Goal: Task Accomplishment & Management: Use online tool/utility

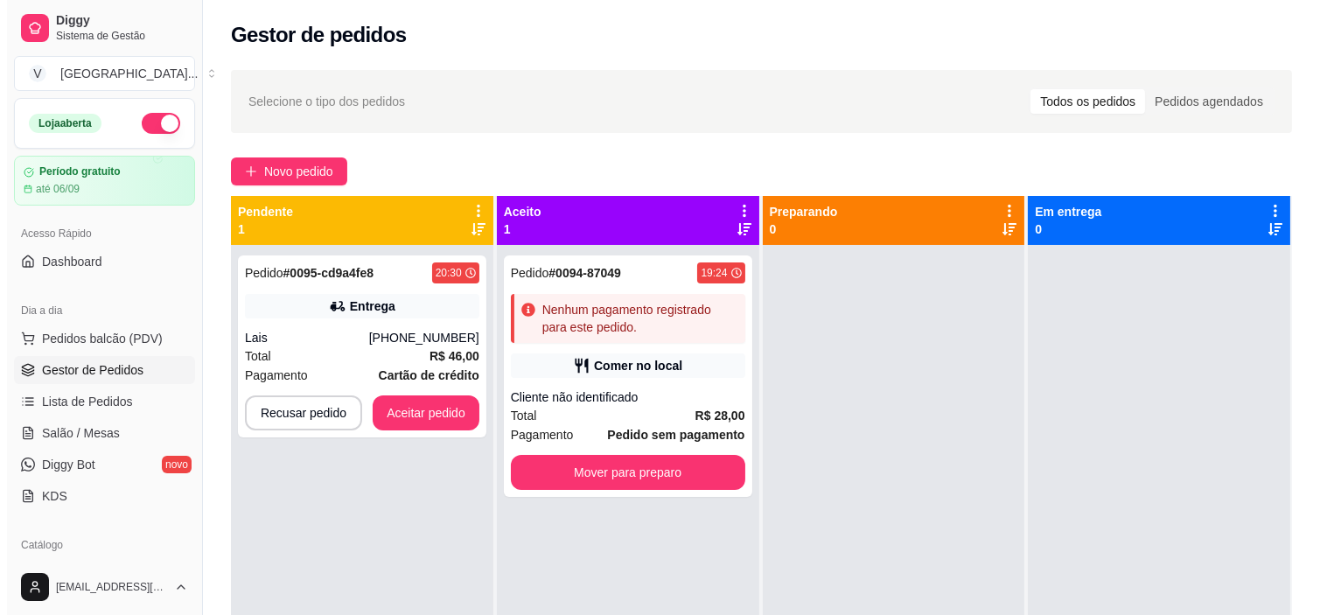
scroll to position [254, 0]
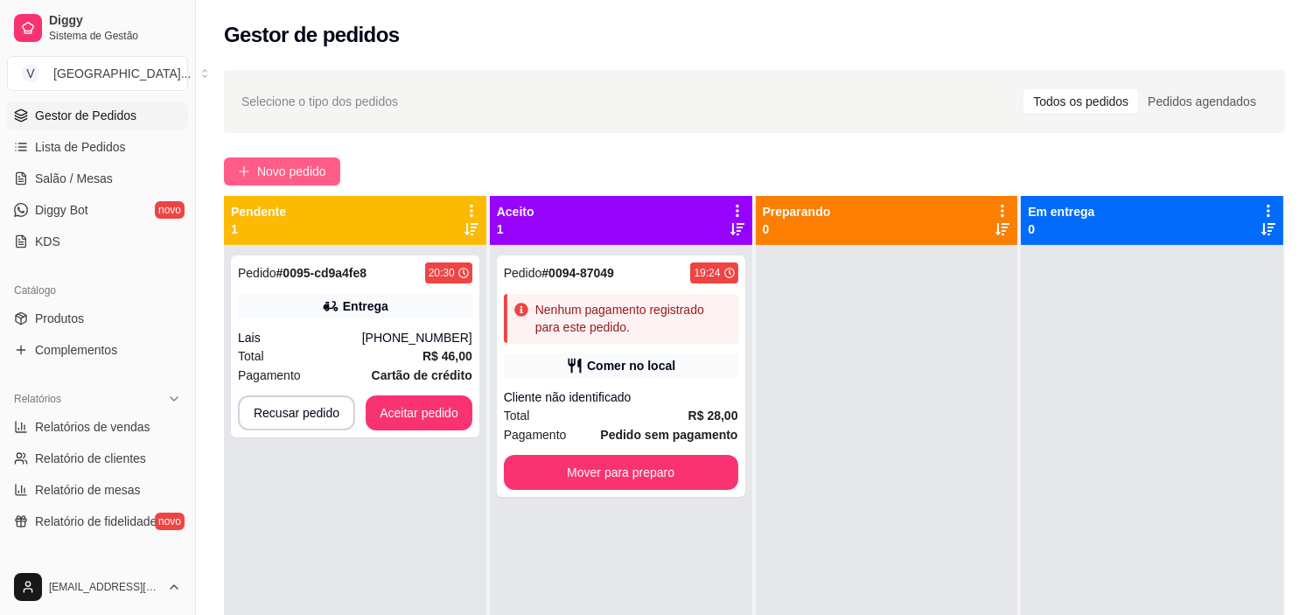
click at [301, 172] on span "Novo pedido" at bounding box center [291, 171] width 69 height 19
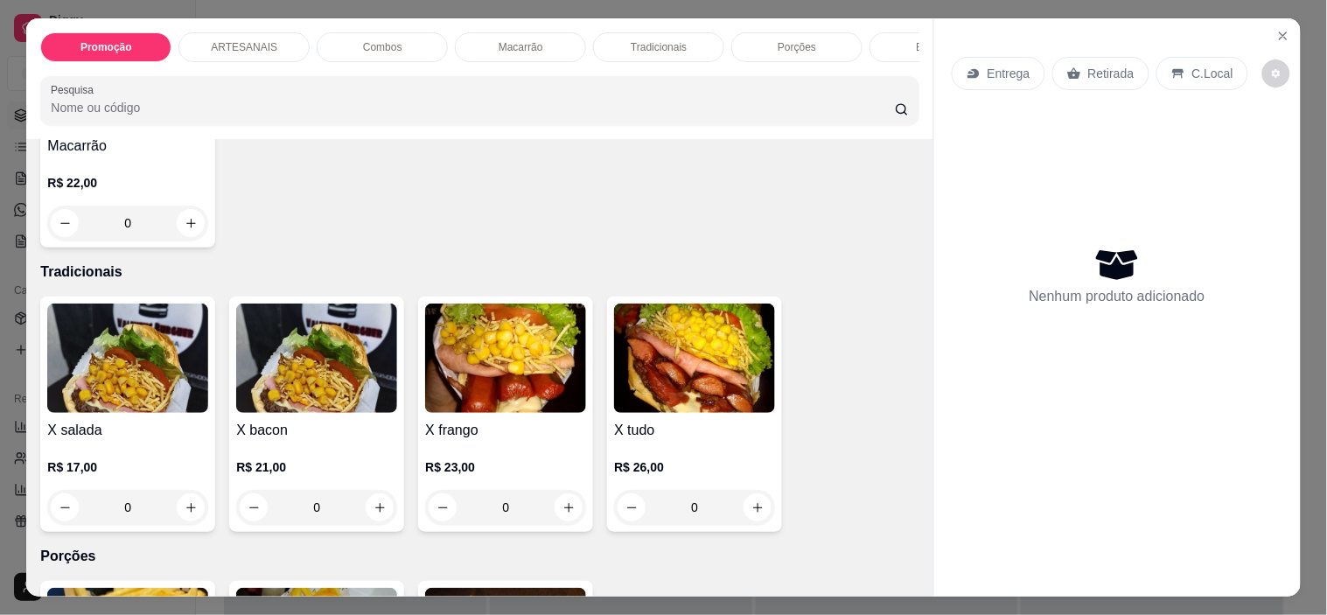
scroll to position [1651, 0]
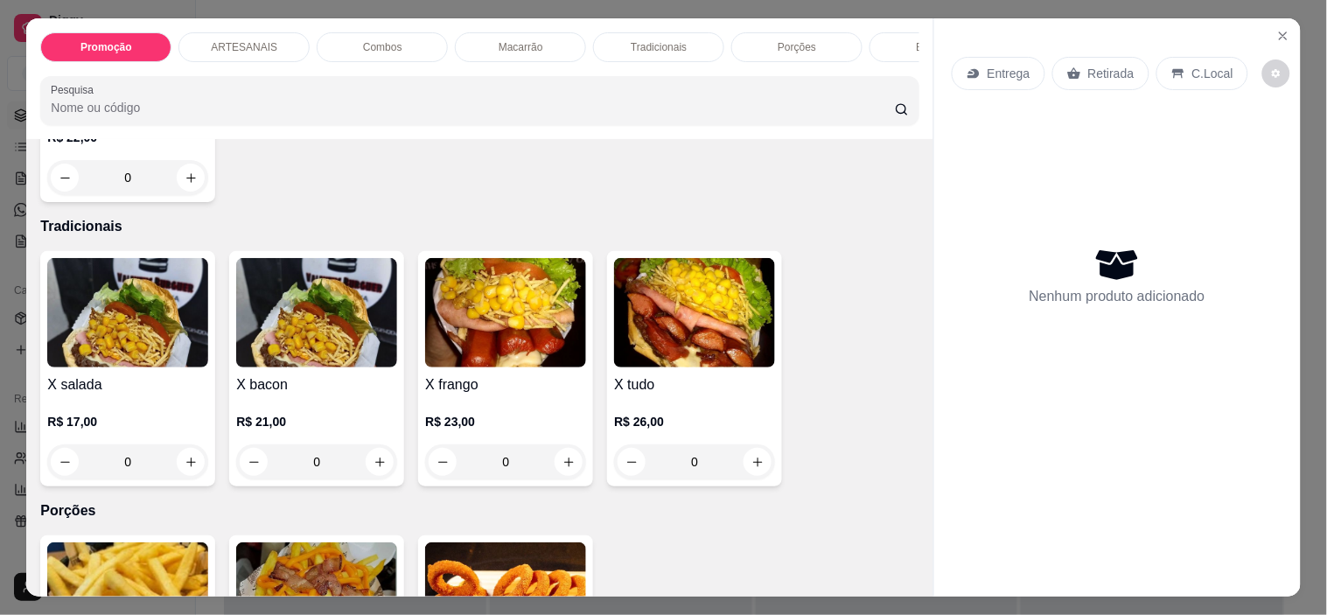
click at [367, 470] on div "0" at bounding box center [316, 461] width 161 height 35
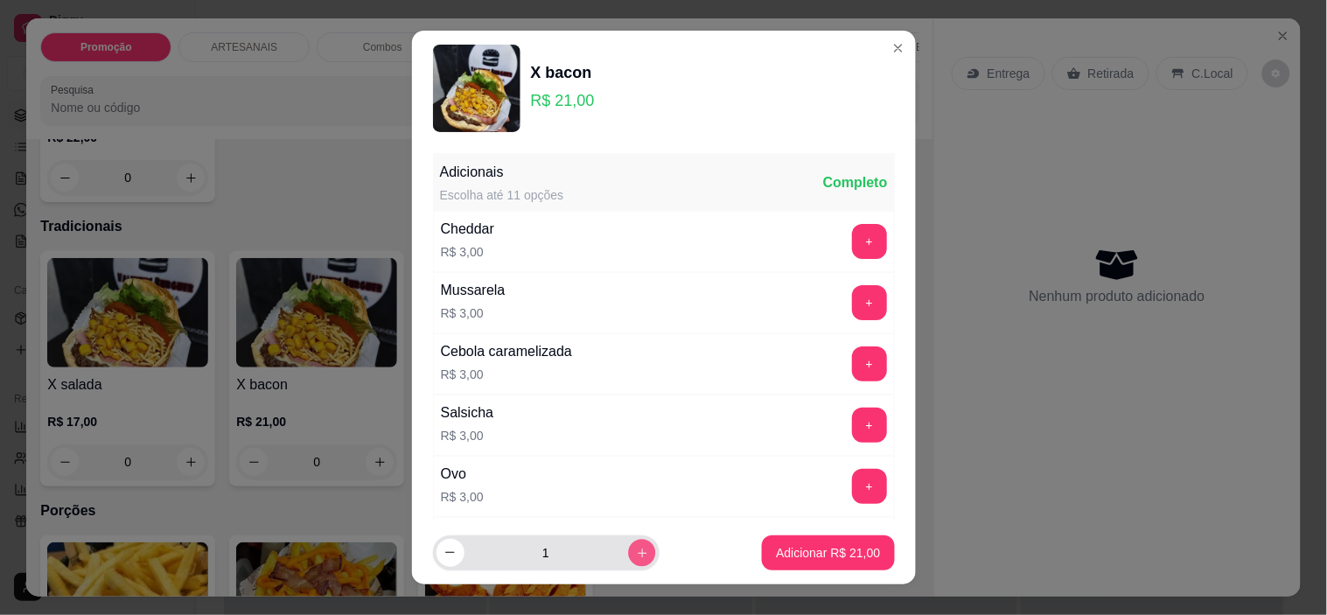
click at [635, 556] on icon "increase-product-quantity" at bounding box center [641, 553] width 13 height 13
click at [635, 554] on icon "increase-product-quantity" at bounding box center [641, 553] width 13 height 13
click at [436, 558] on button "decrease-product-quantity" at bounding box center [450, 553] width 28 height 28
type input "2"
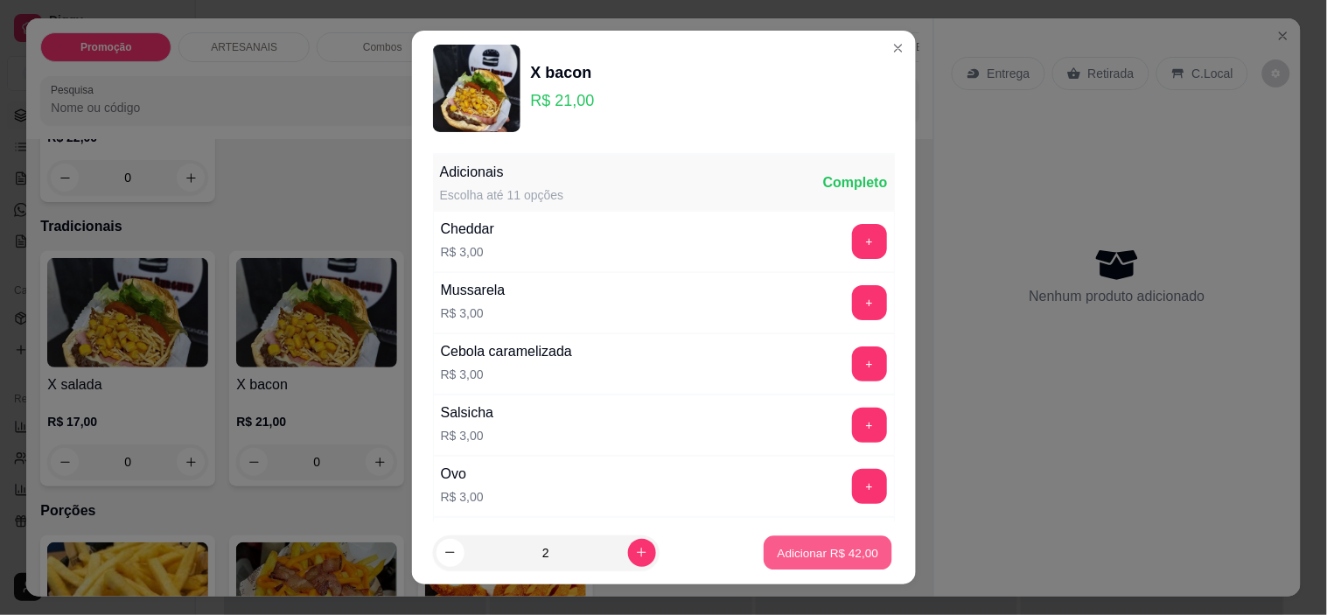
click at [792, 553] on p "Adicionar R$ 42,00" at bounding box center [827, 552] width 101 height 17
type input "2"
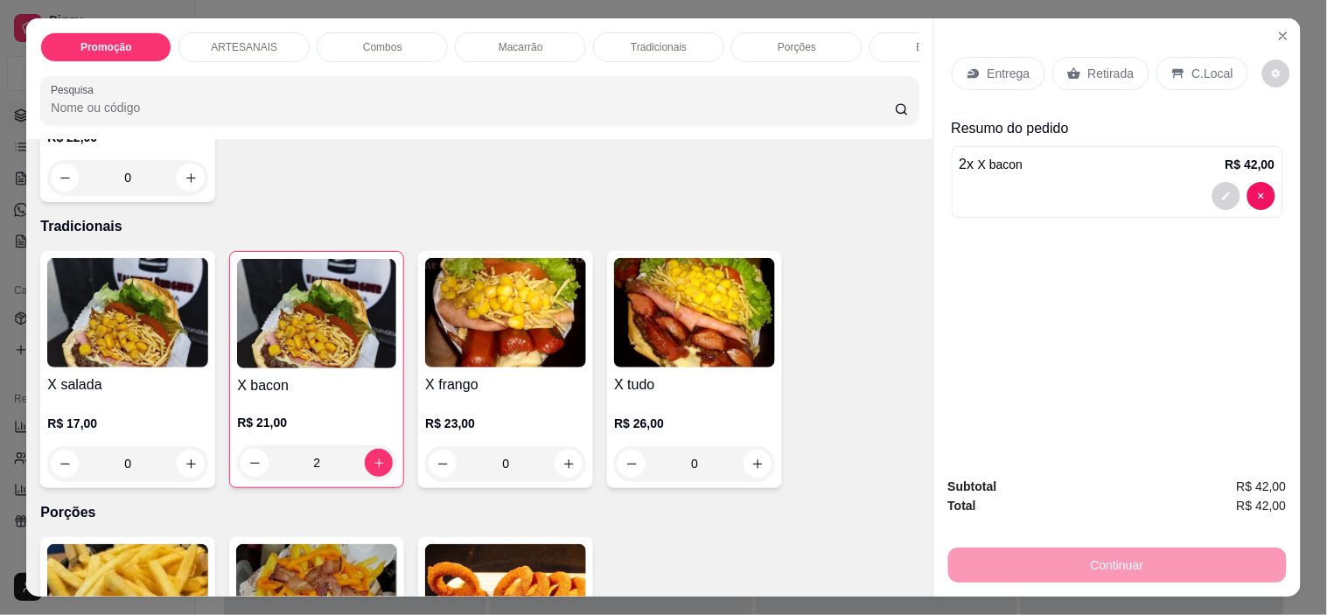
click at [554, 470] on div "0" at bounding box center [505, 463] width 161 height 35
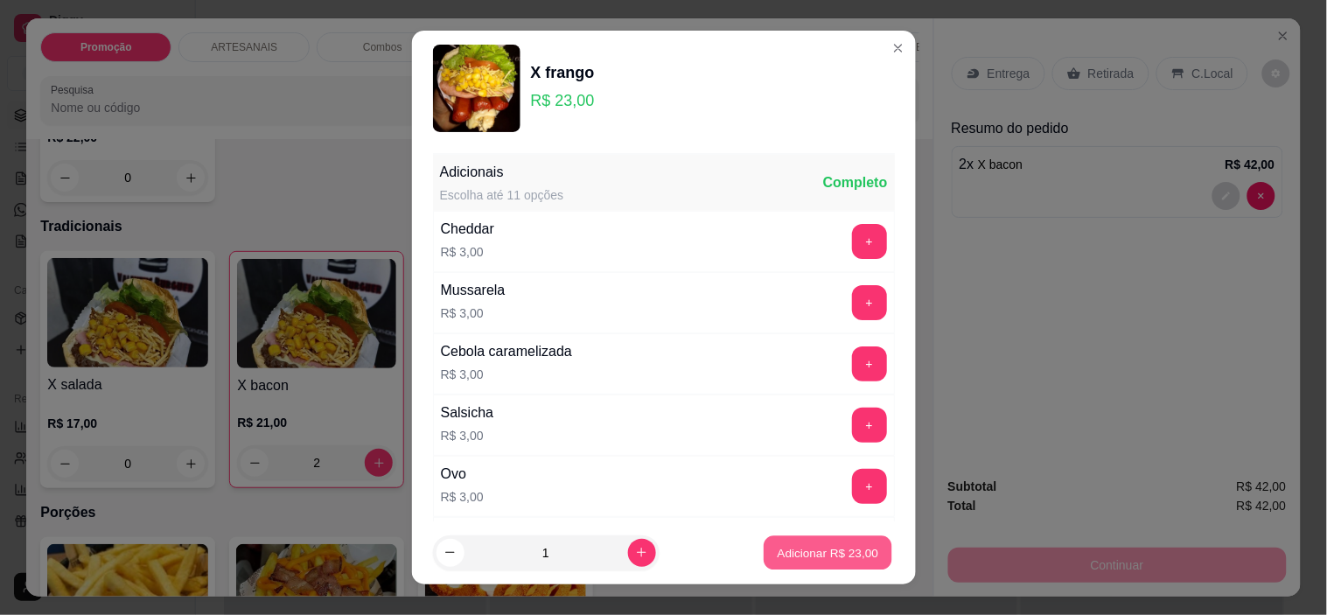
click at [792, 538] on button "Adicionar R$ 23,00" at bounding box center [828, 552] width 129 height 34
type input "1"
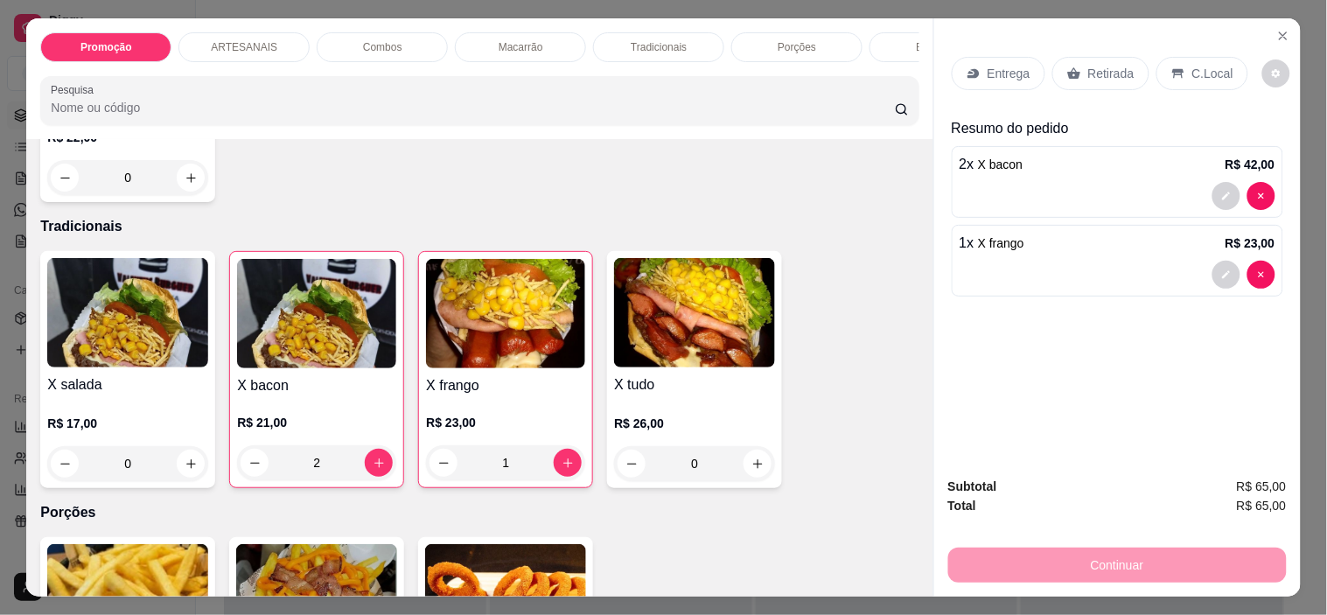
click at [987, 65] on p "Entrega" at bounding box center [1008, 73] width 43 height 17
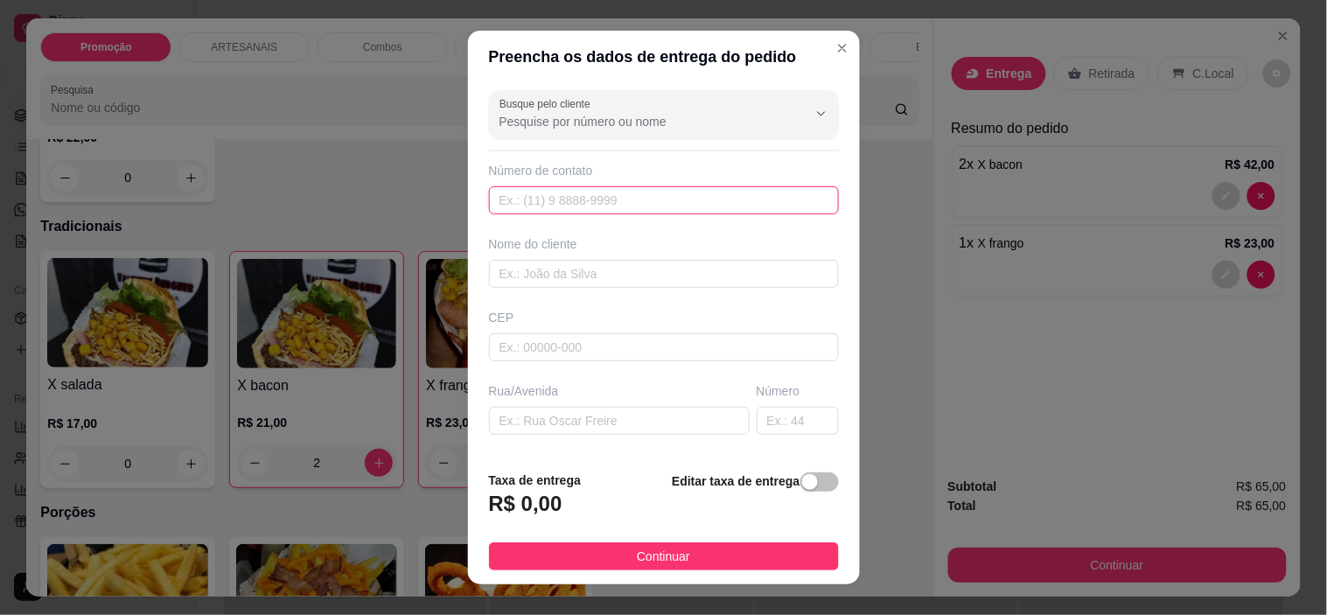
click at [600, 195] on input "text" at bounding box center [664, 200] width 350 height 28
click at [514, 199] on input "629 96054-8645" at bounding box center [664, 200] width 350 height 28
click at [523, 193] on input "629 96054-8645" at bounding box center [664, 200] width 350 height 28
type input "[PHONE_NUMBER]"
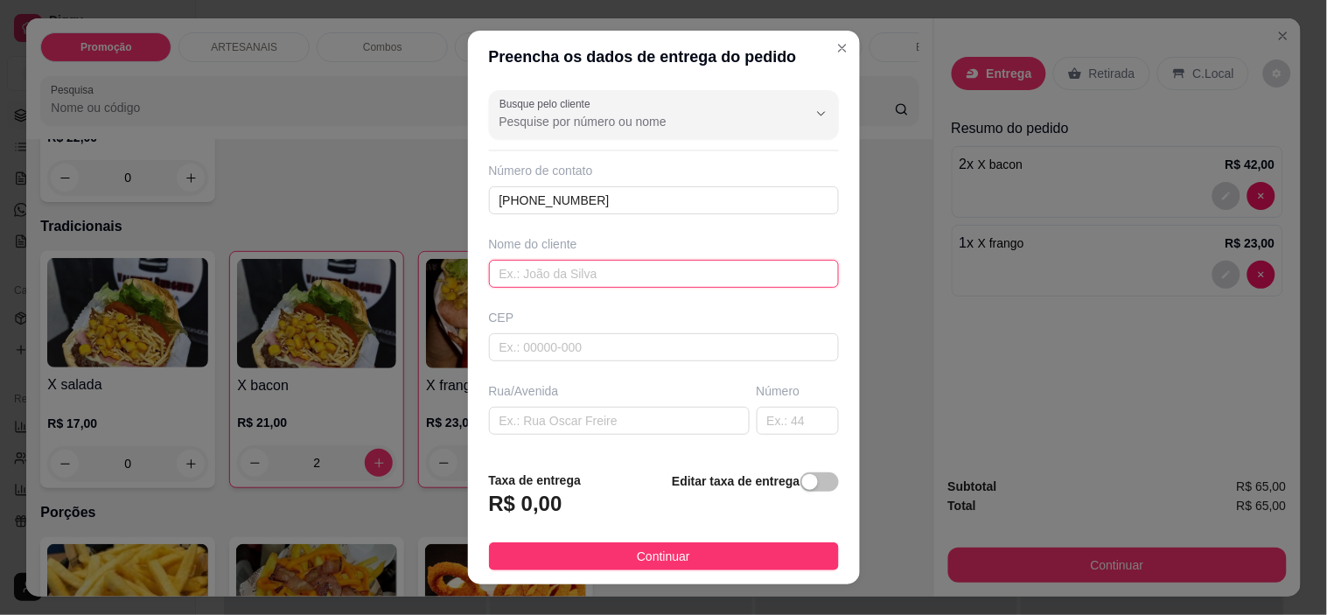
click at [593, 265] on input "text" at bounding box center [664, 274] width 350 height 28
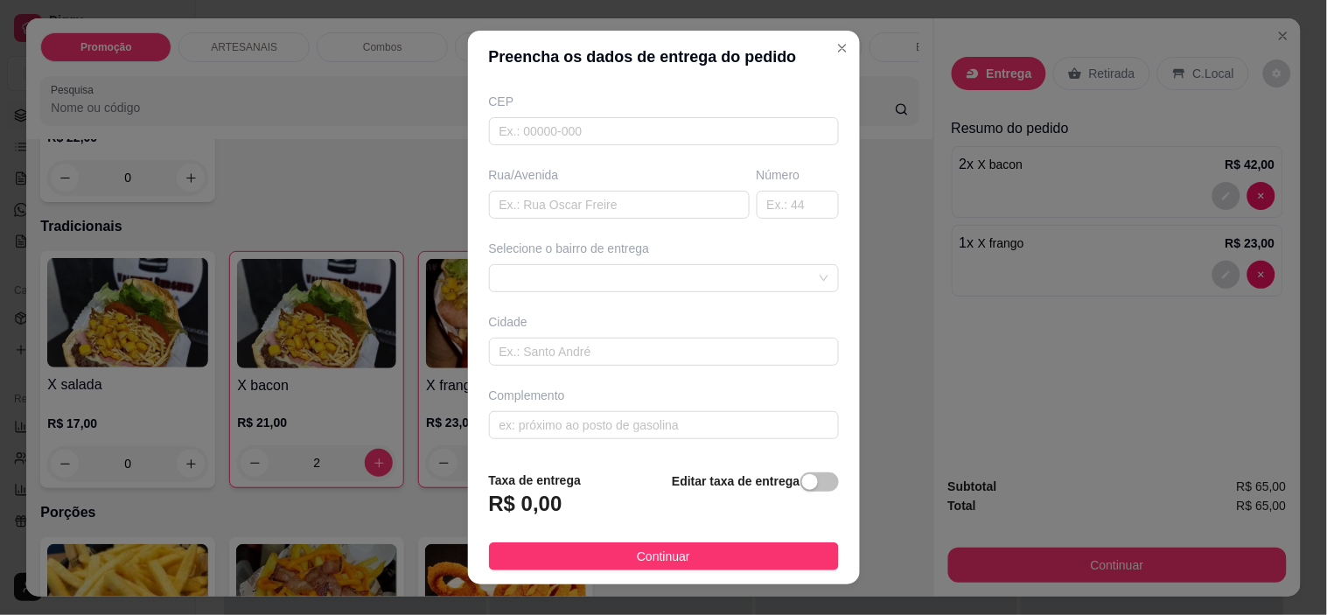
scroll to position [24, 0]
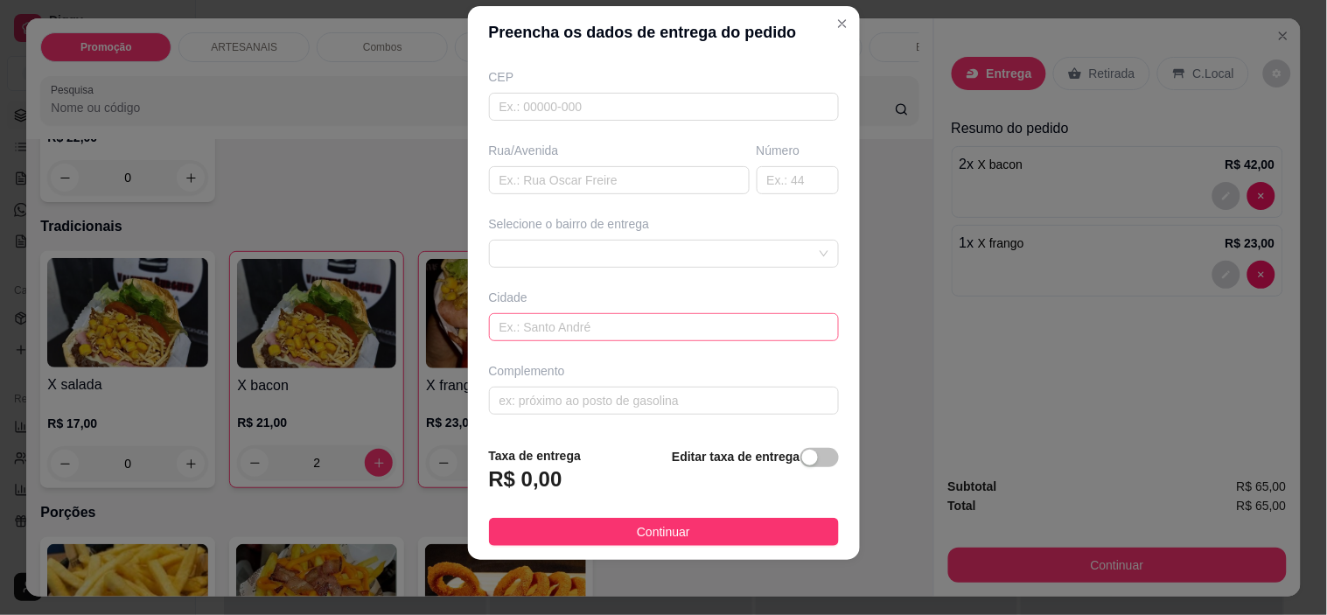
type input "Fagner"
click at [674, 328] on input "text" at bounding box center [664, 327] width 350 height 28
click at [621, 243] on span at bounding box center [663, 254] width 329 height 26
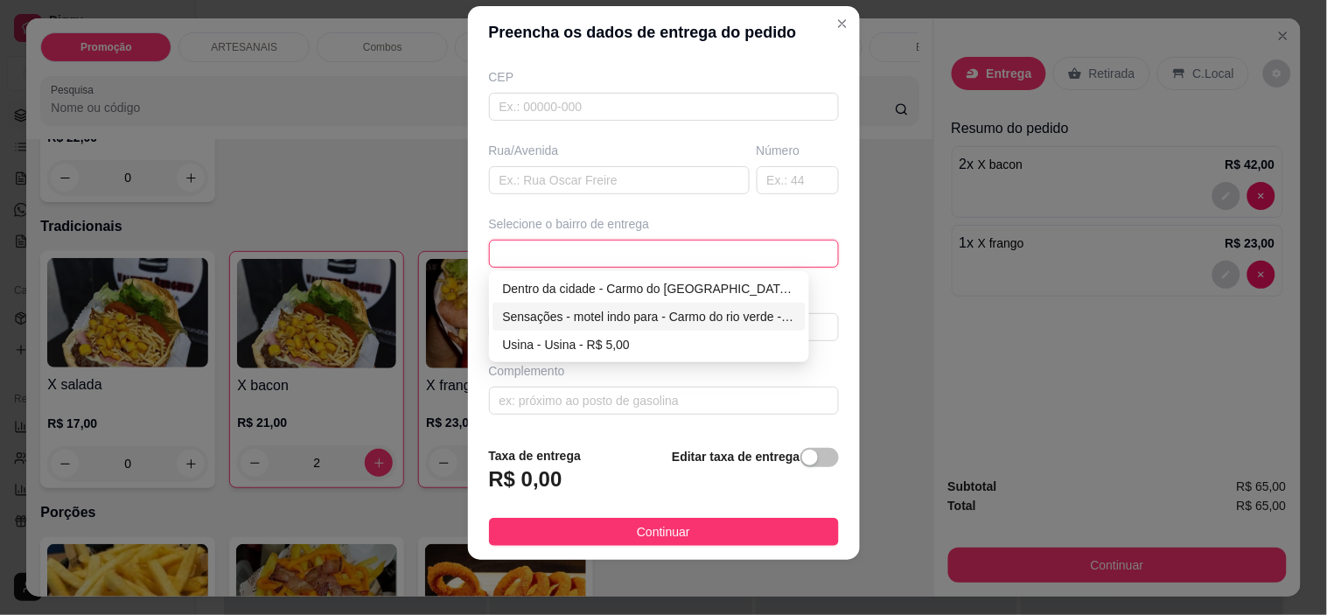
click at [590, 303] on div "Sensações - motel indo para - Carmo do rio verde - R$ 15,00" at bounding box center [649, 317] width 314 height 28
type input "Carmo do [GEOGRAPHIC_DATA]"
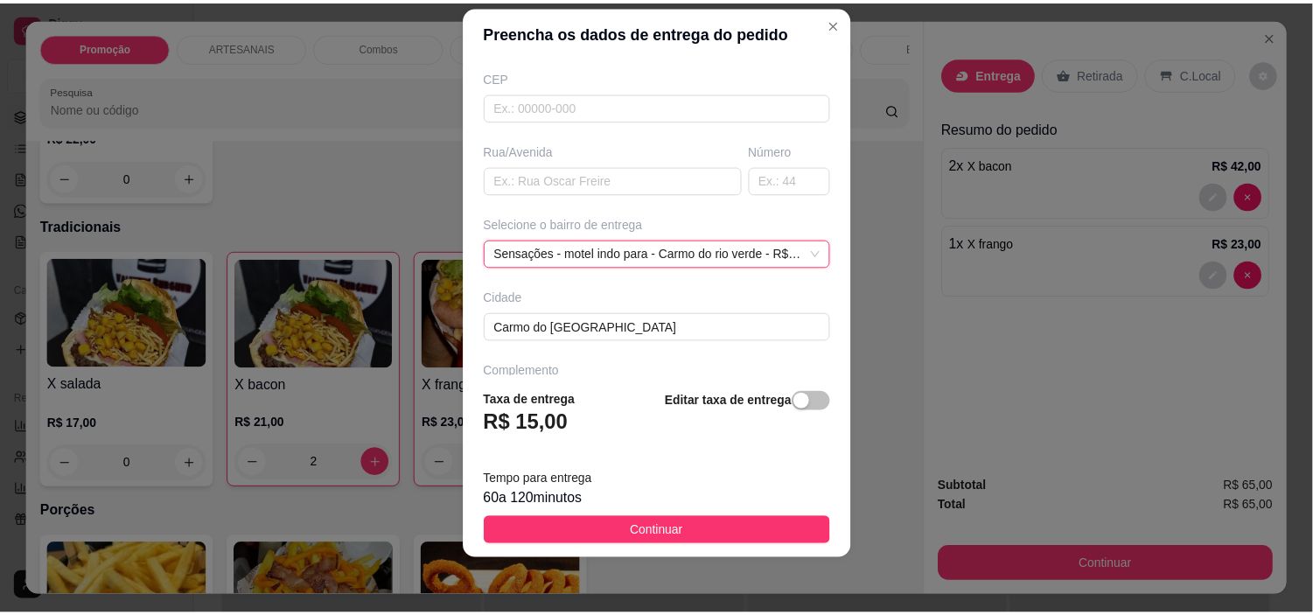
scroll to position [273, 0]
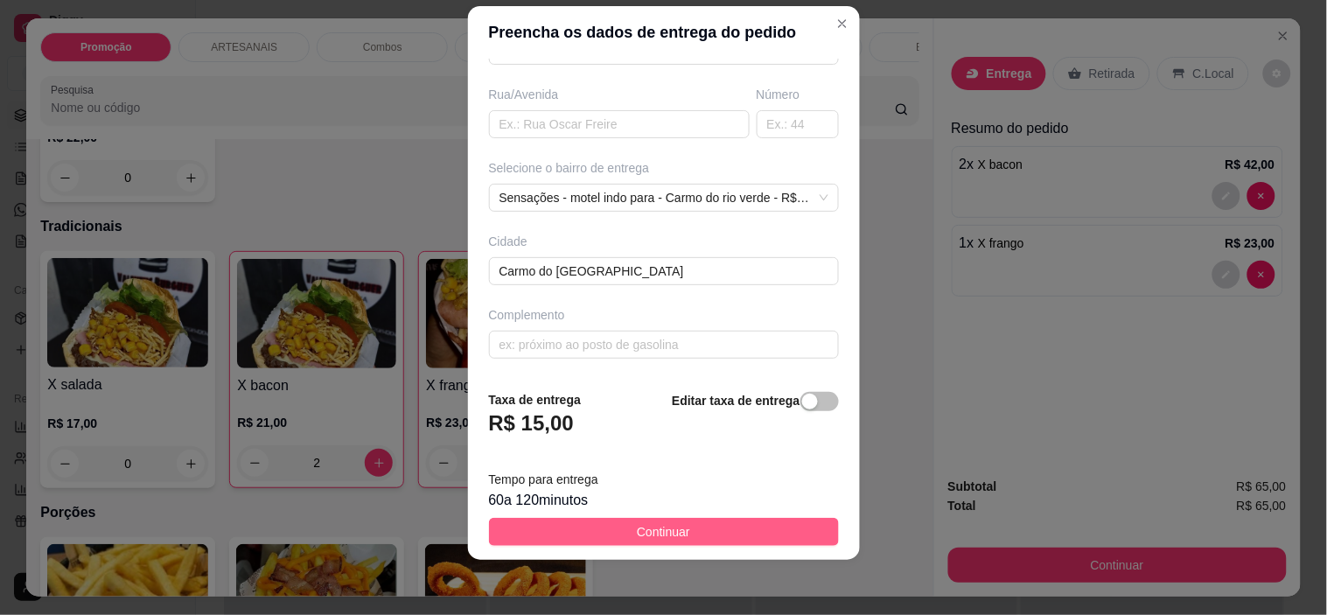
click at [659, 529] on span "Continuar" at bounding box center [663, 531] width 53 height 19
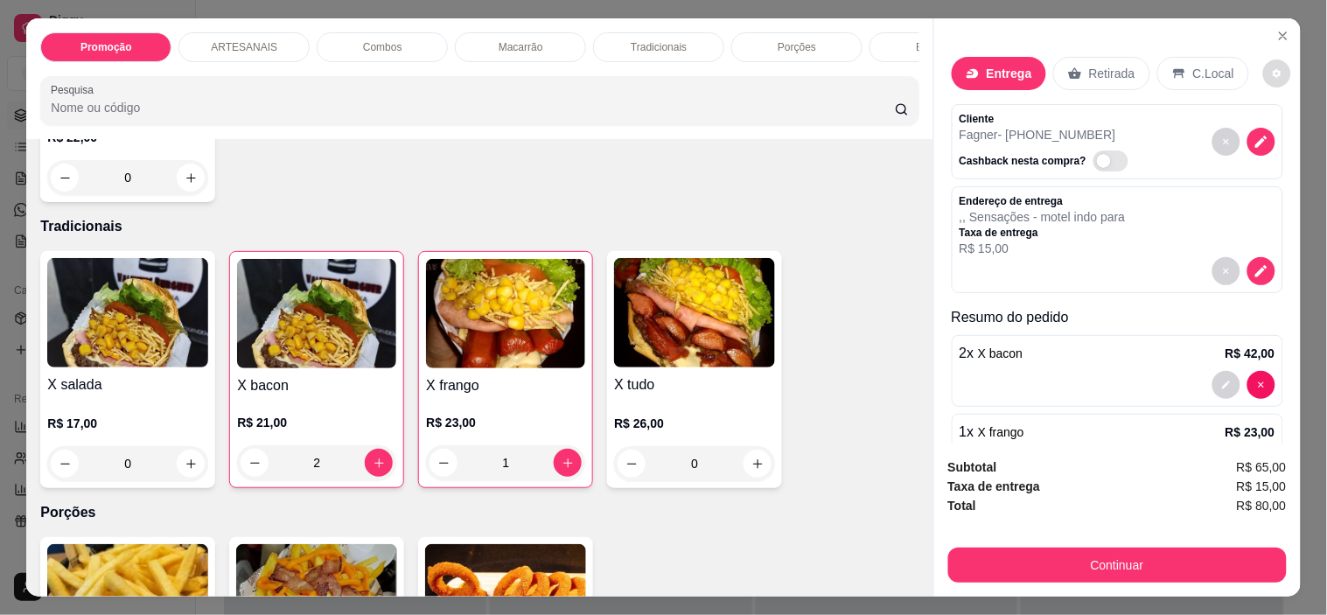
click at [1272, 70] on icon "decrease-product-quantity" at bounding box center [1277, 73] width 10 height 10
click at [1281, 126] on span "Automatic updates" at bounding box center [1280, 136] width 35 height 21
click at [1273, 136] on input "Automatic updates" at bounding box center [1267, 141] width 11 height 11
checkbox input "true"
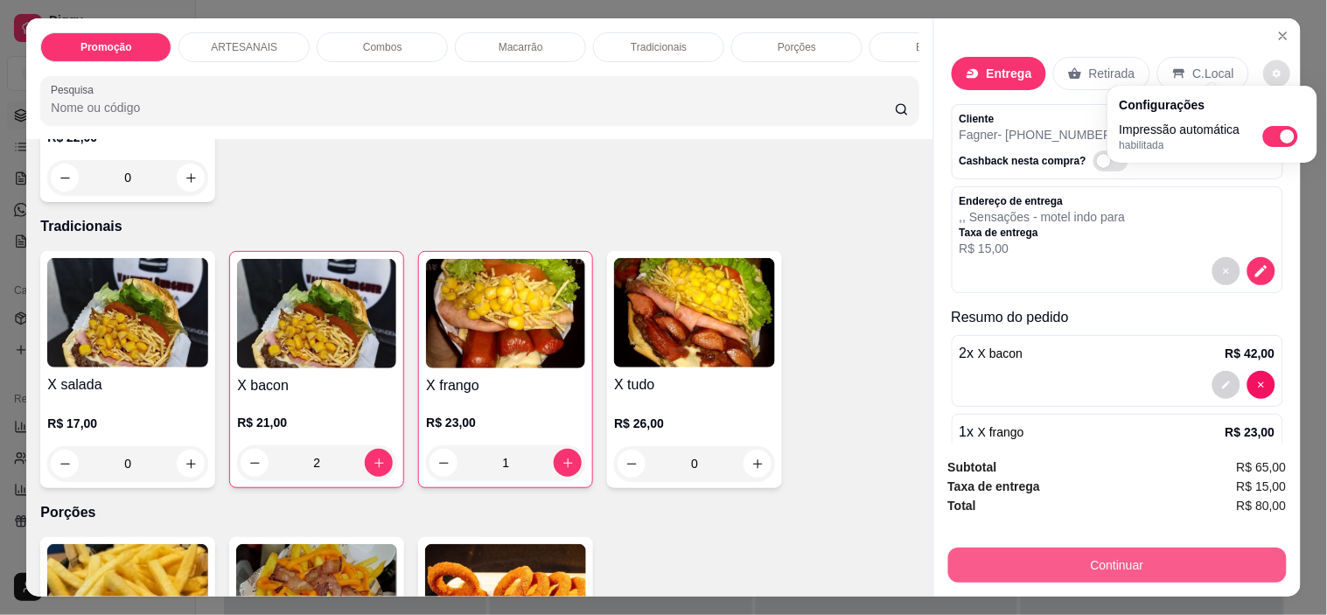
click at [1239, 547] on button "Continuar" at bounding box center [1117, 564] width 338 height 35
click at [1190, 556] on button "Continuar" at bounding box center [1117, 564] width 338 height 35
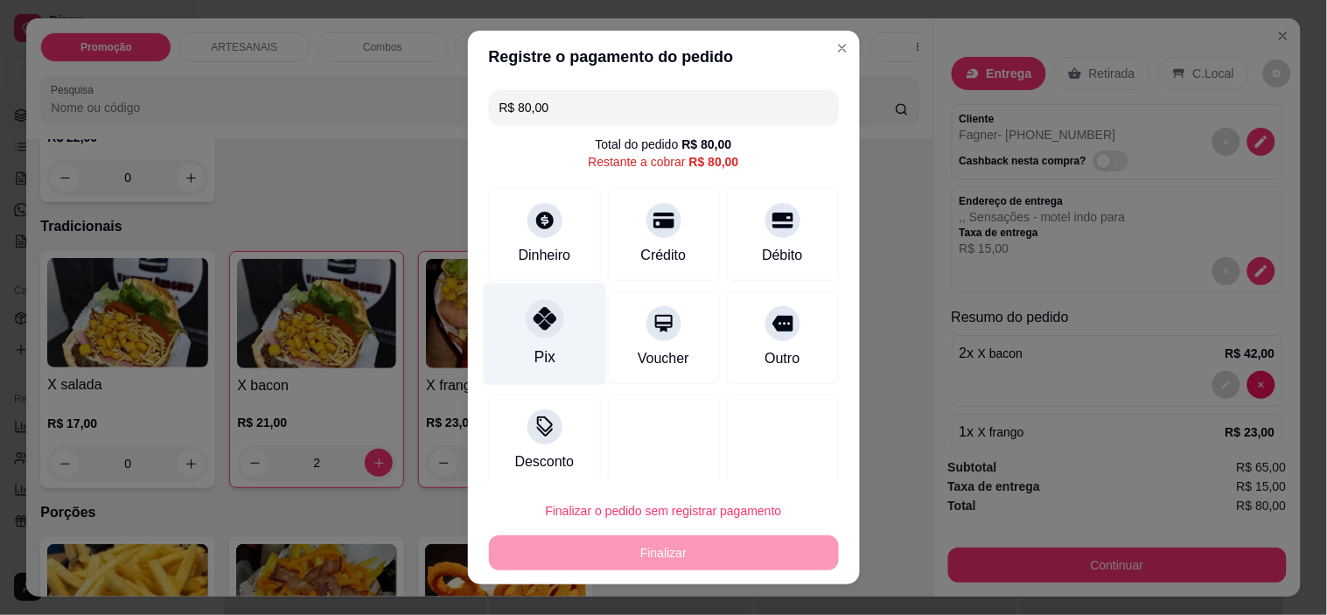
click at [533, 362] on div "Pix" at bounding box center [543, 356] width 21 height 23
type input "R$ 0,00"
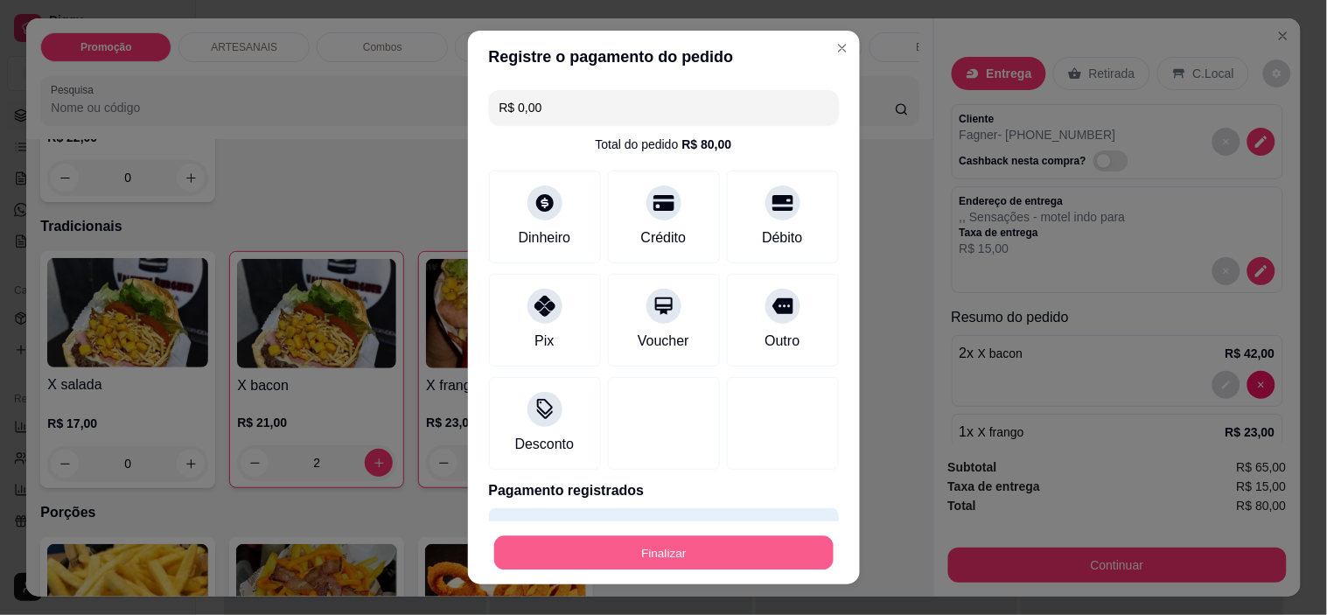
click at [649, 556] on button "Finalizar" at bounding box center [663, 552] width 339 height 34
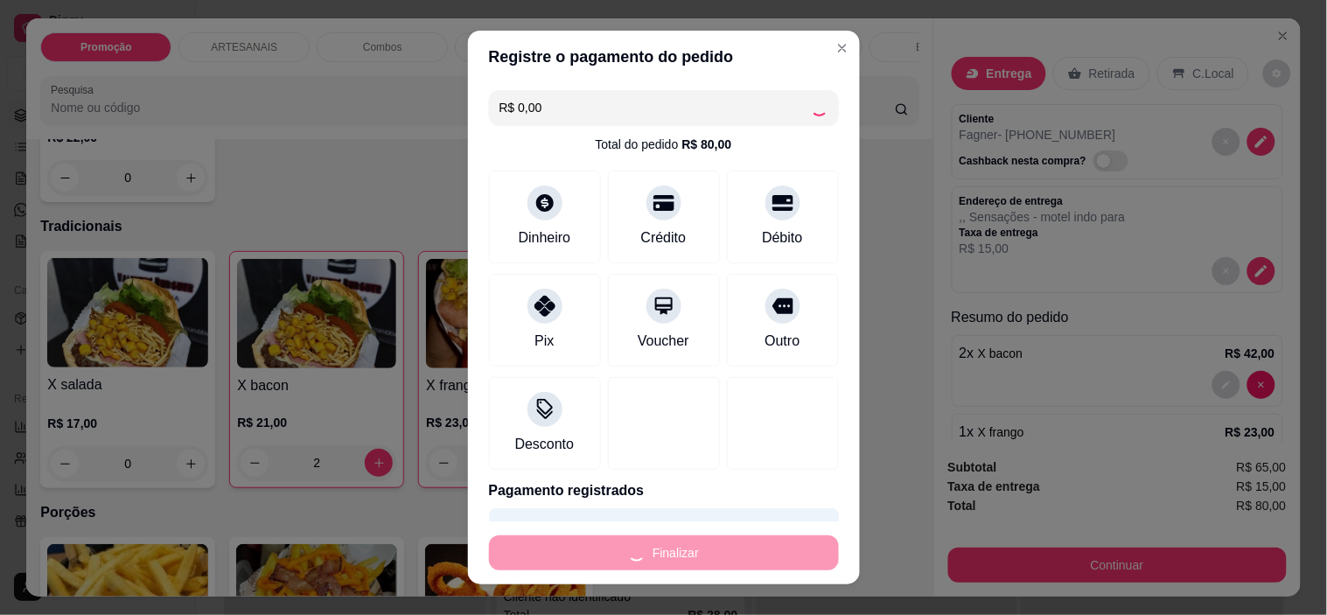
type input "0"
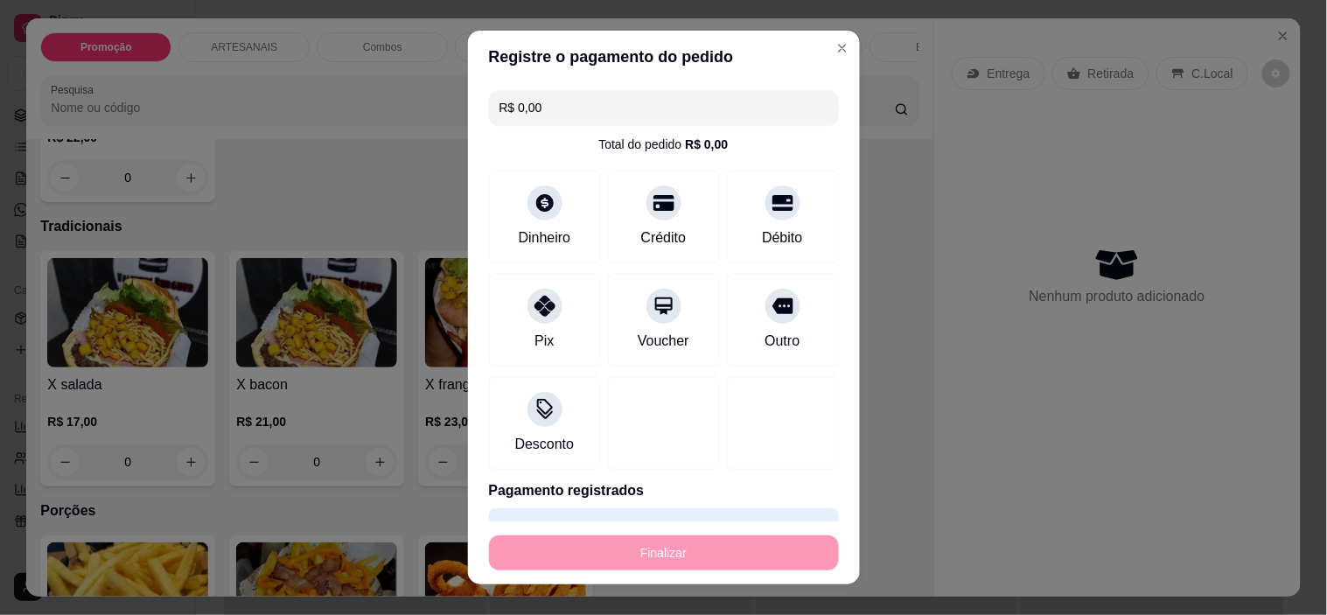
type input "-R$ 80,00"
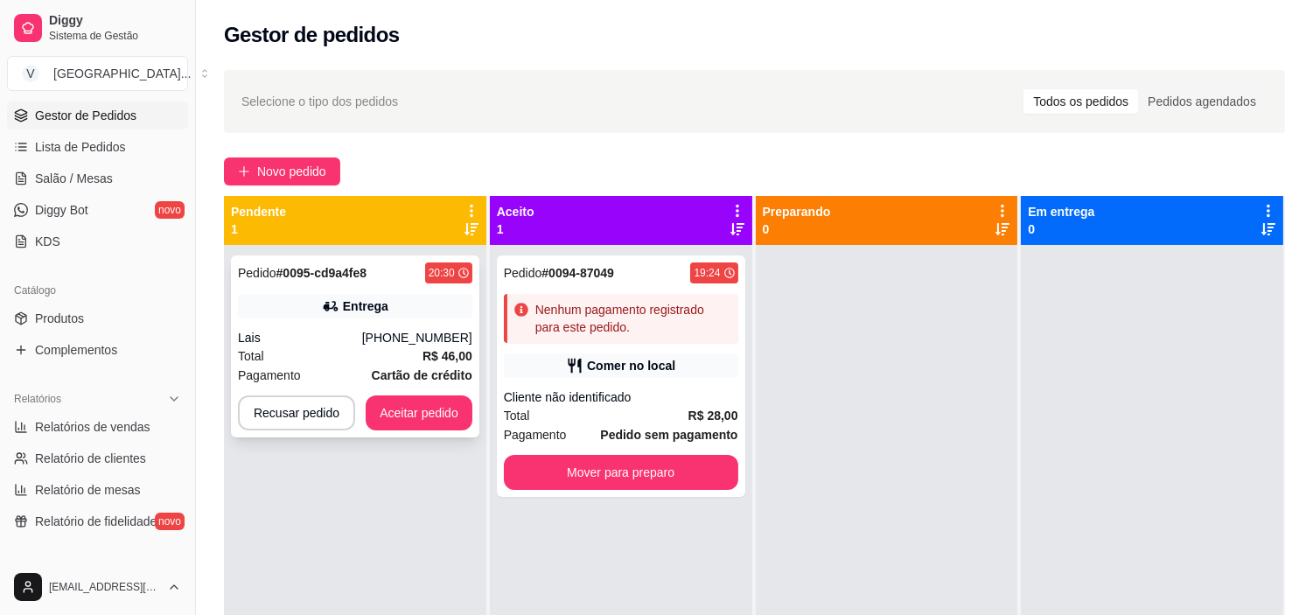
click at [315, 347] on div "Total R$ 46,00" at bounding box center [355, 355] width 234 height 19
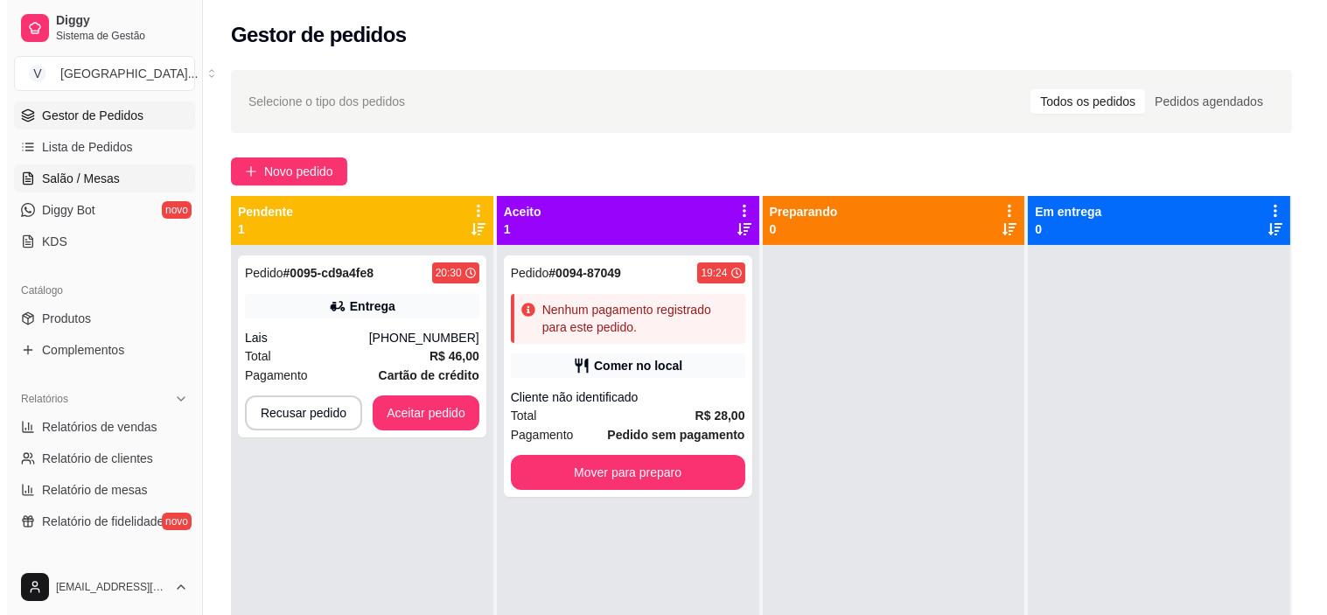
scroll to position [157, 0]
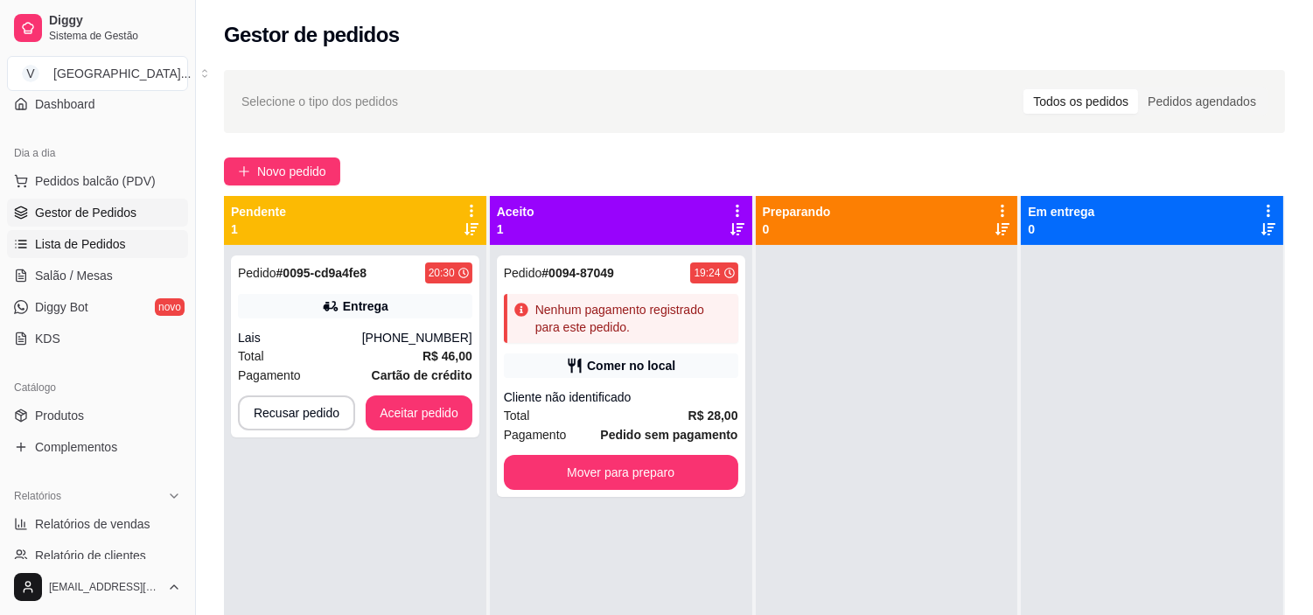
click at [101, 235] on span "Lista de Pedidos" at bounding box center [80, 243] width 91 height 17
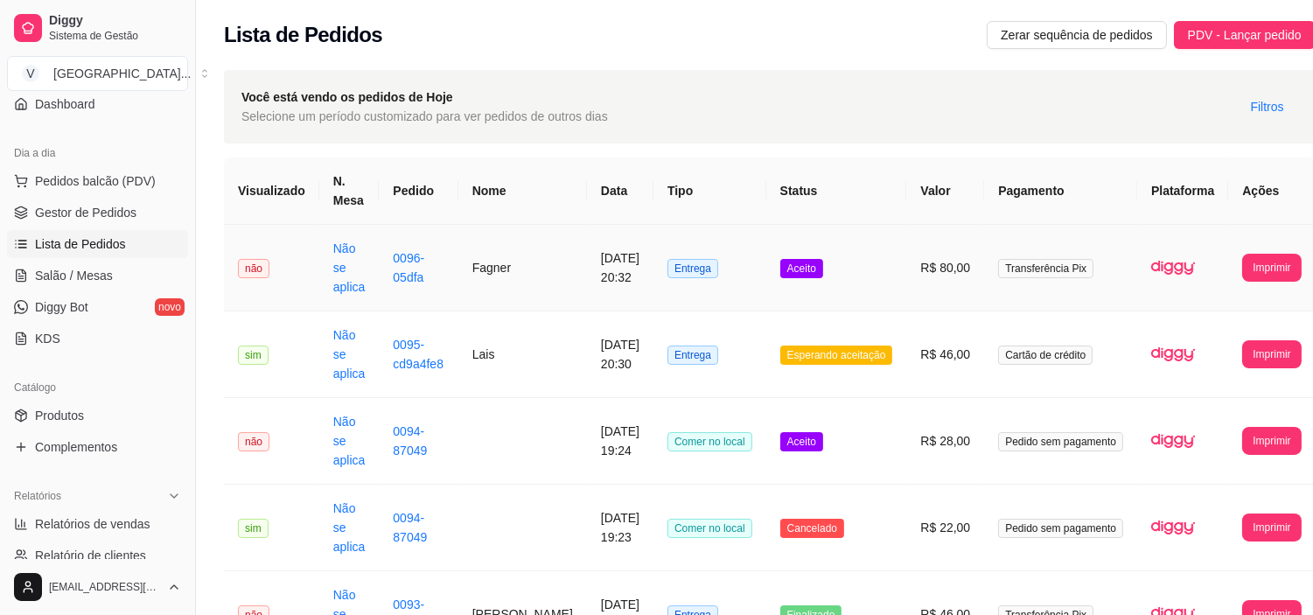
click at [587, 271] on td "[DATE] 20:32" at bounding box center [620, 268] width 66 height 87
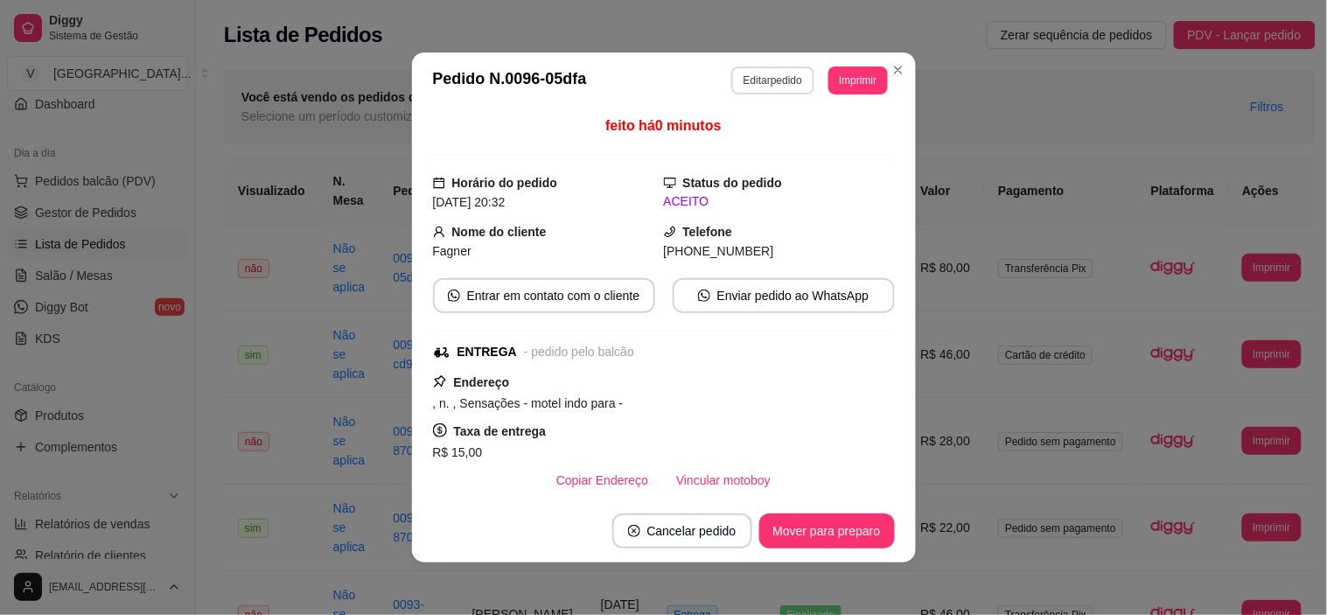
click at [787, 82] on button "Editar pedido" at bounding box center [772, 80] width 83 height 28
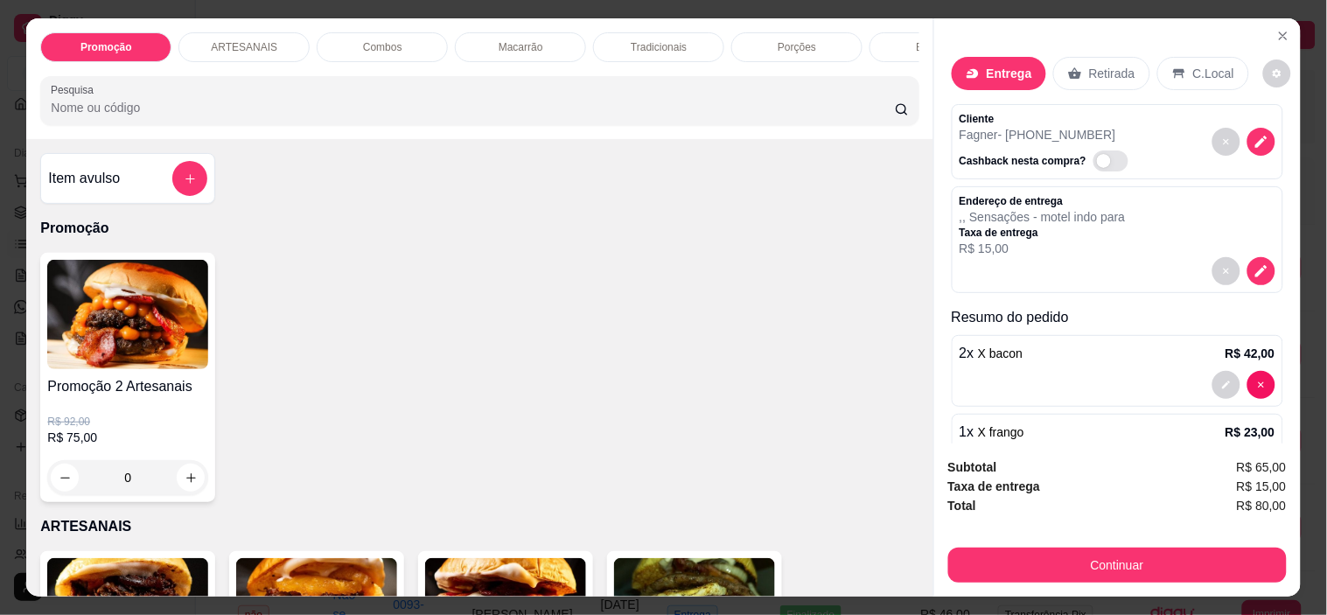
click at [1253, 136] on icon "decrease-product-quantity" at bounding box center [1261, 142] width 16 height 16
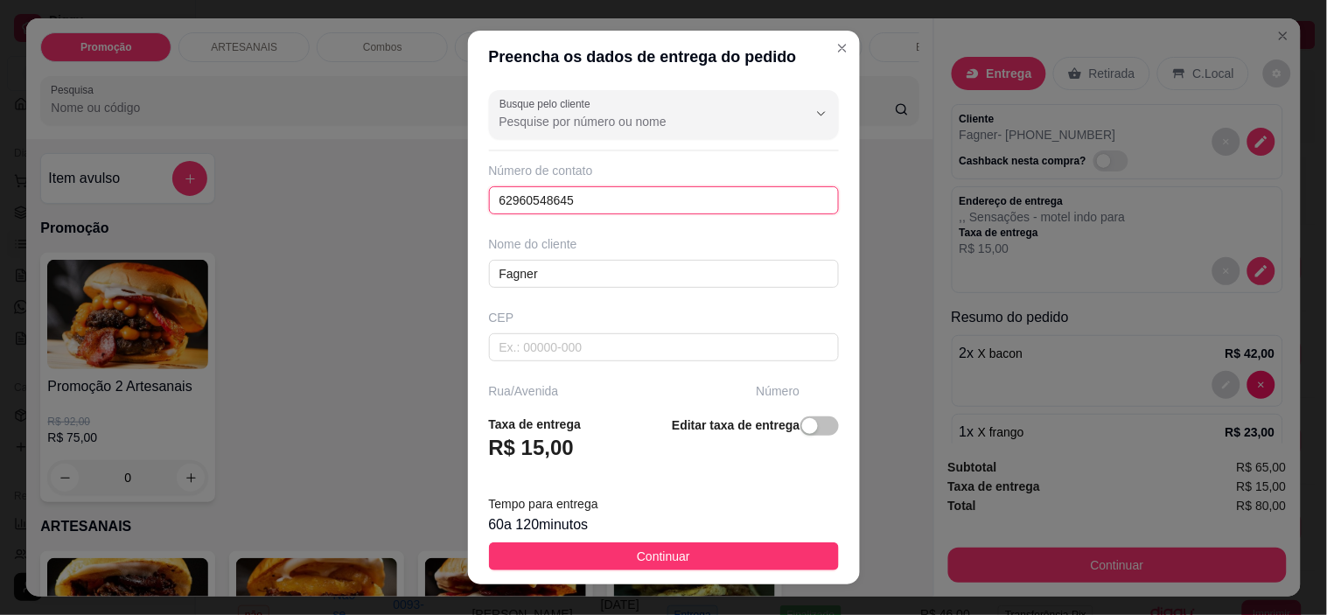
click at [662, 212] on input "62960548645" at bounding box center [664, 200] width 350 height 28
drag, startPoint x: 657, startPoint y: 197, endPoint x: 374, endPoint y: 246, distance: 286.7
click at [374, 246] on div "Preencha os dados de entrega do pedido Busque pelo cliente Número de contato 62…" at bounding box center [663, 307] width 1327 height 615
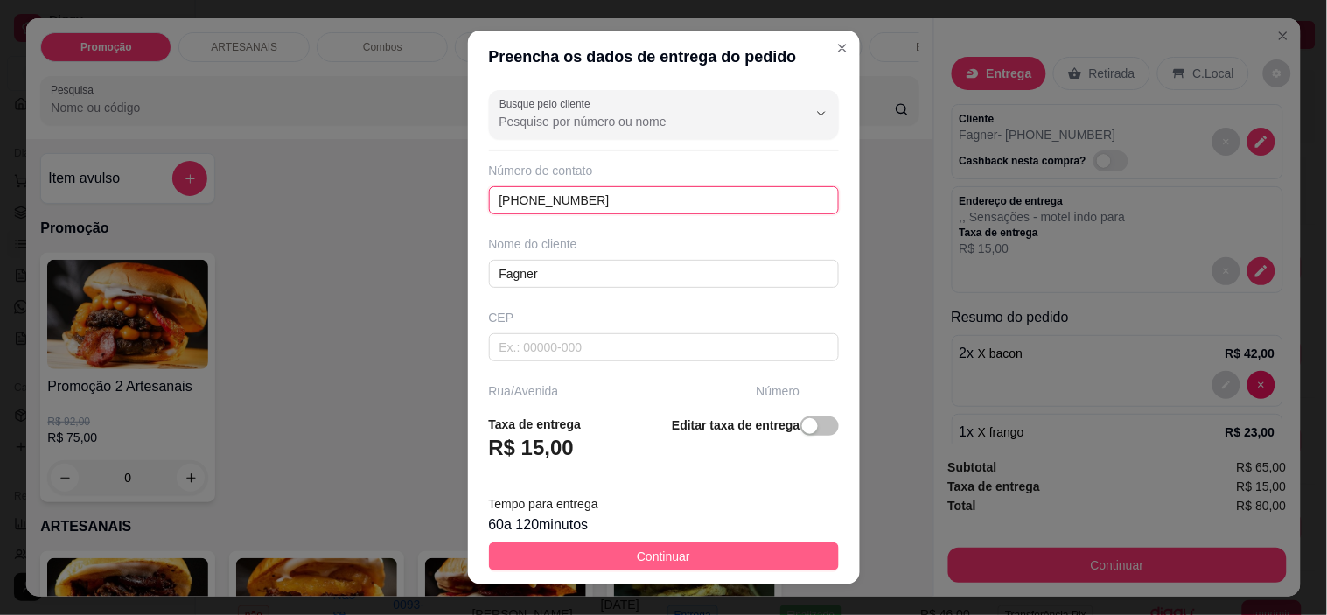
type input "[PHONE_NUMBER]"
click at [637, 560] on span "Continuar" at bounding box center [663, 556] width 53 height 19
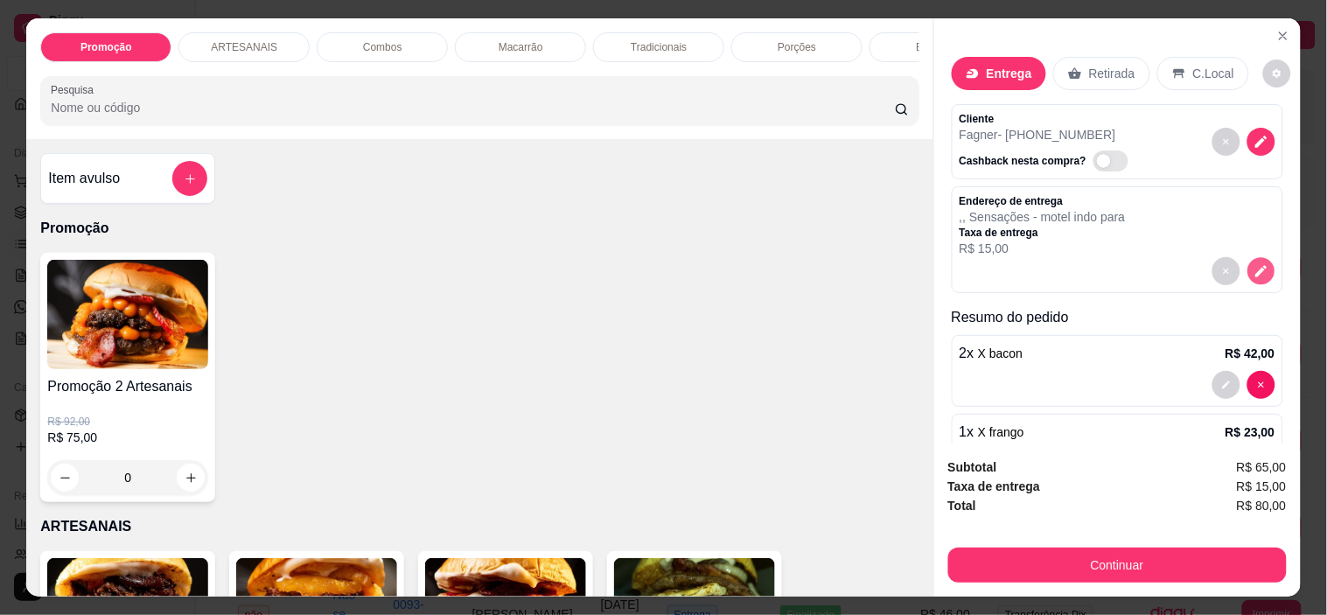
click at [1253, 263] on icon "decrease-product-quantity" at bounding box center [1260, 270] width 15 height 15
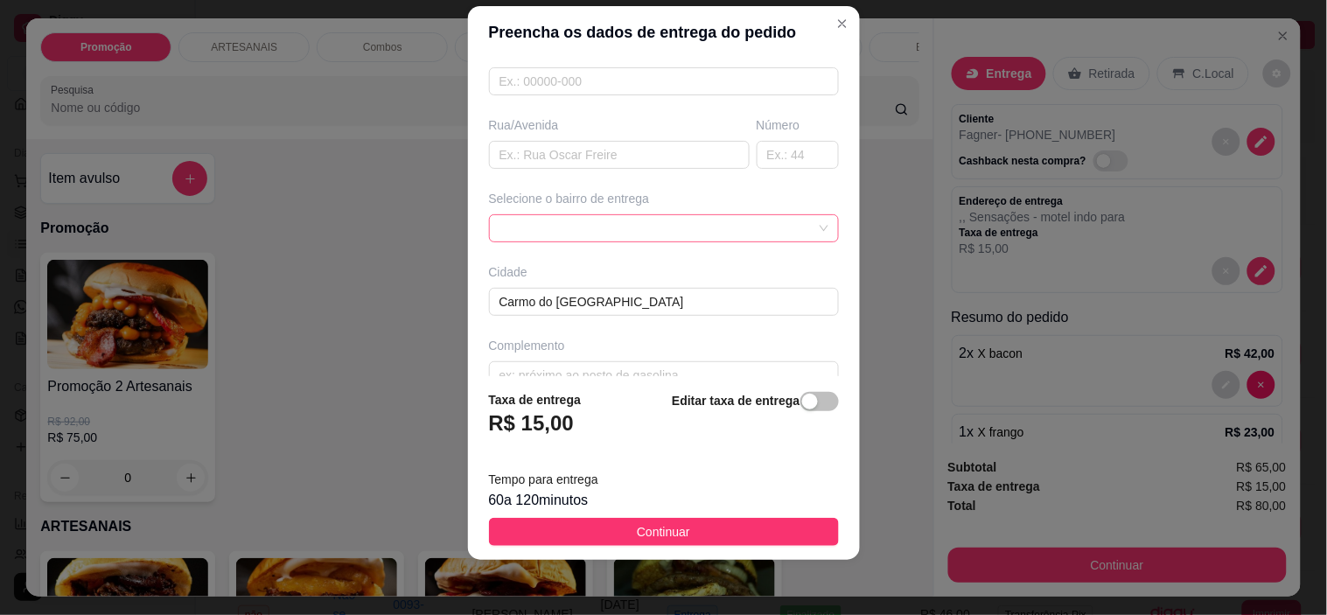
scroll to position [273, 0]
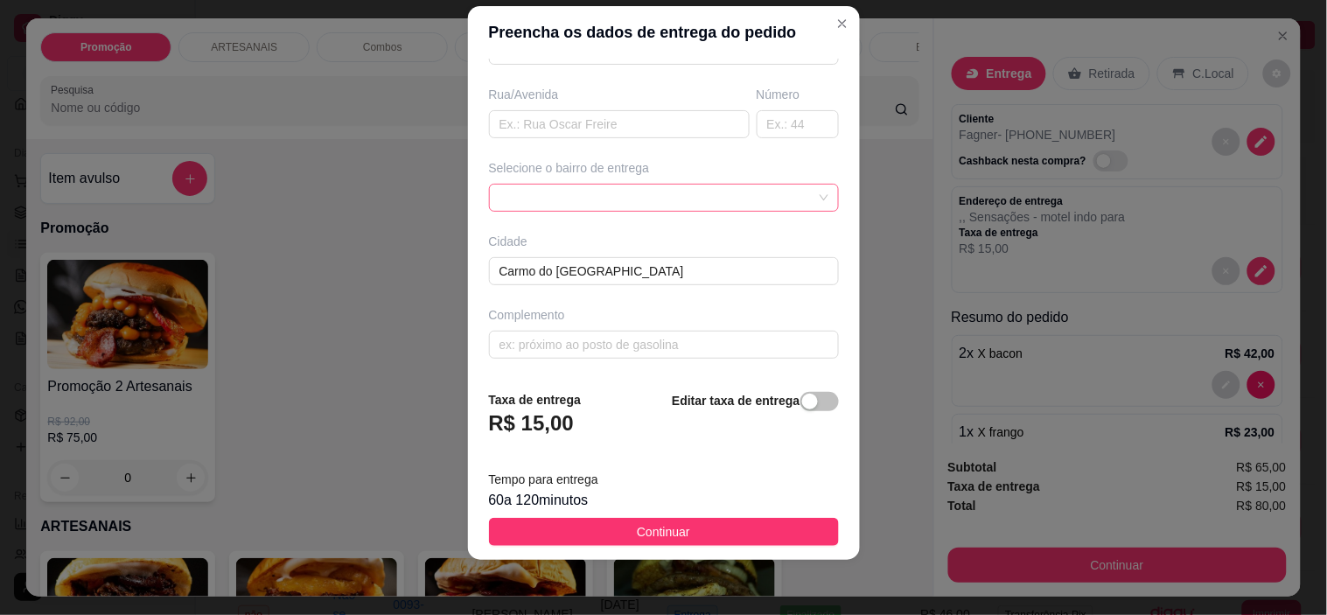
click at [784, 188] on span at bounding box center [663, 198] width 329 height 26
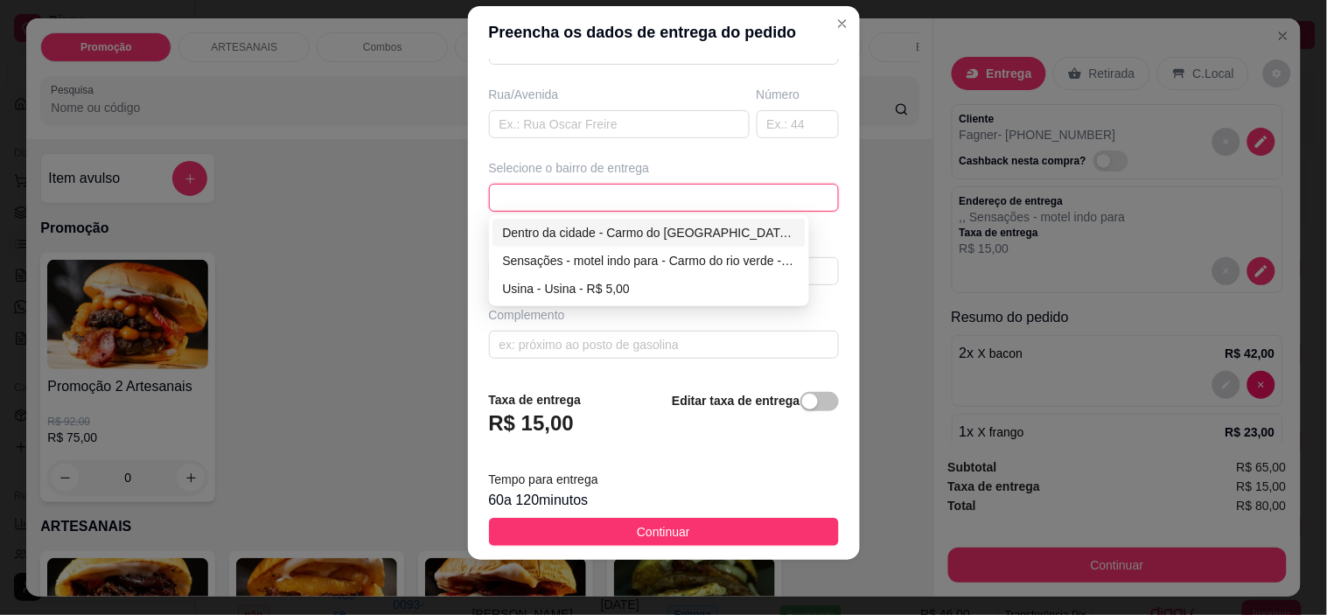
click at [643, 234] on div "Dentro da cidade - Carmo do [GEOGRAPHIC_DATA] - R$ 2,00" at bounding box center [649, 232] width 293 height 19
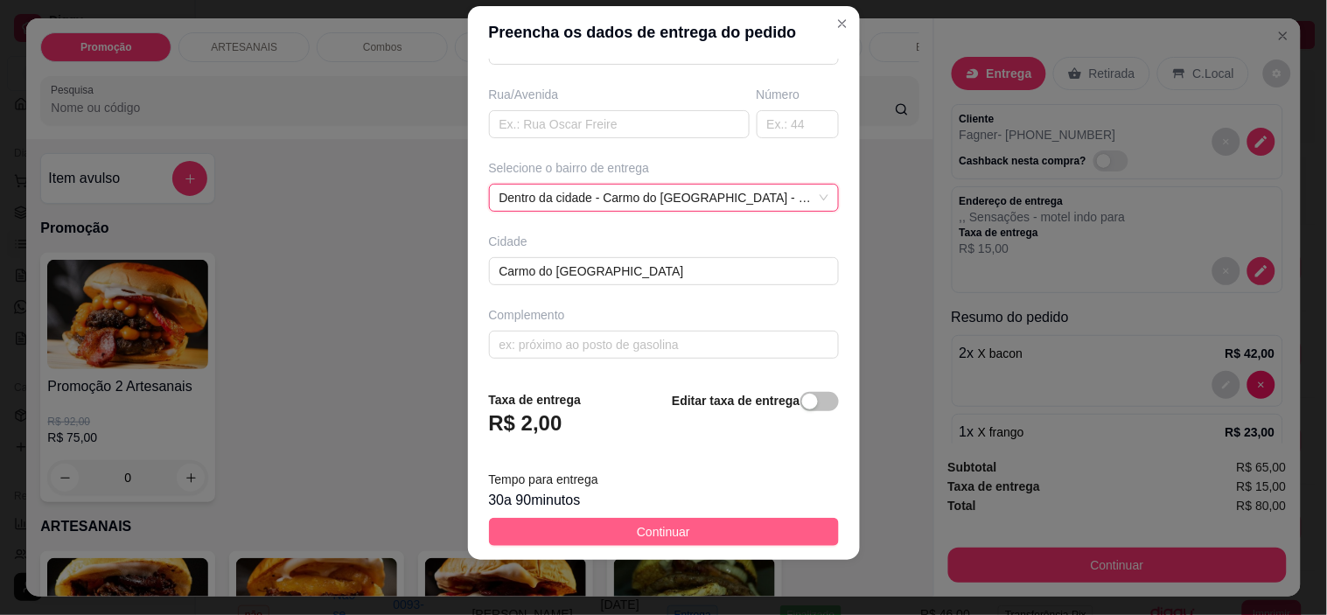
click at [638, 525] on span "Continuar" at bounding box center [663, 531] width 53 height 19
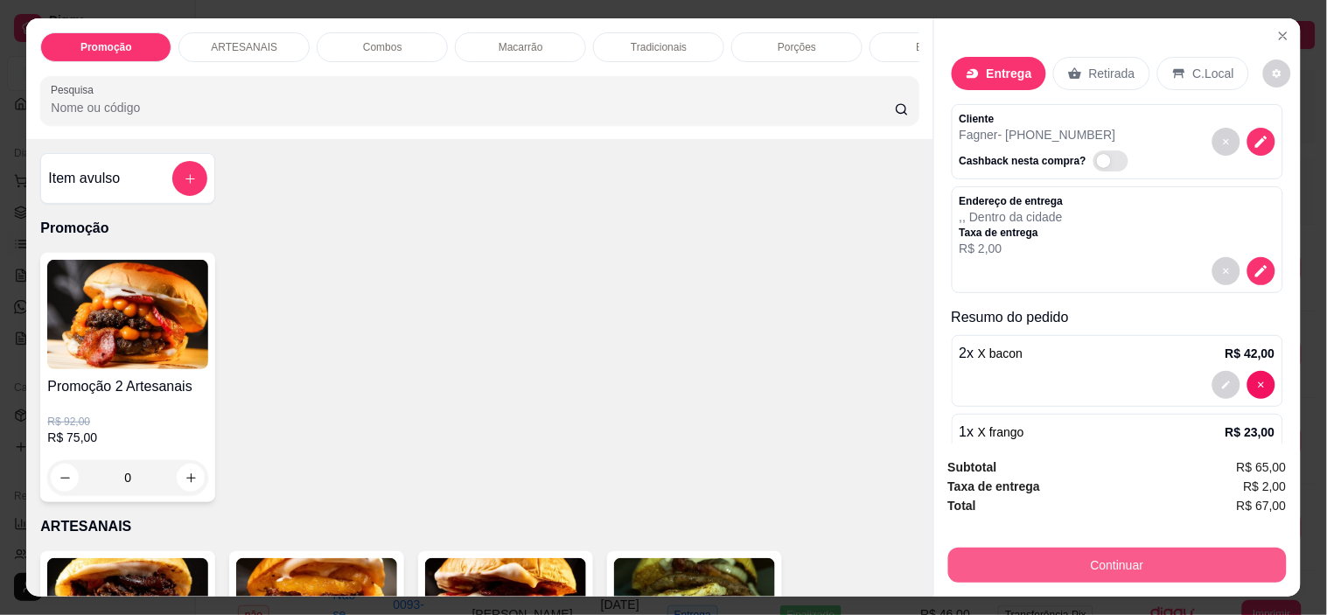
click at [1116, 561] on button "Continuar" at bounding box center [1117, 564] width 338 height 35
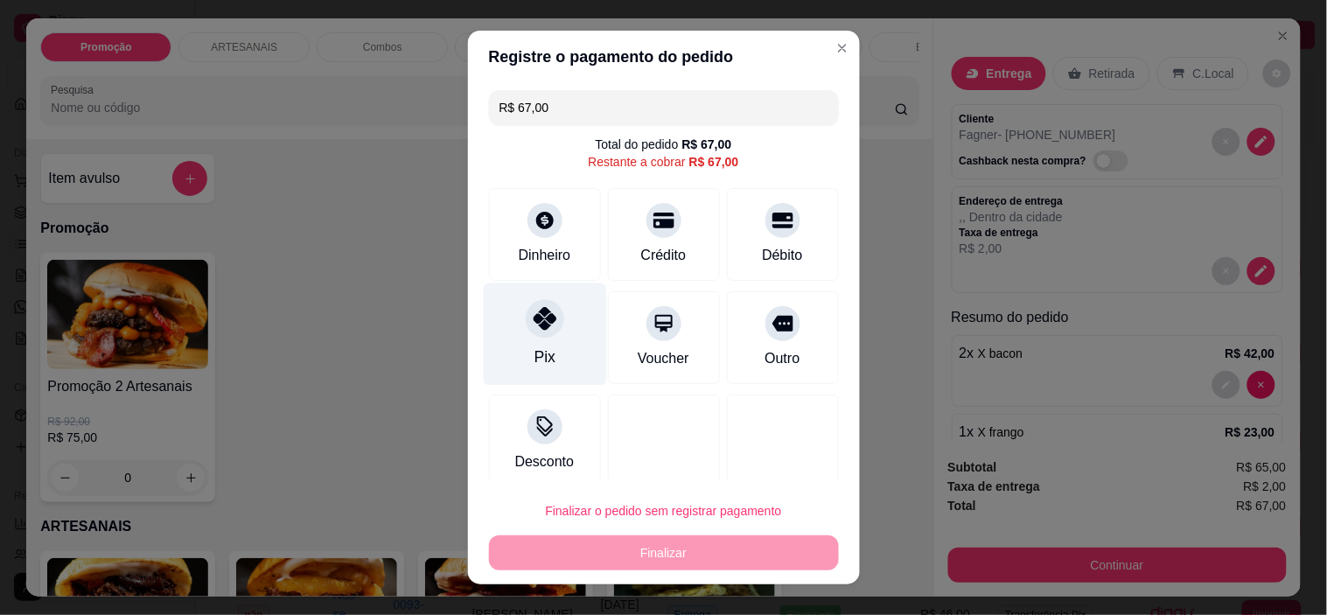
click at [538, 337] on div at bounding box center [545, 319] width 38 height 38
type input "R$ 0,00"
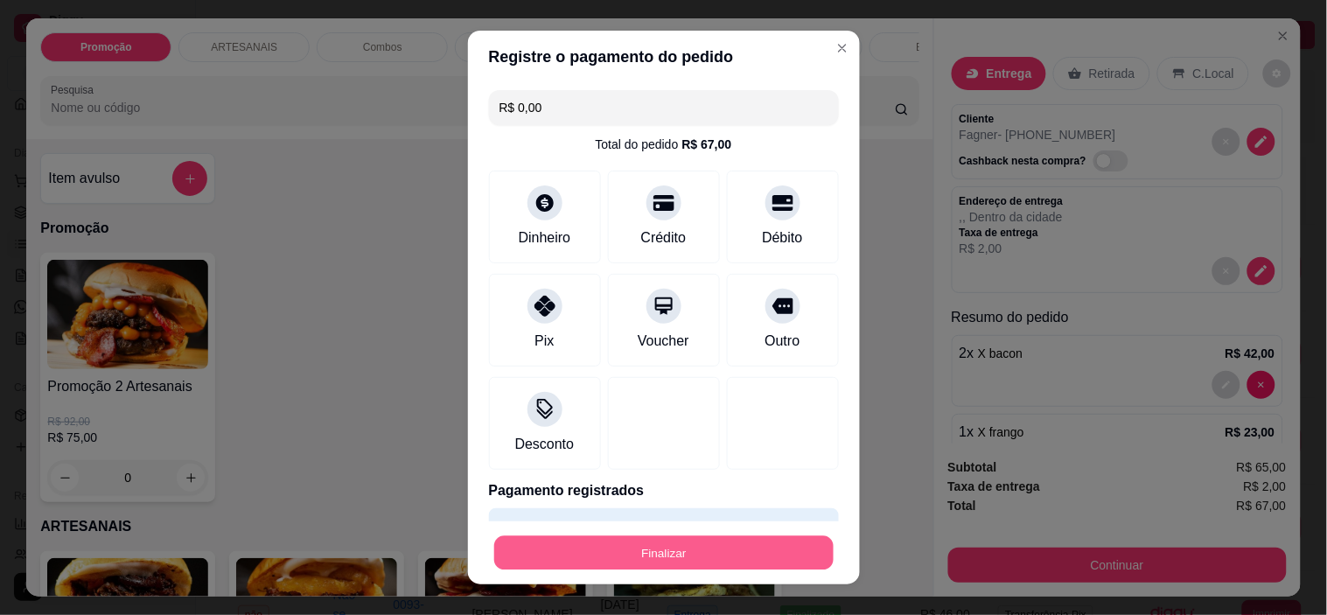
click at [666, 540] on button "Finalizar" at bounding box center [663, 552] width 339 height 34
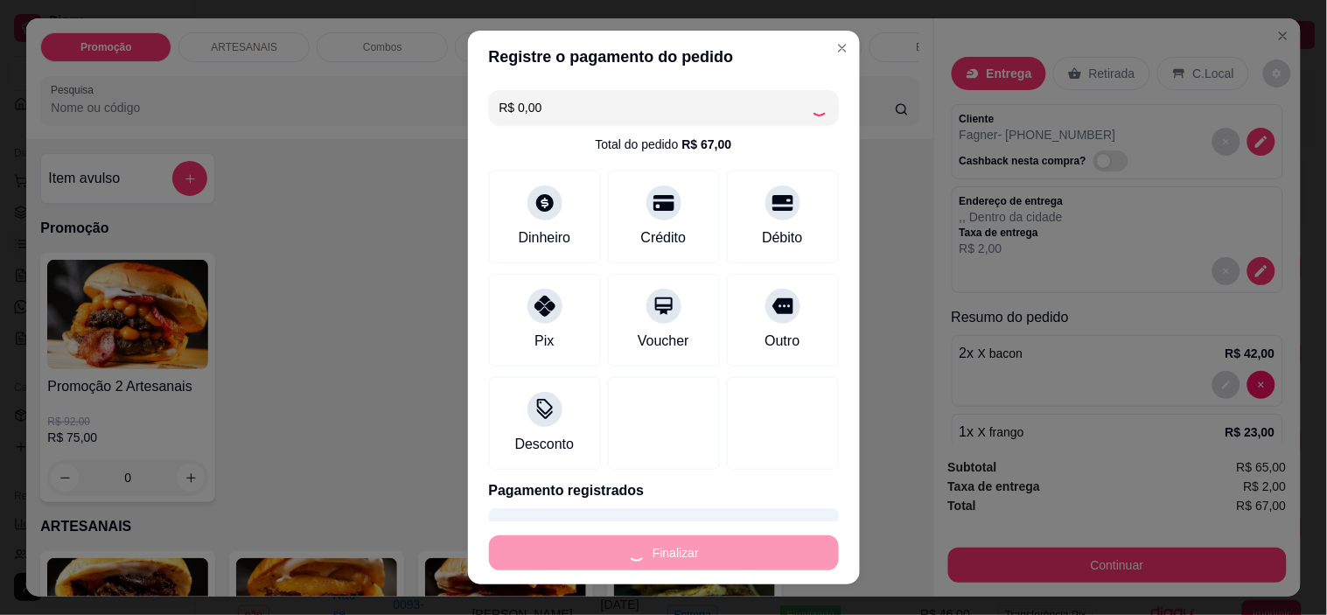
type input "0"
type input "-R$ 67,00"
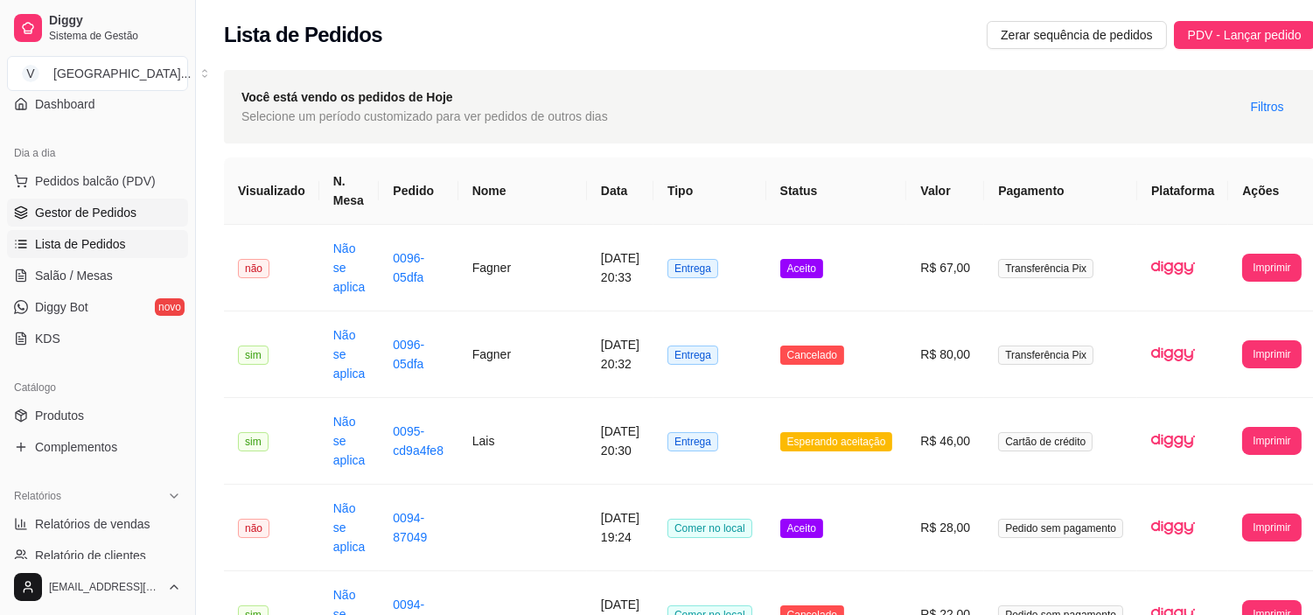
click at [112, 204] on span "Gestor de Pedidos" at bounding box center [85, 212] width 101 height 17
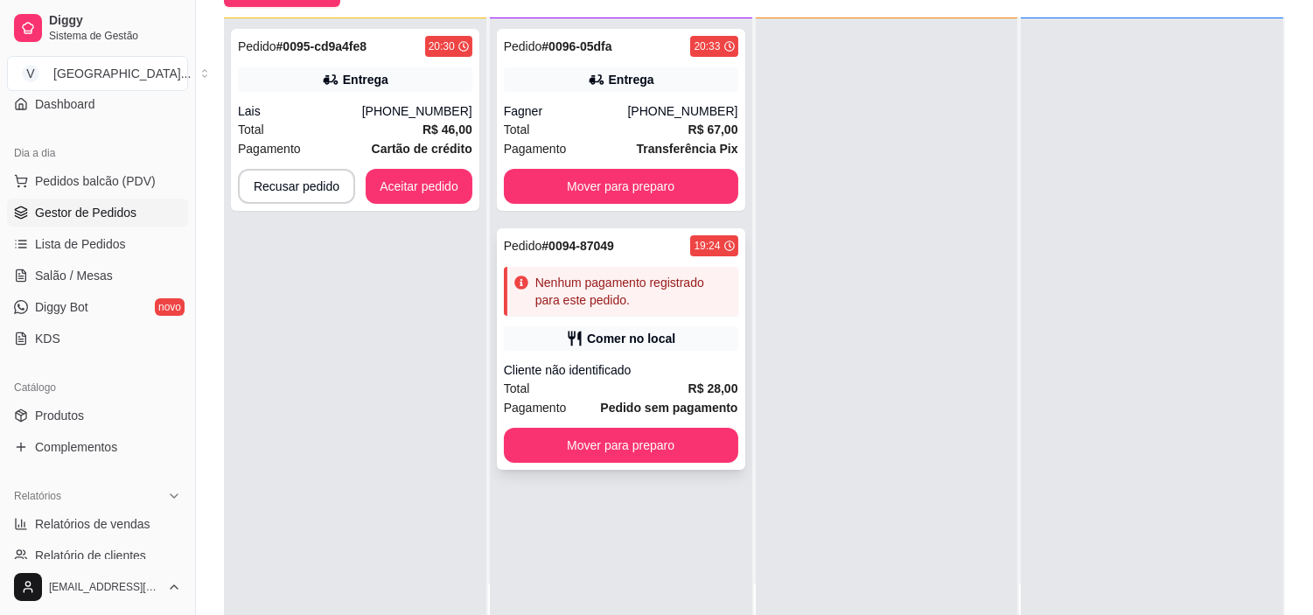
scroll to position [194, 0]
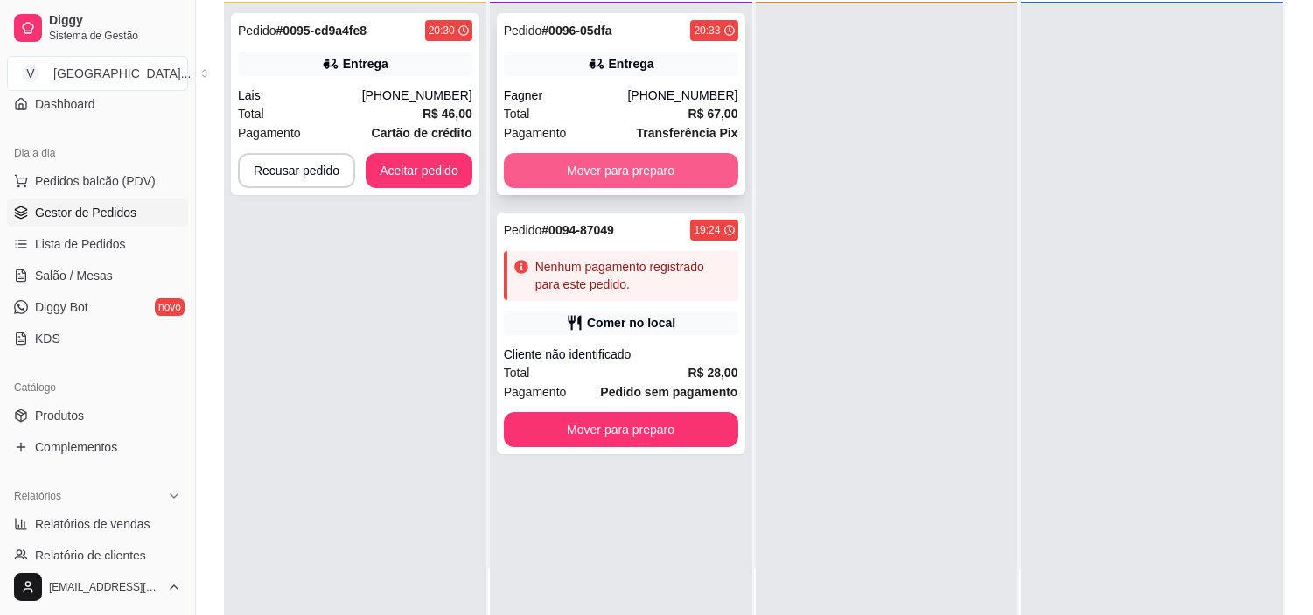
click at [596, 173] on button "Mover para preparo" at bounding box center [621, 170] width 234 height 35
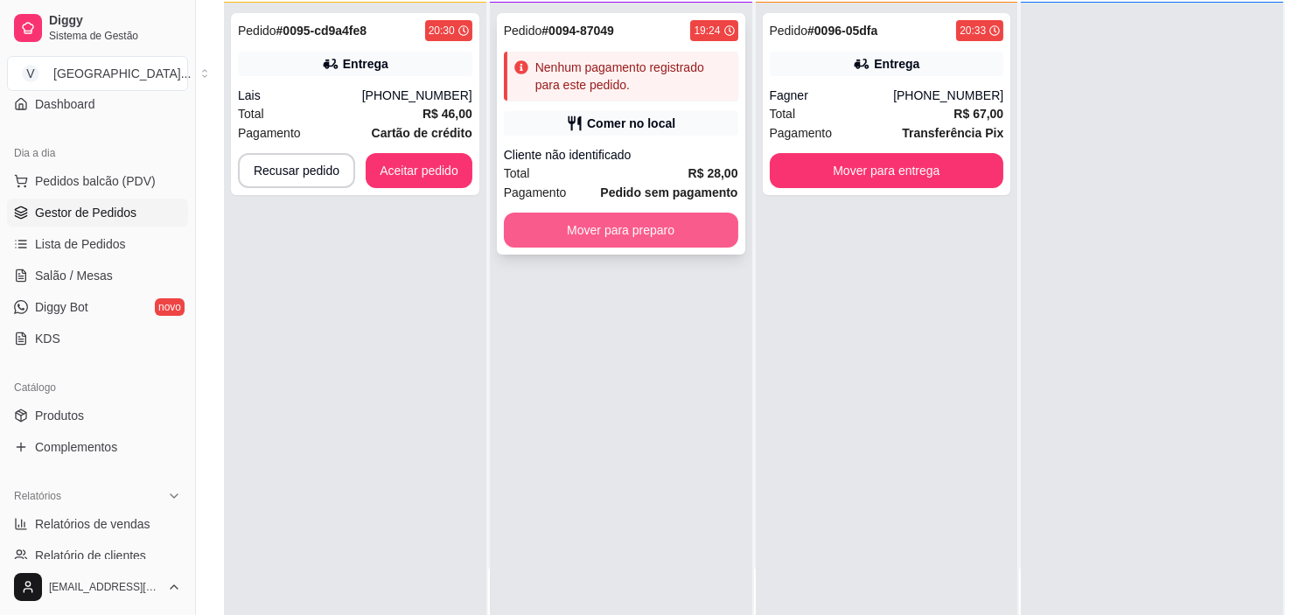
click at [627, 227] on button "Mover para preparo" at bounding box center [621, 230] width 234 height 35
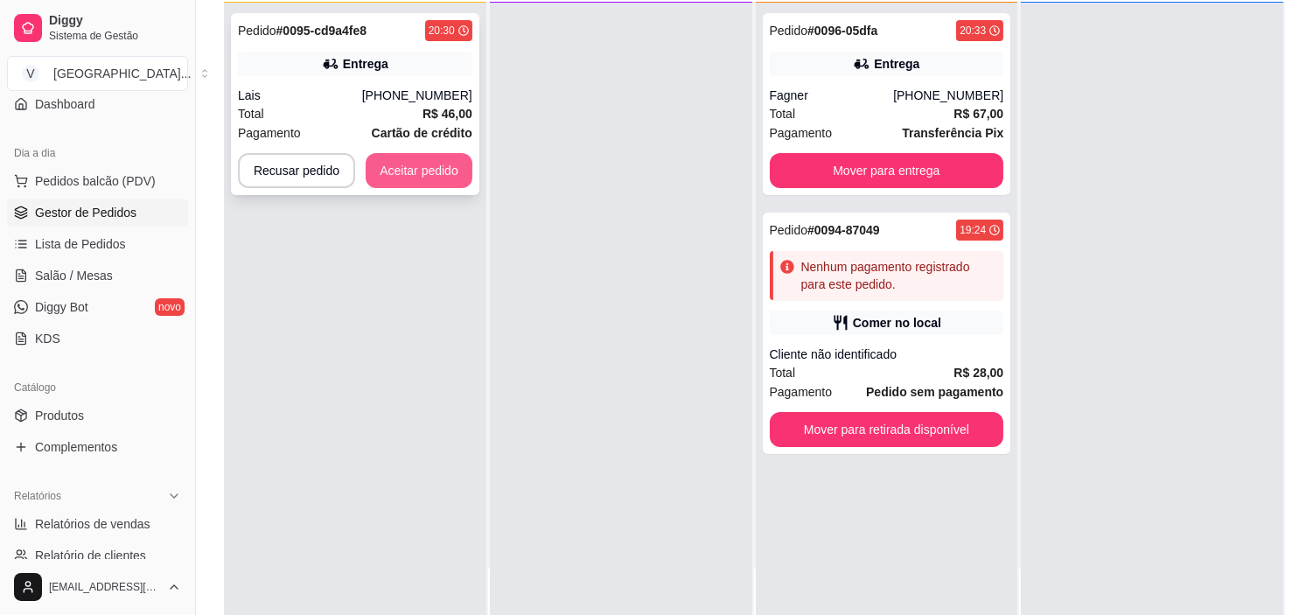
click at [453, 173] on button "Aceitar pedido" at bounding box center [419, 170] width 107 height 35
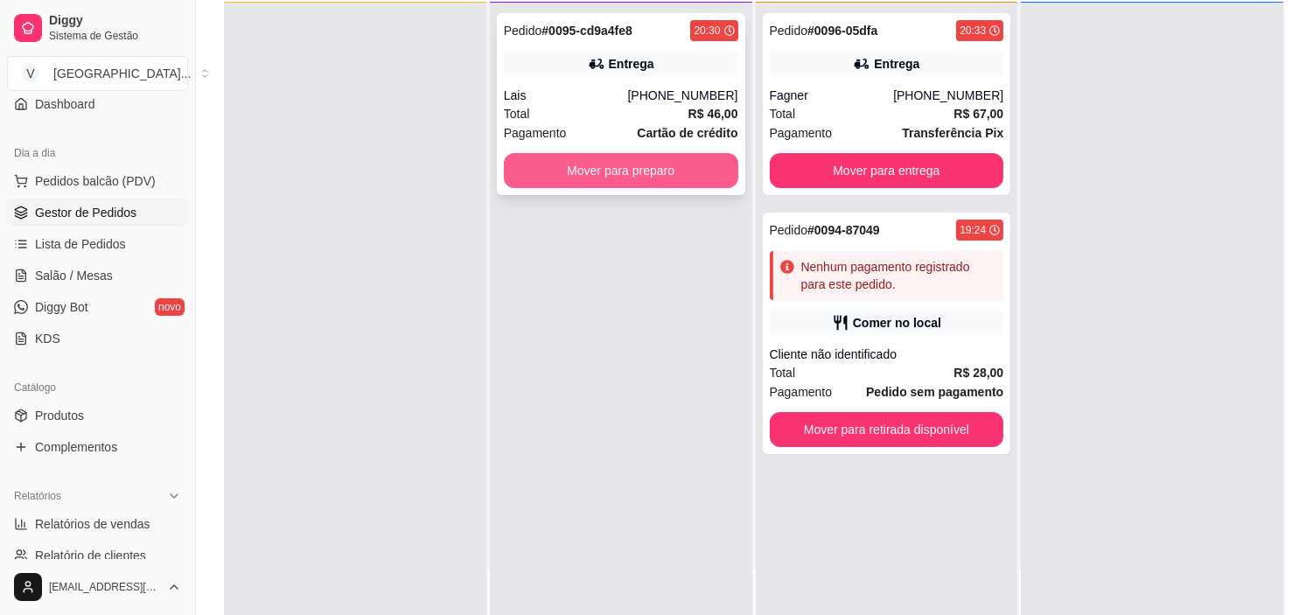
click at [663, 161] on button "Mover para preparo" at bounding box center [621, 170] width 234 height 35
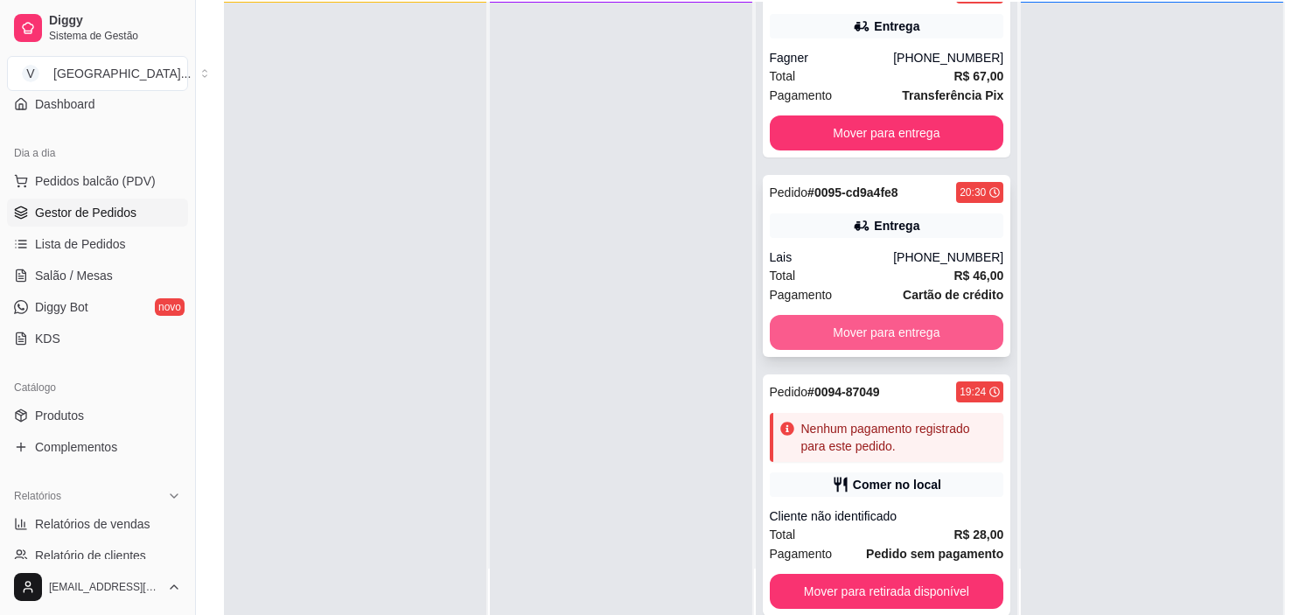
scroll to position [59, 0]
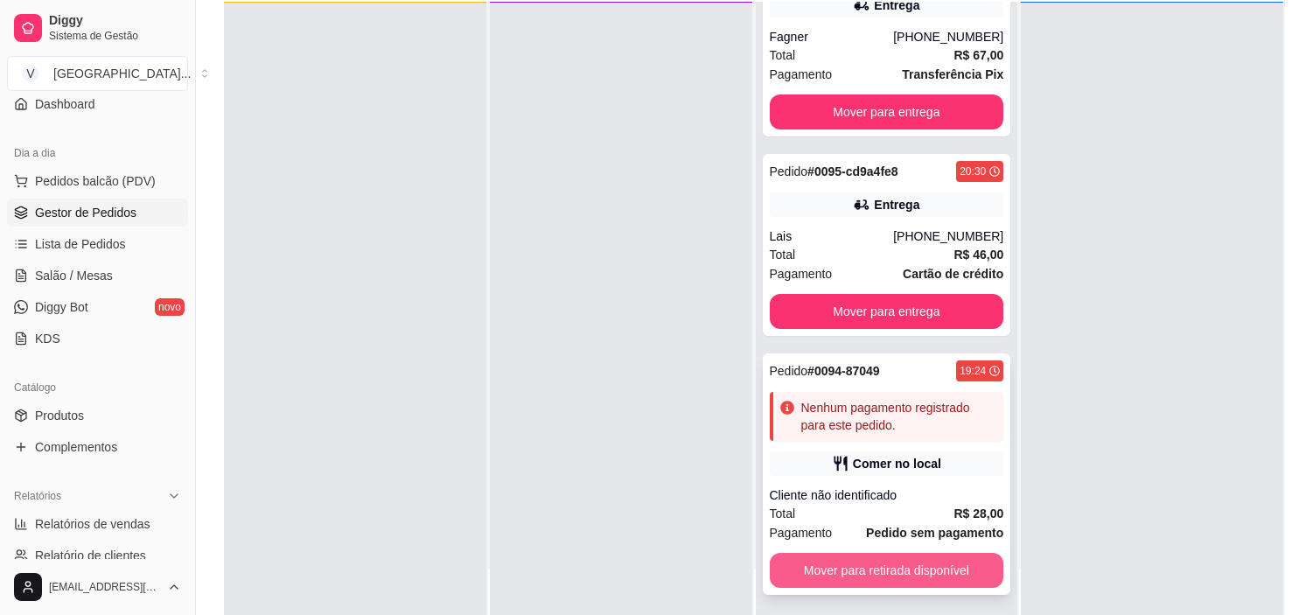
click at [946, 555] on button "Mover para retirada disponível" at bounding box center [887, 570] width 234 height 35
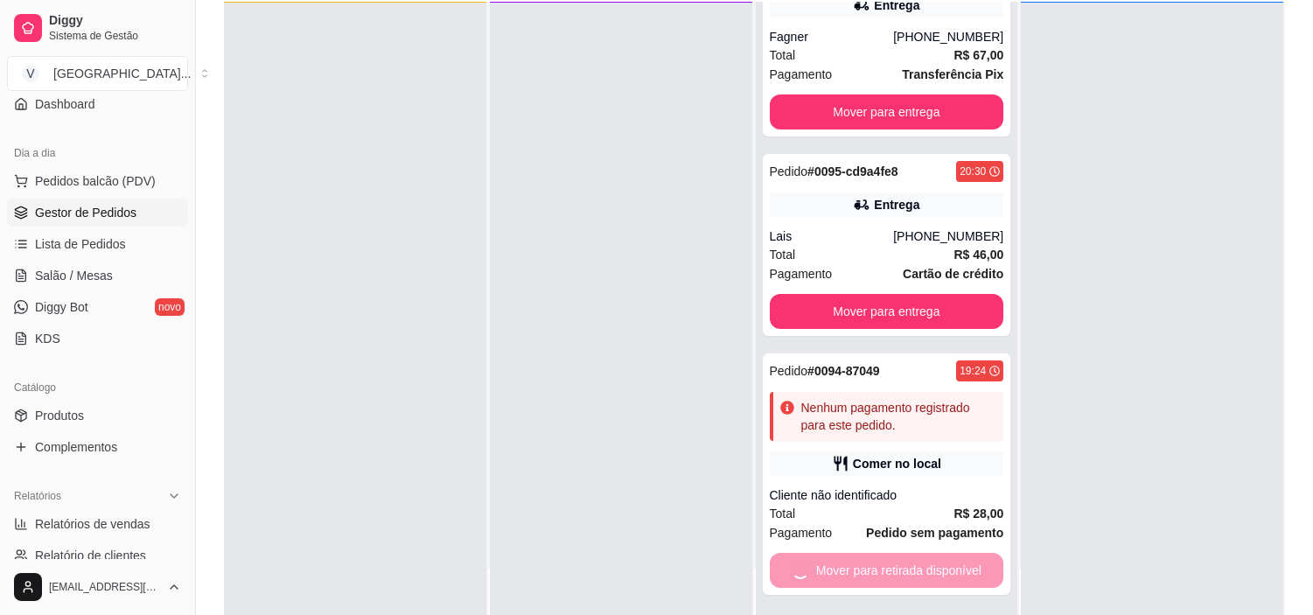
scroll to position [0, 0]
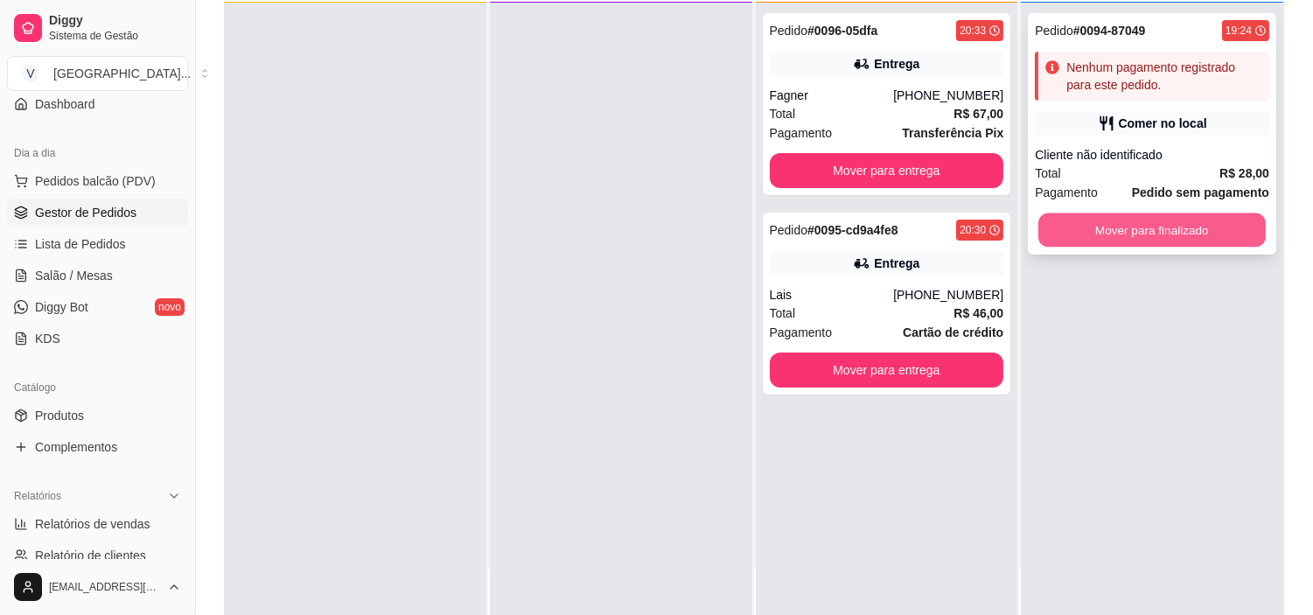
click at [1155, 234] on button "Mover para finalizado" at bounding box center [1151, 230] width 227 height 34
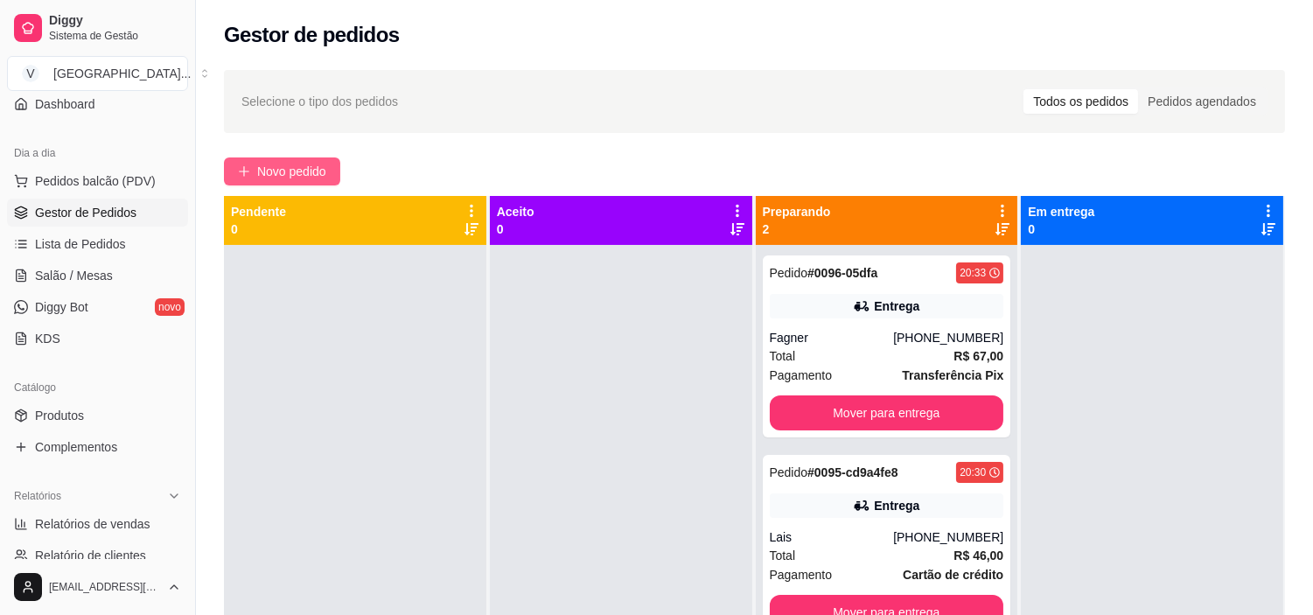
click at [275, 181] on button "Novo pedido" at bounding box center [282, 171] width 116 height 28
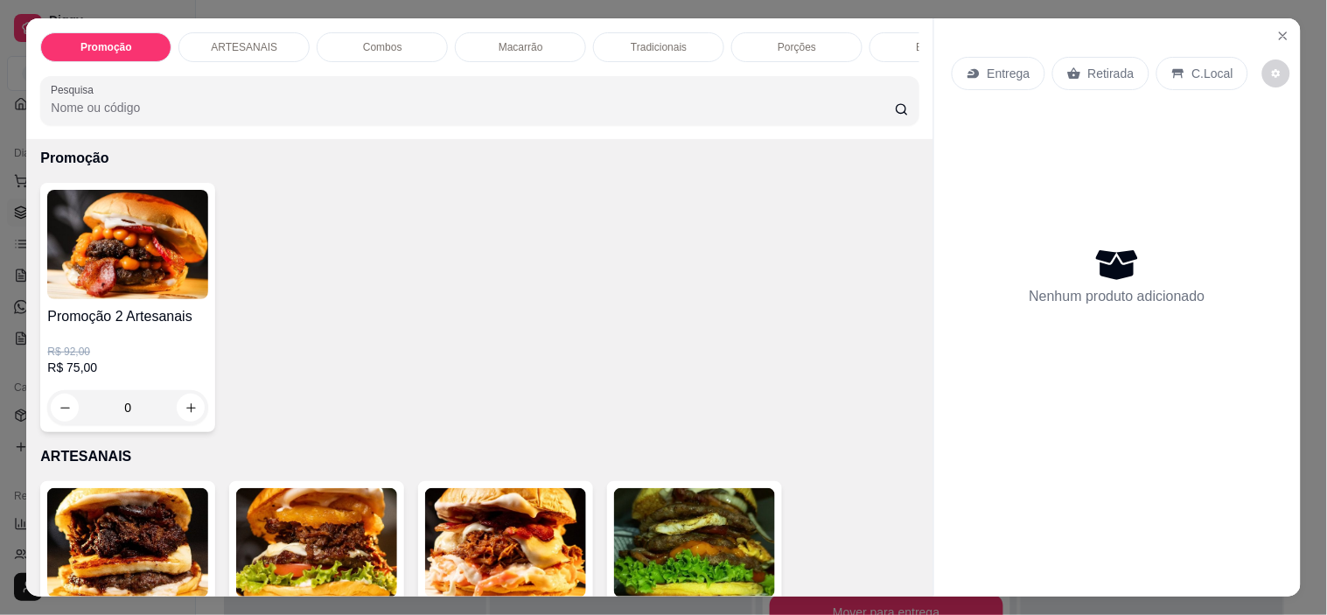
scroll to position [388, 0]
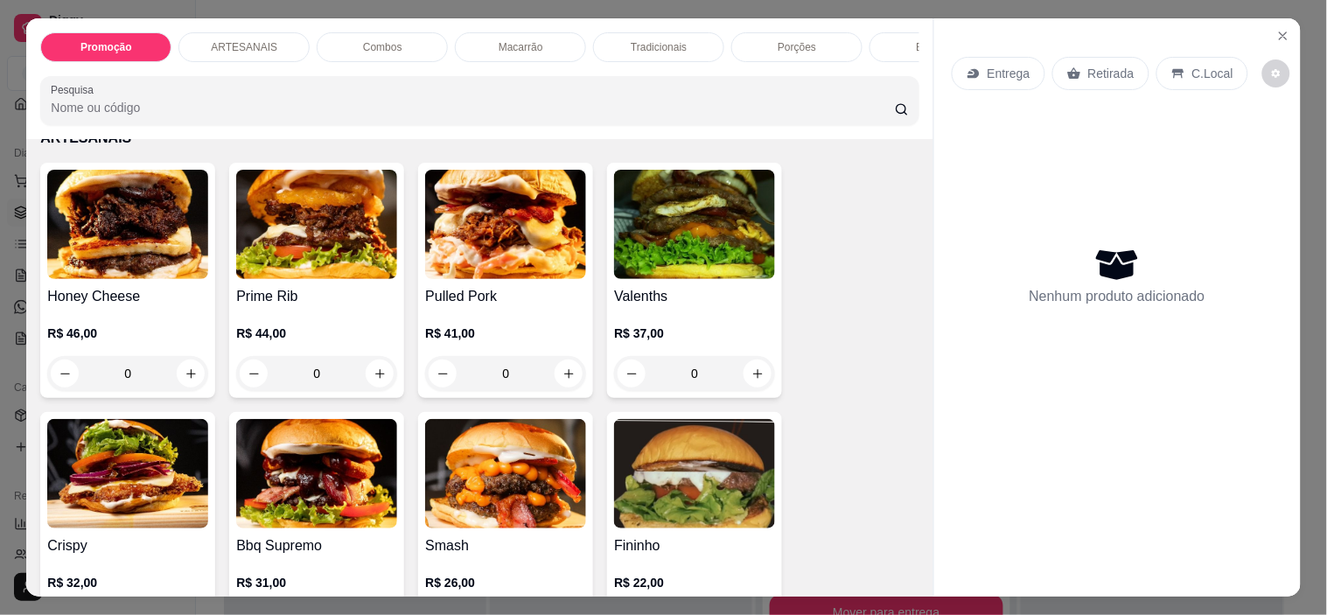
click at [1175, 70] on icon at bounding box center [1178, 73] width 14 height 14
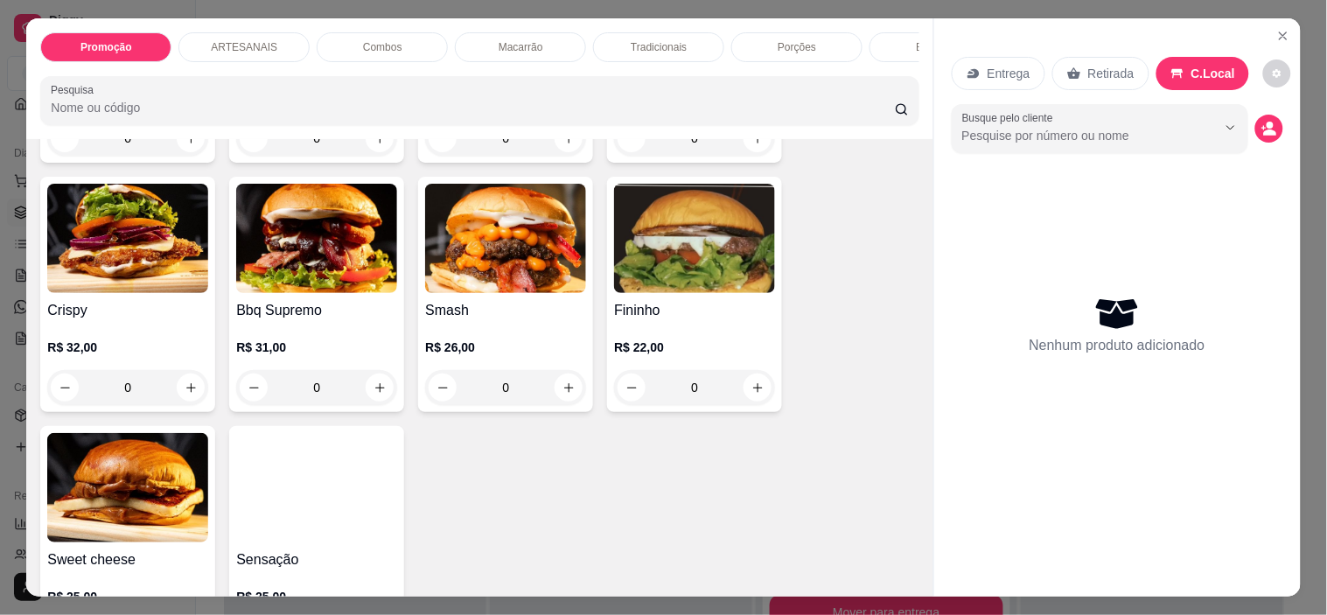
scroll to position [680, 0]
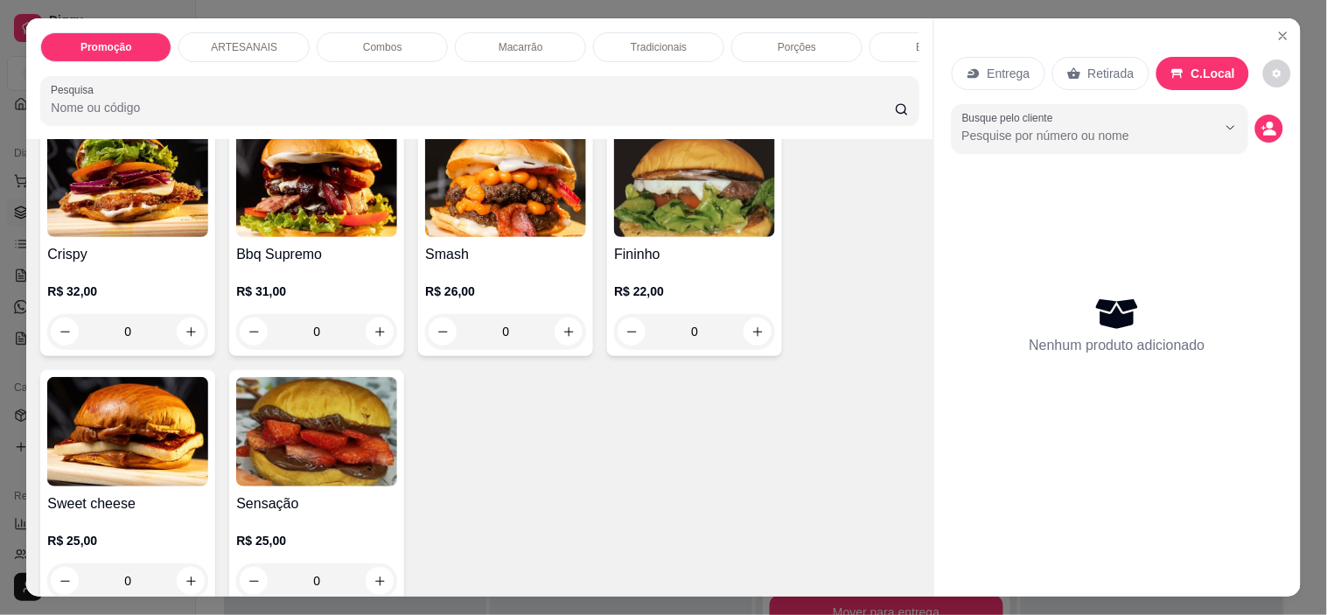
click at [567, 338] on div "0" at bounding box center [505, 331] width 161 height 35
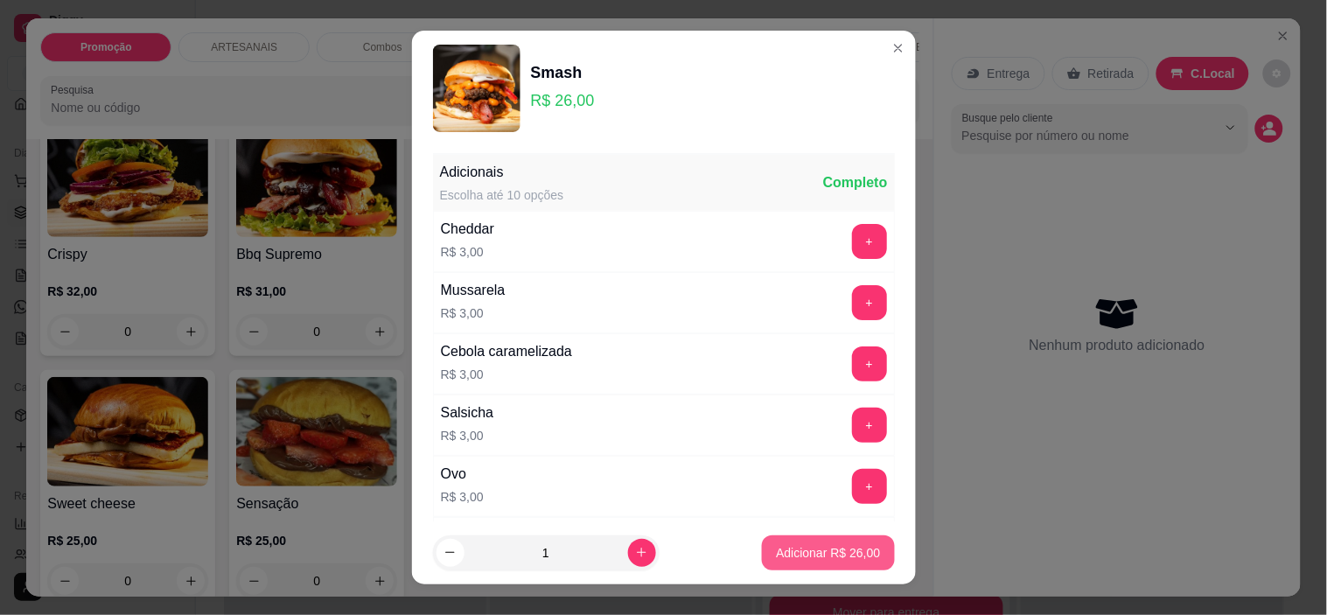
click at [776, 553] on p "Adicionar R$ 26,00" at bounding box center [828, 552] width 104 height 17
type input "1"
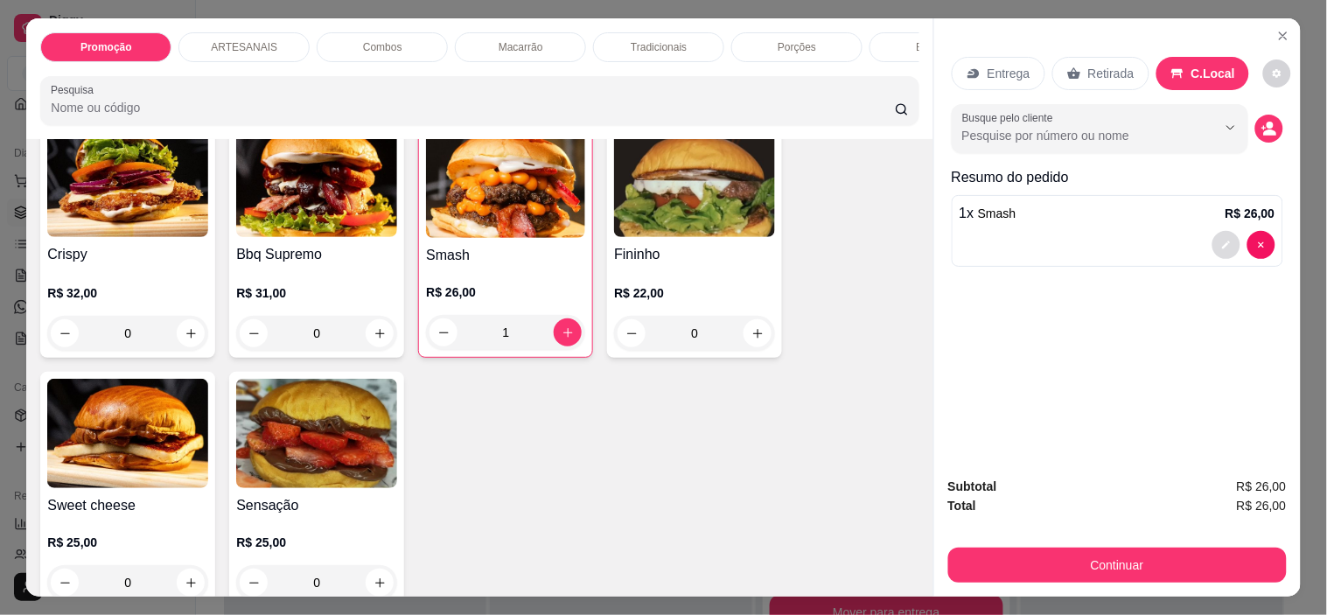
click at [1219, 246] on button "decrease-product-quantity" at bounding box center [1226, 245] width 28 height 28
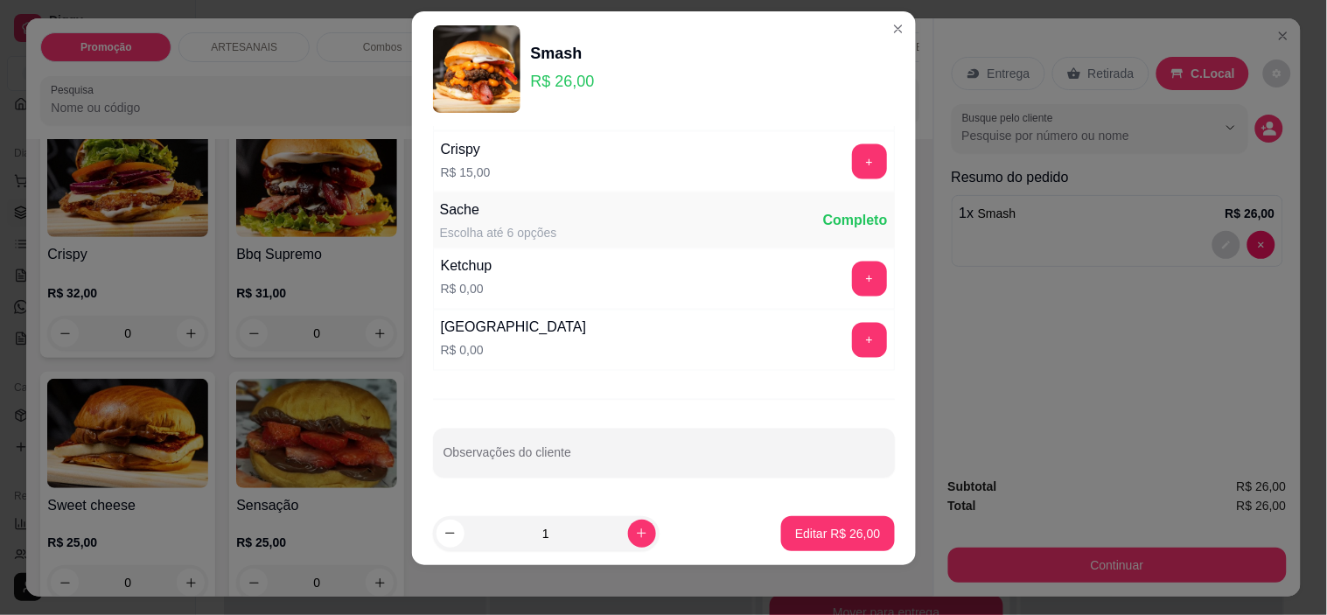
scroll to position [24, 0]
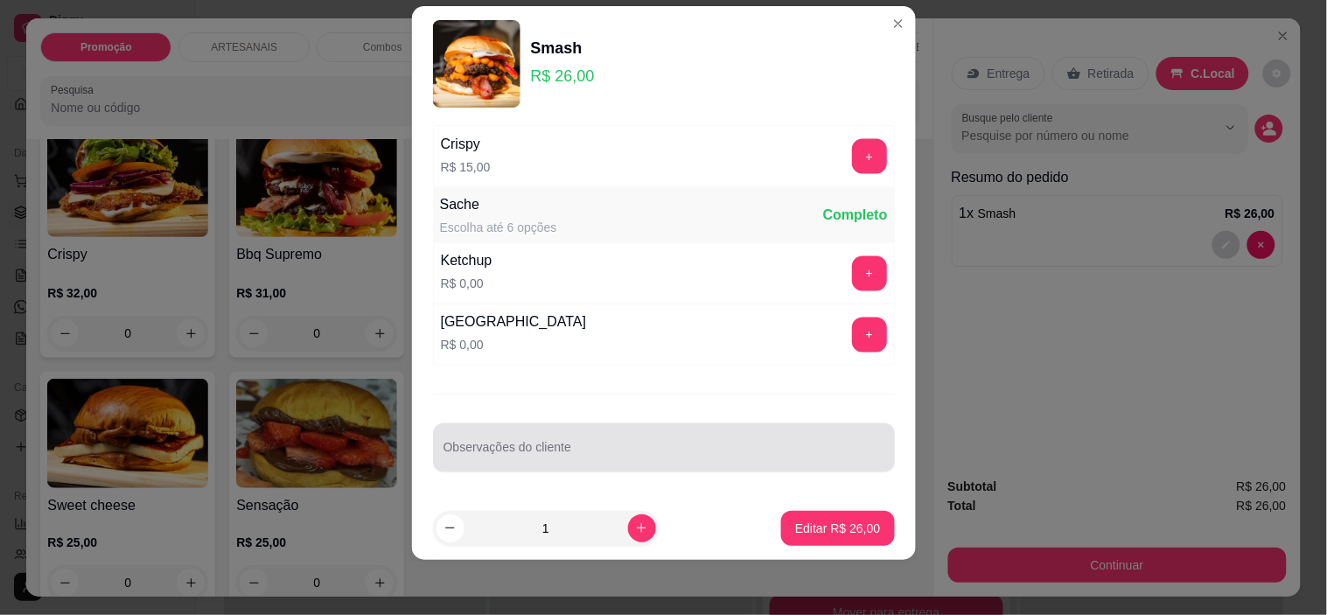
click at [539, 467] on div "Observações do cliente" at bounding box center [664, 447] width 462 height 49
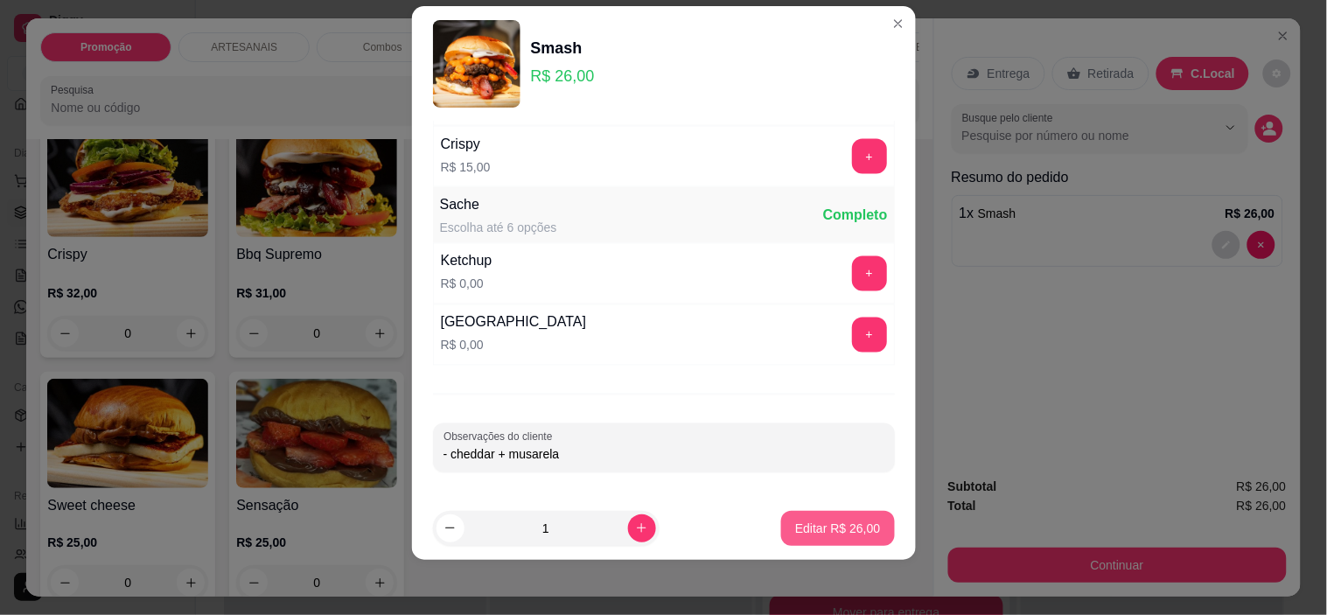
type input "- cheddar + musarela"
click at [814, 526] on p "Editar R$ 26,00" at bounding box center [837, 527] width 85 height 17
type input "0"
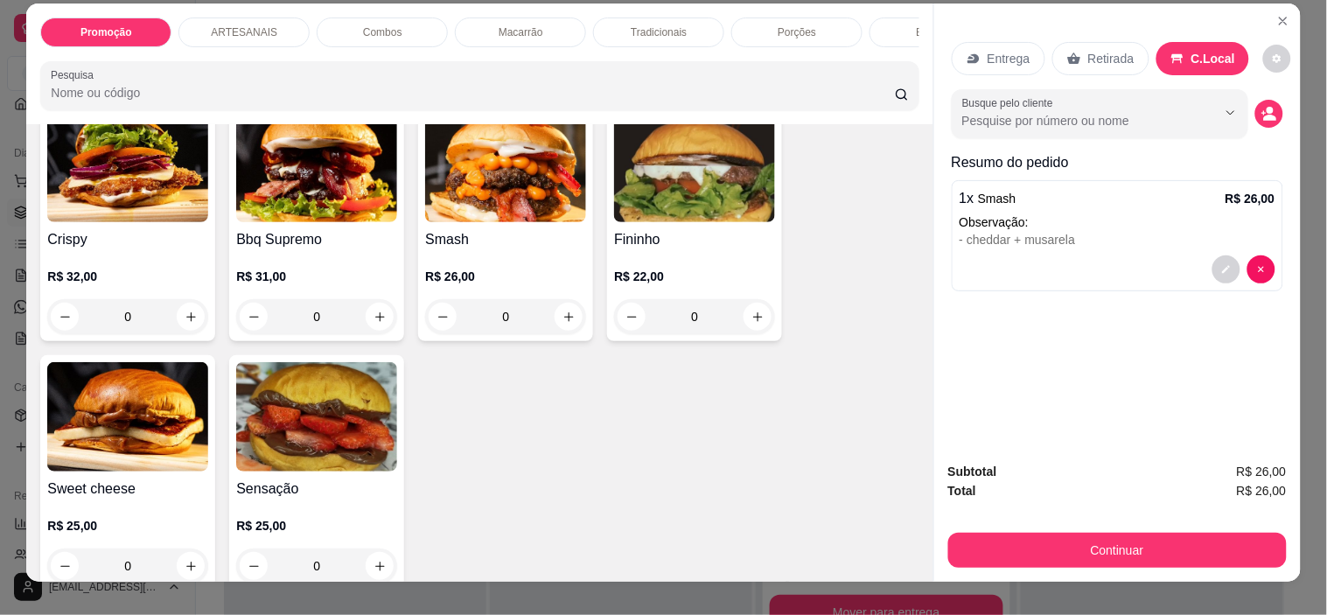
scroll to position [0, 0]
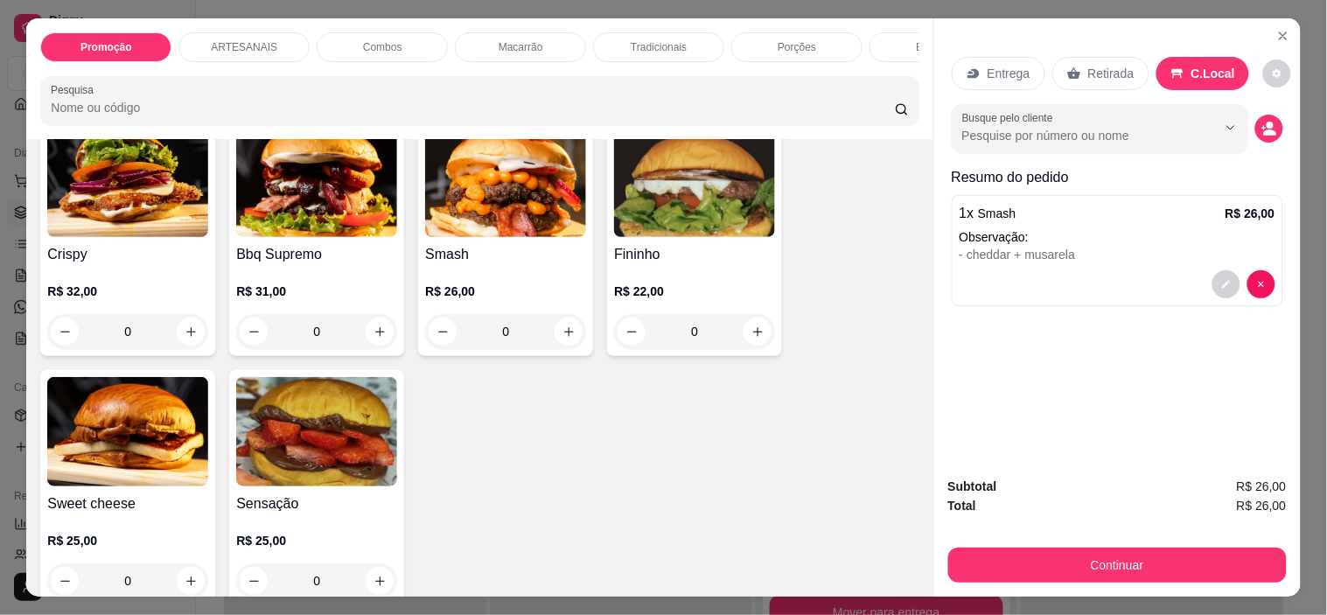
click at [367, 328] on div "0" at bounding box center [316, 331] width 161 height 35
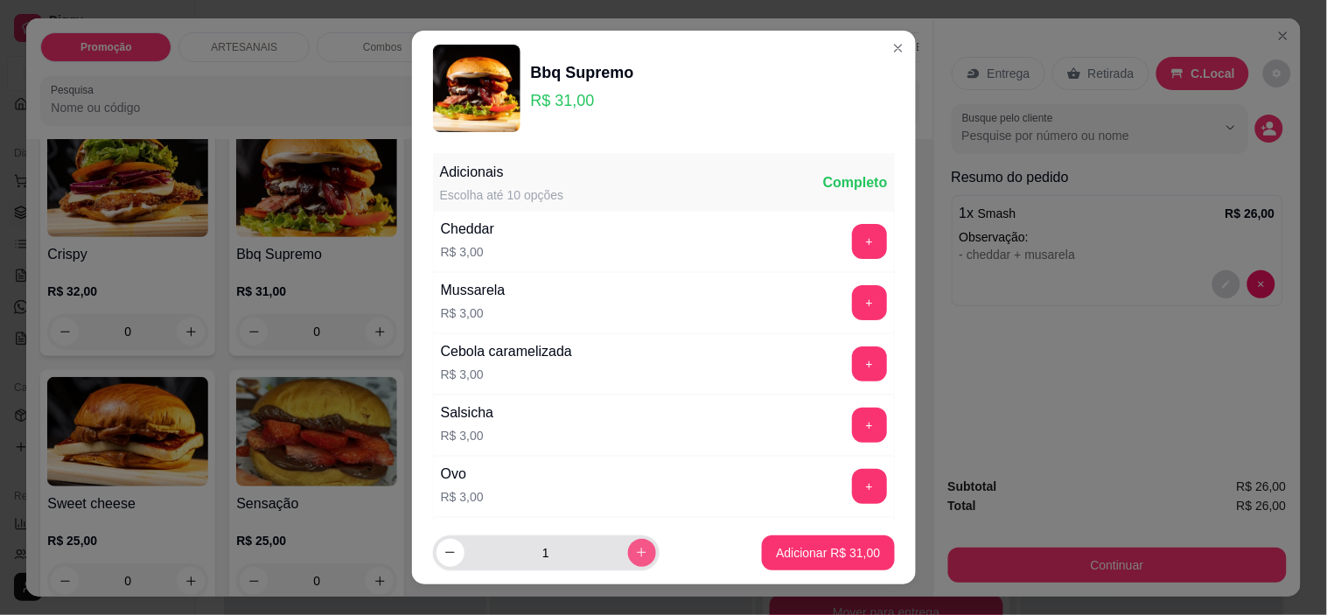
click at [635, 555] on icon "increase-product-quantity" at bounding box center [641, 552] width 13 height 13
type input "2"
drag, startPoint x: 666, startPoint y: 450, endPoint x: 619, endPoint y: 88, distance: 365.1
click at [619, 88] on p "R$ 31,00" at bounding box center [582, 100] width 103 height 24
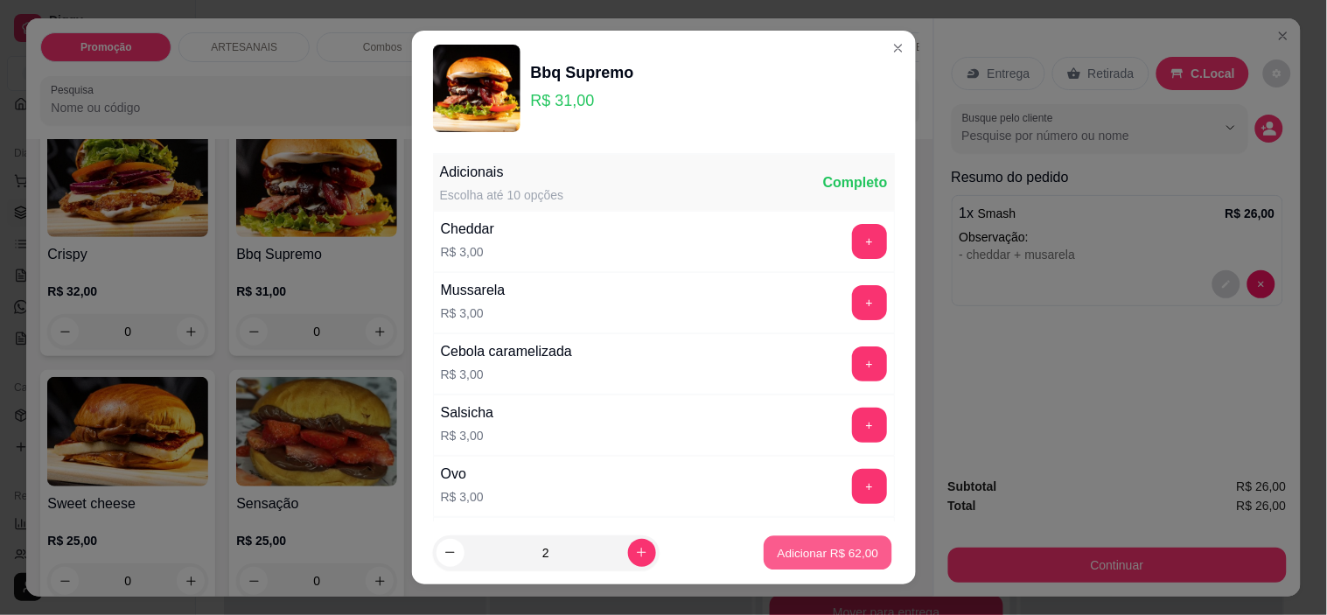
click at [825, 543] on button "Adicionar R$ 62,00" at bounding box center [828, 552] width 129 height 34
type input "2"
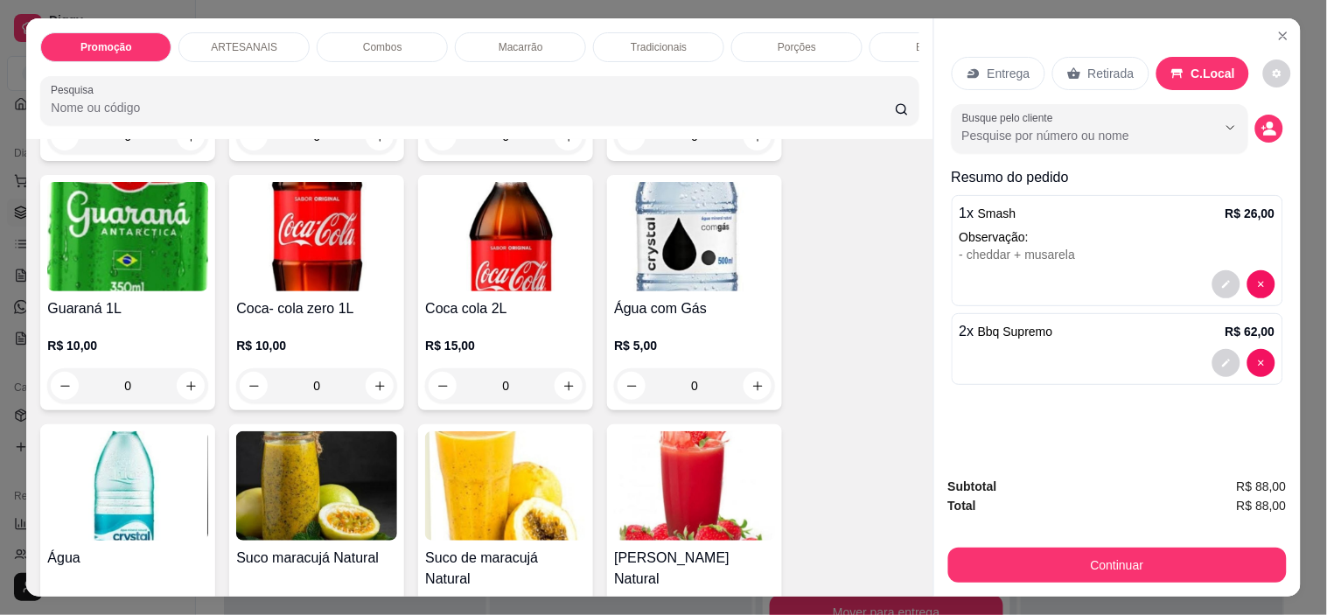
scroll to position [2526, 0]
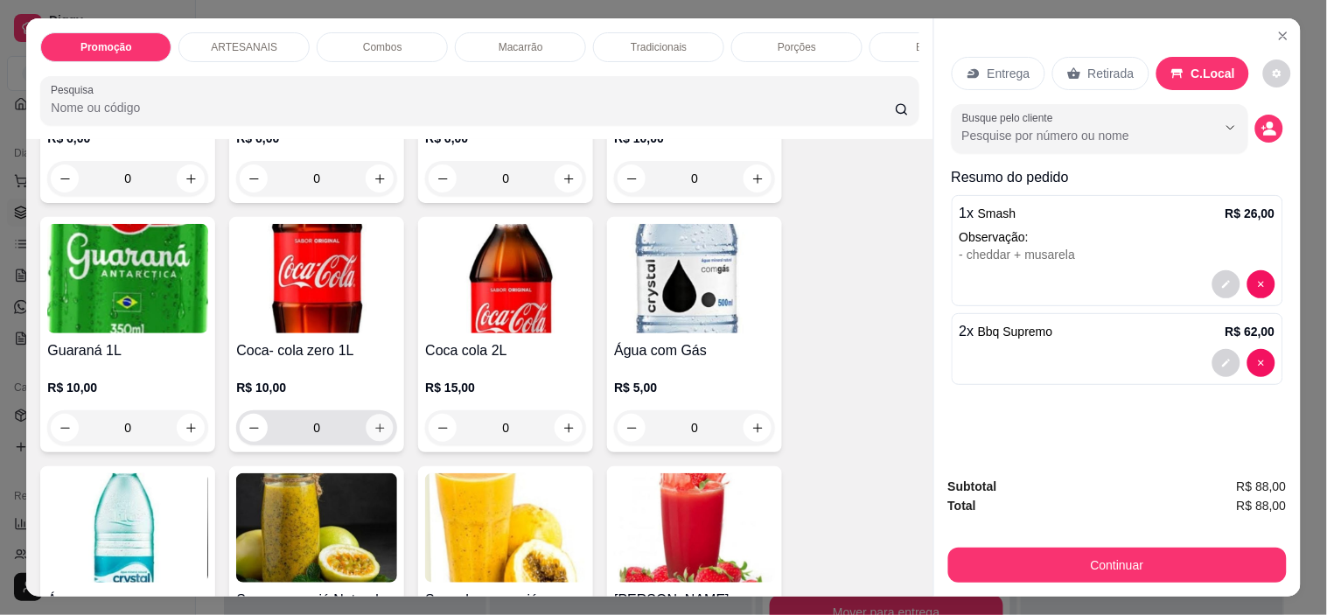
click at [373, 432] on icon "increase-product-quantity" at bounding box center [379, 428] width 13 height 13
type input "1"
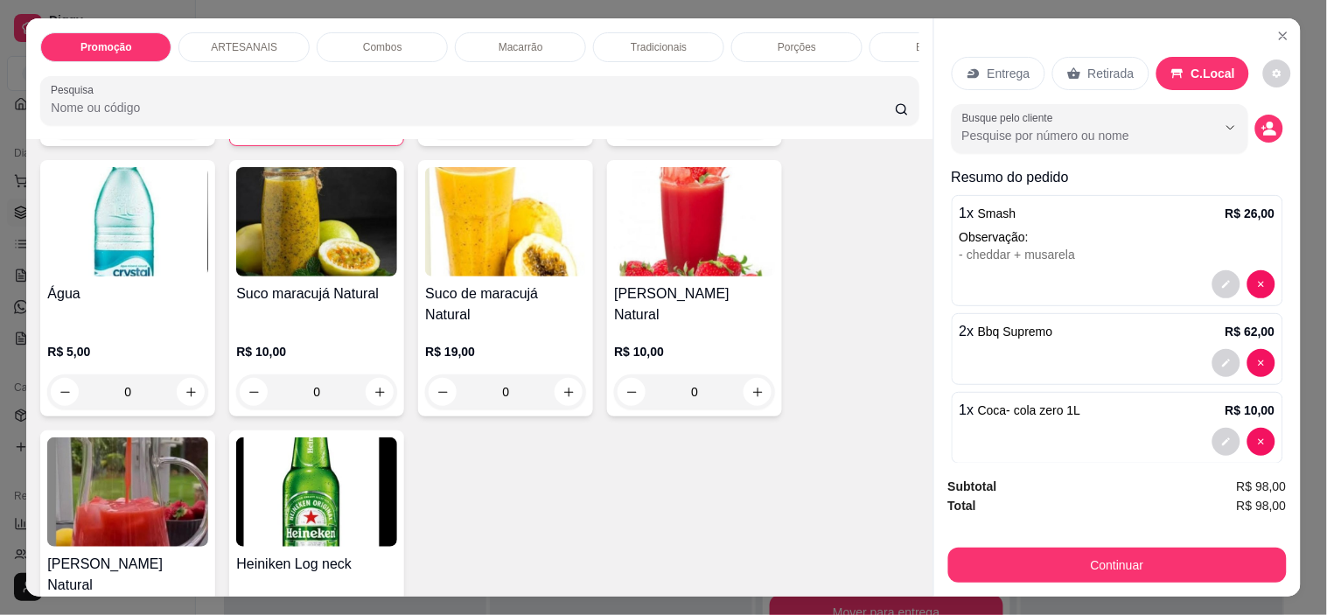
scroll to position [2915, 0]
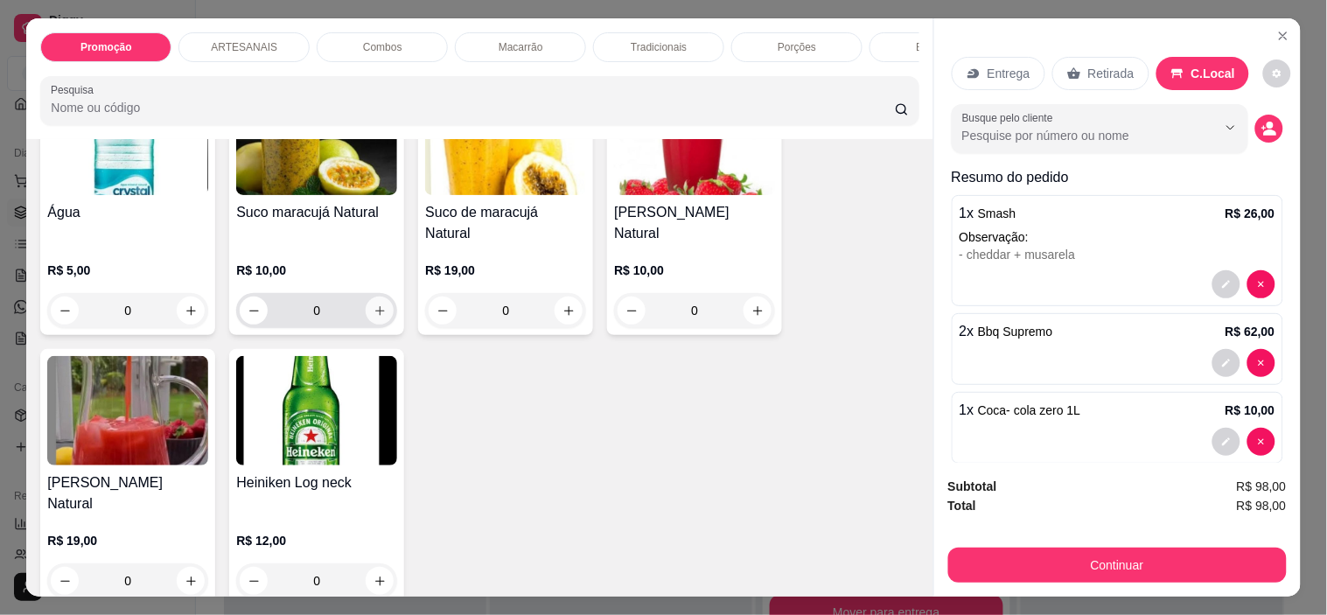
click at [382, 296] on button "increase-product-quantity" at bounding box center [380, 310] width 28 height 28
type input "1"
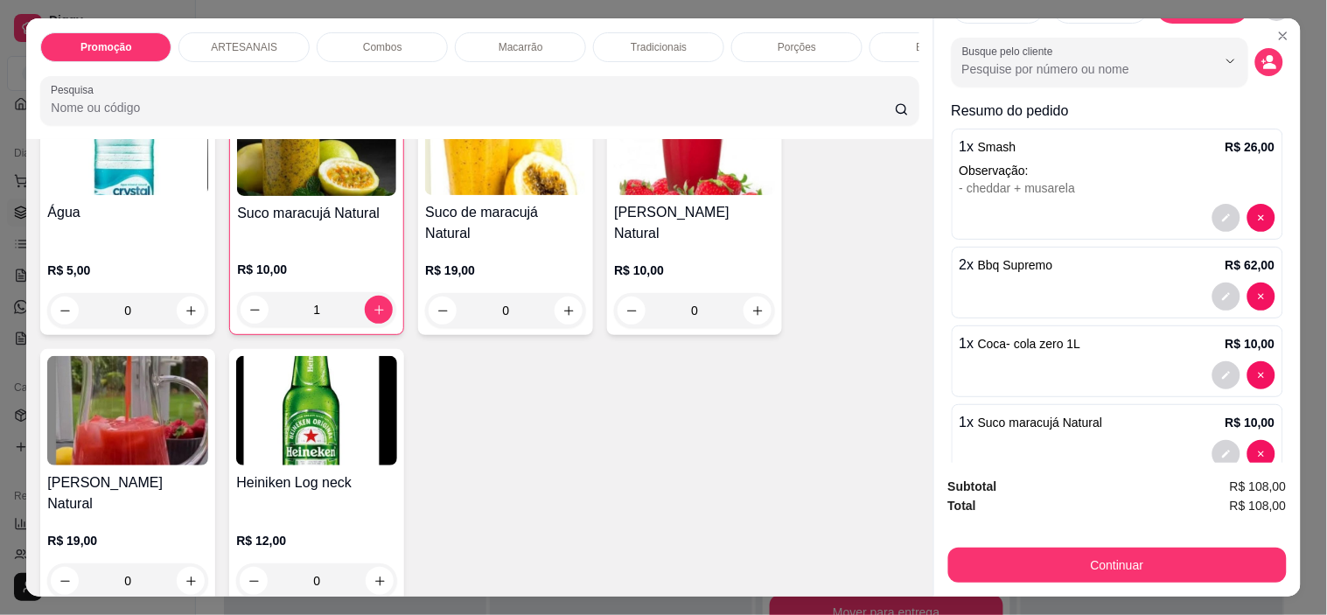
scroll to position [97, 0]
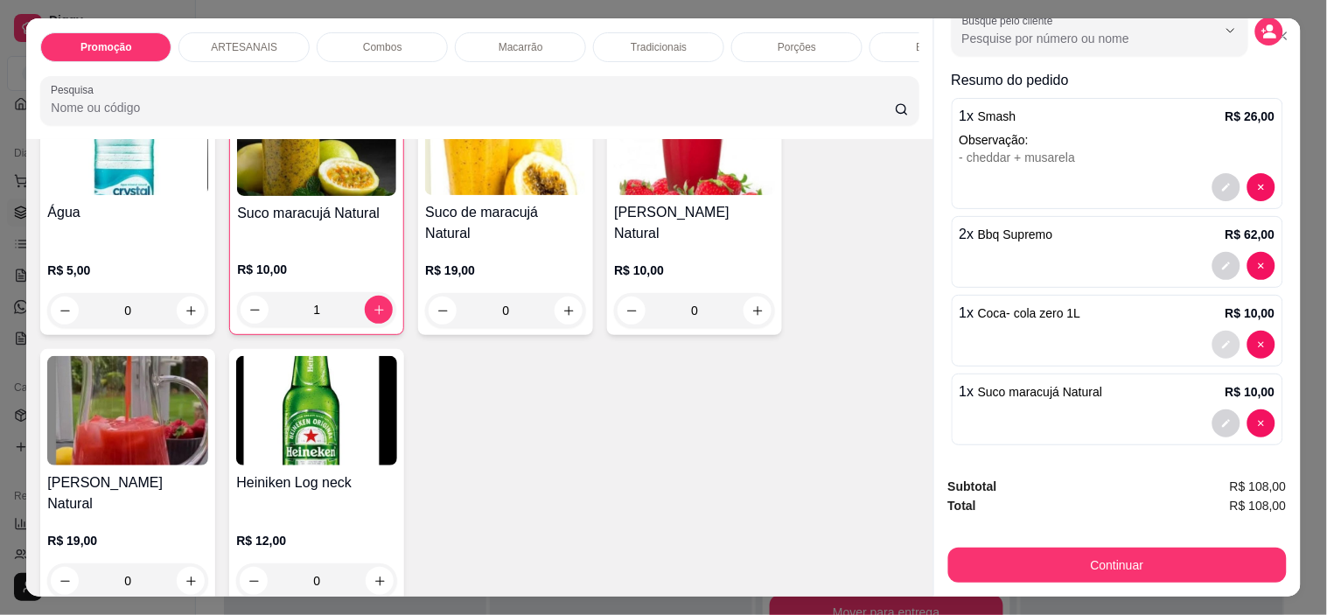
click at [1212, 344] on button "decrease-product-quantity" at bounding box center [1226, 345] width 28 height 28
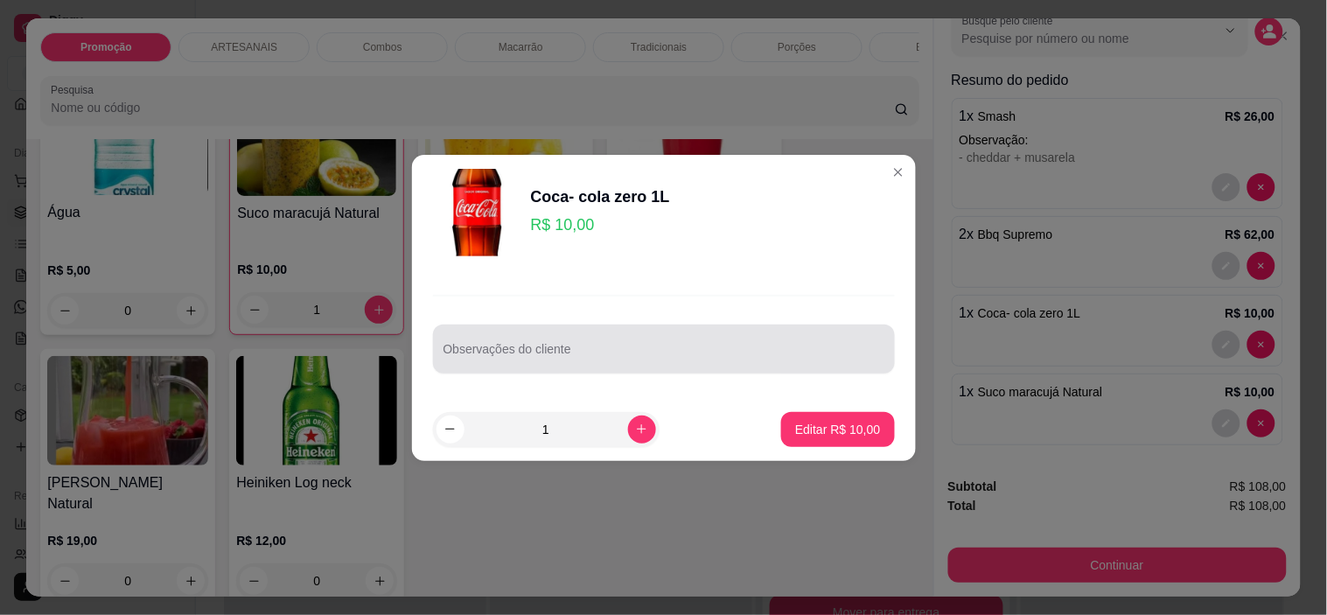
click at [565, 344] on div at bounding box center [663, 348] width 441 height 35
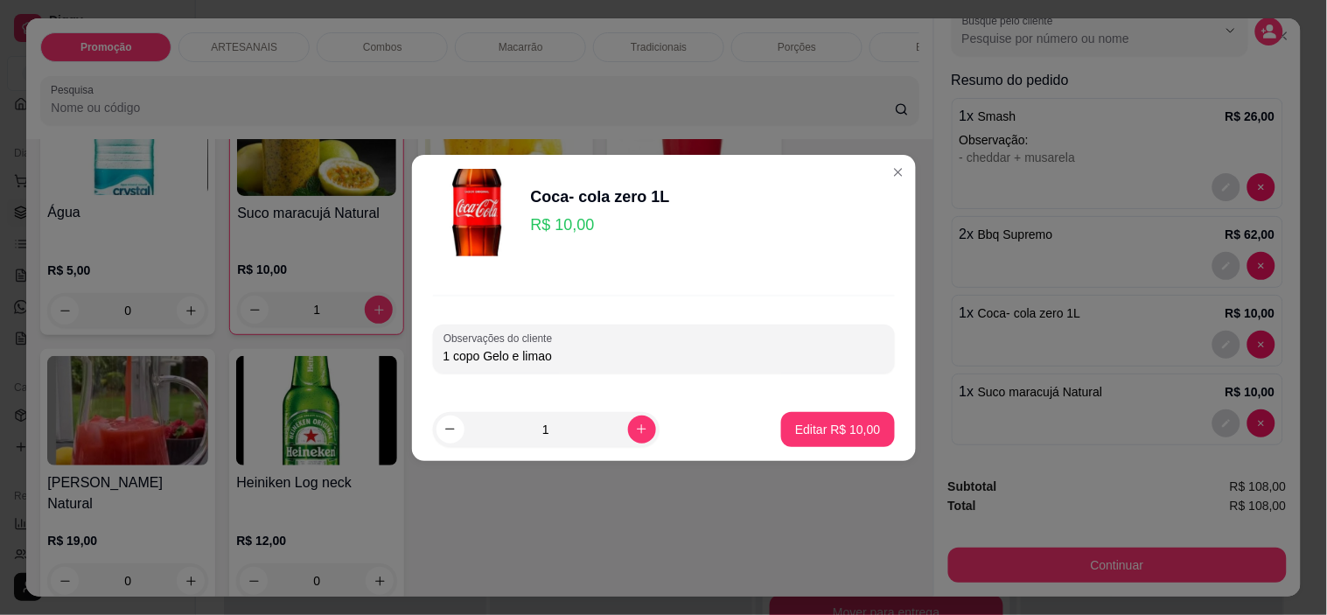
type input "1 copo Gelo e limao"
click at [826, 427] on p "Editar R$ 10,00" at bounding box center [837, 429] width 85 height 17
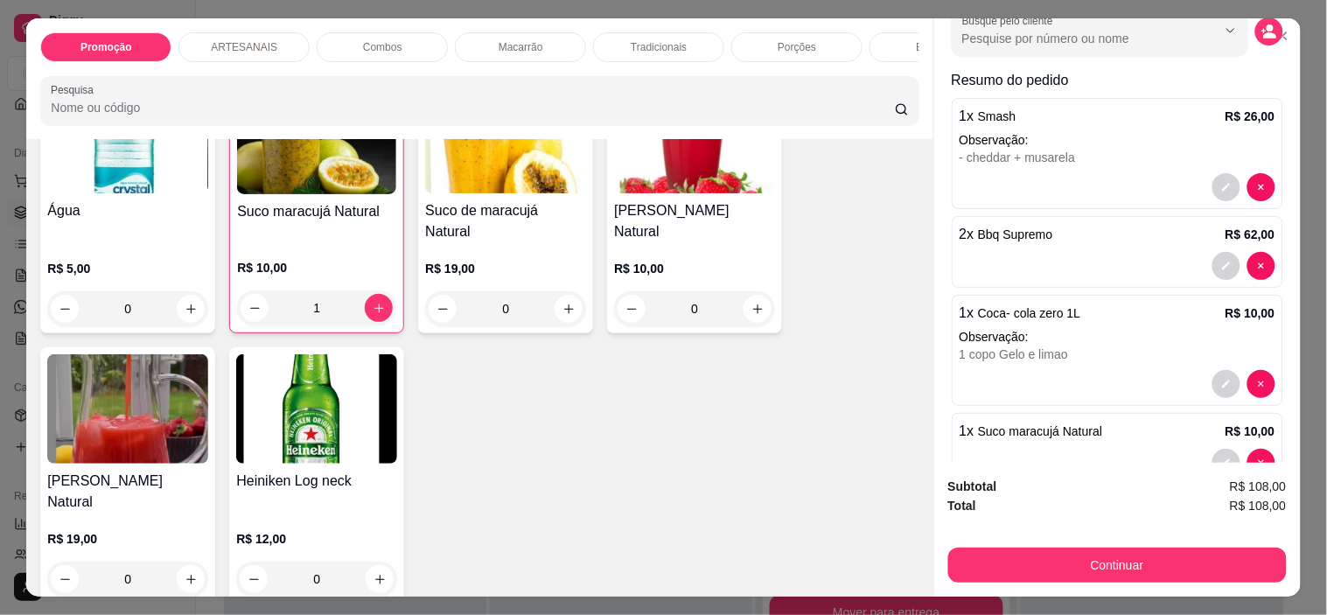
type input "0"
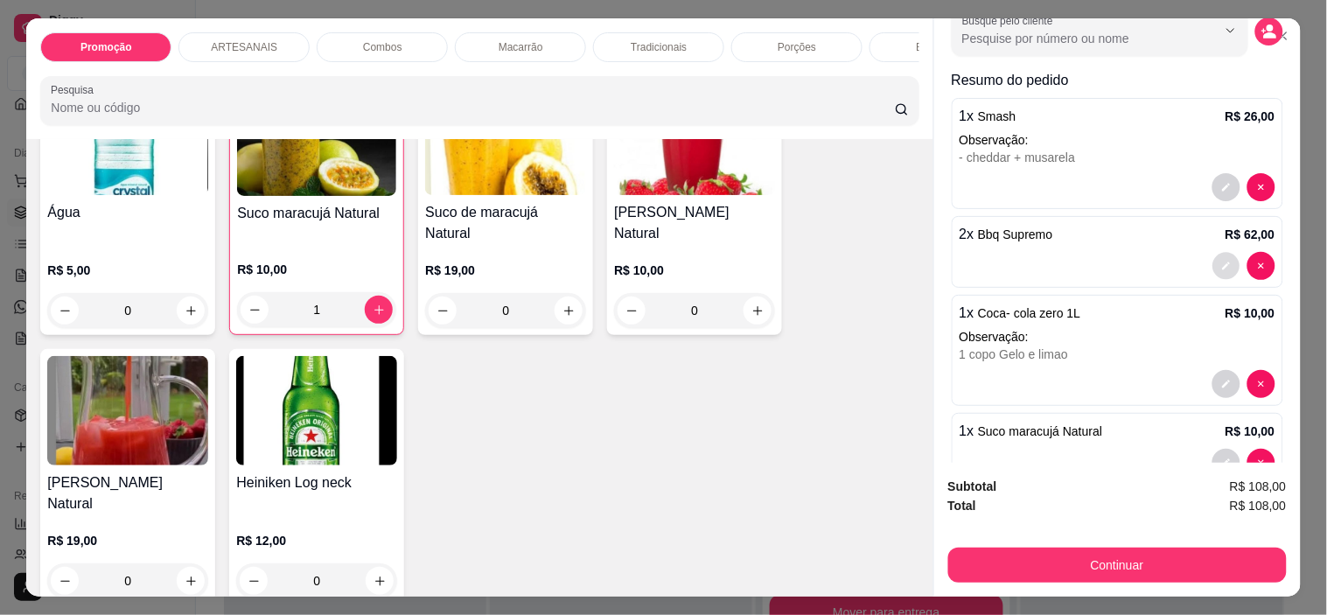
click at [1212, 253] on button "decrease-product-quantity" at bounding box center [1225, 266] width 27 height 27
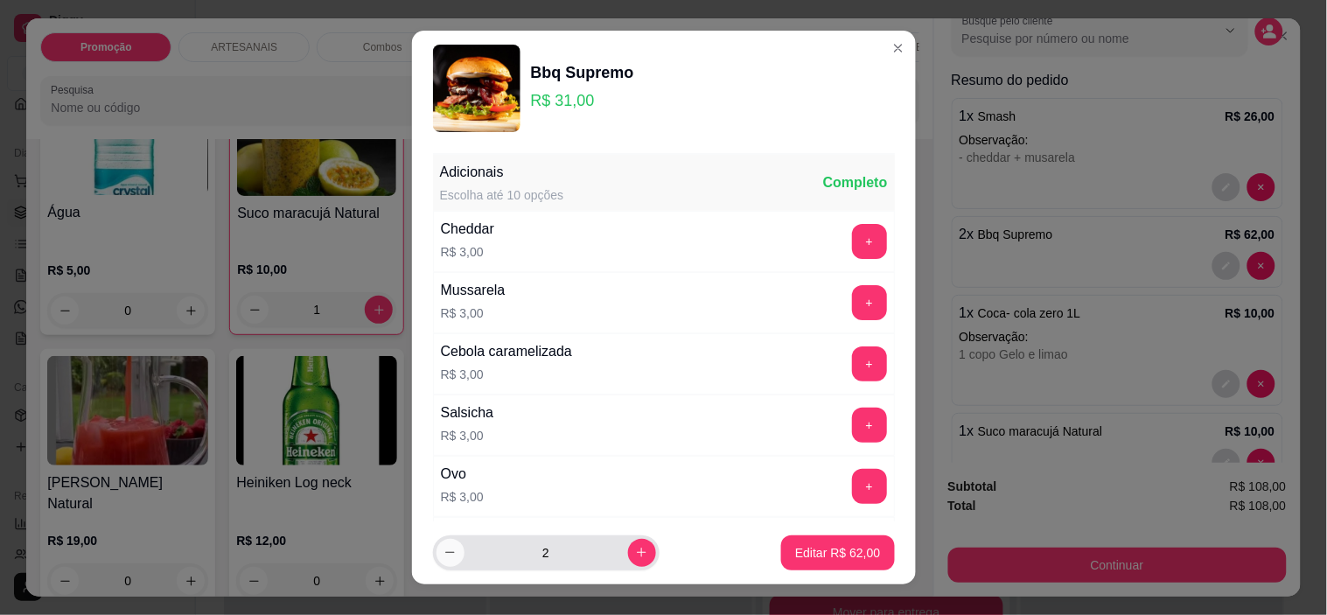
click at [443, 554] on icon "decrease-product-quantity" at bounding box center [449, 552] width 13 height 13
type input "1"
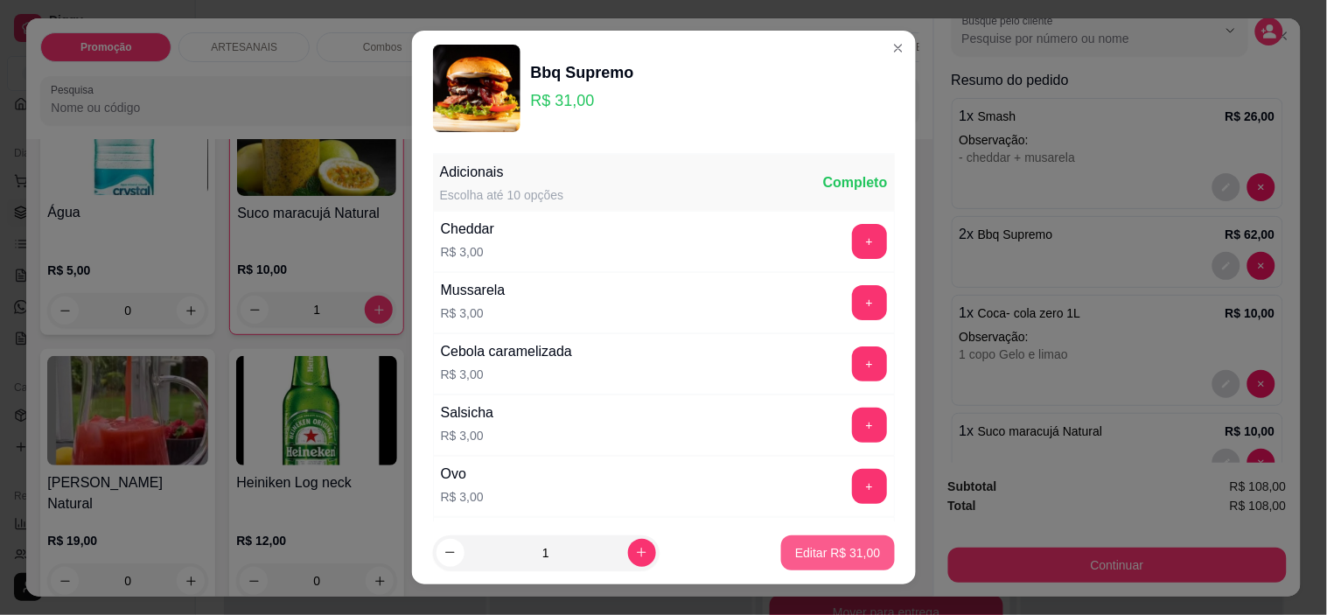
click at [816, 545] on p "Editar R$ 31,00" at bounding box center [837, 552] width 85 height 17
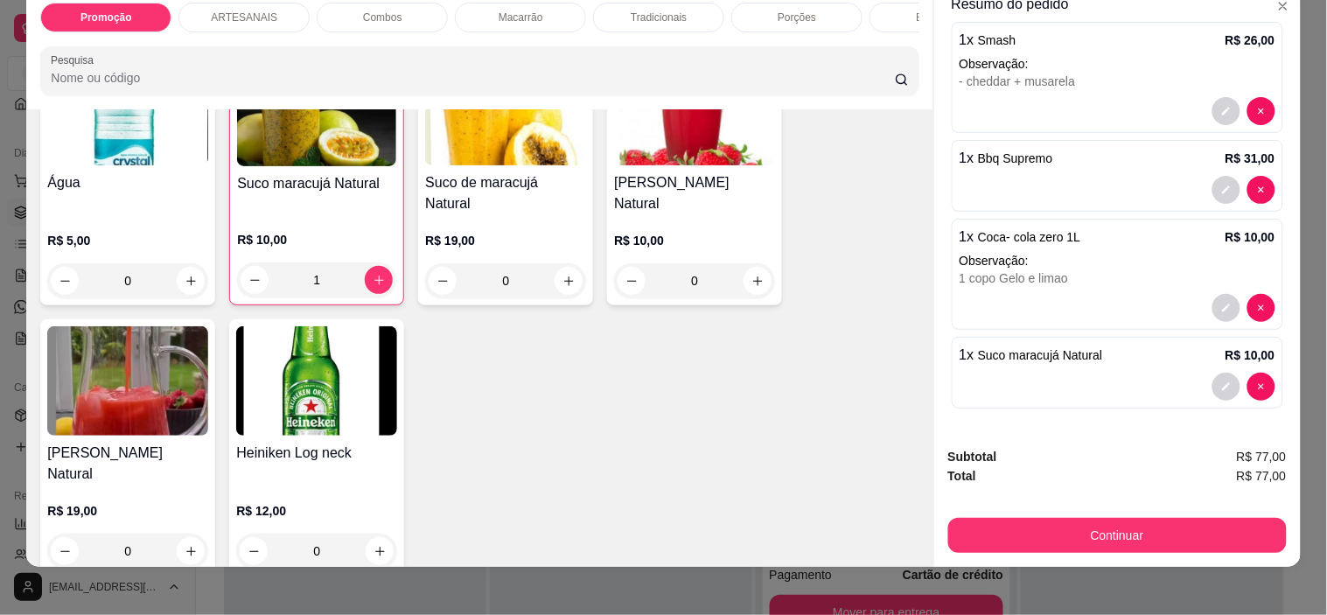
scroll to position [45, 0]
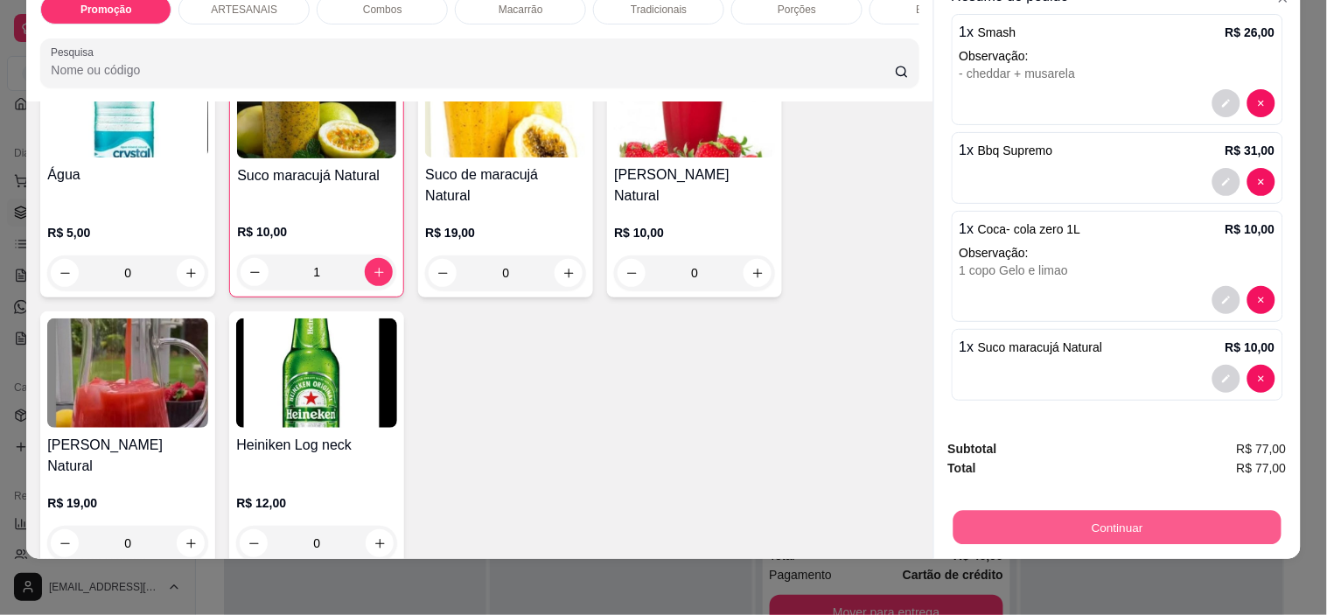
click at [1158, 513] on button "Continuar" at bounding box center [1116, 528] width 328 height 34
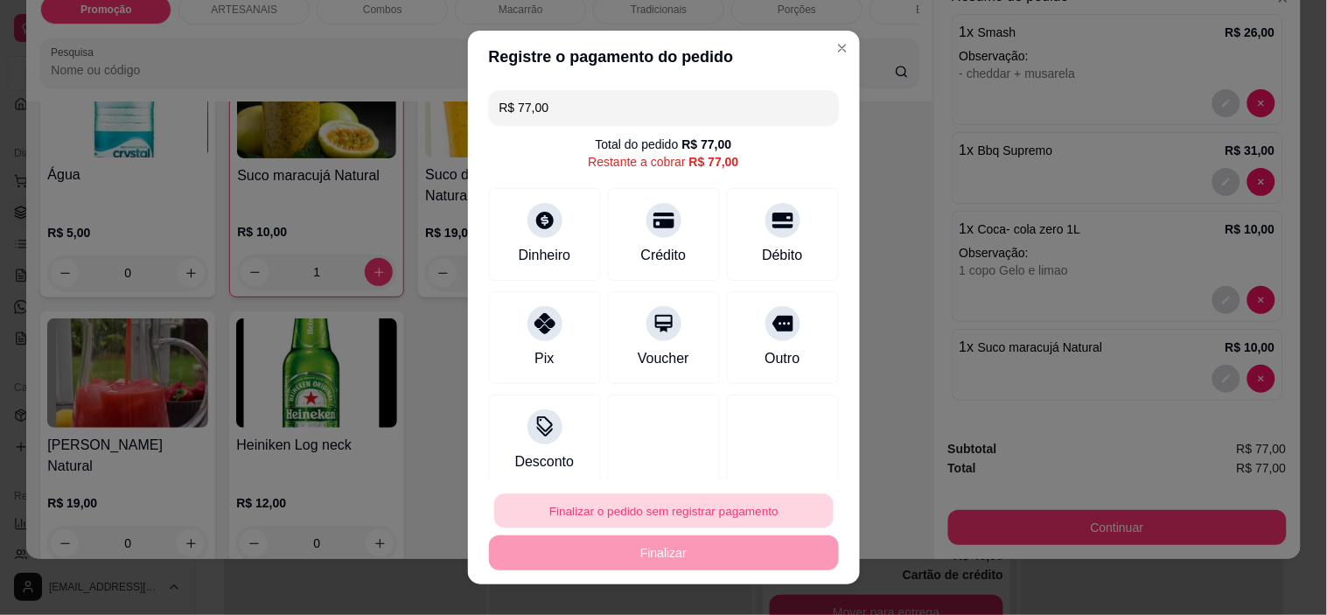
click at [632, 511] on button "Finalizar o pedido sem registrar pagamento" at bounding box center [663, 510] width 339 height 34
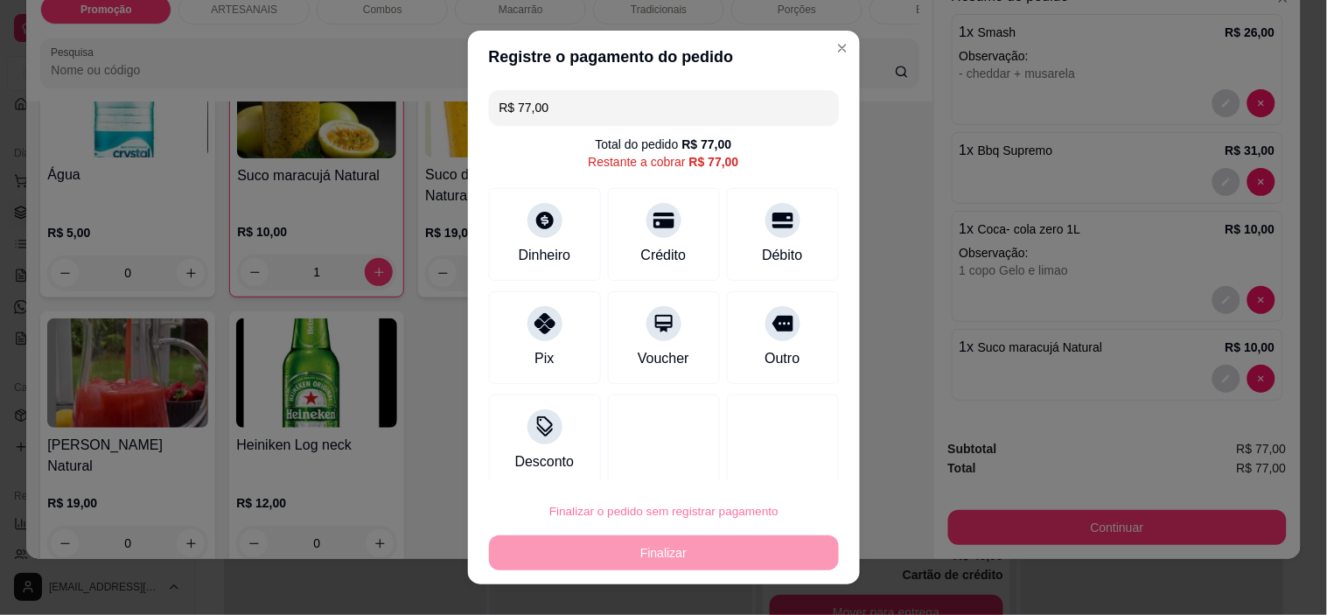
click at [772, 449] on button "Confirmar" at bounding box center [763, 461] width 65 height 27
type input "0"
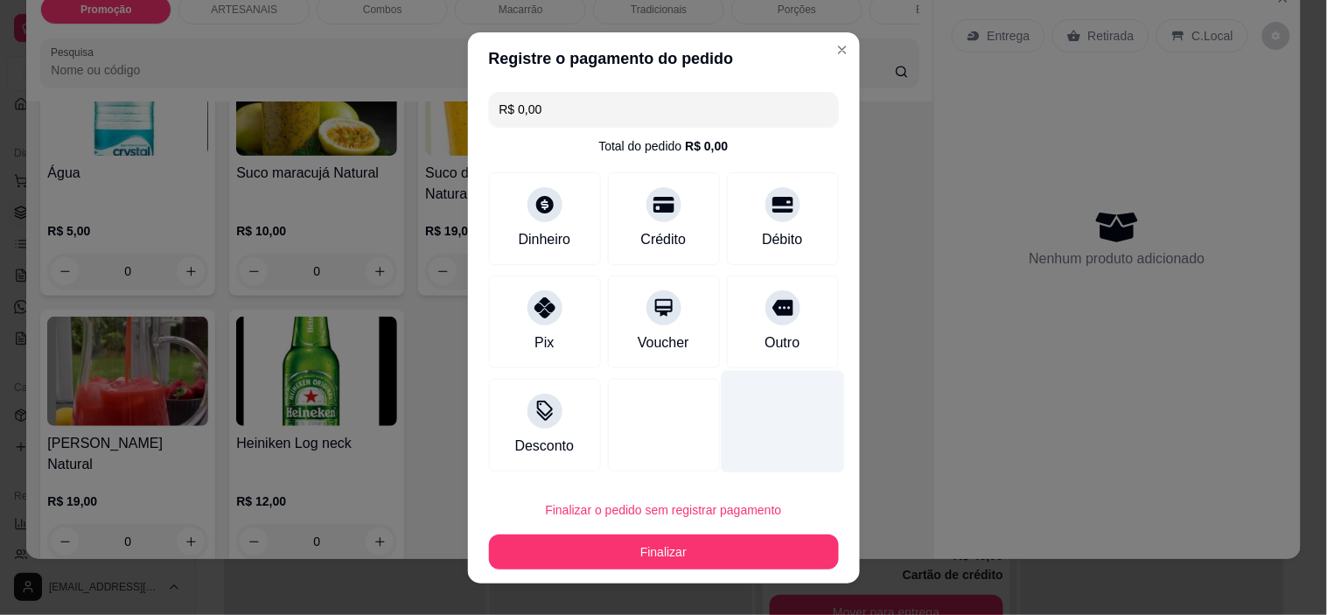
type input "R$ 0,00"
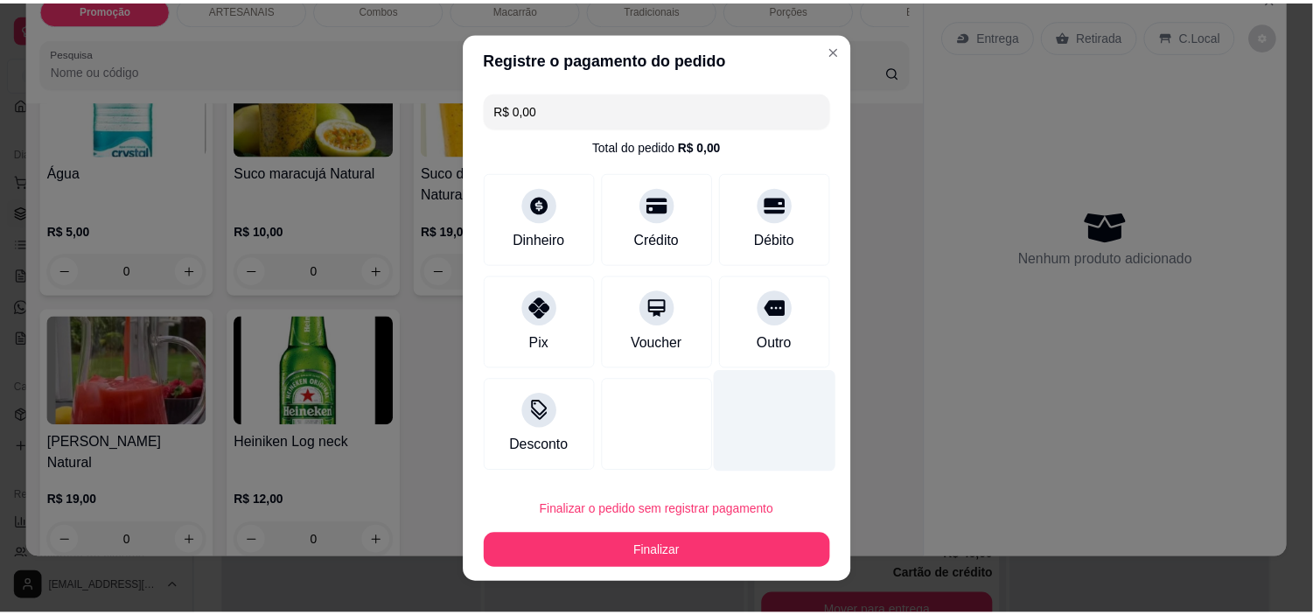
scroll to position [2911, 0]
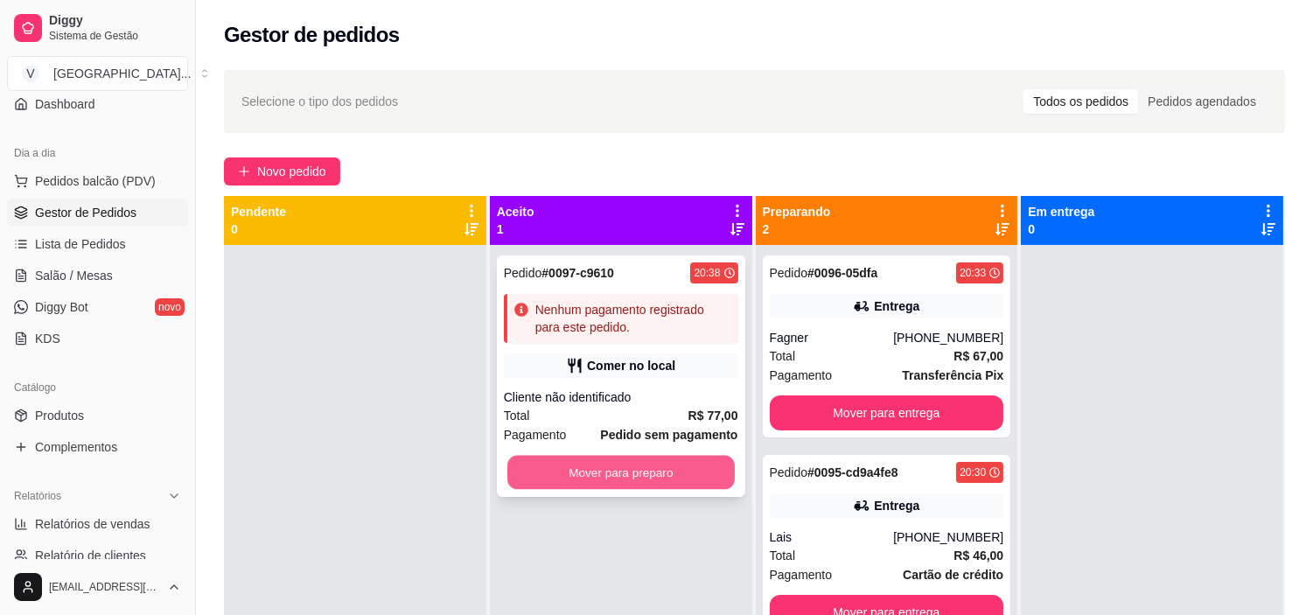
click at [656, 478] on button "Mover para preparo" at bounding box center [620, 473] width 227 height 34
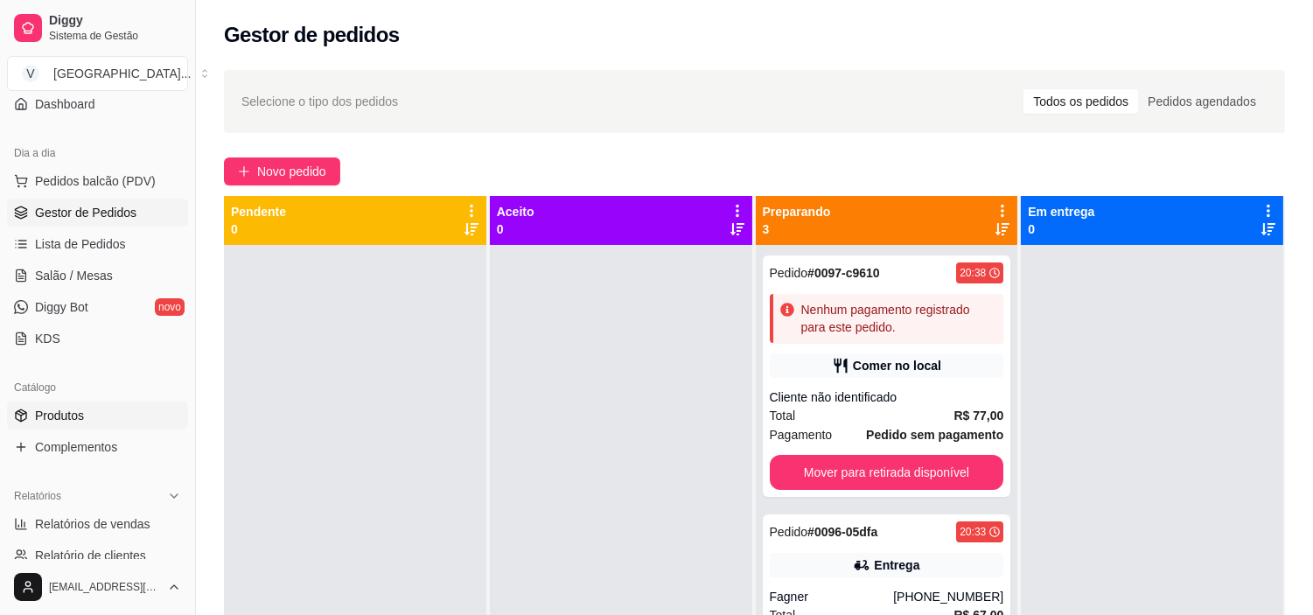
click at [61, 413] on span "Produtos" at bounding box center [59, 415] width 49 height 17
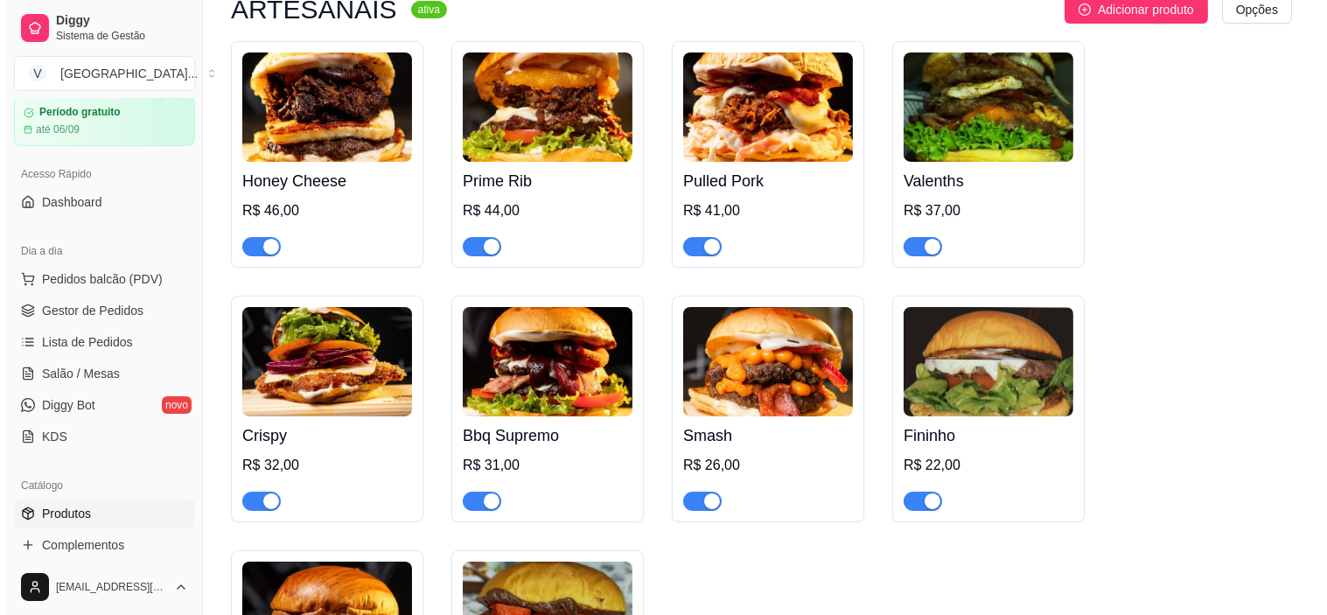
scroll to position [582, 0]
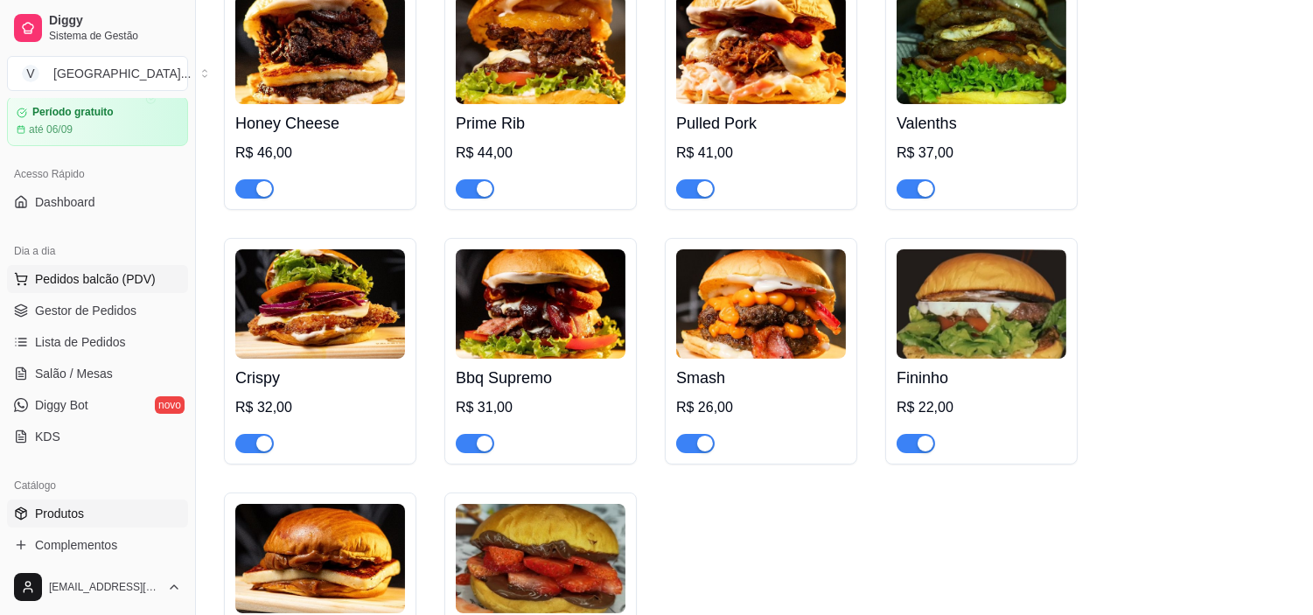
click at [135, 276] on span "Pedidos balcão (PDV)" at bounding box center [95, 278] width 121 height 17
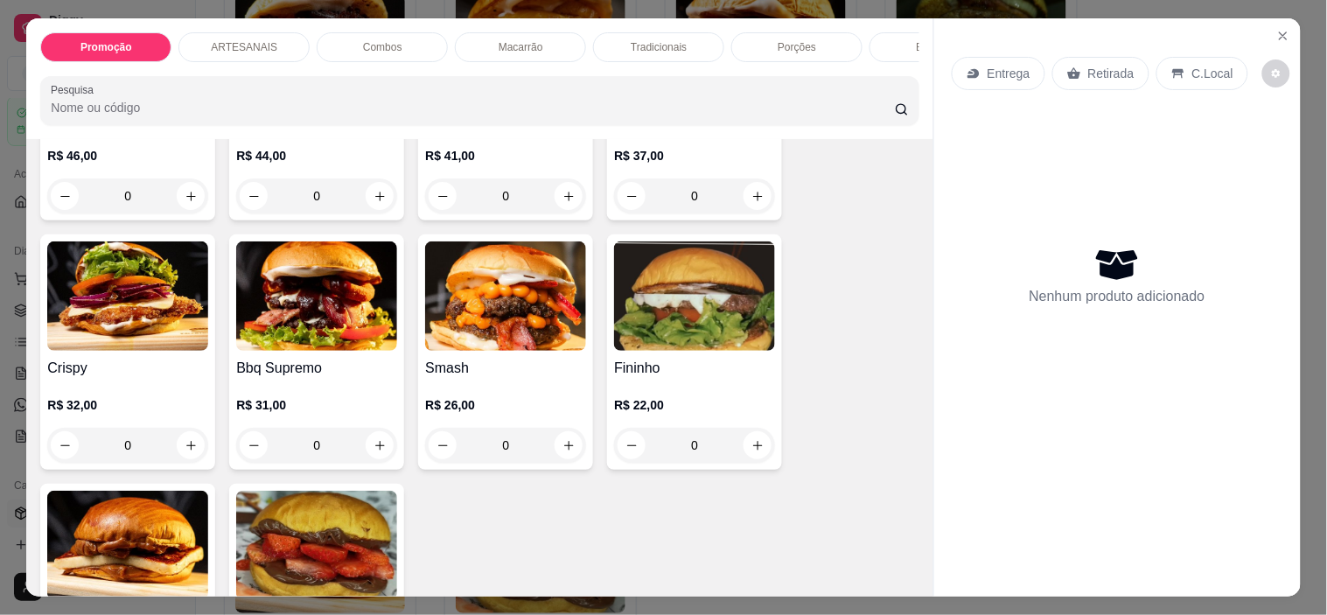
scroll to position [582, 0]
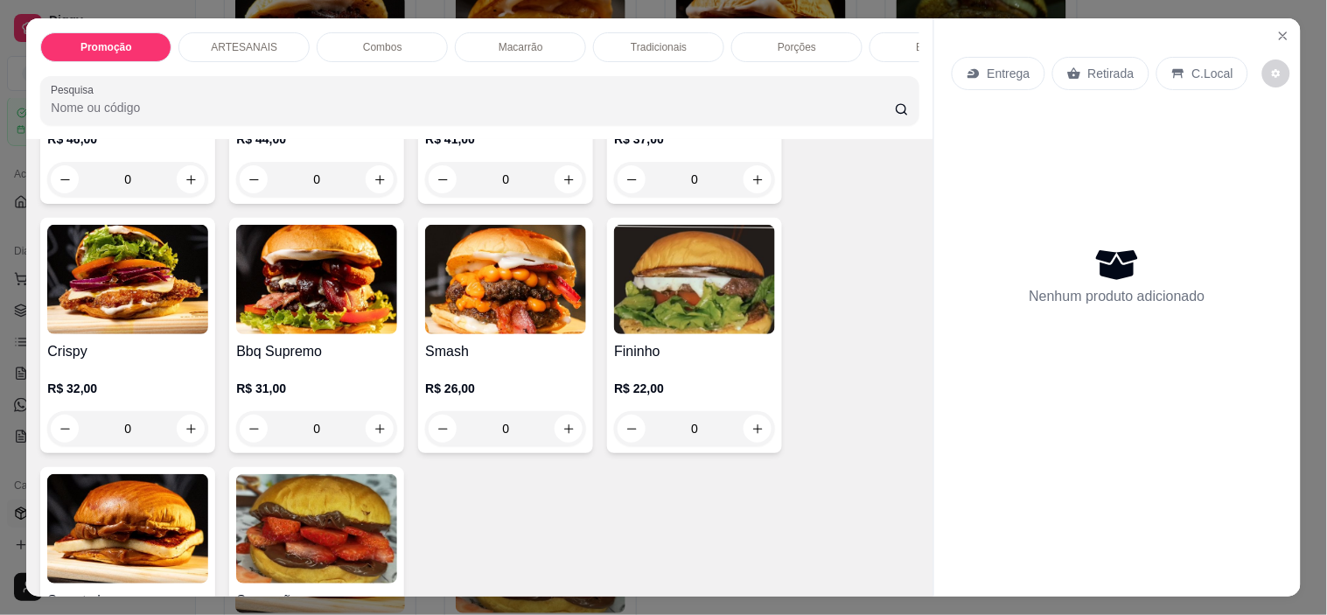
click at [380, 433] on div "0" at bounding box center [316, 428] width 161 height 35
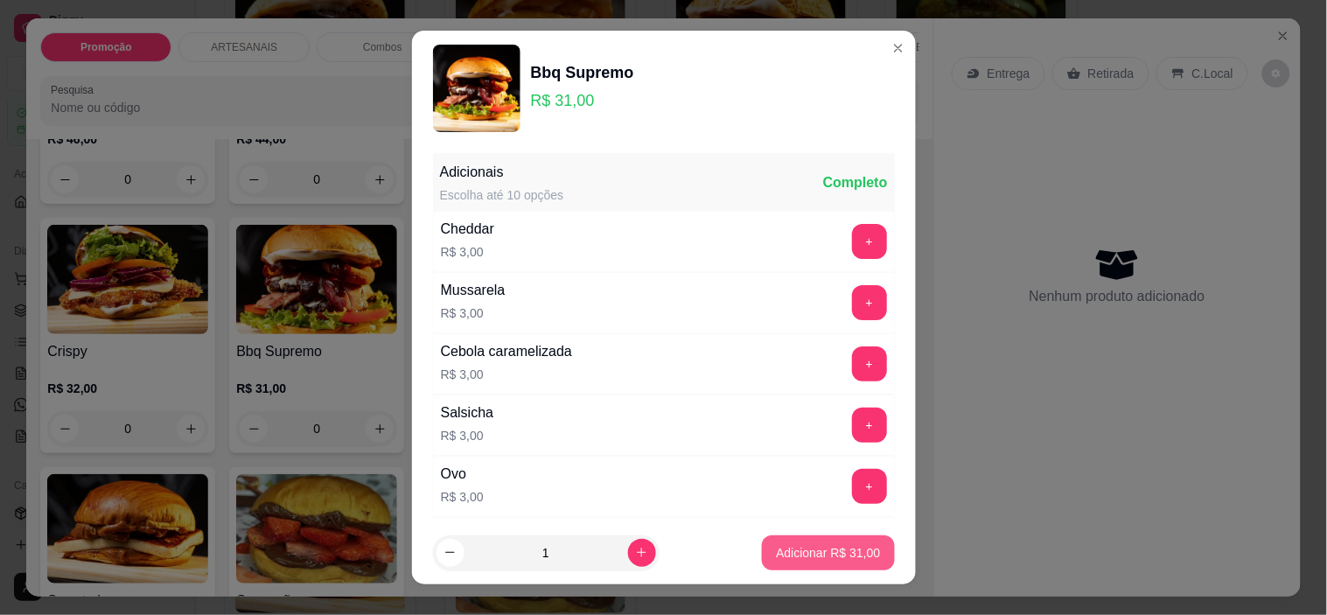
click at [813, 561] on button "Adicionar R$ 31,00" at bounding box center [828, 552] width 132 height 35
type input "1"
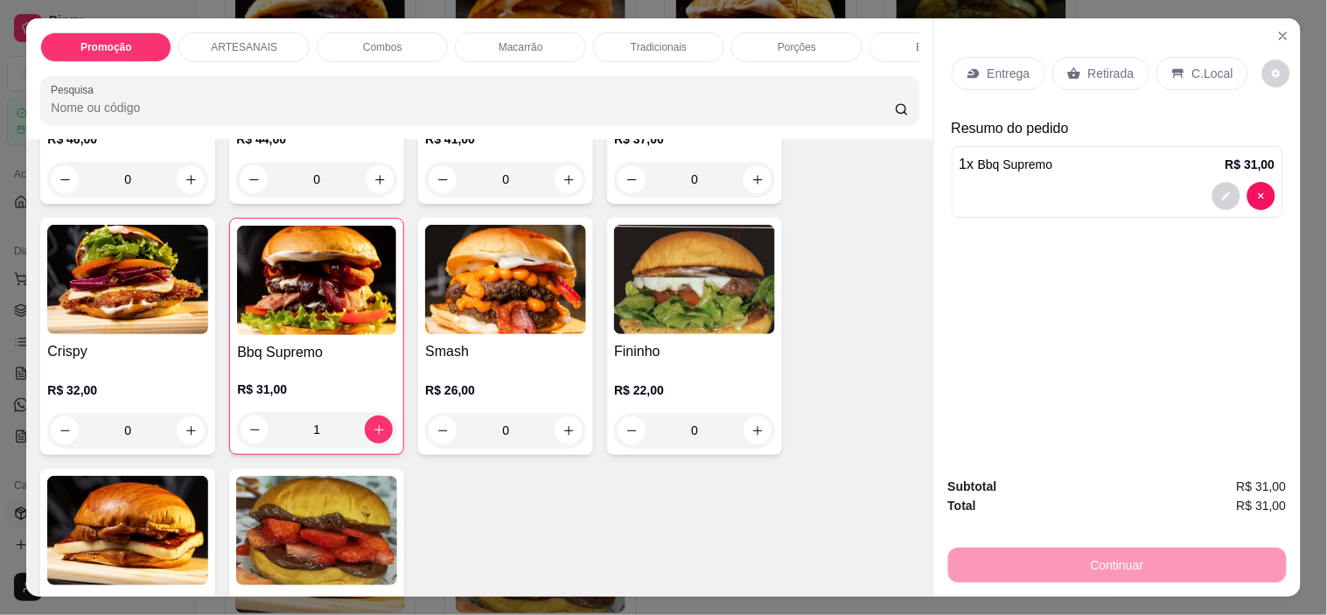
click at [179, 437] on div "0" at bounding box center [127, 430] width 161 height 35
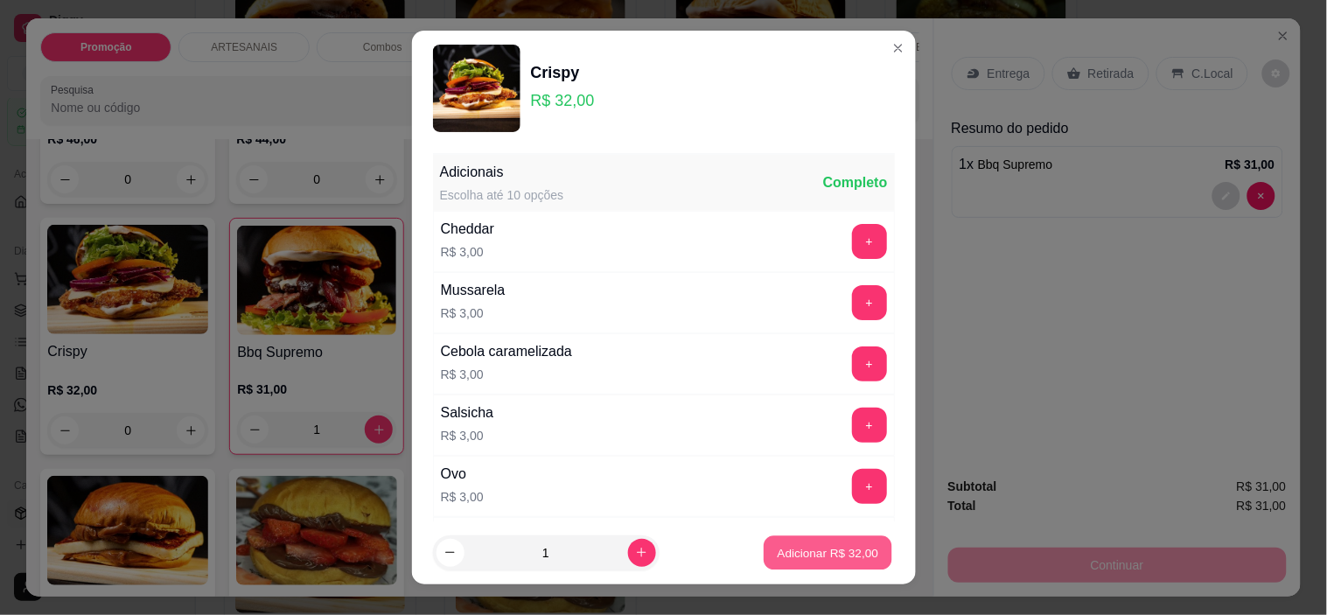
click at [764, 553] on button "Adicionar R$ 32,00" at bounding box center [828, 552] width 129 height 34
type input "1"
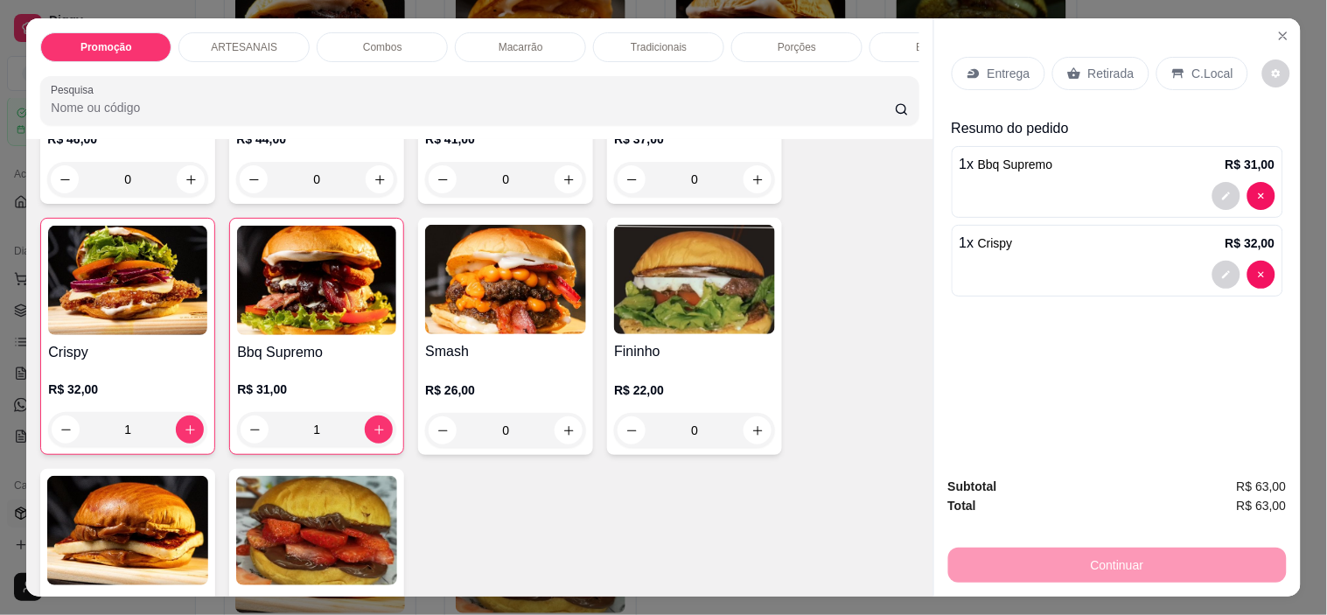
click at [1172, 69] on icon at bounding box center [1177, 74] width 11 height 10
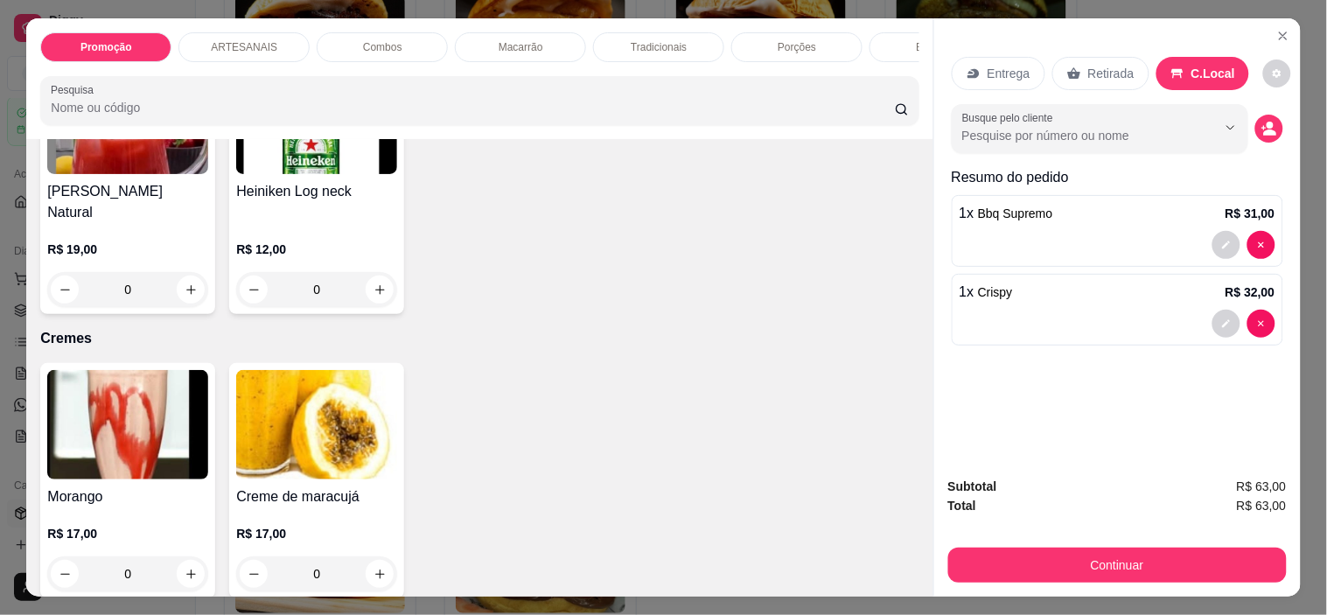
scroll to position [3206, 0]
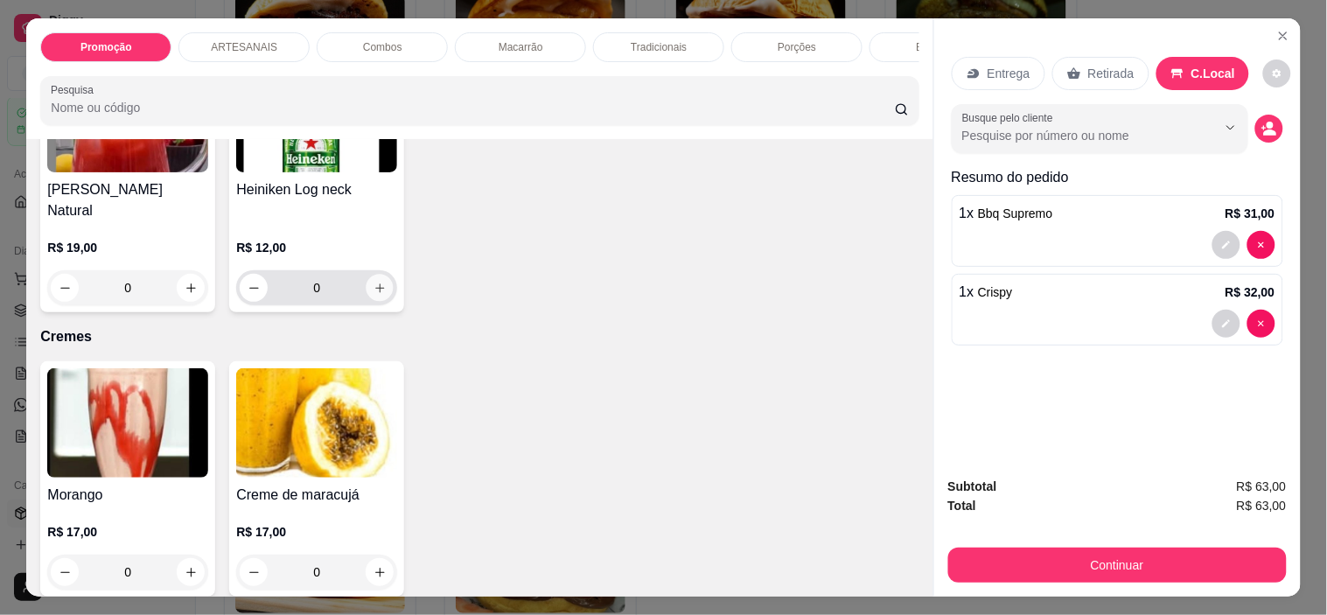
click at [373, 282] on icon "increase-product-quantity" at bounding box center [379, 288] width 13 height 13
type input "1"
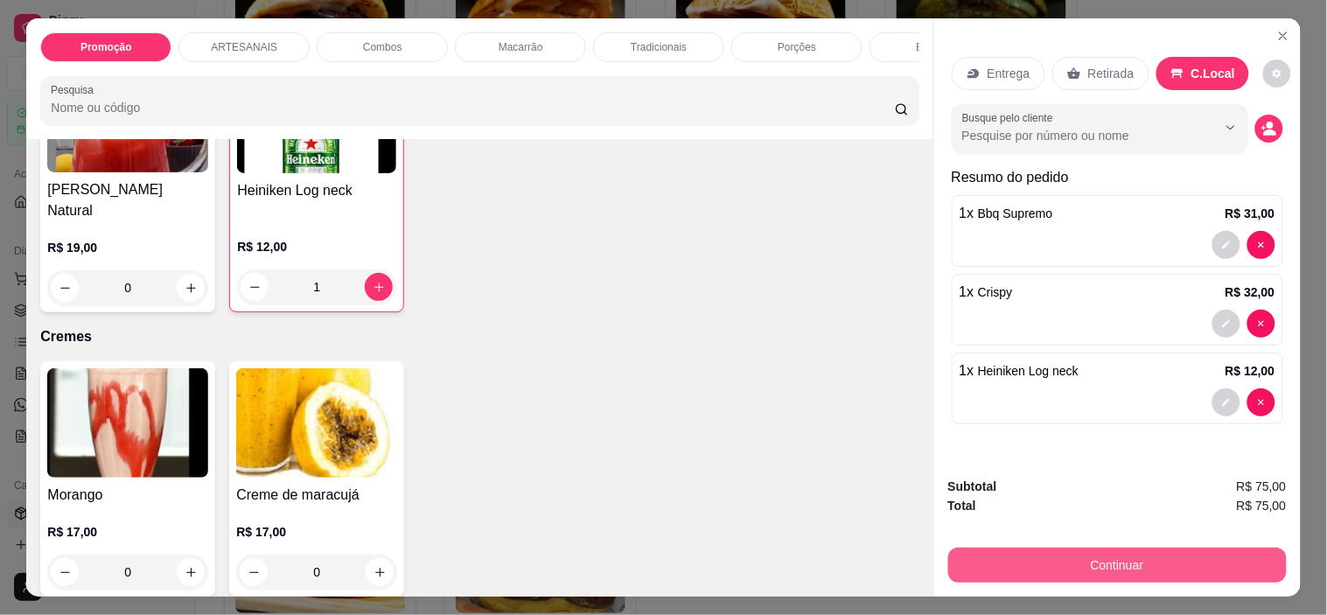
click at [1141, 547] on button "Continuar" at bounding box center [1117, 564] width 338 height 35
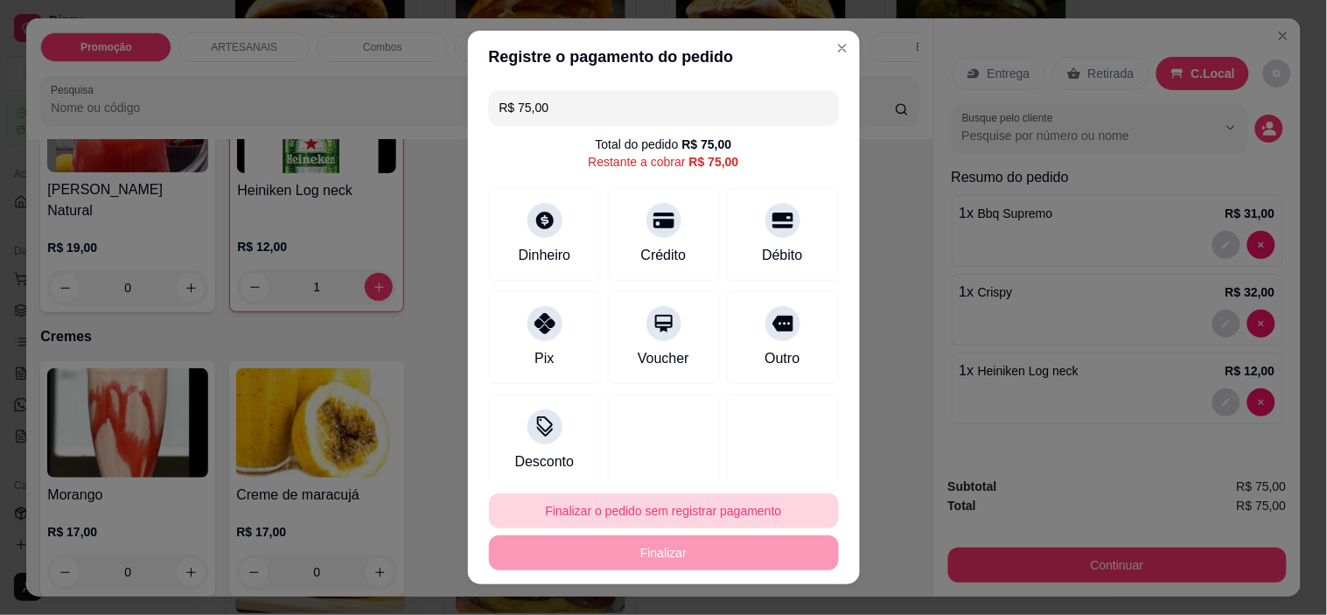
click at [621, 512] on button "Finalizar o pedido sem registrar pagamento" at bounding box center [664, 510] width 350 height 35
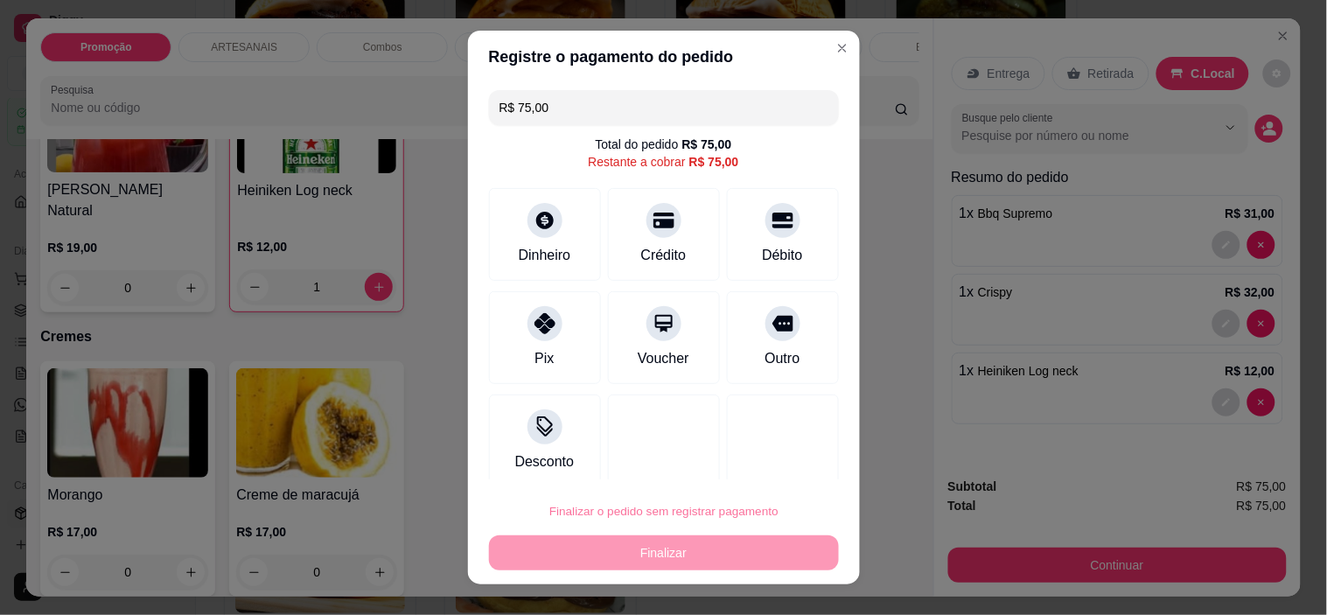
click at [753, 464] on button "Confirmar" at bounding box center [764, 462] width 62 height 26
type input "0"
type input "R$ 0,00"
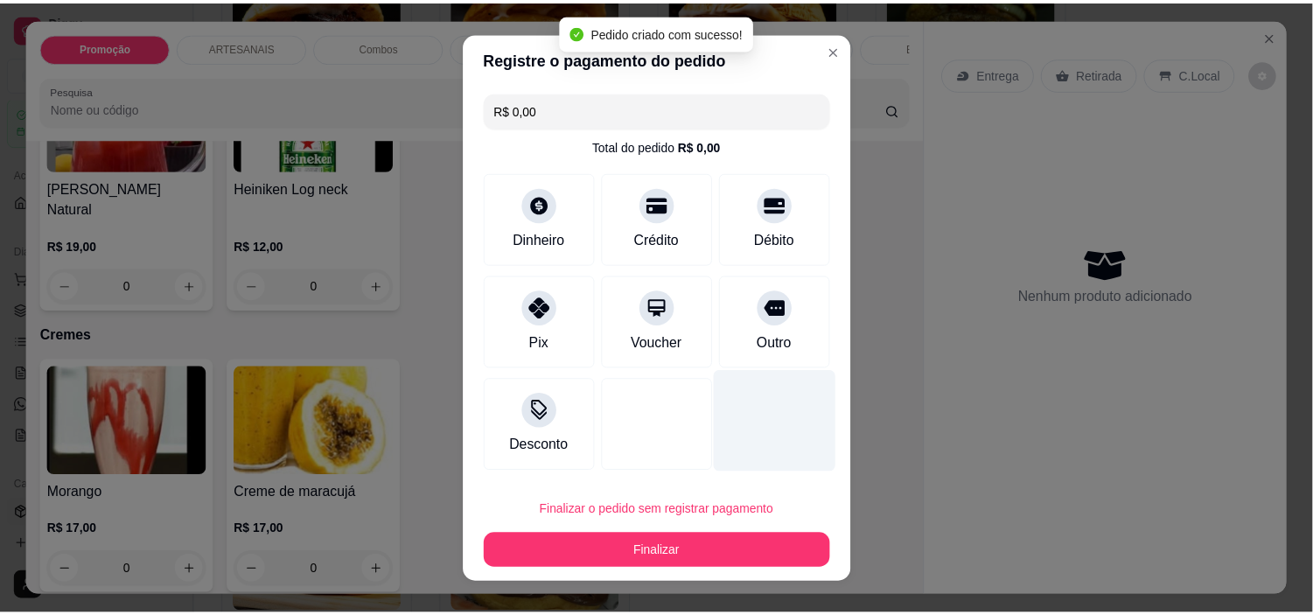
scroll to position [3204, 0]
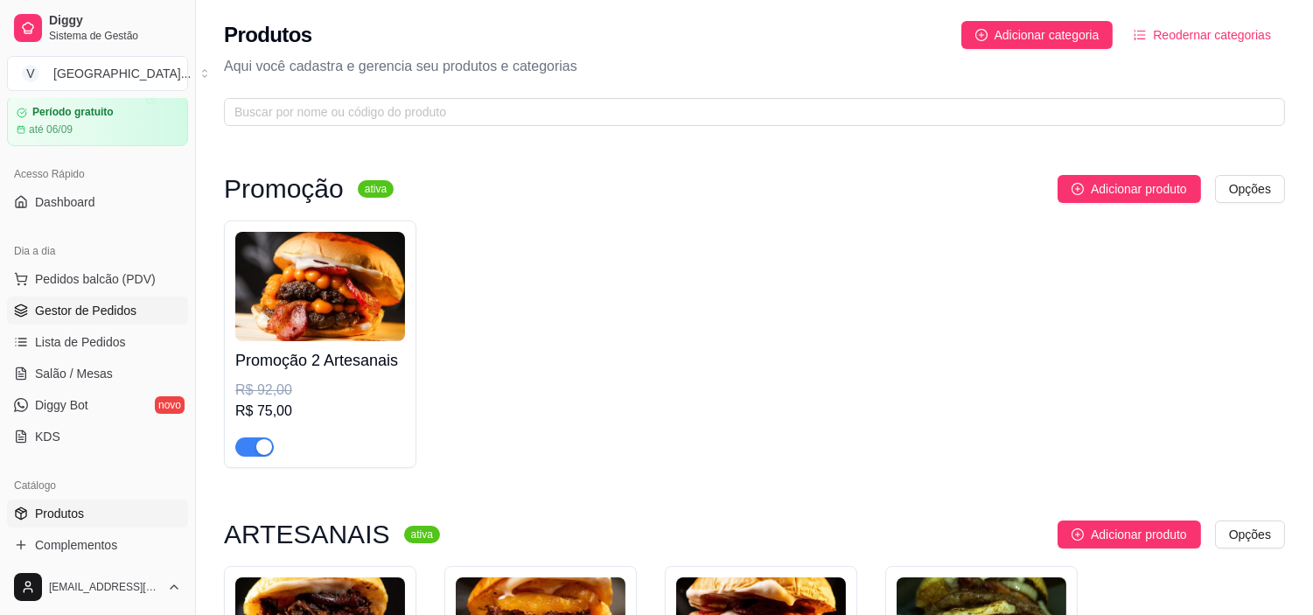
click at [55, 302] on span "Gestor de Pedidos" at bounding box center [85, 310] width 101 height 17
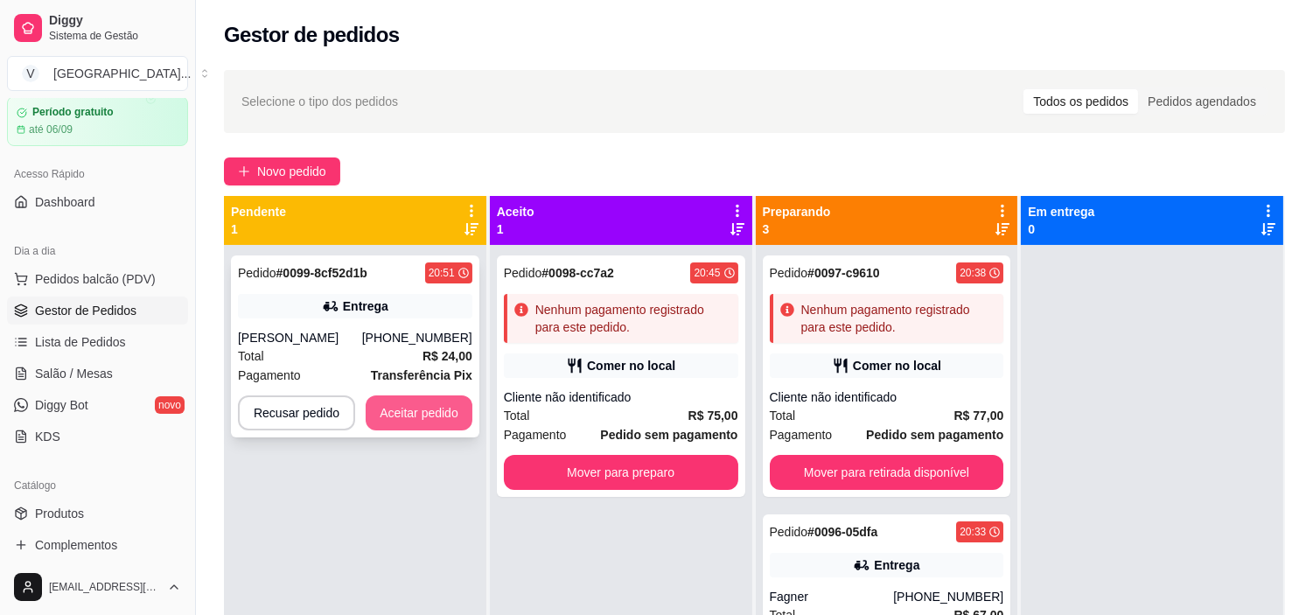
click at [422, 414] on button "Aceitar pedido" at bounding box center [419, 412] width 107 height 35
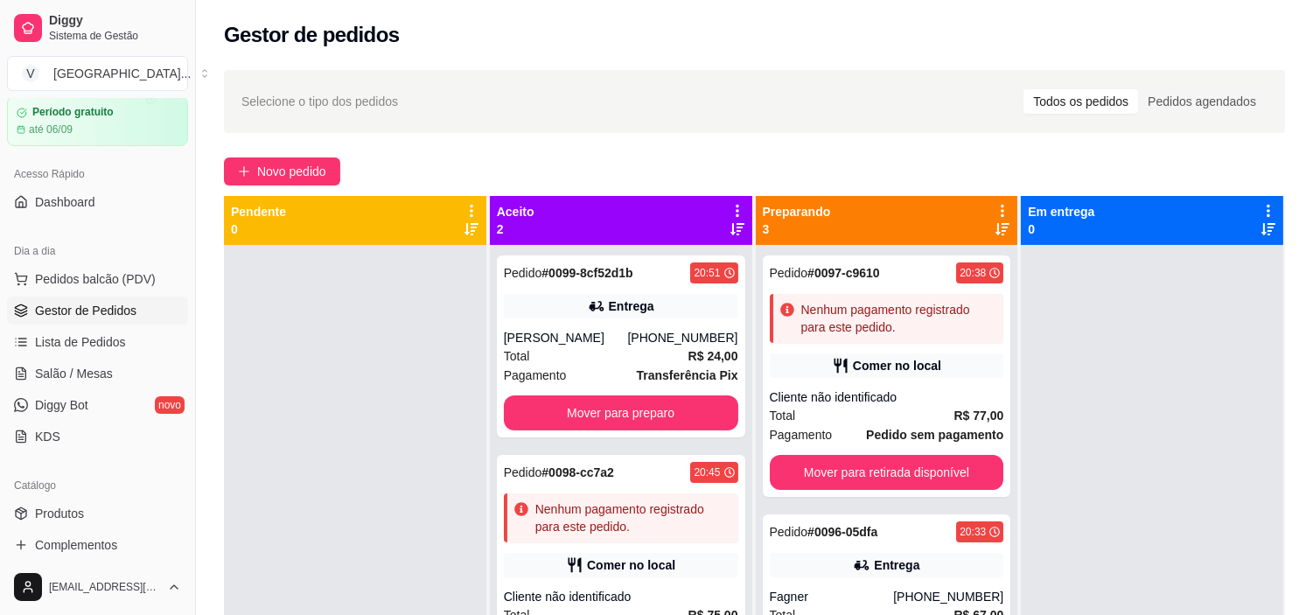
click at [1189, 38] on div "Gestor de pedidos" at bounding box center [754, 35] width 1061 height 28
click at [284, 162] on span "Novo pedido" at bounding box center [291, 171] width 69 height 19
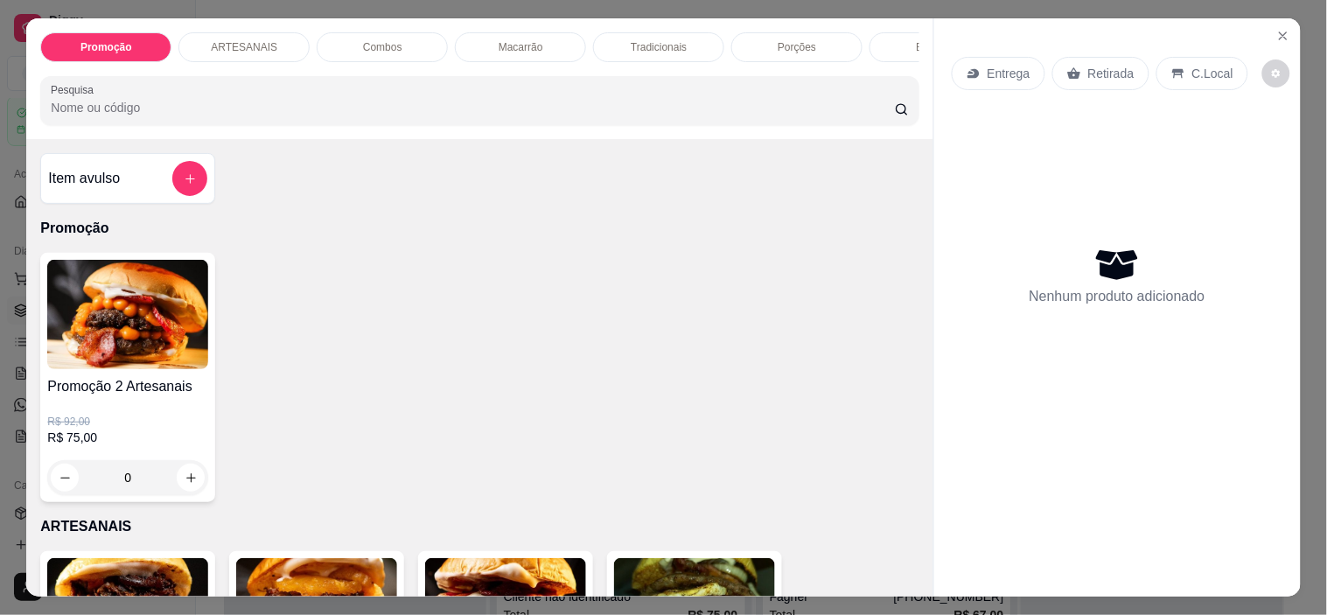
click at [1192, 65] on p "C.Local" at bounding box center [1212, 73] width 41 height 17
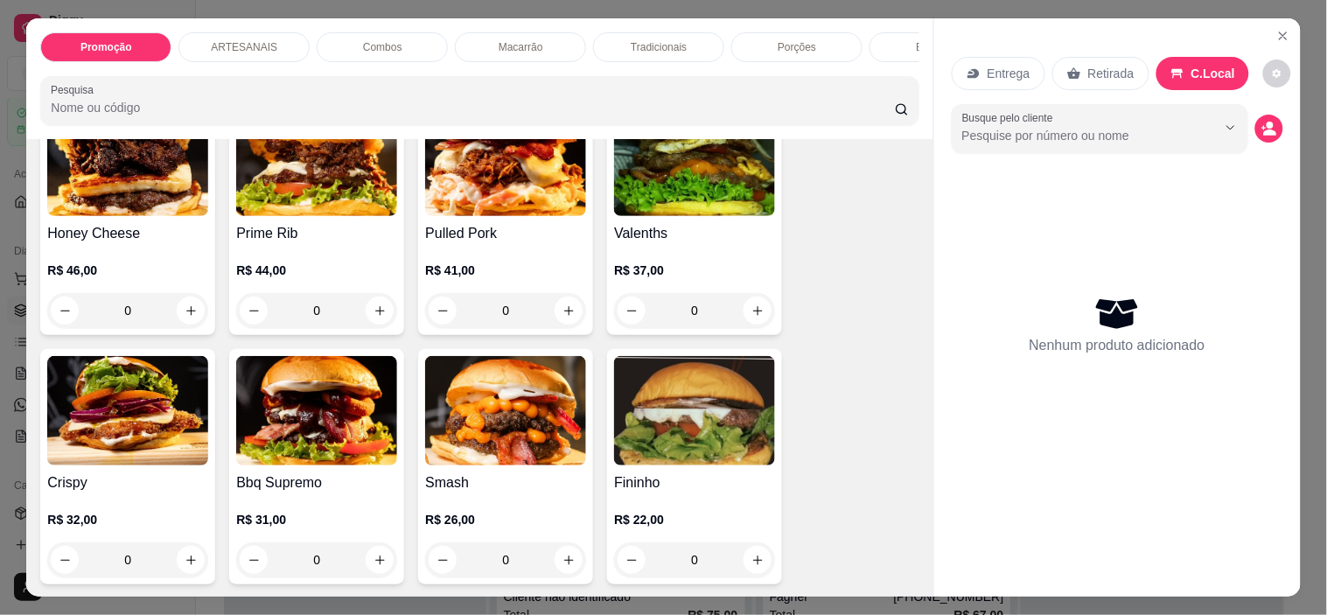
scroll to position [485, 0]
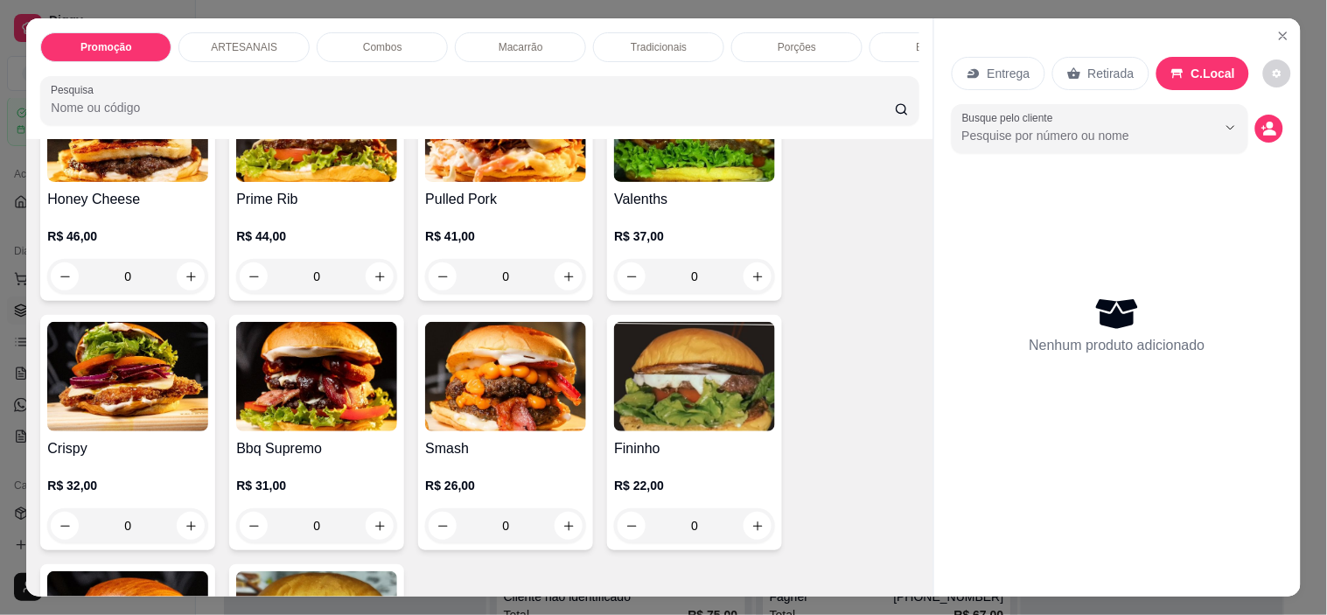
click at [573, 522] on div "0" at bounding box center [505, 525] width 161 height 35
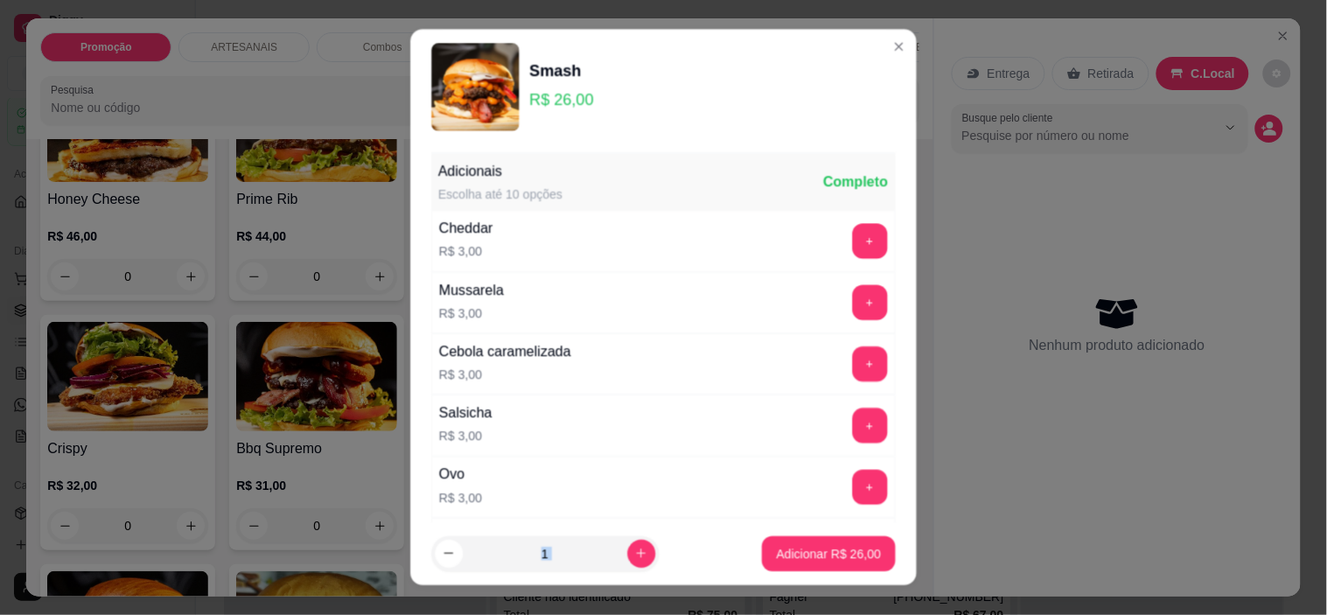
click at [573, 522] on footer "1 Adicionar R$ 26,00" at bounding box center [663, 553] width 506 height 63
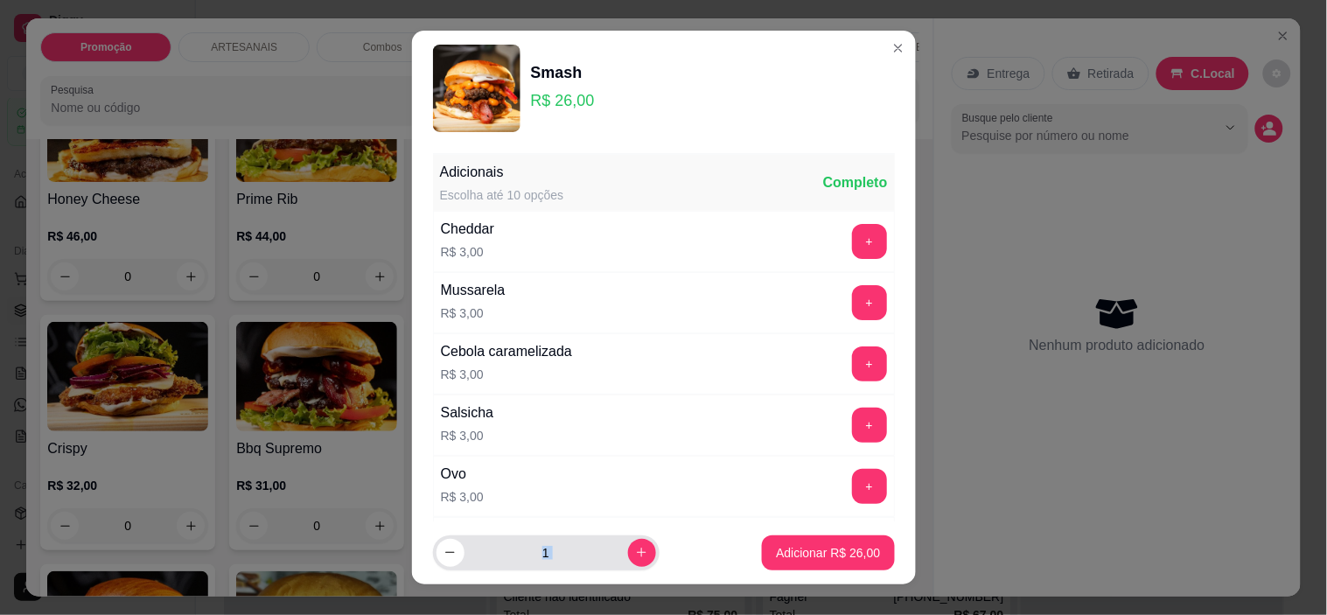
click at [608, 555] on input "1" at bounding box center [546, 552] width 164 height 35
click at [631, 547] on button "increase-product-quantity" at bounding box center [642, 553] width 28 height 28
click at [631, 547] on button "increase-product-quantity" at bounding box center [641, 552] width 27 height 27
type input "3"
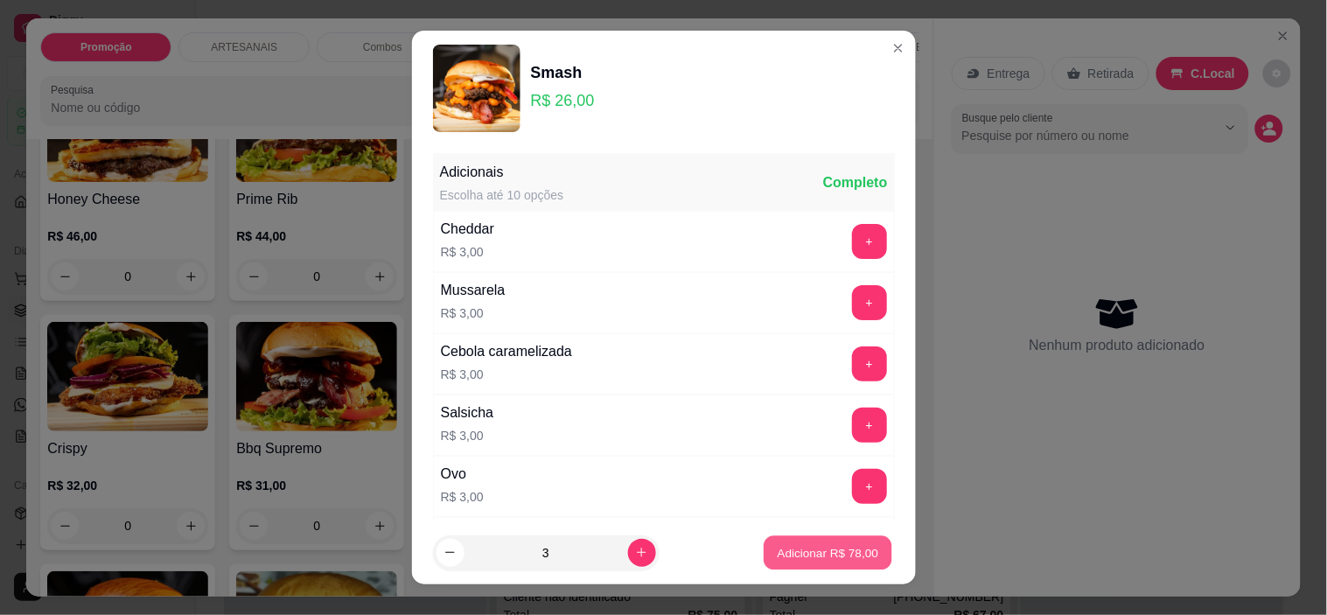
click at [808, 540] on button "Adicionar R$ 78,00" at bounding box center [828, 552] width 129 height 34
type input "3"
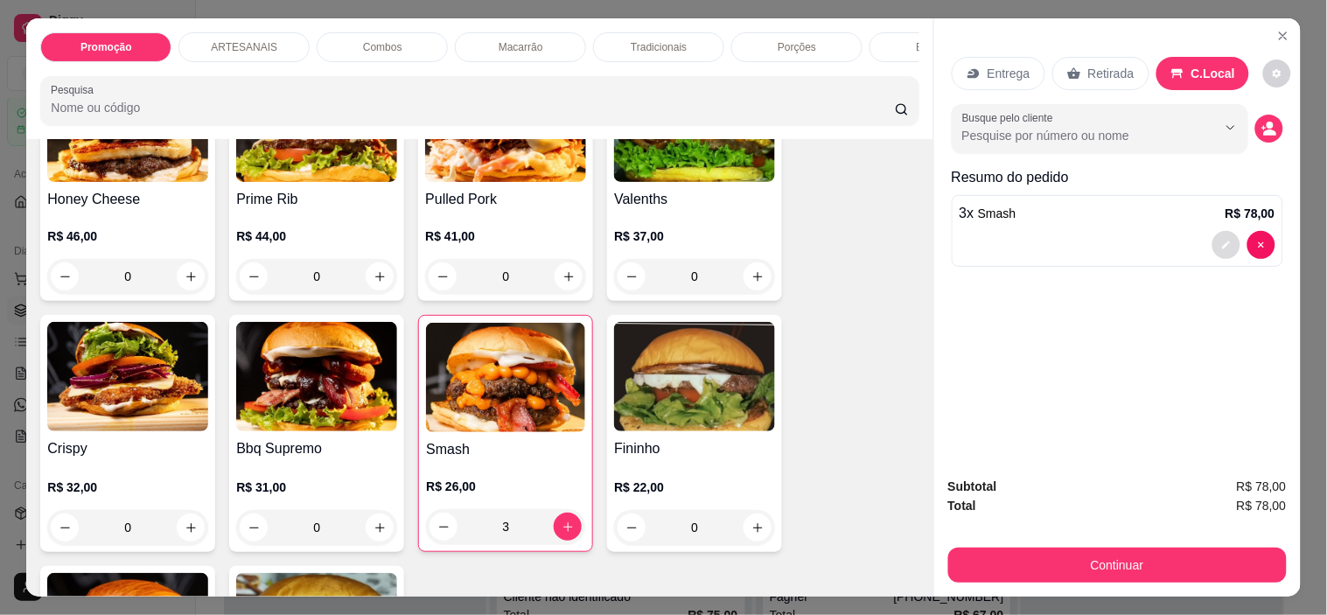
click at [1221, 240] on icon "decrease-product-quantity" at bounding box center [1226, 245] width 10 height 10
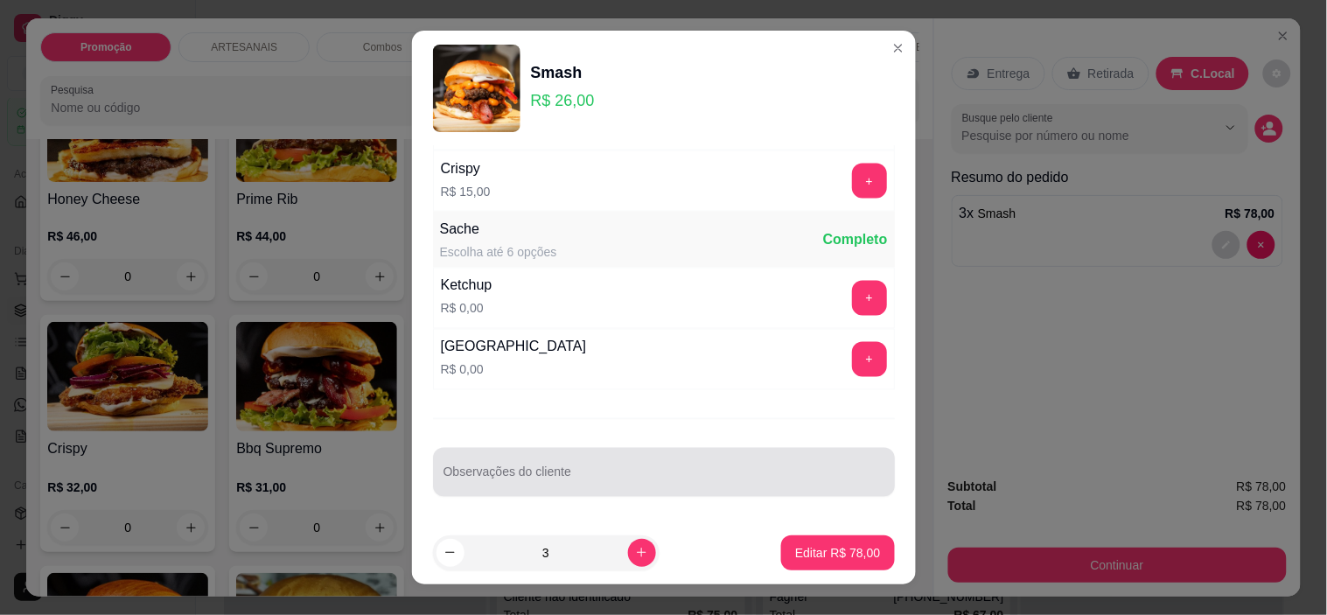
scroll to position [24, 0]
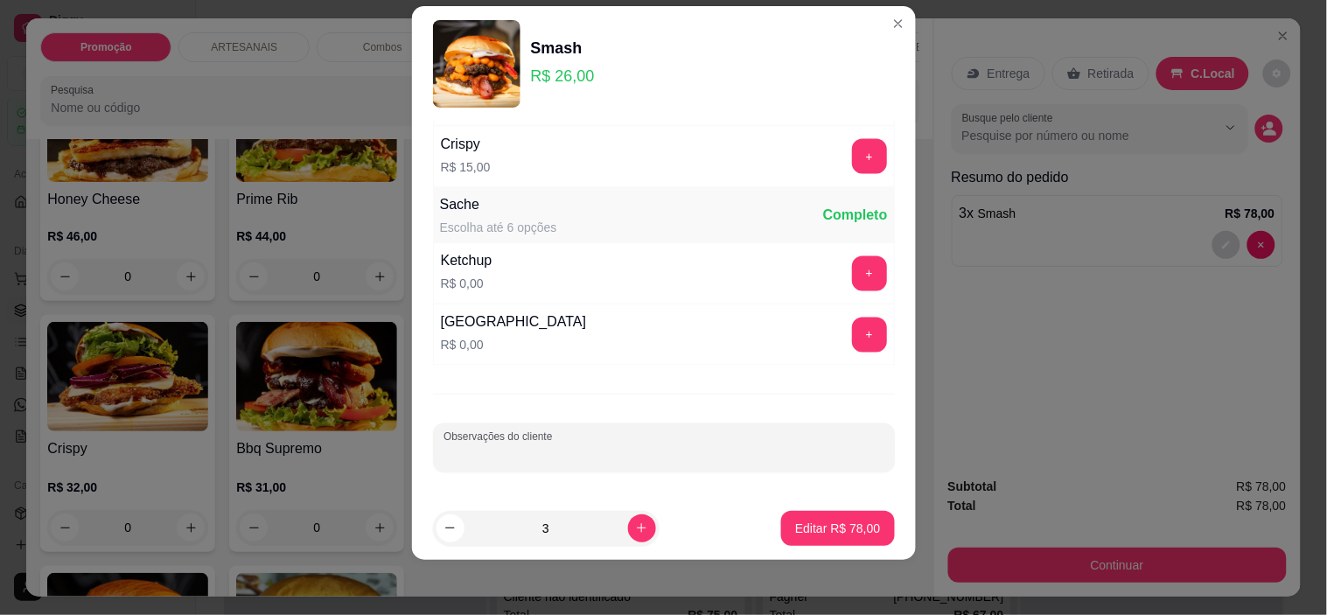
click at [540, 458] on input "Observações do cliente" at bounding box center [663, 454] width 441 height 17
type input "1 - bacon"
click at [820, 522] on p "Editar R$ 78,00" at bounding box center [837, 527] width 85 height 17
type input "0"
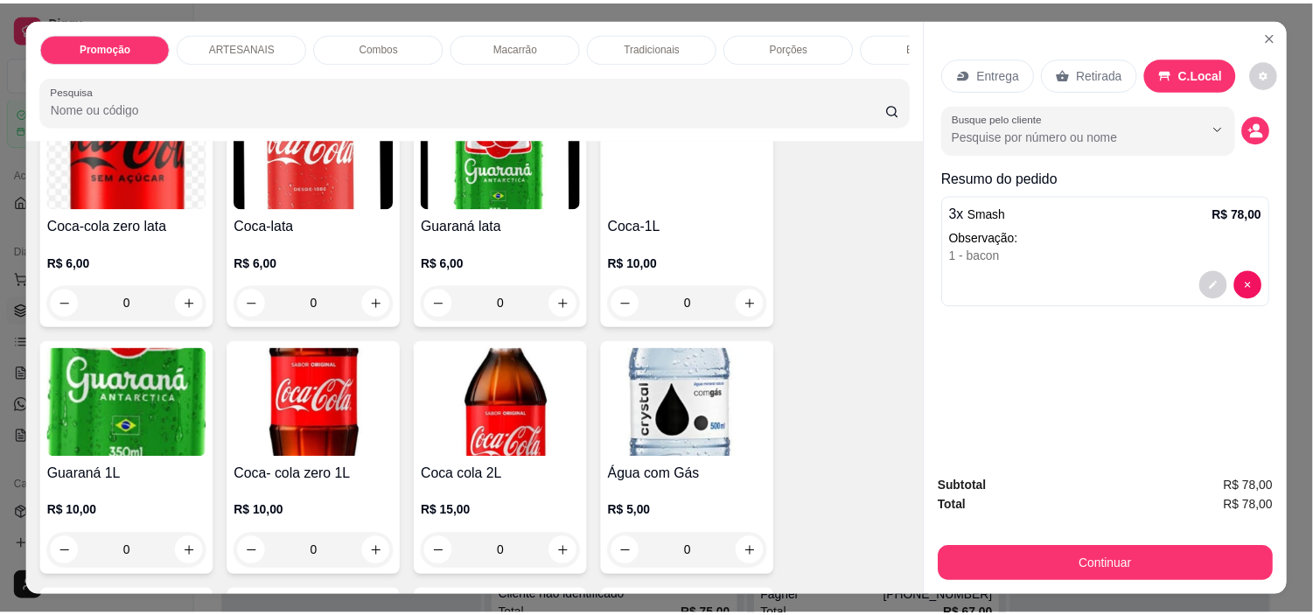
scroll to position [2429, 0]
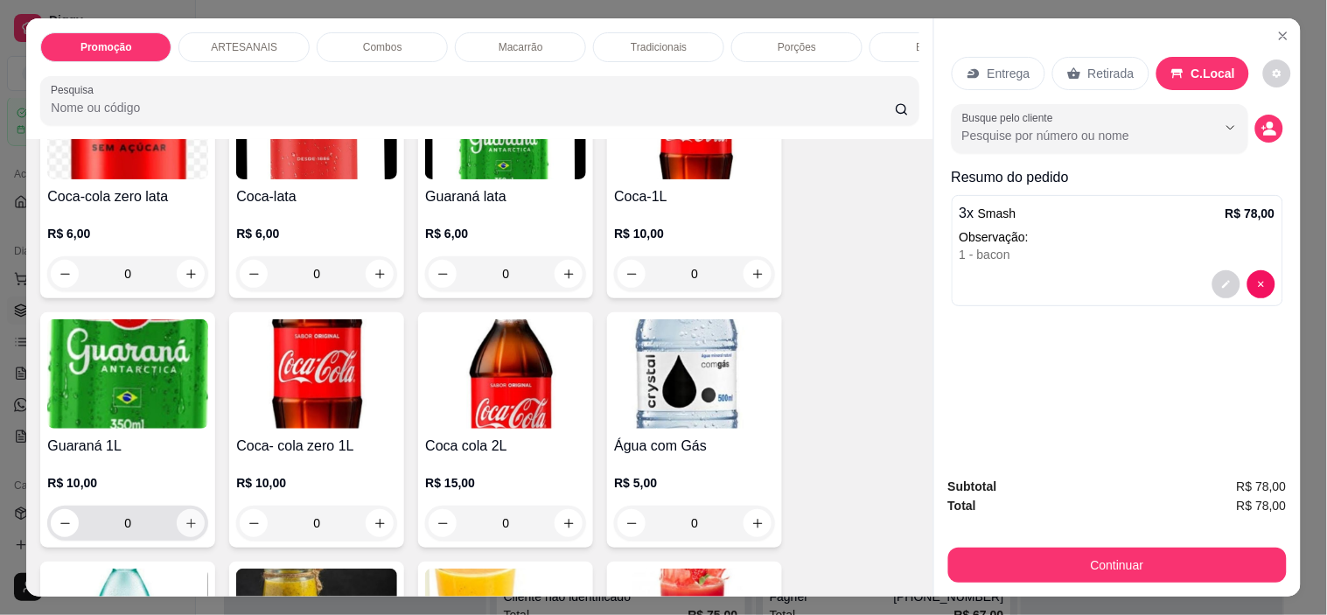
click at [185, 530] on icon "increase-product-quantity" at bounding box center [191, 523] width 13 height 13
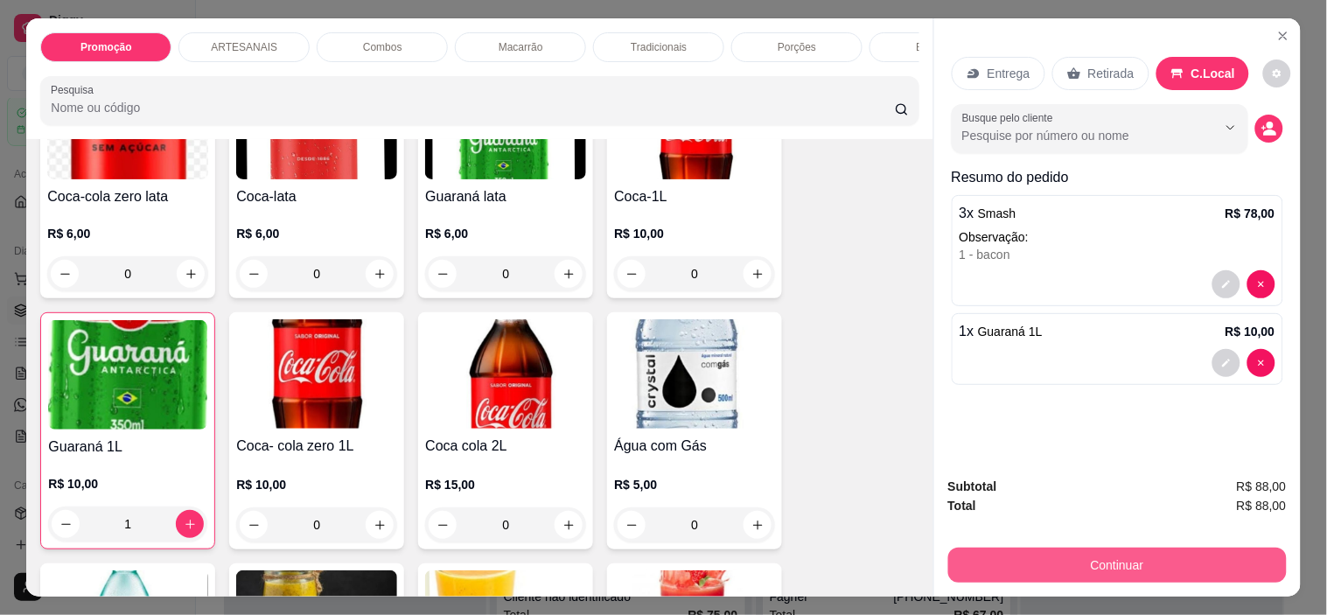
click at [1189, 552] on button "Continuar" at bounding box center [1117, 564] width 338 height 35
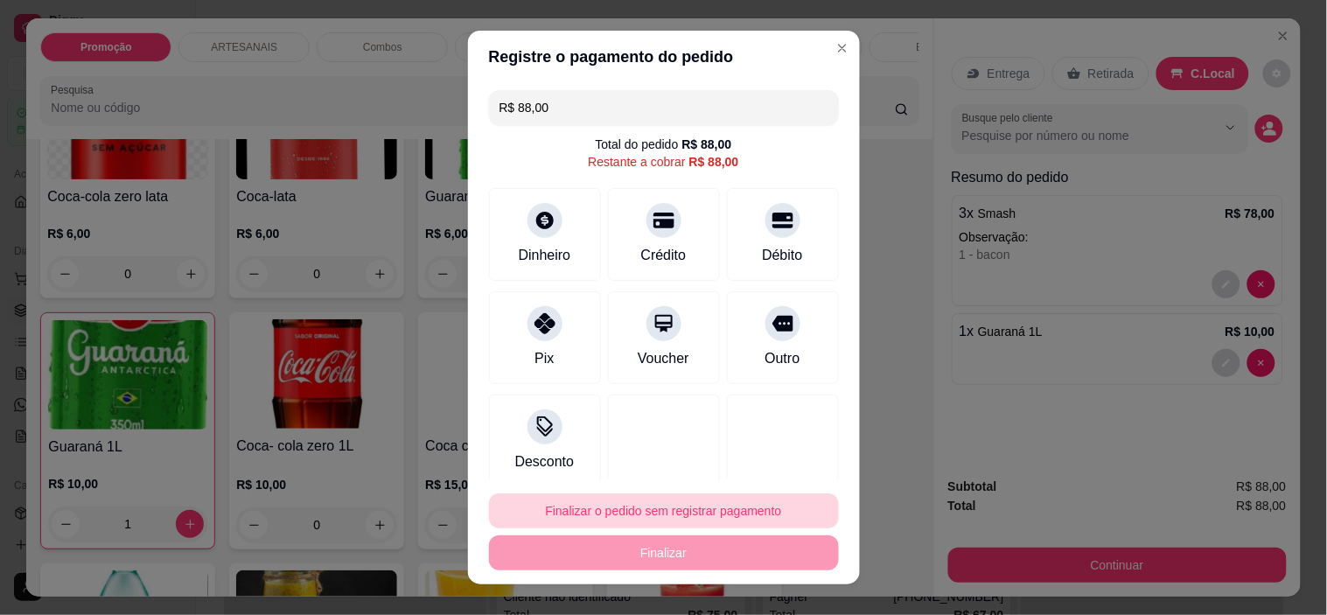
click at [636, 508] on button "Finalizar o pedido sem registrar pagamento" at bounding box center [664, 510] width 350 height 35
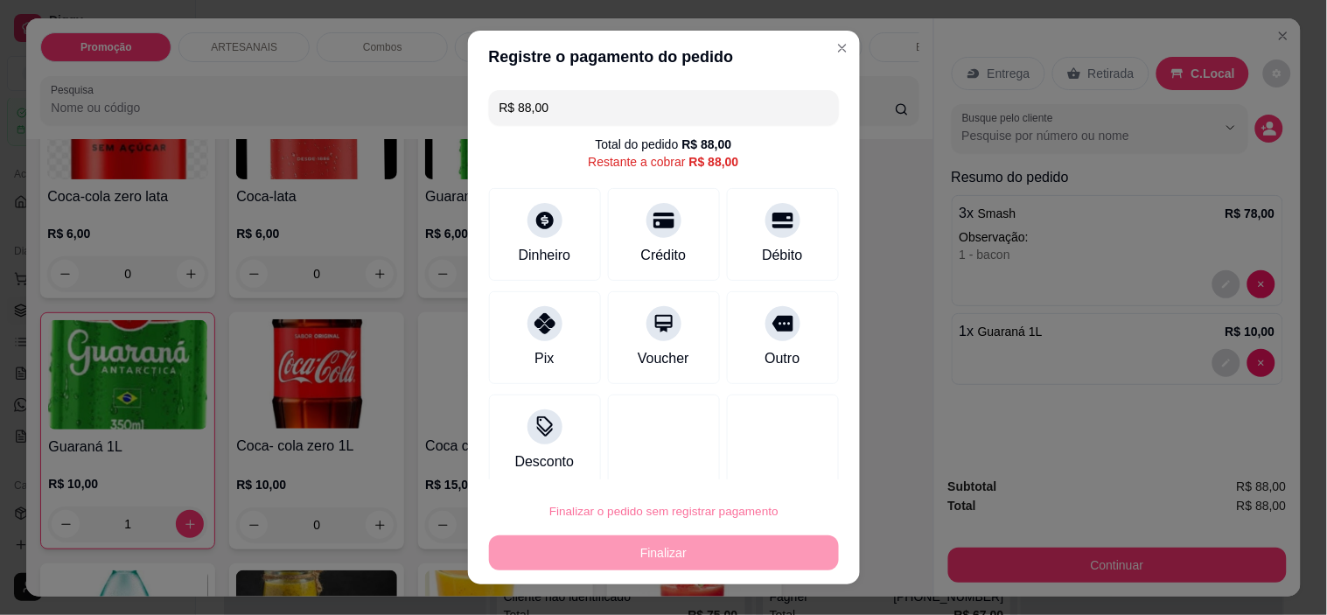
click at [765, 457] on button "Confirmar" at bounding box center [764, 461] width 65 height 27
type input "0"
type input "R$ 0,00"
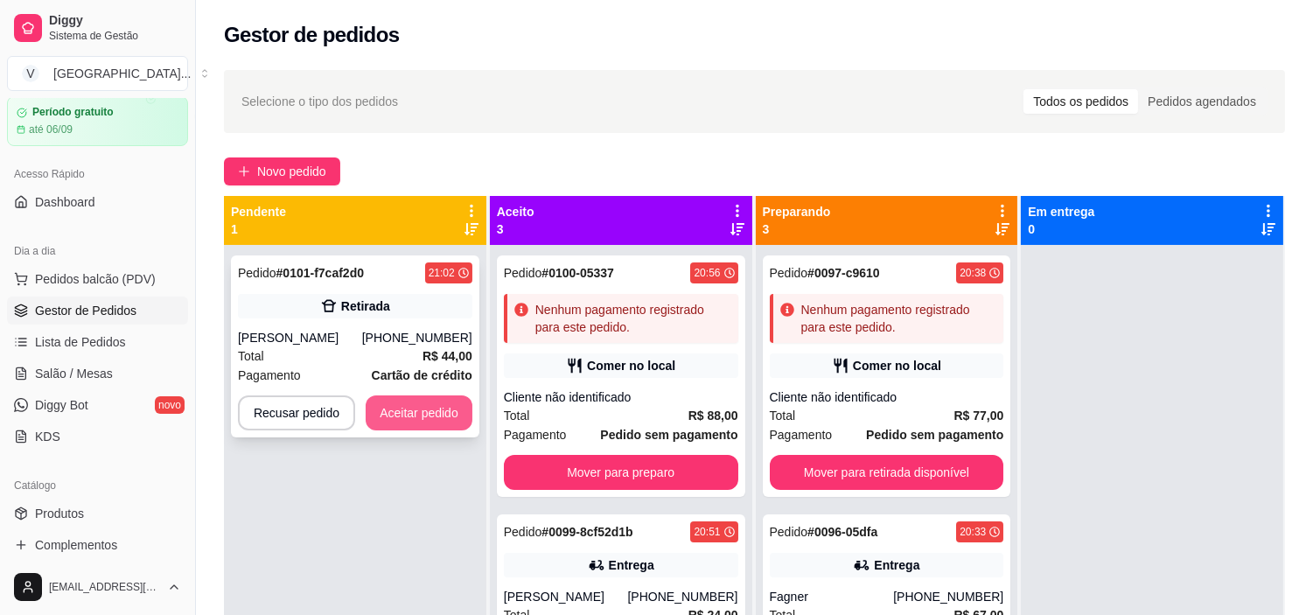
click at [439, 399] on button "Aceitar pedido" at bounding box center [419, 412] width 107 height 35
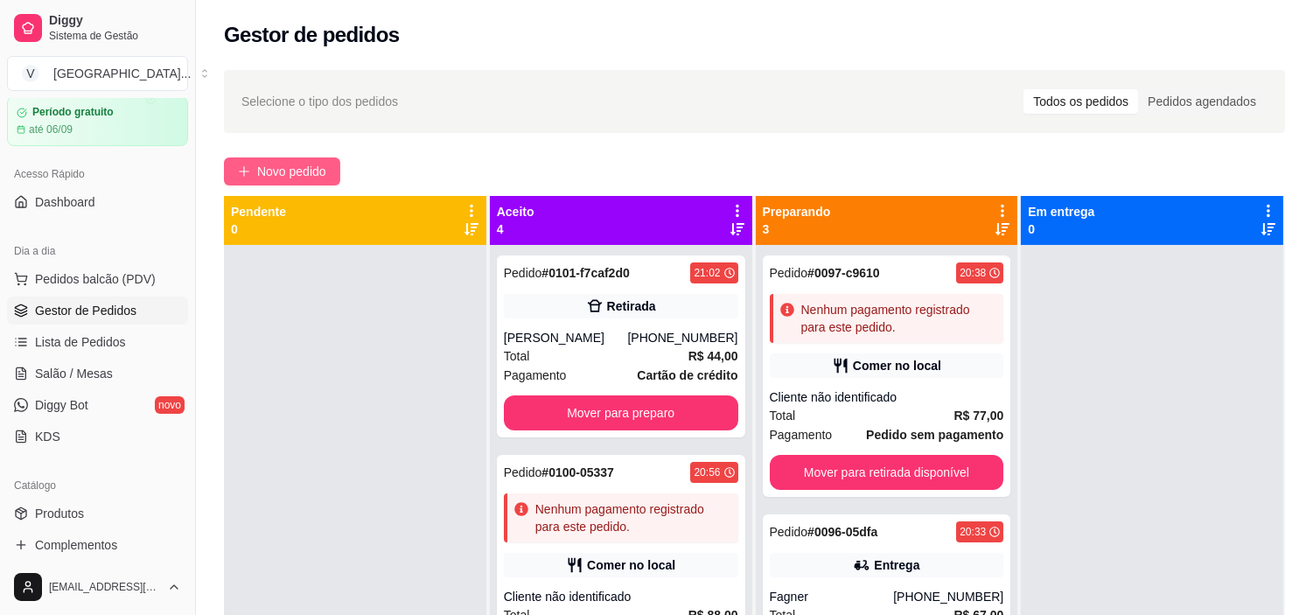
click at [285, 158] on button "Novo pedido" at bounding box center [282, 171] width 116 height 28
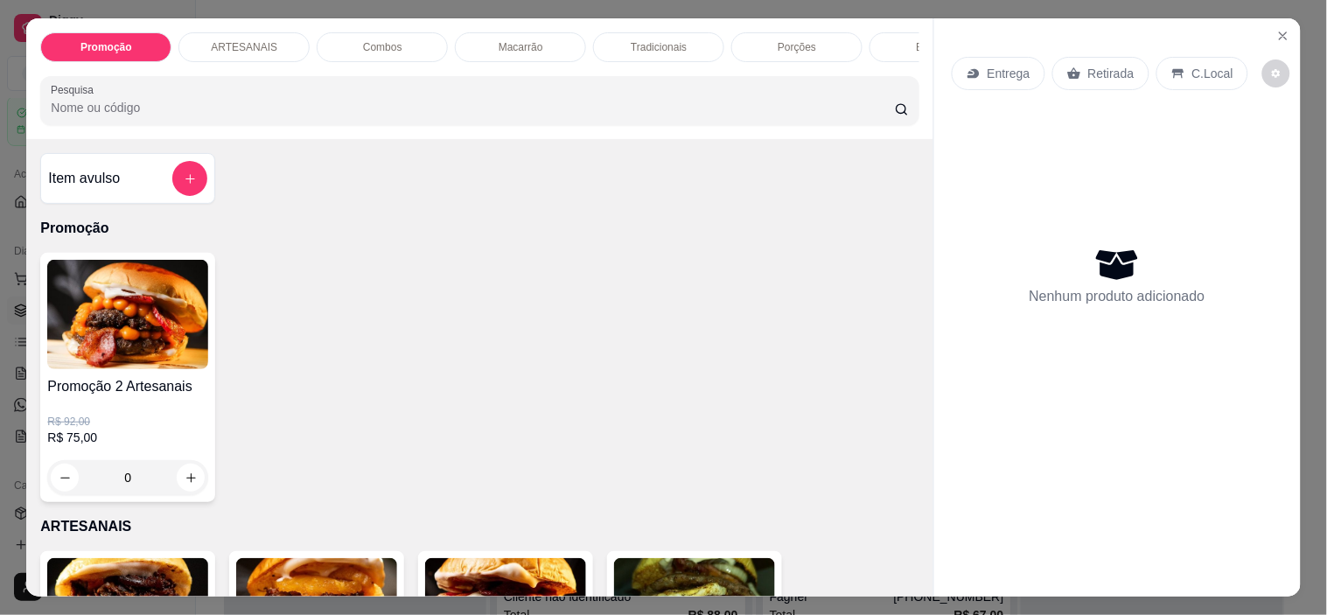
click at [966, 66] on icon at bounding box center [973, 73] width 14 height 14
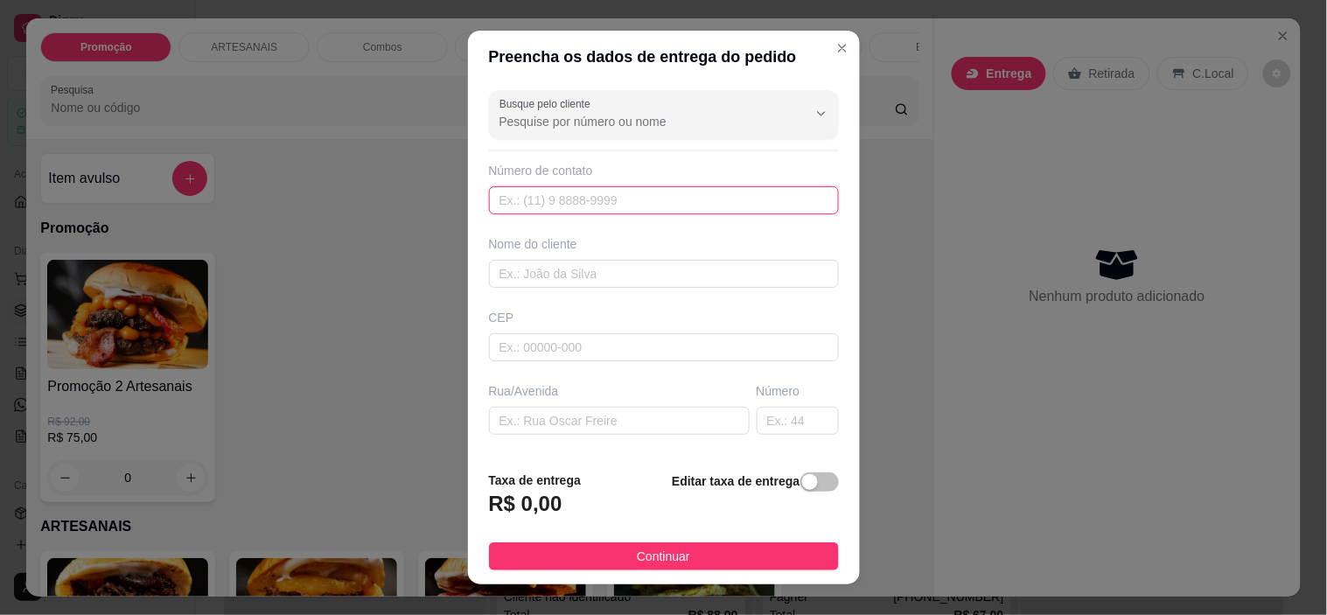
click at [505, 206] on input "text" at bounding box center [664, 200] width 350 height 28
type input "[PHONE_NUMBER]"
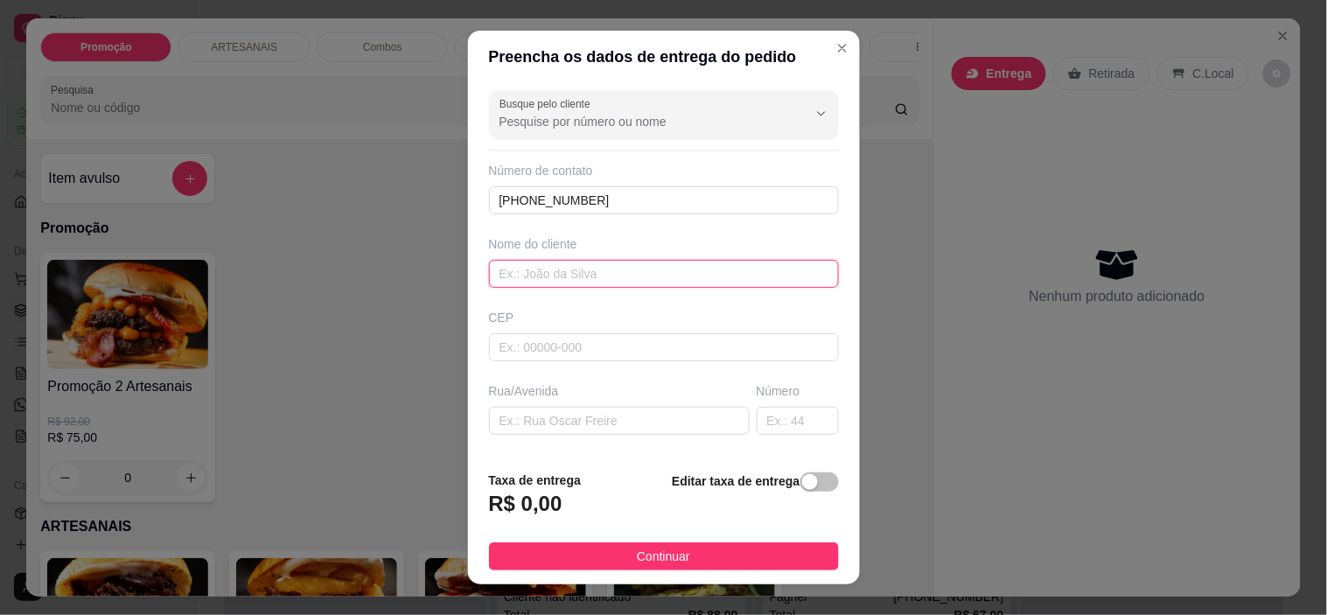
click at [510, 286] on input "text" at bounding box center [664, 274] width 350 height 28
type input "[PERSON_NAME]"
click at [589, 422] on input "text" at bounding box center [619, 421] width 261 height 28
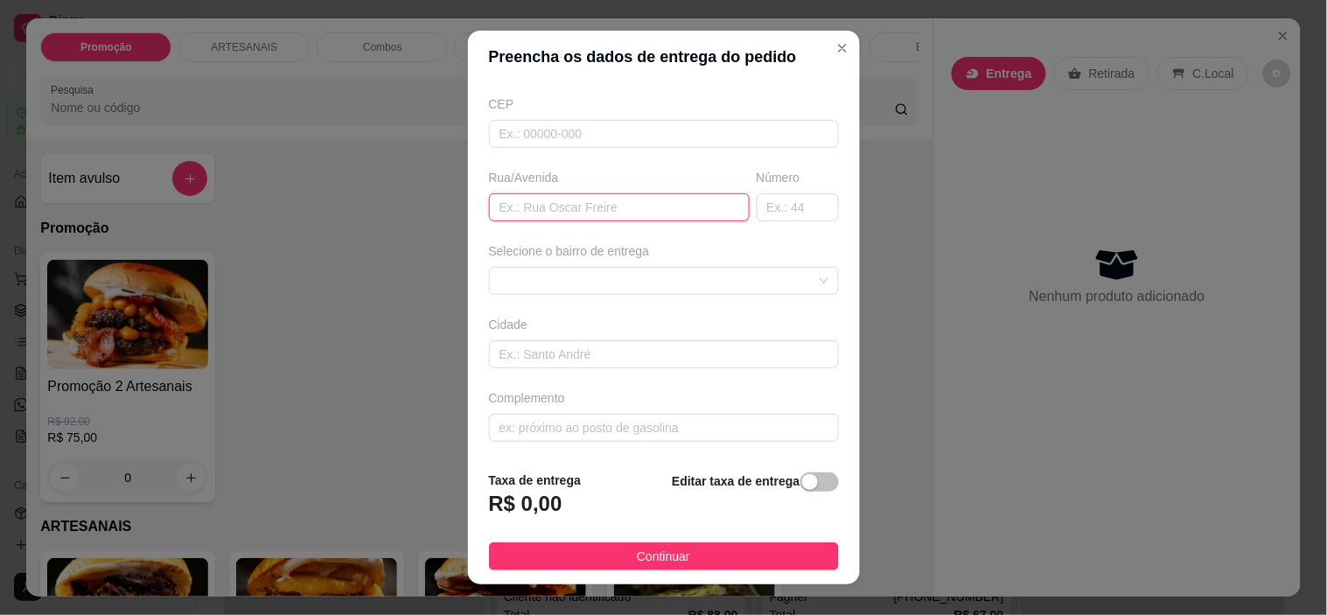
scroll to position [216, 0]
click at [570, 265] on span at bounding box center [663, 278] width 329 height 26
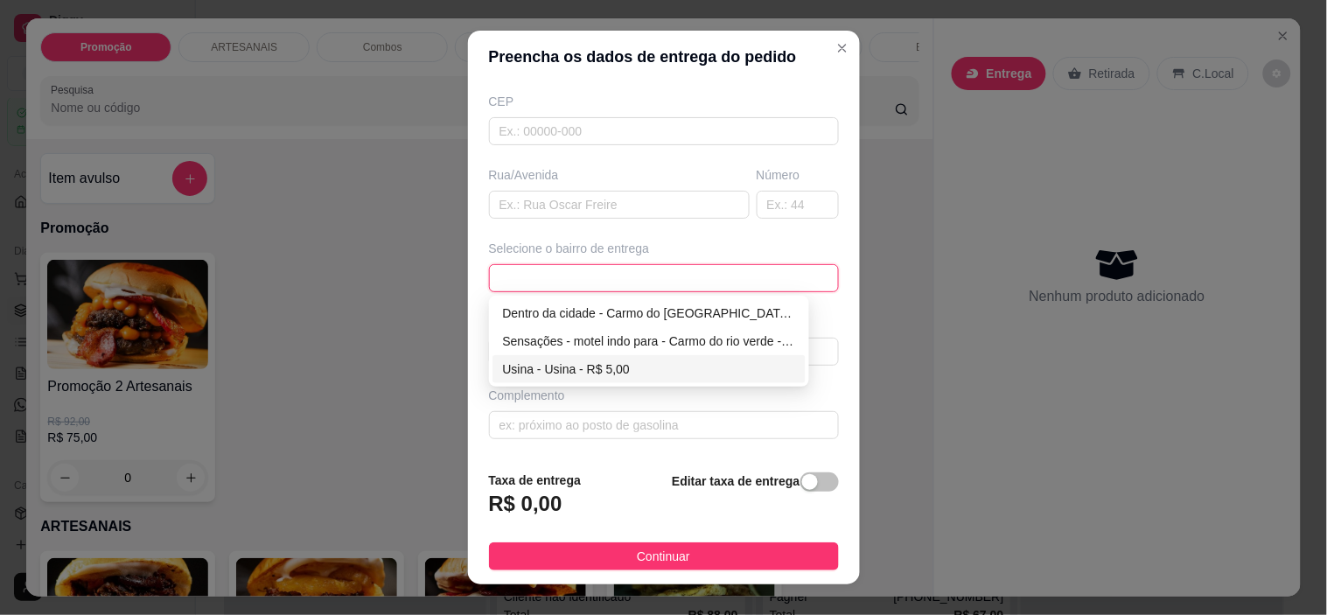
click at [563, 372] on div "Usina - Usina - R$ 5,00" at bounding box center [649, 368] width 293 height 19
type input "Usina"
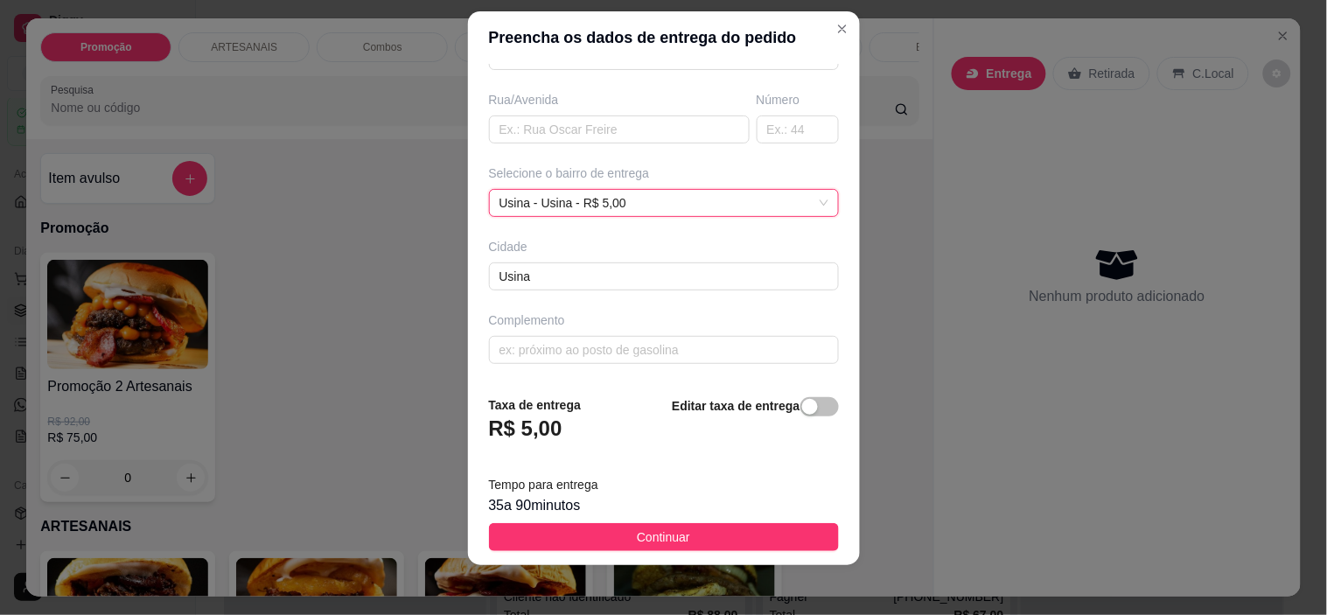
scroll to position [24, 0]
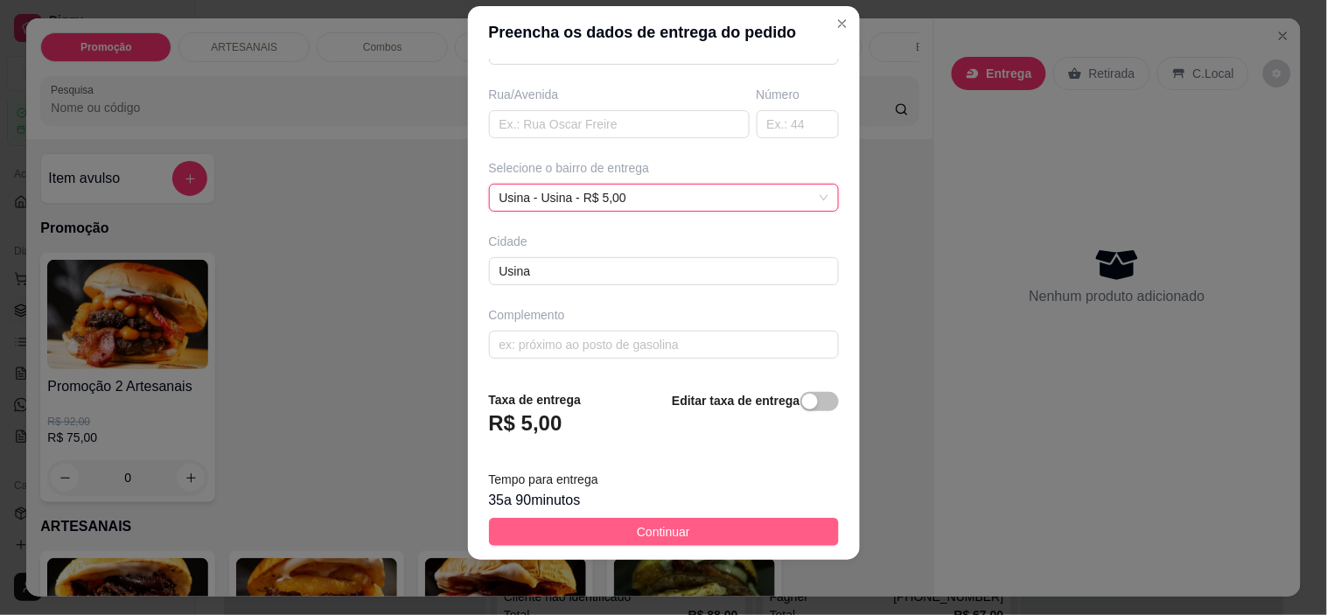
click at [678, 536] on button "Continuar" at bounding box center [664, 532] width 350 height 28
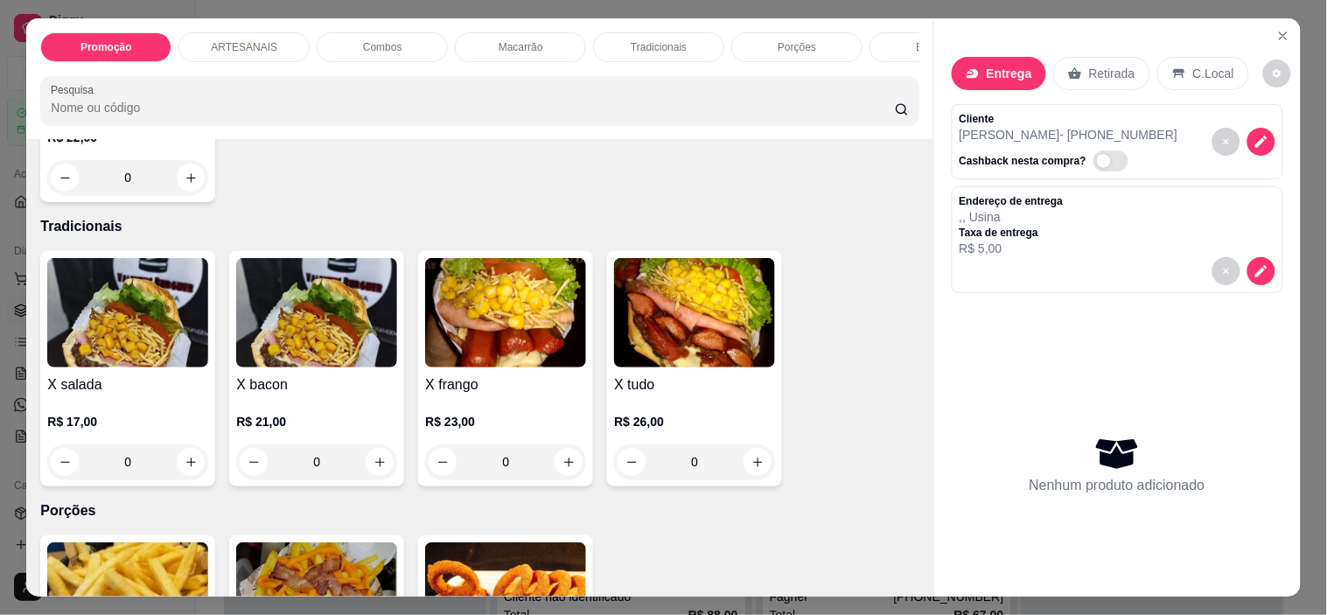
scroll to position [1846, 0]
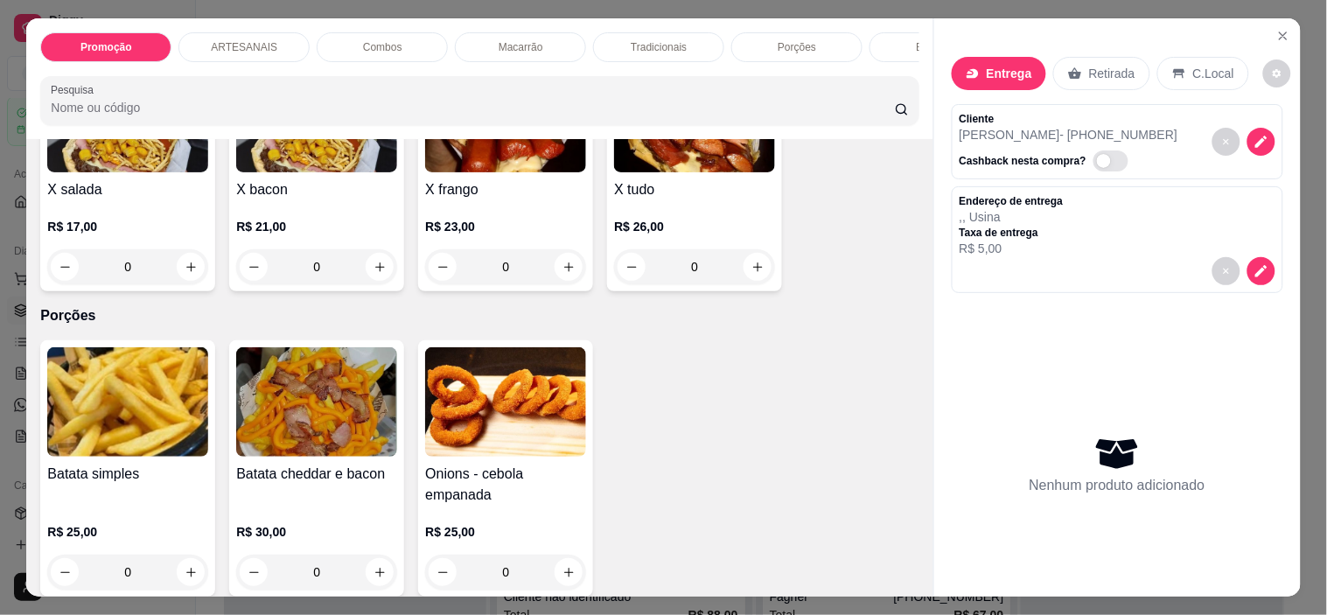
click at [374, 275] on div "0" at bounding box center [316, 266] width 161 height 35
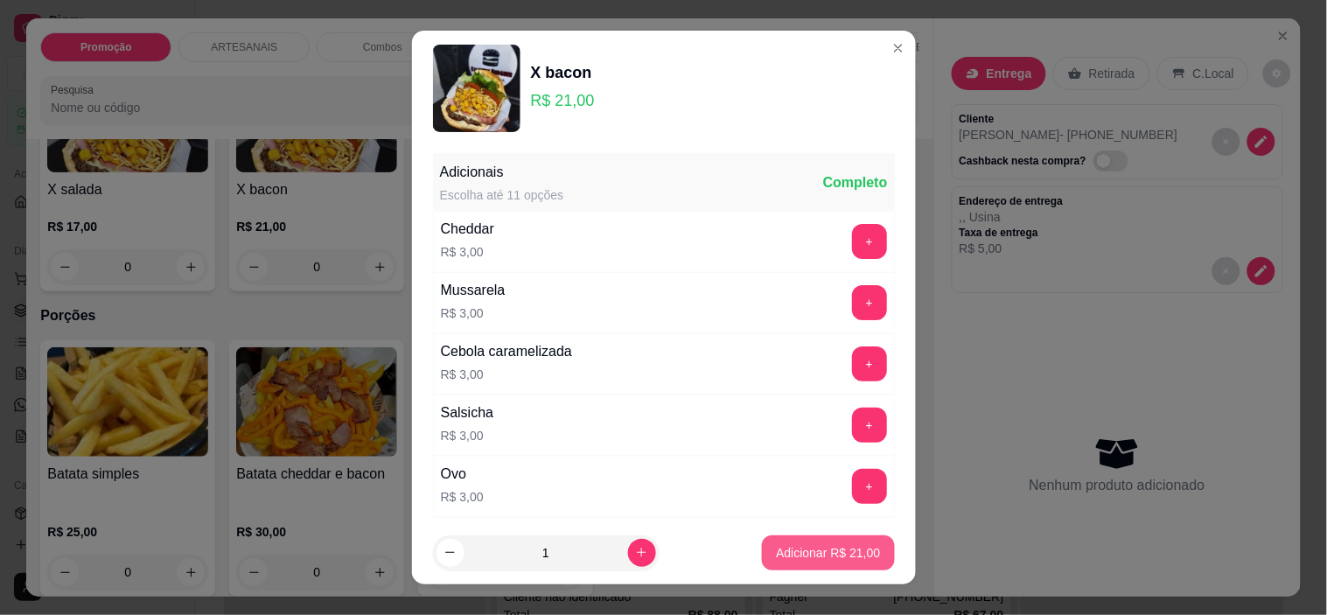
click at [778, 542] on button "Adicionar R$ 21,00" at bounding box center [828, 552] width 132 height 35
type input "1"
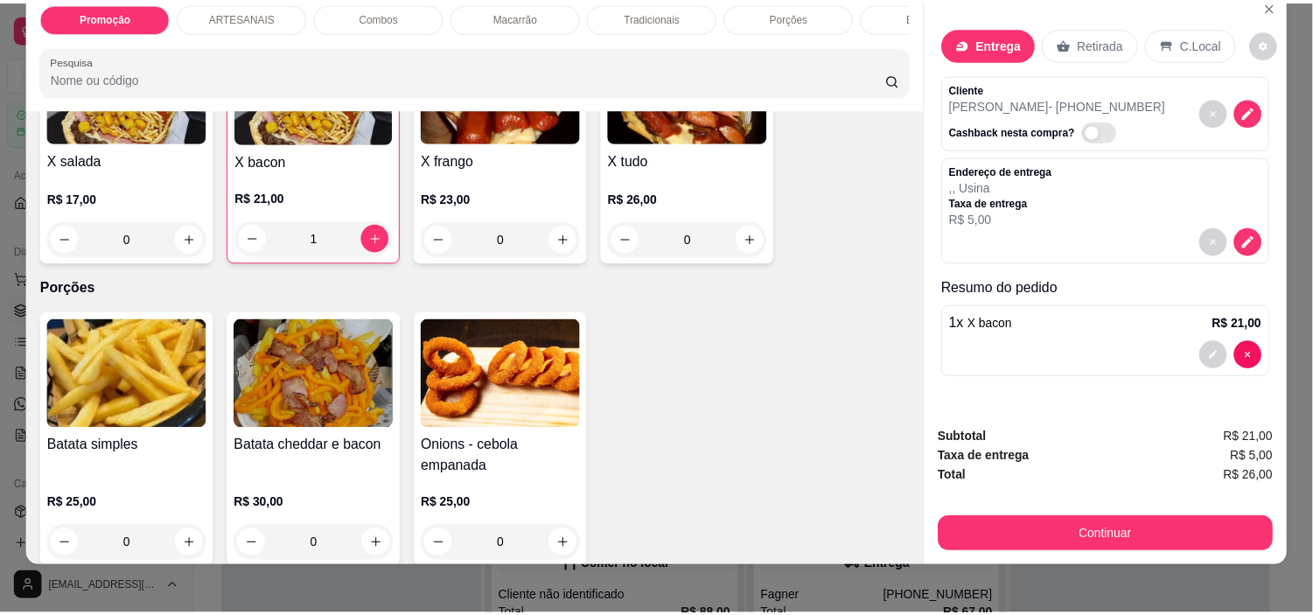
scroll to position [45, 0]
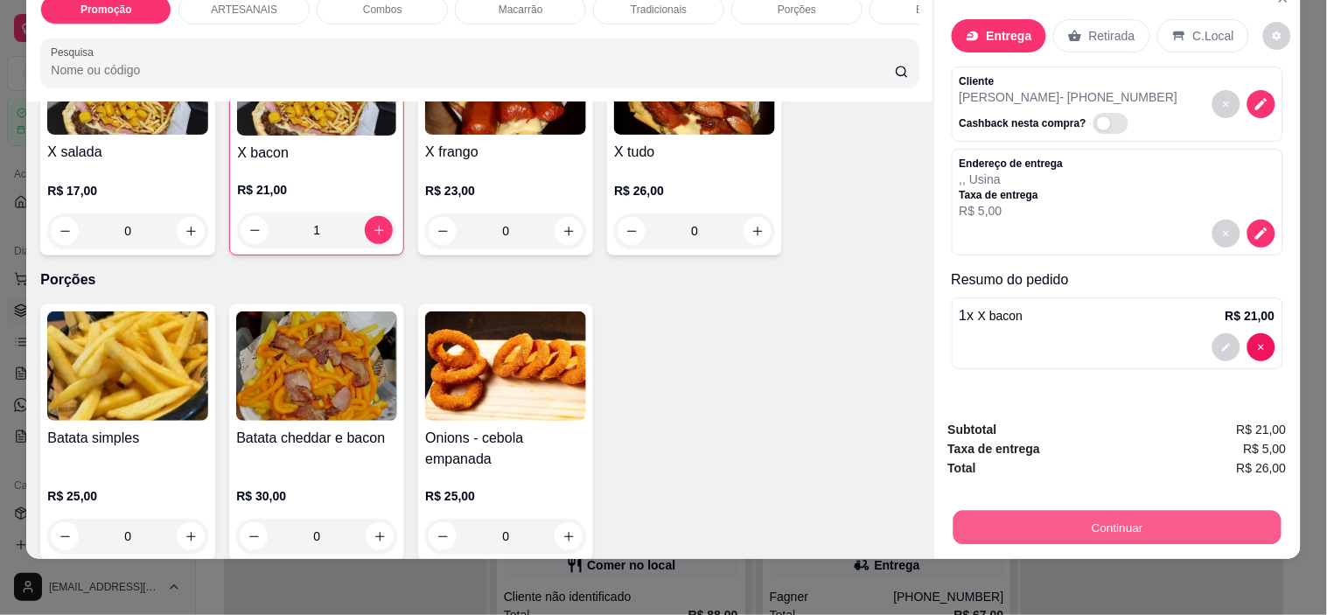
click at [1160, 517] on button "Continuar" at bounding box center [1116, 528] width 328 height 34
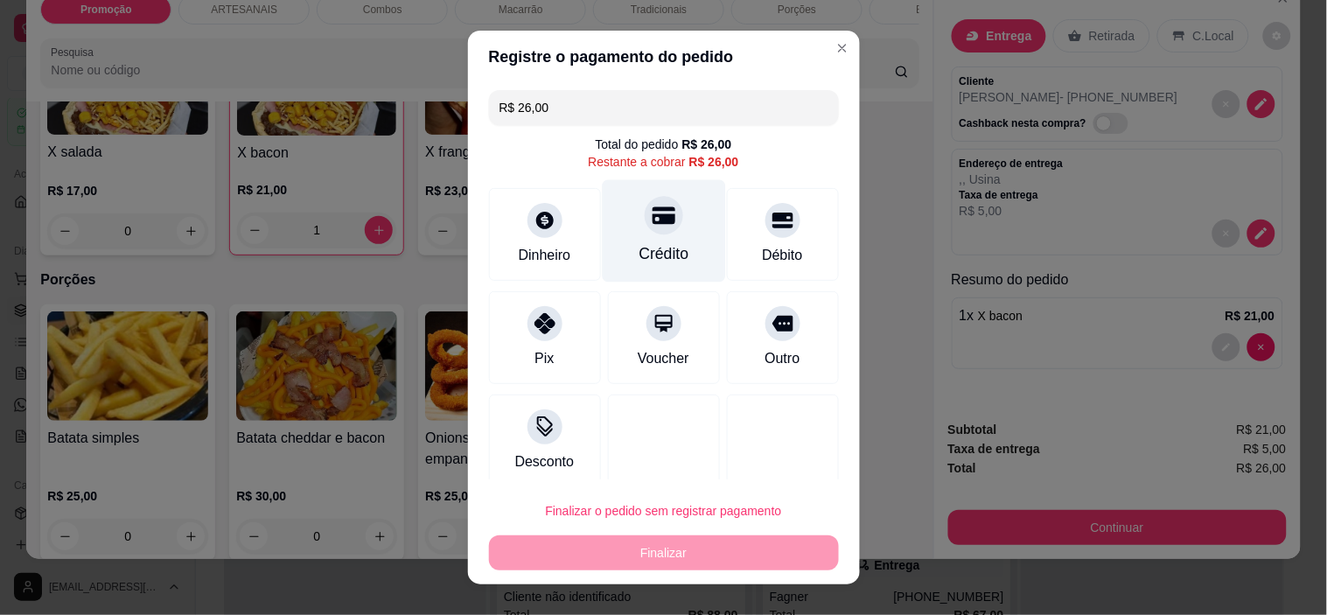
click at [666, 241] on div "Crédito" at bounding box center [663, 231] width 123 height 102
type input "R$ 0,00"
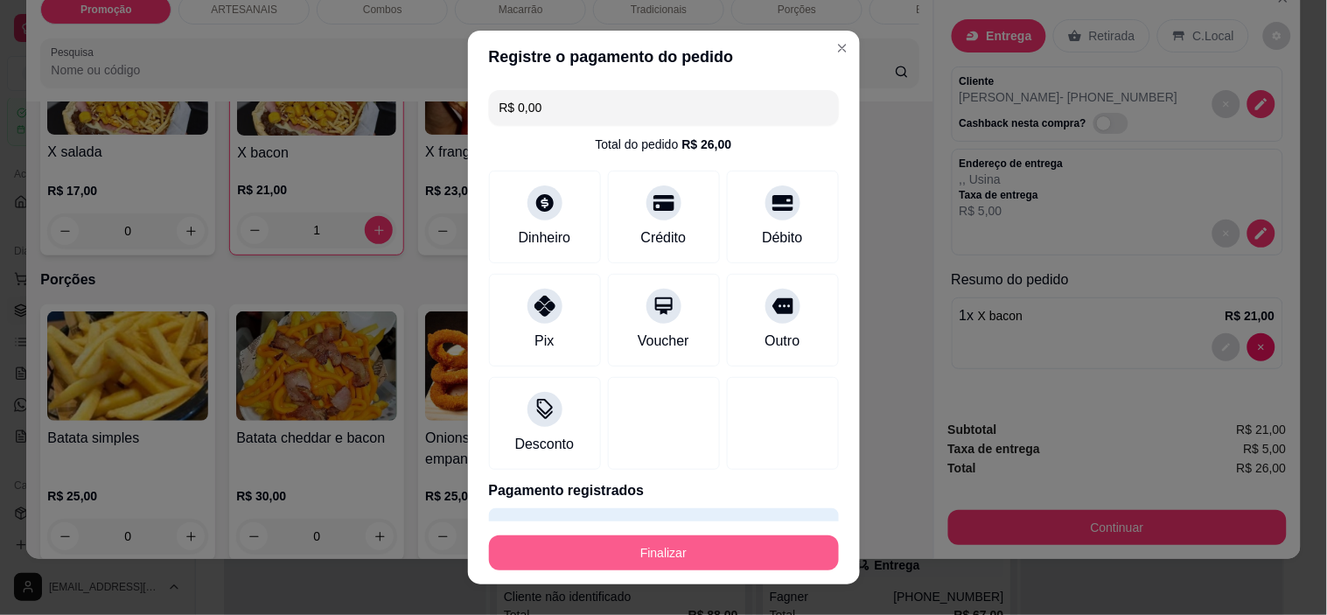
click at [677, 553] on button "Finalizar" at bounding box center [664, 552] width 350 height 35
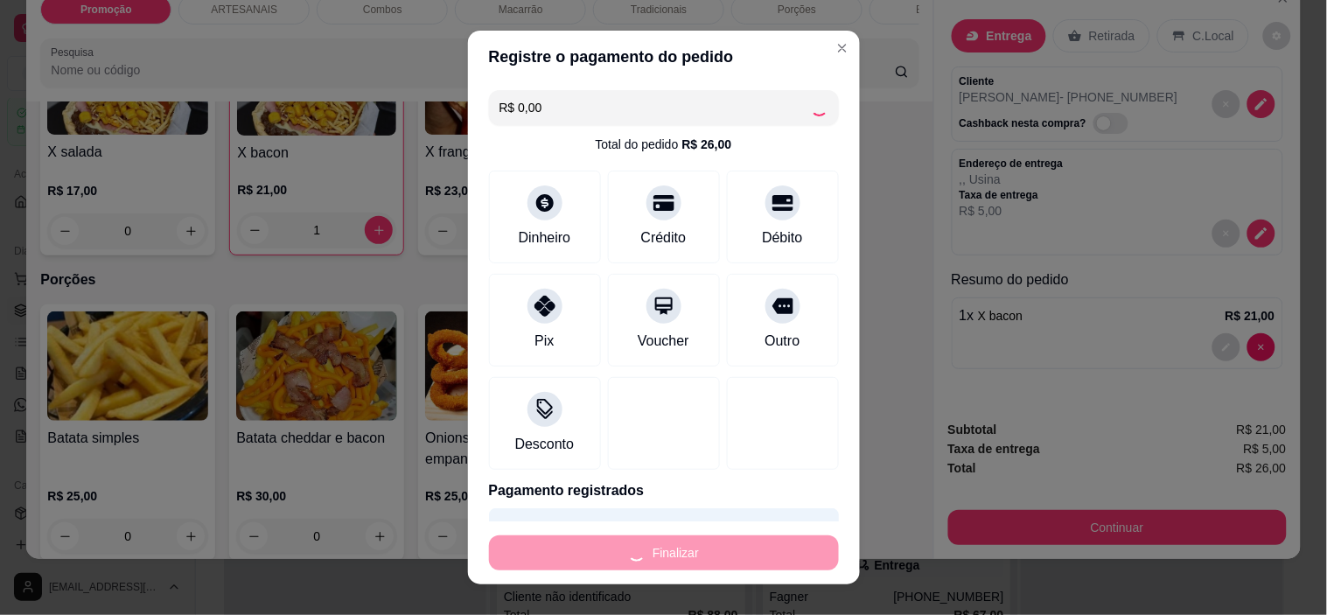
type input "0"
type input "-R$ 26,00"
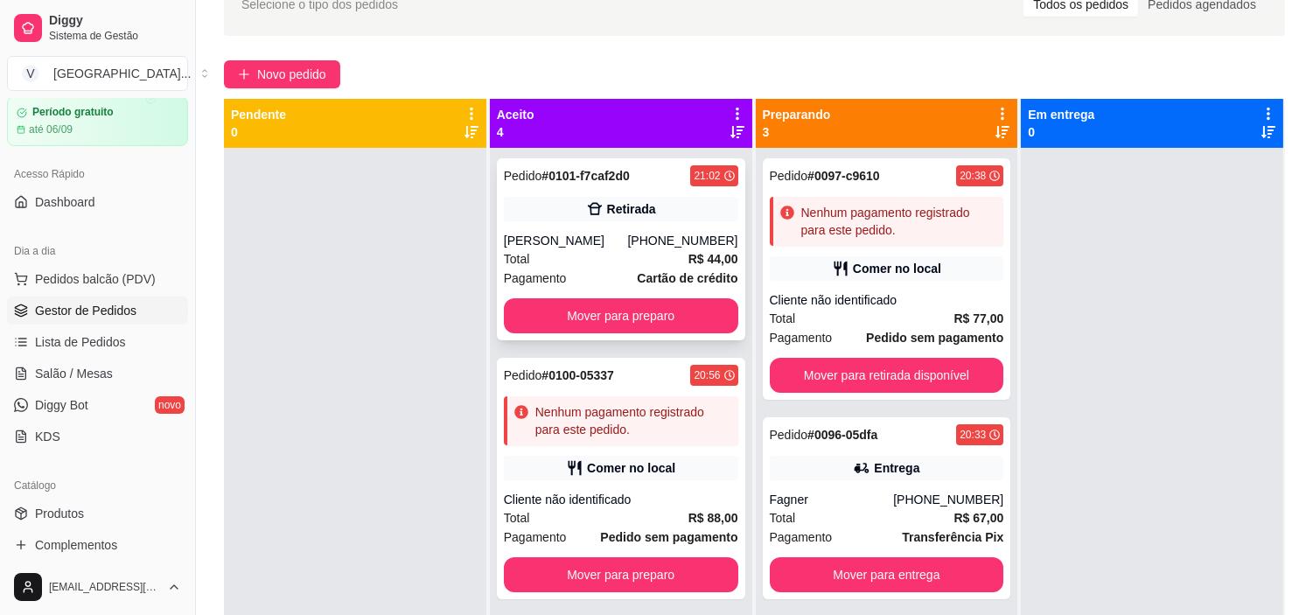
click at [635, 249] on div "Total R$ 44,00" at bounding box center [621, 258] width 234 height 19
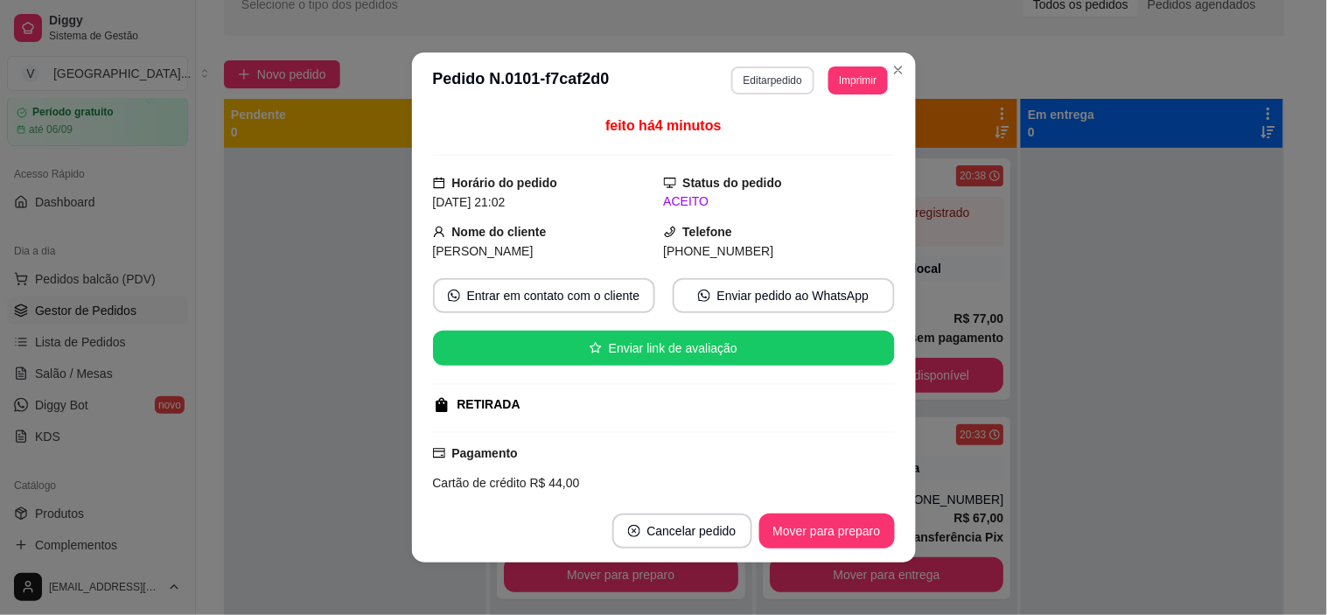
click at [740, 76] on button "Editar pedido" at bounding box center [772, 80] width 83 height 28
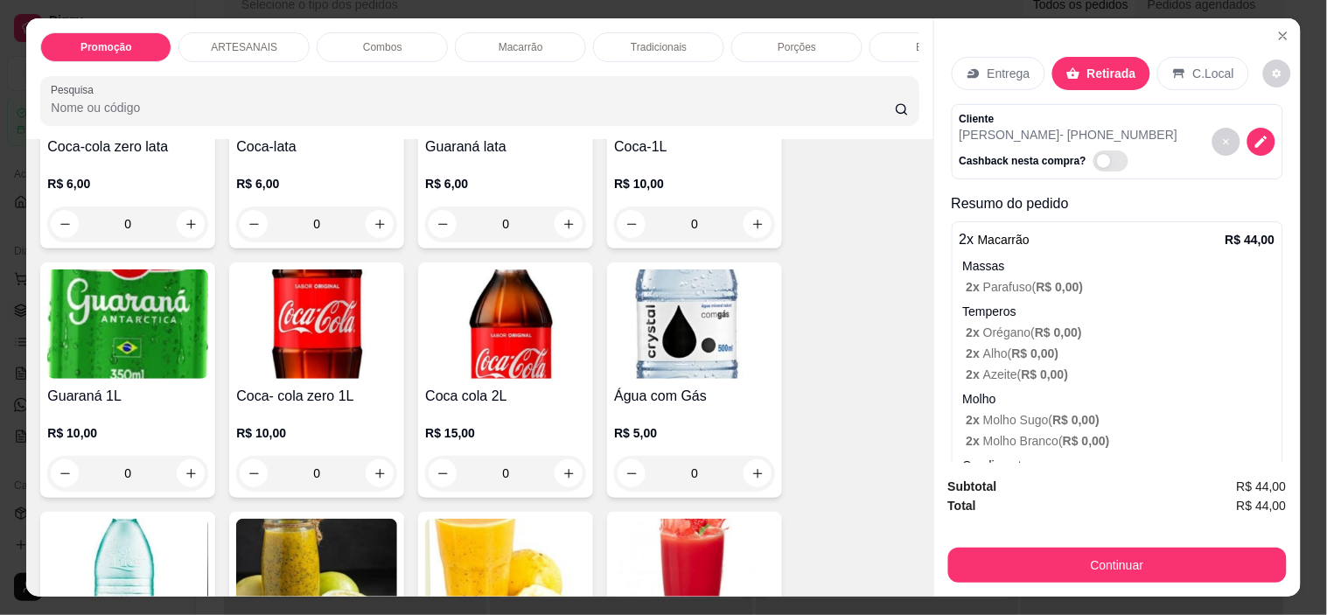
scroll to position [2526, 0]
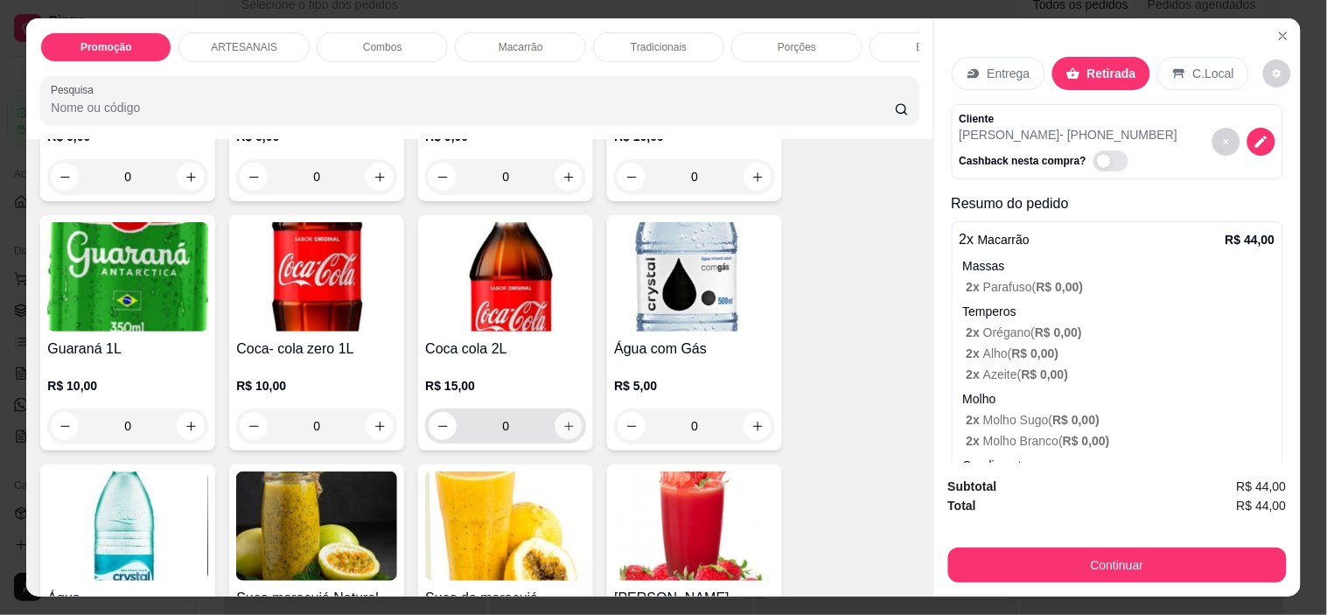
click at [566, 431] on icon "increase-product-quantity" at bounding box center [568, 426] width 13 height 13
type input "1"
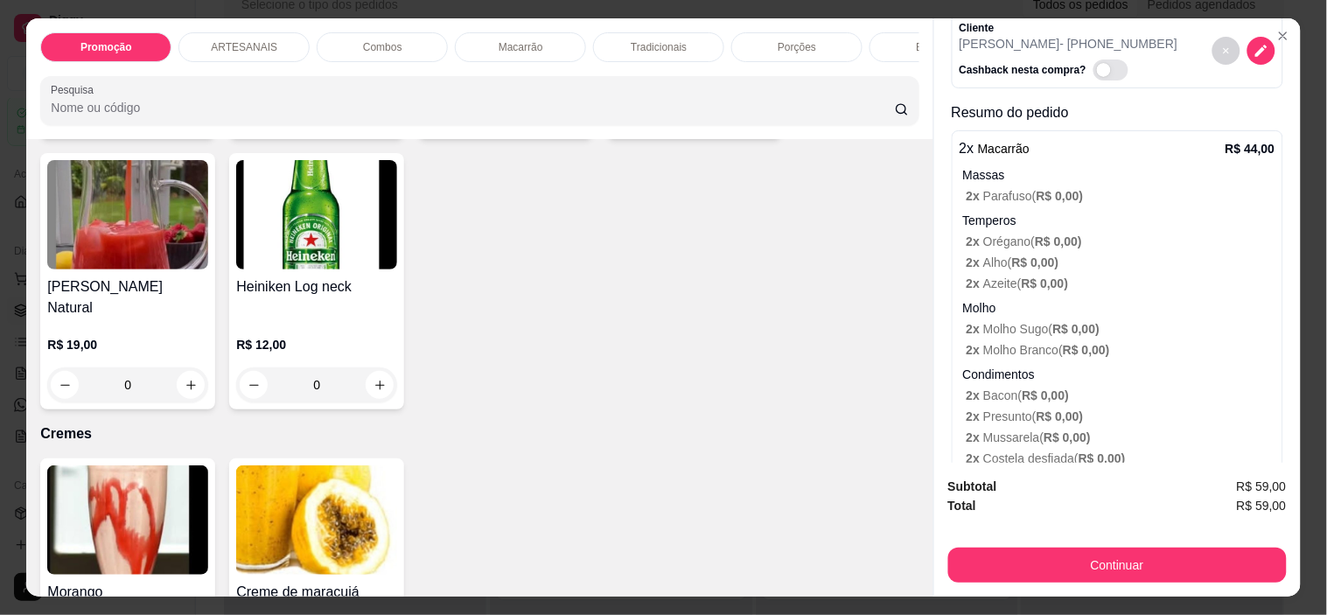
scroll to position [0, 0]
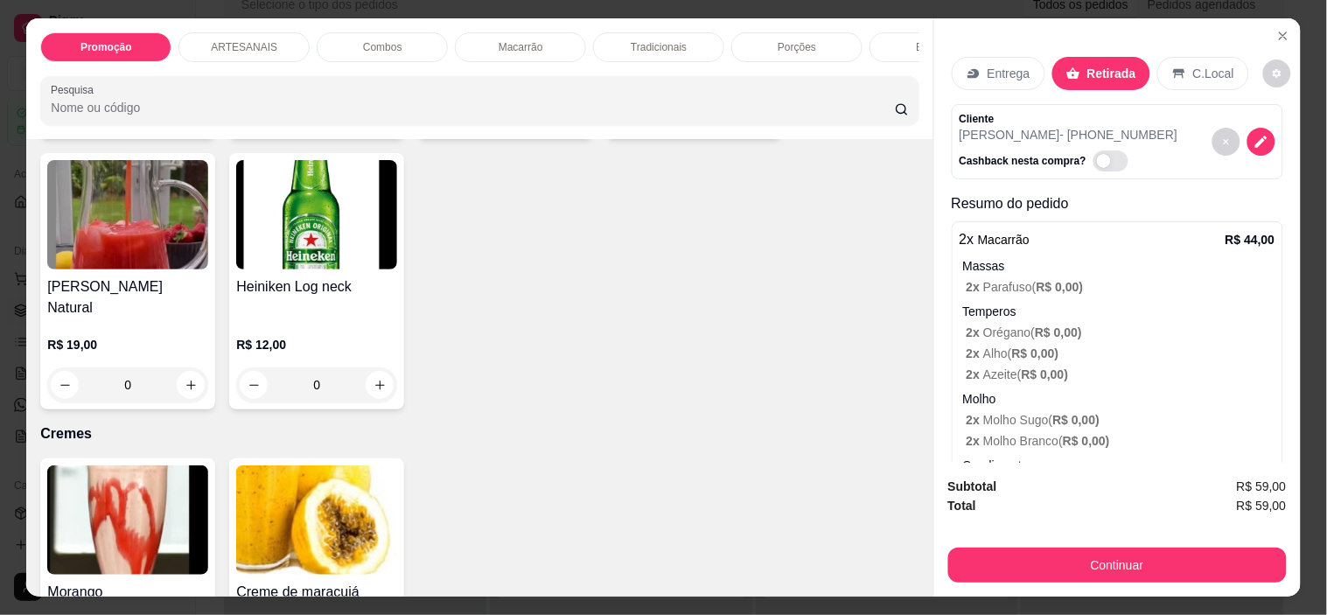
click at [1006, 65] on p "Entrega" at bounding box center [1008, 73] width 43 height 17
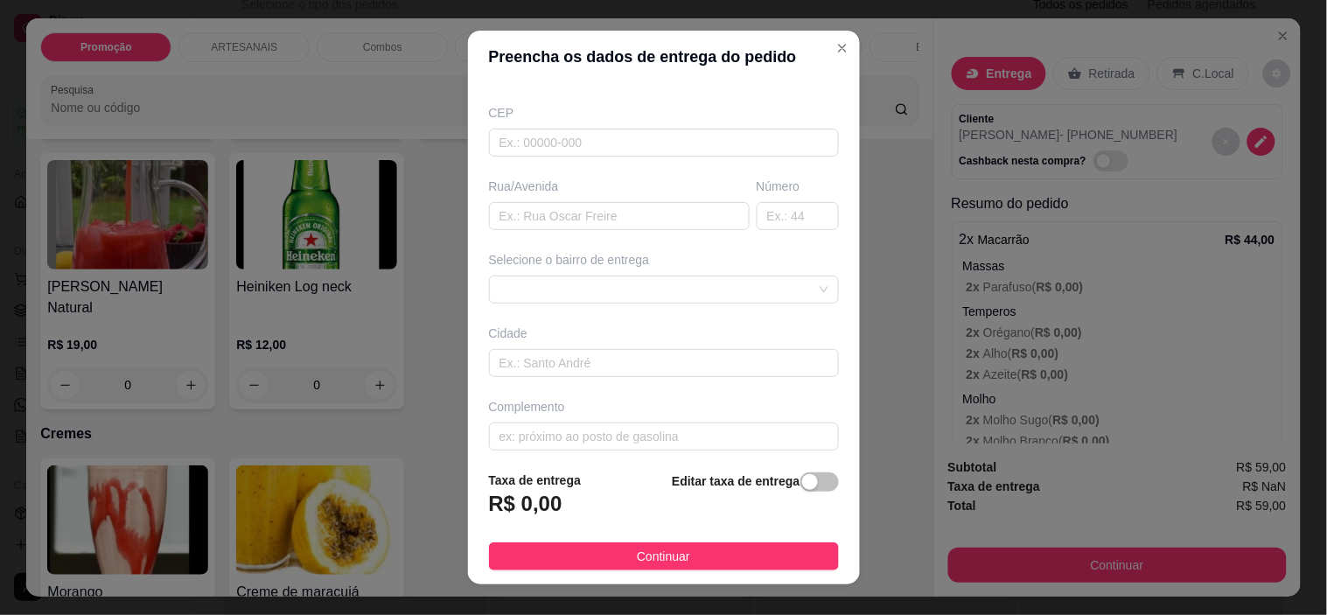
scroll to position [216, 0]
click at [592, 275] on span at bounding box center [663, 278] width 329 height 26
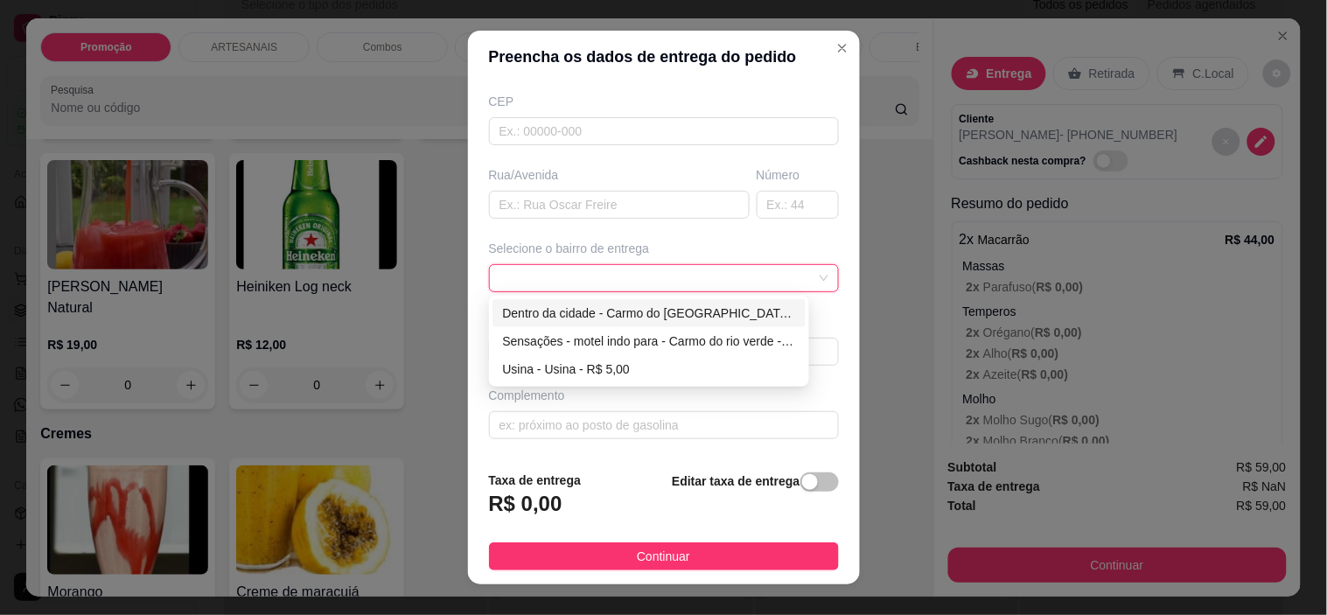
click at [595, 321] on div "Dentro da cidade - Carmo do [GEOGRAPHIC_DATA] - R$ 2,00" at bounding box center [649, 312] width 293 height 19
type input "Carmo do [GEOGRAPHIC_DATA]"
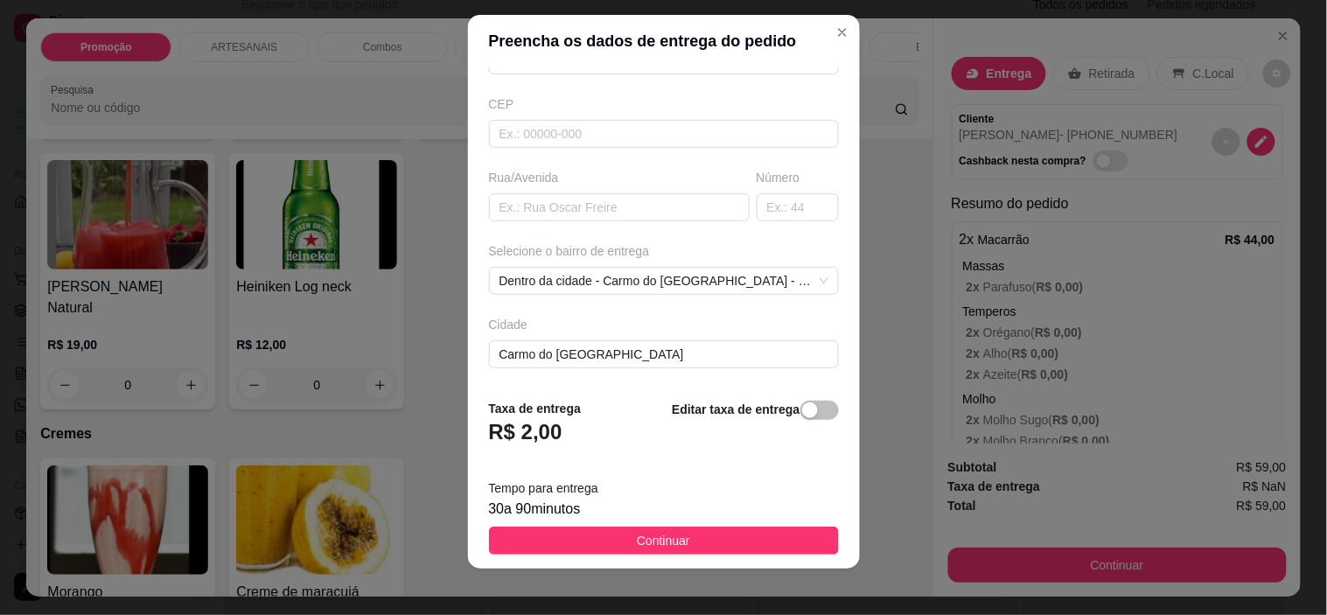
scroll to position [24, 0]
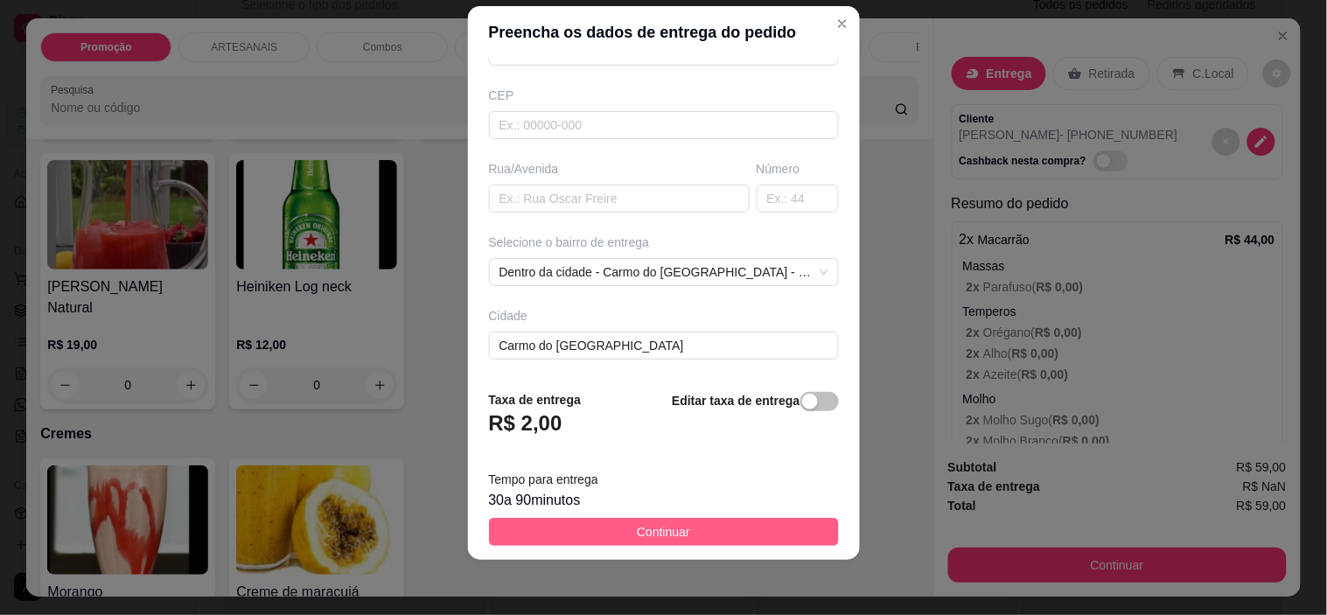
click at [671, 534] on span "Continuar" at bounding box center [663, 531] width 53 height 19
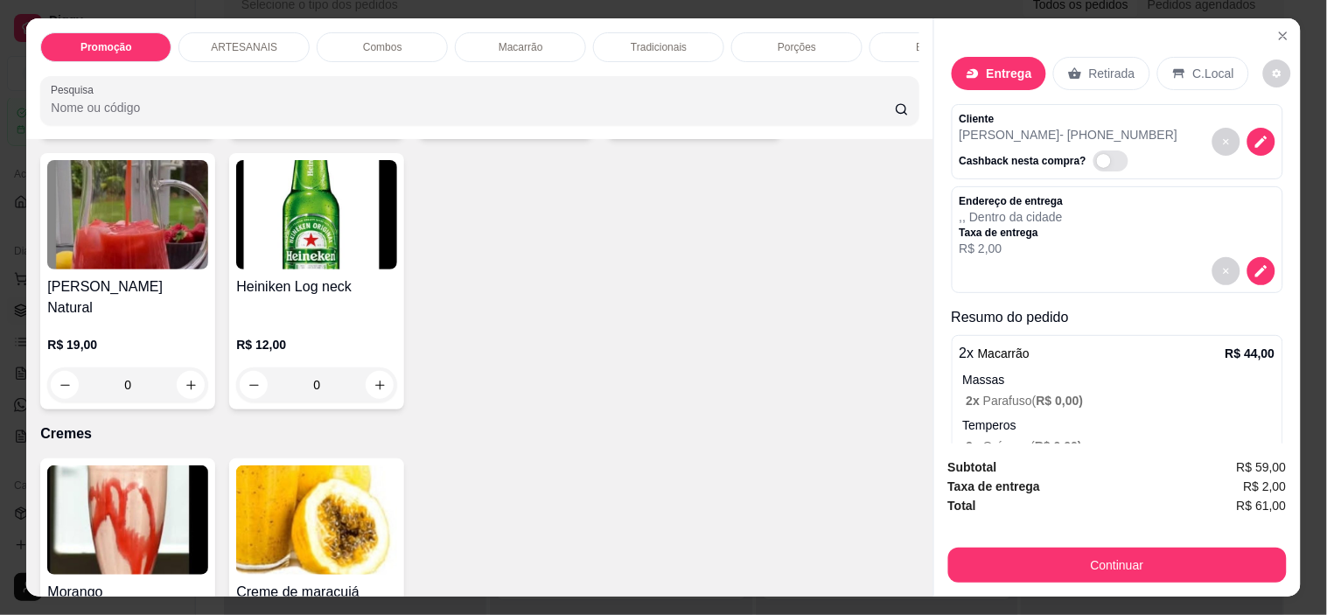
scroll to position [373, 0]
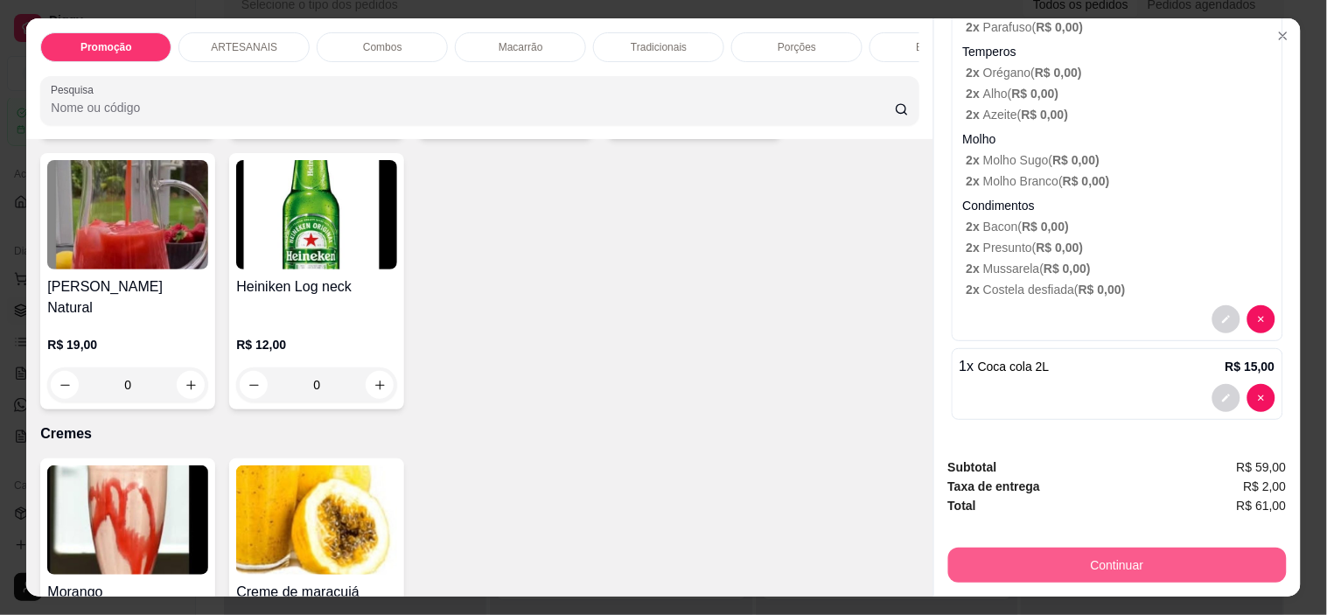
click at [1138, 560] on button "Continuar" at bounding box center [1117, 564] width 338 height 35
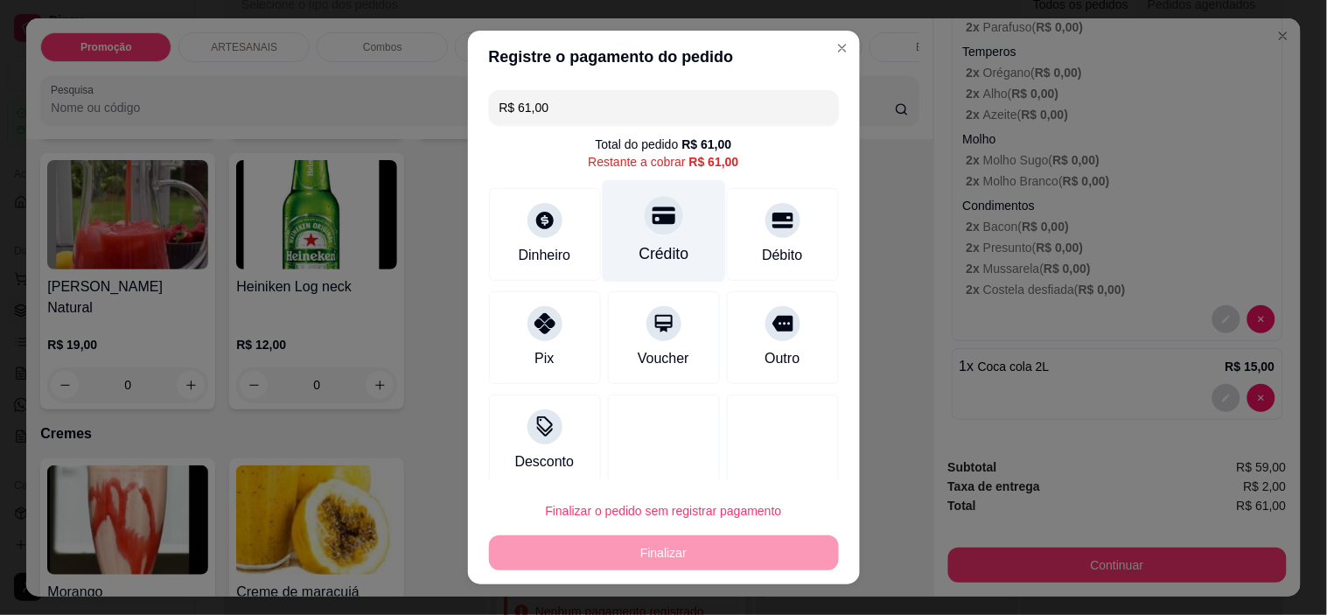
click at [659, 223] on div at bounding box center [664, 216] width 38 height 38
type input "R$ 0,00"
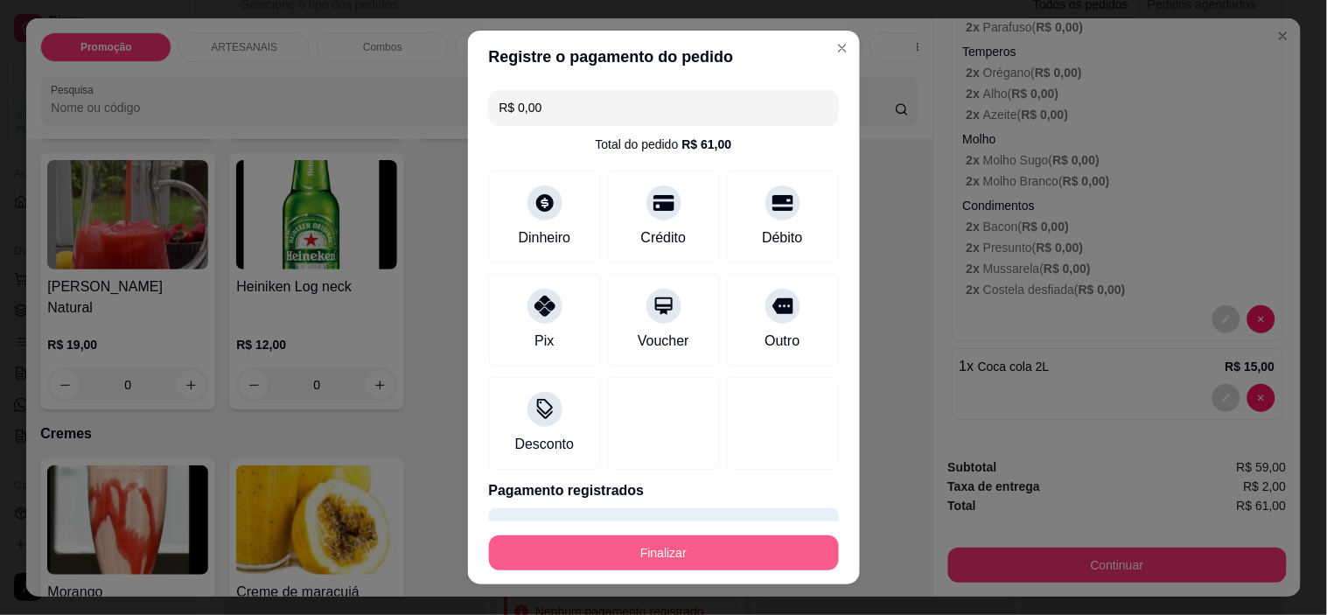
click at [659, 548] on button "Finalizar" at bounding box center [664, 552] width 350 height 35
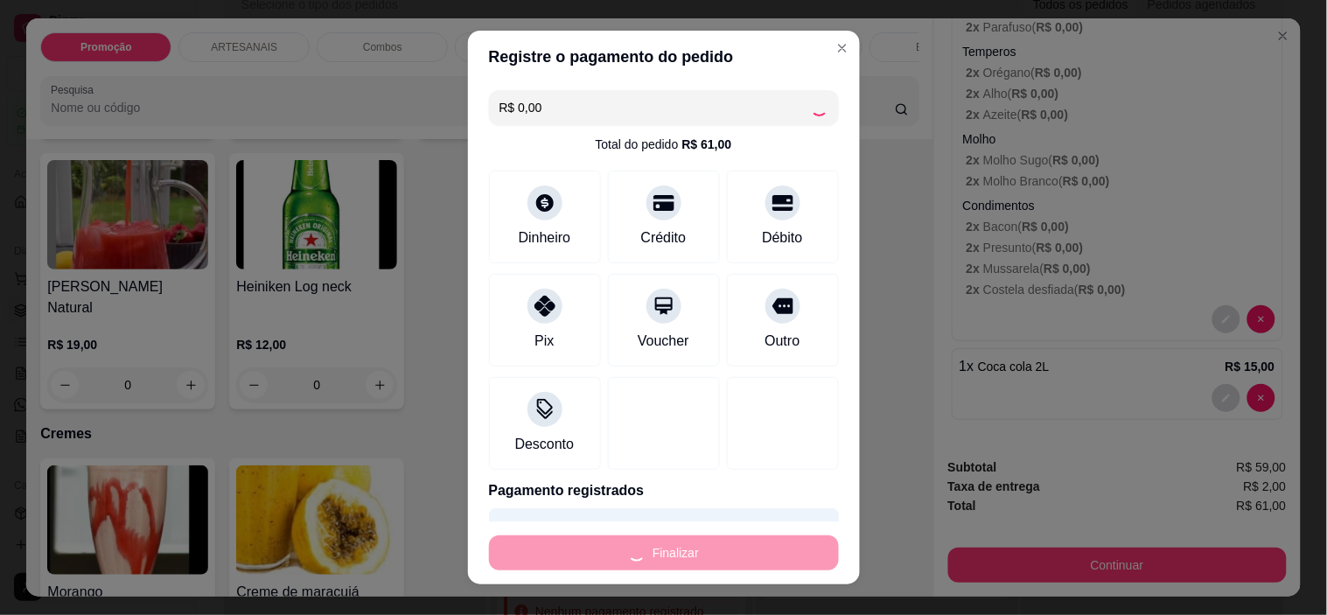
type input "0"
type input "-R$ 61,00"
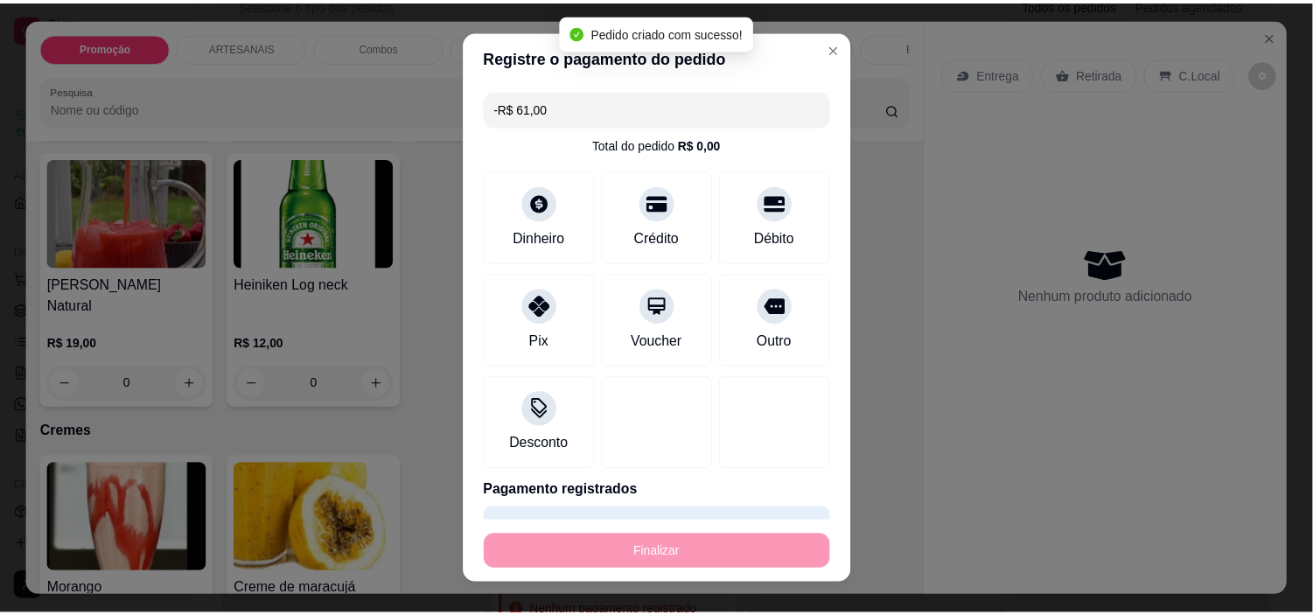
scroll to position [3107, 0]
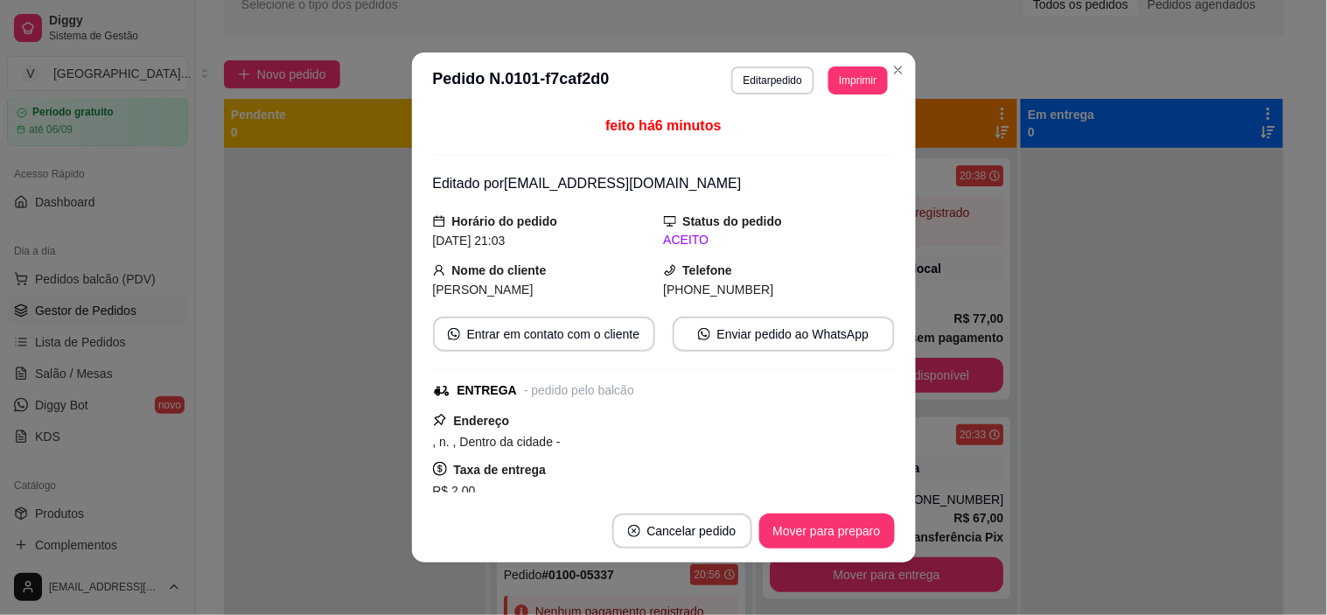
drag, startPoint x: 903, startPoint y: 324, endPoint x: 915, endPoint y: 325, distance: 12.4
click at [915, 325] on div "**********" at bounding box center [663, 307] width 1327 height 615
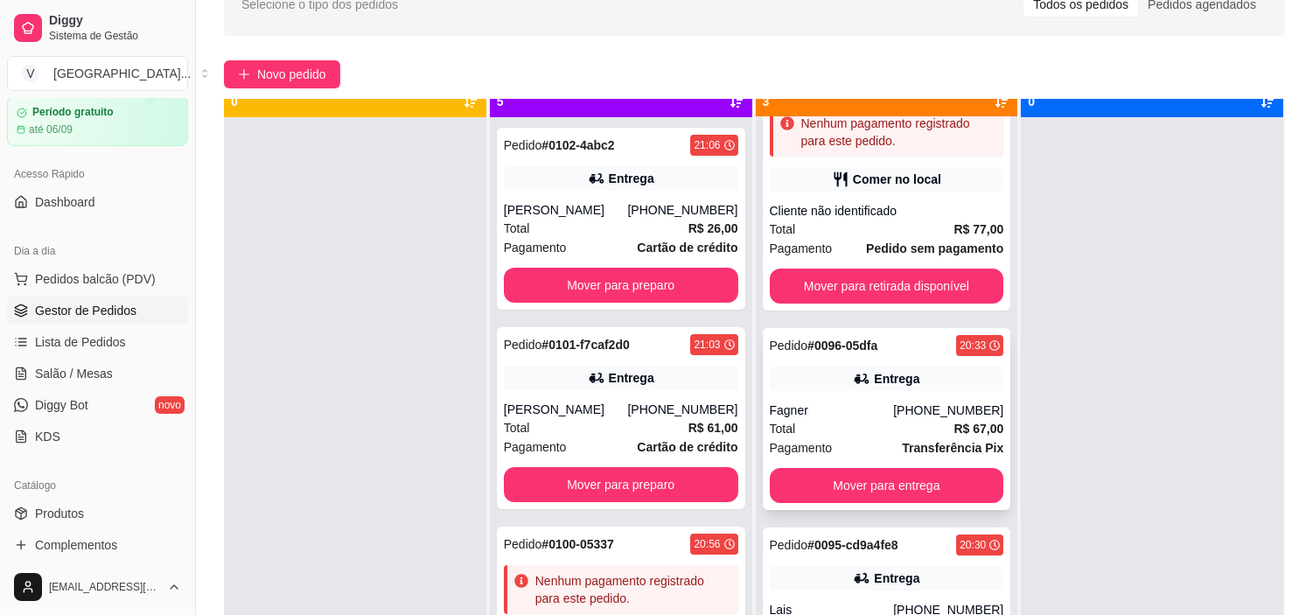
scroll to position [48, 0]
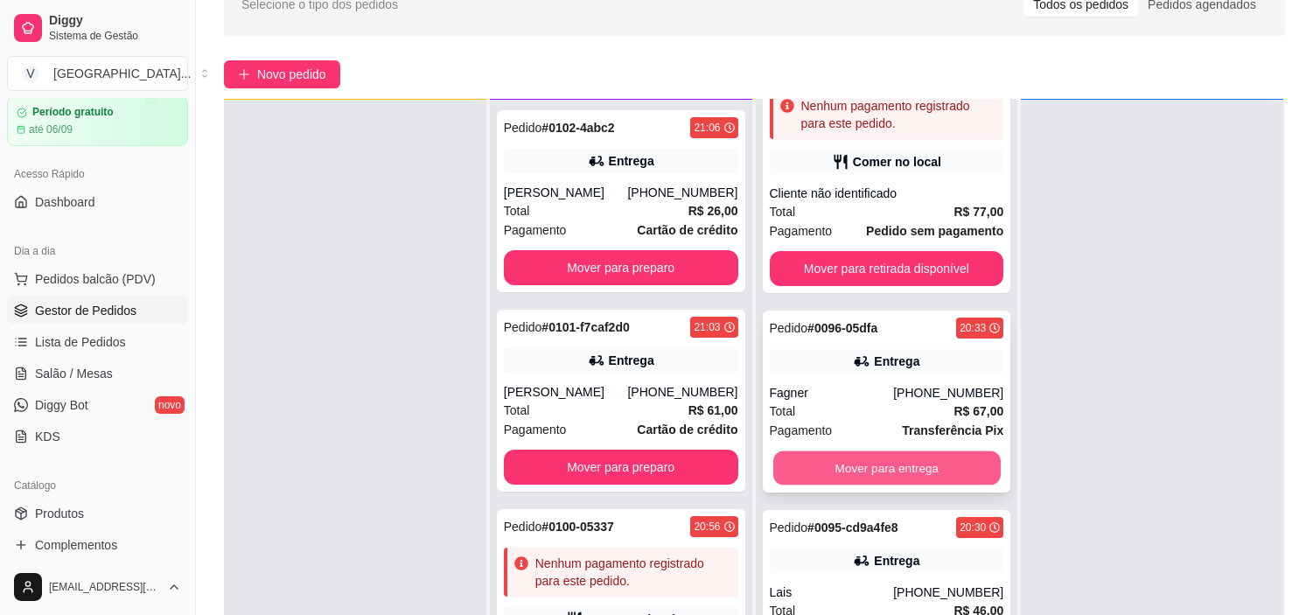
click at [893, 451] on button "Mover para entrega" at bounding box center [886, 468] width 227 height 34
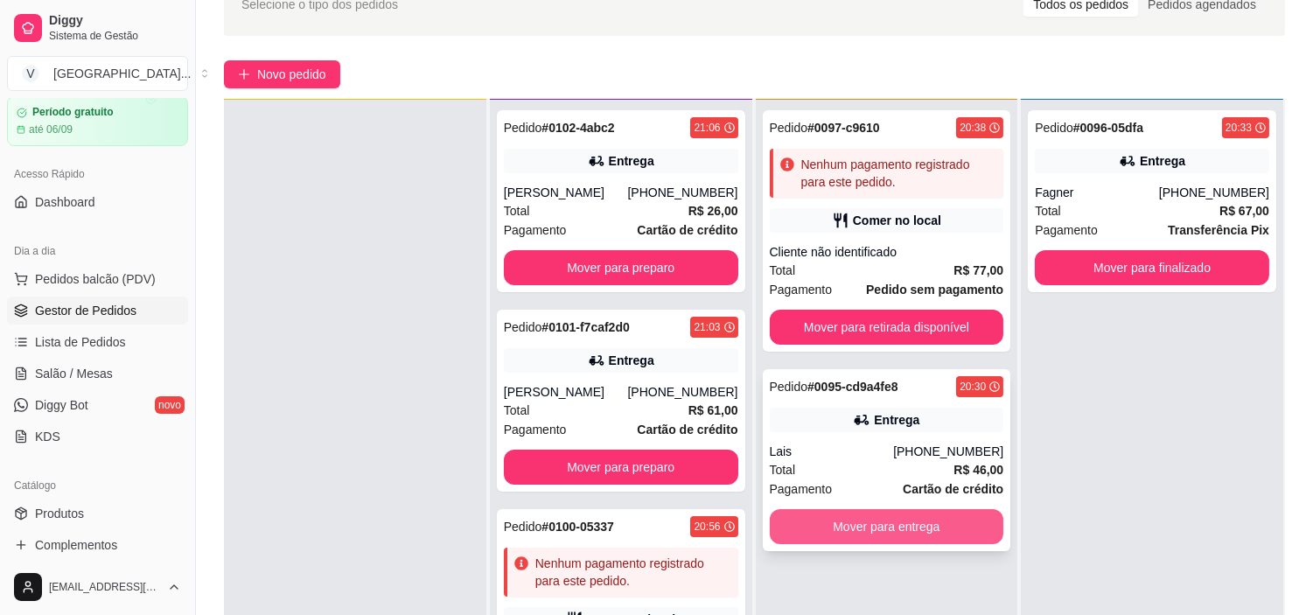
click at [893, 523] on button "Mover para entrega" at bounding box center [887, 526] width 234 height 35
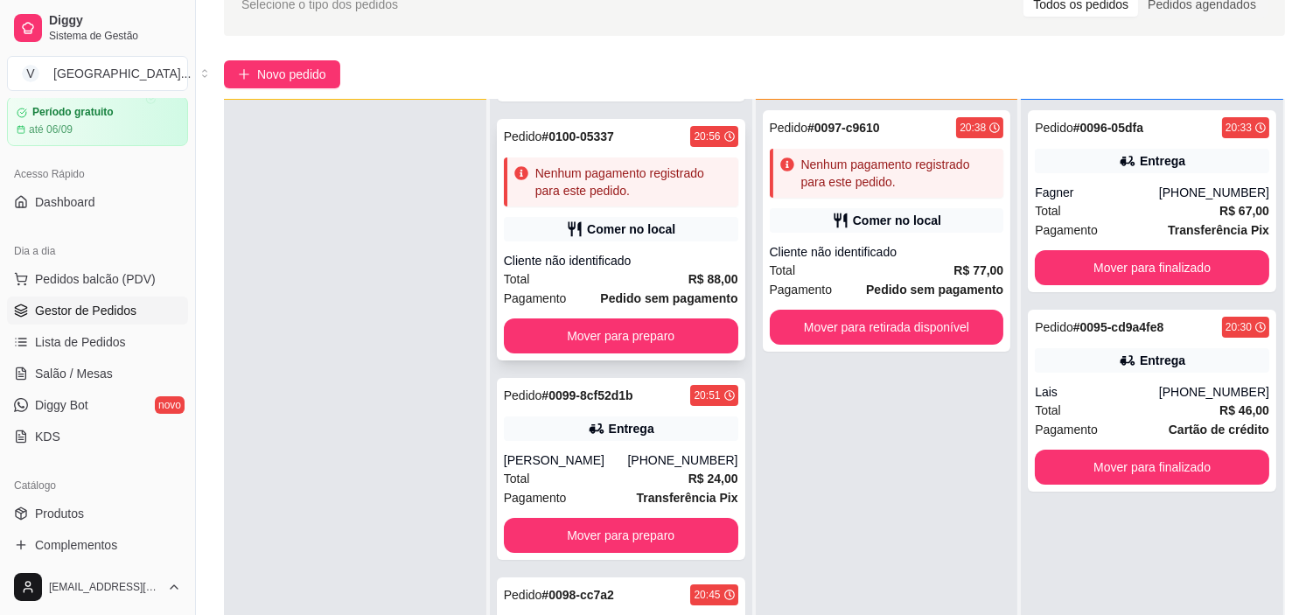
scroll to position [485, 0]
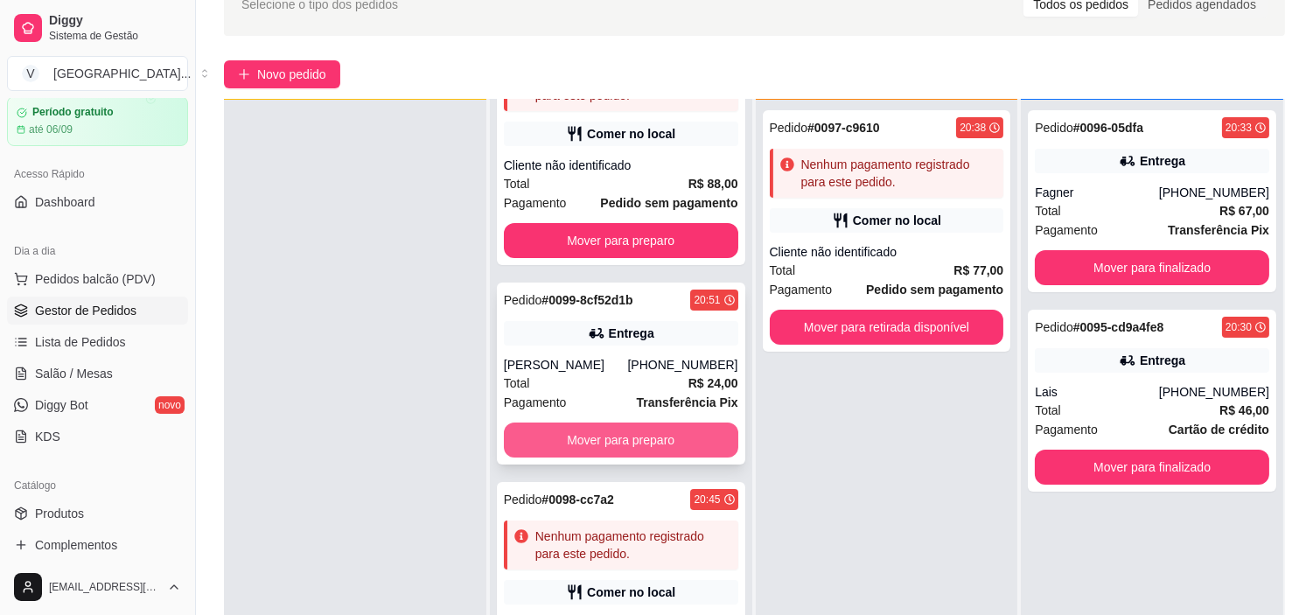
click at [659, 430] on button "Mover para preparo" at bounding box center [621, 439] width 234 height 35
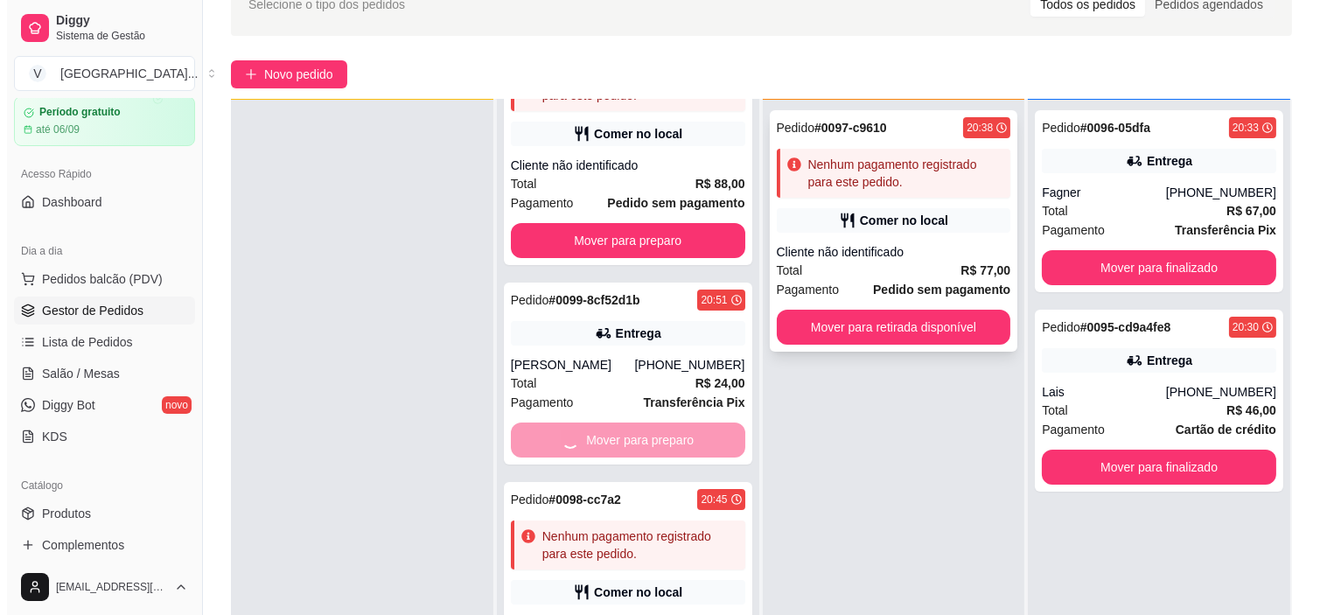
scroll to position [318, 0]
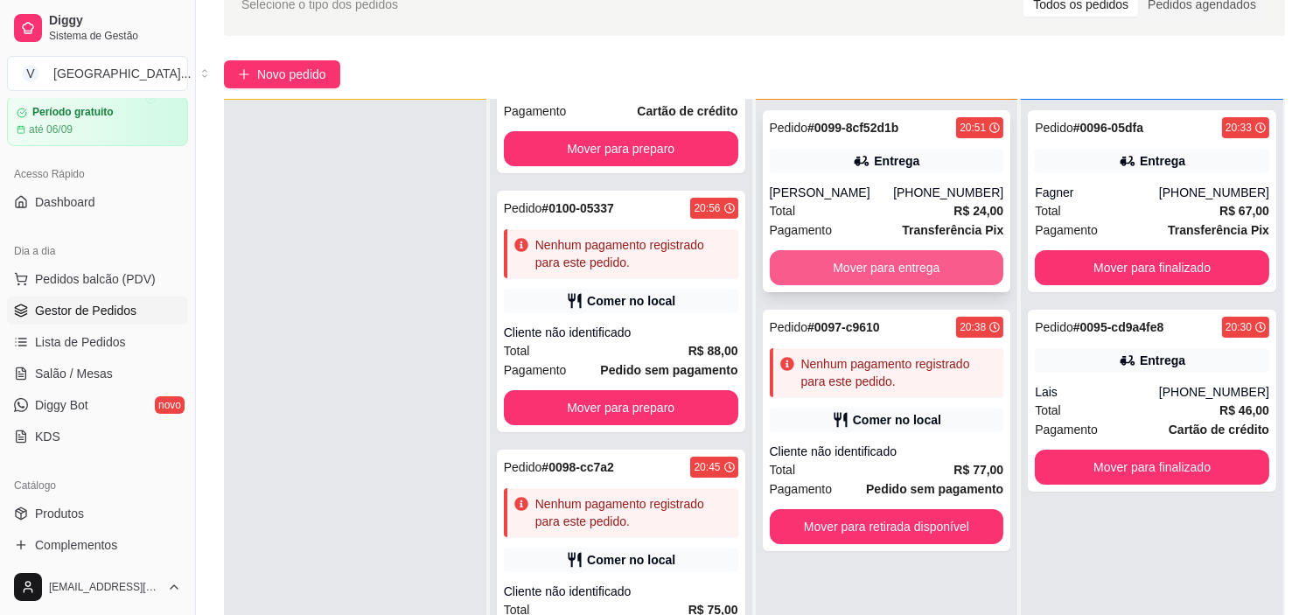
click at [878, 271] on button "Mover para entrega" at bounding box center [887, 267] width 234 height 35
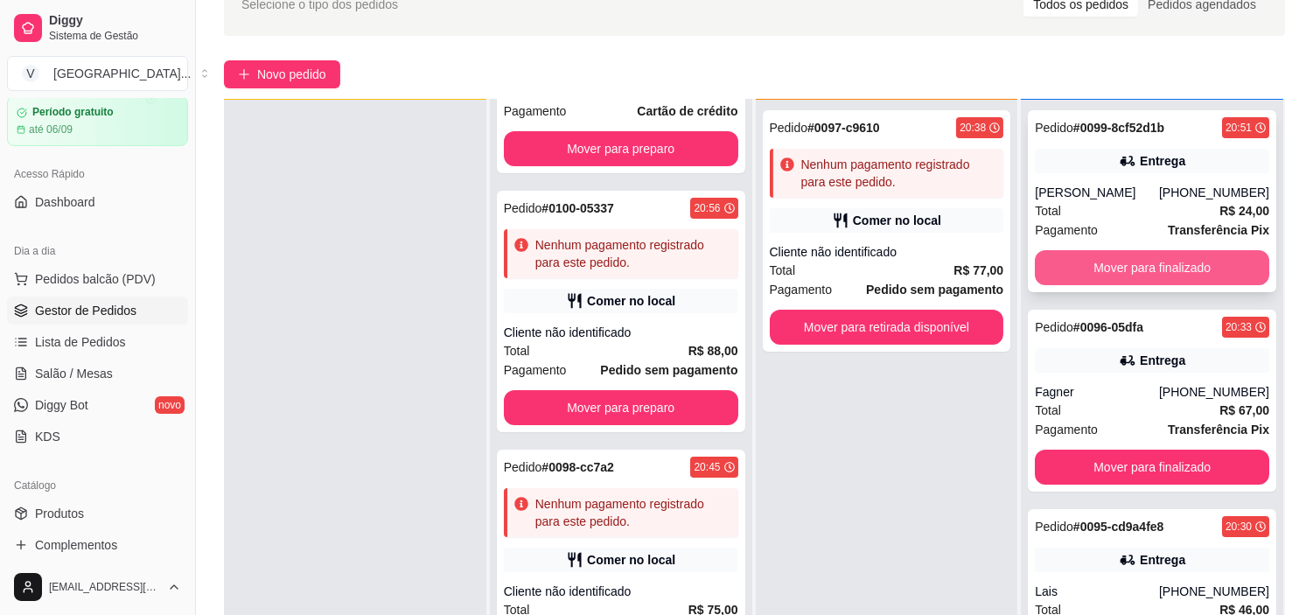
click at [1098, 273] on button "Mover para finalizado" at bounding box center [1152, 267] width 234 height 35
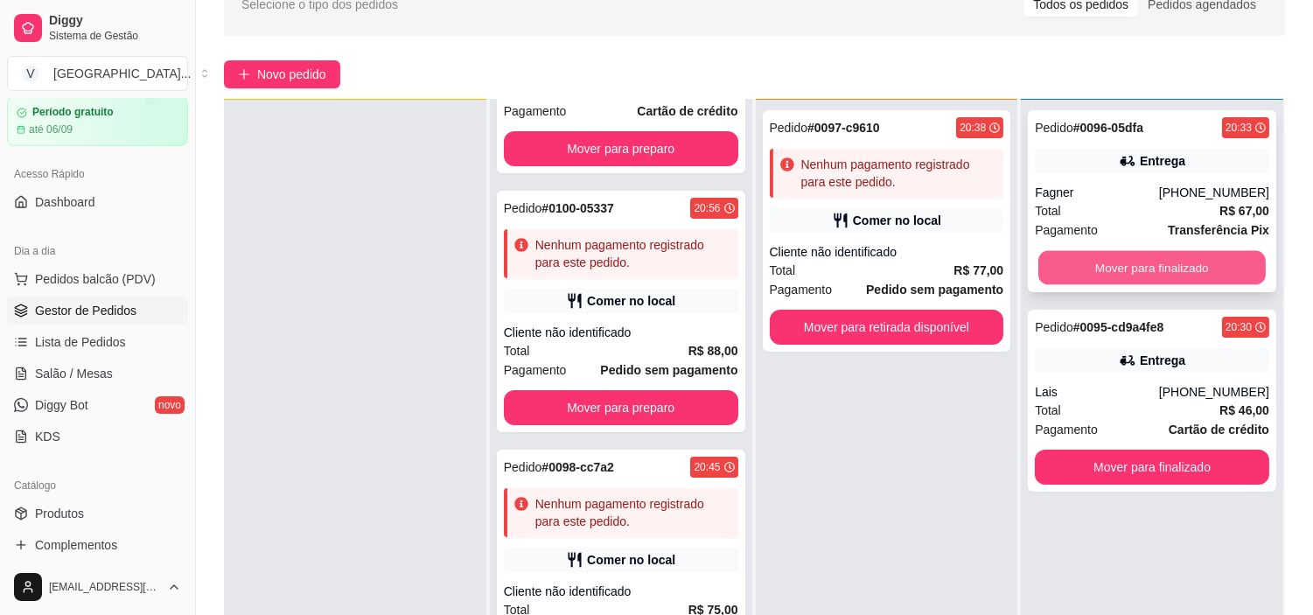
click at [1164, 264] on button "Mover para finalizado" at bounding box center [1151, 268] width 227 height 34
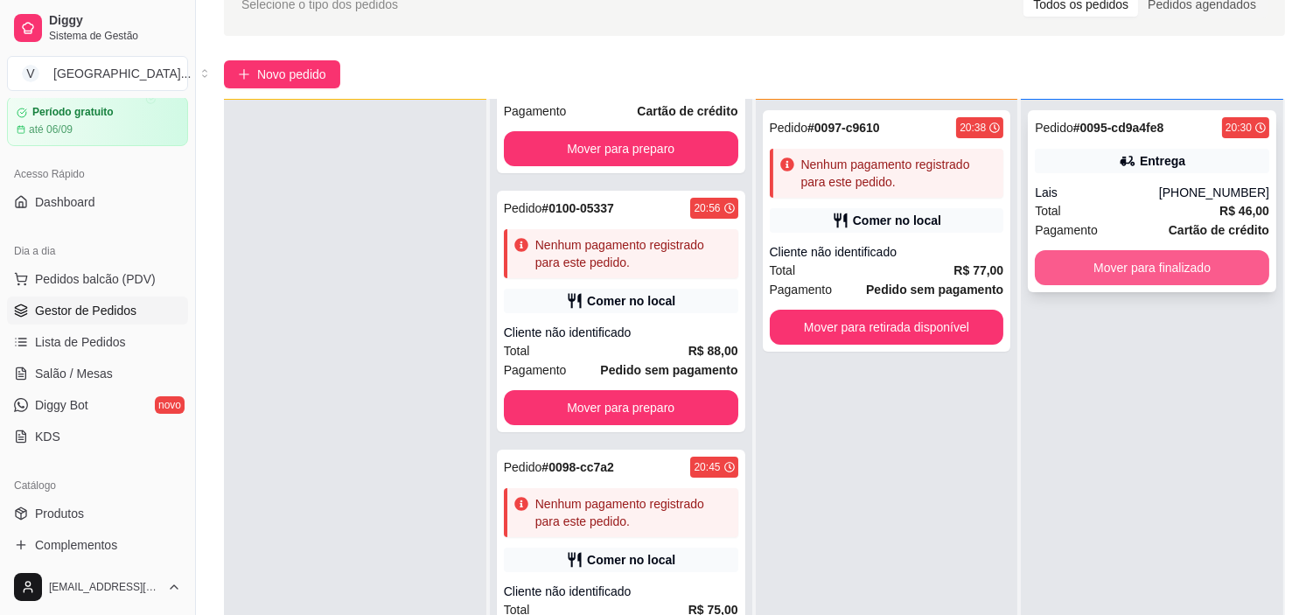
click at [1166, 263] on button "Mover para finalizado" at bounding box center [1152, 267] width 234 height 35
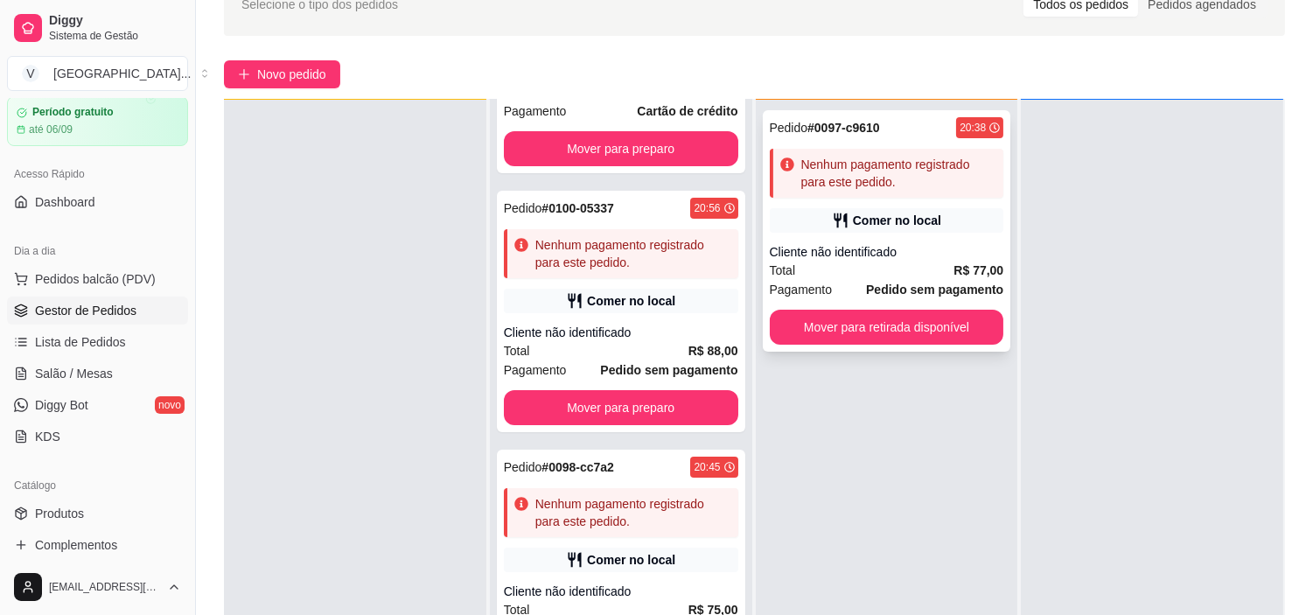
click at [942, 247] on div "Cliente não identificado" at bounding box center [887, 251] width 234 height 17
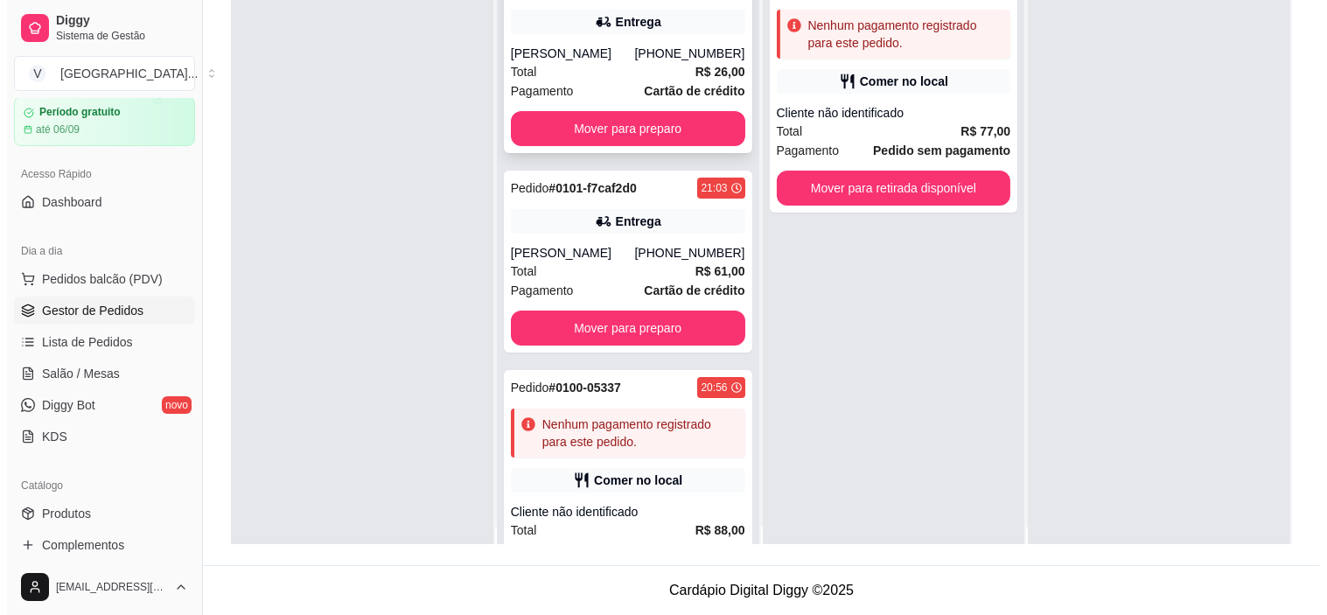
scroll to position [0, 0]
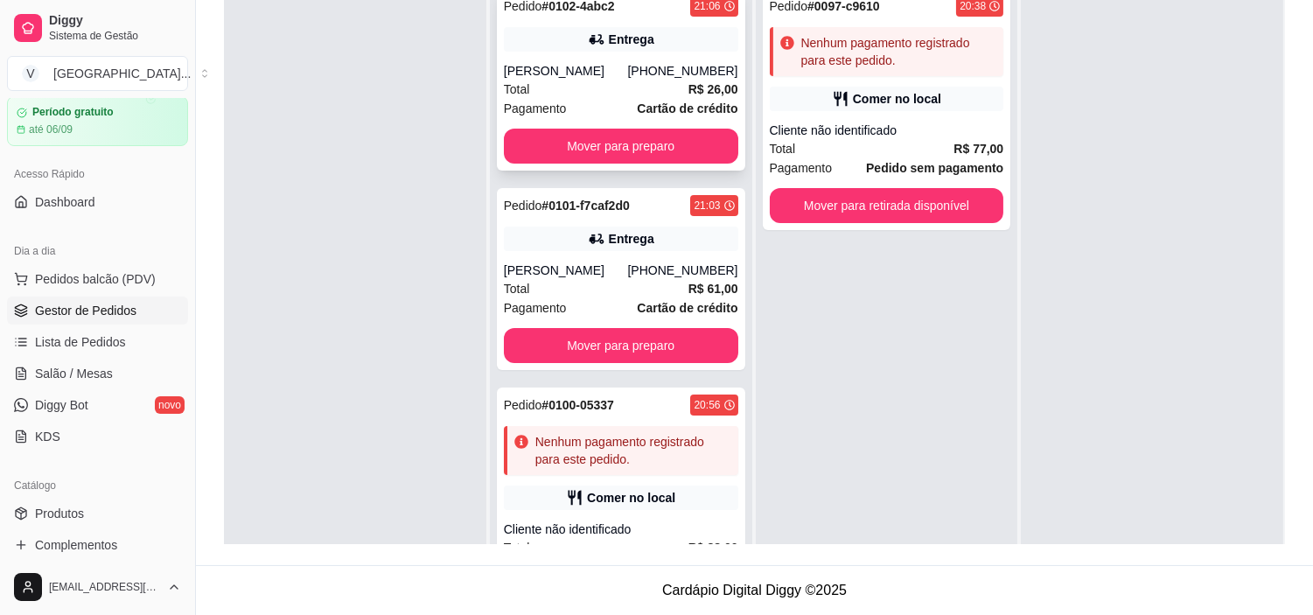
click at [665, 58] on div "Pedido # 0102-4abc2 21:06 Entrega [PERSON_NAME] [PHONE_NUMBER] Total R$ 26,00 P…" at bounding box center [621, 80] width 248 height 182
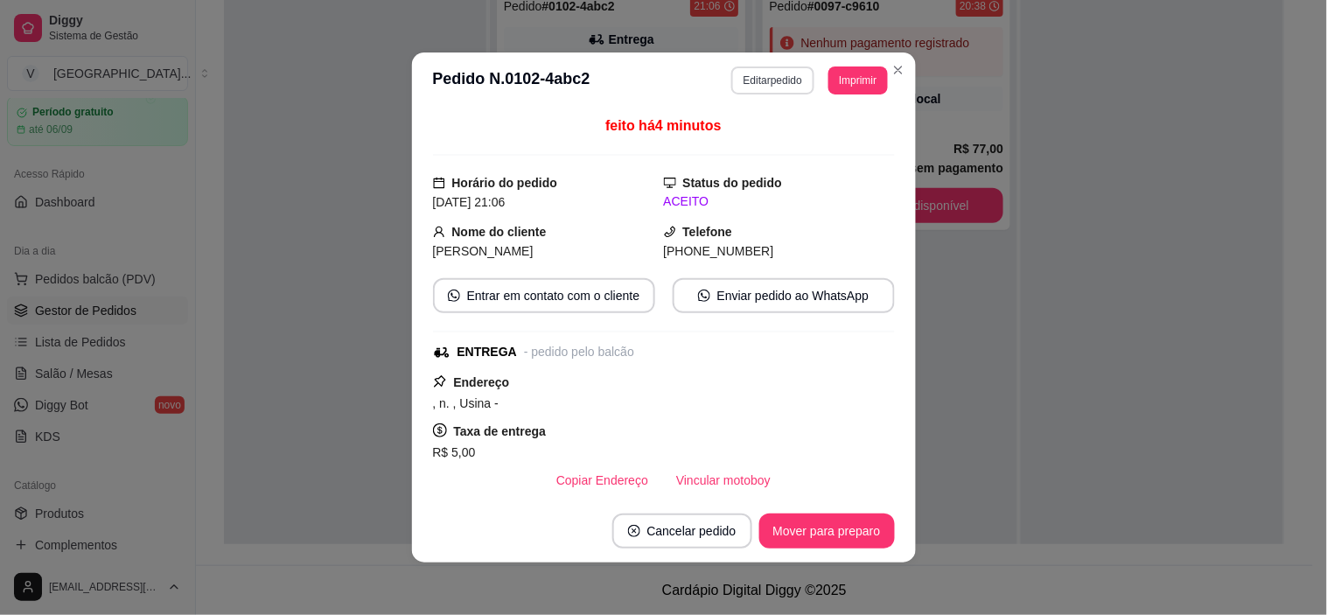
click at [767, 86] on button "Editar pedido" at bounding box center [772, 80] width 83 height 28
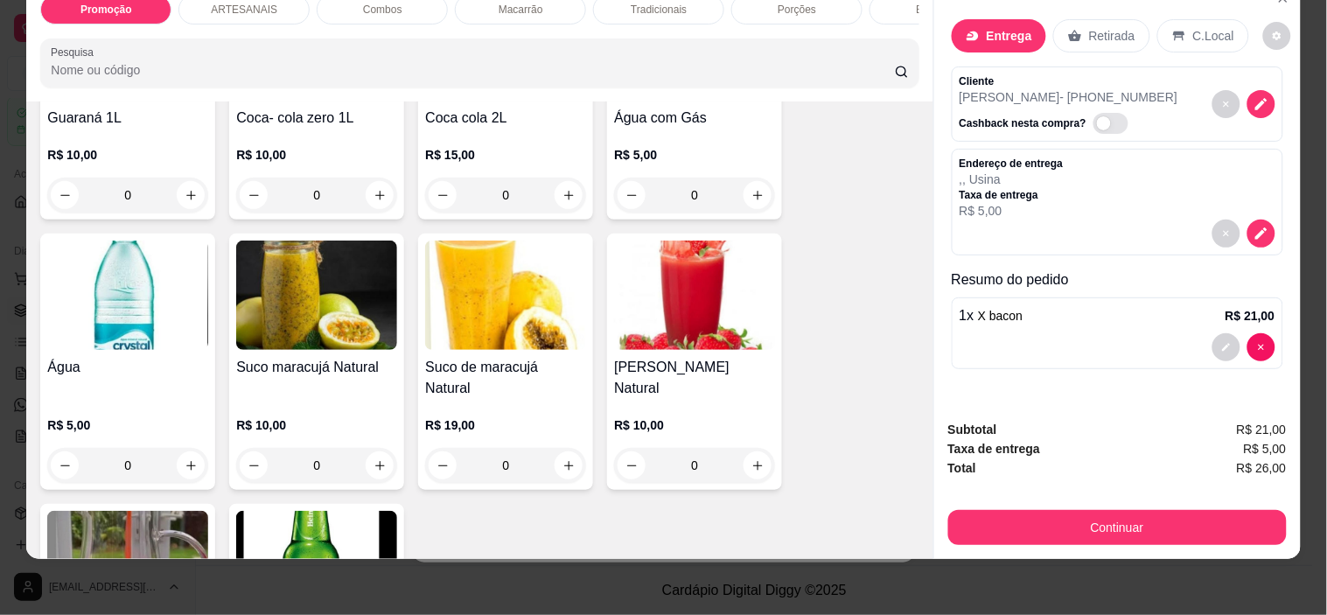
scroll to position [2818, 0]
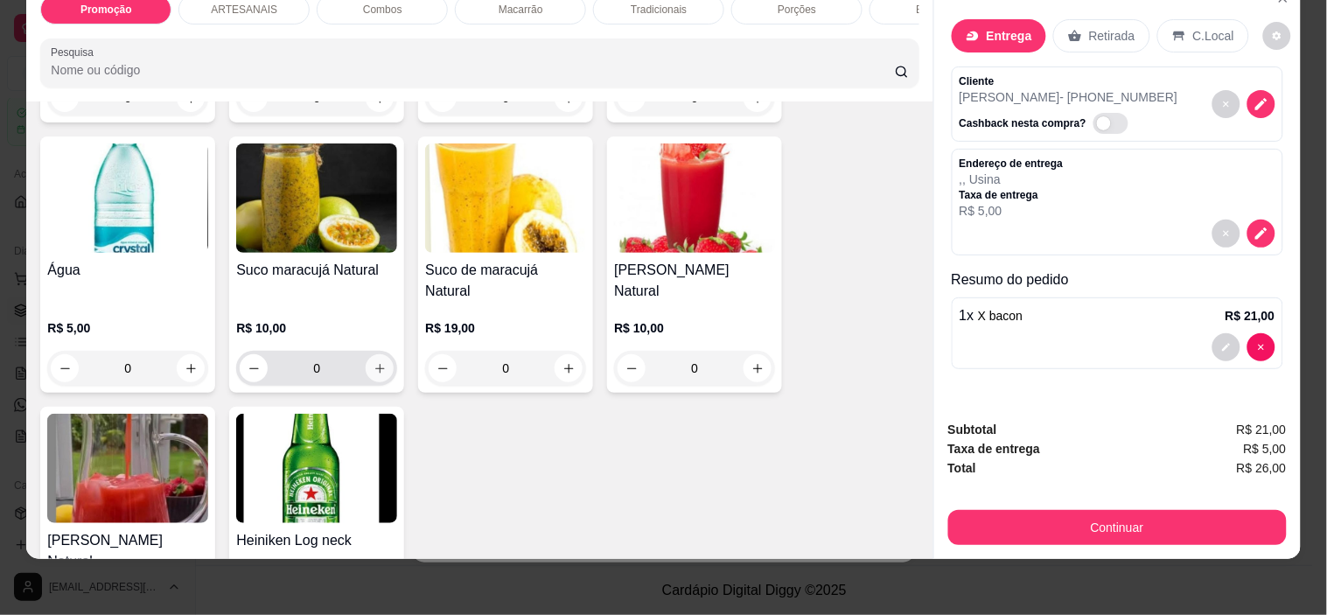
click at [378, 362] on icon "increase-product-quantity" at bounding box center [379, 368] width 13 height 13
type input "1"
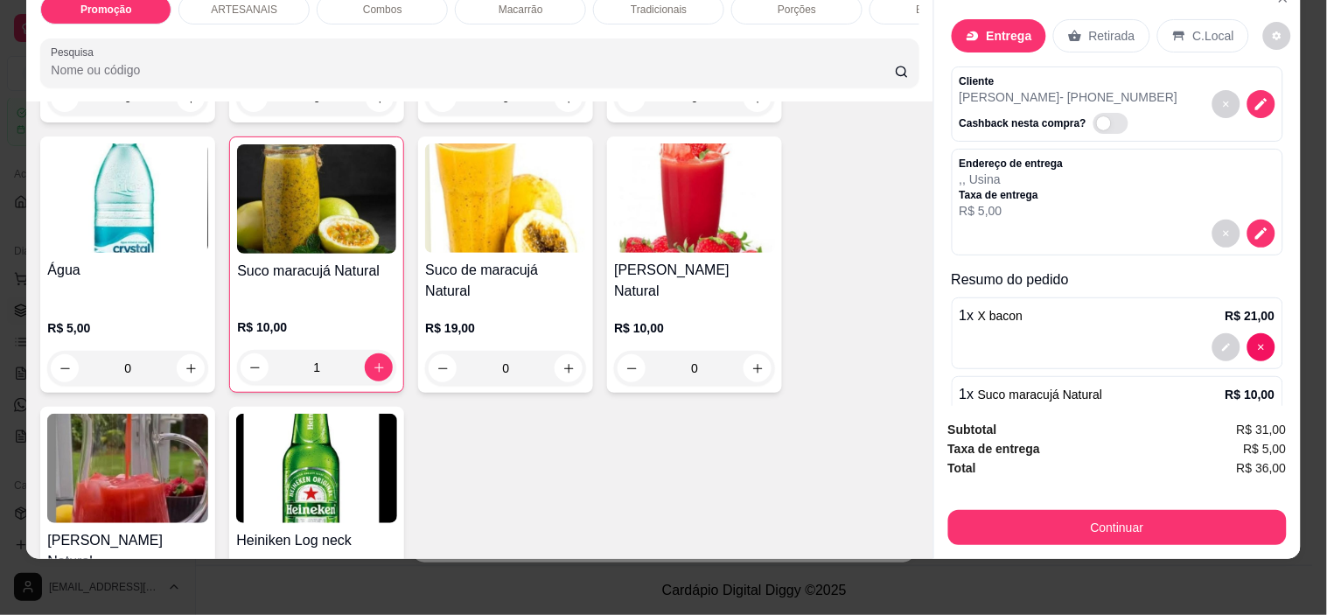
scroll to position [0, 0]
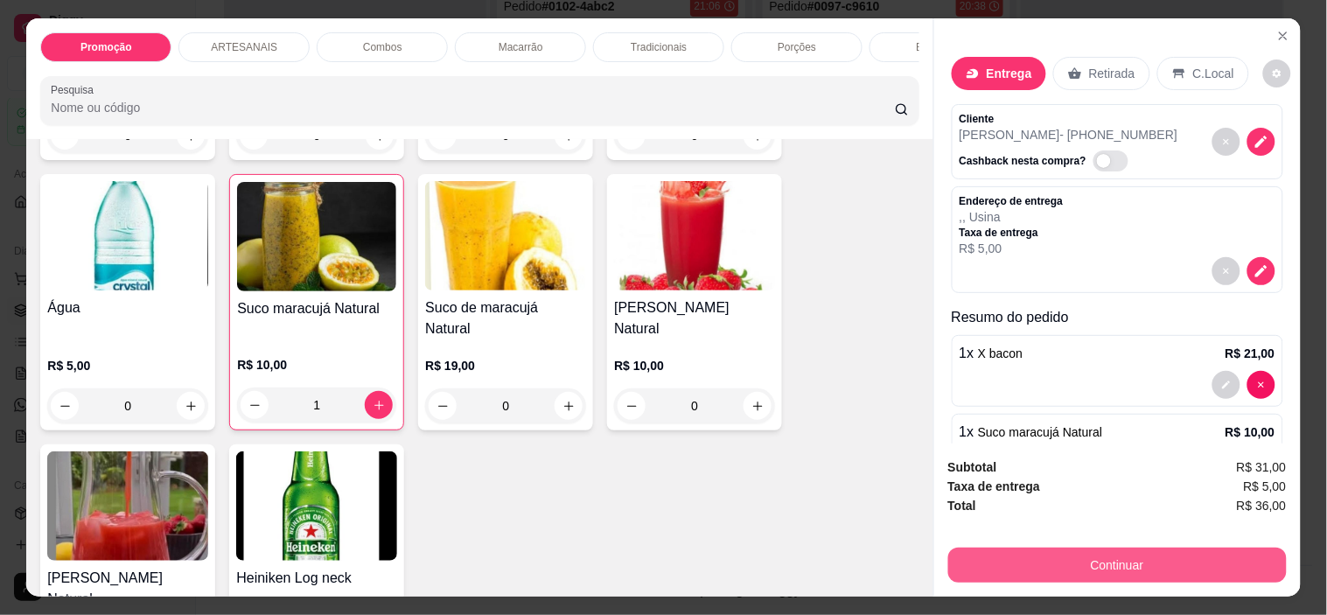
click at [1120, 560] on button "Continuar" at bounding box center [1117, 564] width 338 height 35
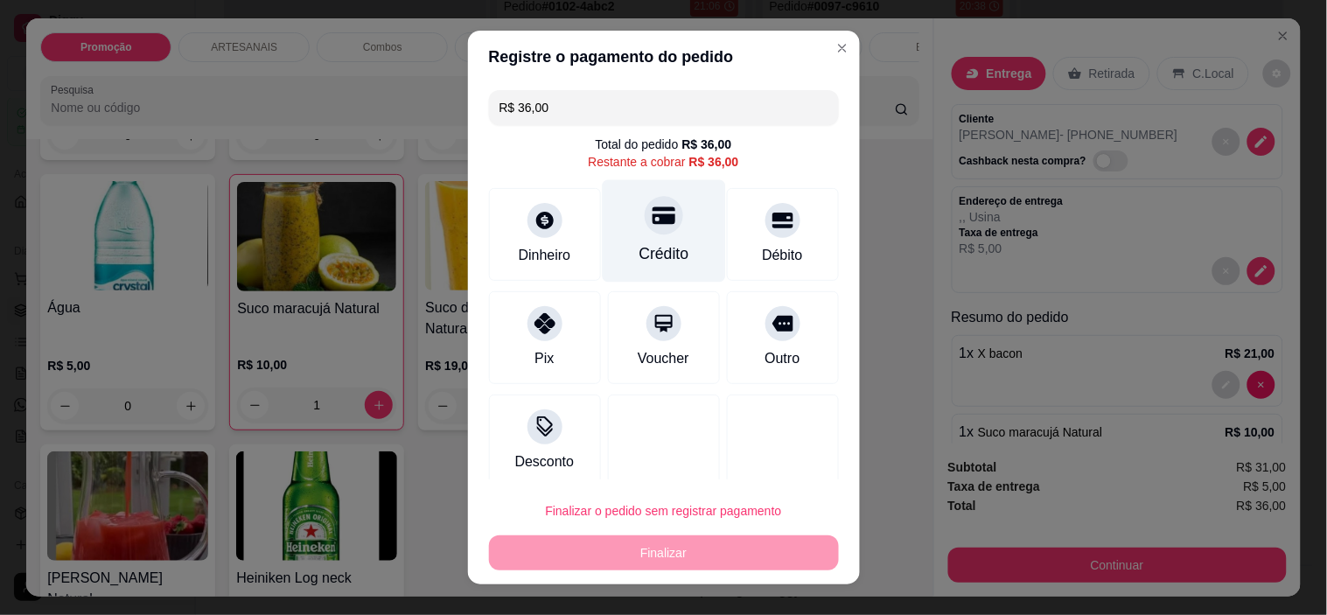
click at [652, 227] on icon at bounding box center [663, 215] width 23 height 23
type input "R$ 0,00"
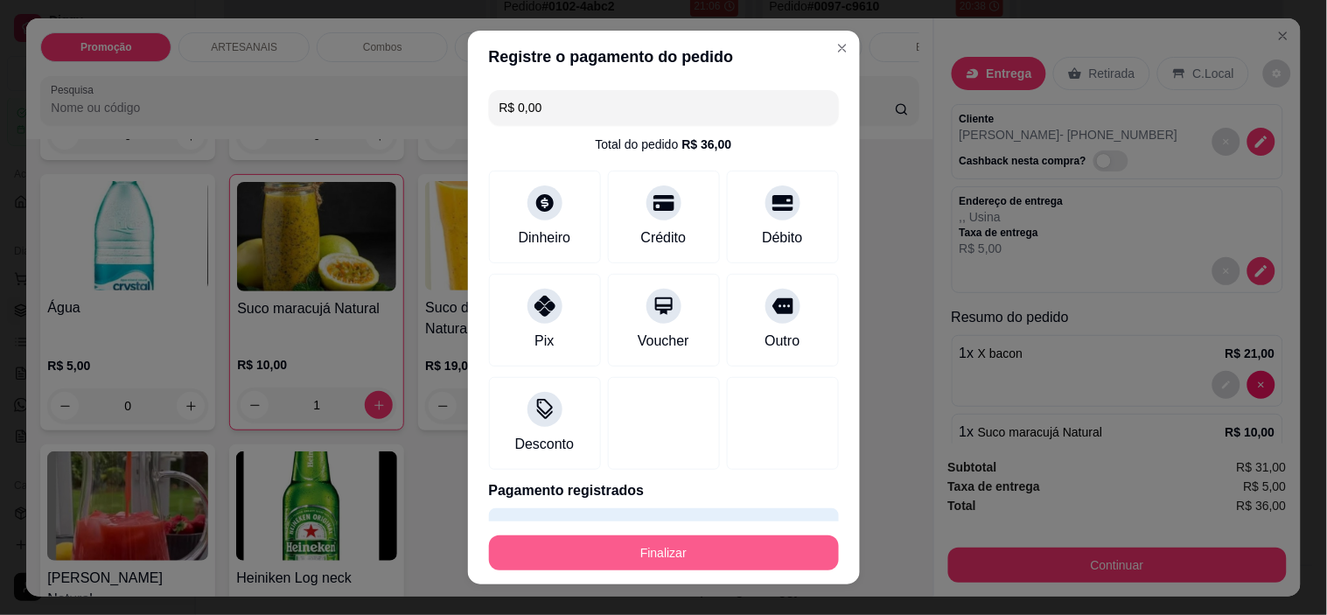
click at [639, 554] on button "Finalizar" at bounding box center [664, 552] width 350 height 35
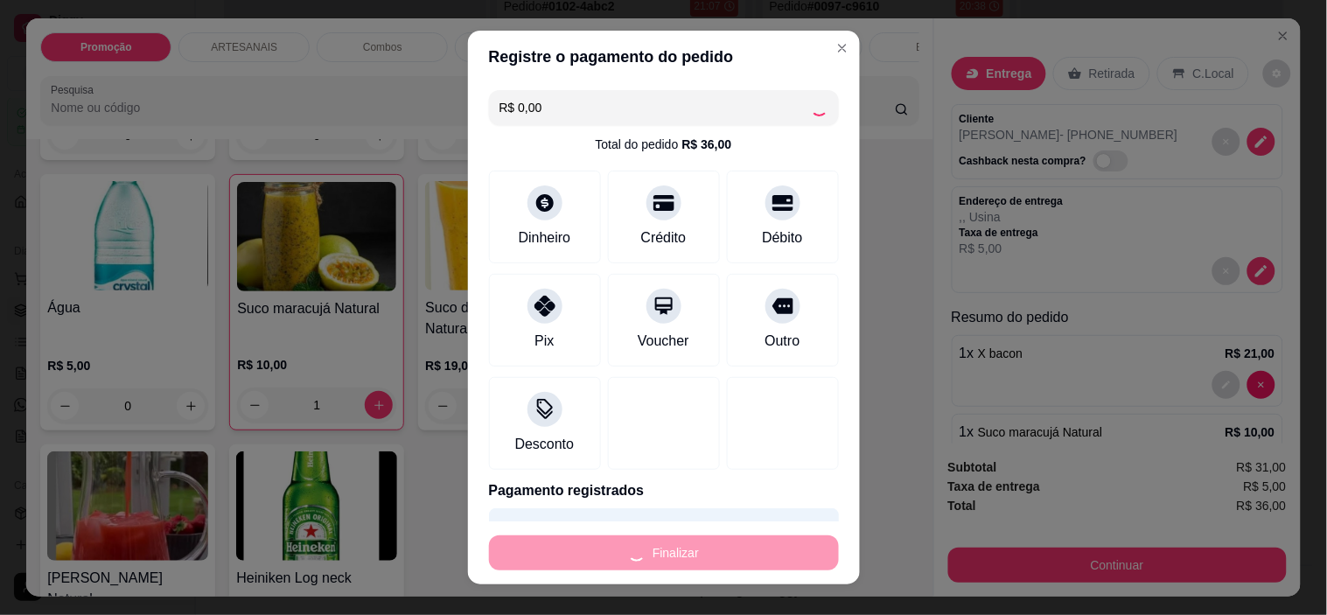
type input "0"
type input "-R$ 36,00"
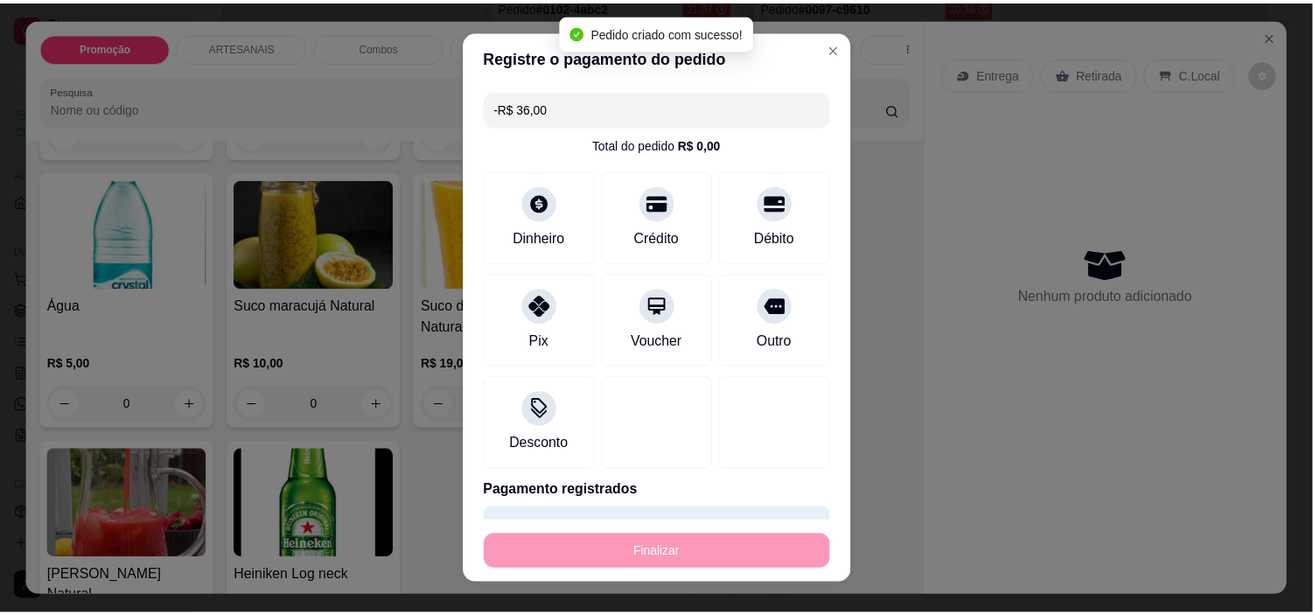
scroll to position [2816, 0]
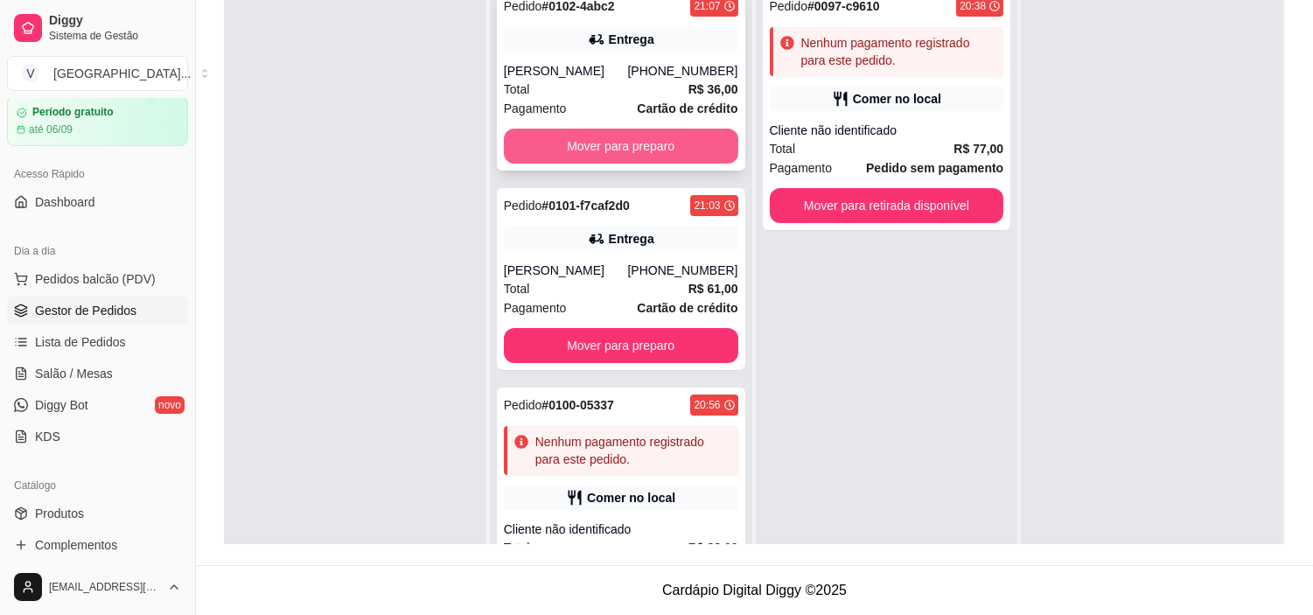
click at [616, 156] on button "Mover para preparo" at bounding box center [621, 146] width 234 height 35
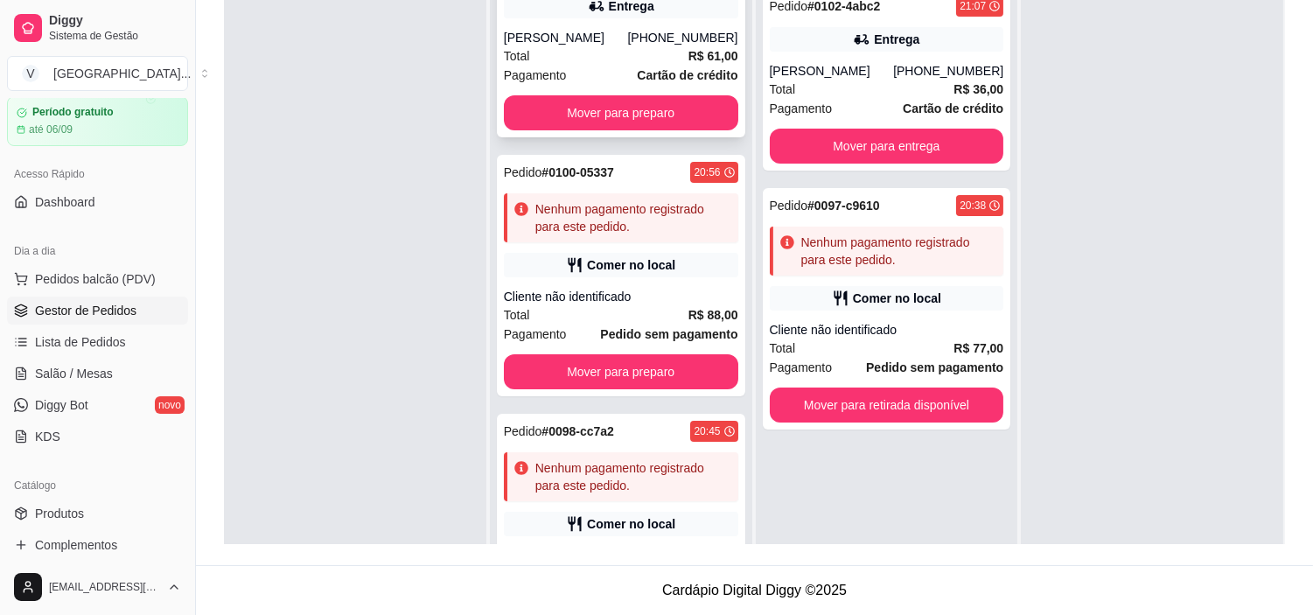
scroll to position [0, 0]
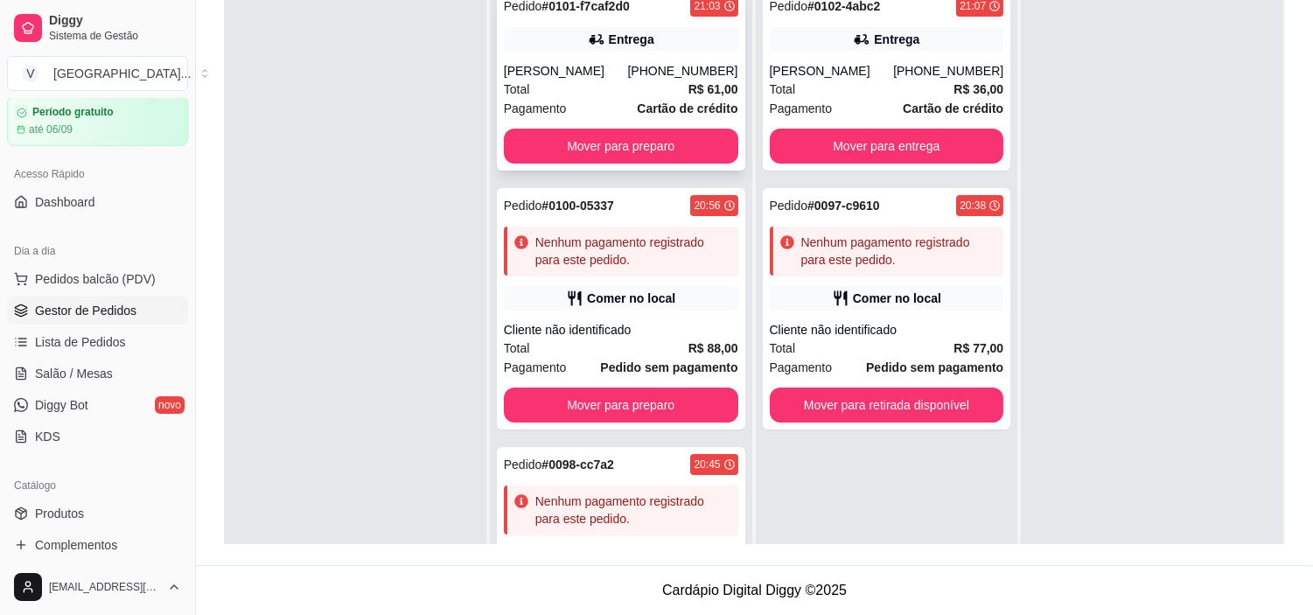
click at [597, 86] on div "Total R$ 61,00" at bounding box center [621, 89] width 234 height 19
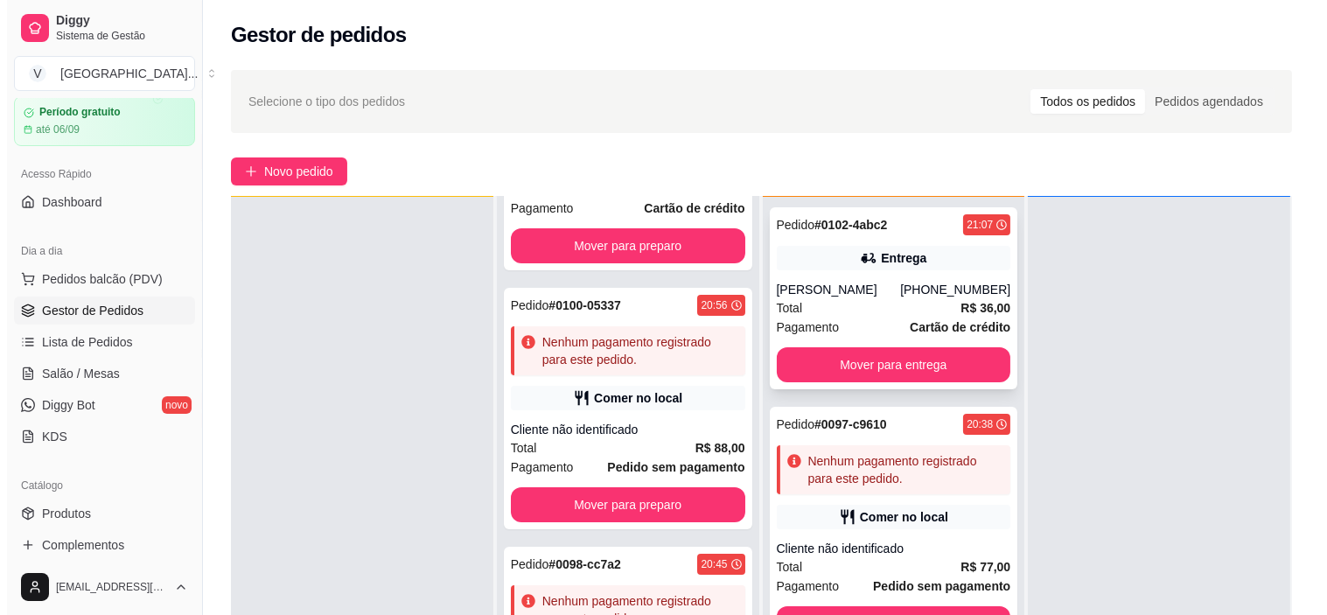
scroll to position [97, 0]
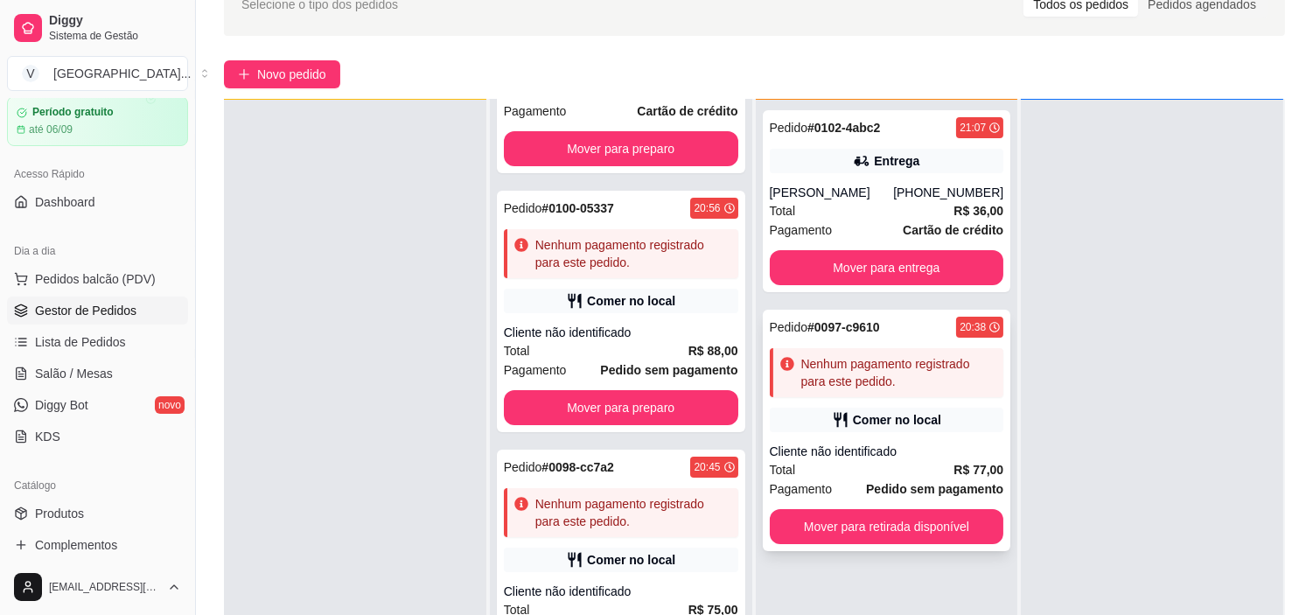
click at [930, 430] on div "Comer no local" at bounding box center [887, 420] width 234 height 24
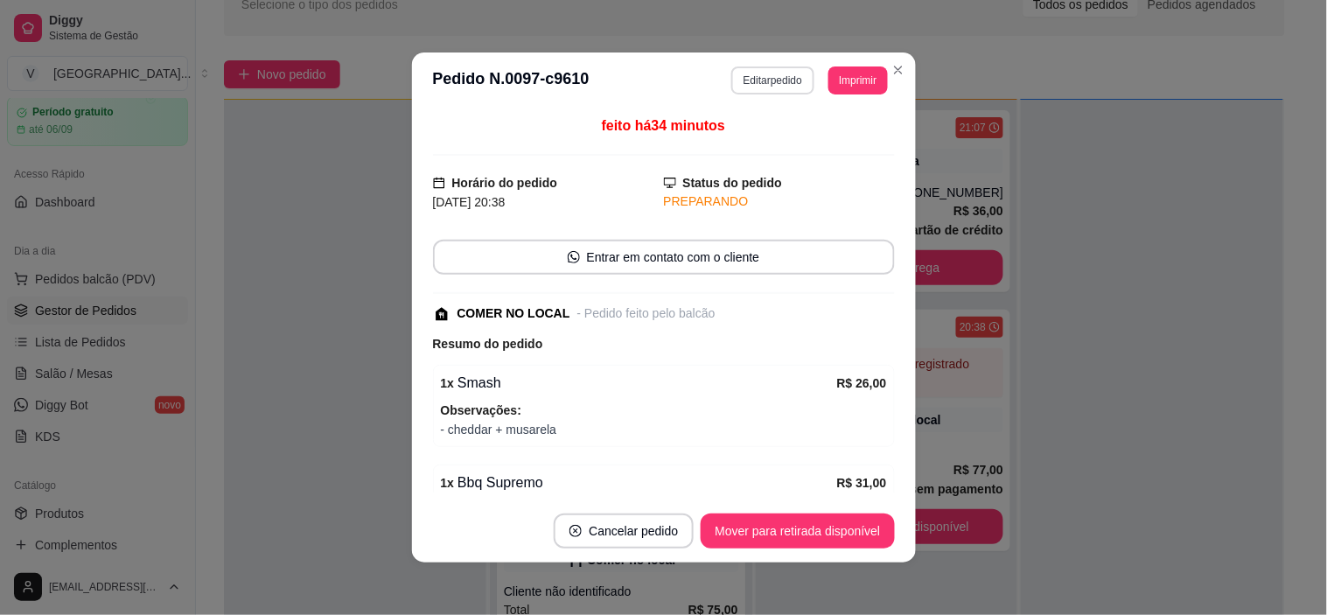
click at [758, 77] on button "Editar pedido" at bounding box center [772, 80] width 83 height 28
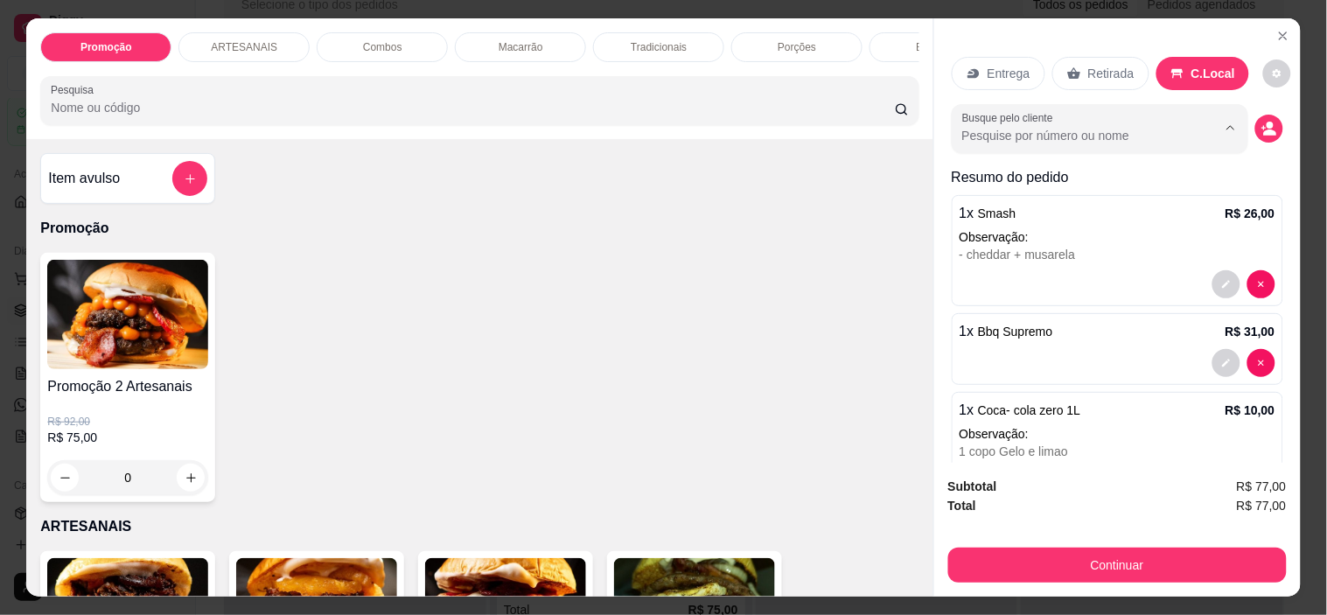
click at [1056, 127] on input "Busque pelo cliente" at bounding box center [1075, 135] width 227 height 17
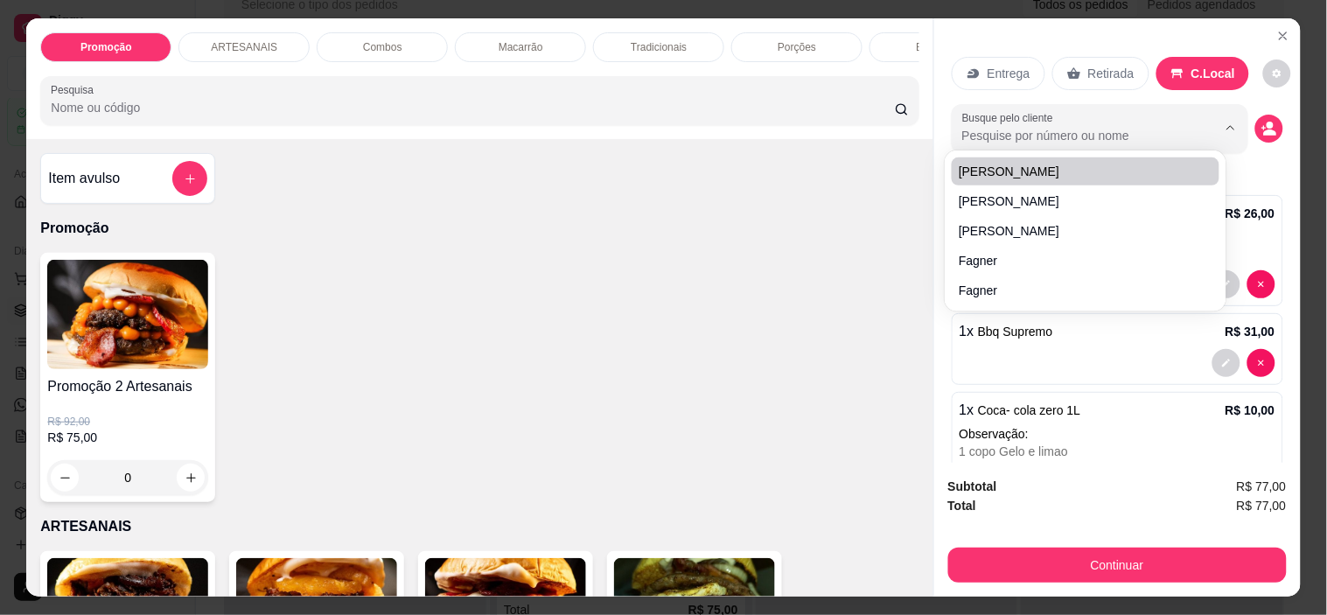
click at [1016, 131] on input "Busque pelo cliente" at bounding box center [1075, 135] width 227 height 17
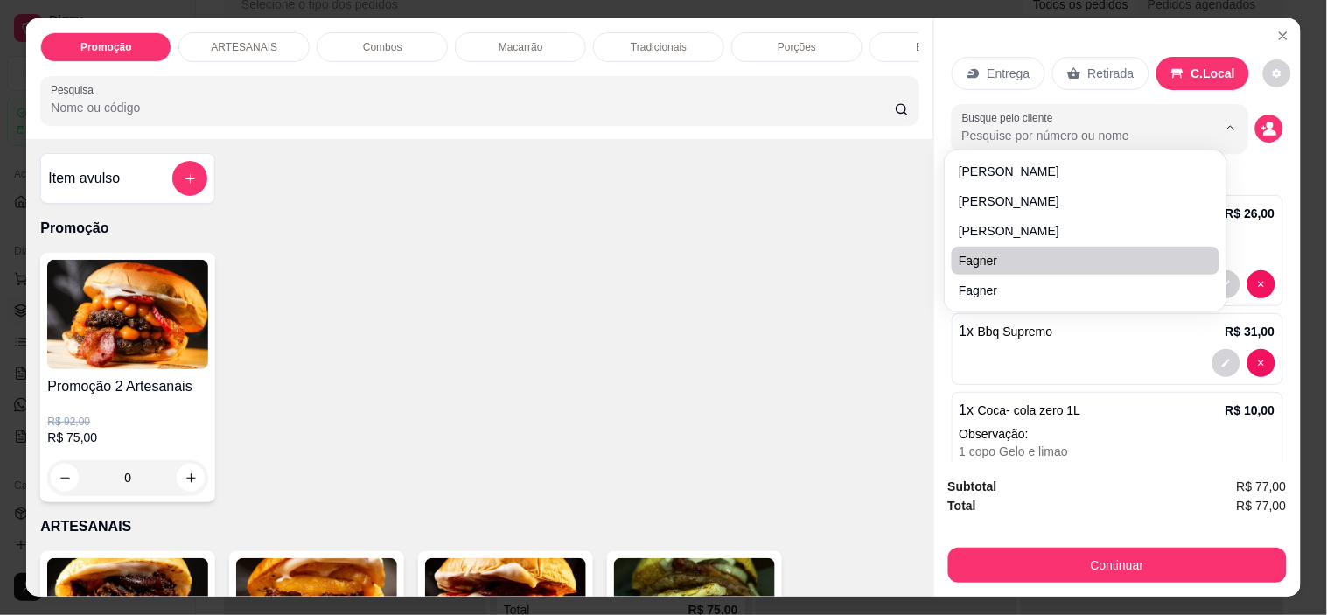
click at [823, 290] on div "Promoção 2 Artesanais R$ 92,00 R$ 75,00 0" at bounding box center [479, 377] width 878 height 249
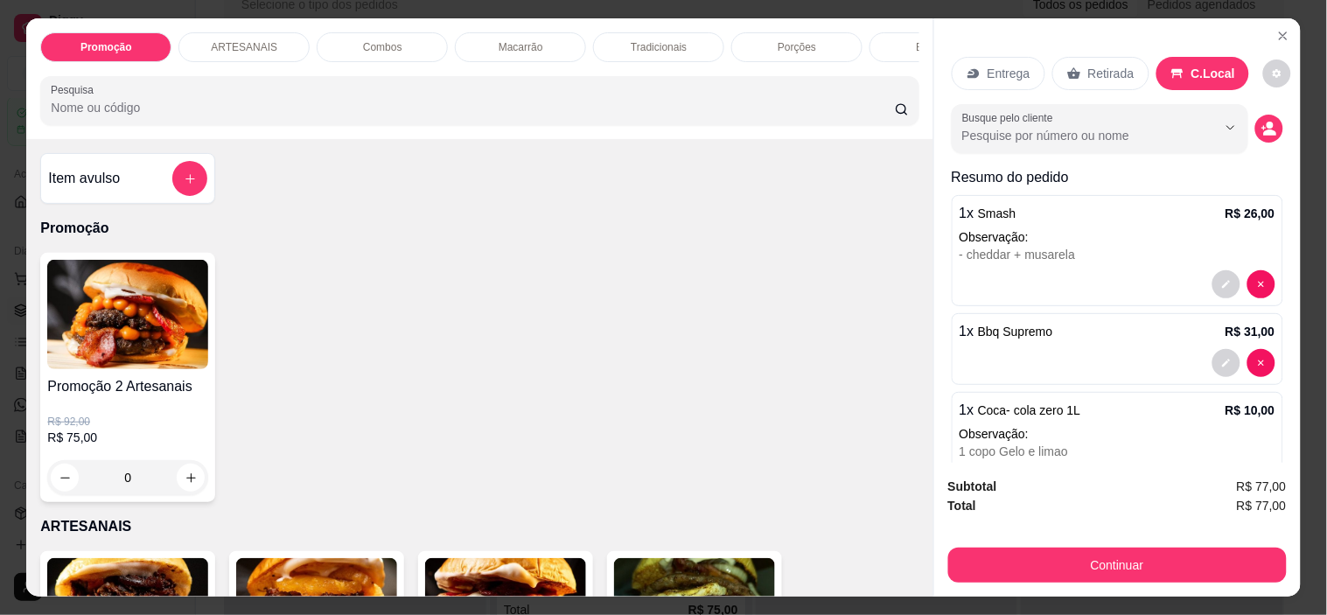
click at [1035, 129] on input "Busque pelo cliente" at bounding box center [1075, 135] width 227 height 17
type input "Rayane"
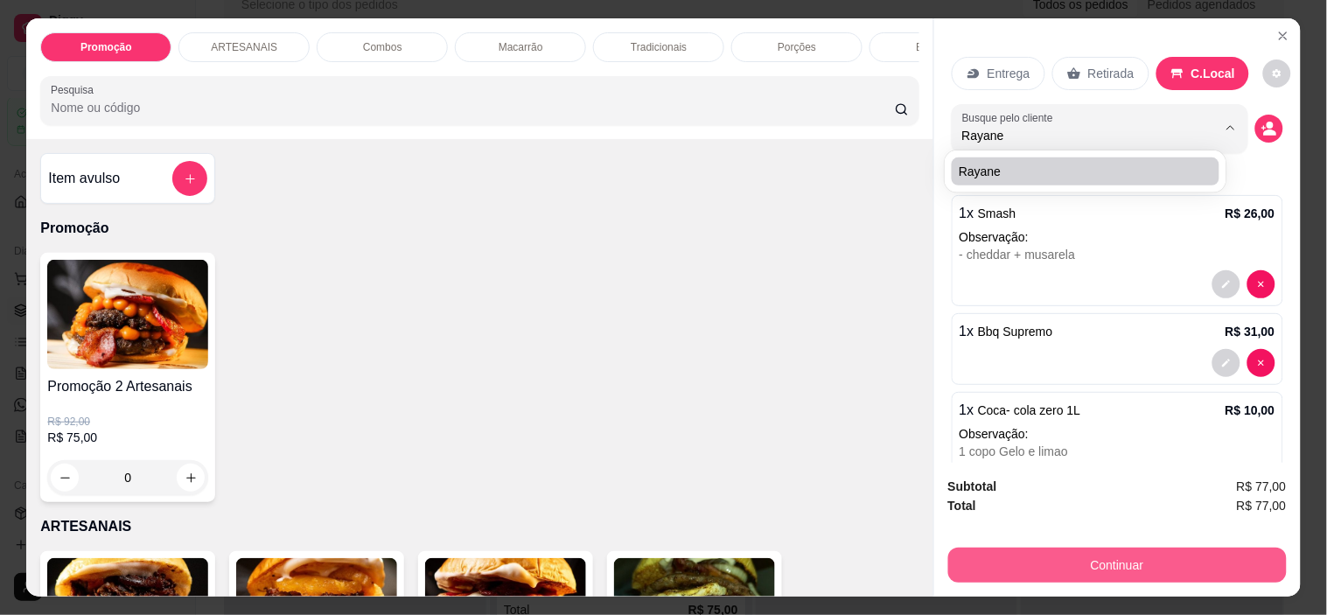
click at [1107, 566] on button "Continuar" at bounding box center [1117, 564] width 338 height 35
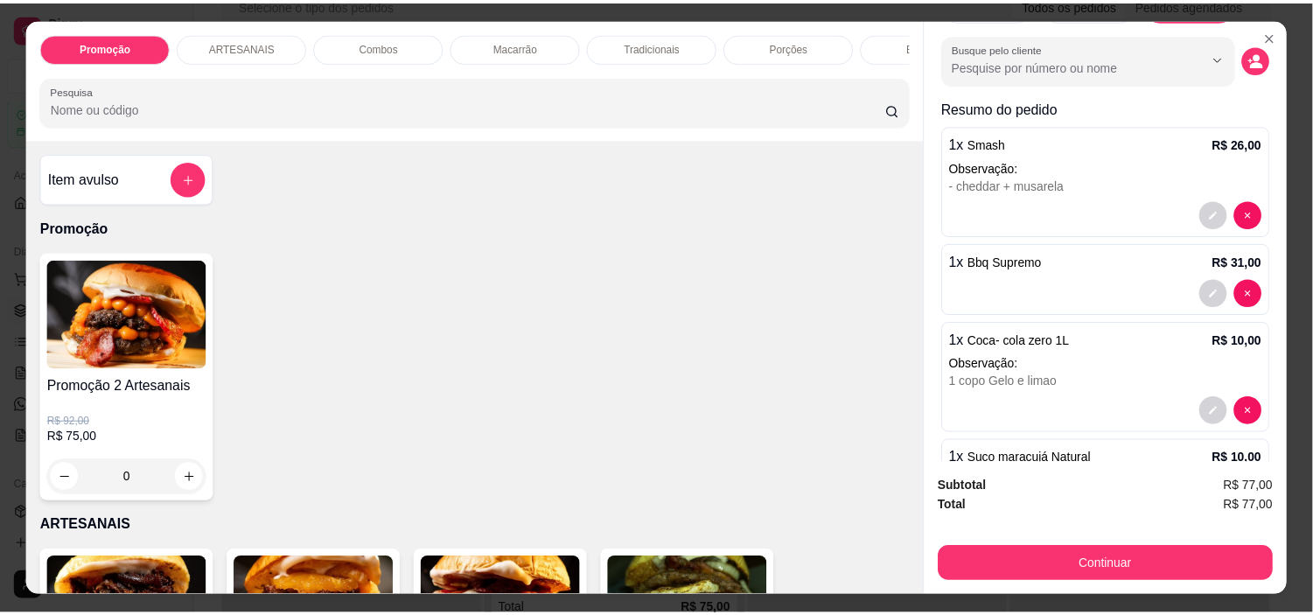
scroll to position [0, 0]
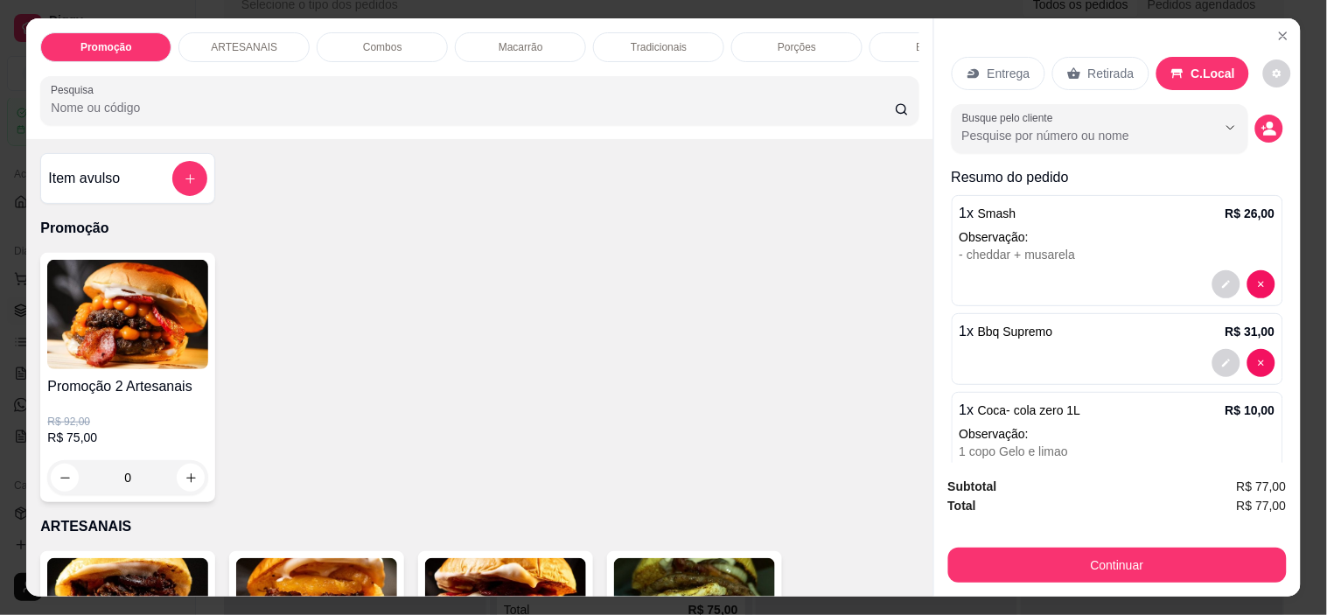
click at [1261, 121] on icon "decrease-product-quantity" at bounding box center [1269, 129] width 16 height 16
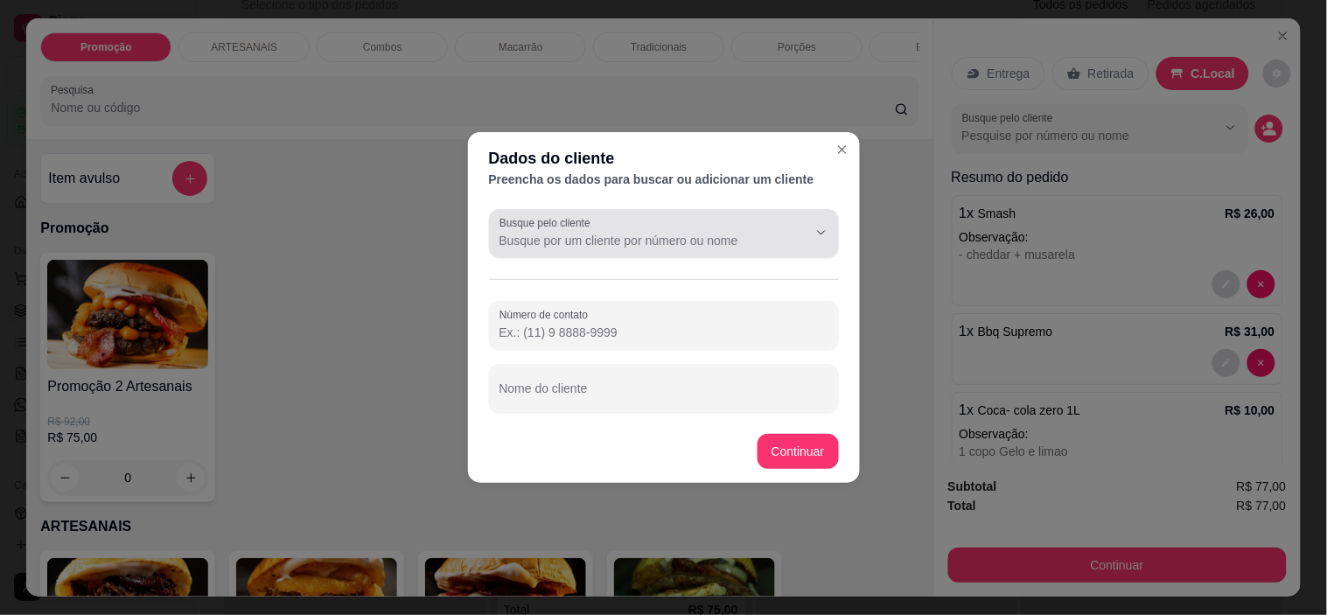
click at [610, 242] on input "Busque pelo cliente" at bounding box center [639, 240] width 280 height 17
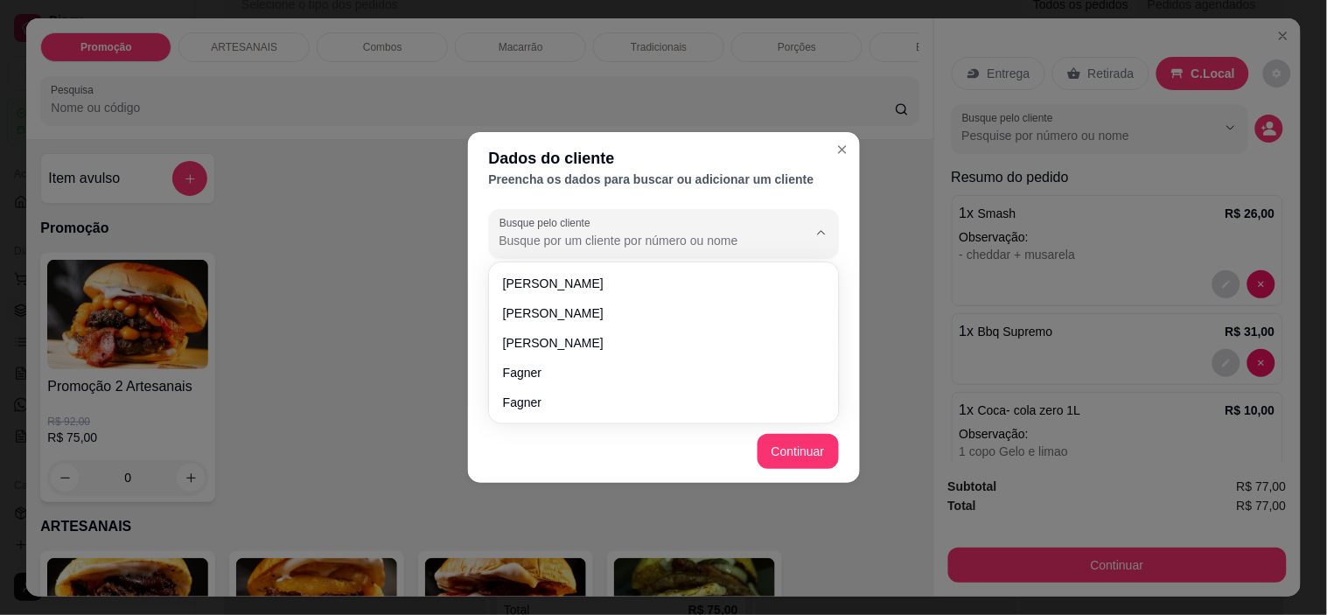
click at [719, 129] on div "Dados do cliente Preencha os dados para buscar ou adicionar um cliente Busque p…" at bounding box center [663, 307] width 1327 height 615
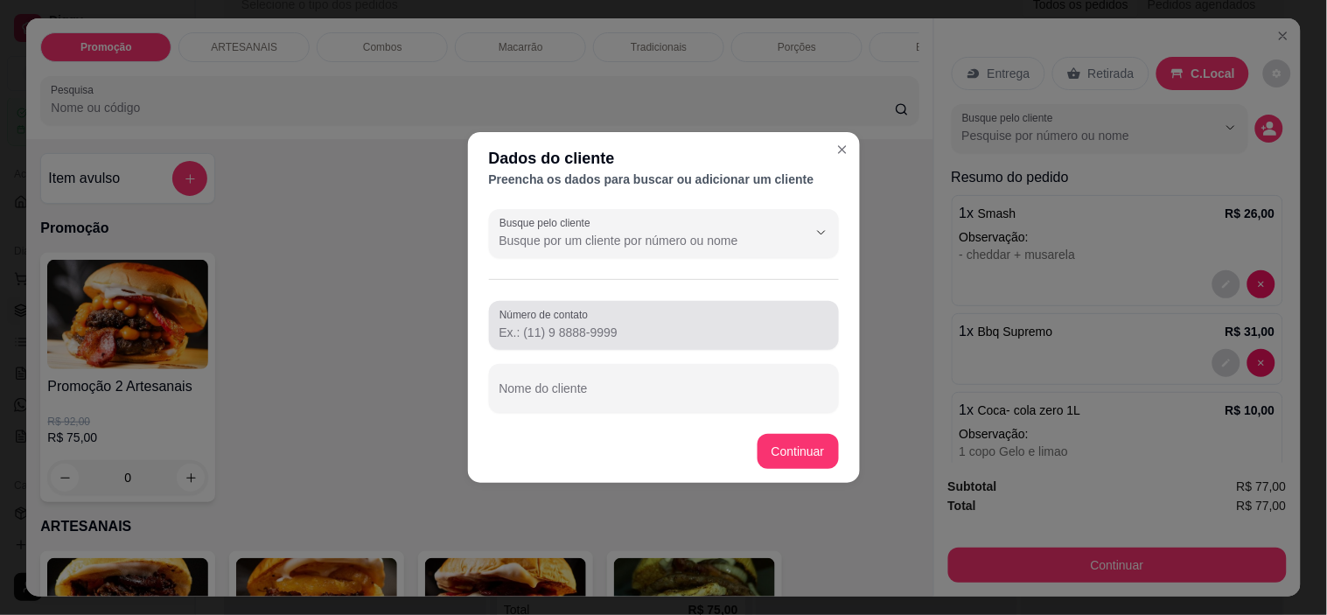
click at [604, 319] on div at bounding box center [663, 325] width 329 height 35
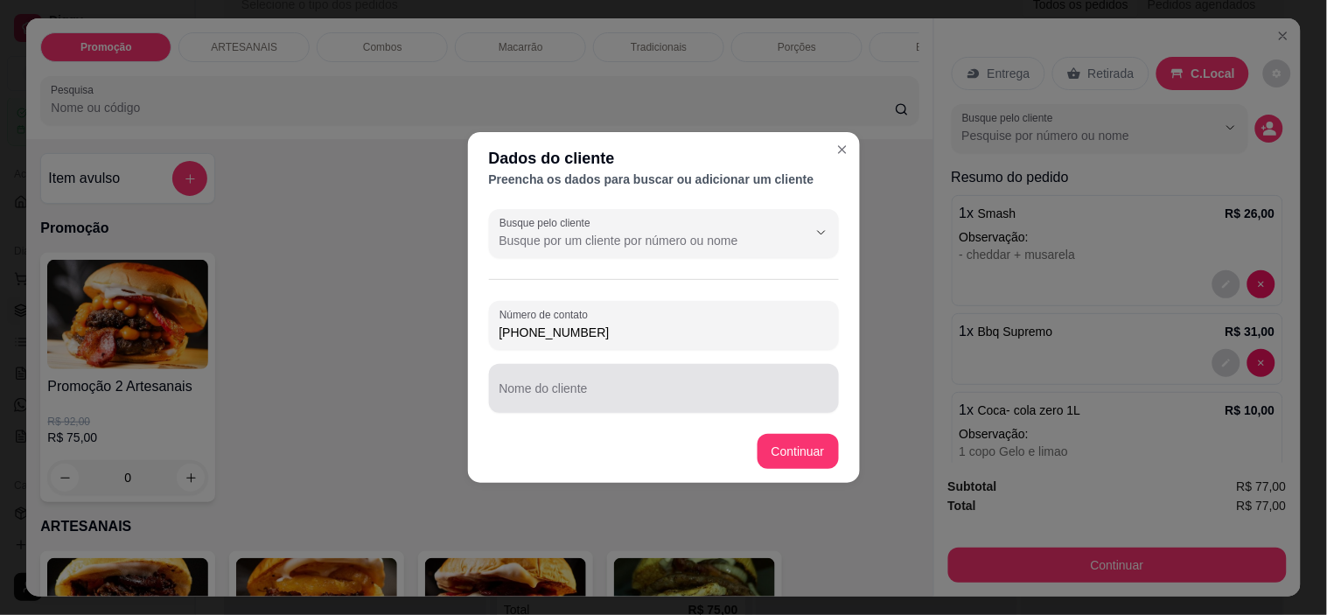
type input "[PHONE_NUMBER]"
click at [612, 381] on div at bounding box center [663, 388] width 329 height 35
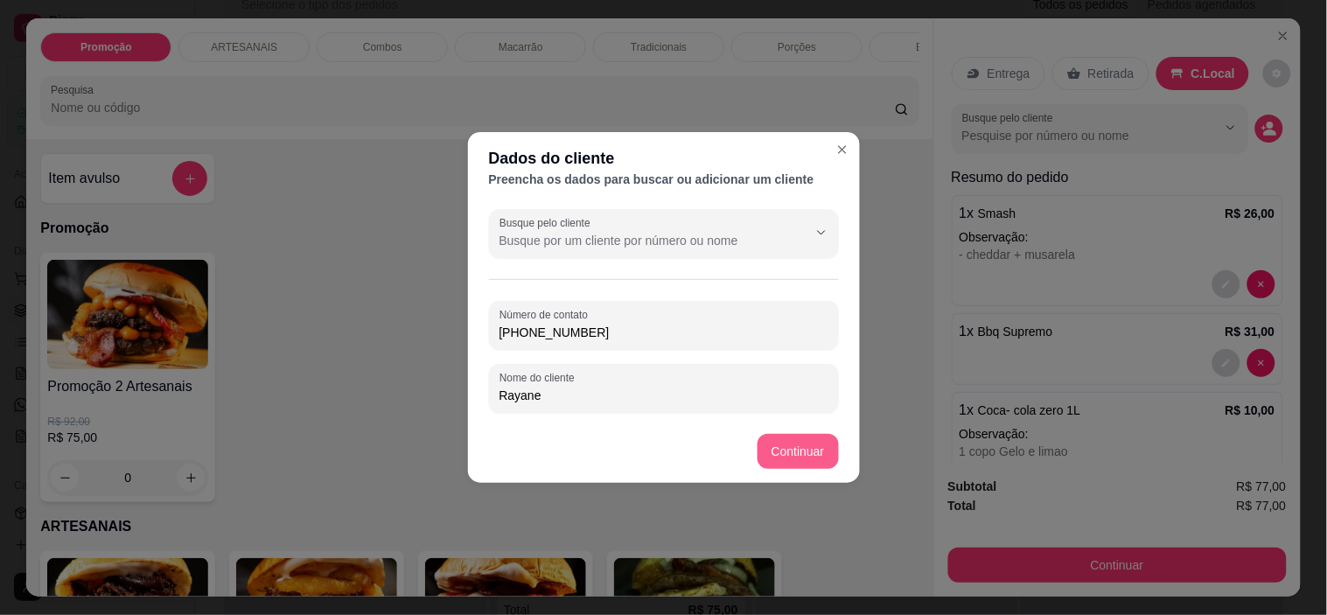
type input "Rayane"
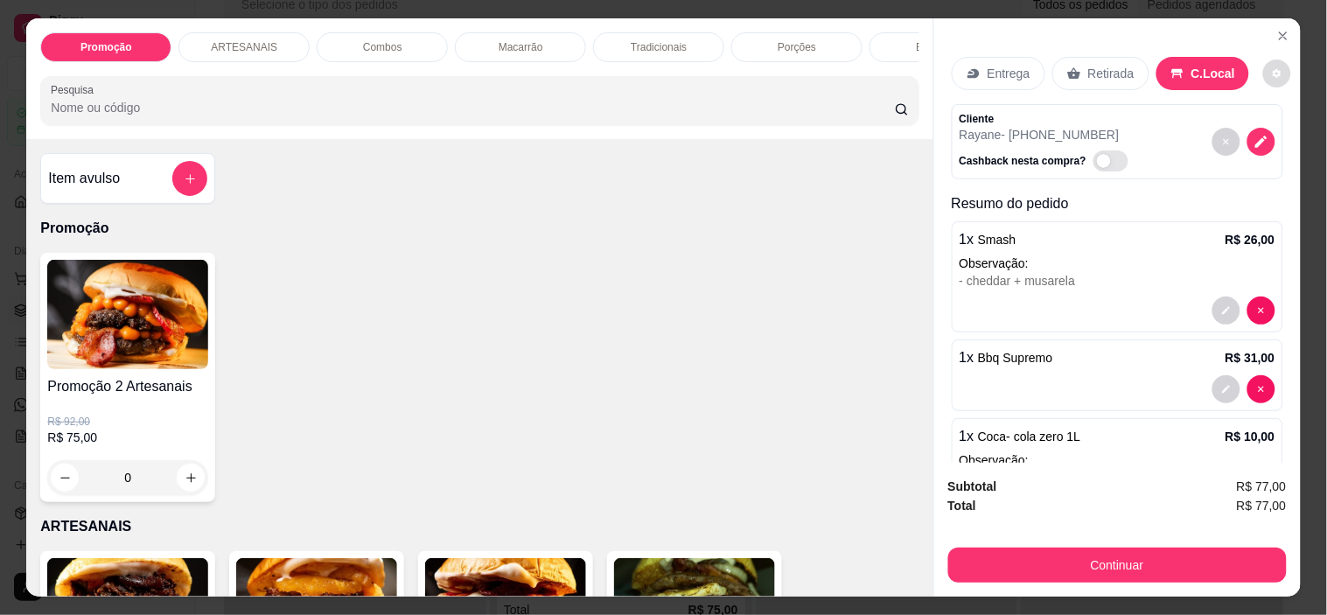
click at [1268, 59] on button "decrease-product-quantity" at bounding box center [1277, 73] width 28 height 28
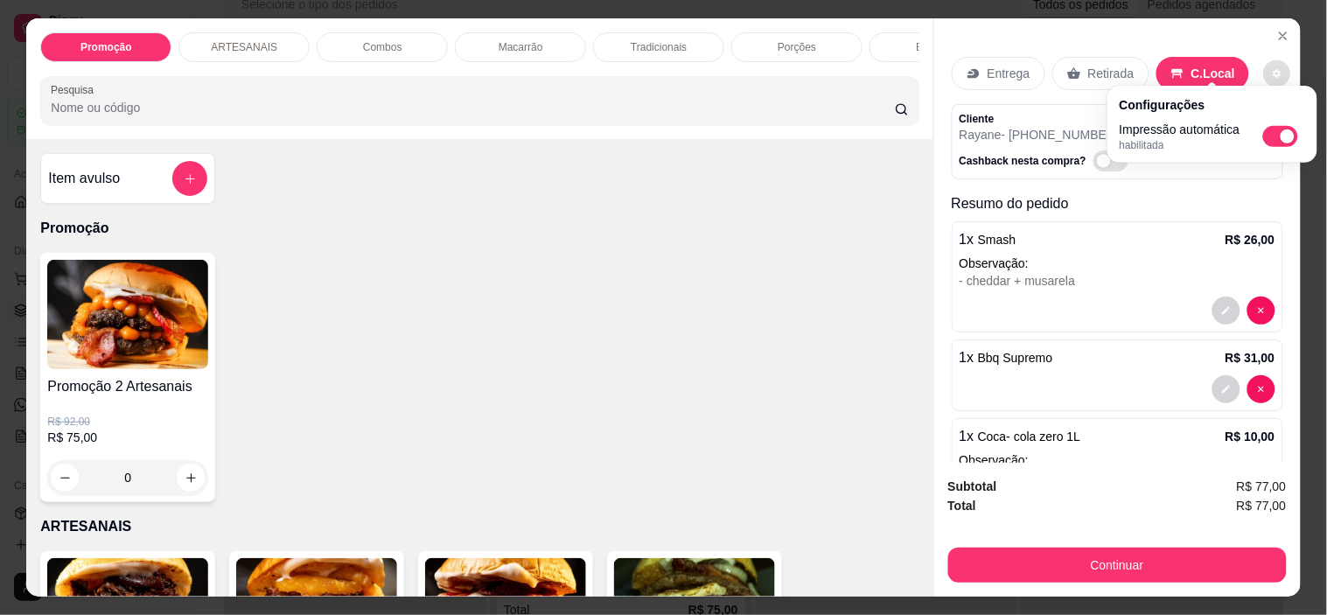
click at [1275, 135] on span "Automatic updates" at bounding box center [1280, 136] width 35 height 21
click at [1273, 136] on input "Automatic updates" at bounding box center [1267, 141] width 11 height 11
checkbox input "false"
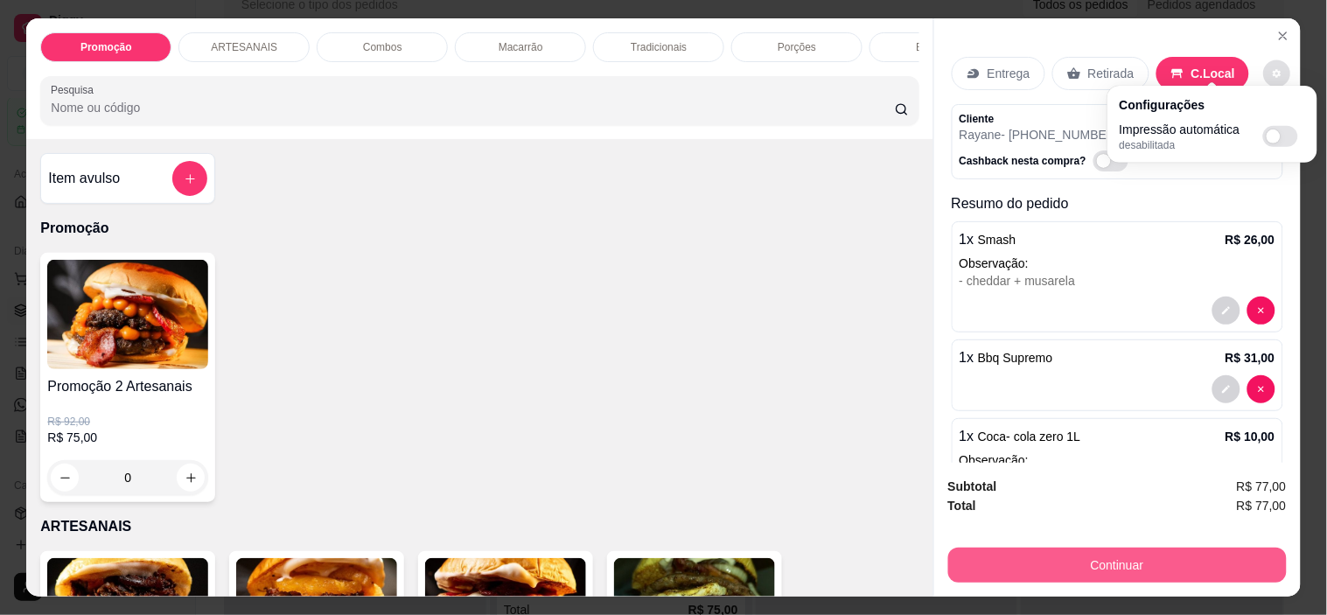
click at [1158, 561] on button "Continuar" at bounding box center [1117, 564] width 338 height 35
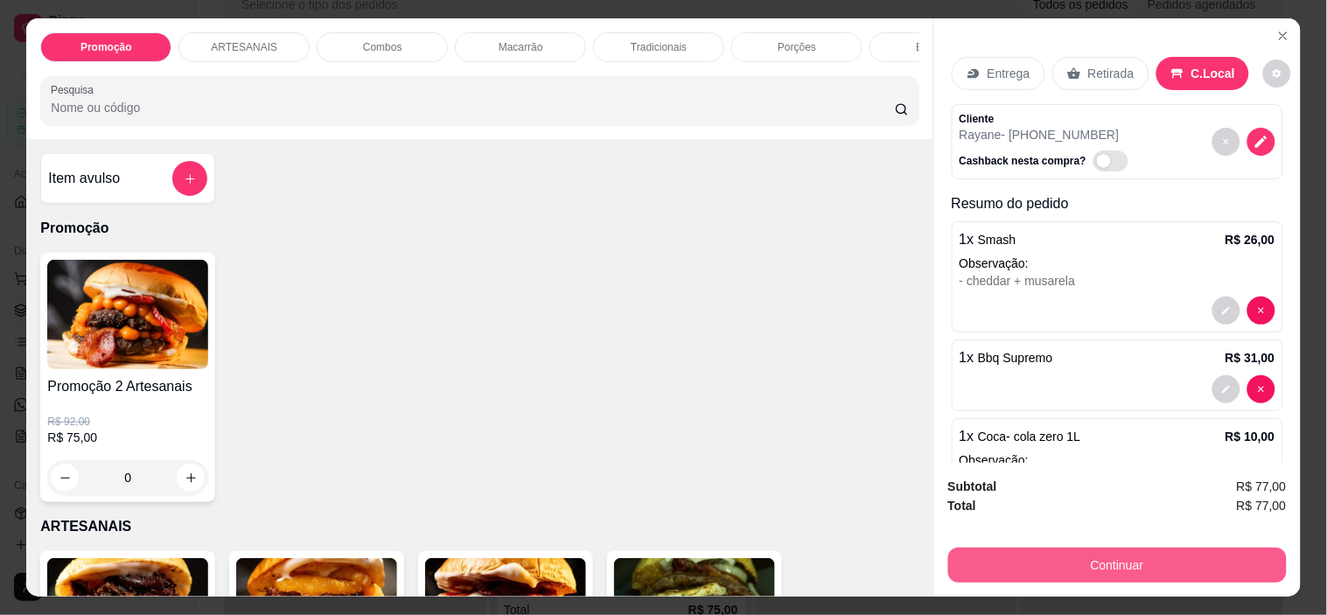
click at [1088, 551] on button "Continuar" at bounding box center [1117, 564] width 338 height 35
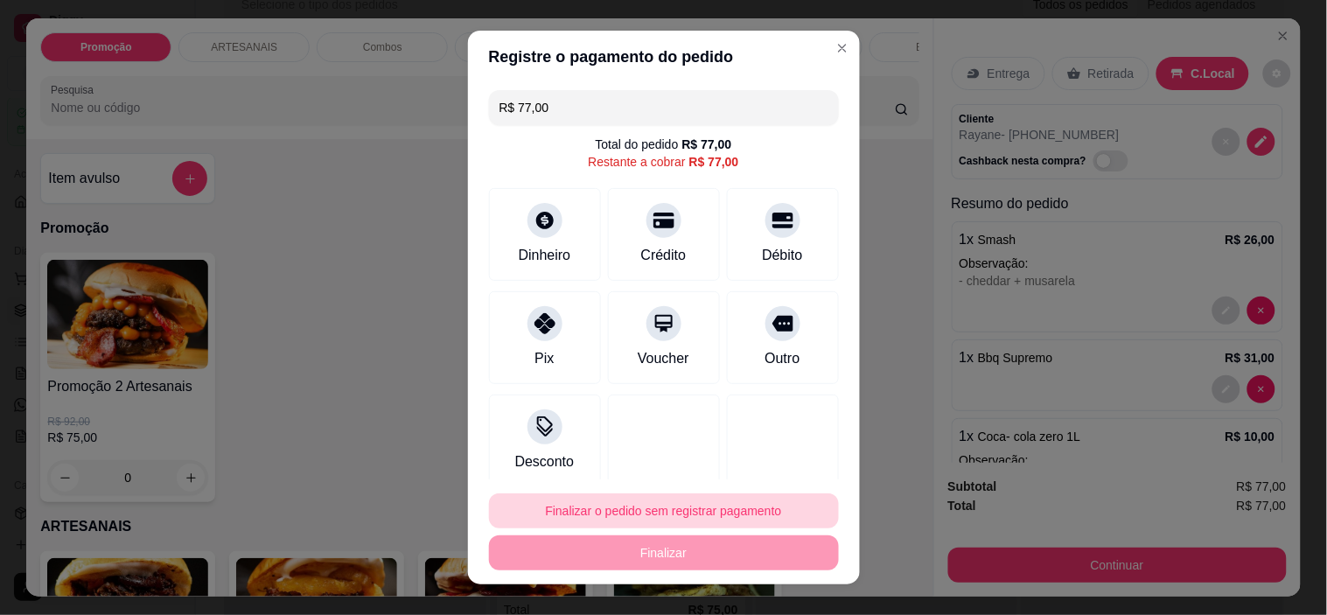
click at [635, 505] on button "Finalizar o pedido sem registrar pagamento" at bounding box center [664, 510] width 350 height 35
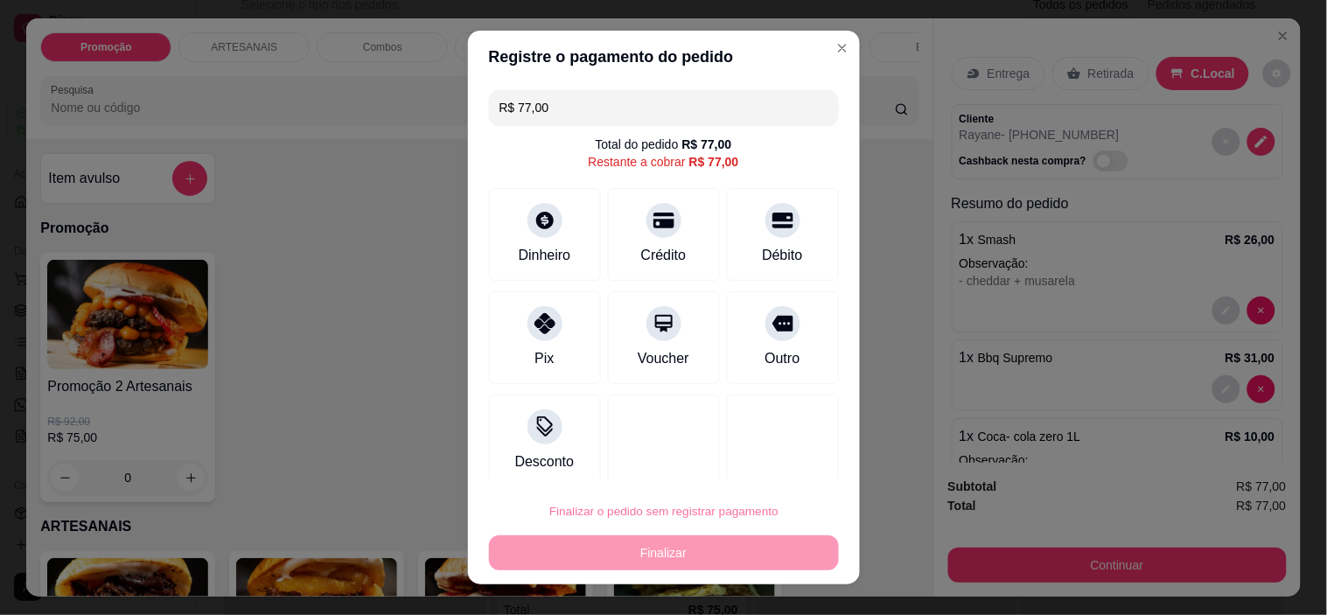
click at [750, 456] on button "Confirmar" at bounding box center [764, 461] width 65 height 27
type input "0"
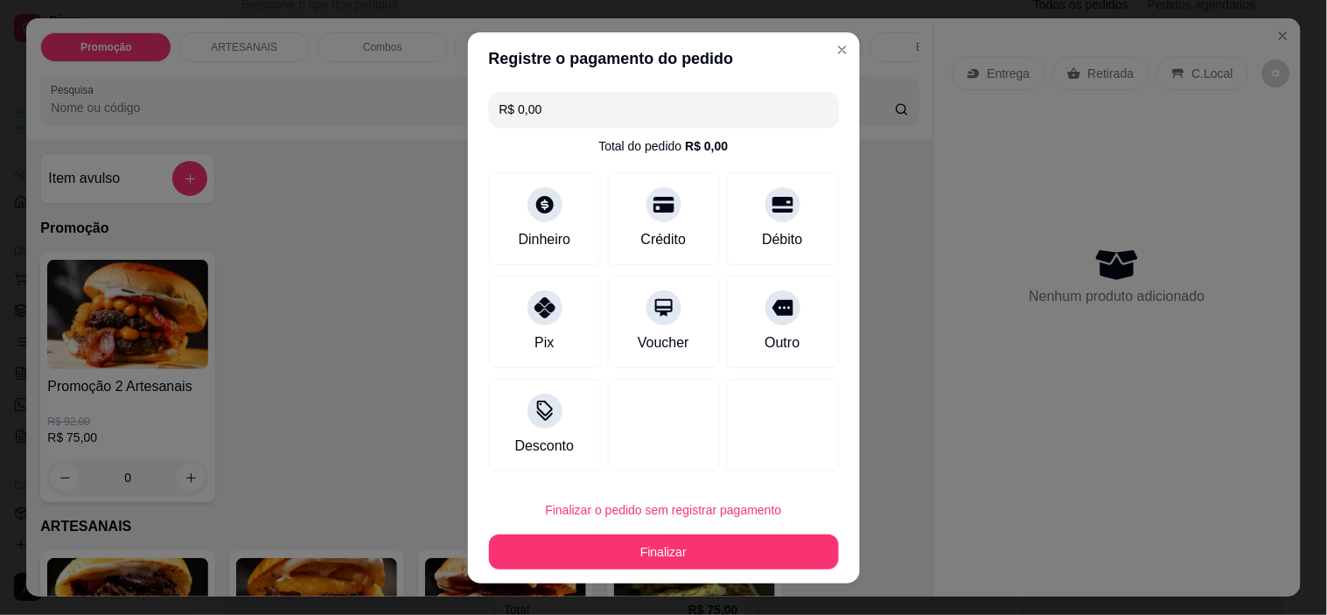
type input "R$ 0,00"
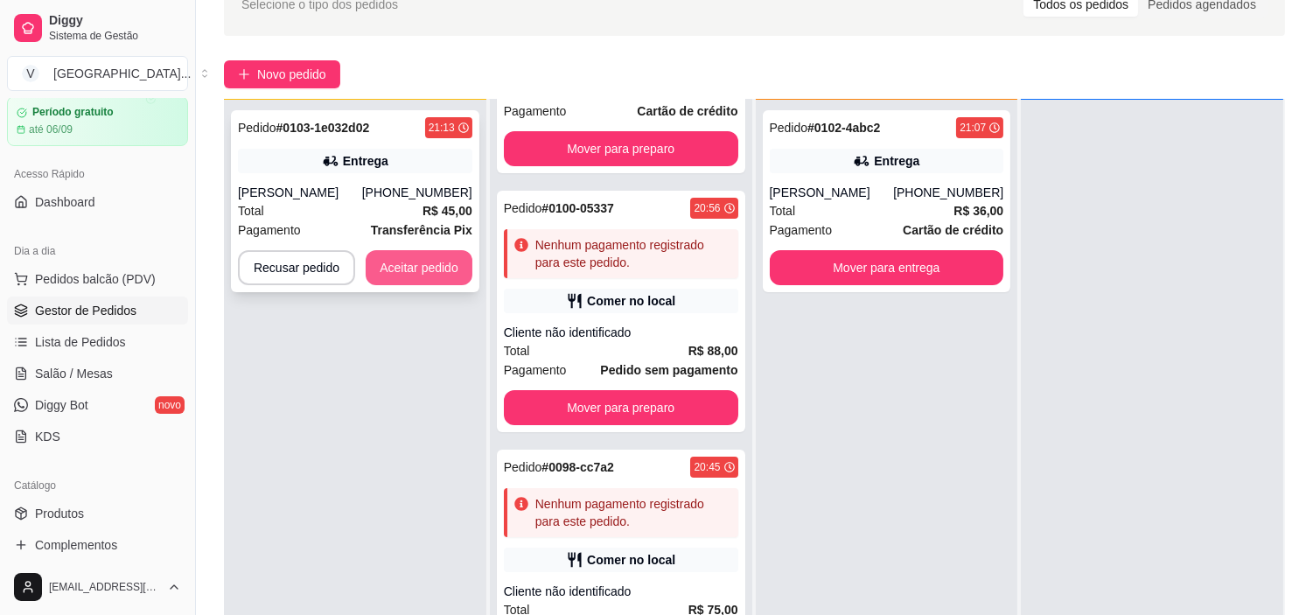
click at [407, 275] on button "Aceitar pedido" at bounding box center [419, 267] width 107 height 35
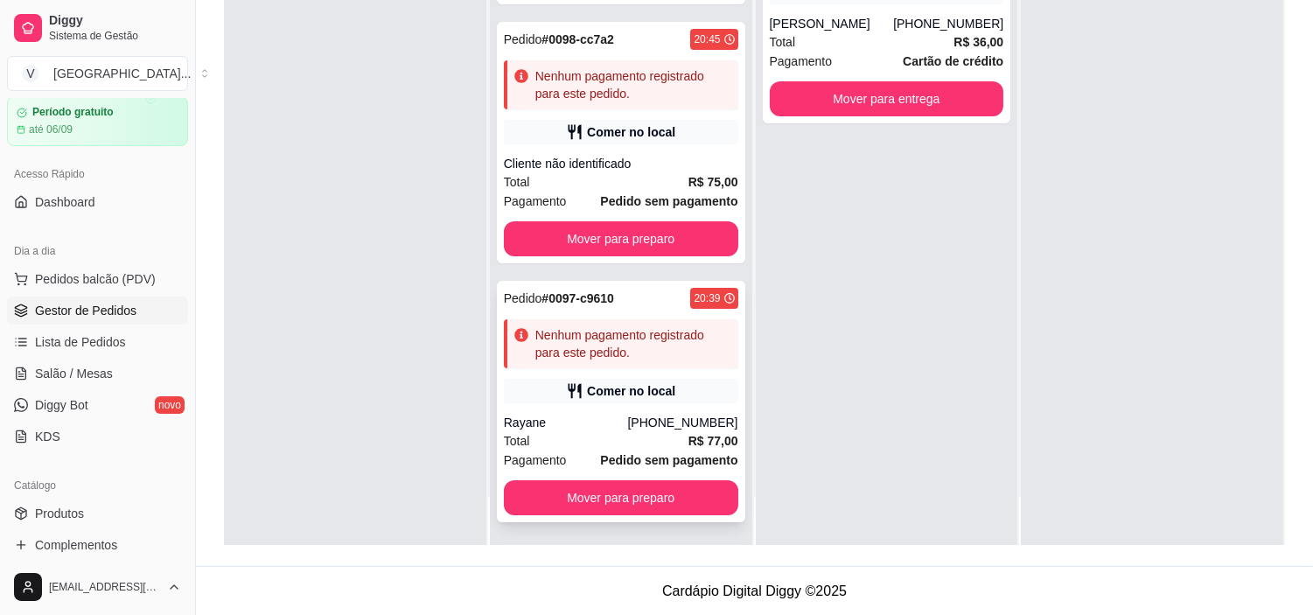
scroll to position [267, 0]
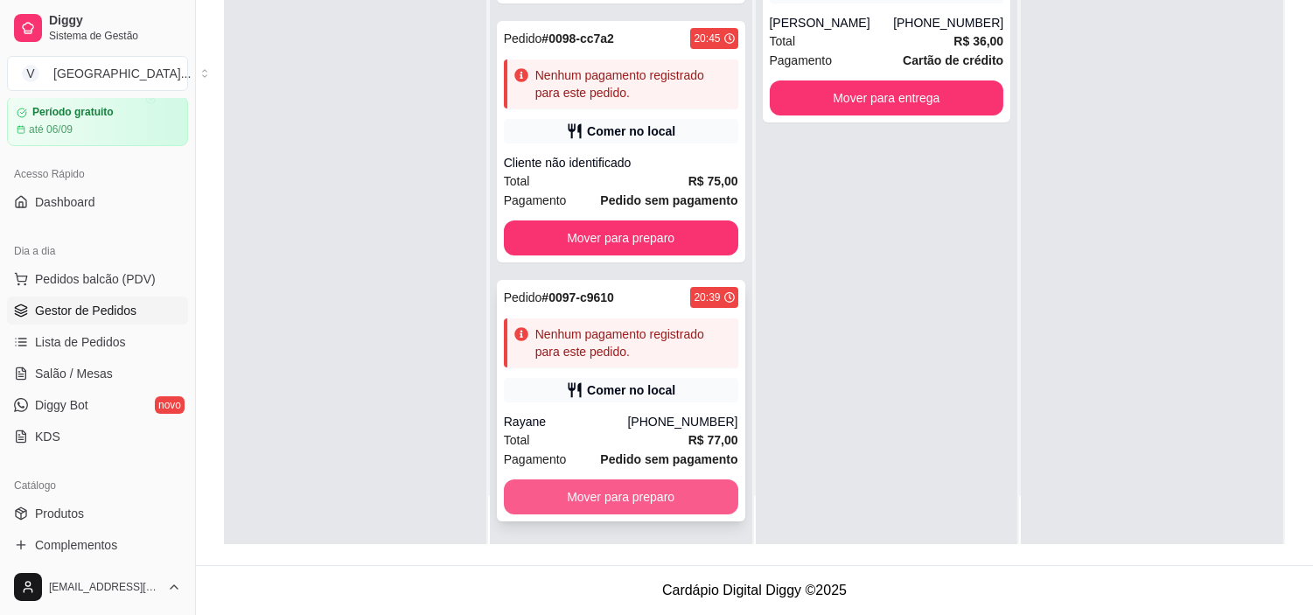
click at [612, 510] on button "Mover para preparo" at bounding box center [621, 496] width 234 height 35
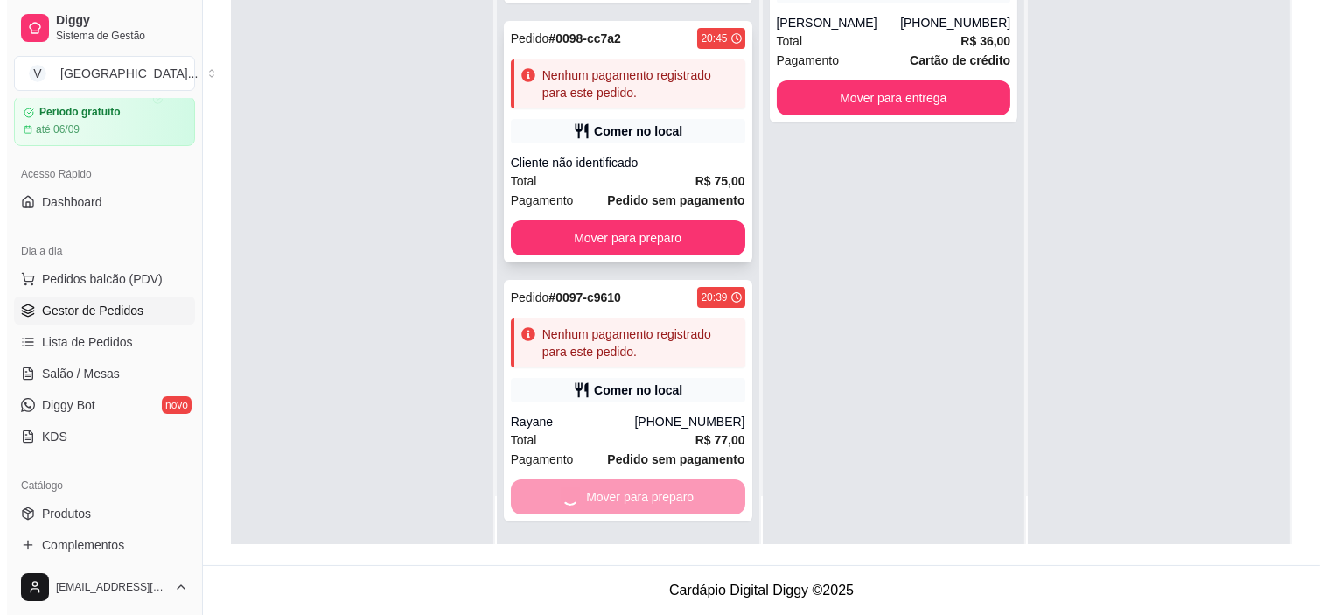
scroll to position [318, 0]
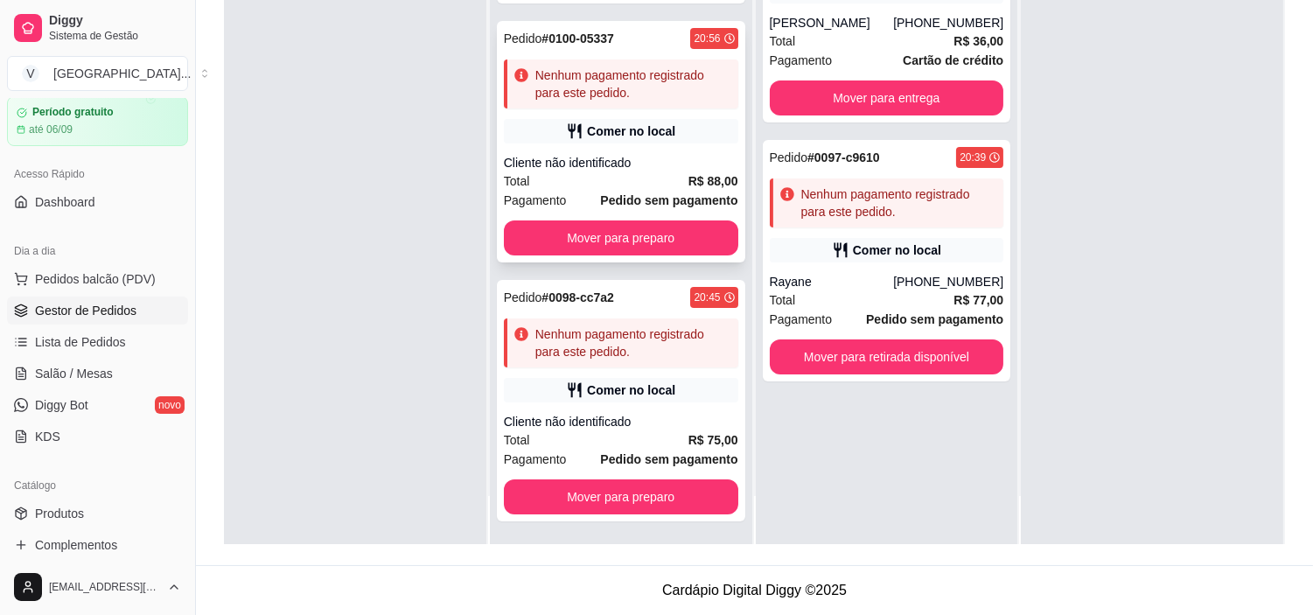
click at [607, 173] on div "Total R$ 88,00" at bounding box center [621, 180] width 234 height 19
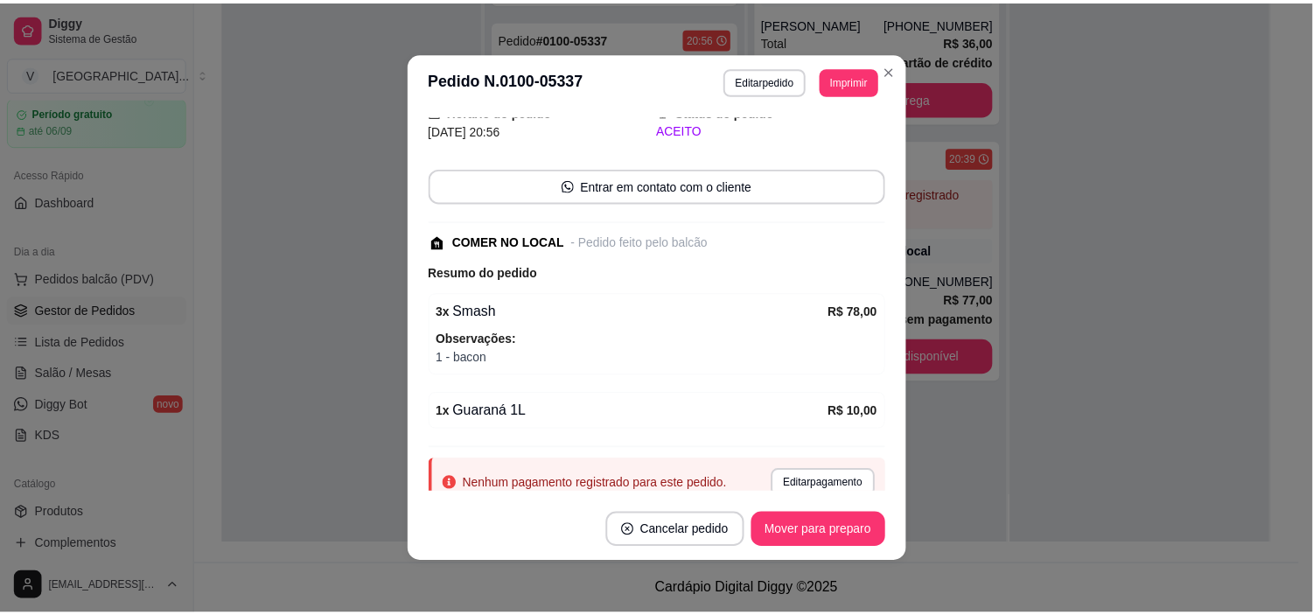
scroll to position [40, 0]
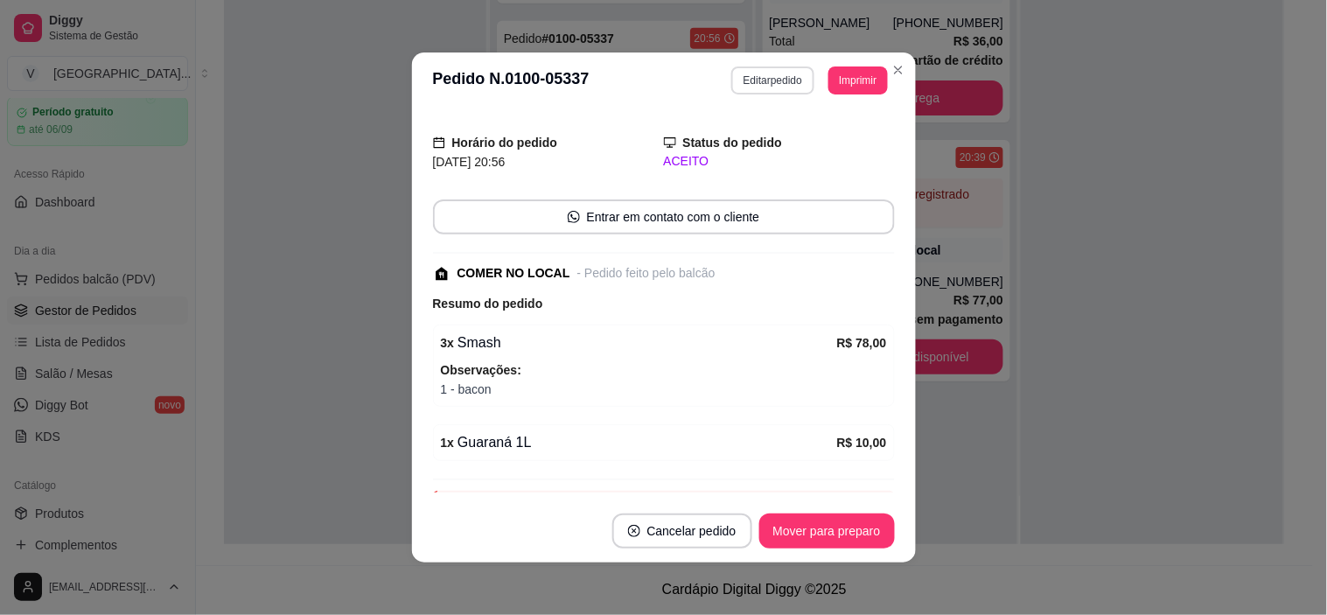
click at [776, 79] on button "Editar pedido" at bounding box center [772, 80] width 83 height 28
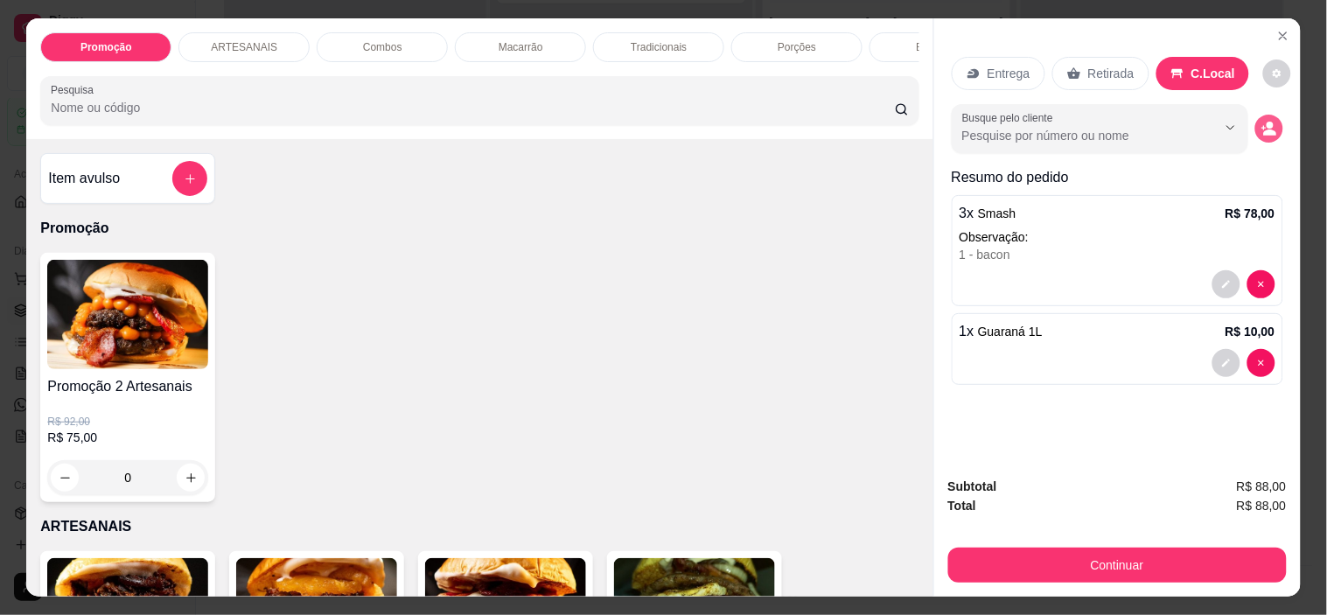
click at [1265, 122] on icon "decrease-product-quantity" at bounding box center [1269, 129] width 16 height 16
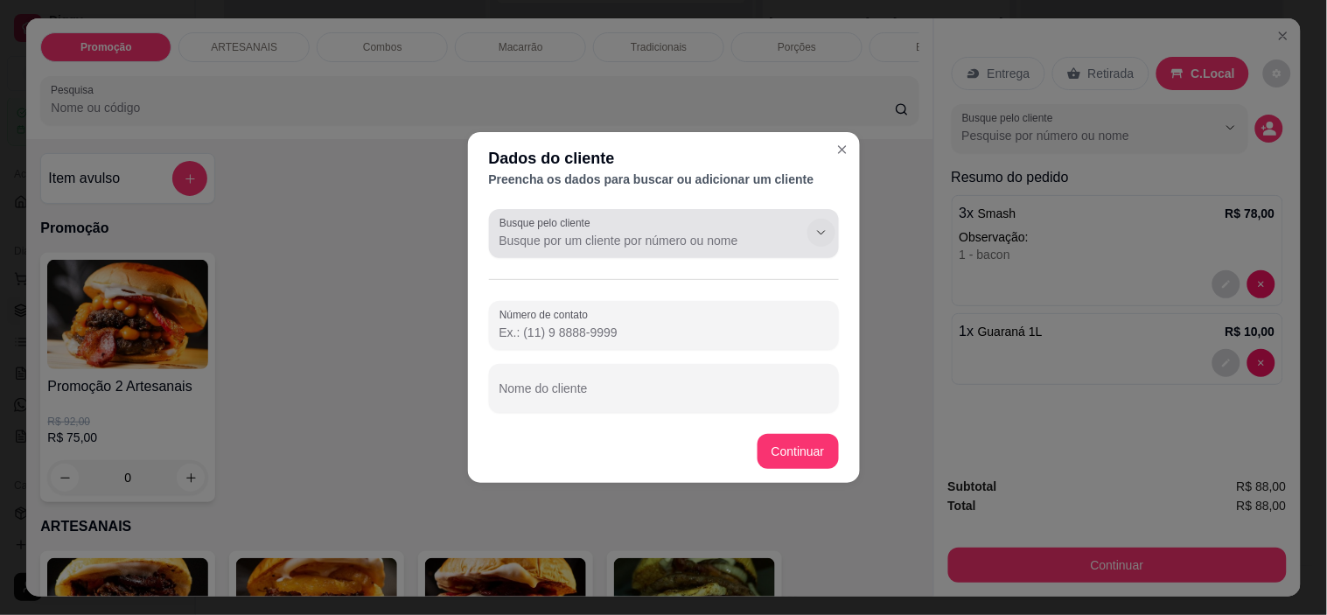
click at [817, 234] on icon "Show suggestions" at bounding box center [821, 233] width 14 height 14
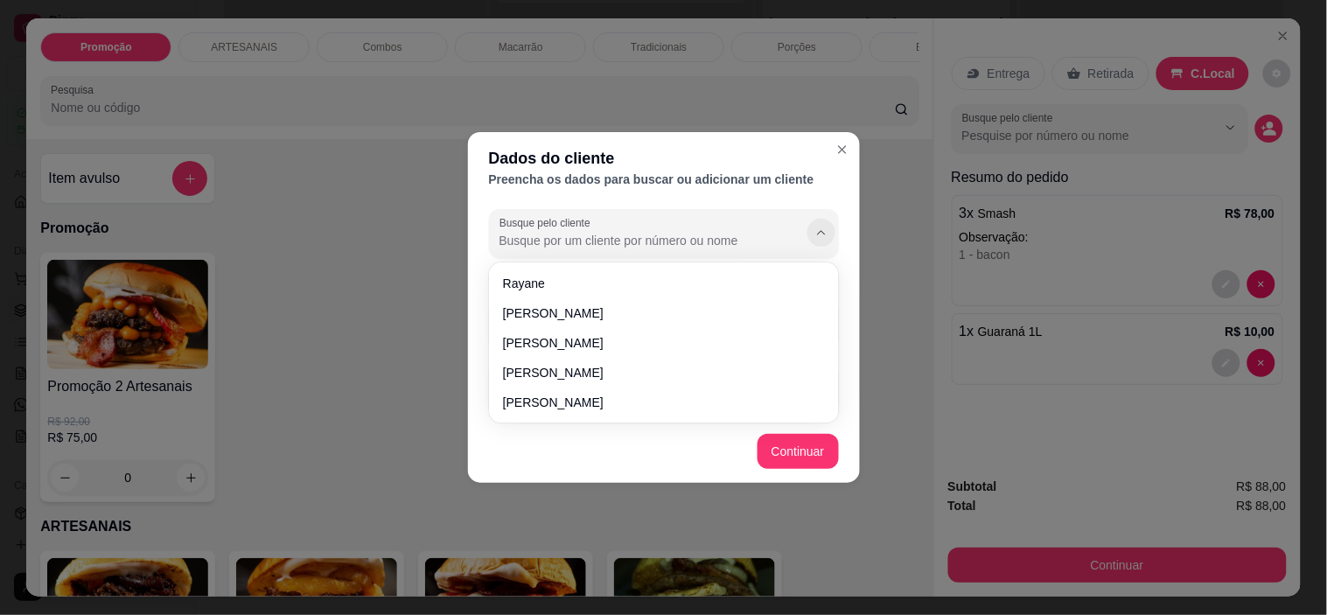
click at [817, 234] on icon "Show suggestions" at bounding box center [821, 233] width 14 height 14
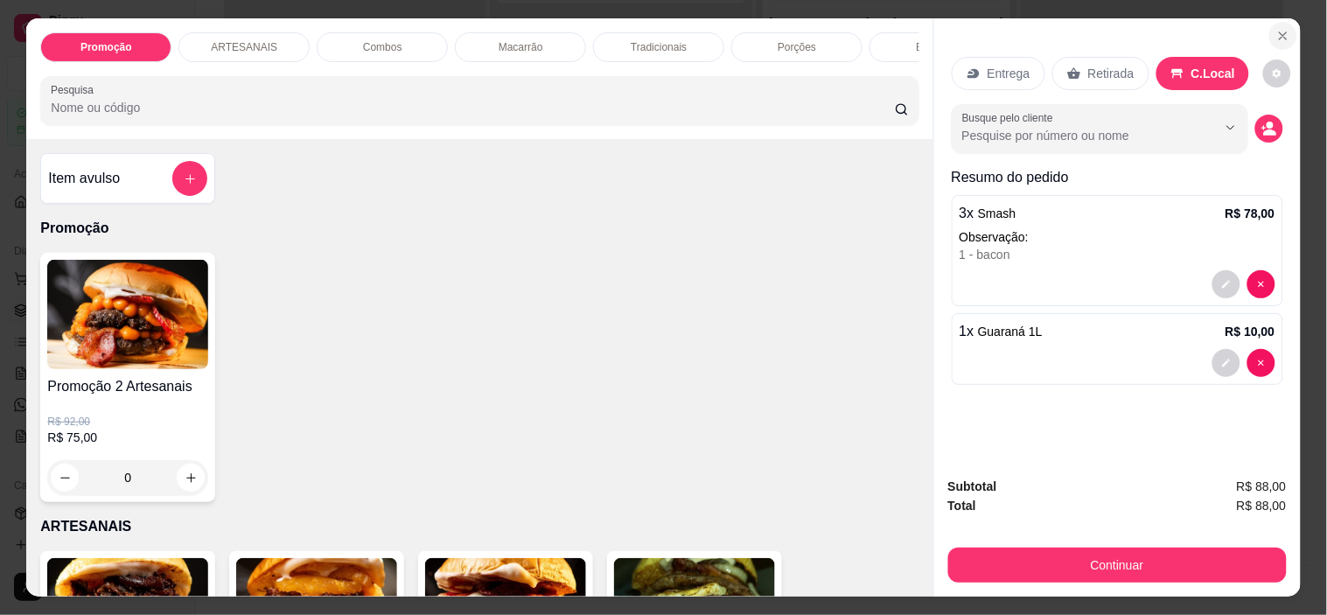
click at [1276, 29] on icon "Close" at bounding box center [1283, 36] width 14 height 14
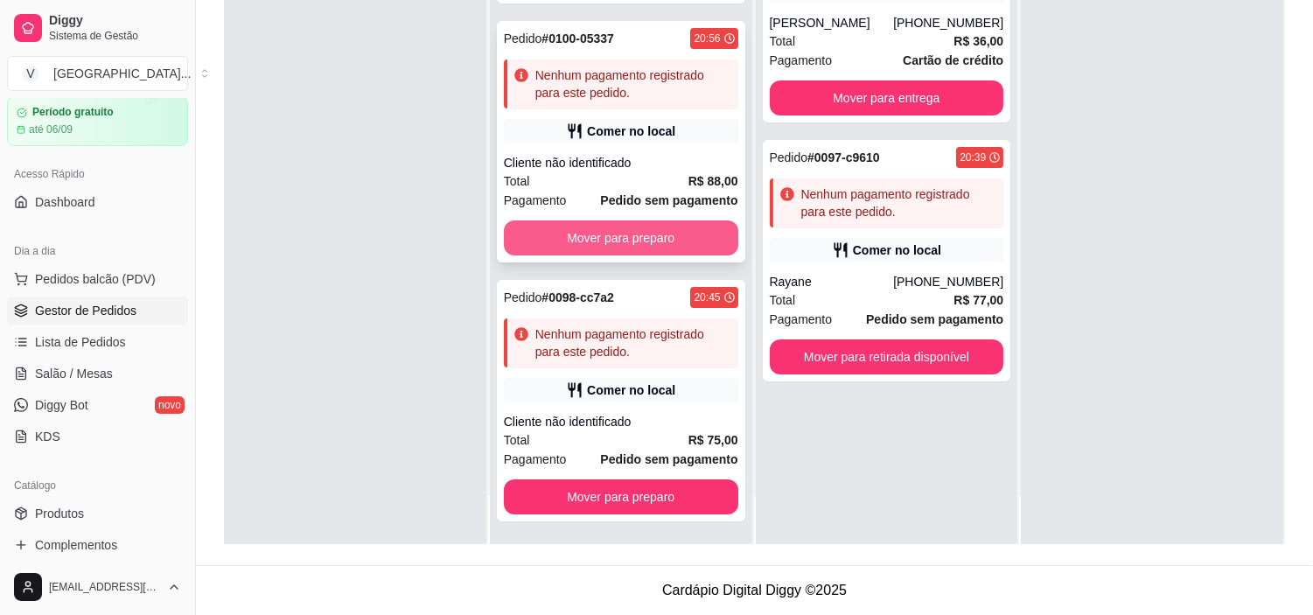
click at [631, 241] on button "Mover para preparo" at bounding box center [621, 237] width 234 height 35
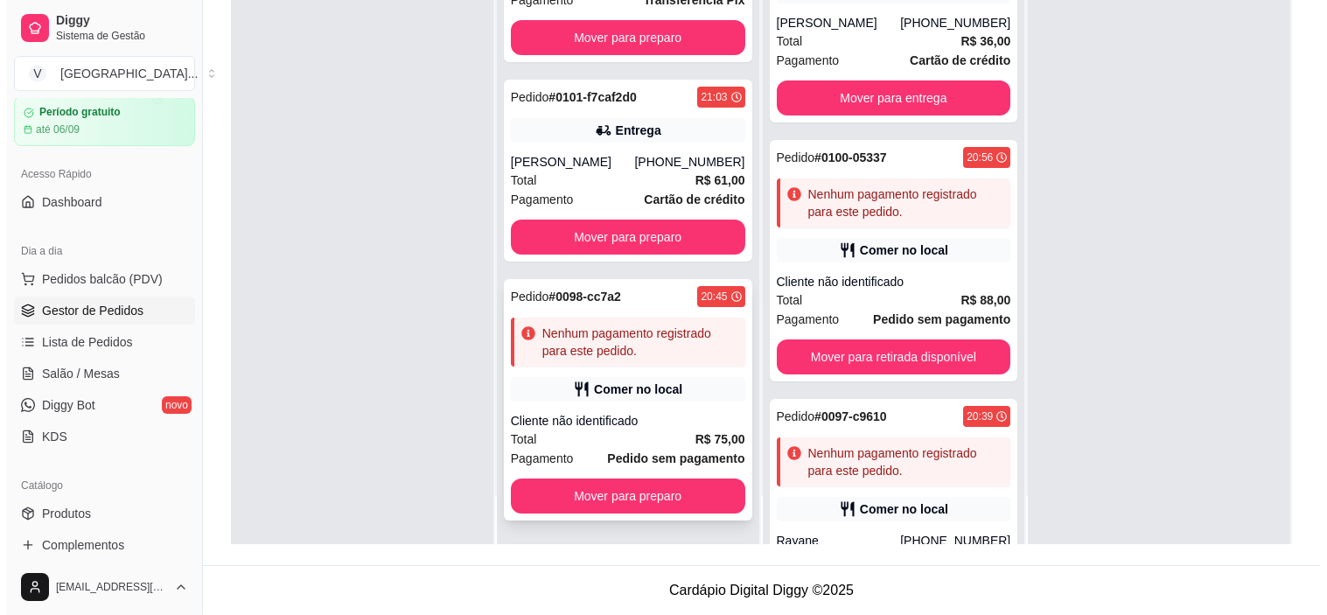
scroll to position [59, 0]
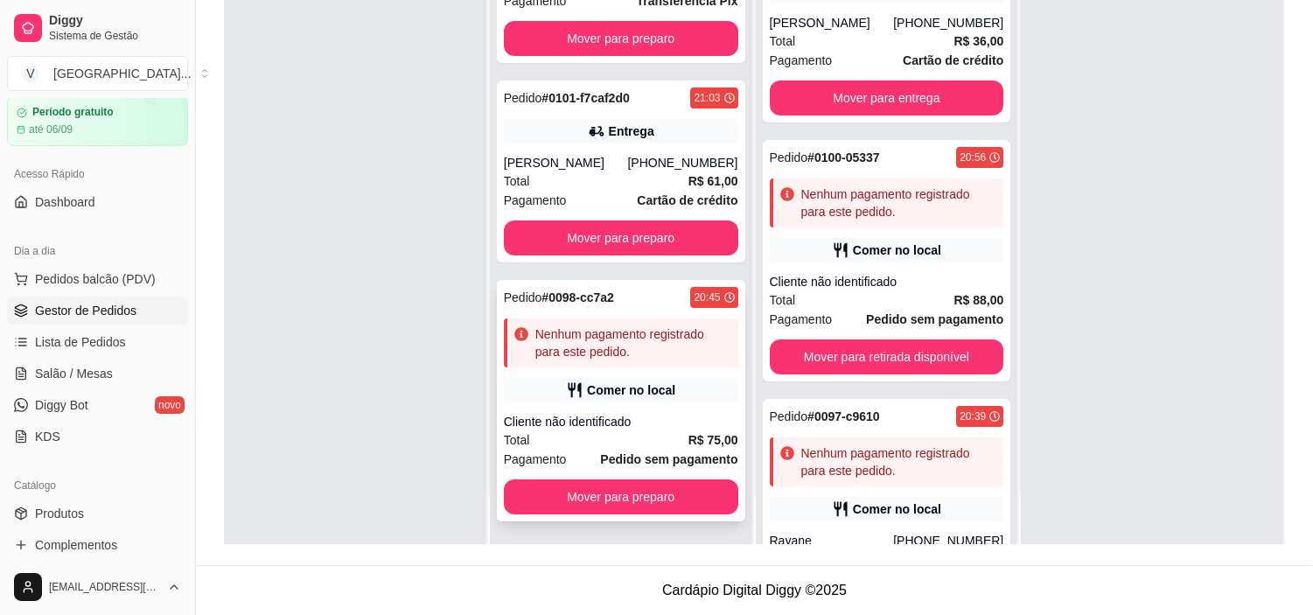
click at [589, 426] on div "Cliente não identificado" at bounding box center [621, 421] width 234 height 17
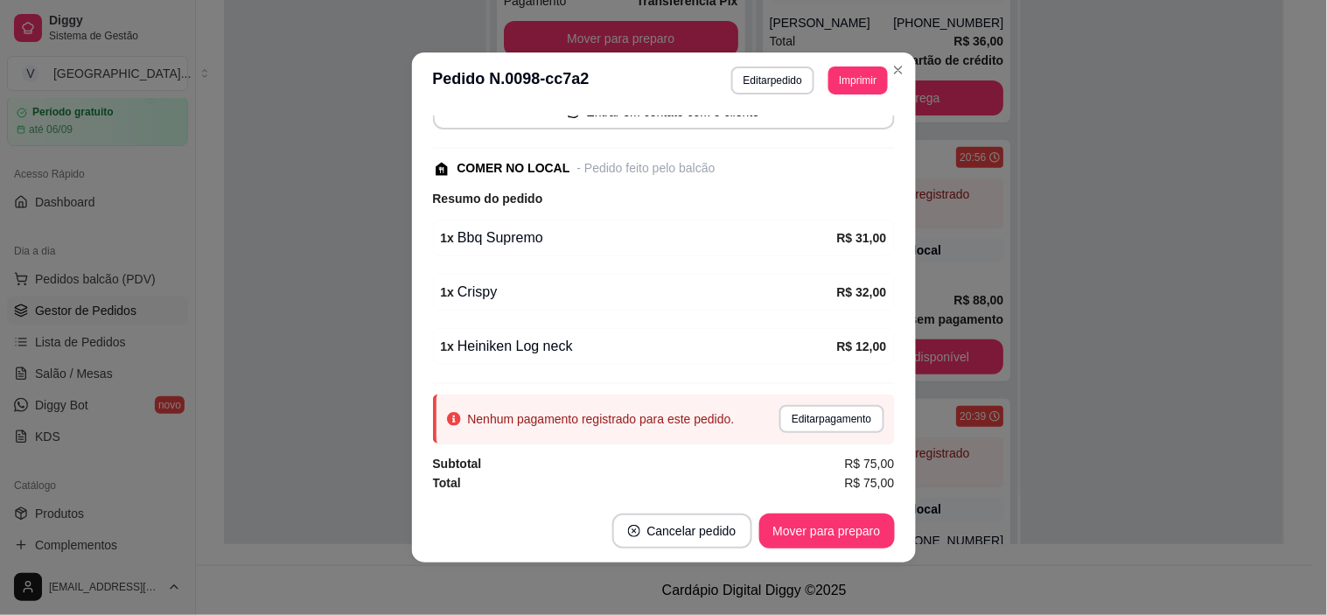
scroll to position [146, 0]
click at [771, 76] on button "Editar pedido" at bounding box center [772, 79] width 81 height 27
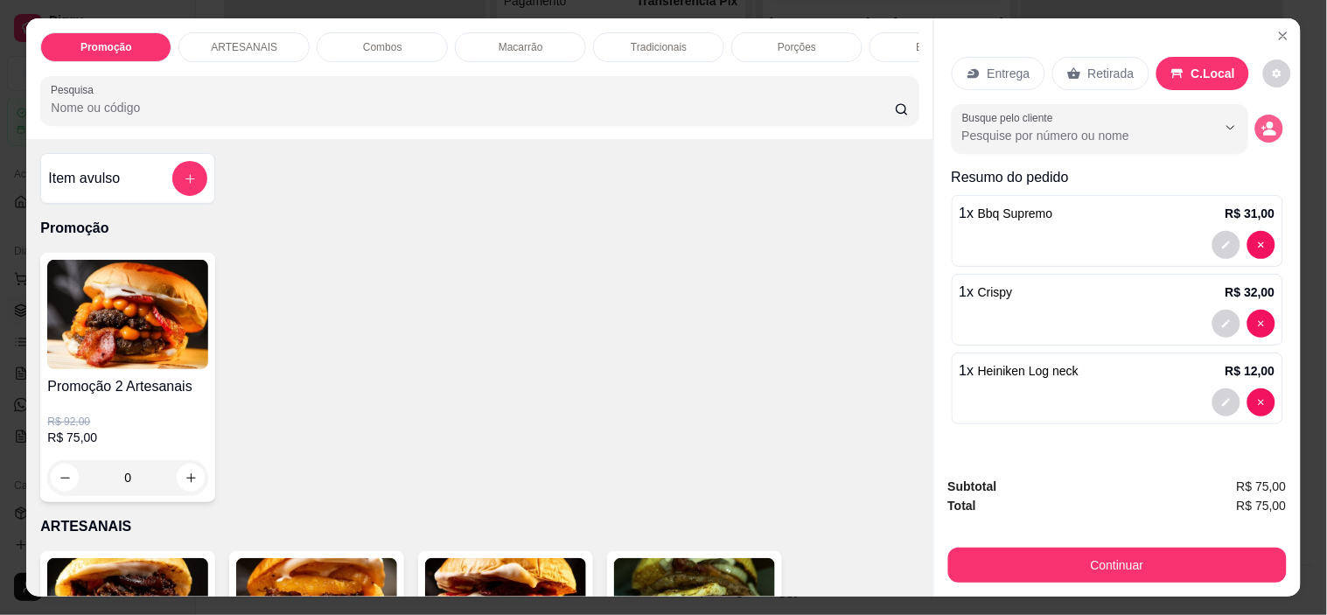
click at [1266, 122] on circle "decrease-product-quantity" at bounding box center [1269, 125] width 7 height 7
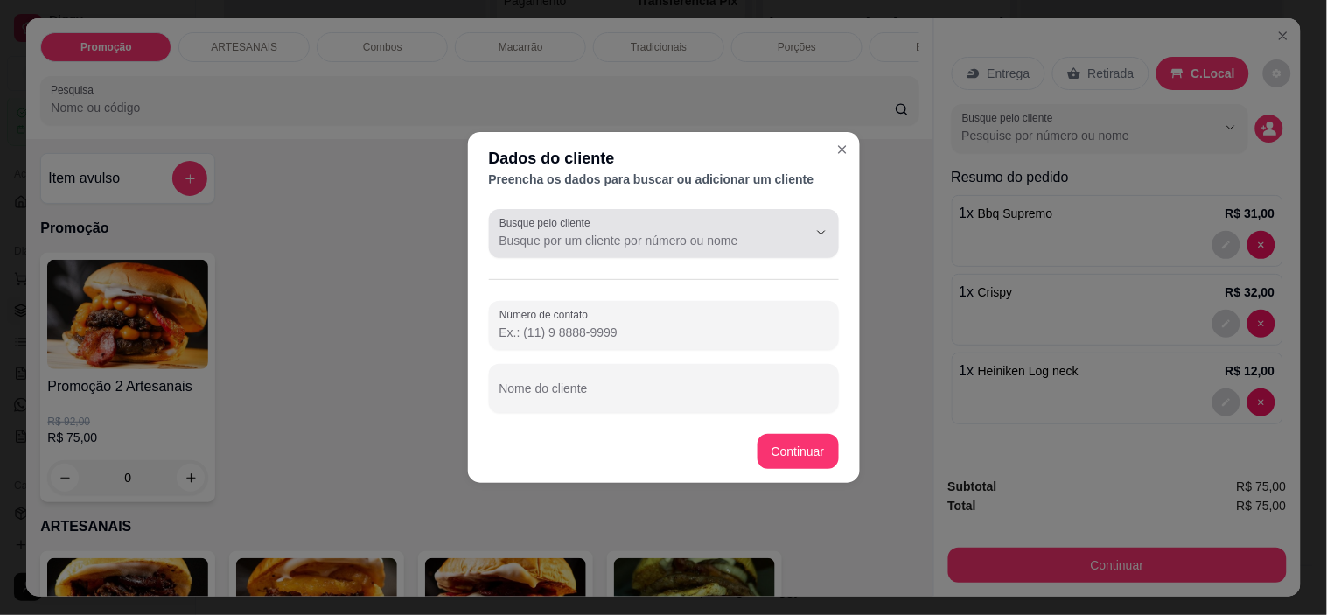
click at [659, 237] on input "Busque pelo cliente" at bounding box center [639, 240] width 280 height 17
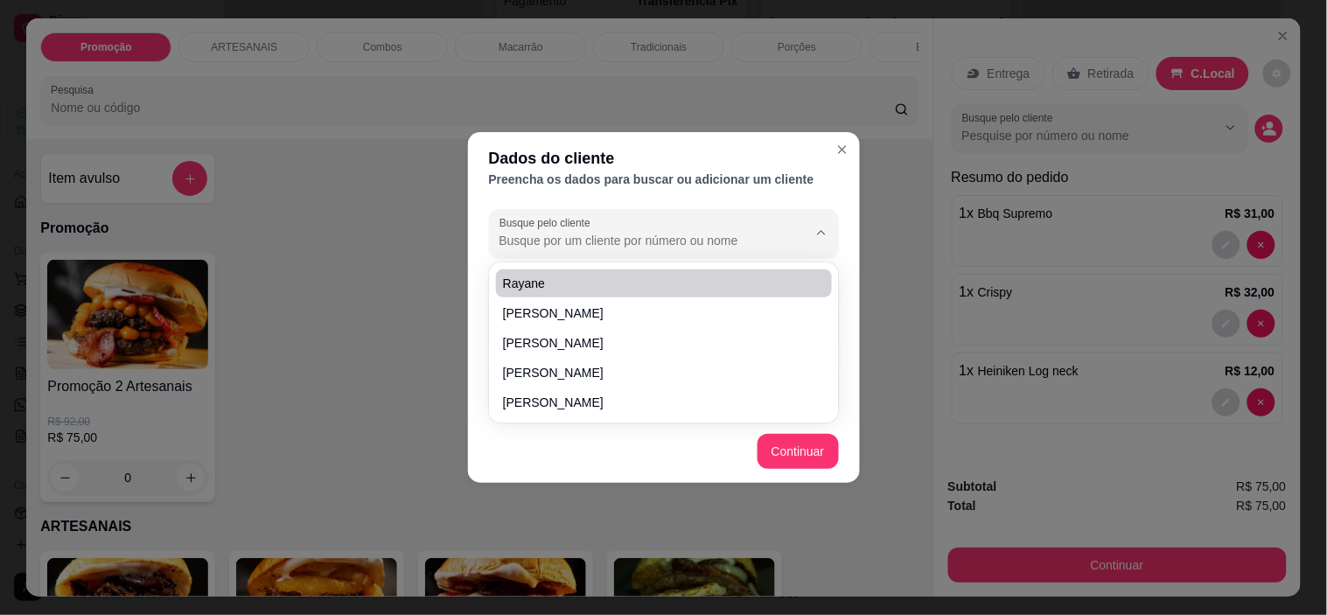
click at [573, 237] on input "Busque pelo cliente" at bounding box center [639, 240] width 280 height 17
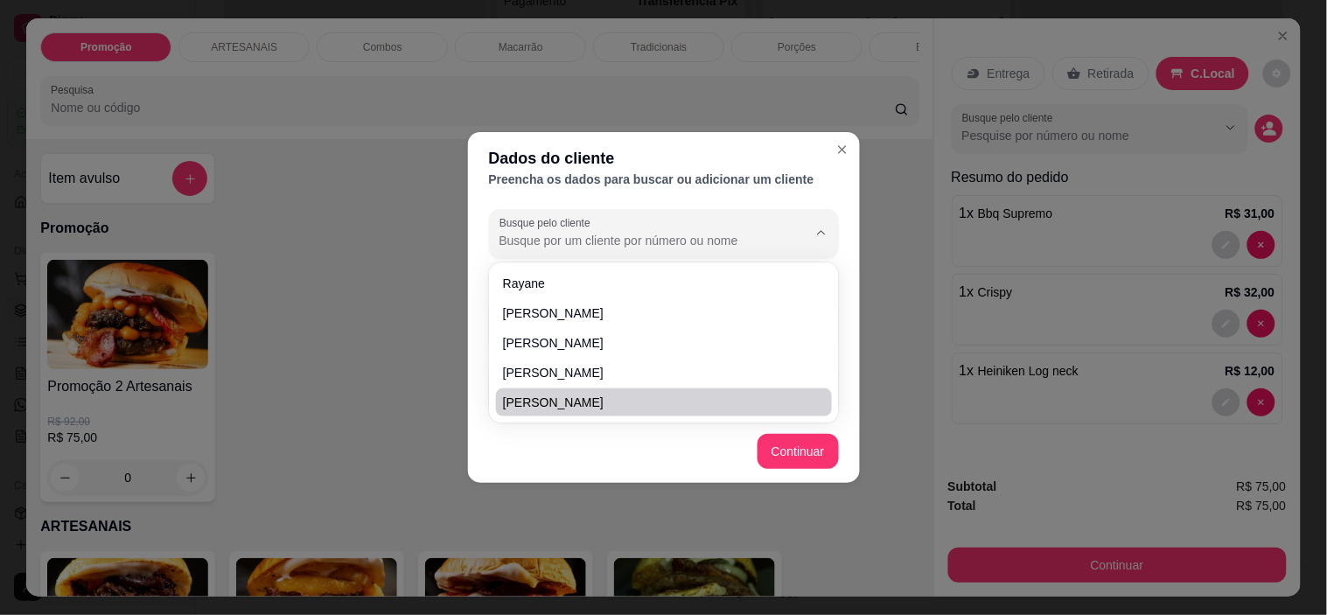
click at [597, 439] on footer "Continuar" at bounding box center [664, 451] width 392 height 63
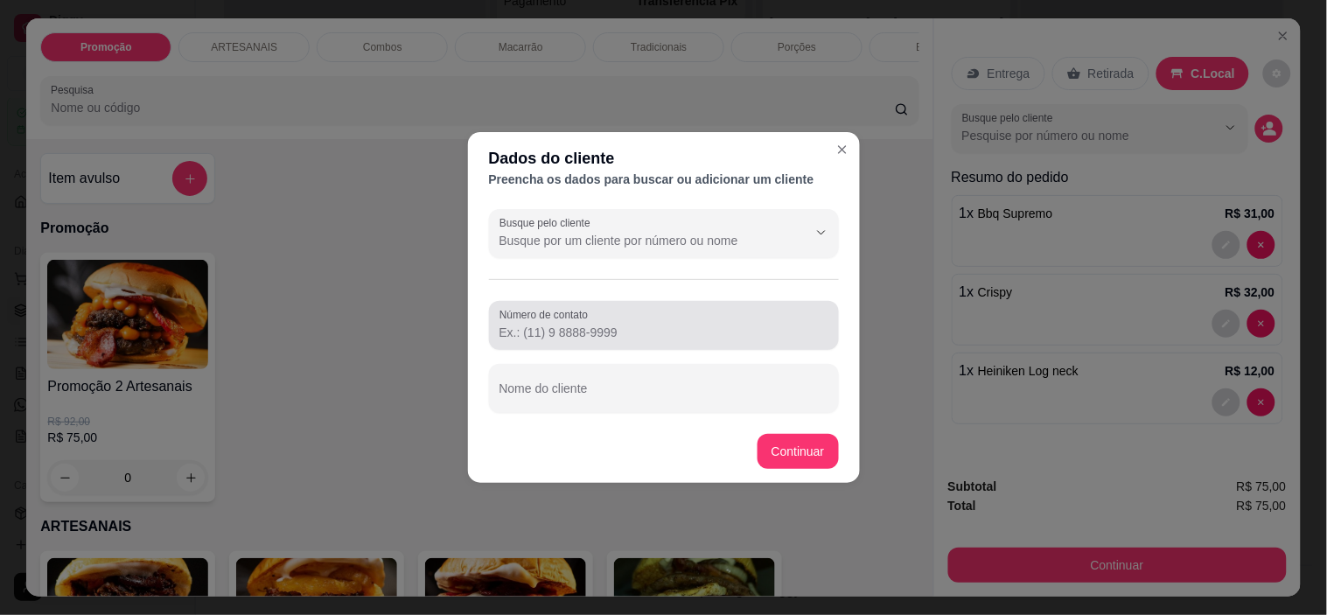
drag, startPoint x: 596, startPoint y: 315, endPoint x: 596, endPoint y: 333, distance: 18.4
click at [596, 318] on div at bounding box center [663, 325] width 329 height 35
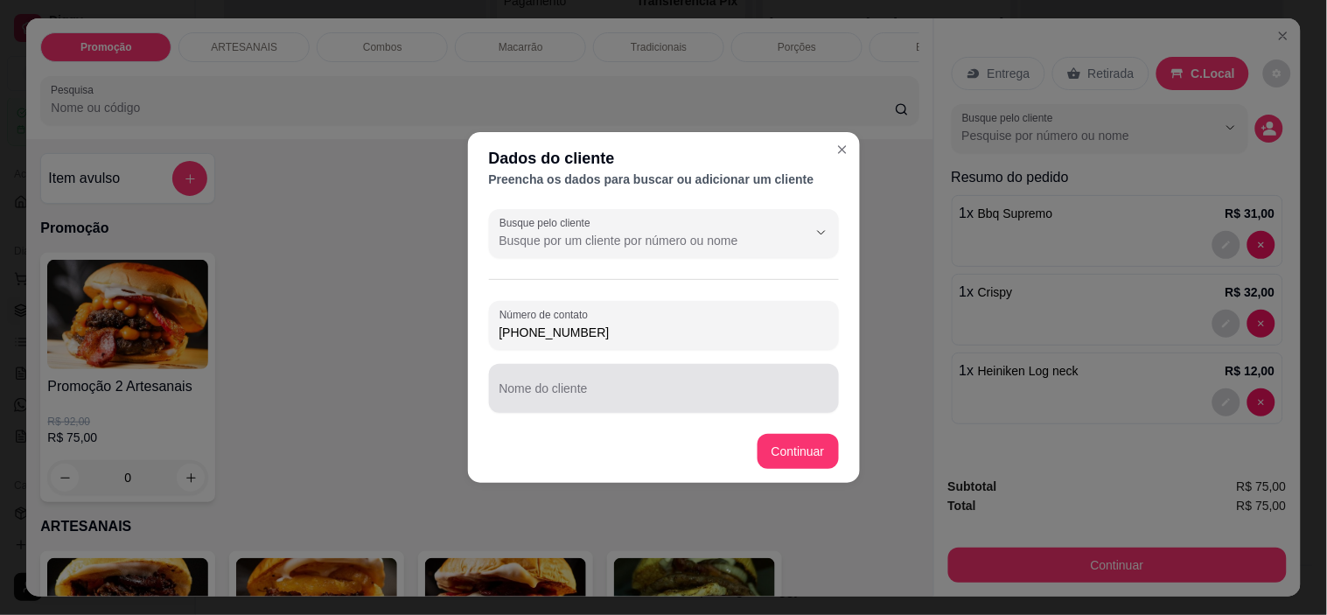
type input "[PHONE_NUMBER]"
click at [597, 392] on input "Nome do cliente" at bounding box center [663, 395] width 329 height 17
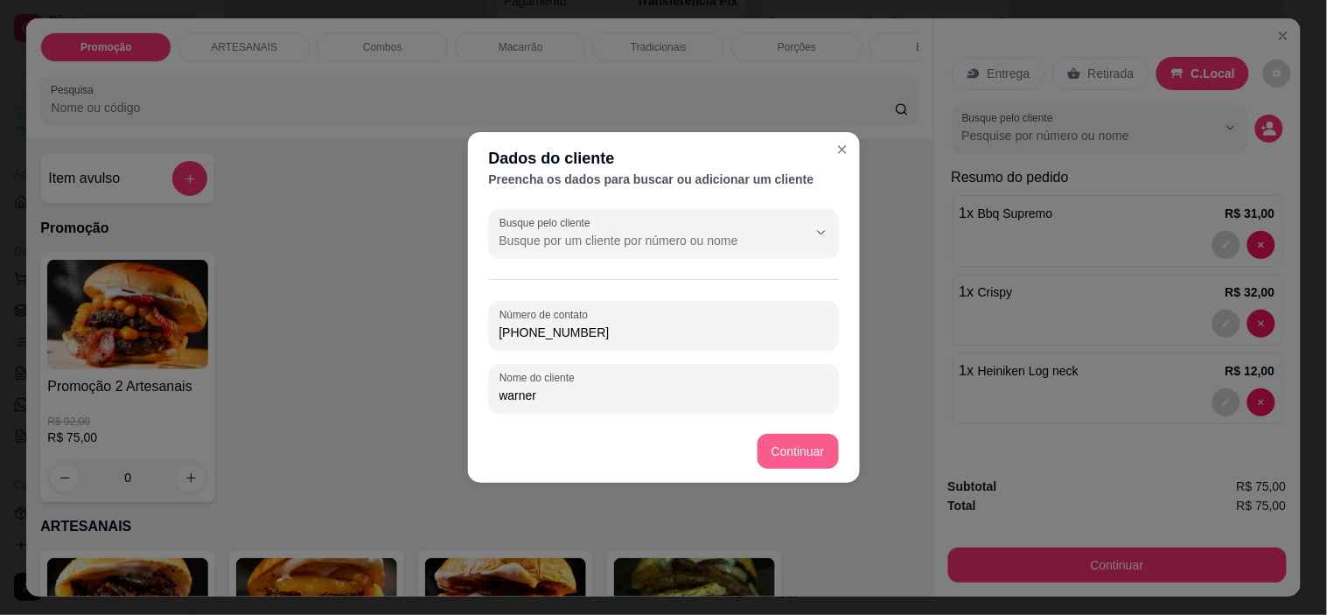
type input "warner"
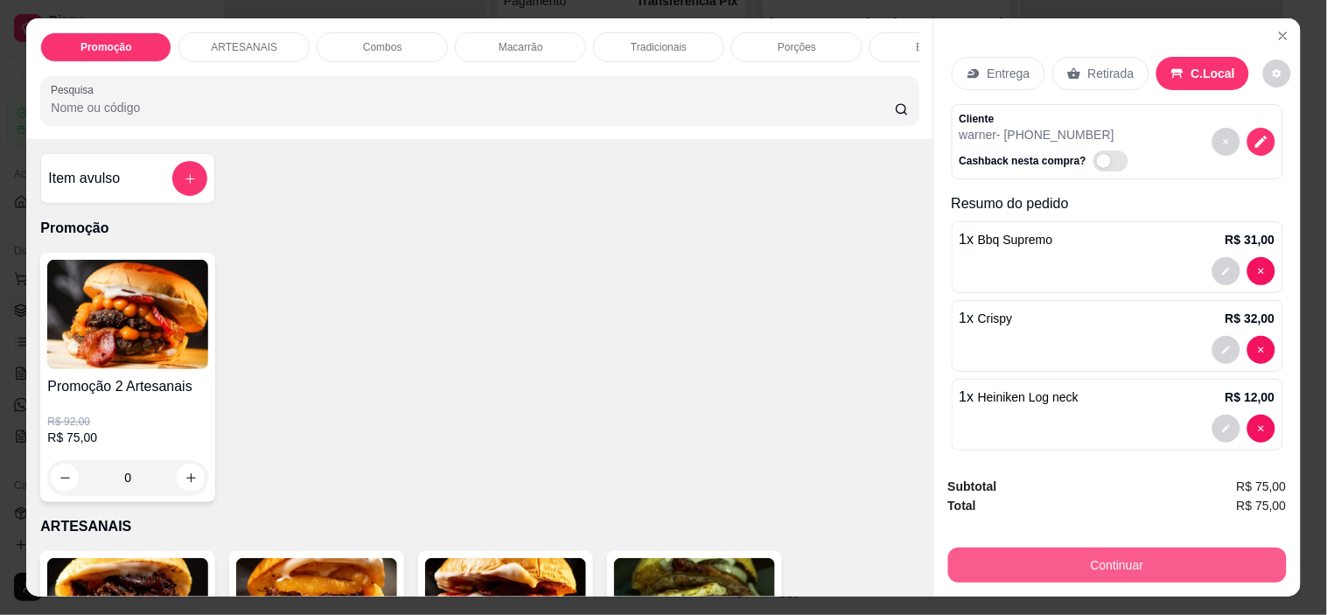
click at [1227, 565] on button "Continuar" at bounding box center [1117, 564] width 338 height 35
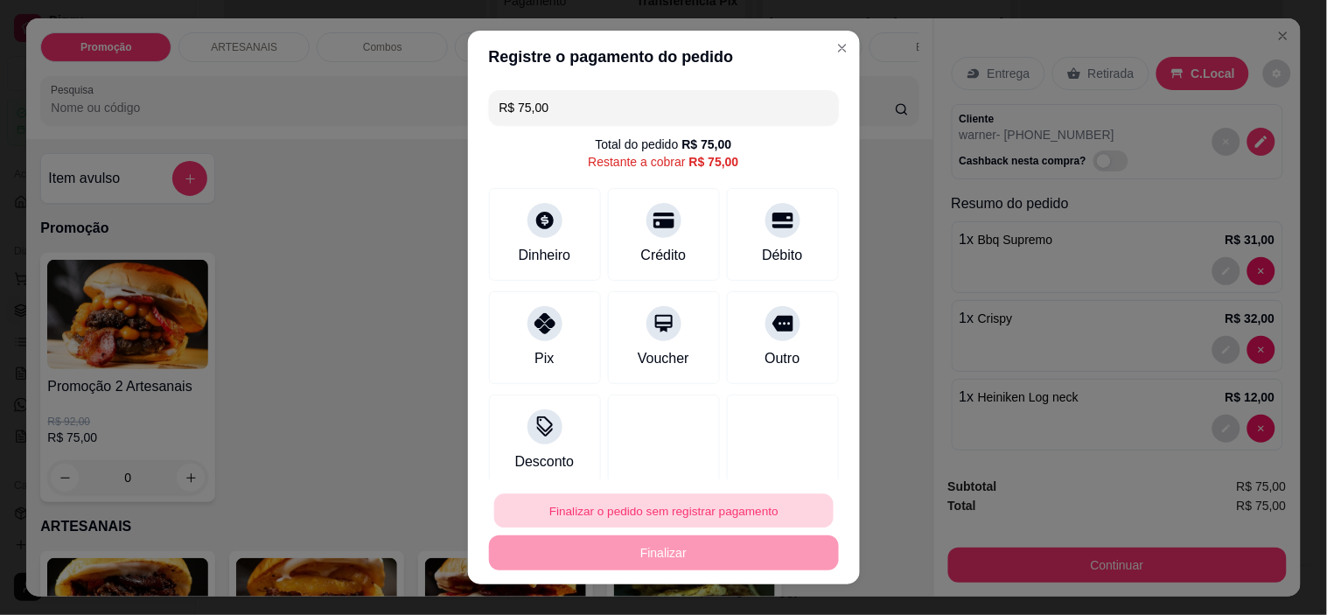
click at [593, 511] on button "Finalizar o pedido sem registrar pagamento" at bounding box center [663, 510] width 339 height 34
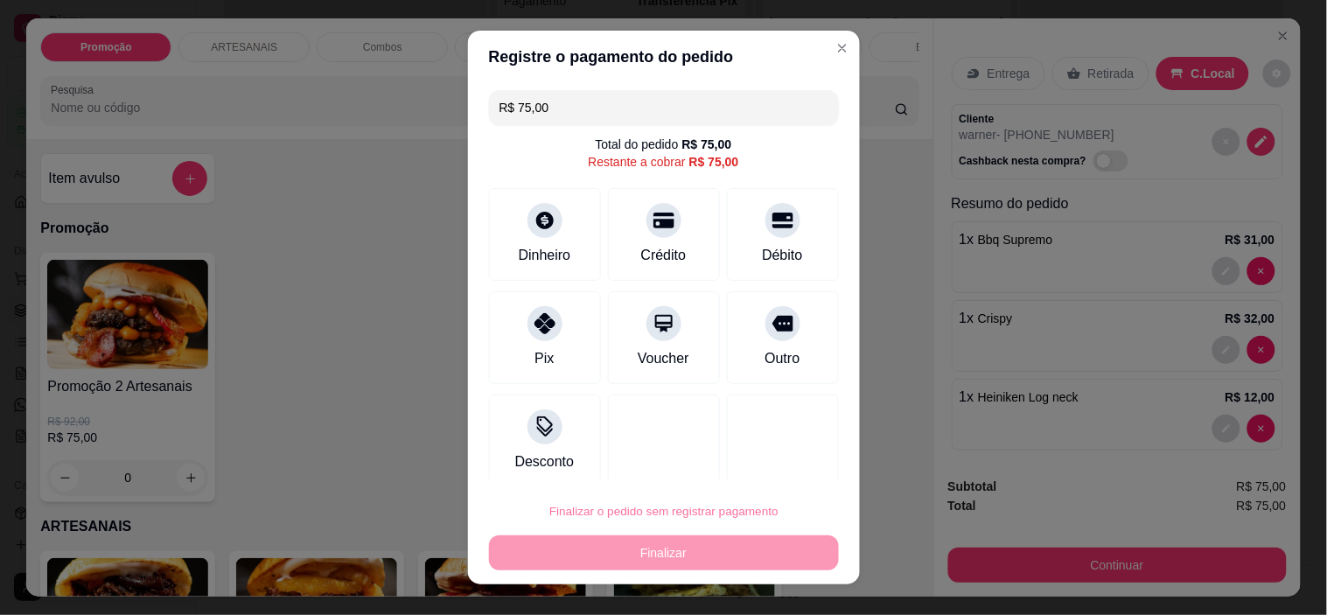
click at [776, 450] on button "Confirmar" at bounding box center [764, 462] width 65 height 27
type input "0"
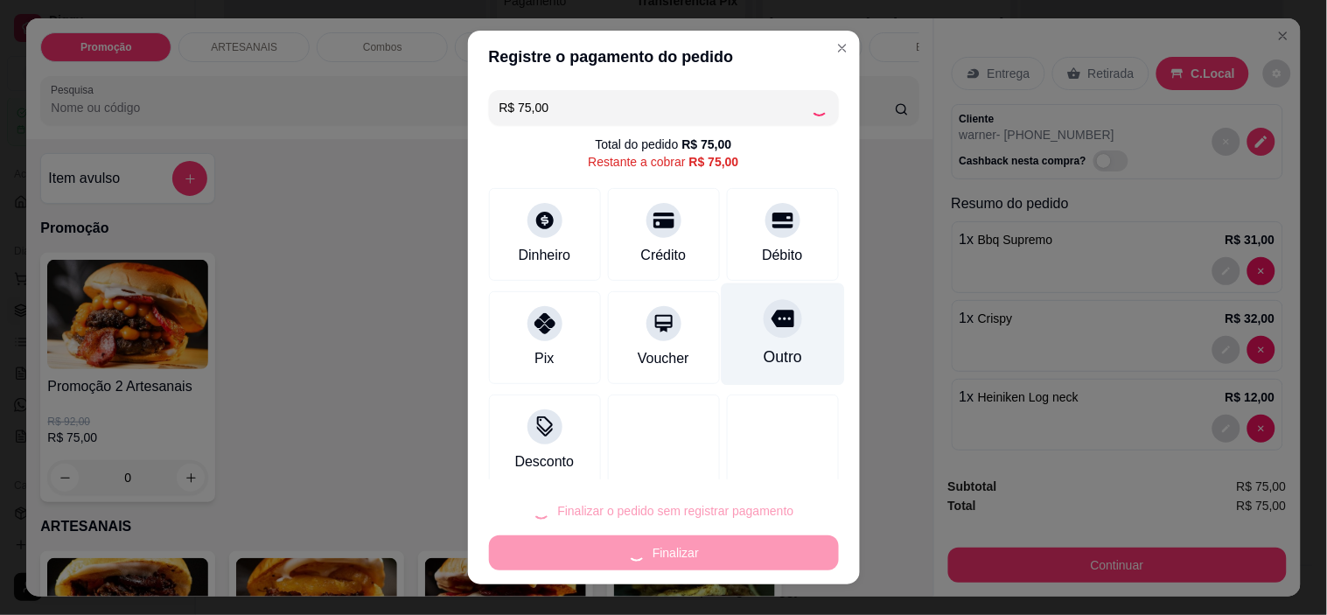
type input "R$ 0,00"
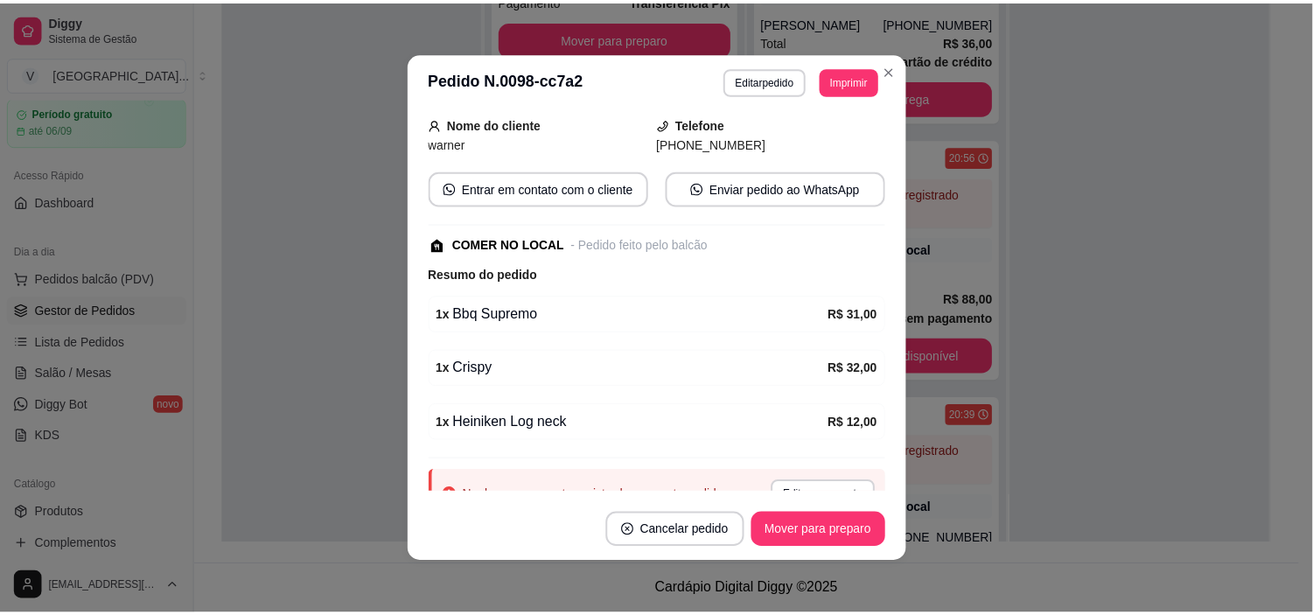
scroll to position [223, 0]
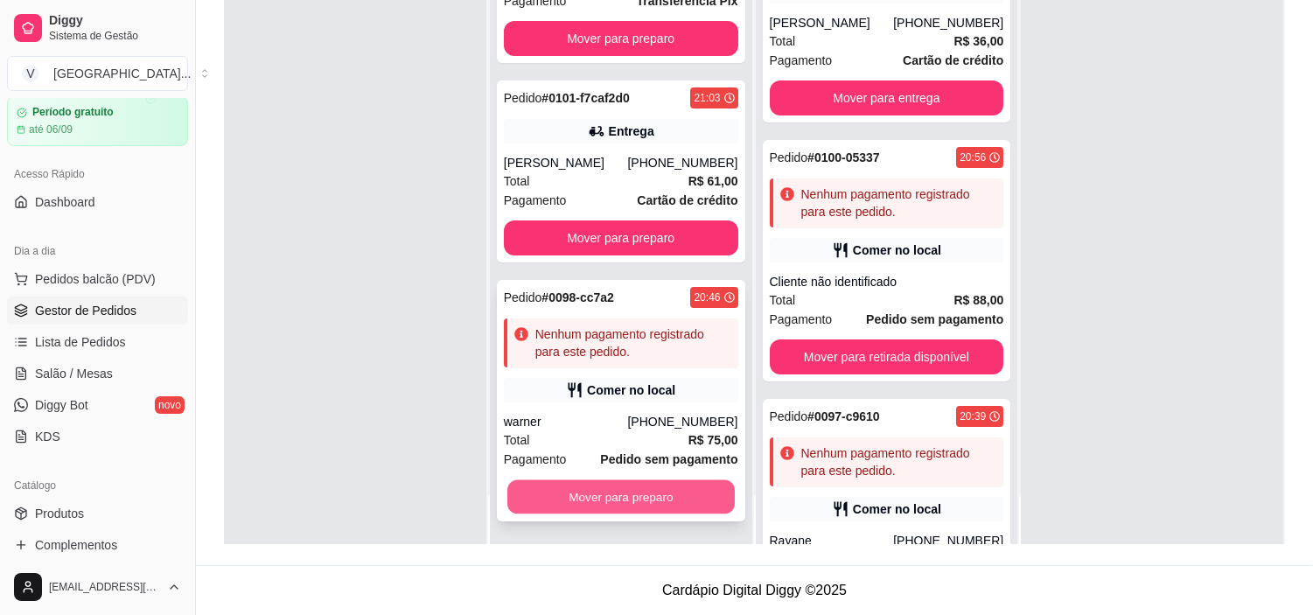
click at [637, 504] on button "Mover para preparo" at bounding box center [620, 497] width 227 height 34
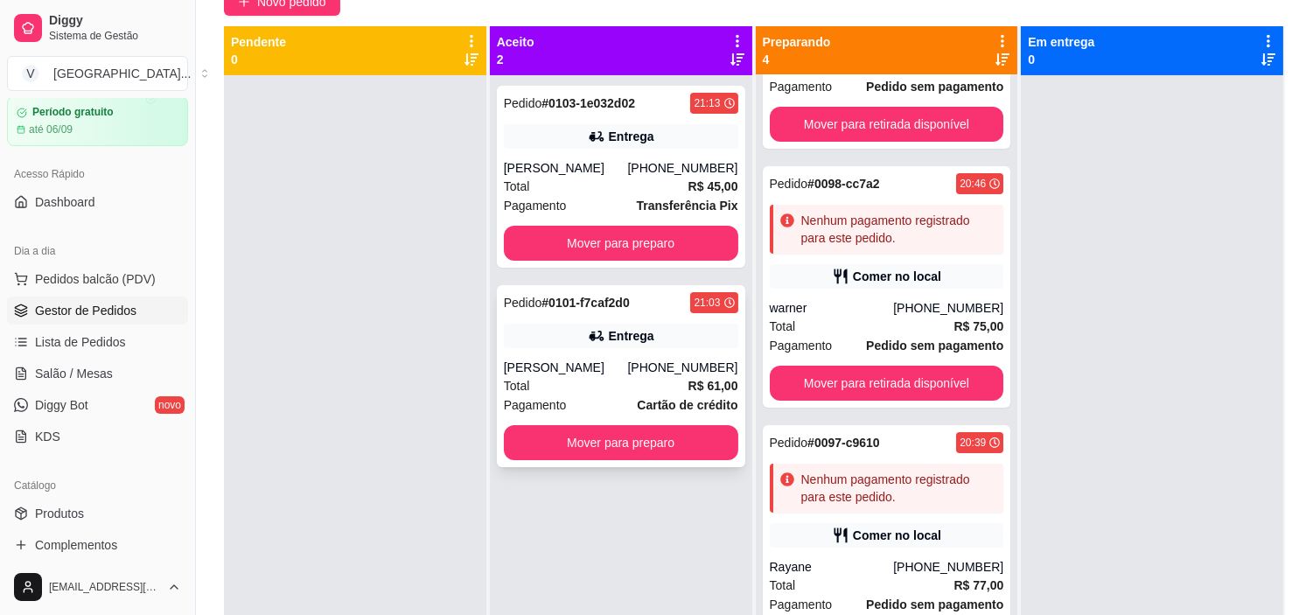
scroll to position [73, 0]
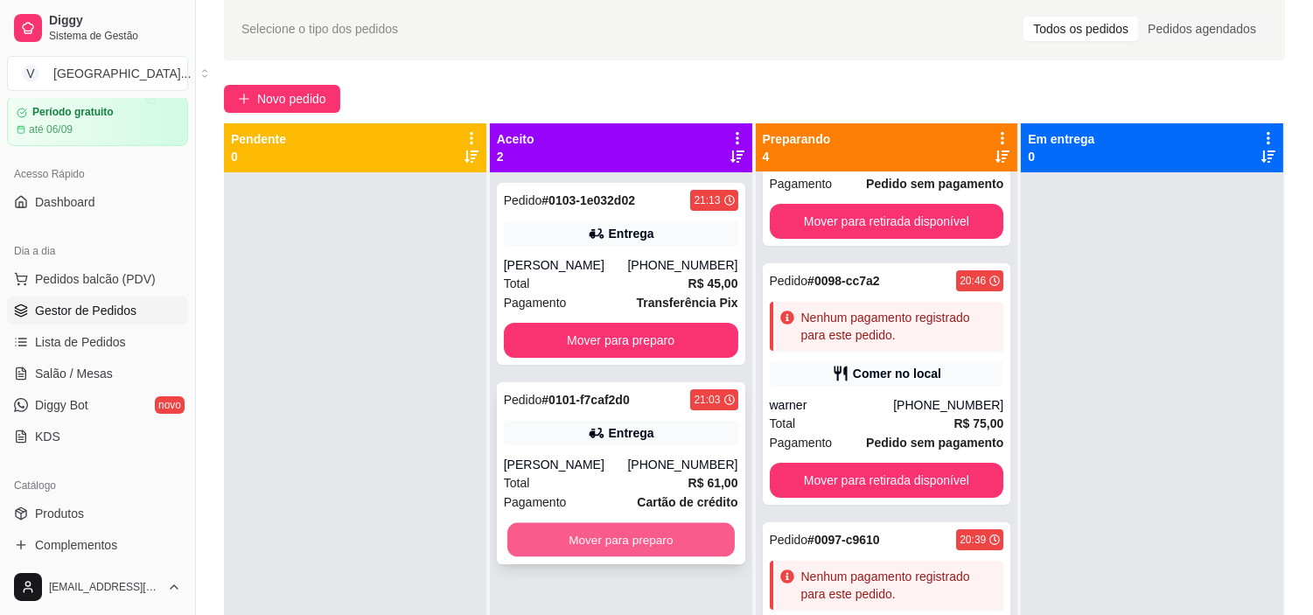
click at [589, 544] on button "Mover para preparo" at bounding box center [620, 540] width 227 height 34
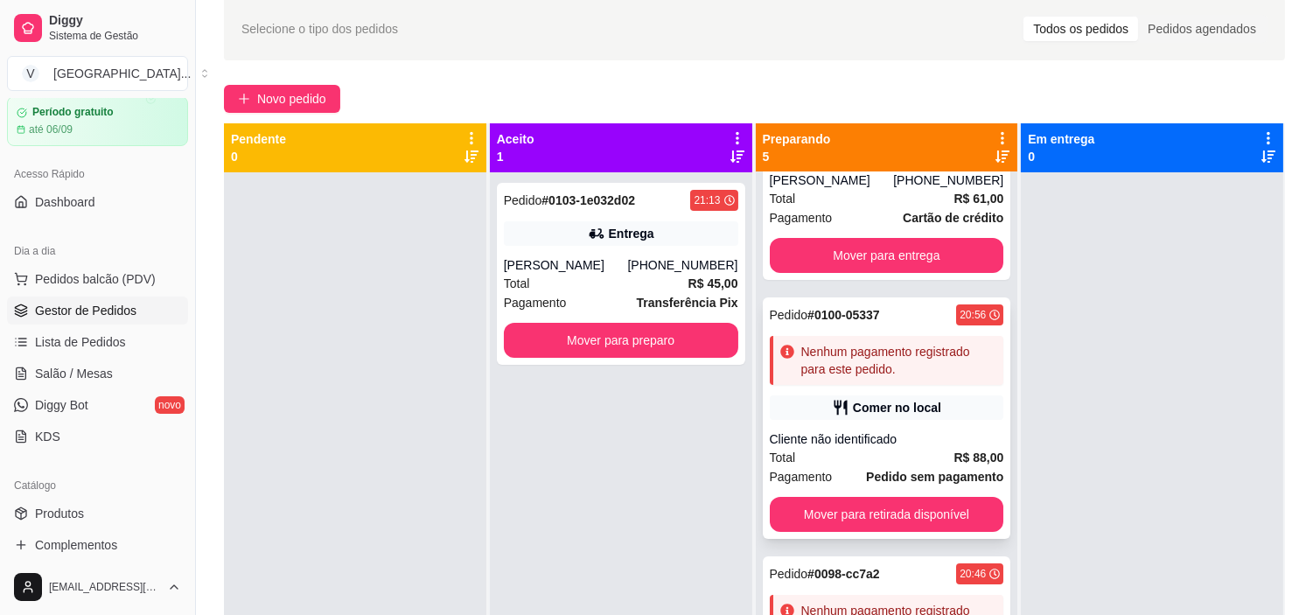
scroll to position [285, 0]
click at [911, 377] on div "Nenhum pagamento registrado para este pedido." at bounding box center [887, 359] width 234 height 49
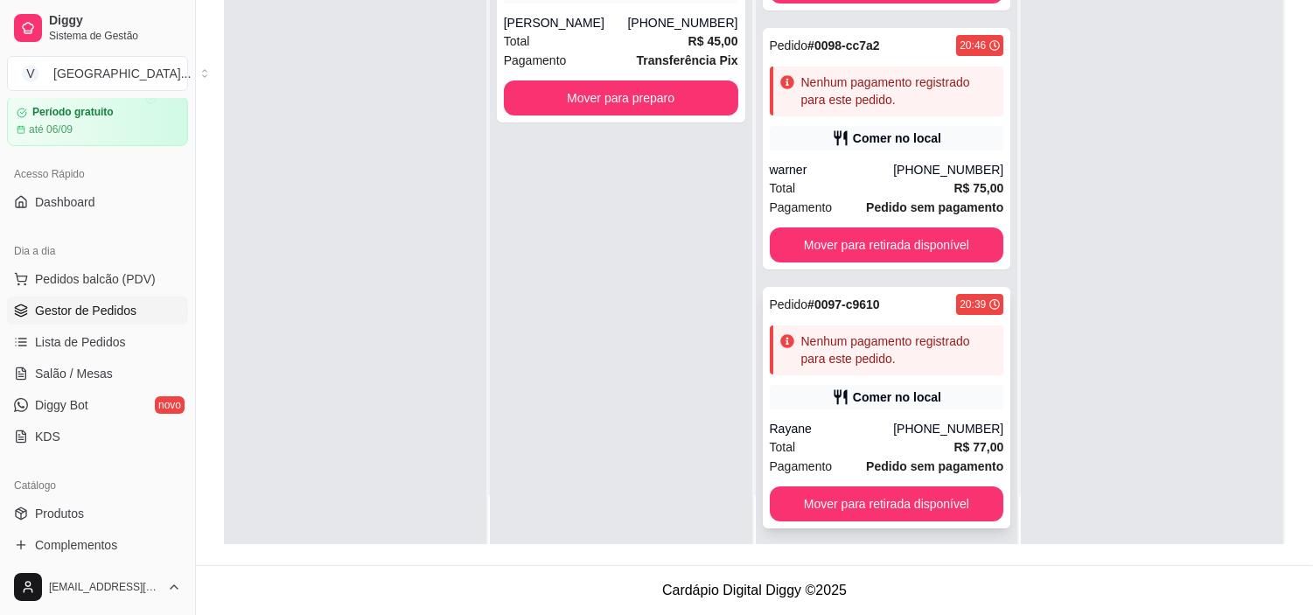
scroll to position [577, 0]
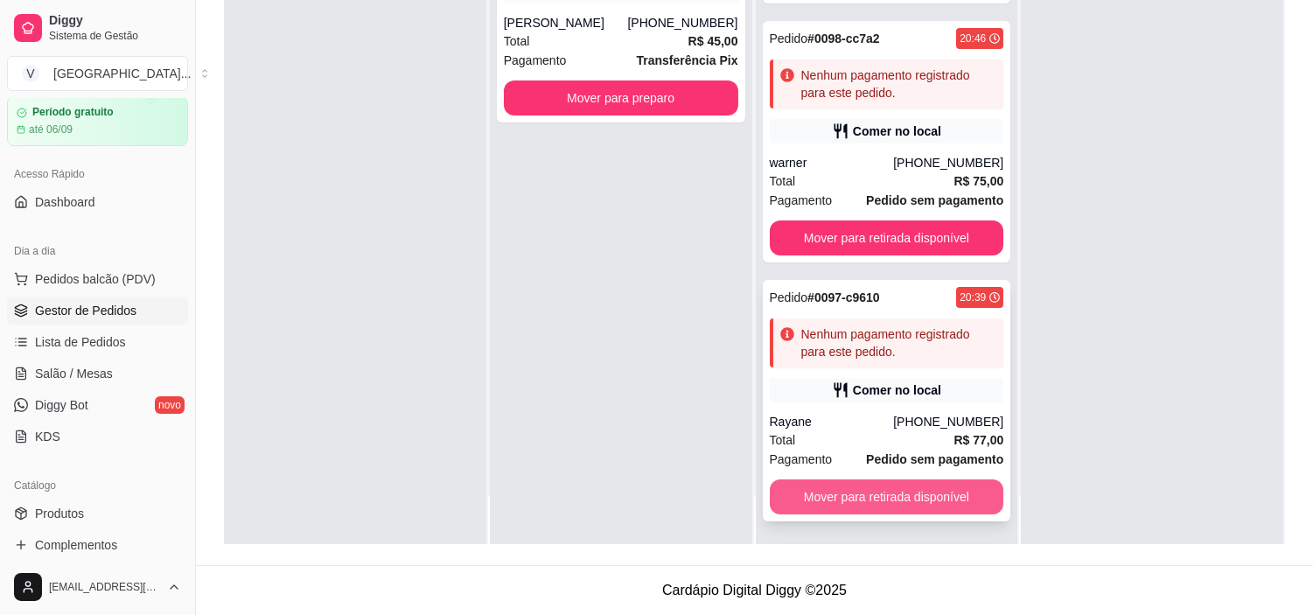
click at [910, 494] on button "Mover para retirada disponível" at bounding box center [887, 496] width 234 height 35
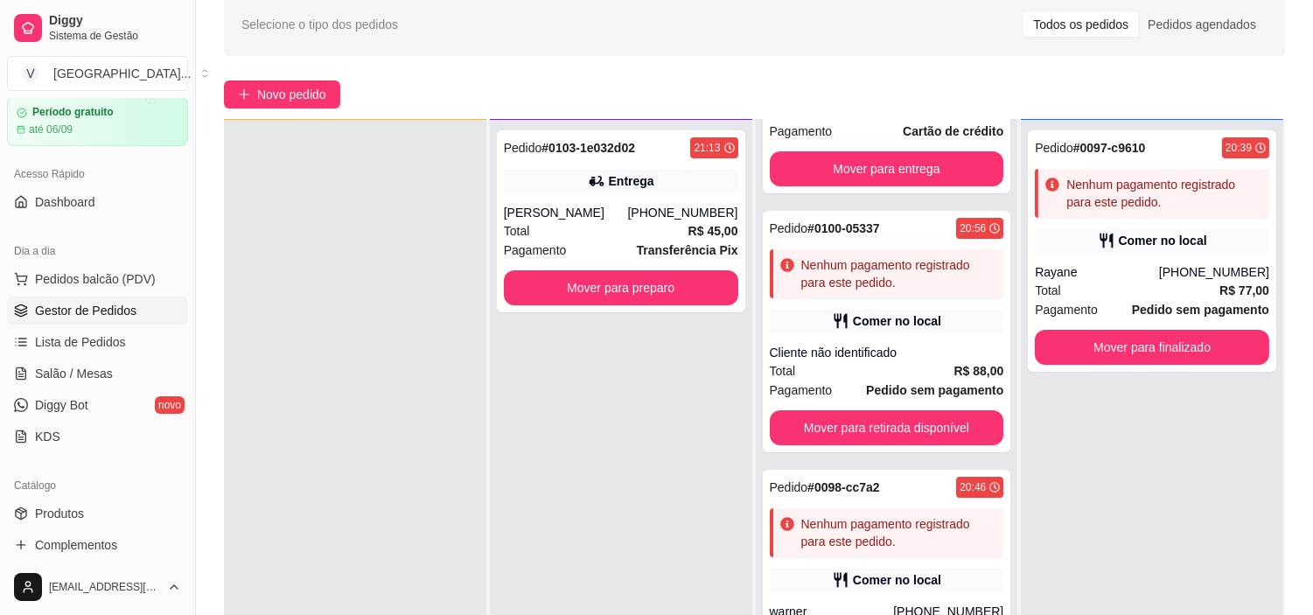
scroll to position [73, 0]
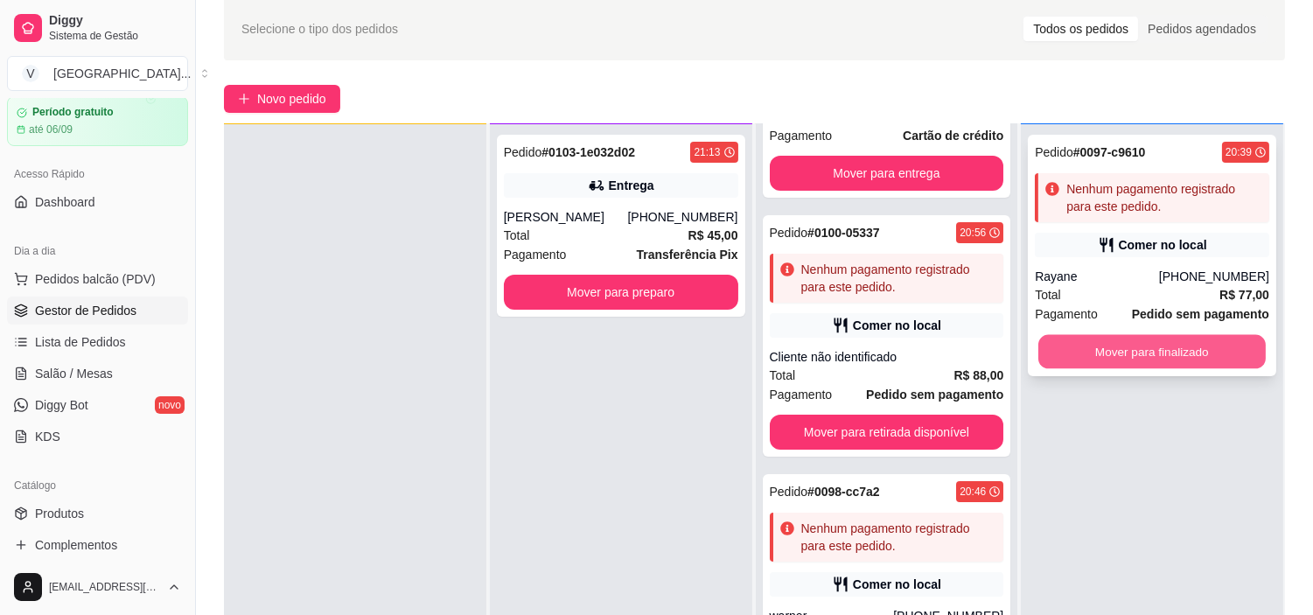
click at [1182, 354] on button "Mover para finalizado" at bounding box center [1151, 352] width 227 height 34
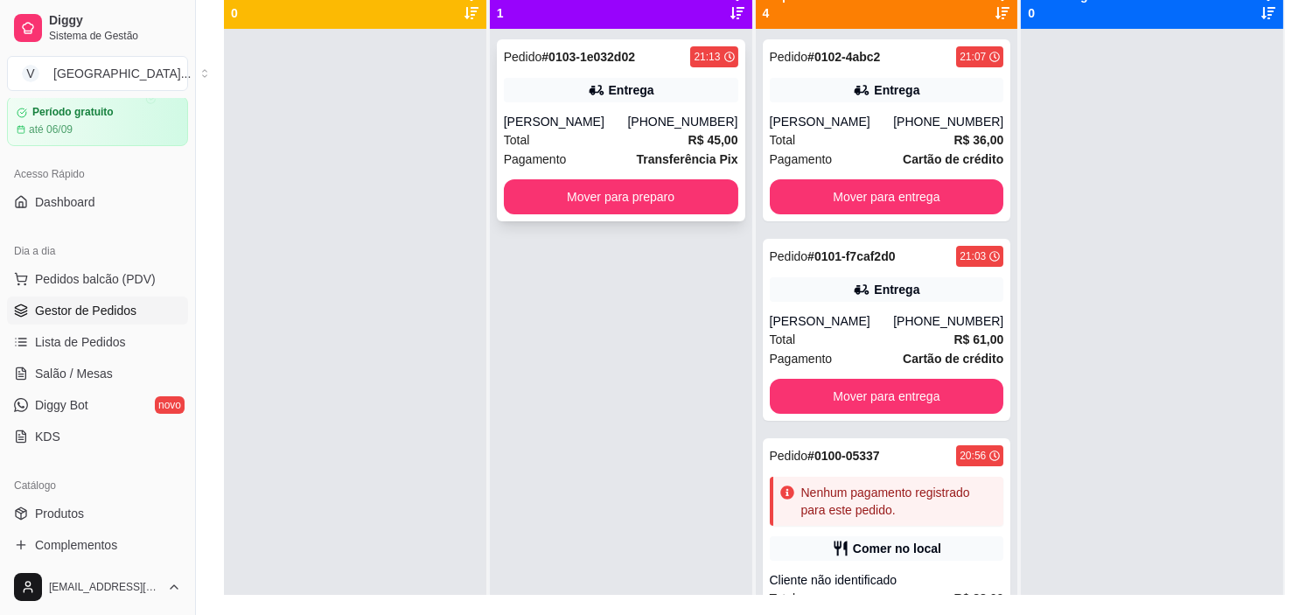
scroll to position [0, 0]
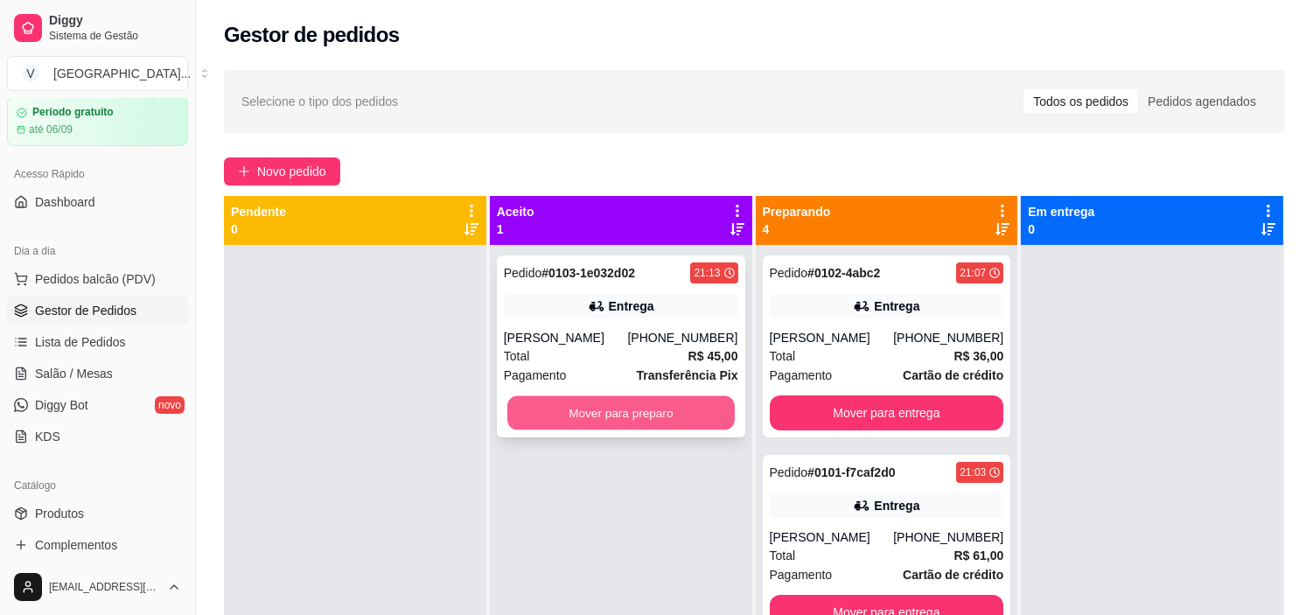
click at [610, 416] on button "Mover para preparo" at bounding box center [620, 413] width 227 height 34
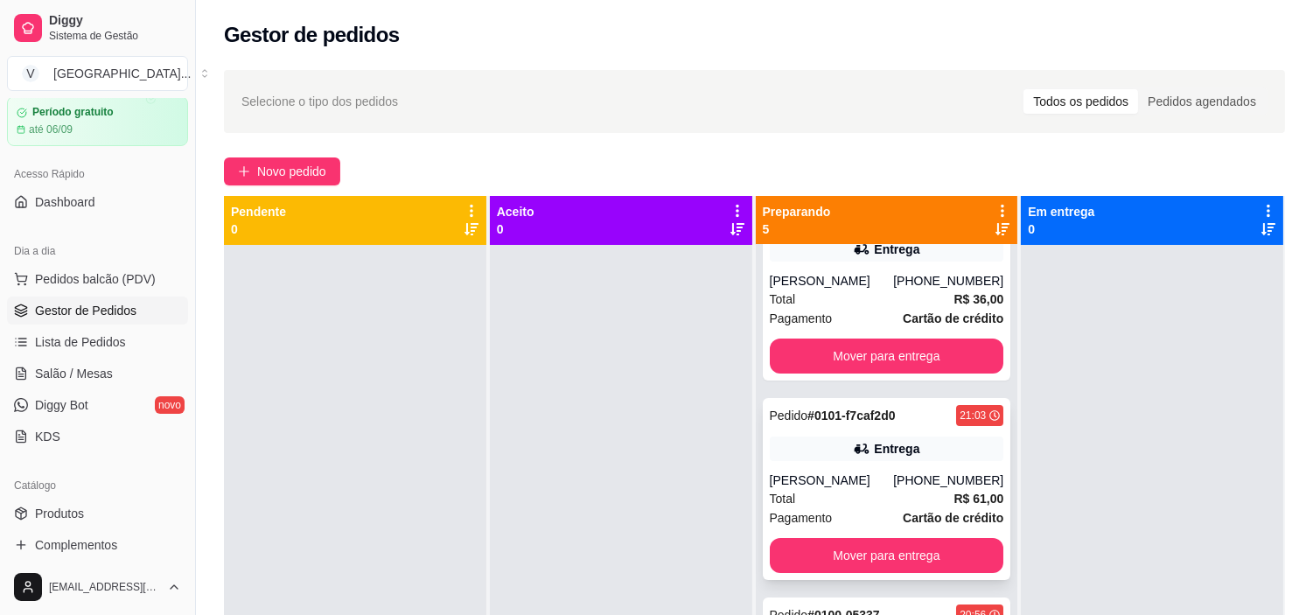
scroll to position [291, 0]
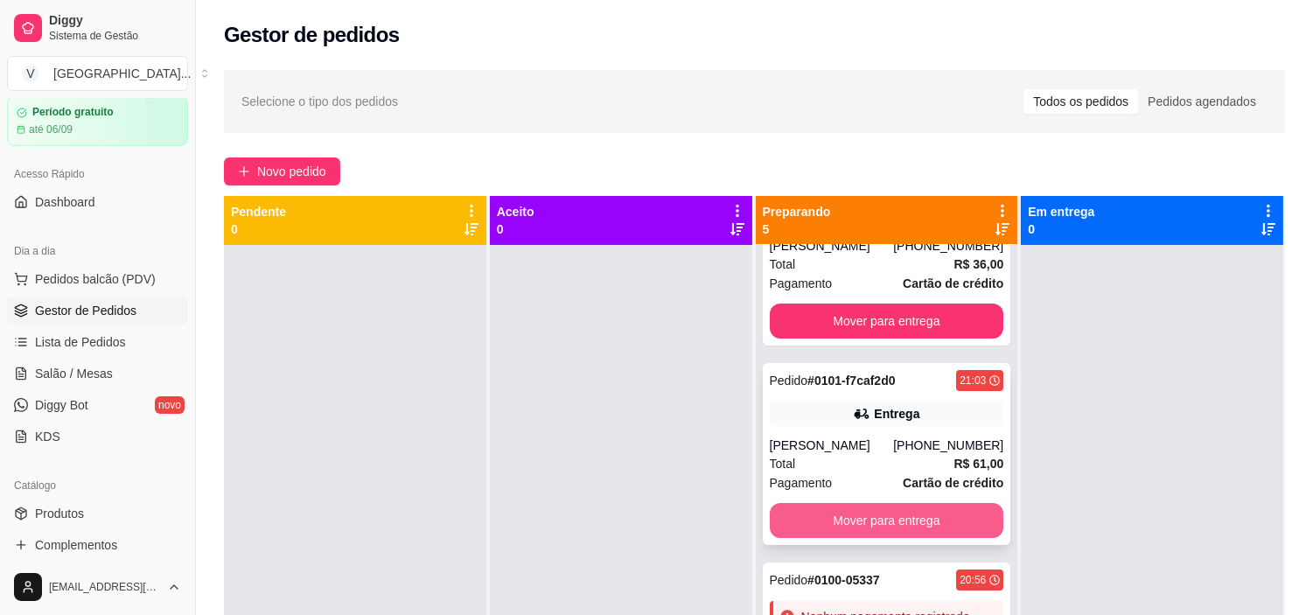
click at [907, 520] on button "Mover para entrega" at bounding box center [887, 520] width 234 height 35
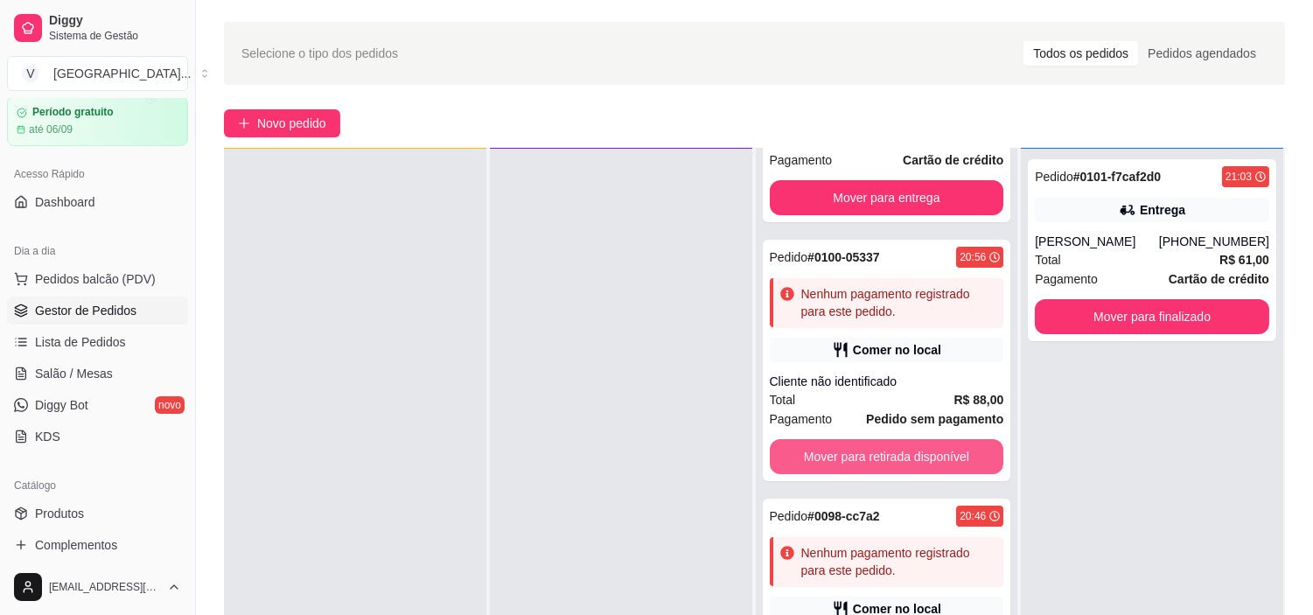
scroll to position [97, 0]
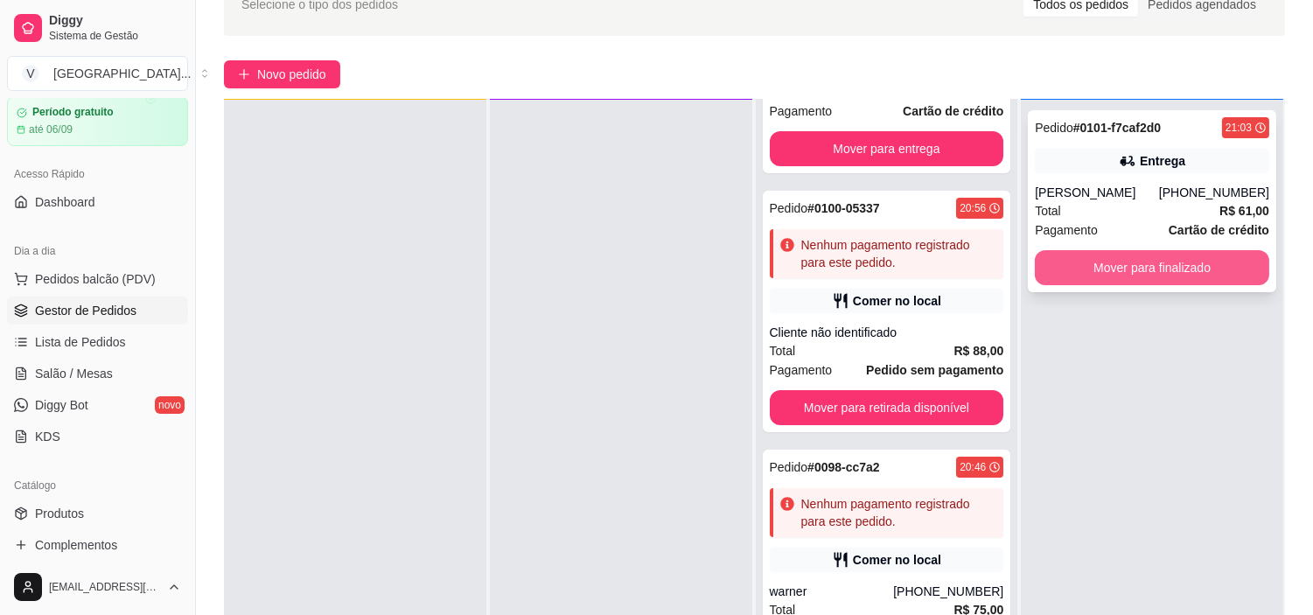
click at [1160, 274] on button "Mover para finalizado" at bounding box center [1152, 267] width 234 height 35
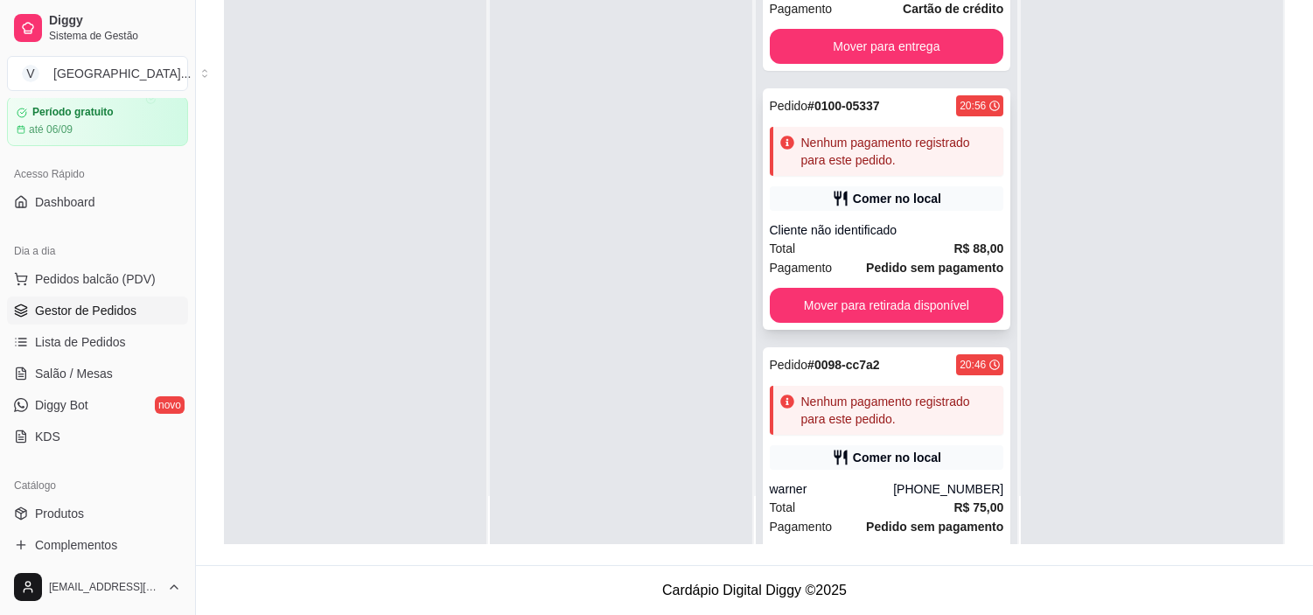
scroll to position [318, 0]
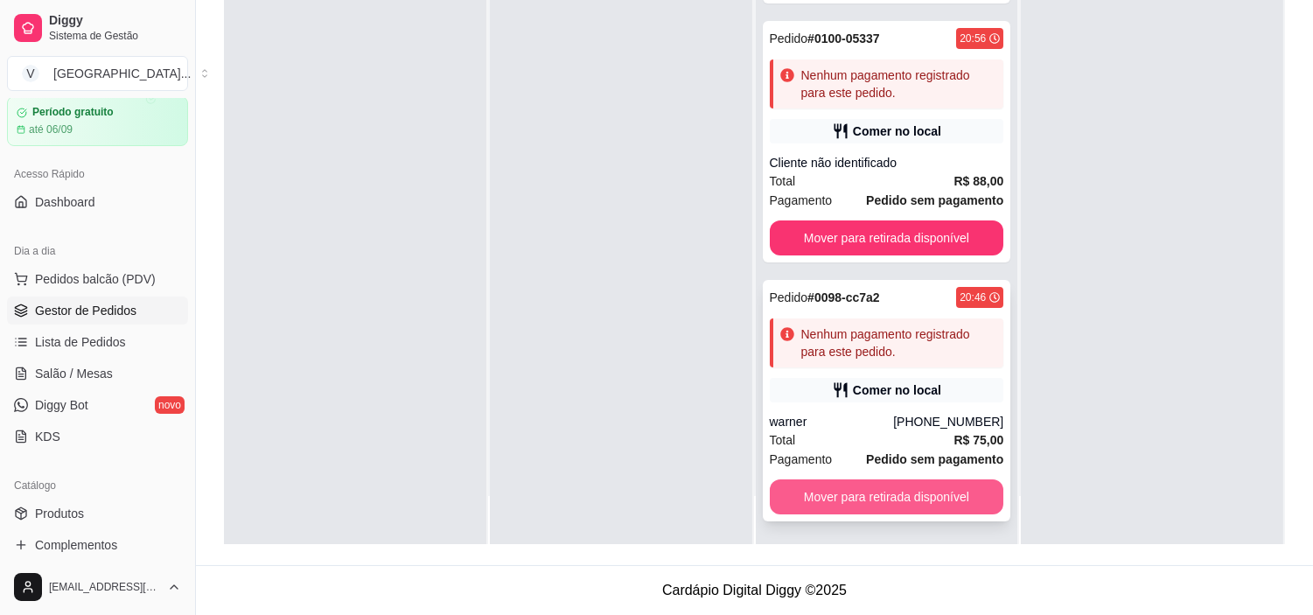
click at [858, 507] on button "Mover para retirada disponível" at bounding box center [887, 496] width 234 height 35
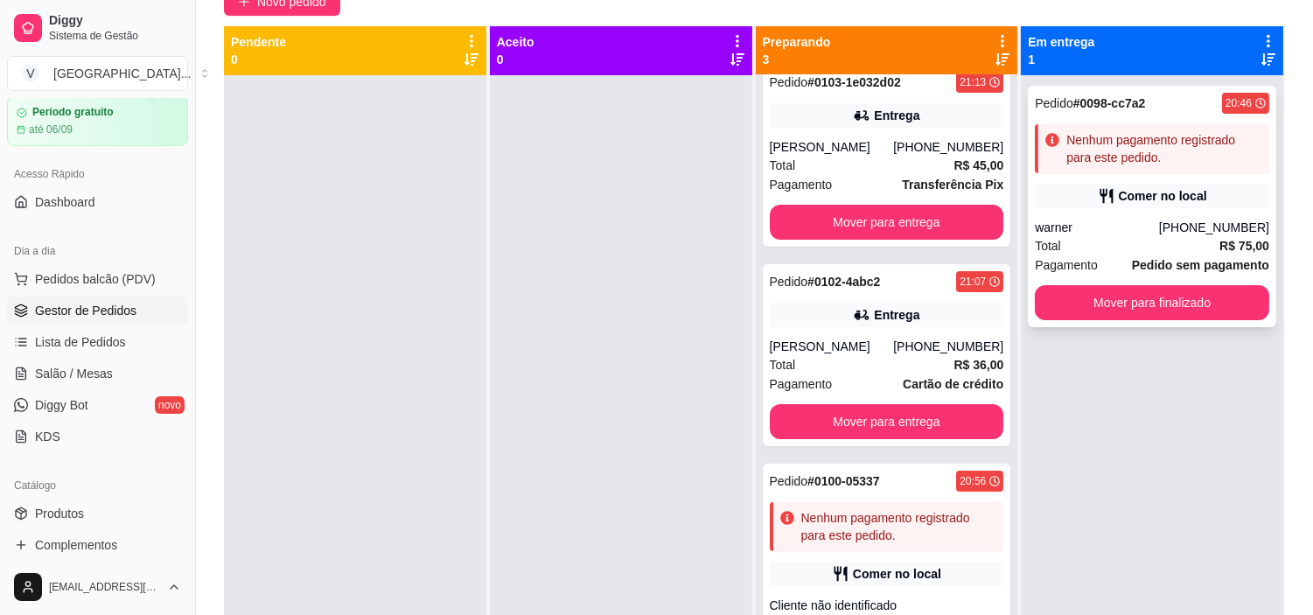
scroll to position [0, 0]
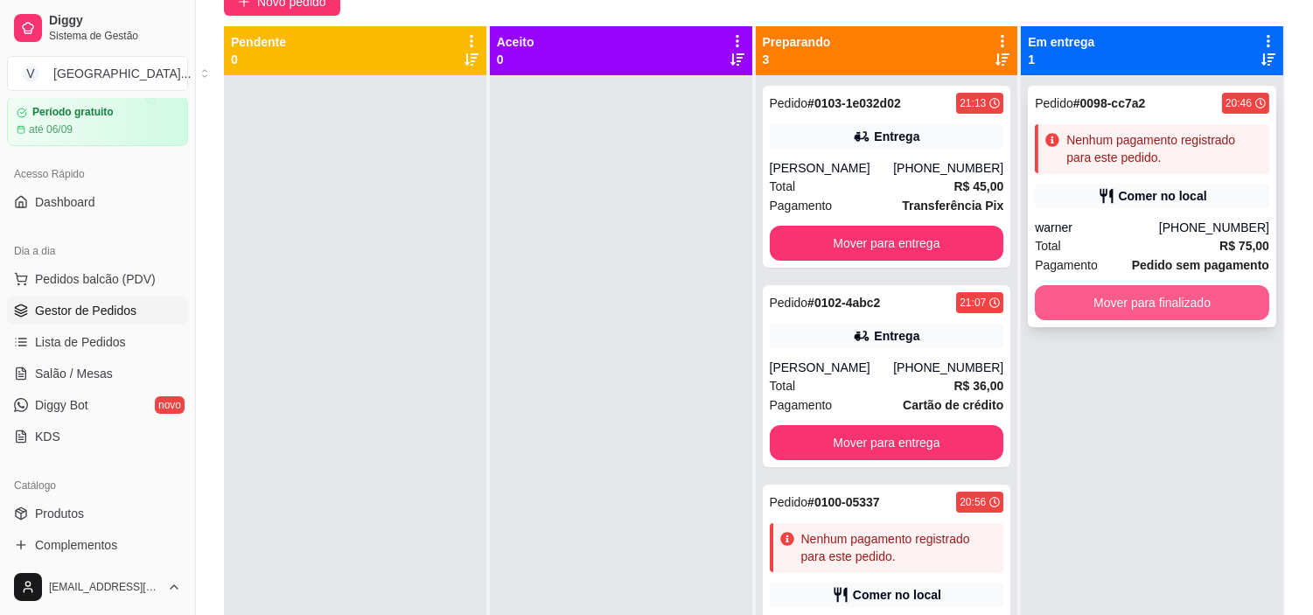
click at [1161, 303] on button "Mover para finalizado" at bounding box center [1152, 302] width 234 height 35
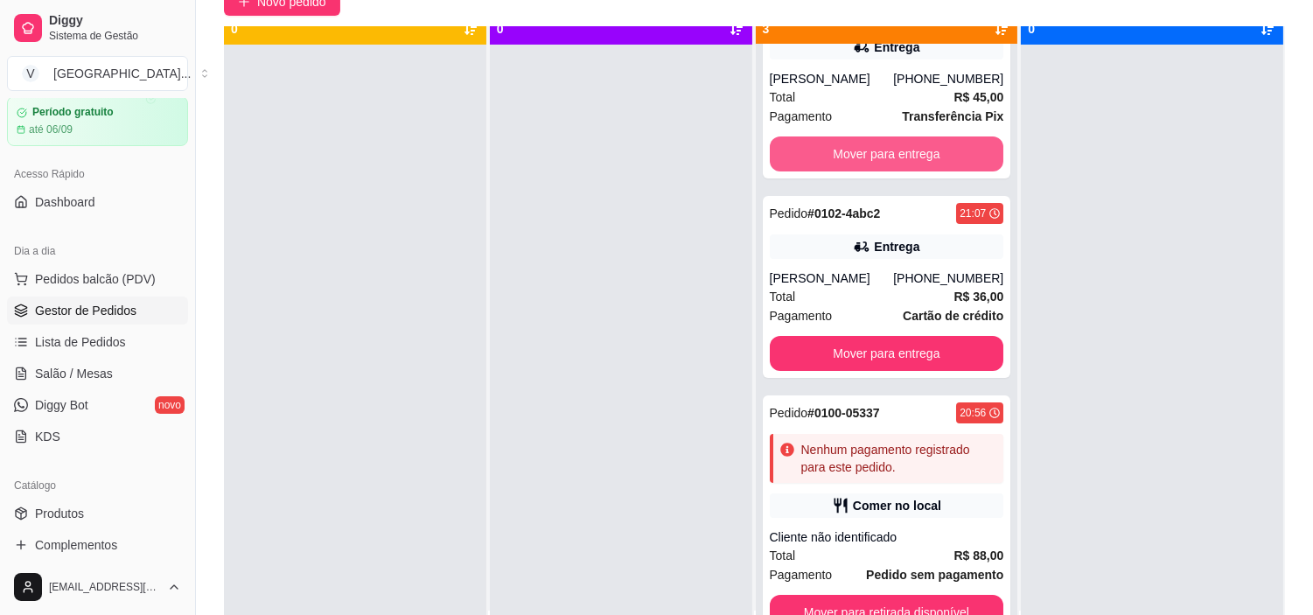
scroll to position [48, 0]
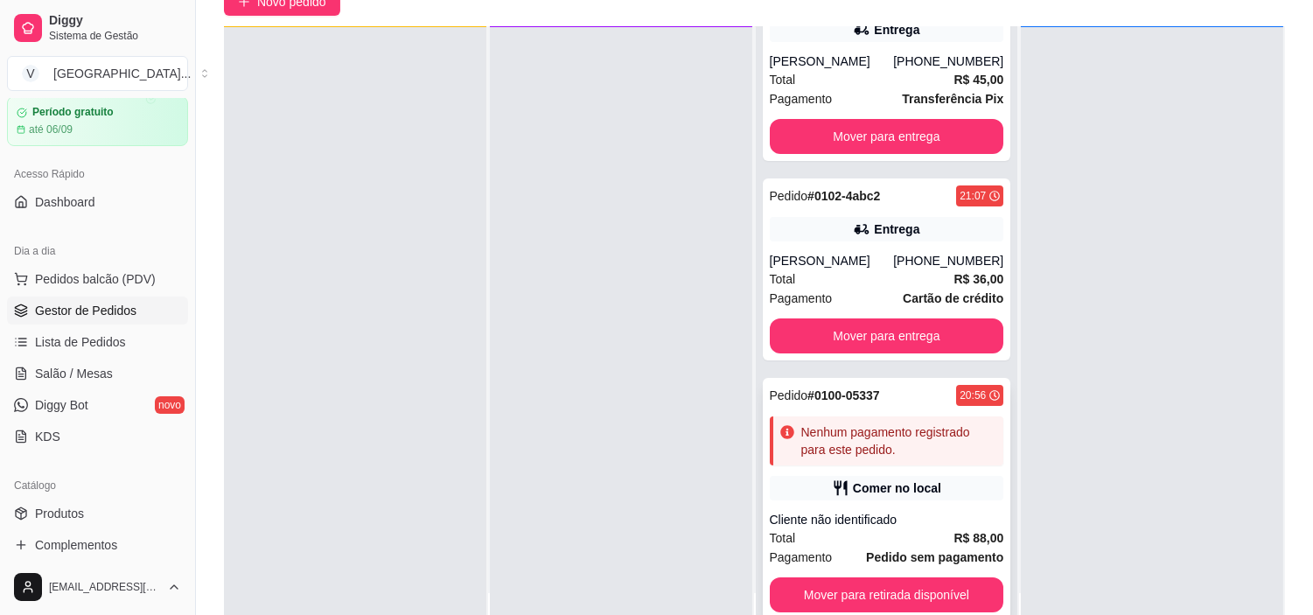
click at [952, 458] on div "Nenhum pagamento registrado para este pedido." at bounding box center [887, 440] width 234 height 49
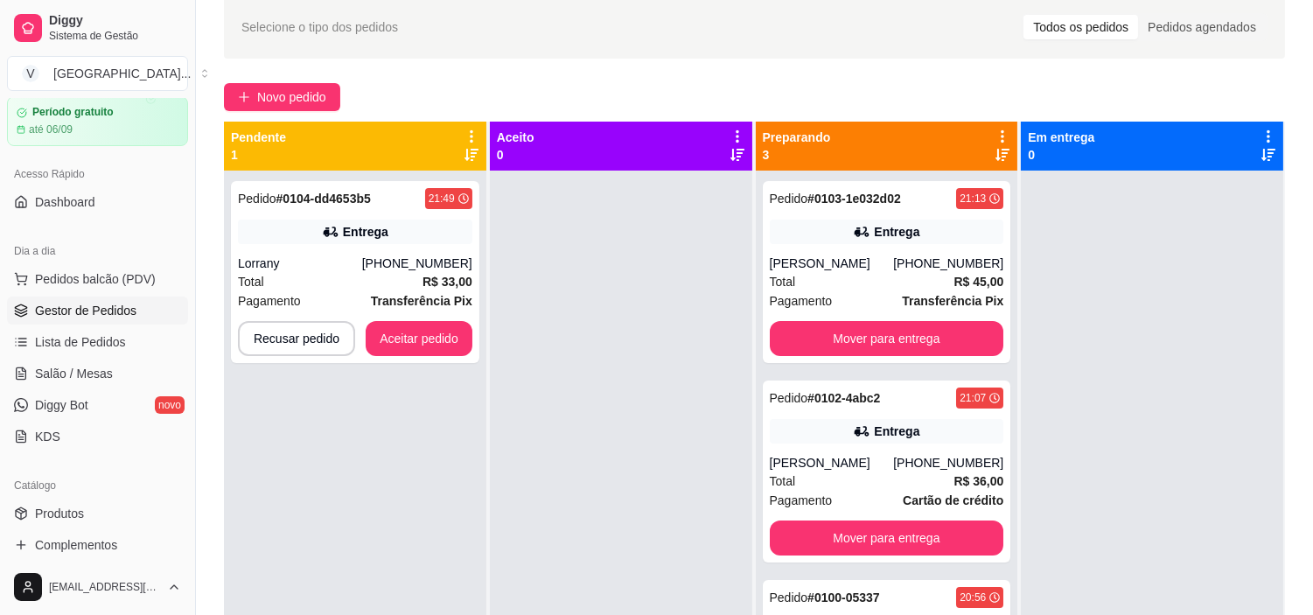
scroll to position [73, 0]
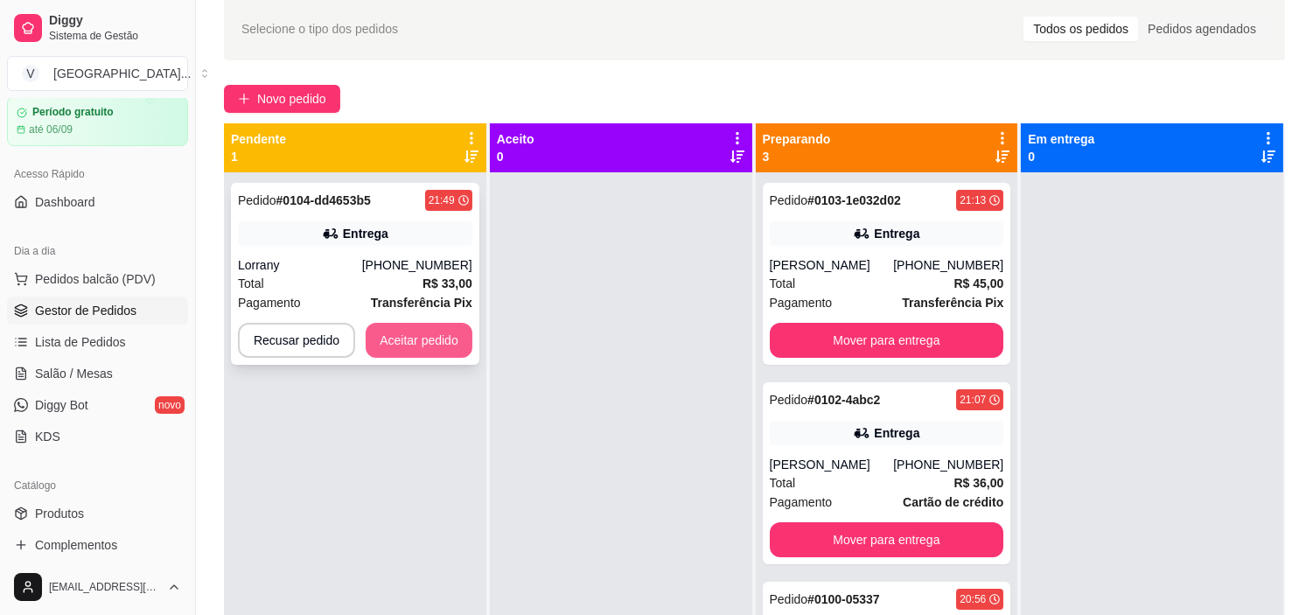
click at [408, 333] on button "Aceitar pedido" at bounding box center [419, 340] width 107 height 35
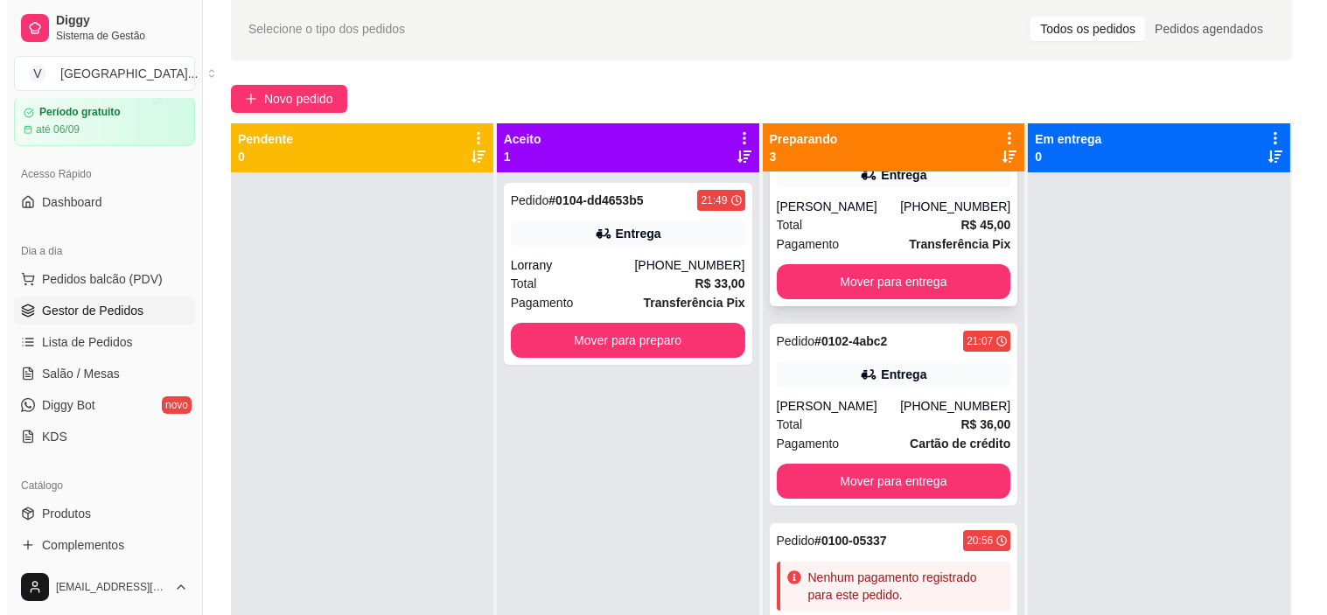
scroll to position [0, 0]
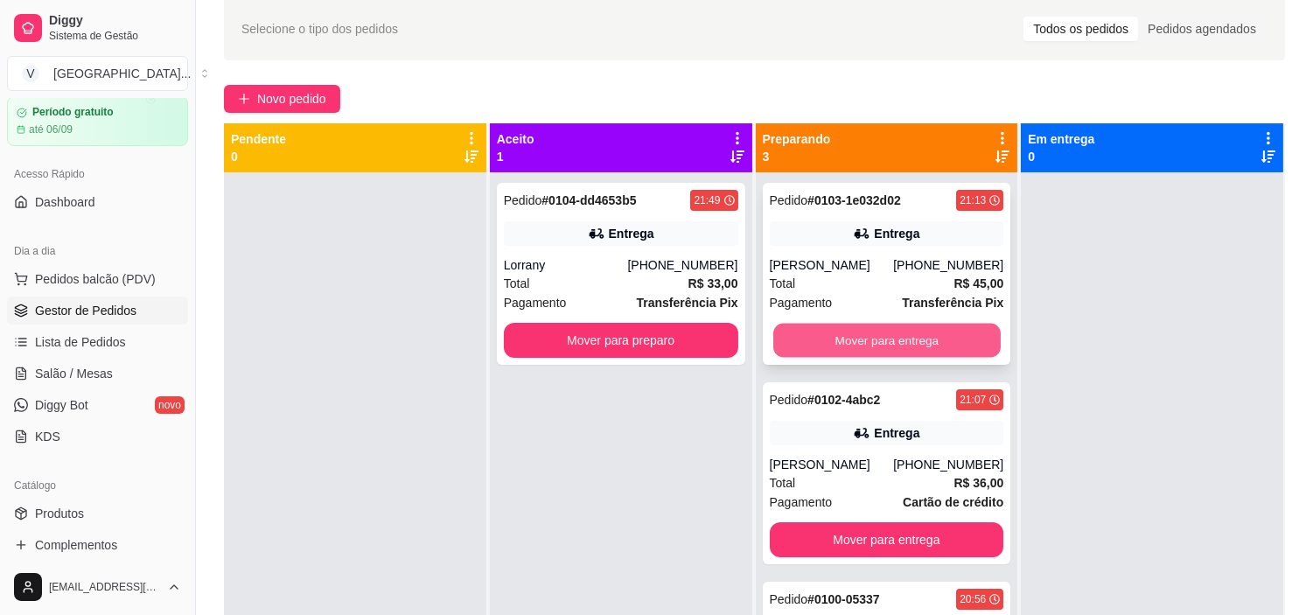
click at [911, 344] on button "Mover para entrega" at bounding box center [886, 341] width 227 height 34
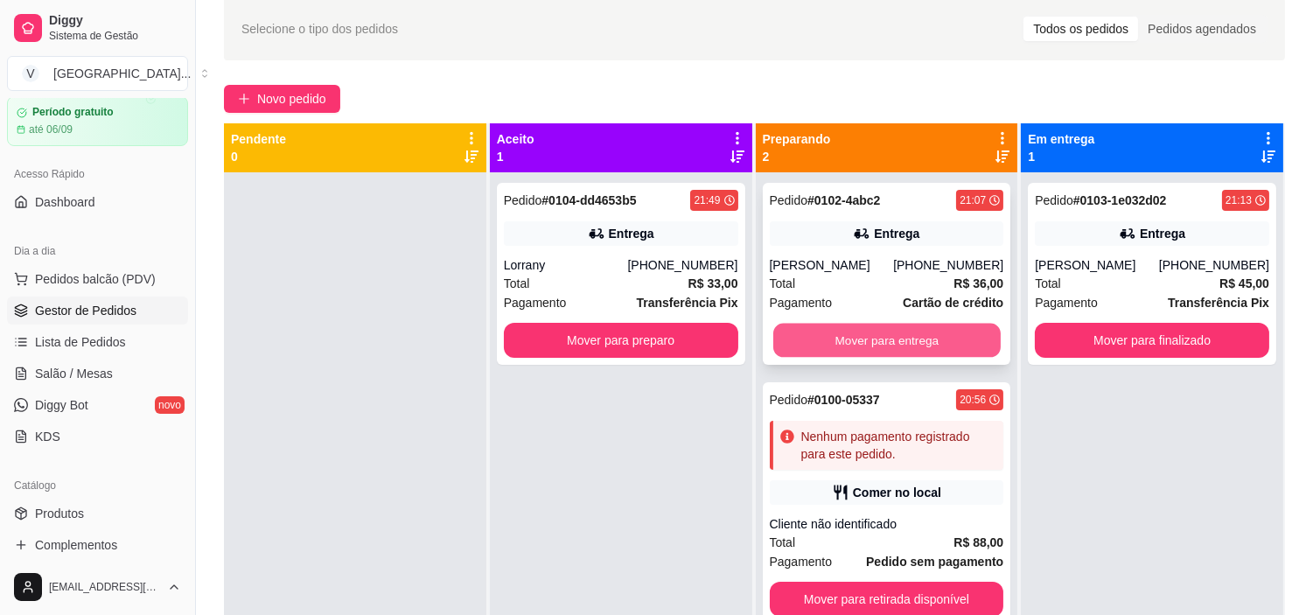
click at [861, 332] on button "Mover para entrega" at bounding box center [886, 341] width 227 height 34
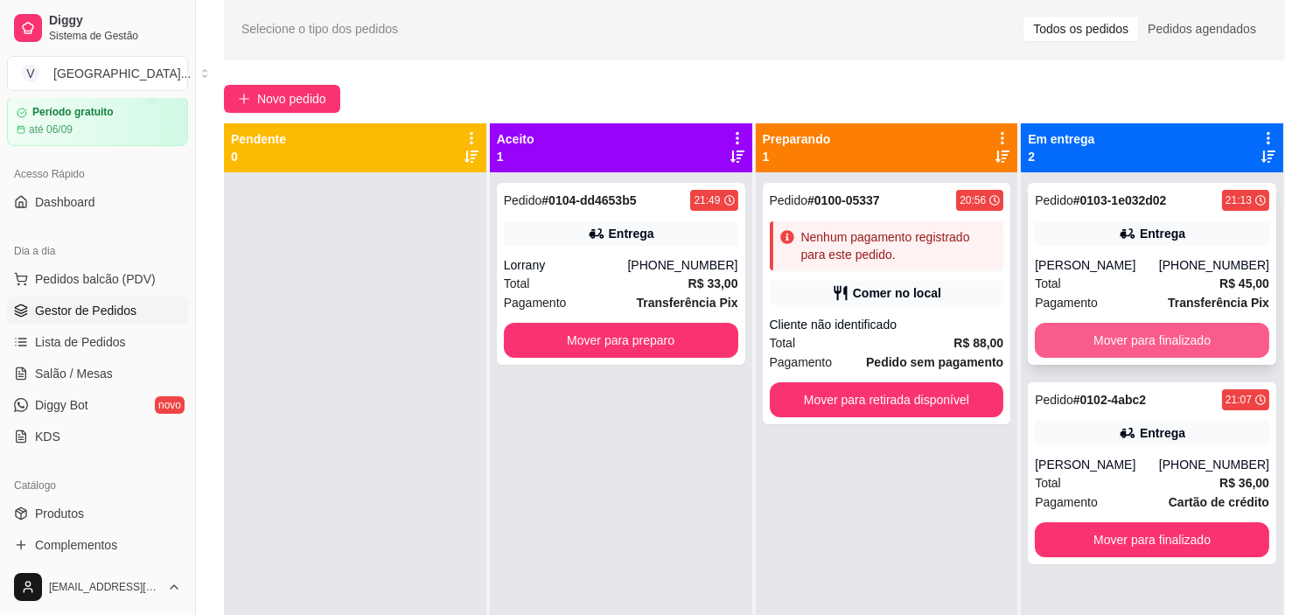
click at [1154, 324] on button "Mover para finalizado" at bounding box center [1152, 340] width 234 height 35
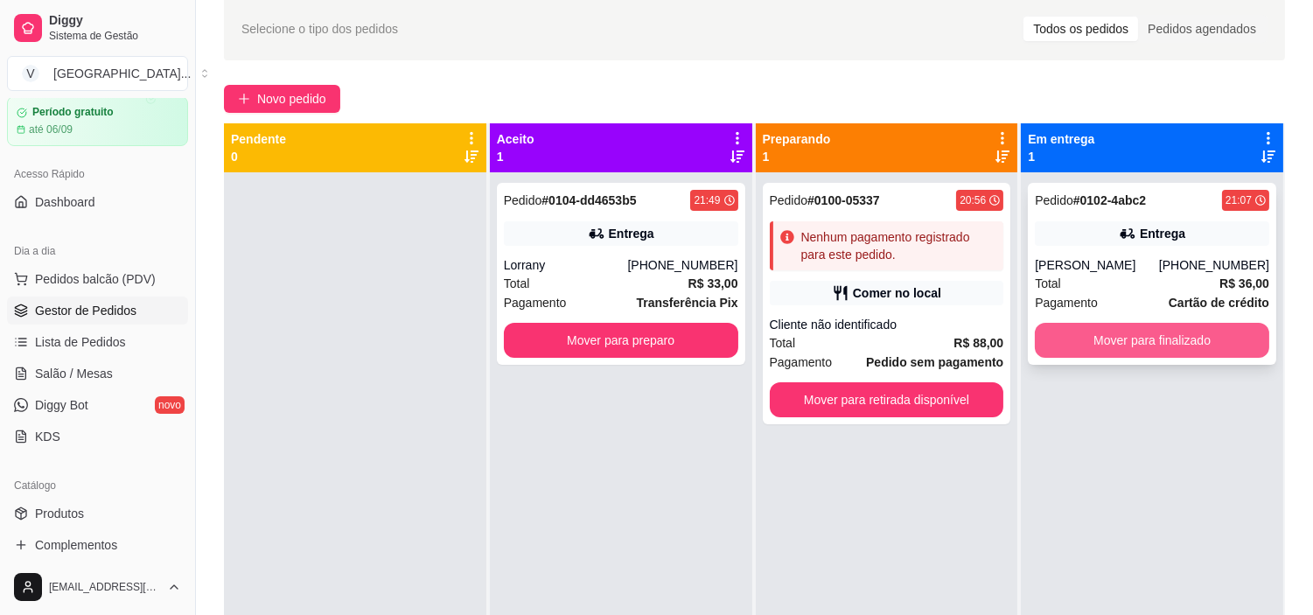
click at [1168, 330] on button "Mover para finalizado" at bounding box center [1152, 340] width 234 height 35
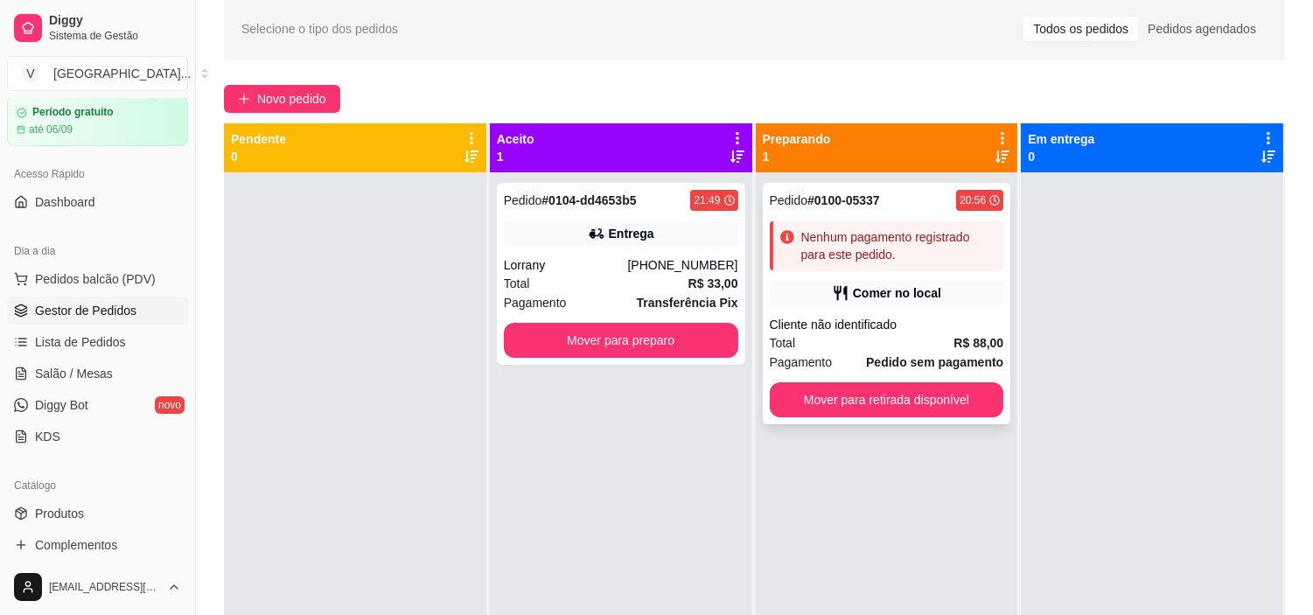
click at [870, 348] on div "Total R$ 88,00" at bounding box center [887, 342] width 234 height 19
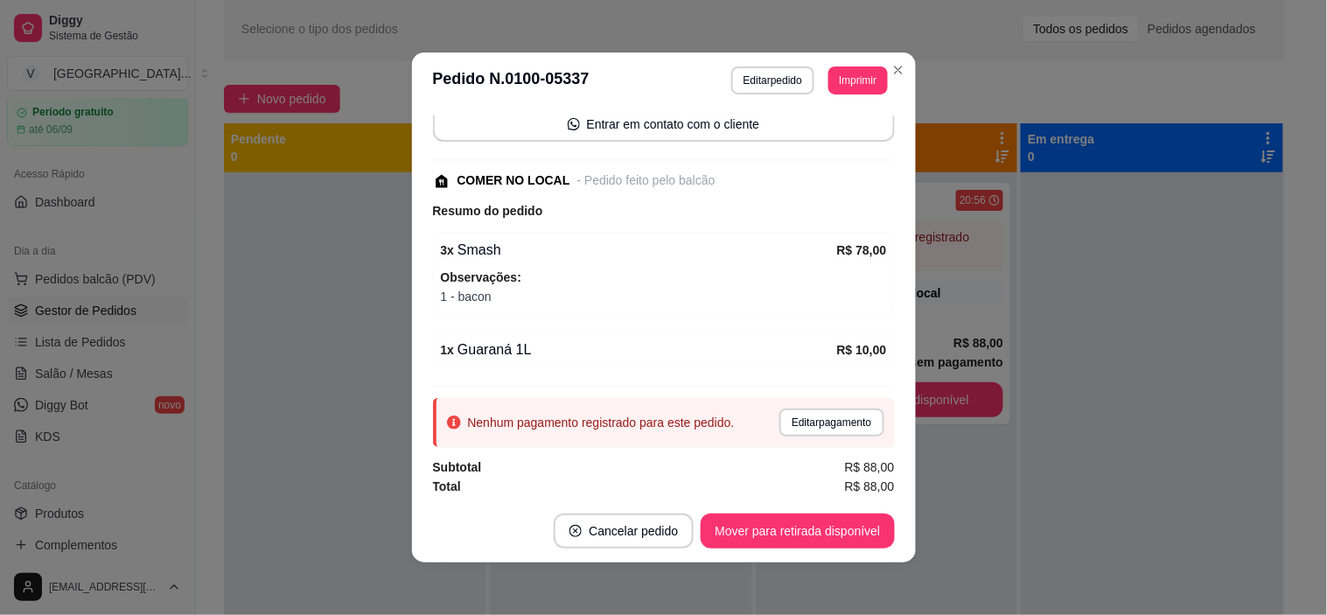
scroll to position [137, 0]
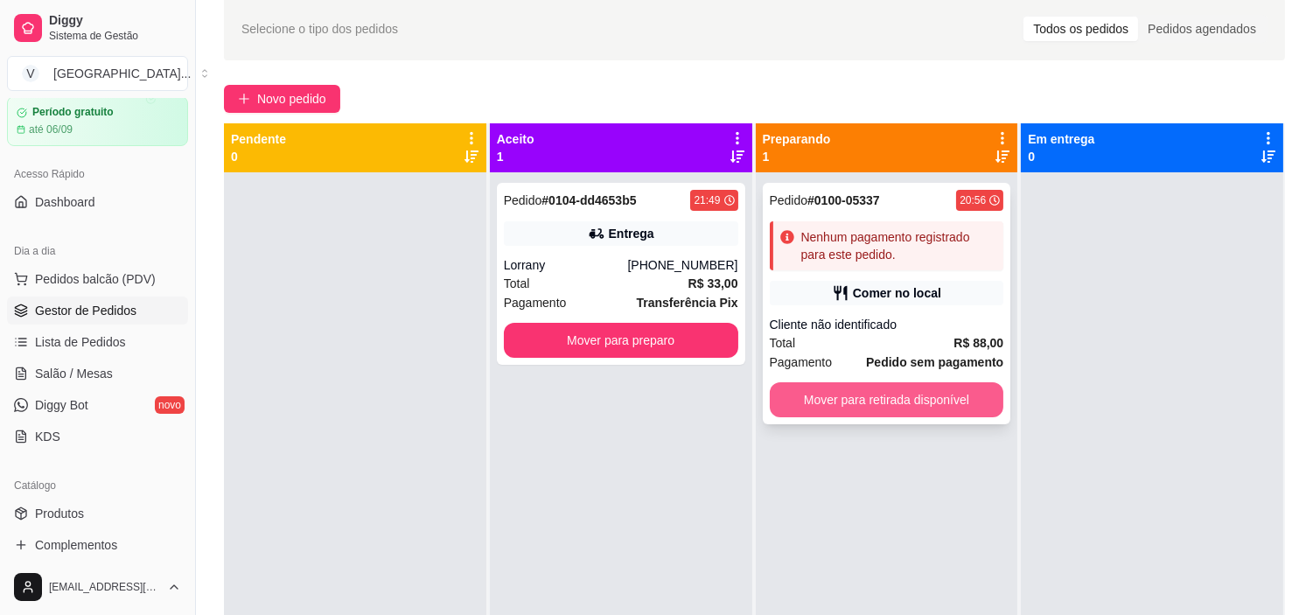
click at [911, 398] on button "Mover para retirada disponível" at bounding box center [887, 399] width 234 height 35
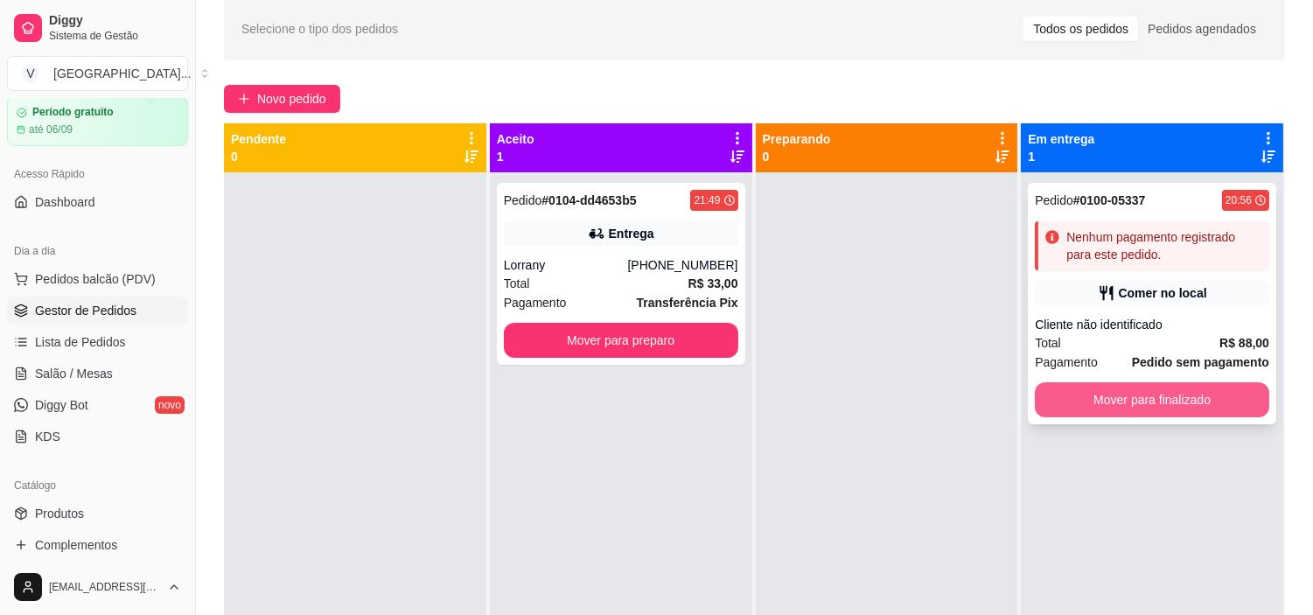
click at [1167, 400] on button "Mover para finalizado" at bounding box center [1152, 399] width 234 height 35
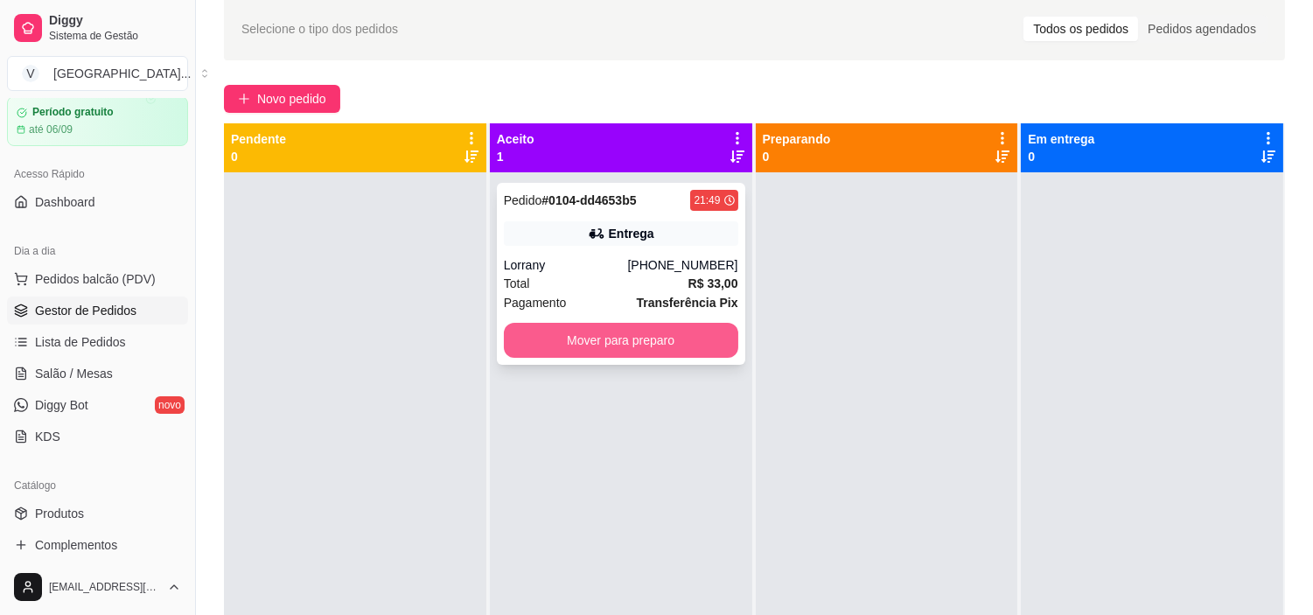
click at [652, 356] on button "Mover para preparo" at bounding box center [621, 340] width 234 height 35
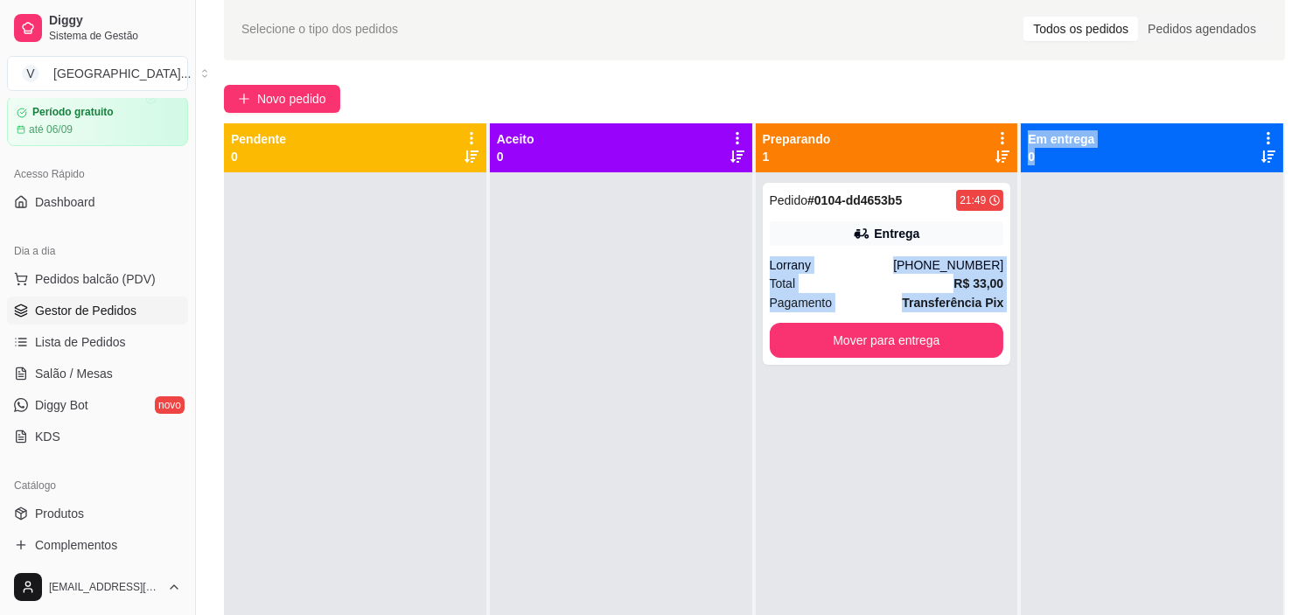
drag, startPoint x: 1047, startPoint y: 306, endPoint x: 753, endPoint y: 241, distance: 300.9
click at [754, 245] on div "Pendente 0 Aceito 0 Preparando 1 Pedido # 0104-dd4653b5 21:49 Entrega Lorrany […" at bounding box center [754, 430] width 1061 height 615
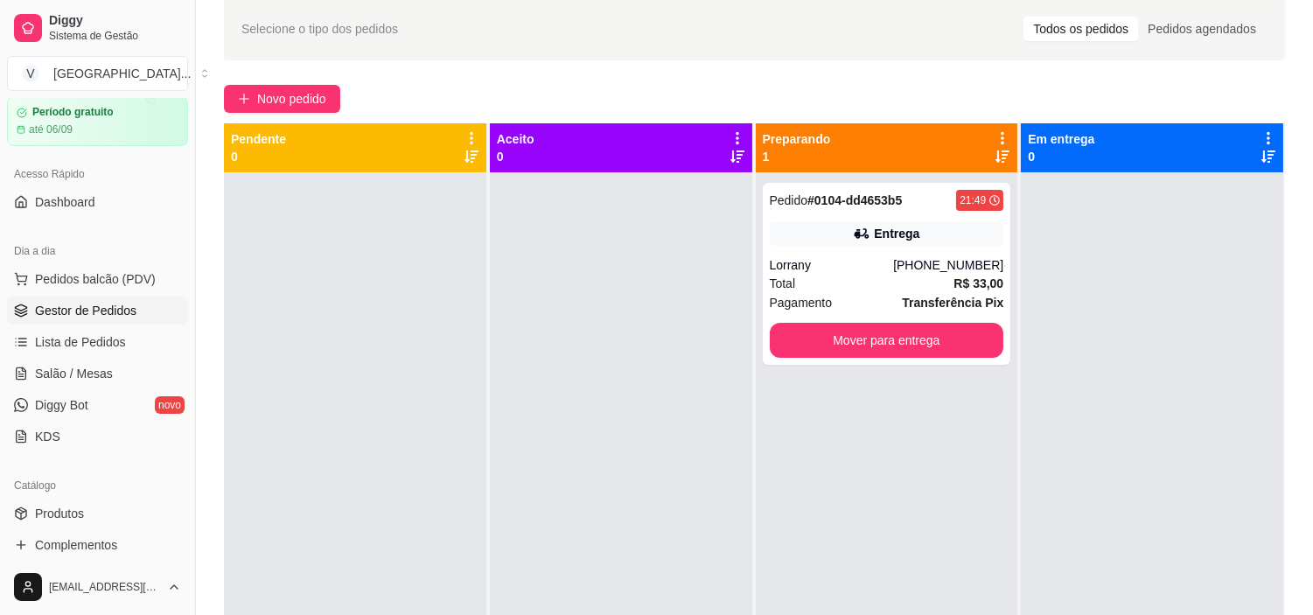
click at [656, 66] on div "Selecione o tipo dos pedidos Todos os pedidos Pedidos agendados Novo pedido Pen…" at bounding box center [754, 373] width 1117 height 772
click at [264, 94] on span "Novo pedido" at bounding box center [291, 98] width 69 height 19
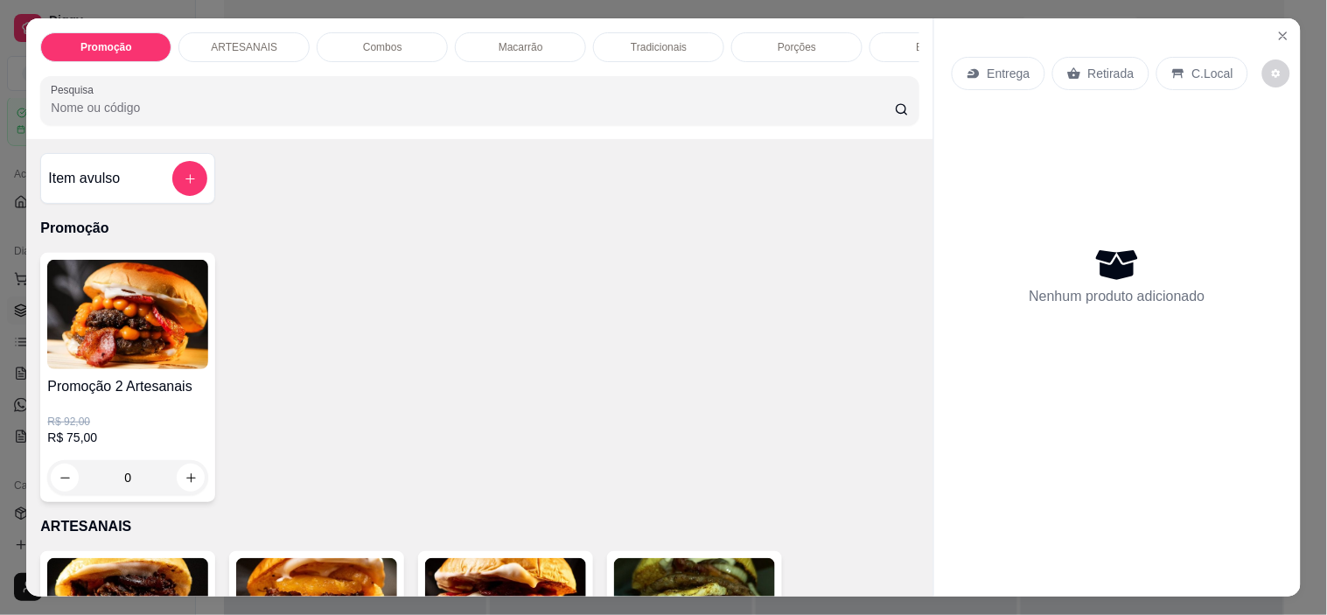
click at [990, 67] on p "Entrega" at bounding box center [1008, 73] width 43 height 17
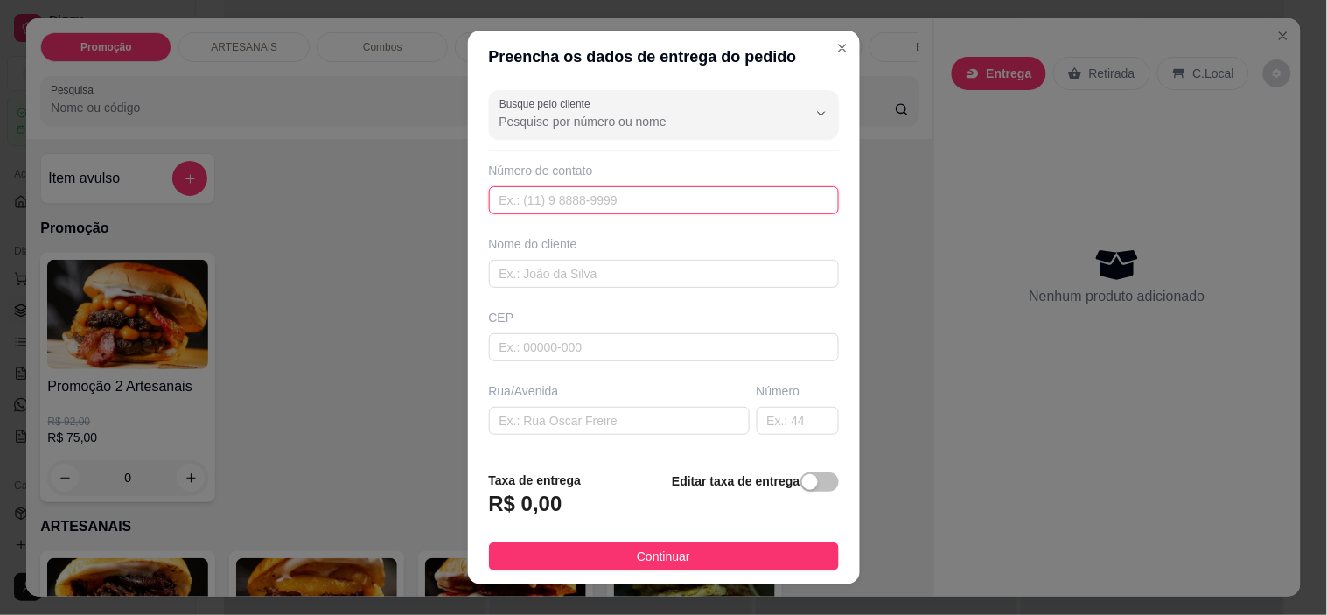
click at [593, 204] on input "text" at bounding box center [664, 200] width 350 height 28
type input "[PHONE_NUMBER]"
click at [592, 257] on div "Nome do cliente" at bounding box center [663, 261] width 357 height 52
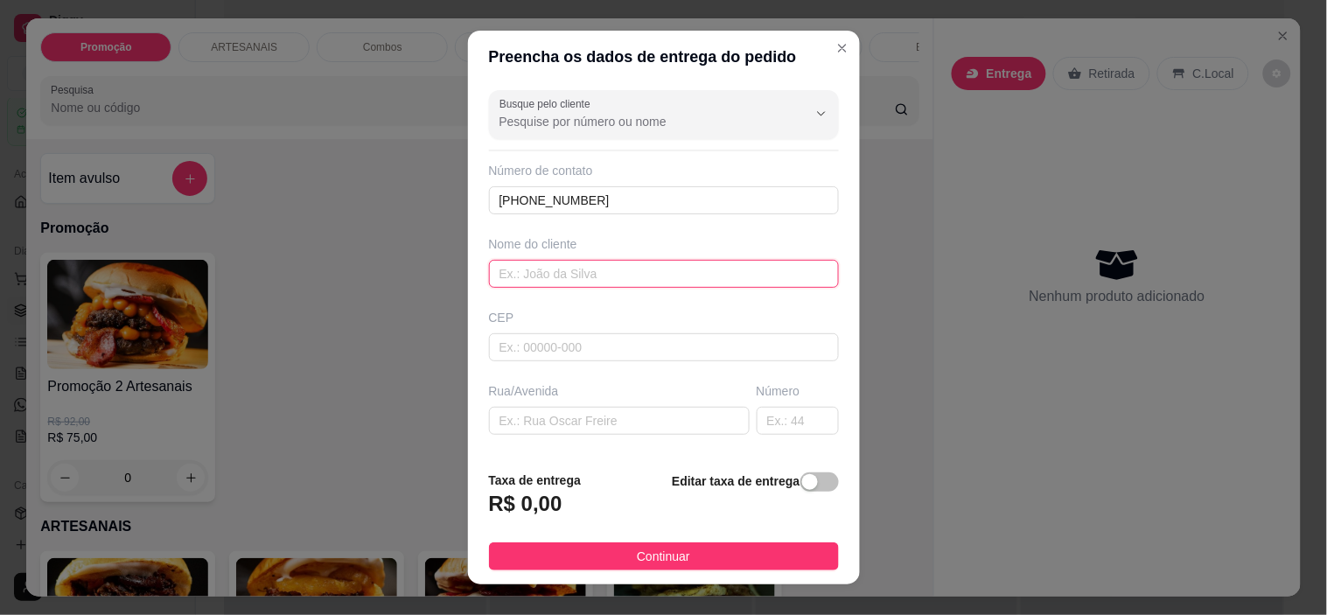
click at [605, 268] on input "text" at bounding box center [664, 274] width 350 height 28
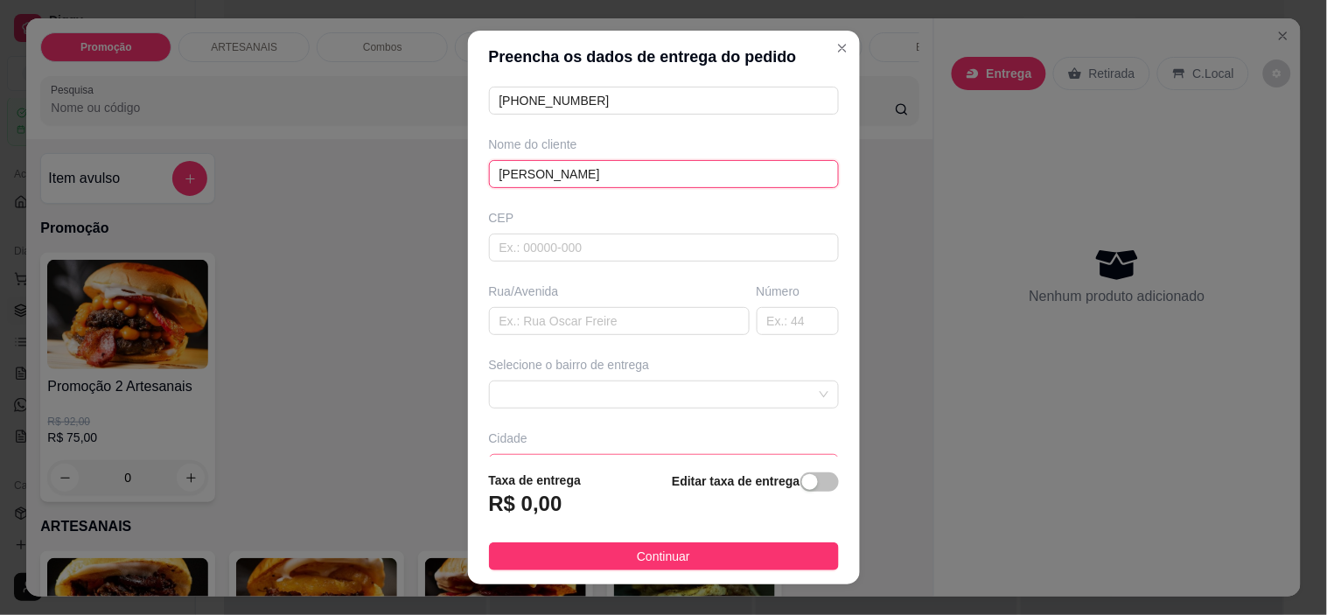
scroll to position [216, 0]
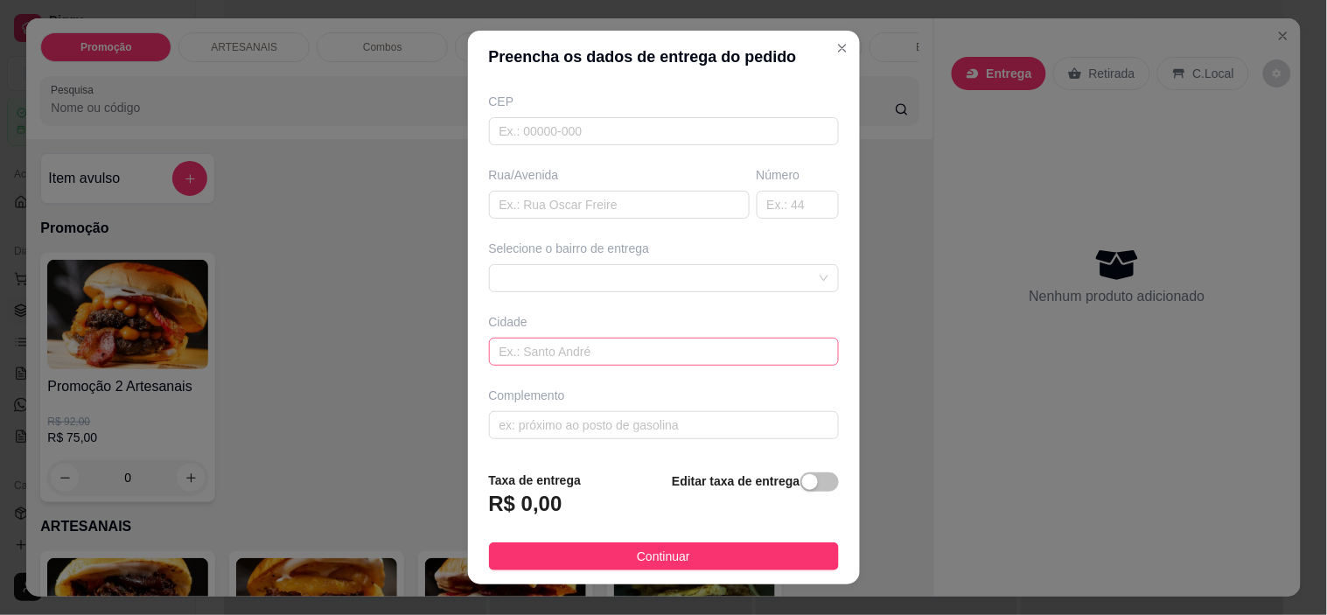
type input "[PERSON_NAME]"
click at [772, 352] on input "text" at bounding box center [664, 352] width 350 height 28
click at [773, 266] on span at bounding box center [663, 278] width 329 height 26
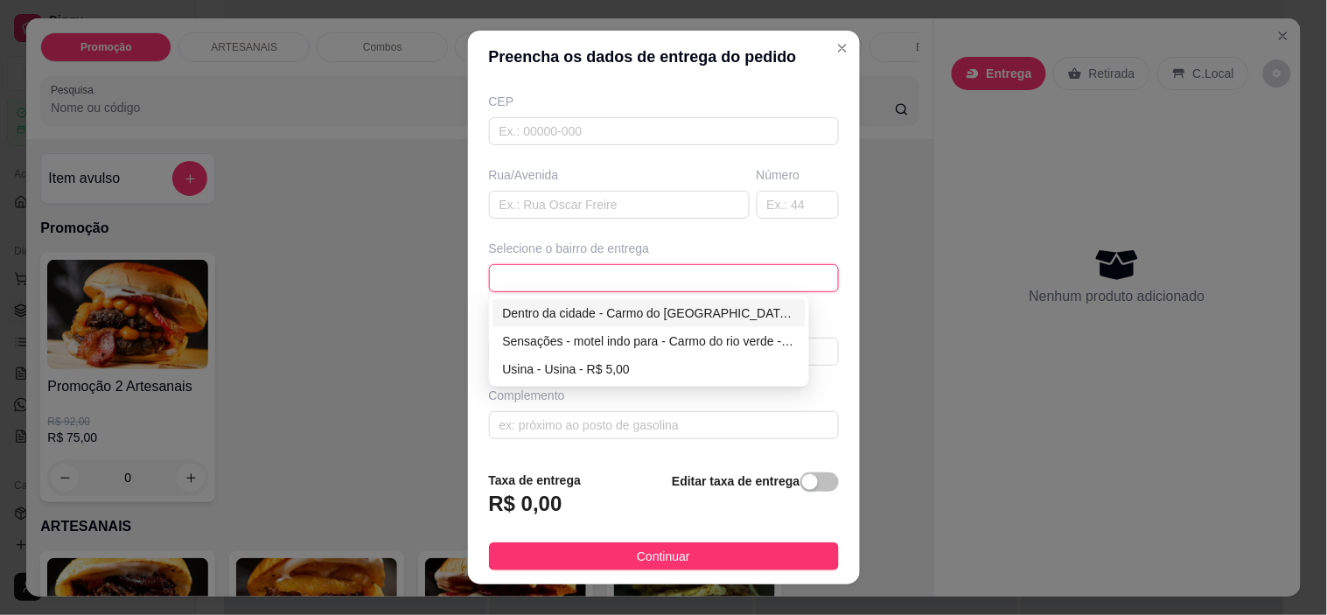
click at [648, 317] on div "Dentro da cidade - Carmo do [GEOGRAPHIC_DATA] - R$ 2,00" at bounding box center [649, 312] width 293 height 19
type input "Carmo do [GEOGRAPHIC_DATA]"
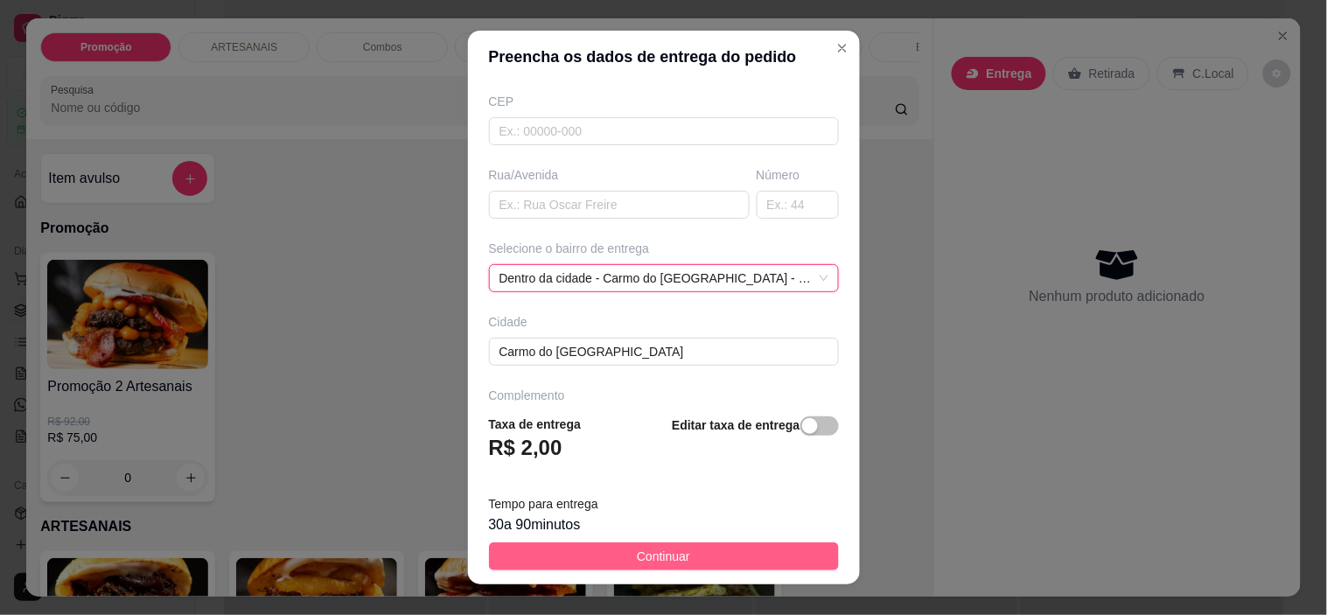
click at [649, 564] on span "Continuar" at bounding box center [663, 556] width 53 height 19
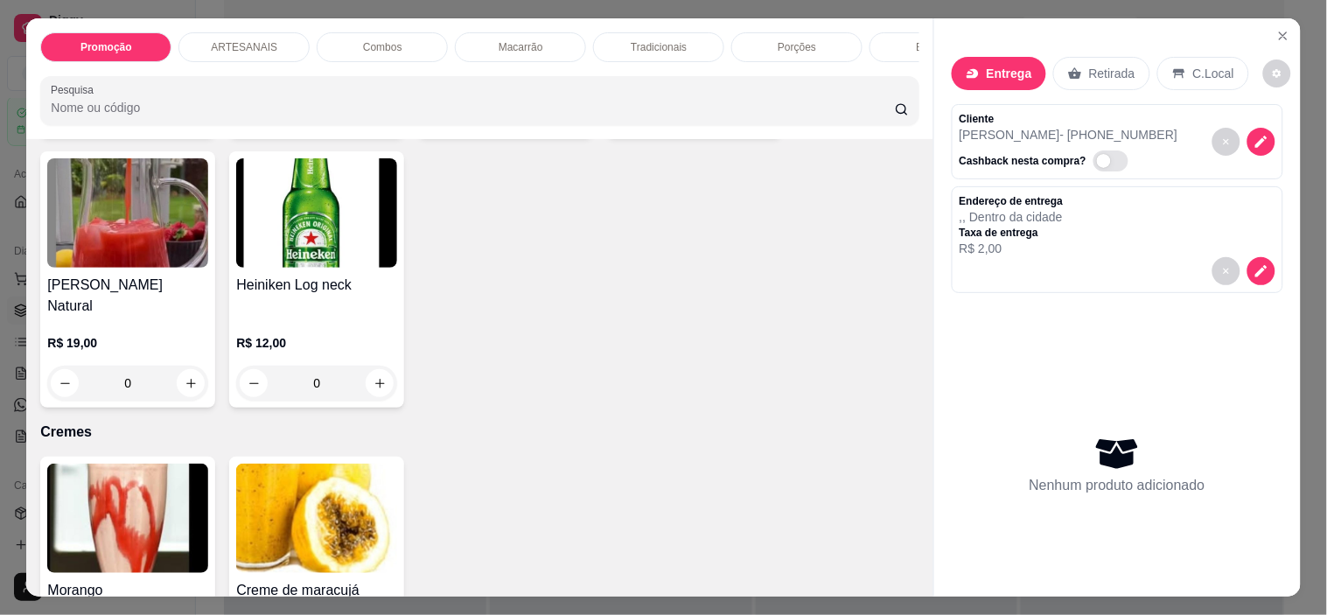
scroll to position [3206, 0]
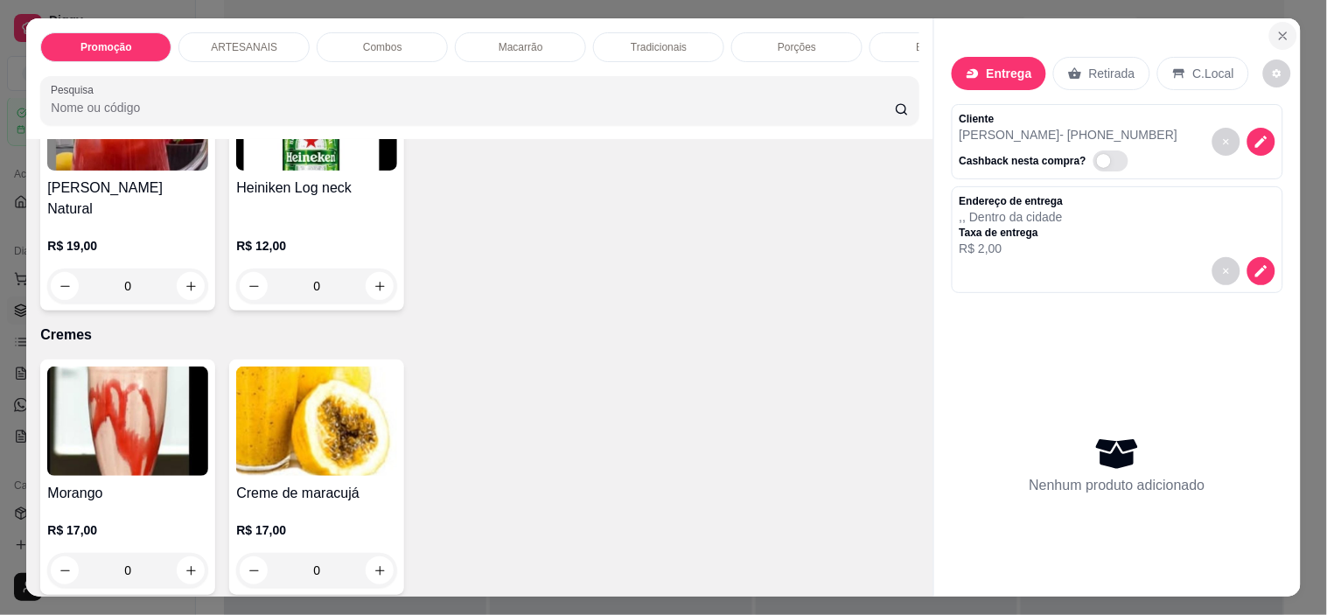
click at [1275, 22] on button "Close" at bounding box center [1283, 36] width 28 height 28
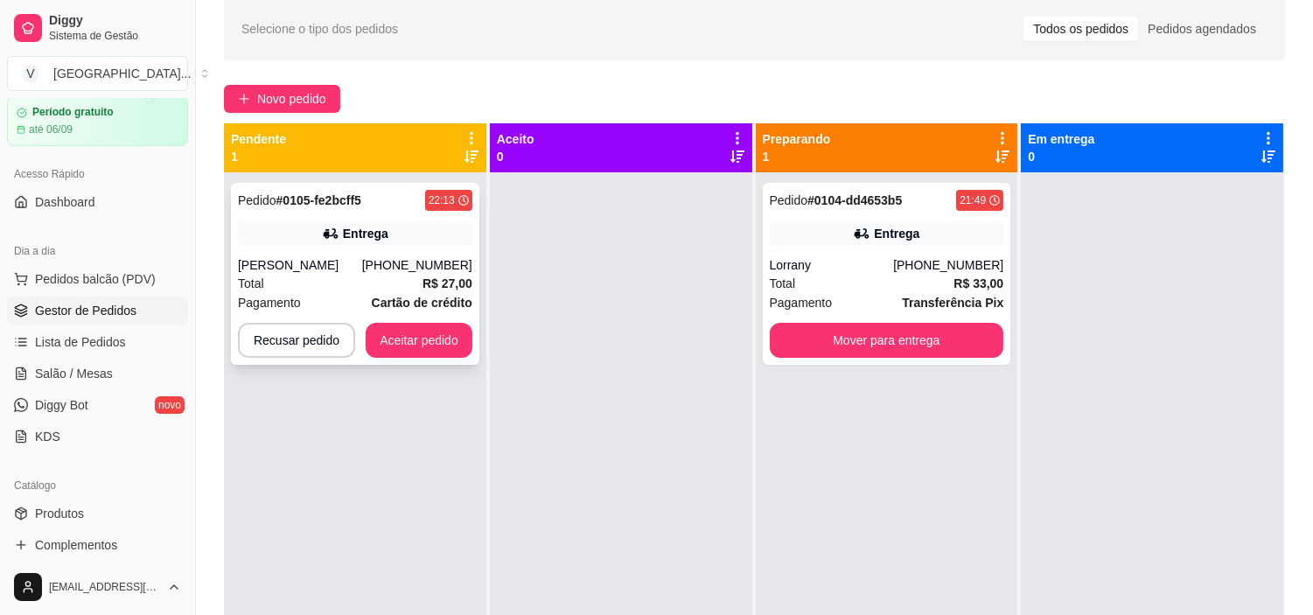
click at [374, 254] on div "Pedido # 0105-fe2bcff5 22:13 Entrega [PERSON_NAME] [PHONE_NUMBER] Total R$ 27,0…" at bounding box center [355, 274] width 248 height 182
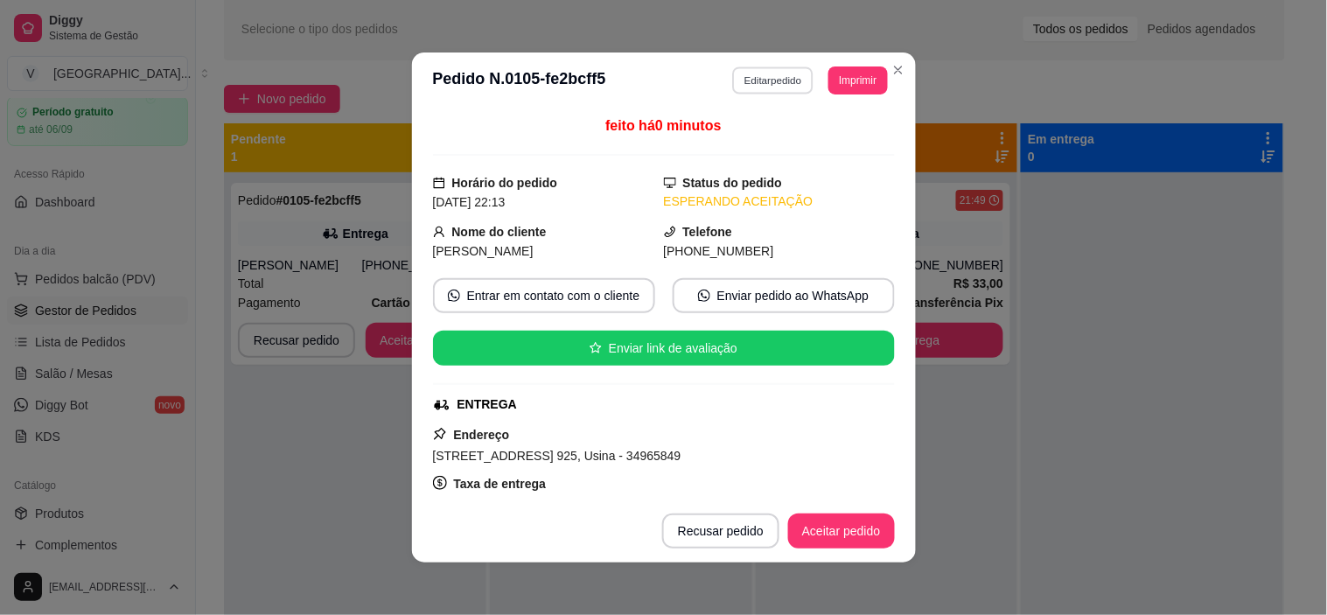
click at [771, 71] on button "Editar pedido" at bounding box center [772, 79] width 81 height 27
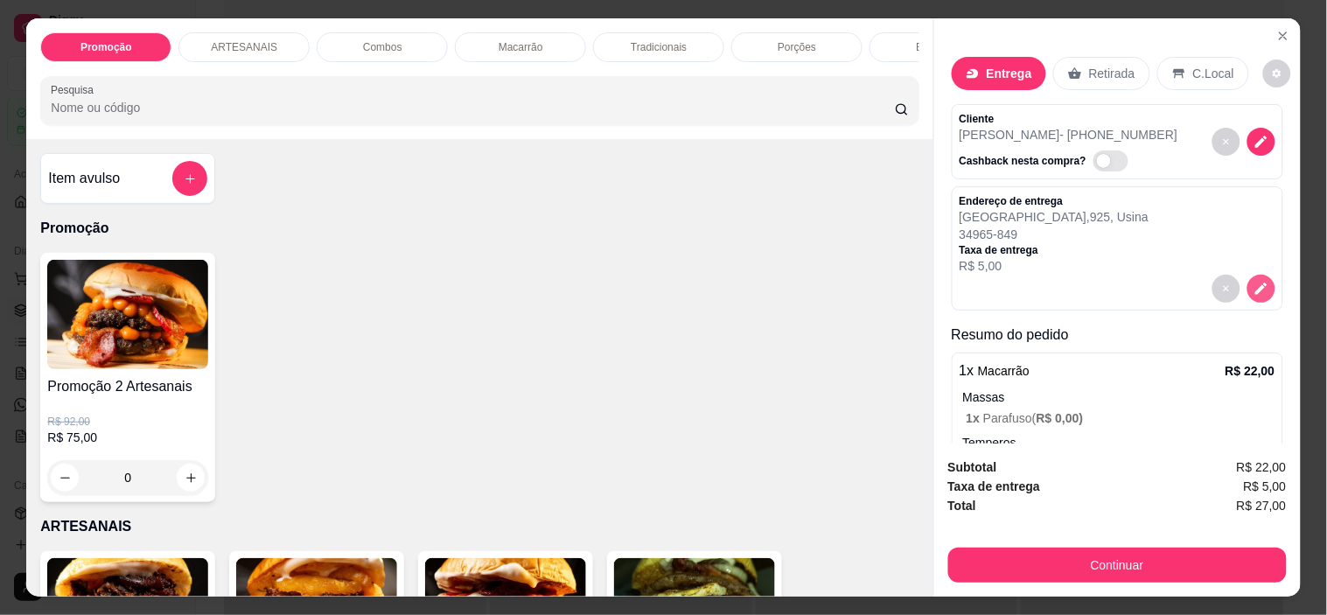
click at [1253, 282] on icon "decrease-product-quantity" at bounding box center [1261, 289] width 16 height 16
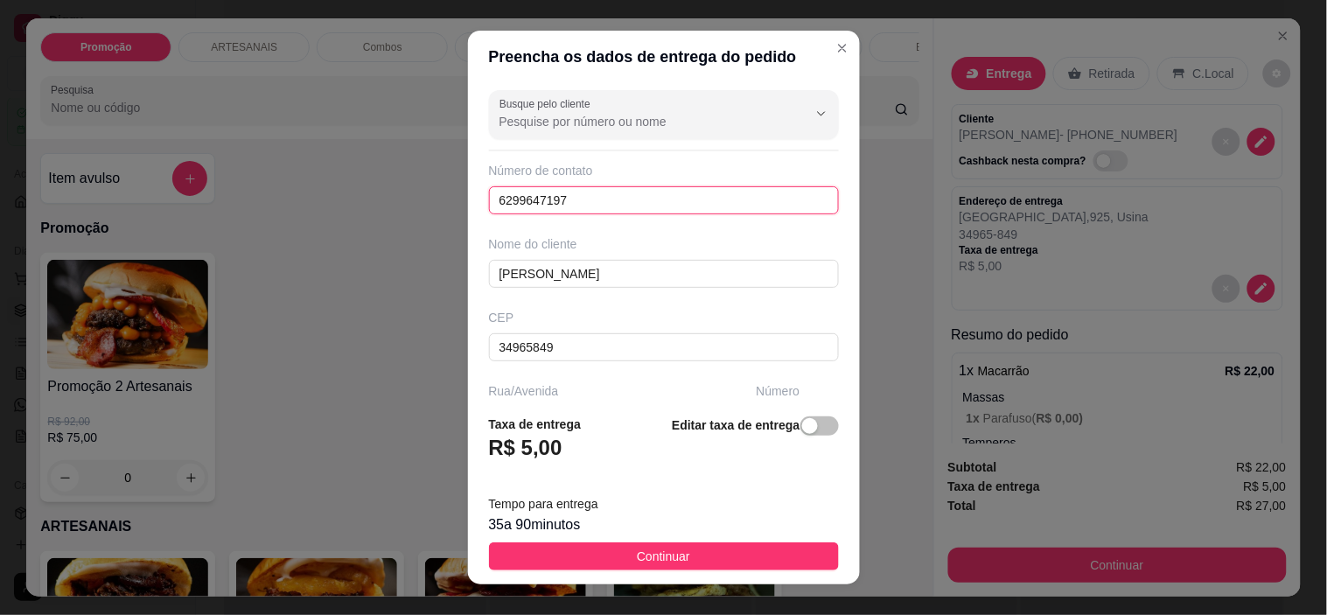
click at [573, 196] on input "6299647197" at bounding box center [664, 200] width 350 height 28
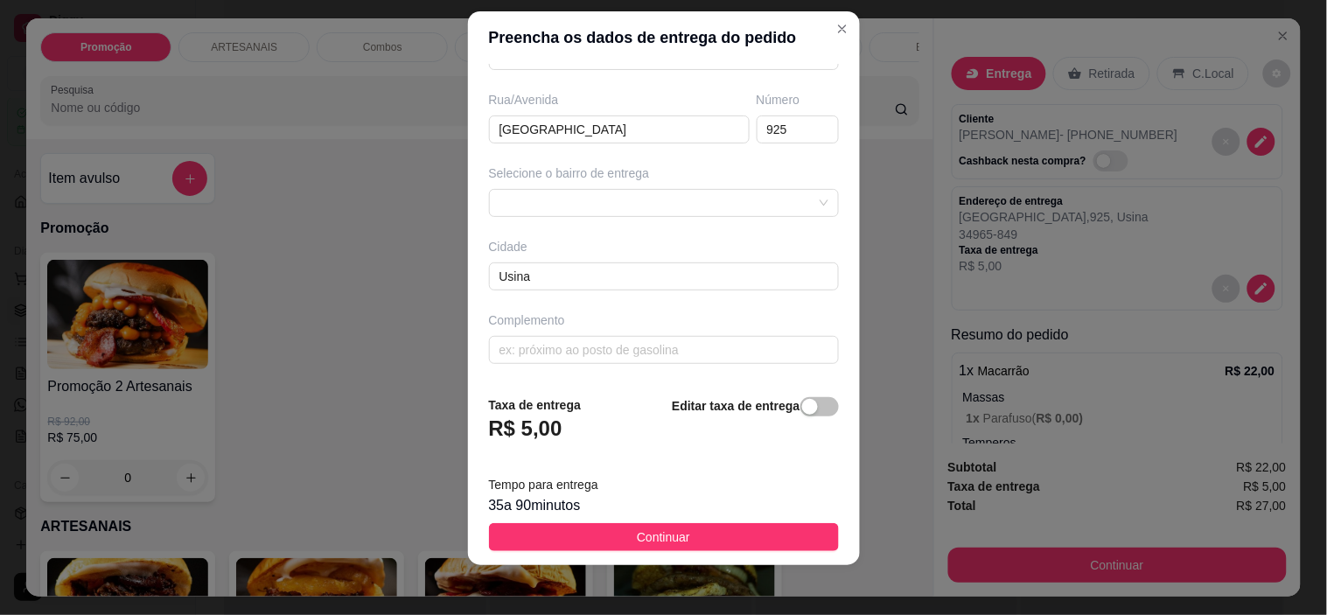
scroll to position [24, 0]
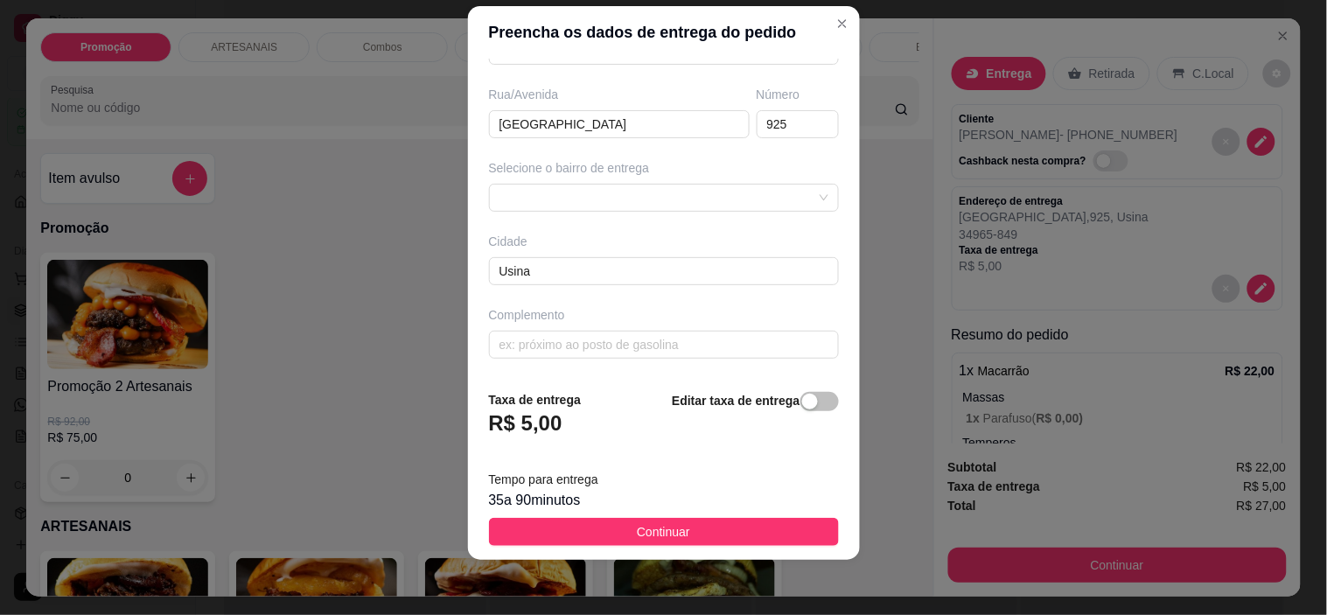
click at [532, 417] on h3 "R$ 5,00" at bounding box center [525, 423] width 73 height 28
click at [784, 267] on input "Usina" at bounding box center [664, 271] width 350 height 28
drag, startPoint x: 591, startPoint y: 264, endPoint x: 377, endPoint y: 281, distance: 214.9
click at [377, 281] on div "Preencha os dados de entrega do pedido Busque pelo cliente Número de contato 62…" at bounding box center [663, 307] width 1327 height 615
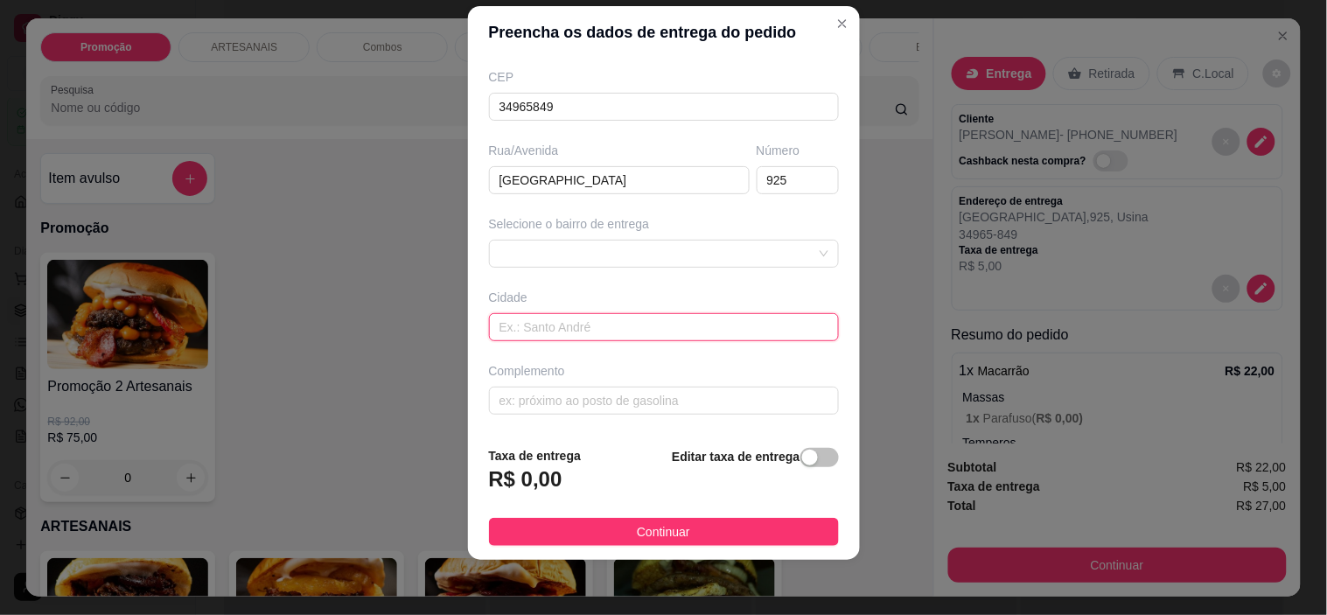
scroll to position [198, 0]
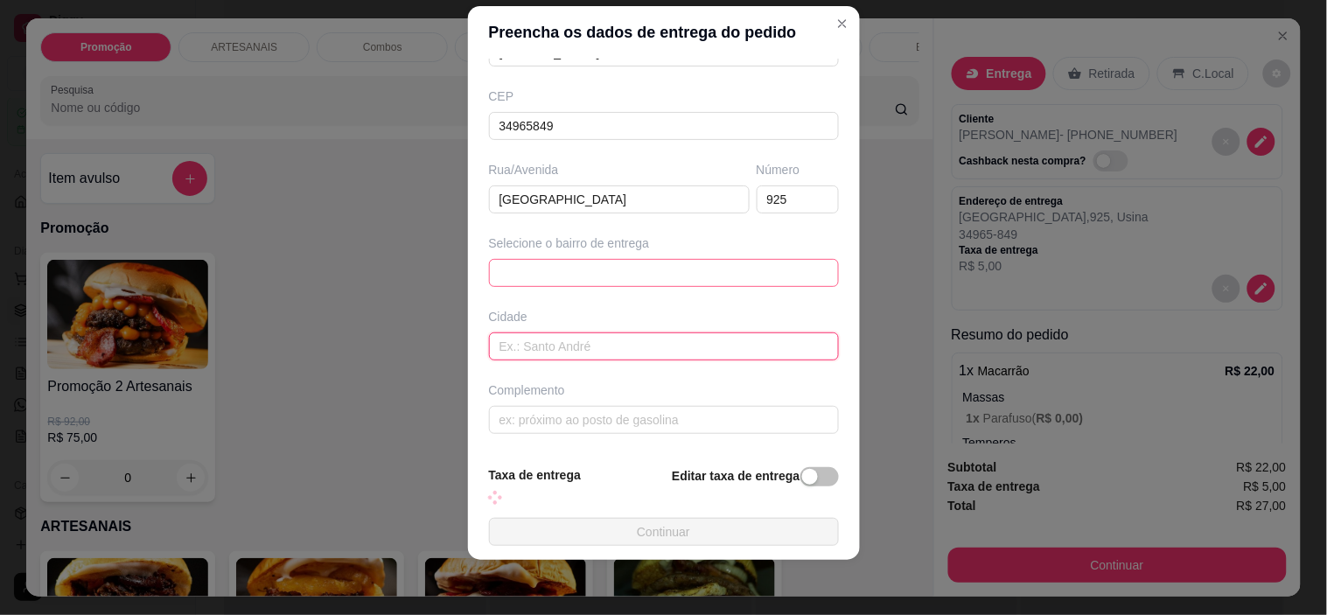
click at [748, 277] on span at bounding box center [663, 273] width 329 height 26
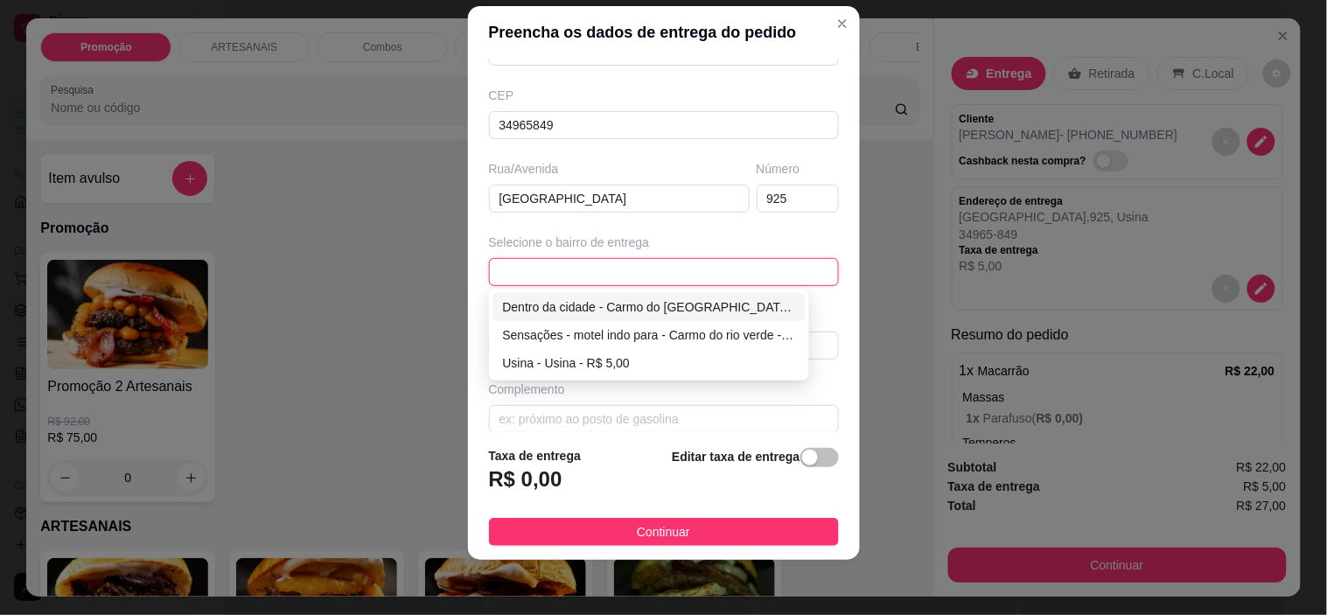
click at [602, 308] on div "Dentro da cidade - Carmo do [GEOGRAPHIC_DATA] - R$ 2,00" at bounding box center [649, 306] width 293 height 19
type input "Carmo do [GEOGRAPHIC_DATA]"
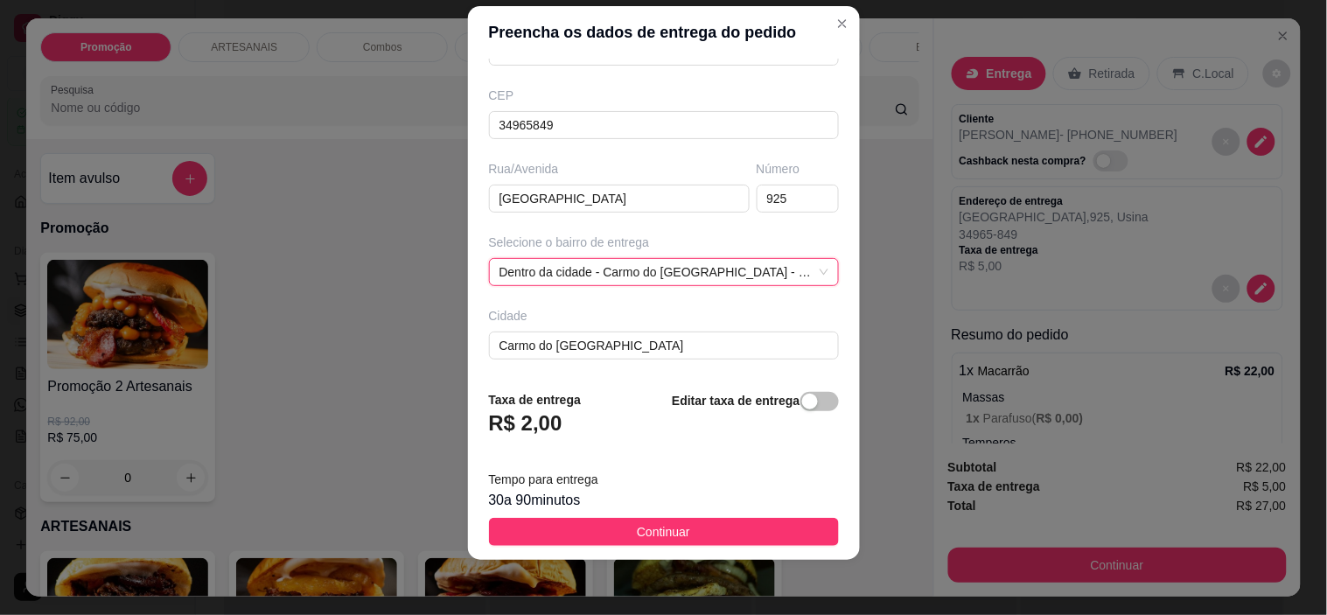
scroll to position [0, 0]
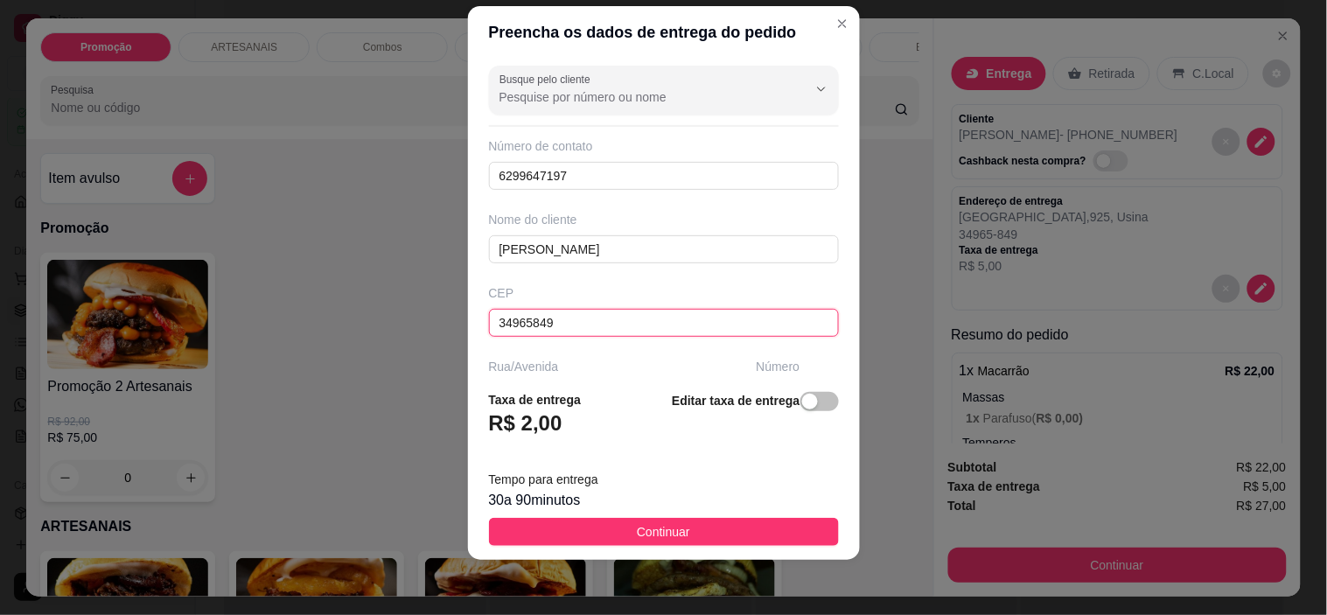
drag, startPoint x: 565, startPoint y: 324, endPoint x: 330, endPoint y: 261, distance: 243.5
click at [311, 313] on div "Preencha os dados de entrega do pedido Busque pelo cliente Número de contato 62…" at bounding box center [663, 307] width 1327 height 615
type input "7634000"
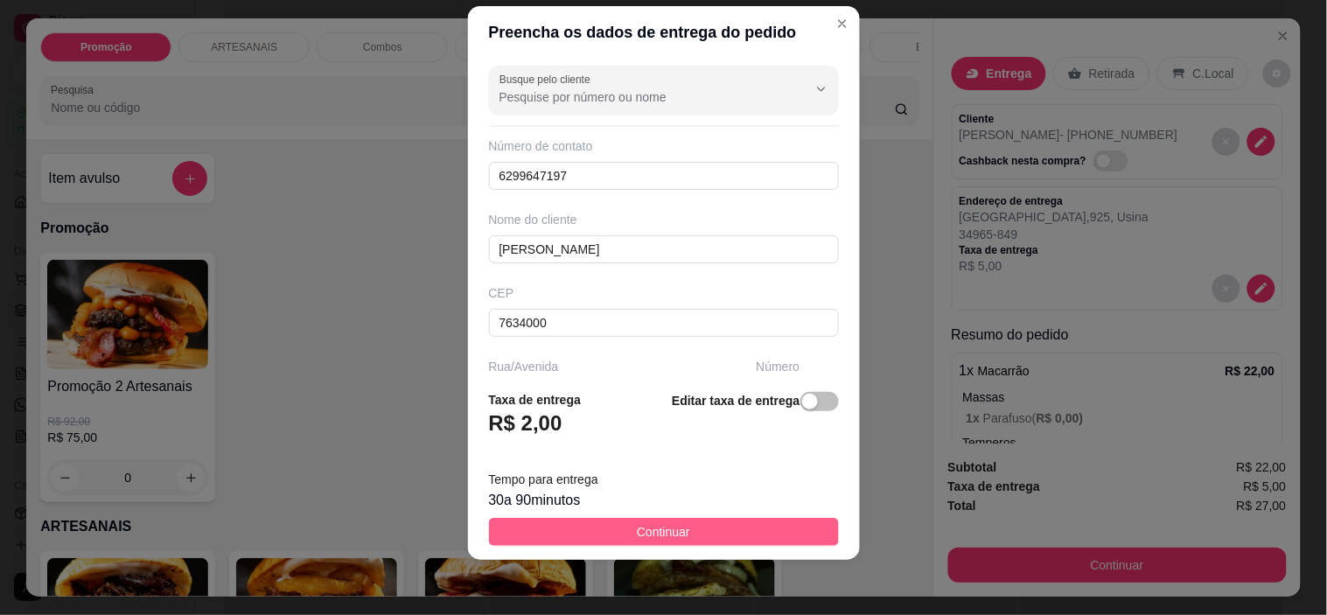
click at [604, 544] on button "Continuar" at bounding box center [664, 532] width 350 height 28
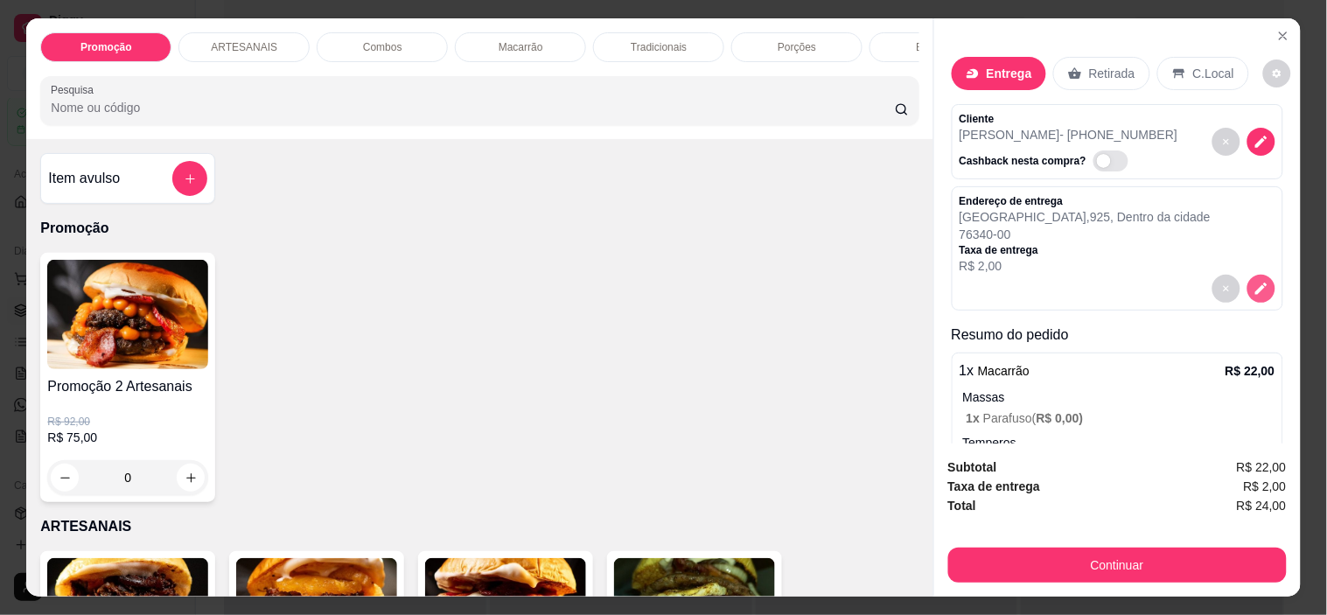
click at [1253, 281] on icon "decrease-product-quantity" at bounding box center [1261, 289] width 16 height 16
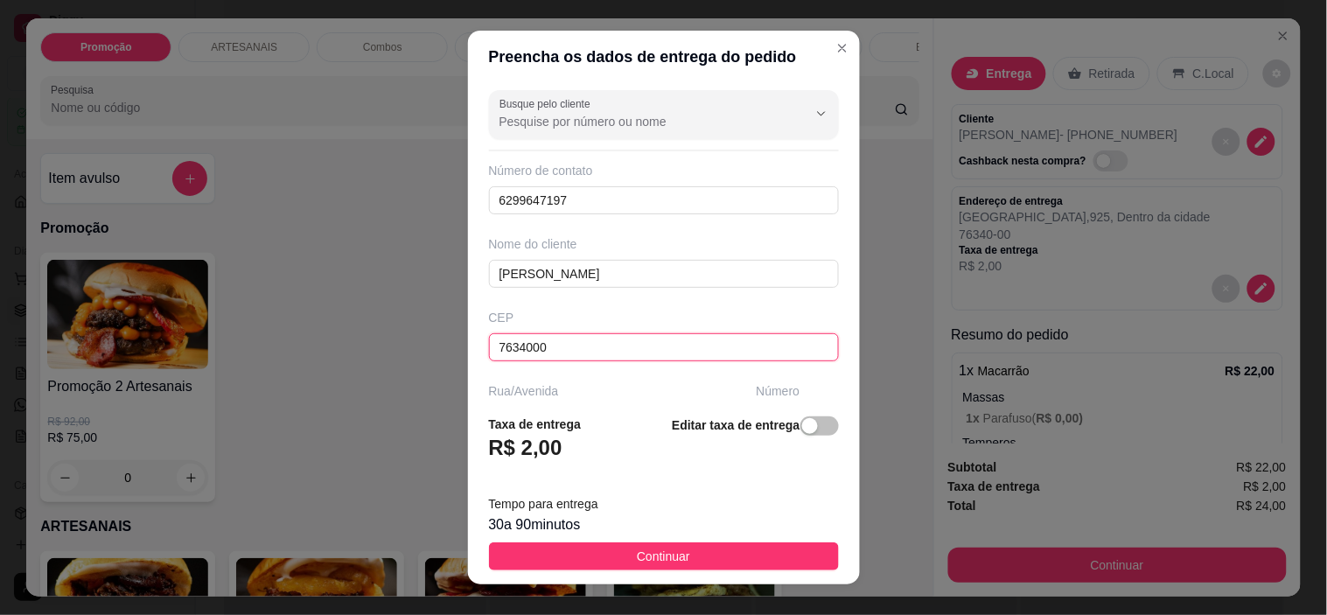
click at [589, 350] on input "7634000" at bounding box center [664, 347] width 350 height 28
type input "76340000"
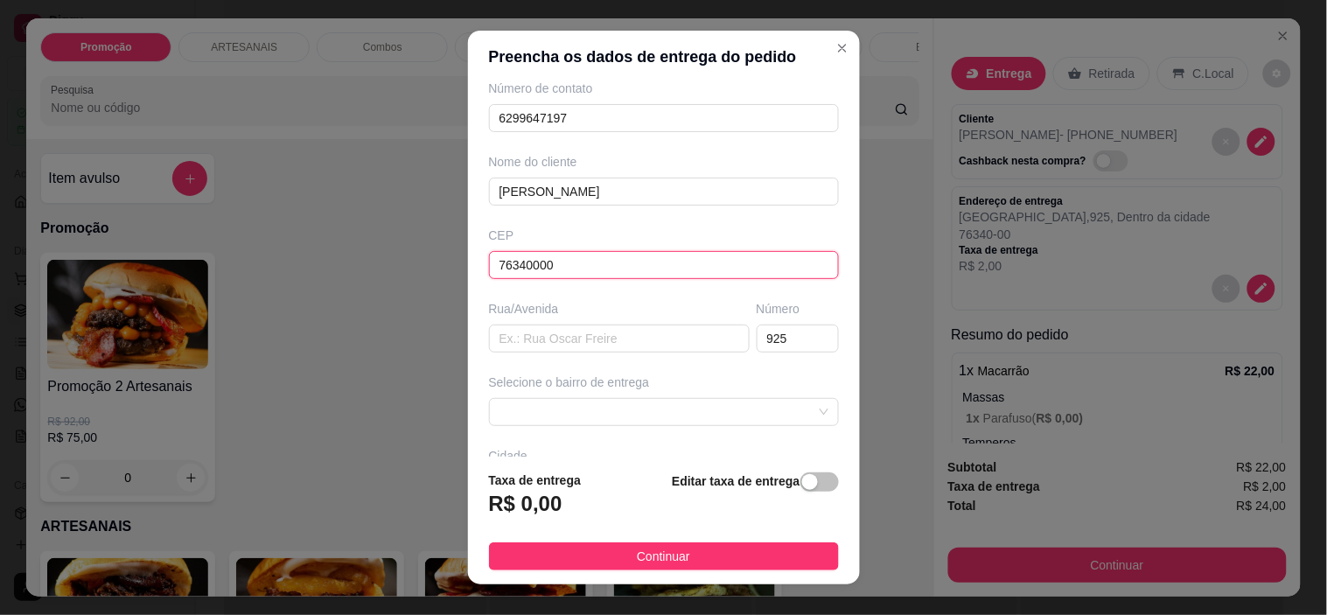
scroll to position [197, 0]
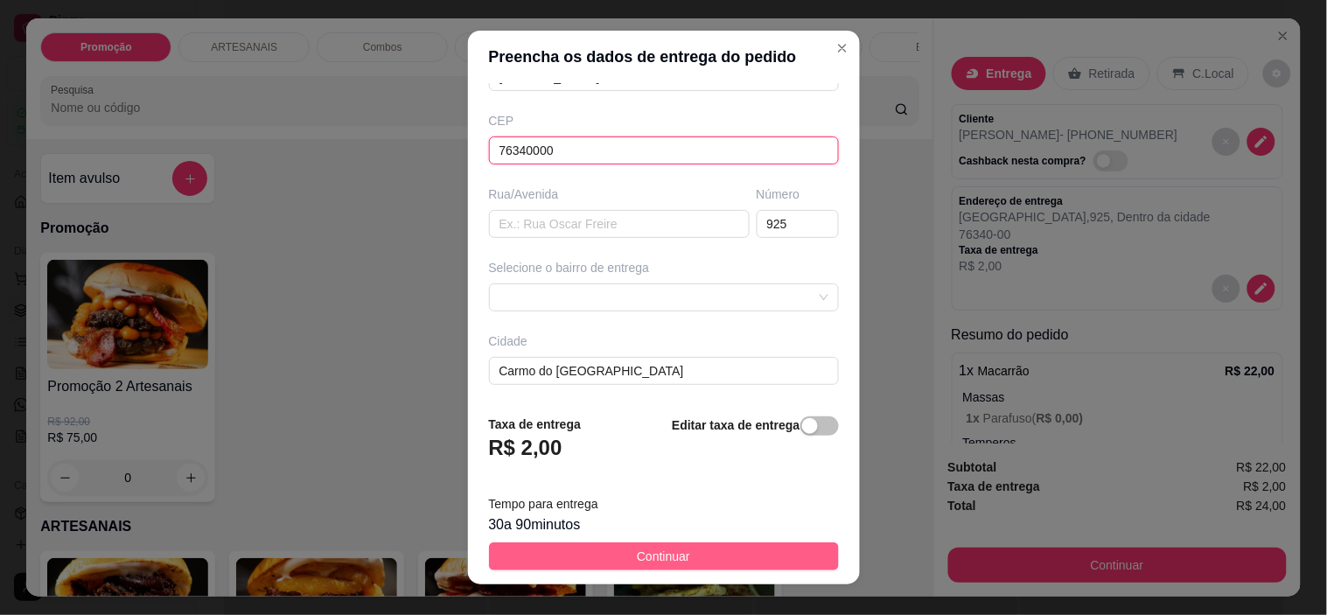
type input "76340000"
click at [667, 548] on span "Continuar" at bounding box center [663, 556] width 53 height 19
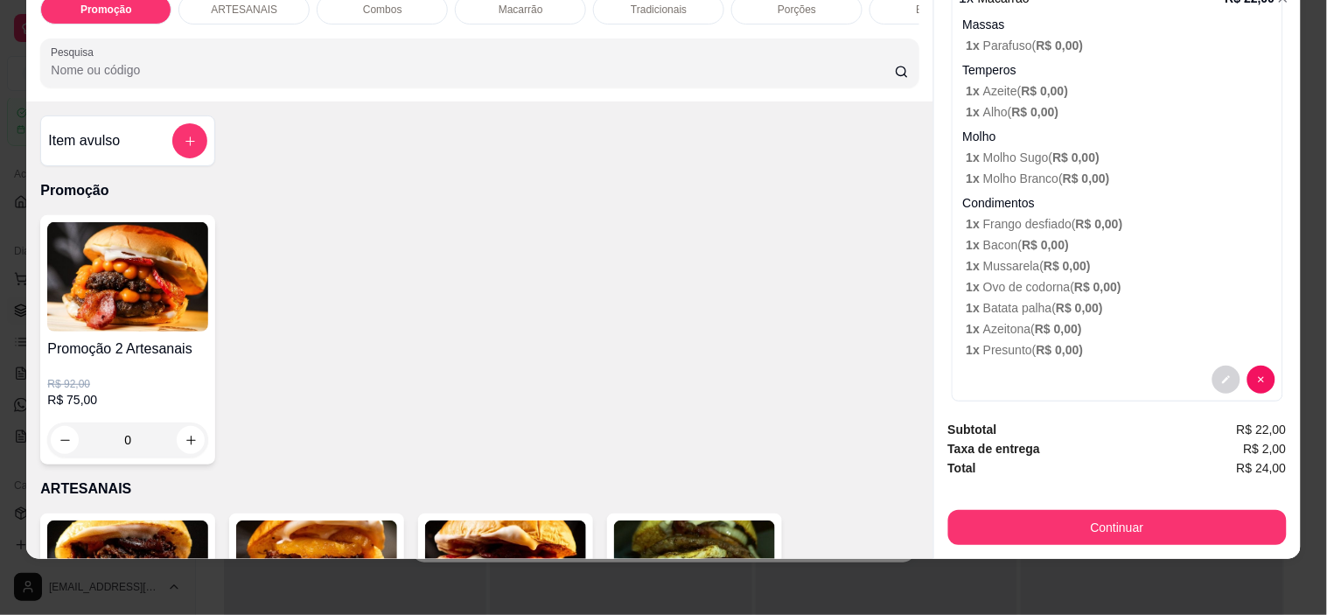
scroll to position [354, 0]
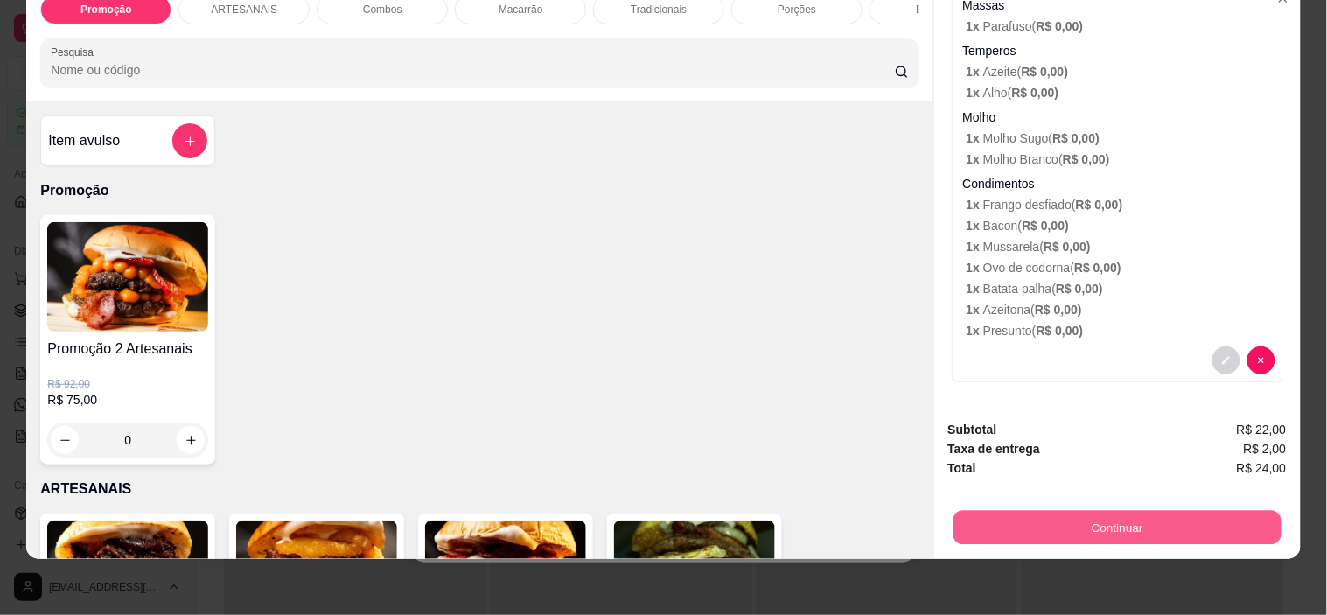
click at [1112, 511] on button "Continuar" at bounding box center [1116, 528] width 328 height 34
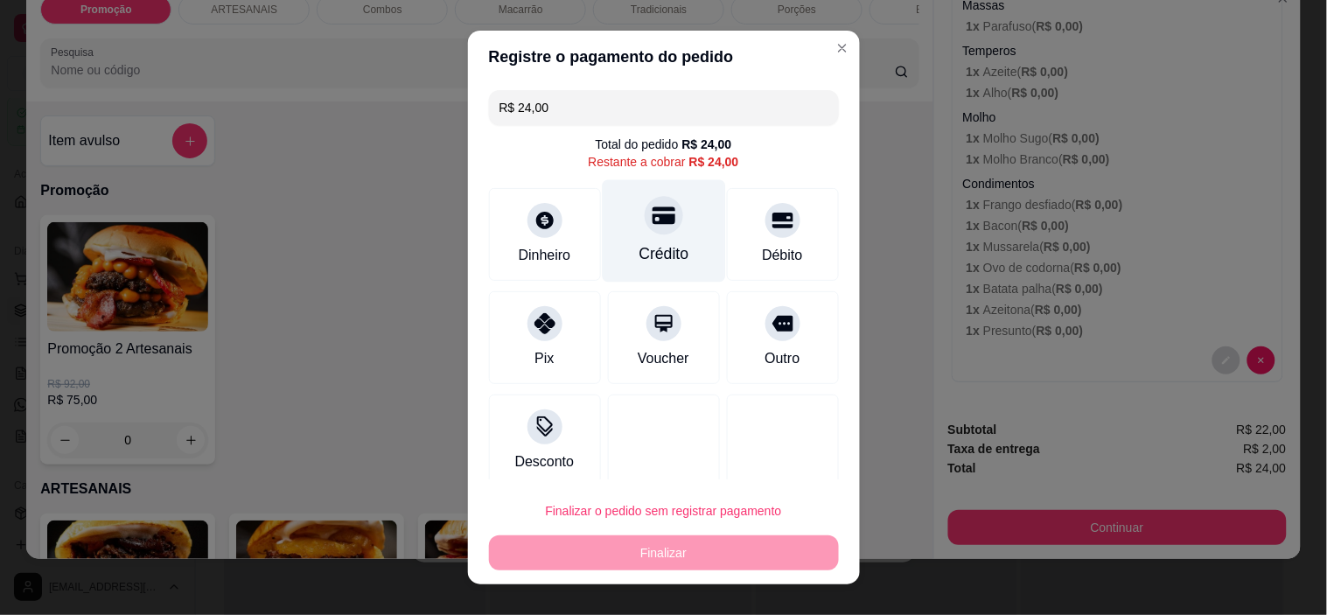
click at [645, 229] on div at bounding box center [664, 216] width 38 height 38
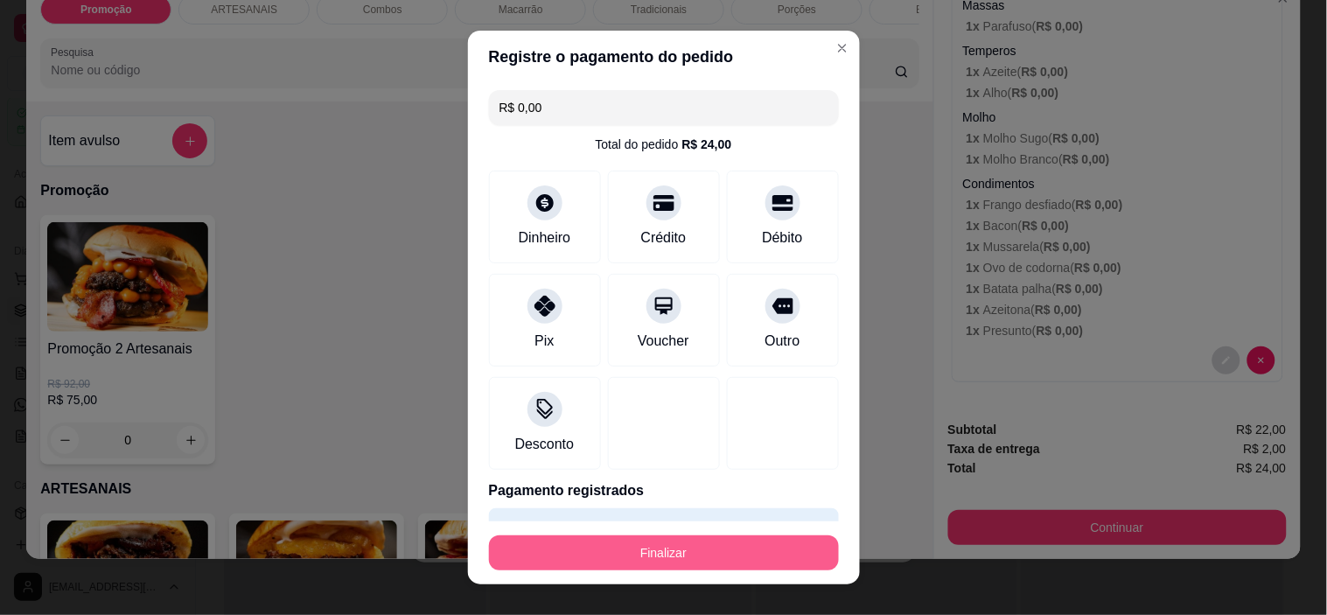
click at [728, 554] on button "Finalizar" at bounding box center [664, 552] width 350 height 35
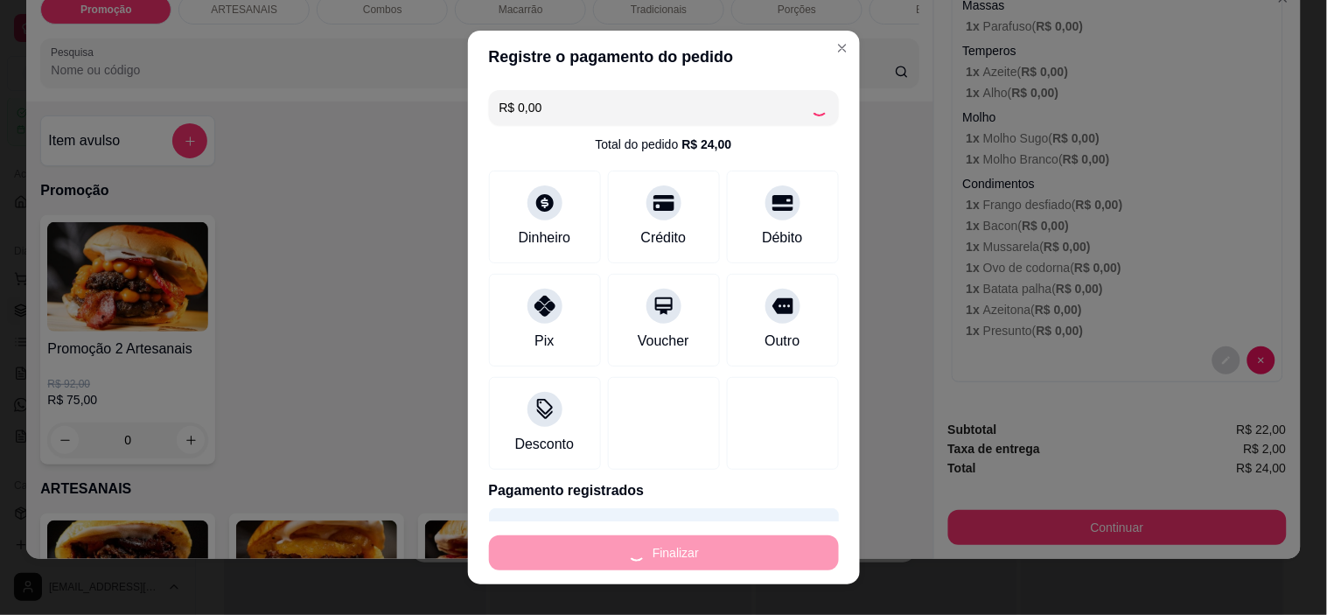
type input "-R$ 24,00"
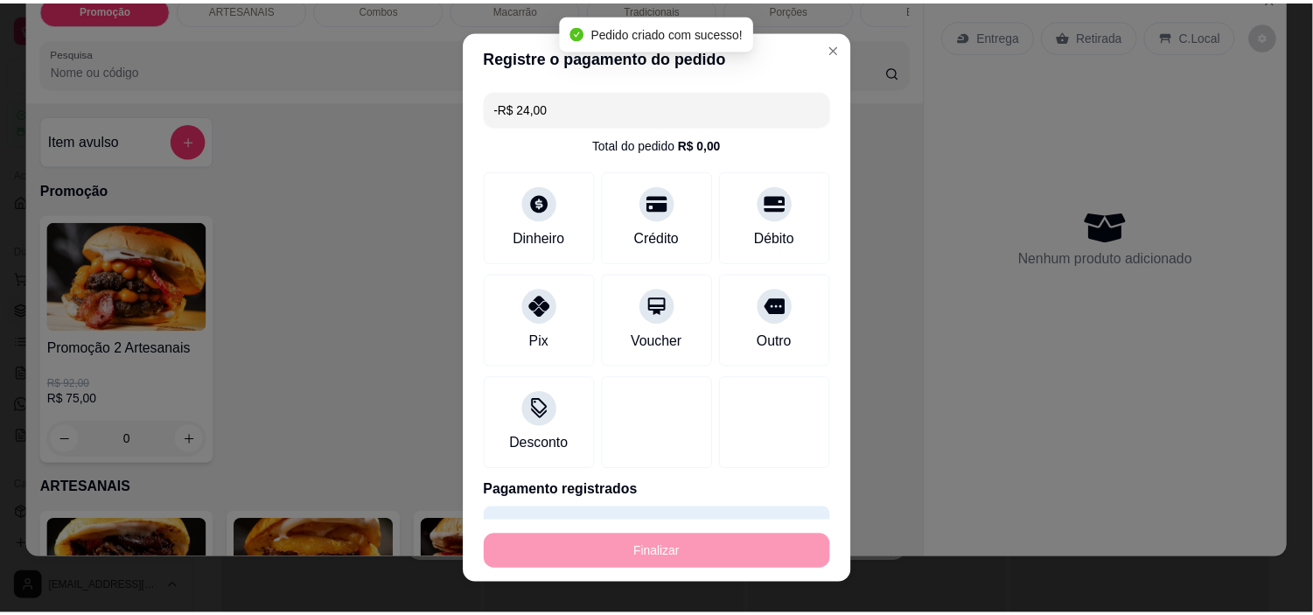
scroll to position [0, 0]
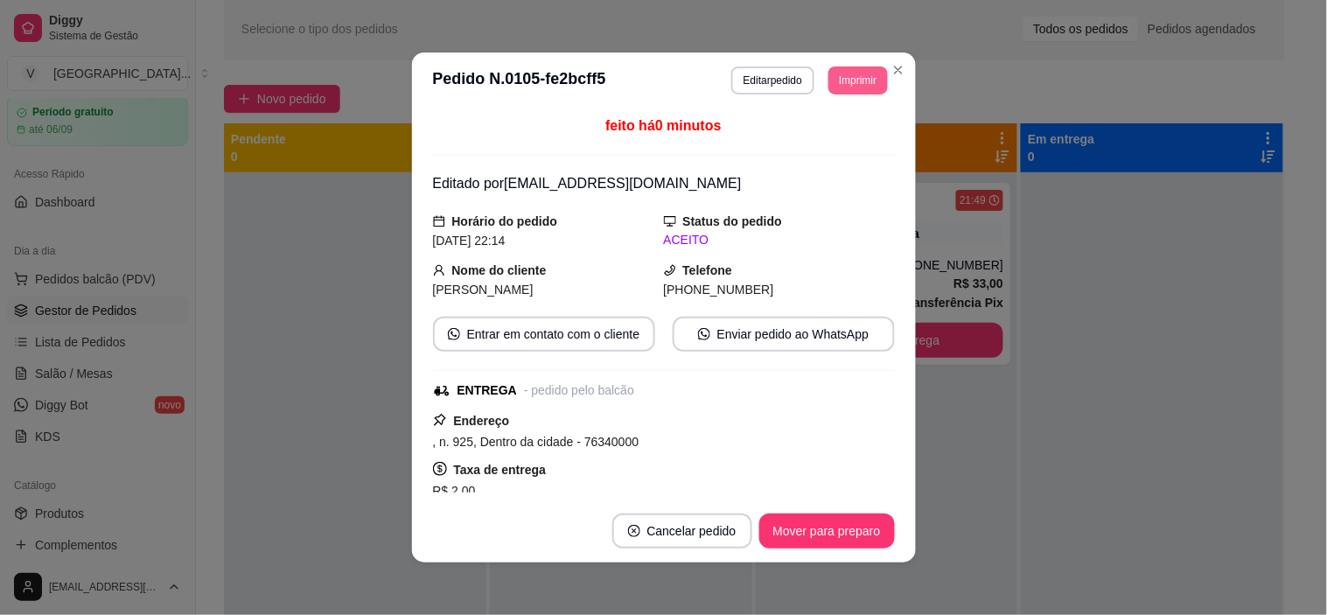
click at [876, 72] on button "Imprimir" at bounding box center [857, 80] width 59 height 28
click at [841, 143] on button "IMPRESSORA" at bounding box center [819, 143] width 127 height 28
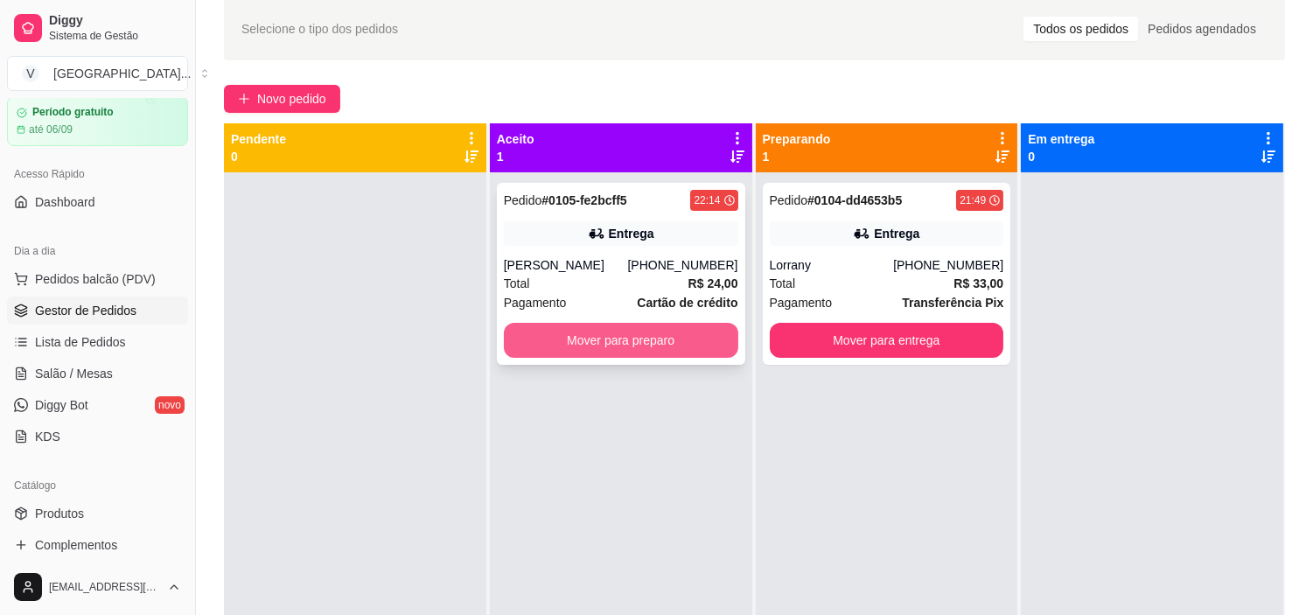
click at [642, 338] on button "Mover para preparo" at bounding box center [621, 340] width 234 height 35
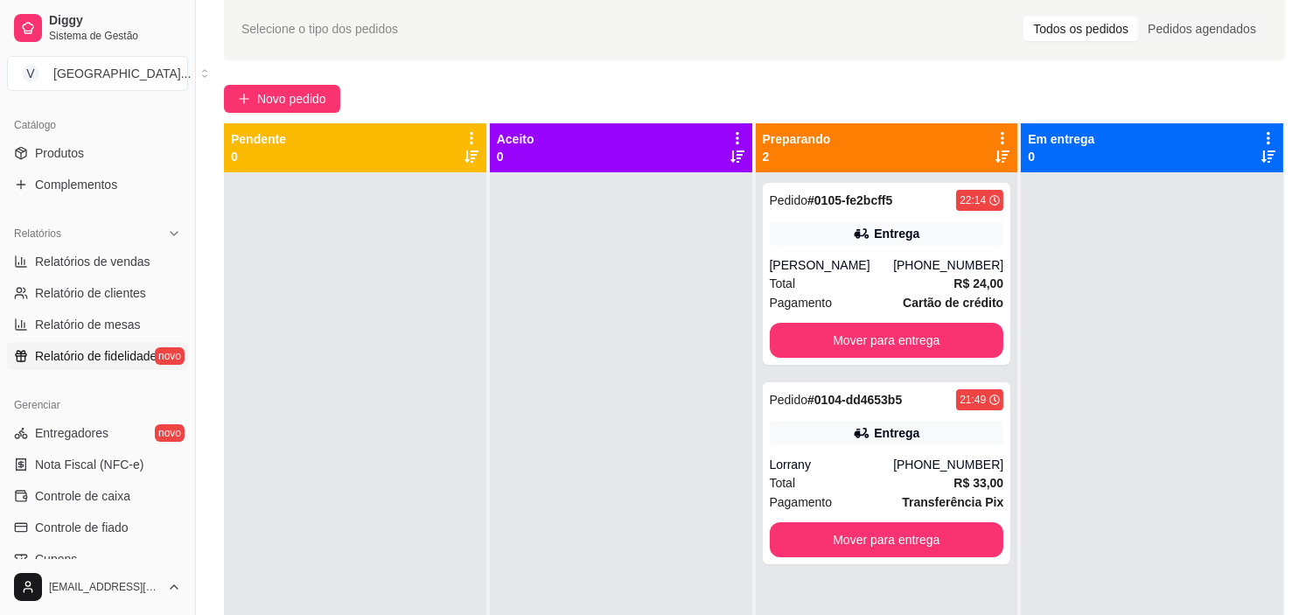
scroll to position [449, 0]
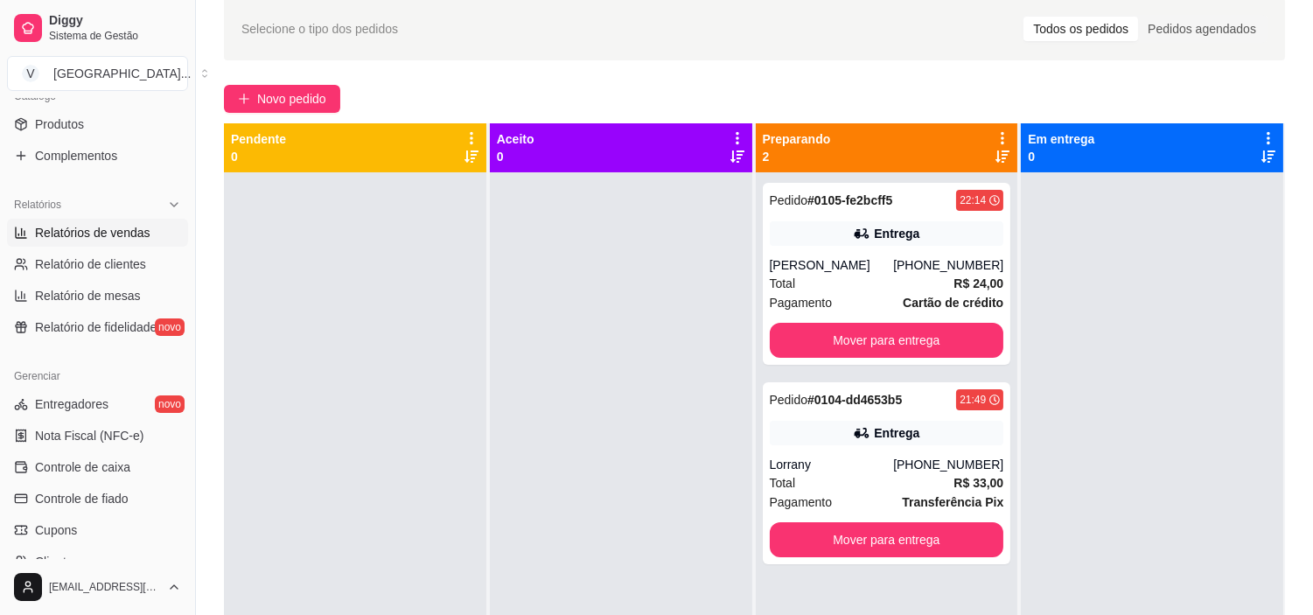
click at [132, 238] on span "Relatórios de vendas" at bounding box center [92, 232] width 115 height 17
select select "ALL"
select select "0"
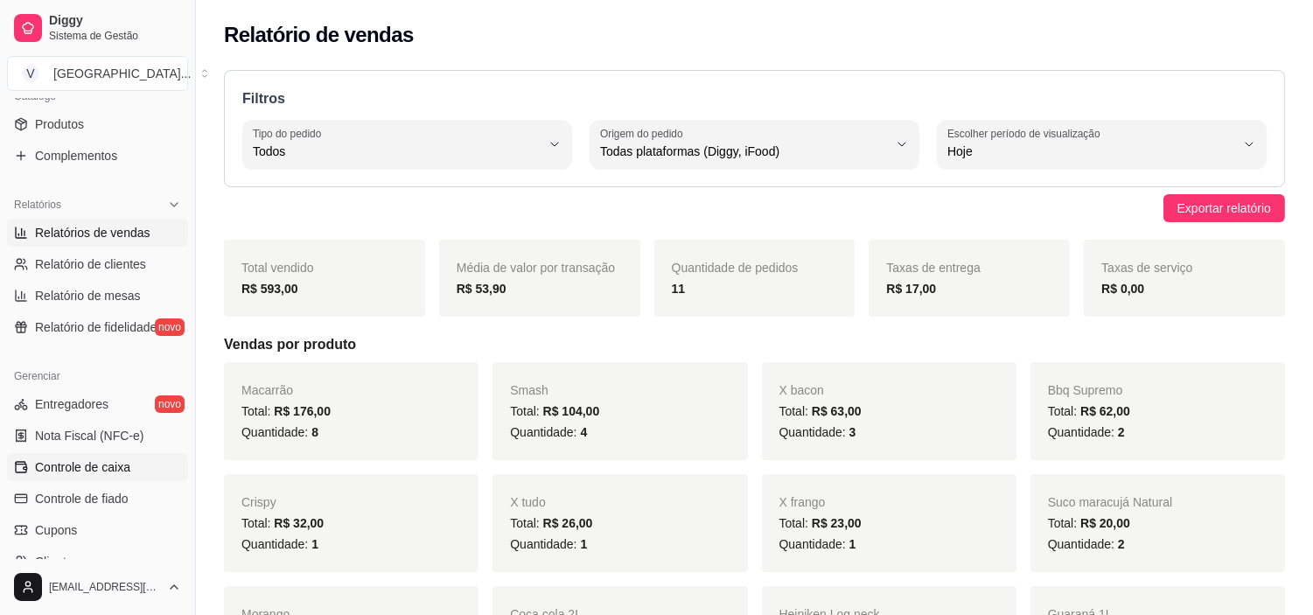
click at [108, 465] on span "Controle de caixa" at bounding box center [82, 466] width 95 height 17
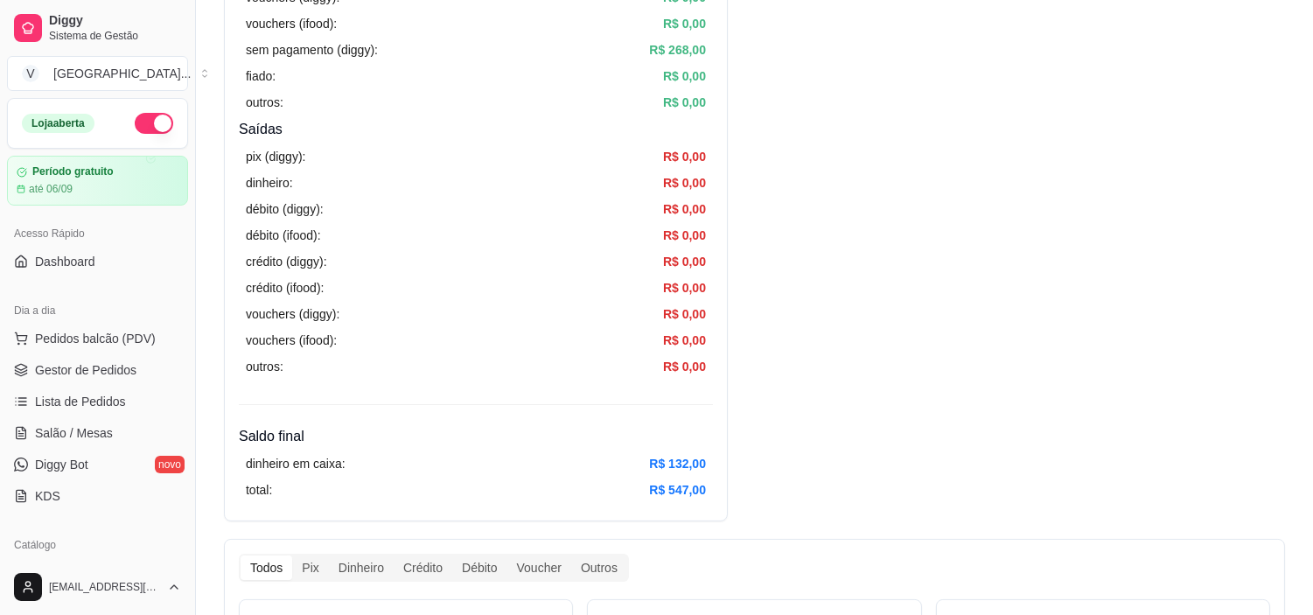
scroll to position [485, 0]
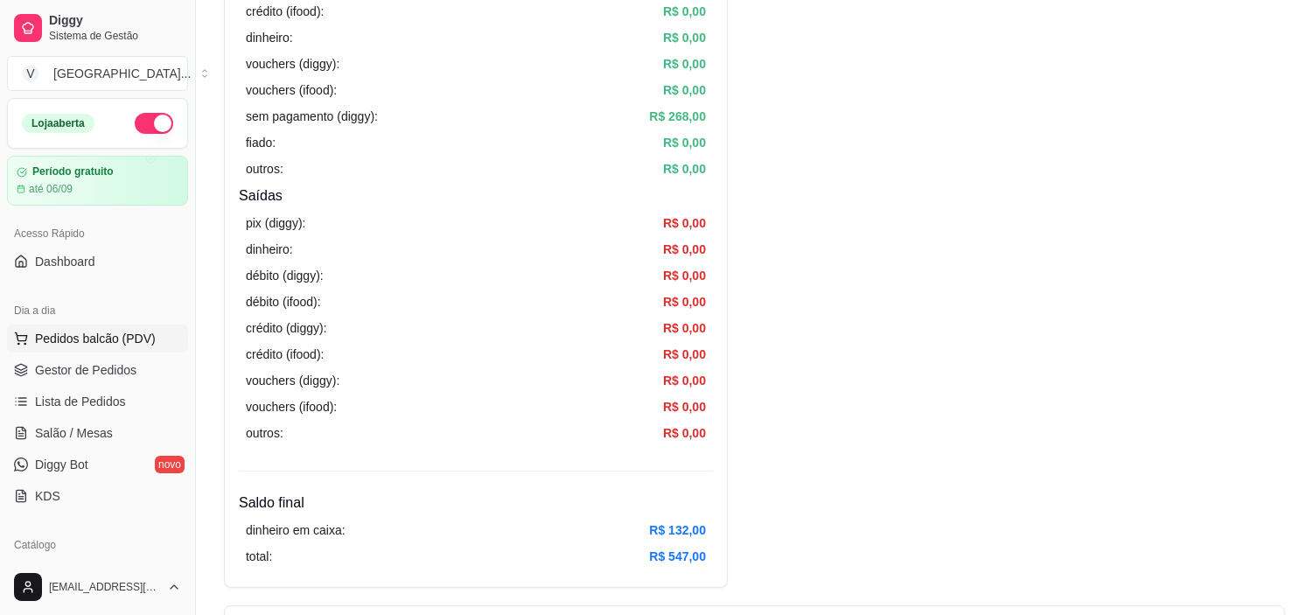
click at [101, 335] on span "Pedidos balcão (PDV)" at bounding box center [95, 338] width 121 height 17
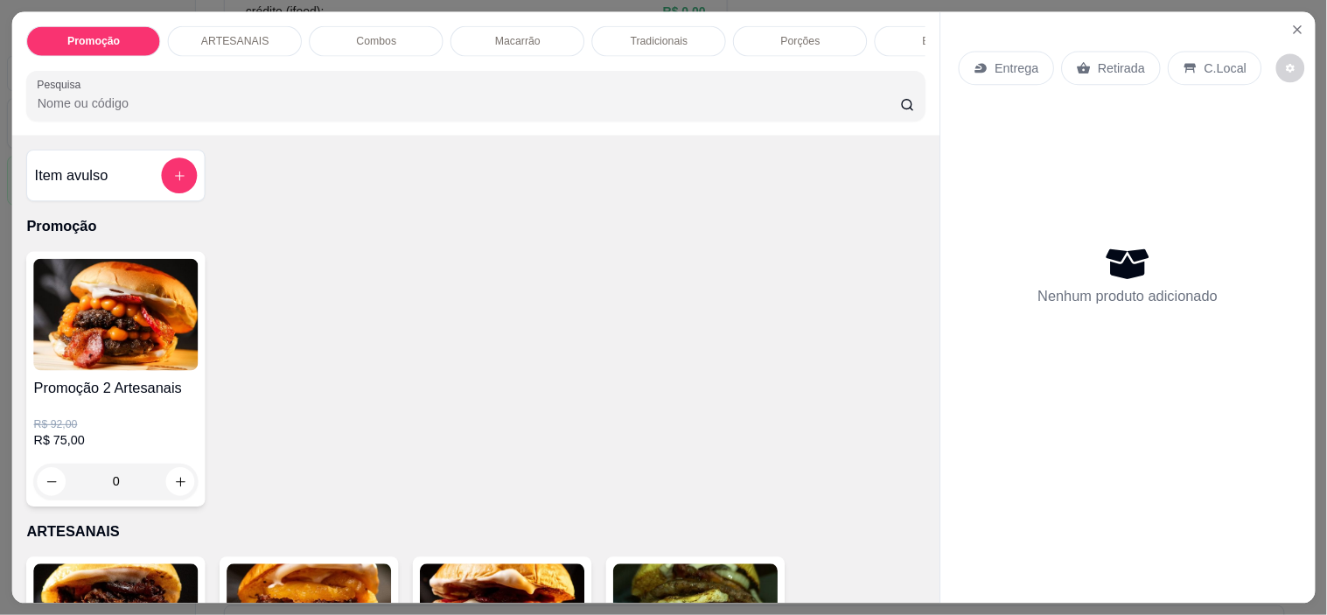
drag, startPoint x: 101, startPoint y: 337, endPoint x: 105, endPoint y: 369, distance: 32.7
click at [105, 369] on img at bounding box center [115, 315] width 164 height 112
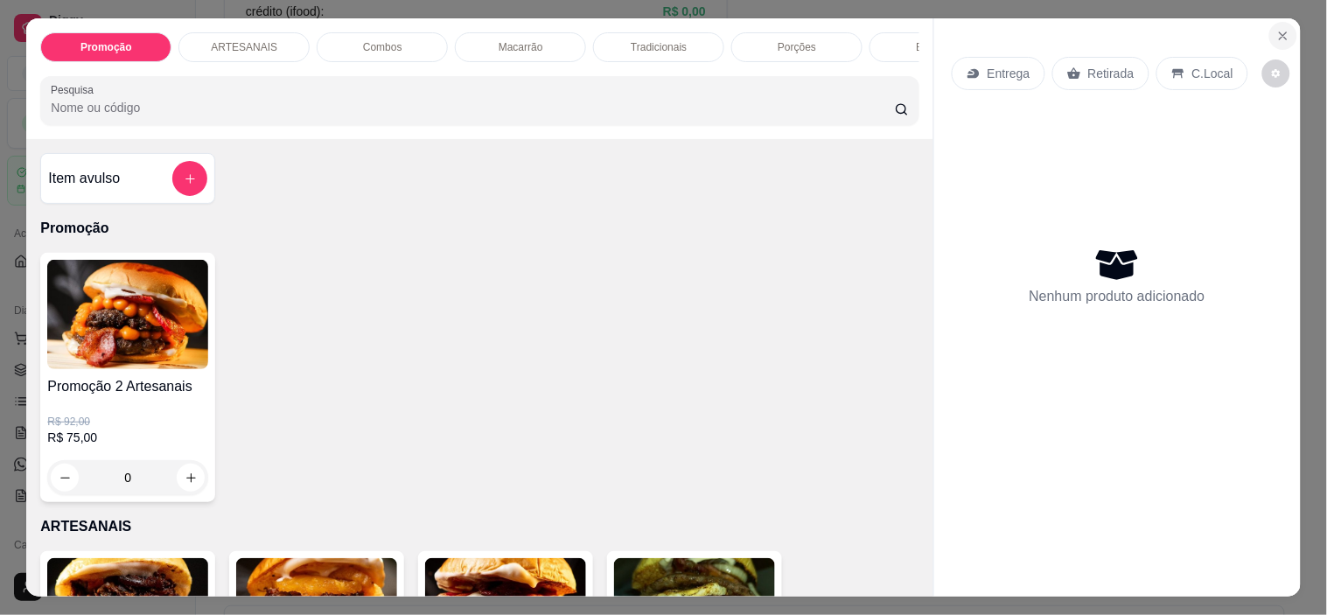
click at [1274, 22] on button "Close" at bounding box center [1283, 36] width 28 height 28
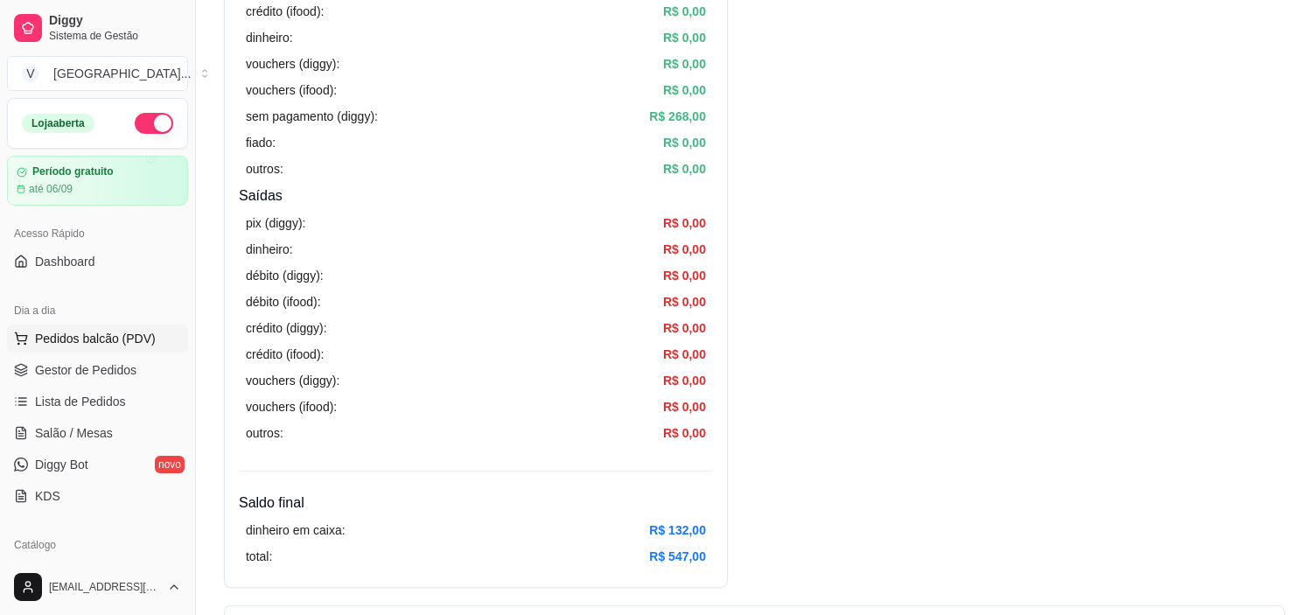
click at [136, 347] on button "Pedidos balcão (PDV)" at bounding box center [97, 338] width 181 height 28
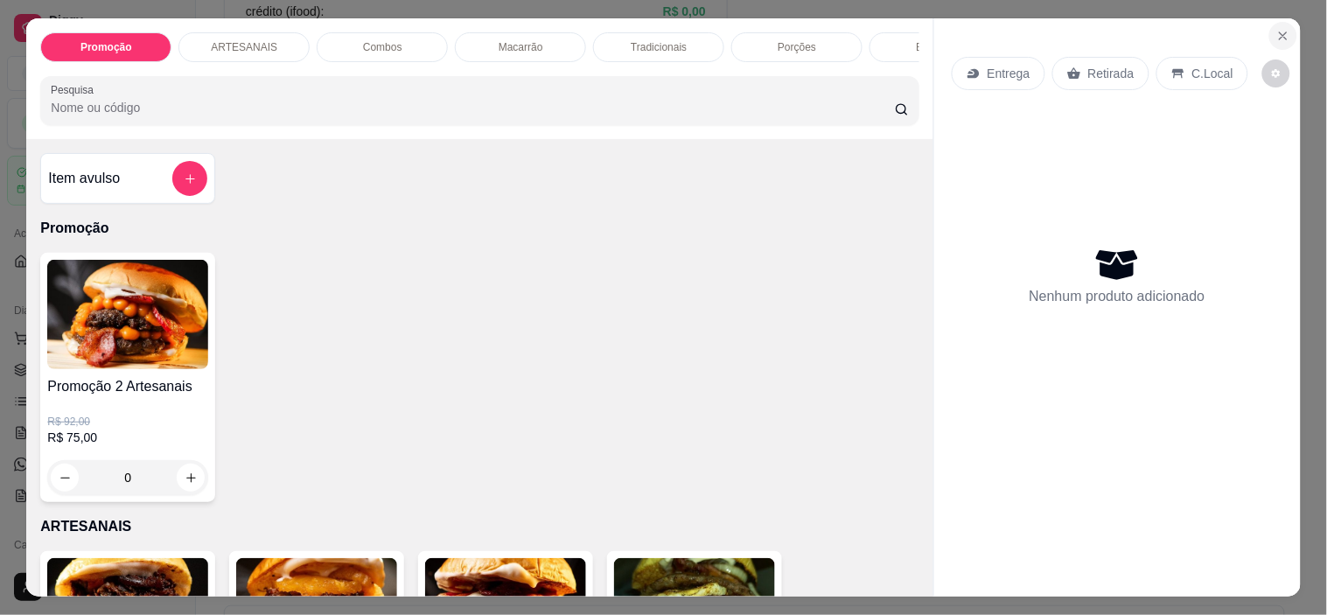
click at [1276, 30] on icon "Close" at bounding box center [1283, 36] width 14 height 14
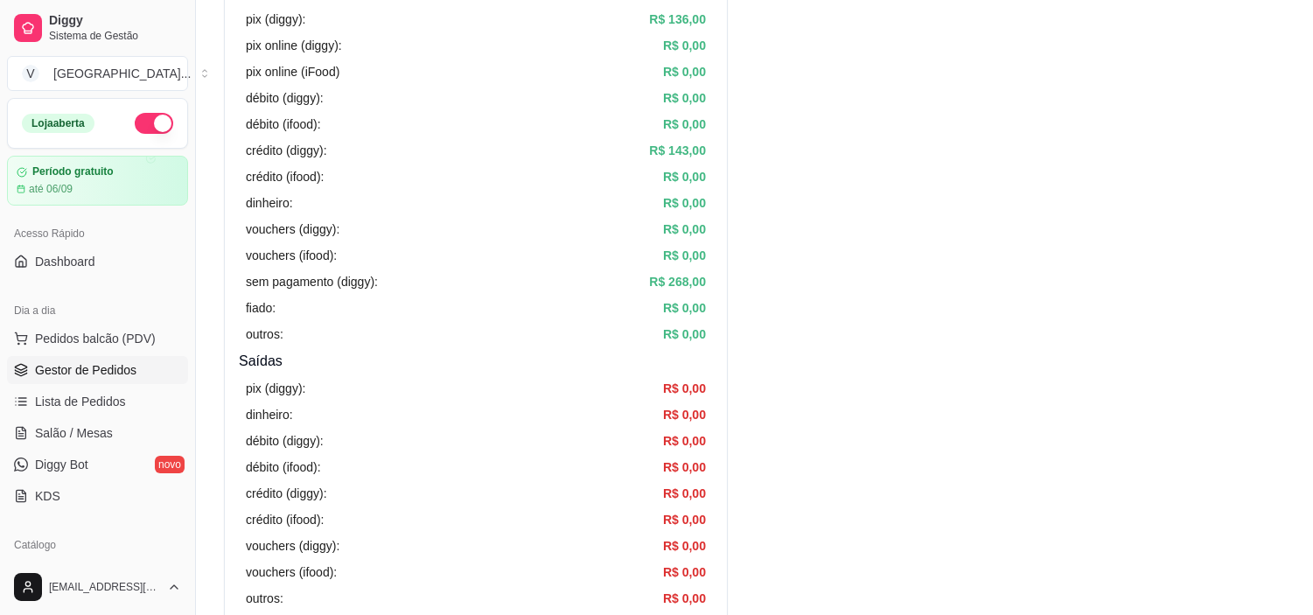
scroll to position [291, 0]
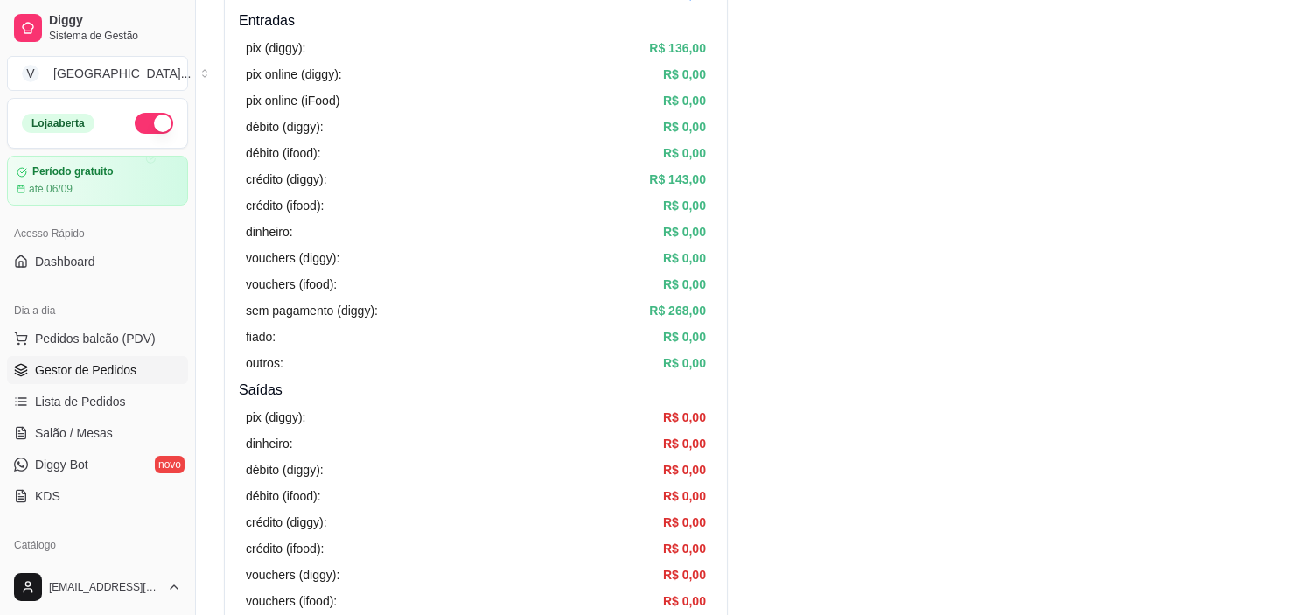
click at [110, 368] on span "Gestor de Pedidos" at bounding box center [85, 369] width 101 height 17
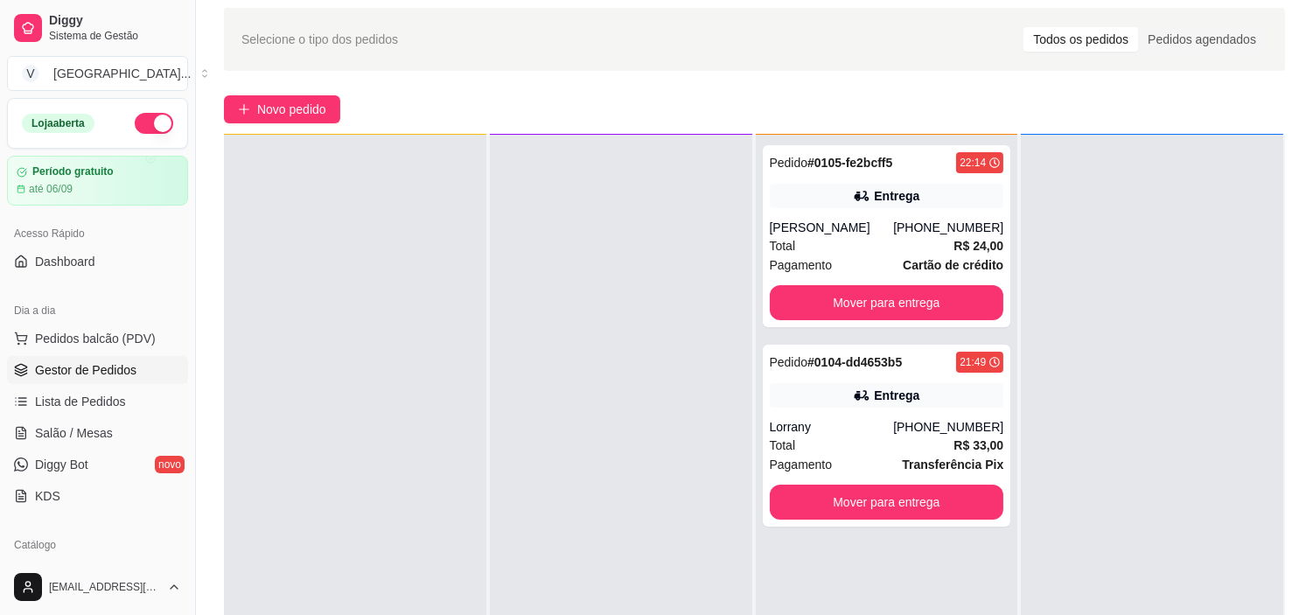
scroll to position [97, 0]
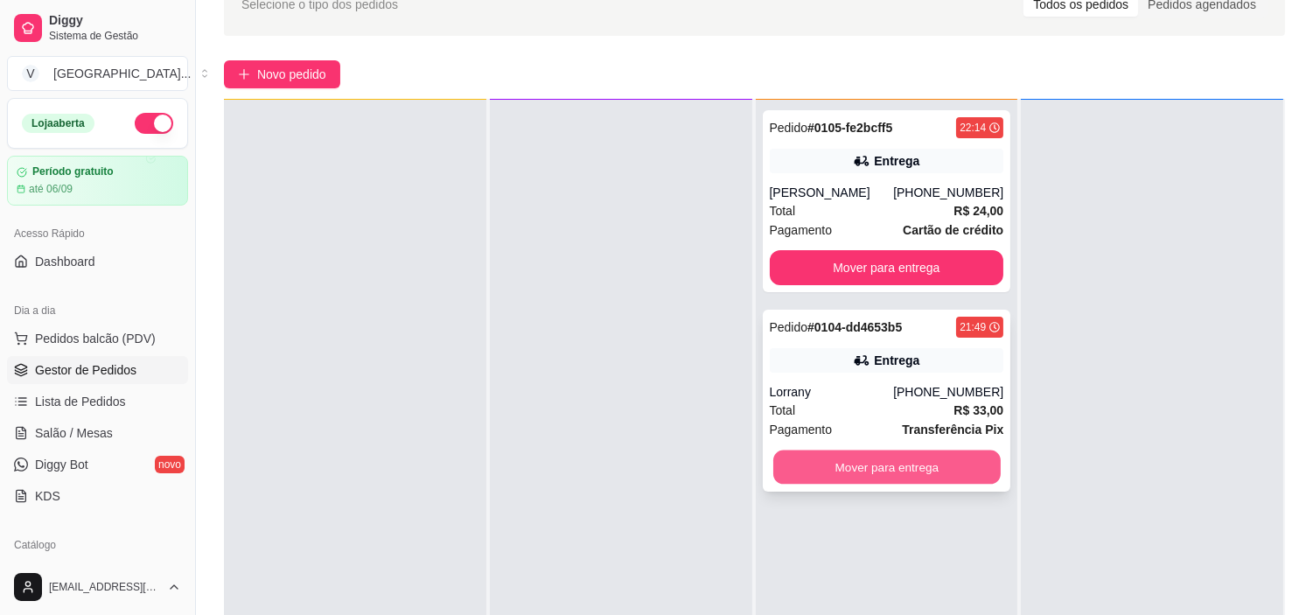
click at [850, 457] on button "Mover para entrega" at bounding box center [886, 467] width 227 height 34
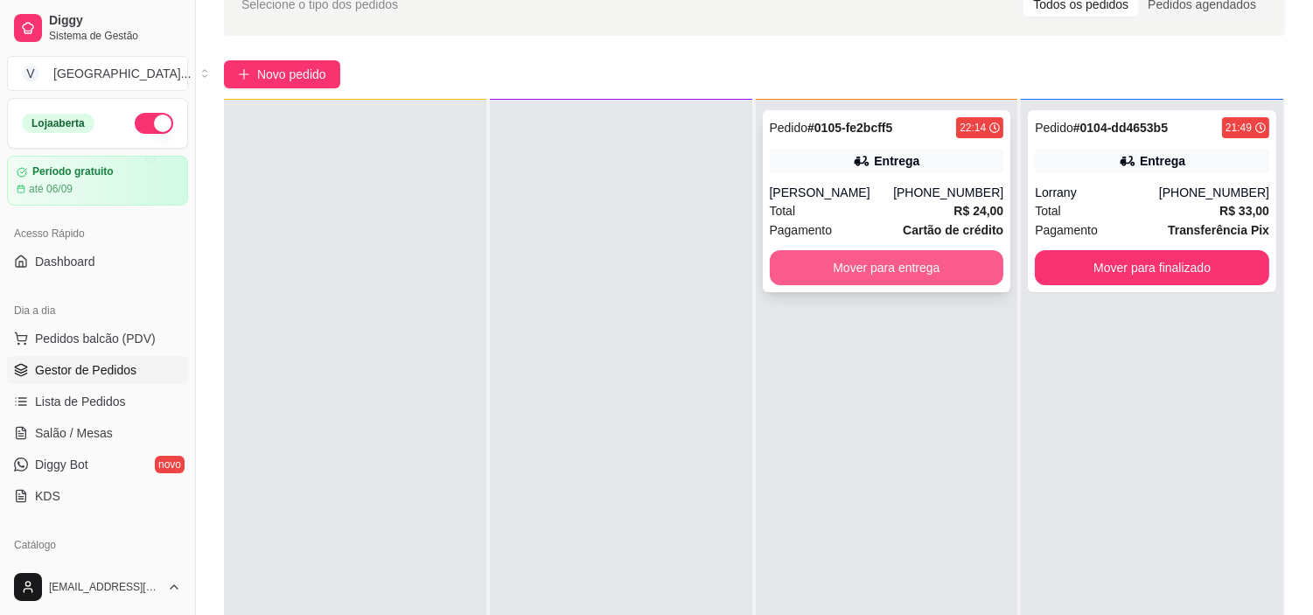
click at [952, 263] on button "Mover para entrega" at bounding box center [887, 267] width 234 height 35
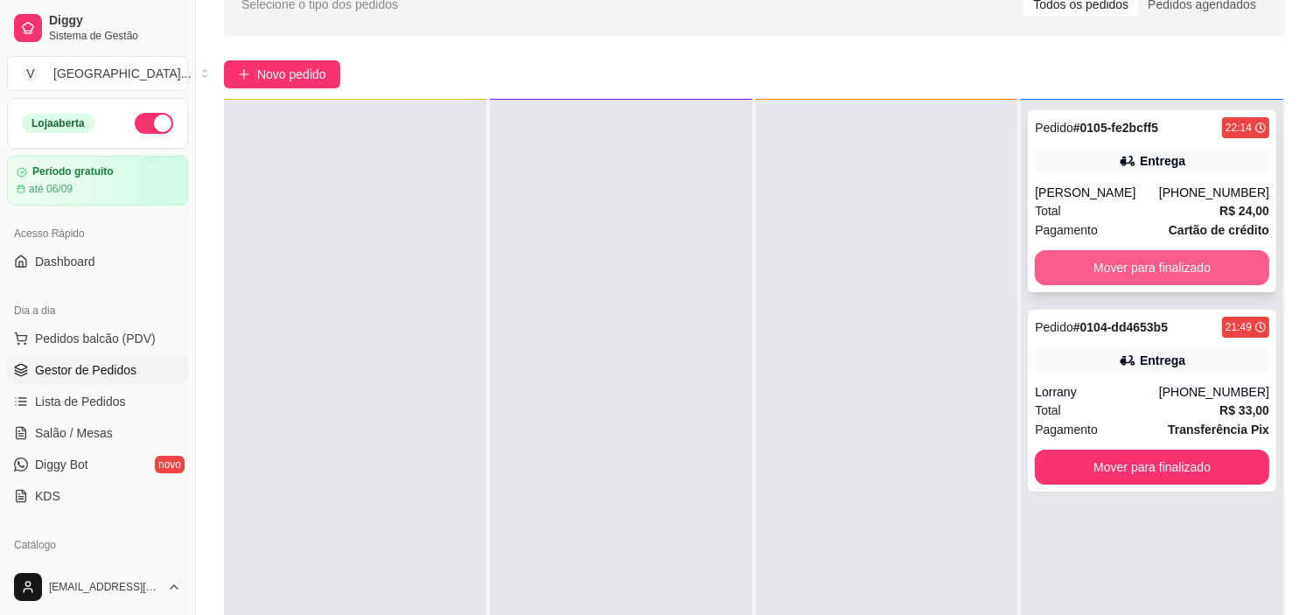
click at [1134, 271] on button "Mover para finalizado" at bounding box center [1152, 267] width 234 height 35
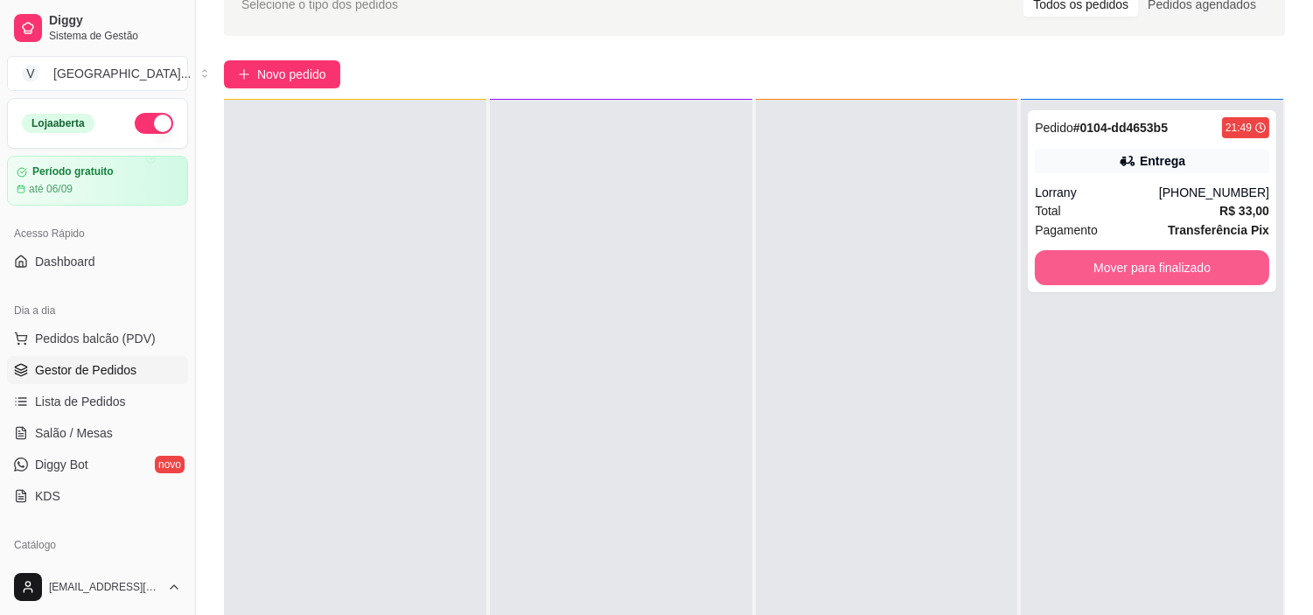
click at [1134, 271] on button "Mover para finalizado" at bounding box center [1152, 267] width 234 height 35
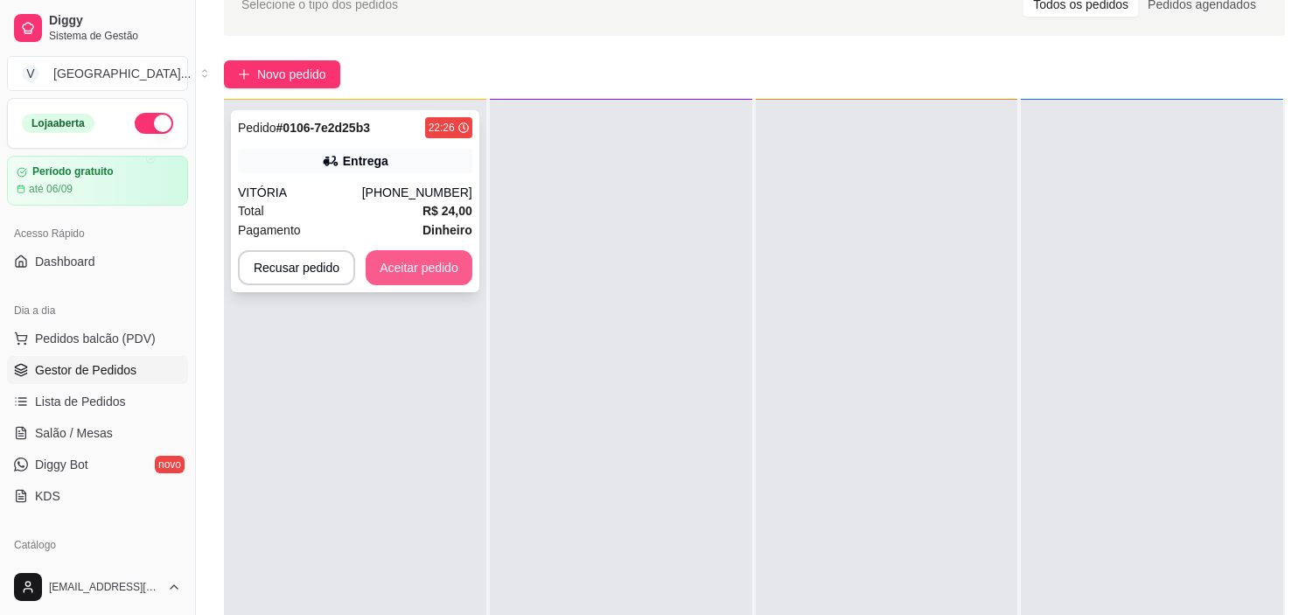
click at [433, 262] on button "Aceitar pedido" at bounding box center [419, 267] width 107 height 35
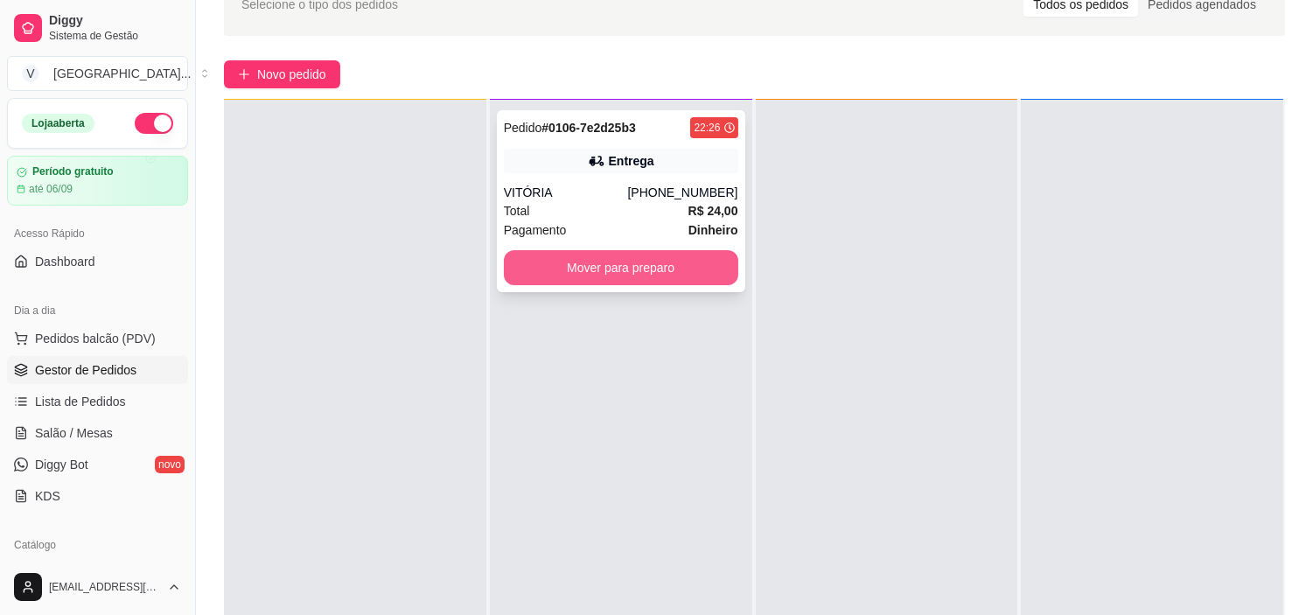
click at [617, 273] on button "Mover para preparo" at bounding box center [621, 267] width 234 height 35
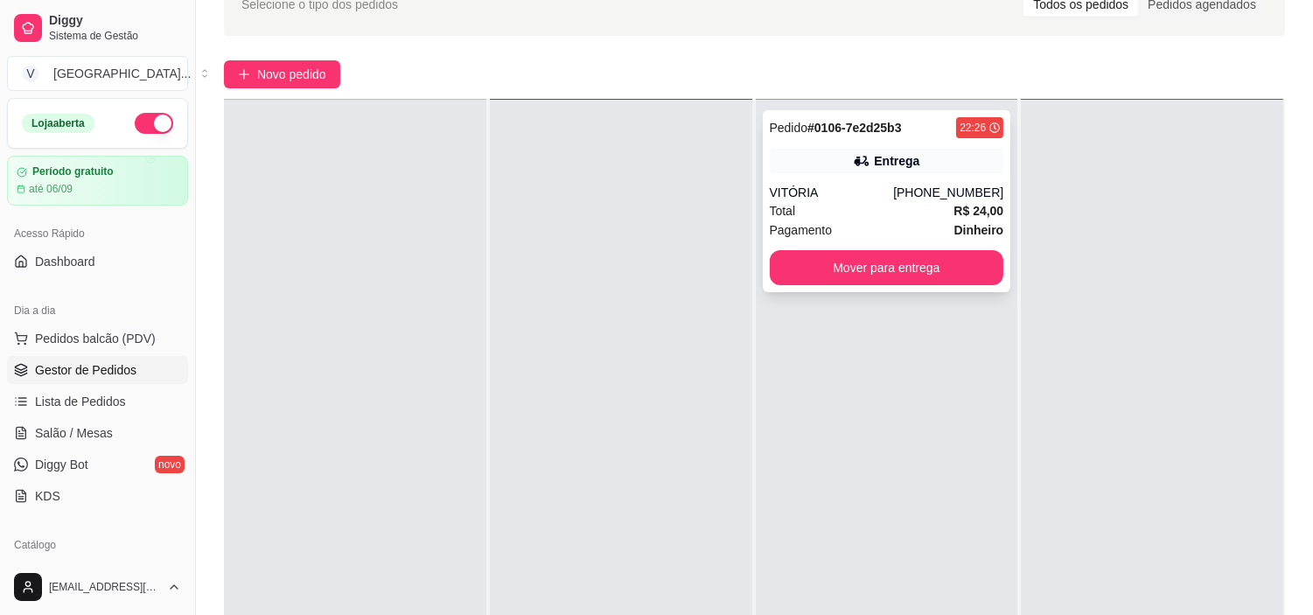
click at [948, 172] on div "Pedido # 0106-7e2d25b3 22:26 Entrega VITÓRIA [PHONE_NUMBER] Total R$ 24,00 Paga…" at bounding box center [887, 201] width 248 height 182
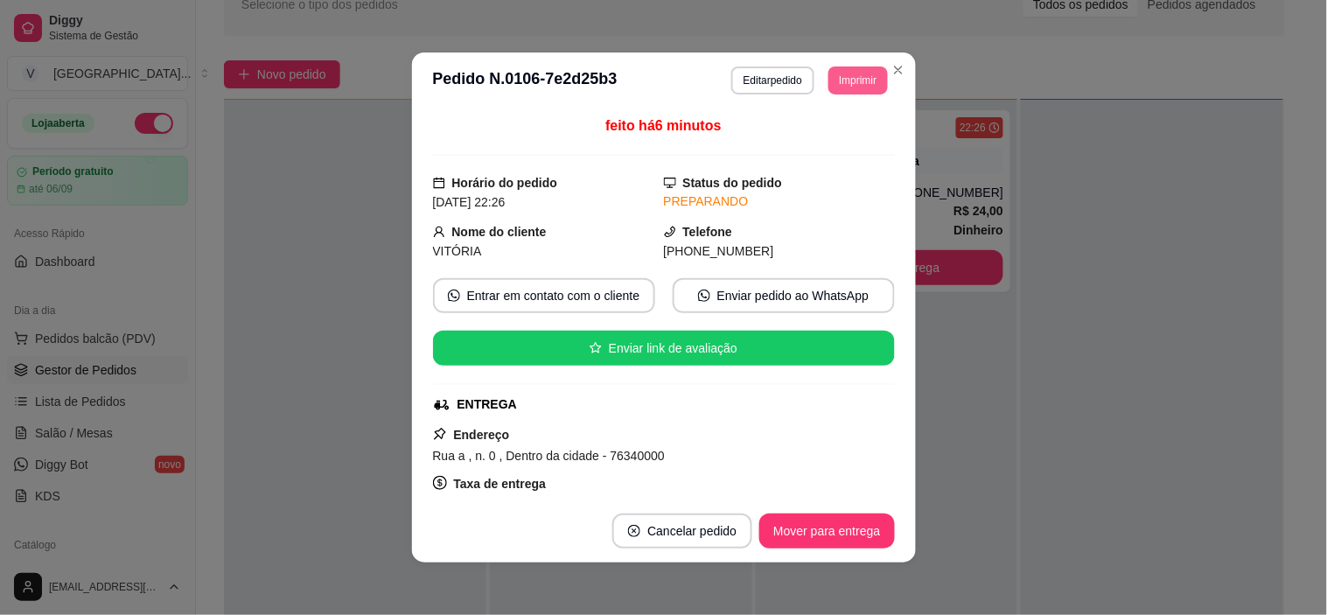
click at [861, 72] on button "Imprimir" at bounding box center [857, 80] width 59 height 28
click at [820, 136] on button "IMPRESSORA" at bounding box center [818, 142] width 122 height 27
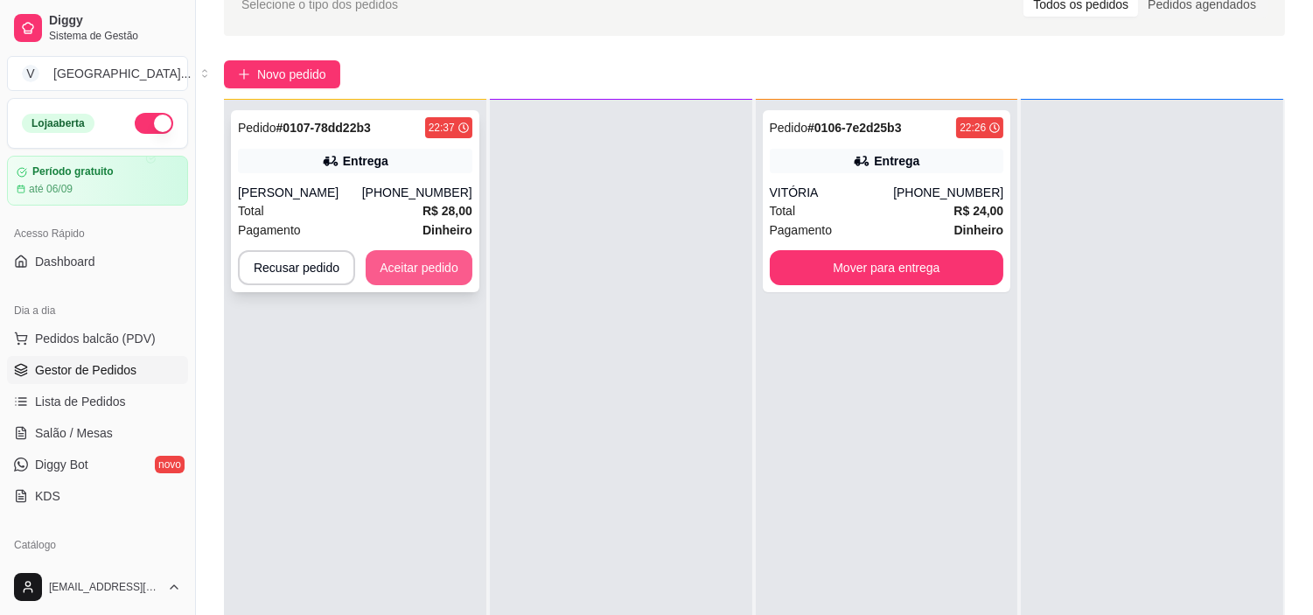
click at [392, 267] on button "Aceitar pedido" at bounding box center [419, 267] width 107 height 35
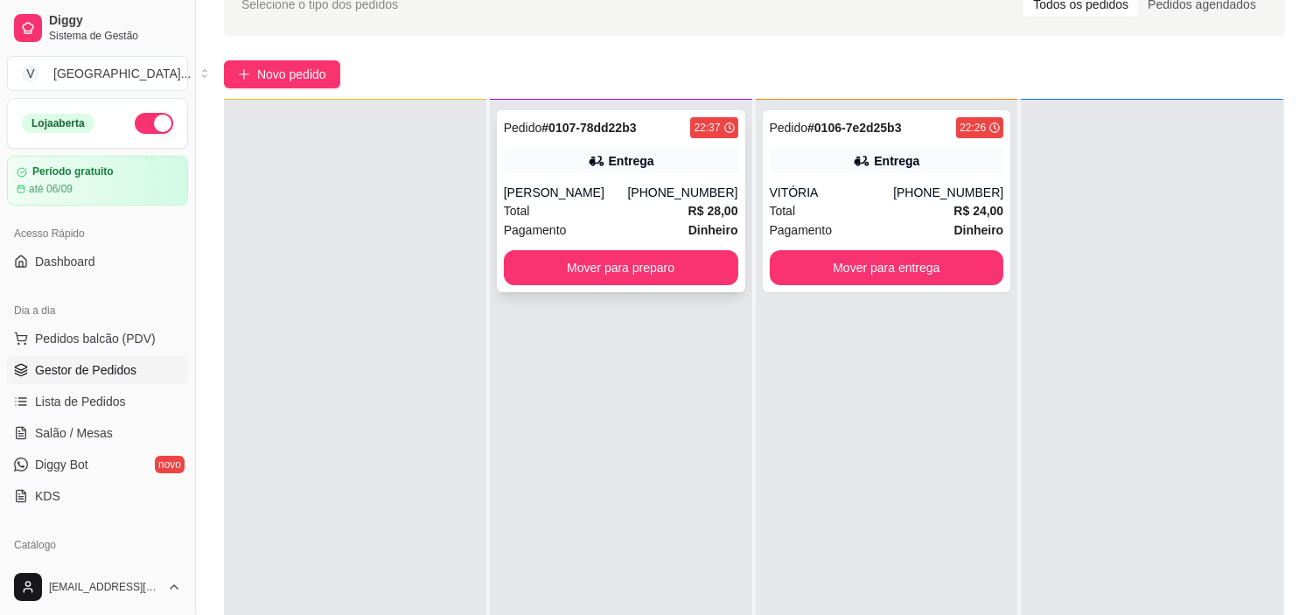
click at [635, 167] on div "Entrega" at bounding box center [631, 160] width 45 height 17
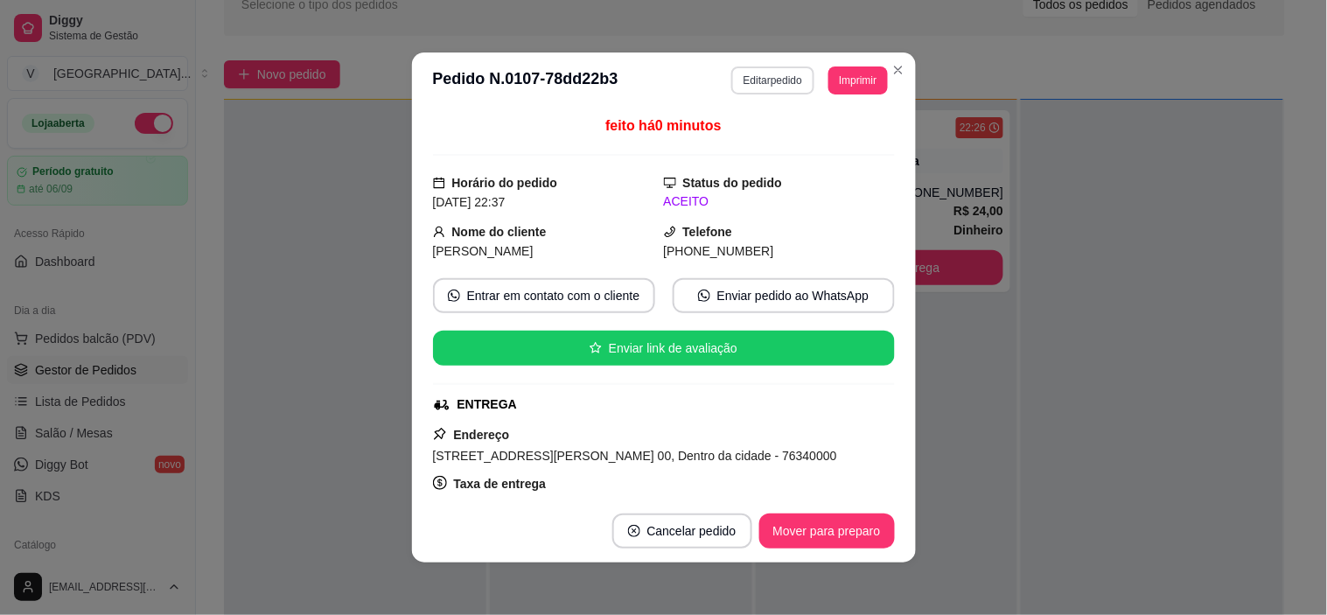
click at [746, 75] on button "Editar pedido" at bounding box center [772, 80] width 83 height 28
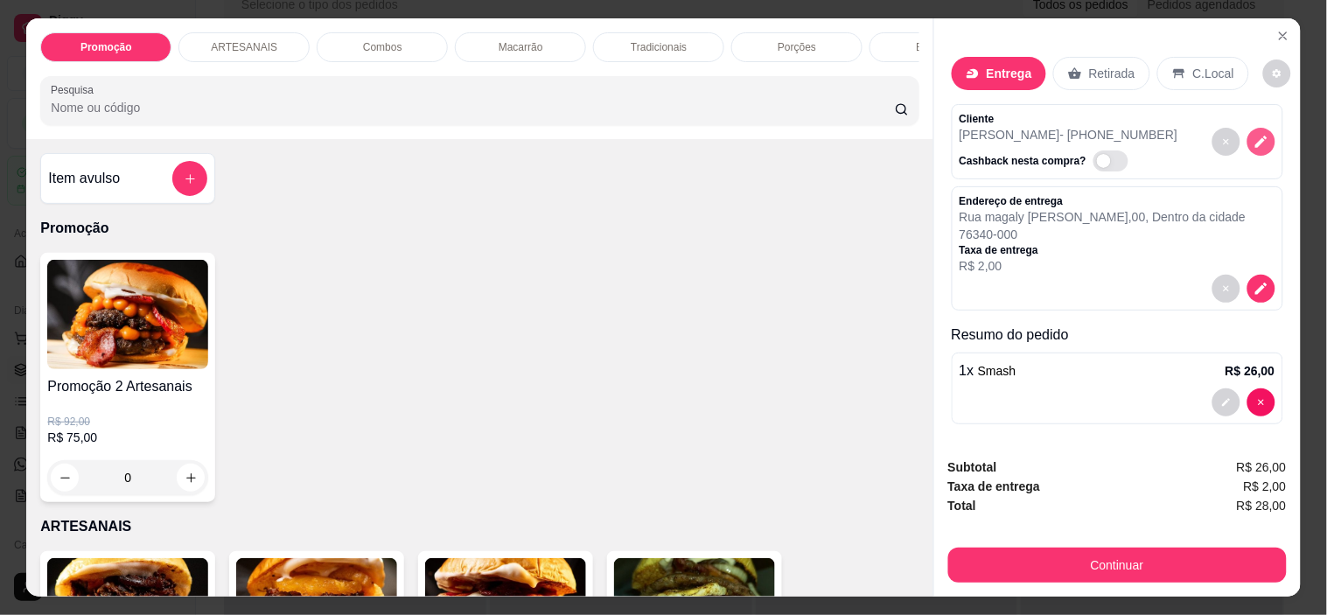
click at [1247, 140] on button "decrease-product-quantity" at bounding box center [1261, 142] width 28 height 28
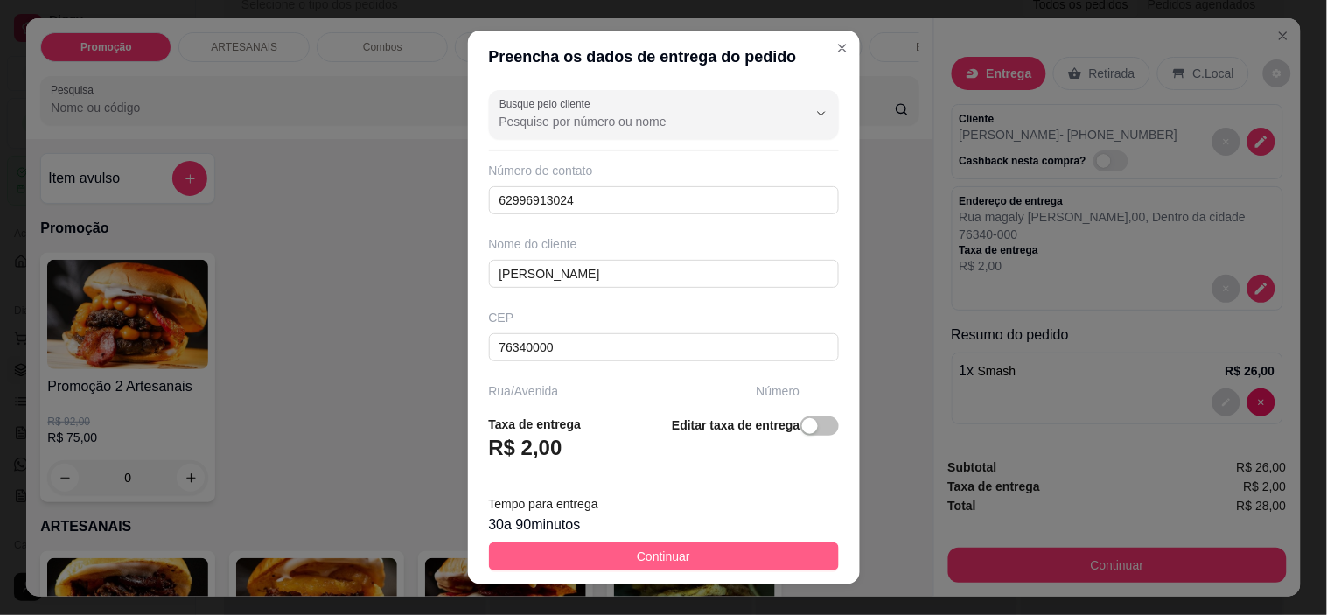
click at [692, 564] on button "Continuar" at bounding box center [664, 556] width 350 height 28
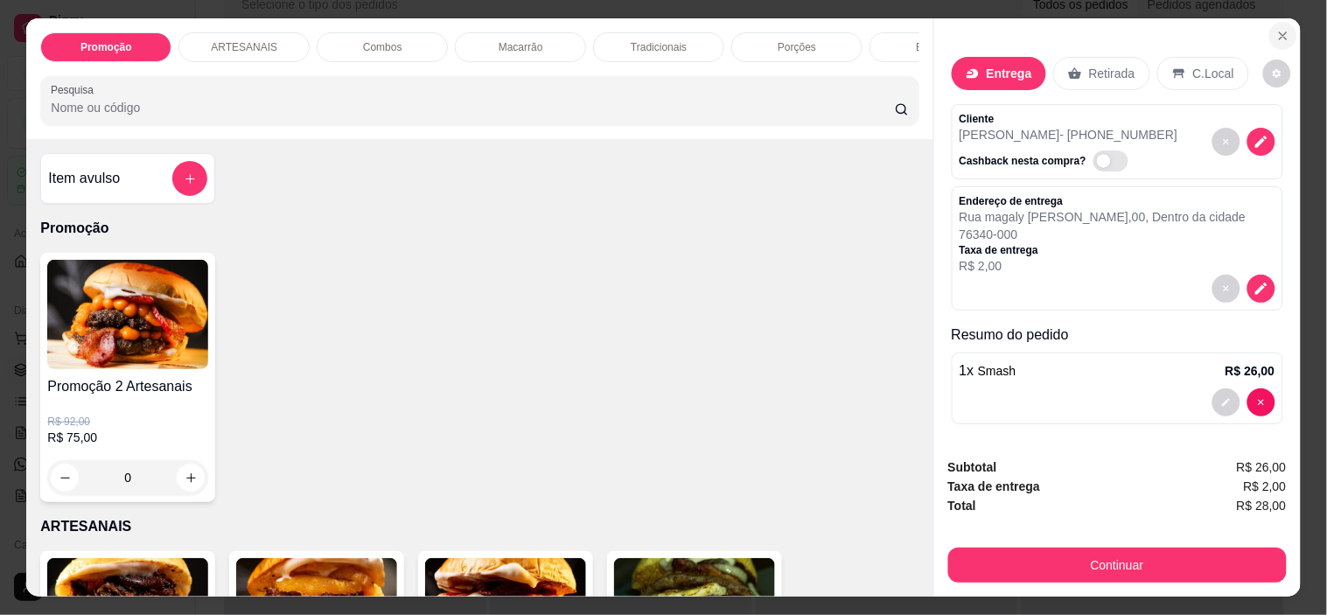
click at [1276, 32] on icon "Close" at bounding box center [1283, 36] width 14 height 14
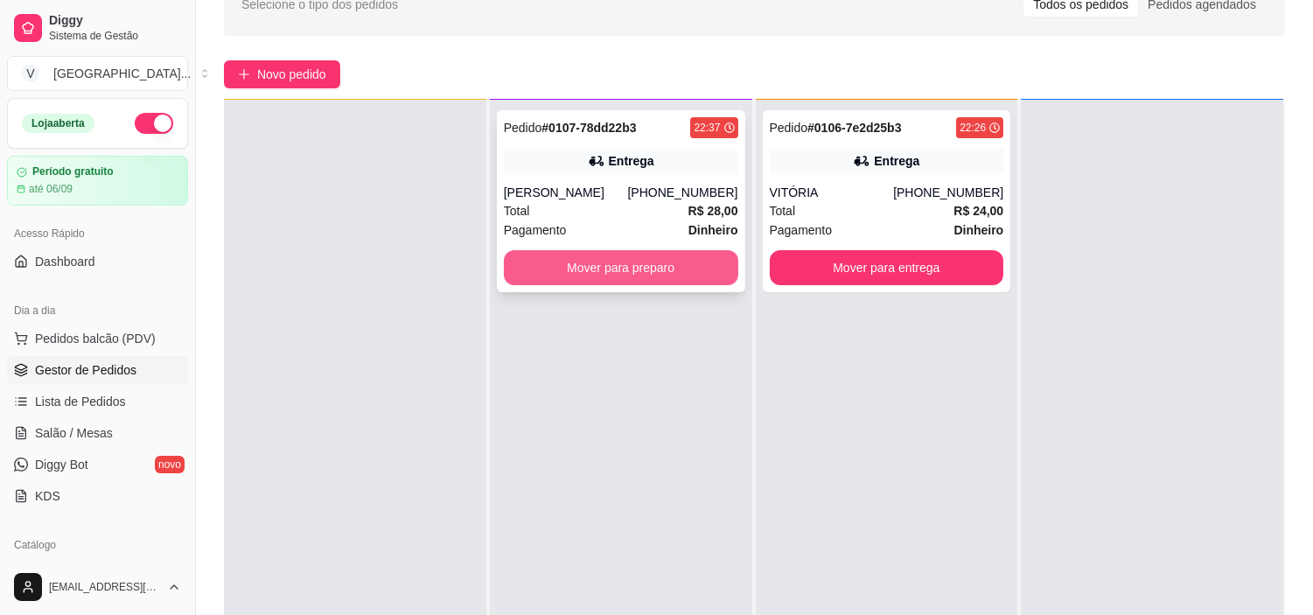
scroll to position [0, 0]
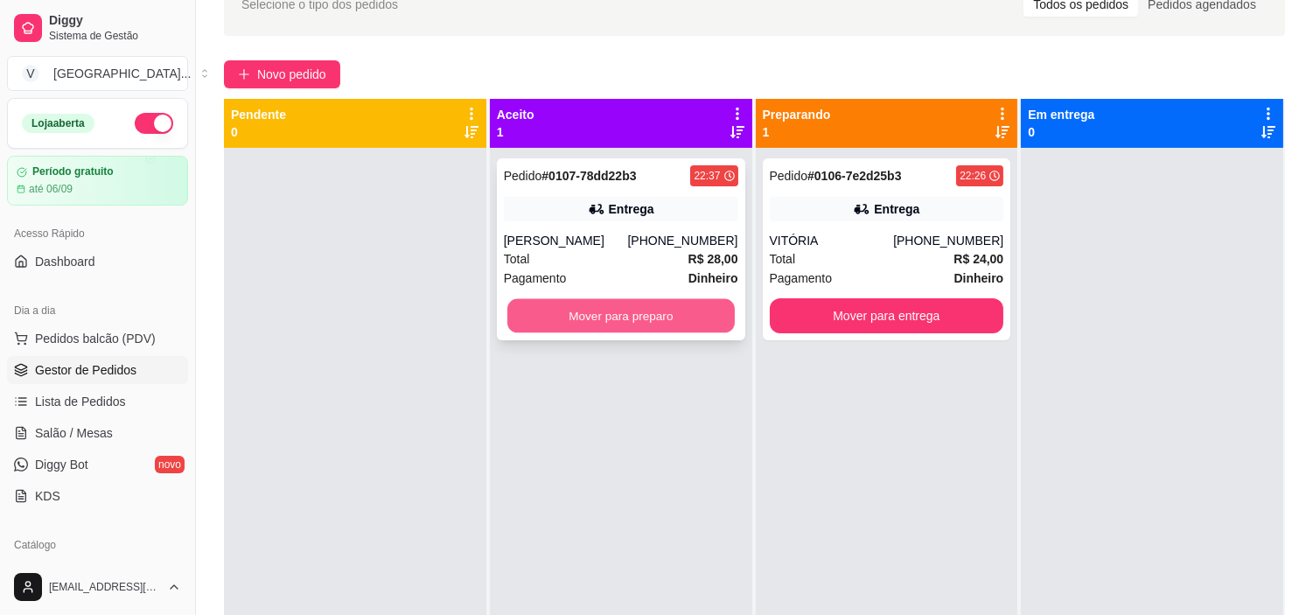
click at [641, 300] on button "Mover para preparo" at bounding box center [620, 316] width 227 height 34
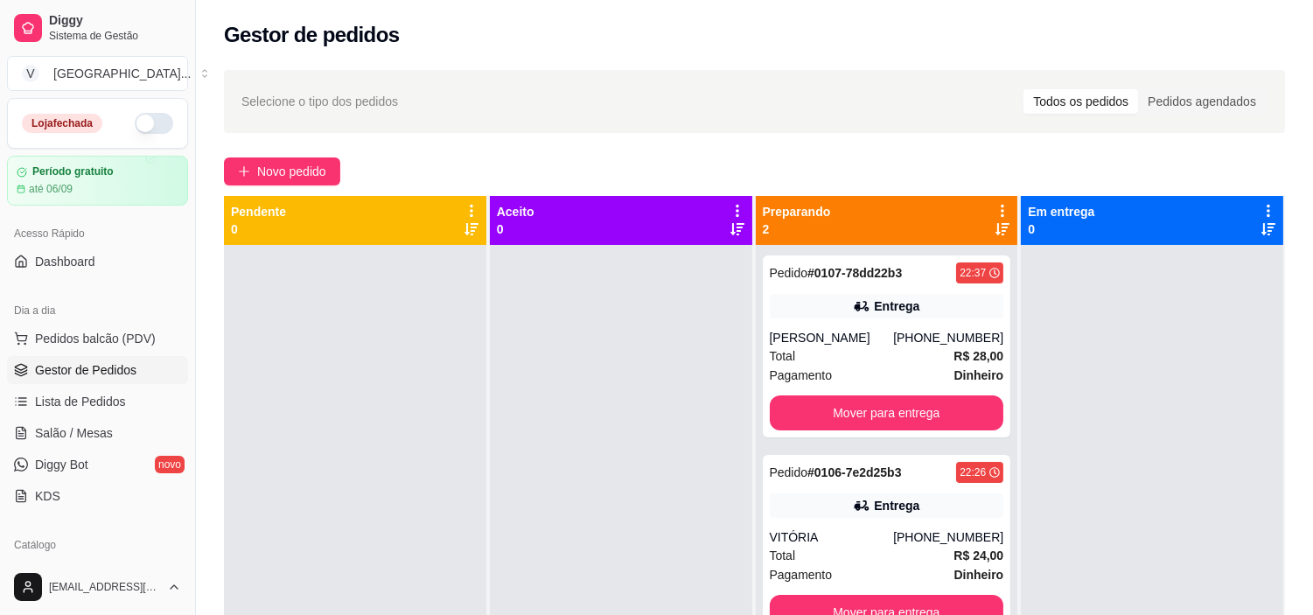
click at [137, 119] on button "button" at bounding box center [154, 123] width 38 height 21
click at [299, 163] on span "Novo pedido" at bounding box center [291, 171] width 69 height 19
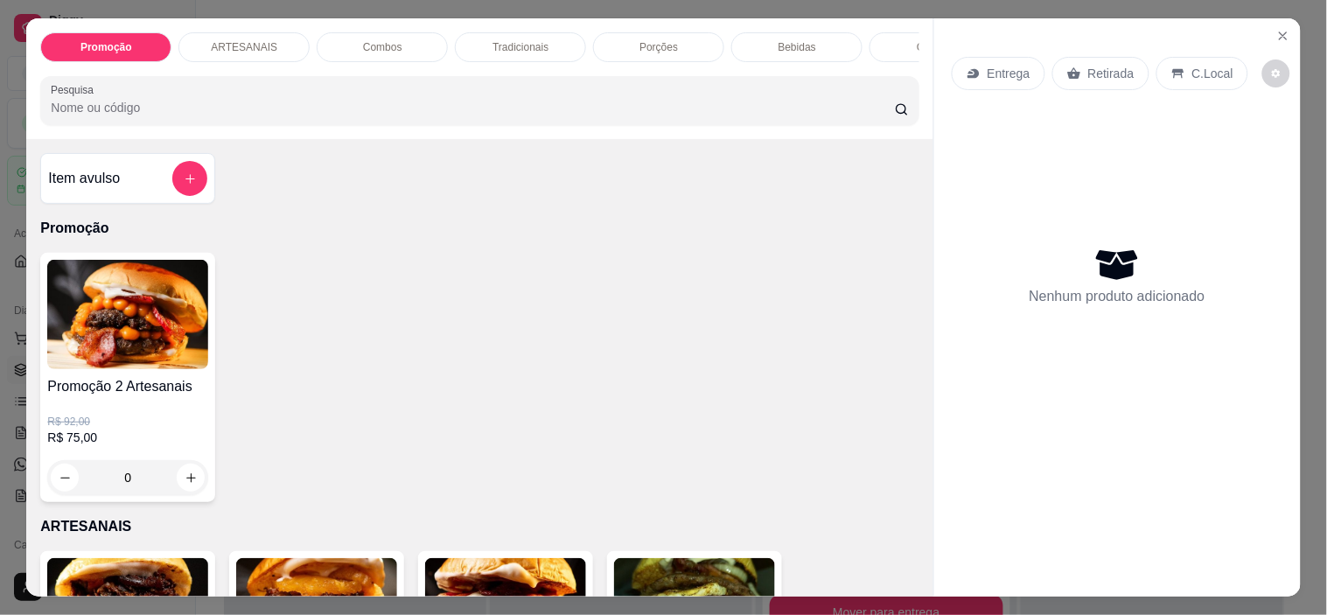
click at [1109, 70] on p "Retirada" at bounding box center [1111, 73] width 46 height 17
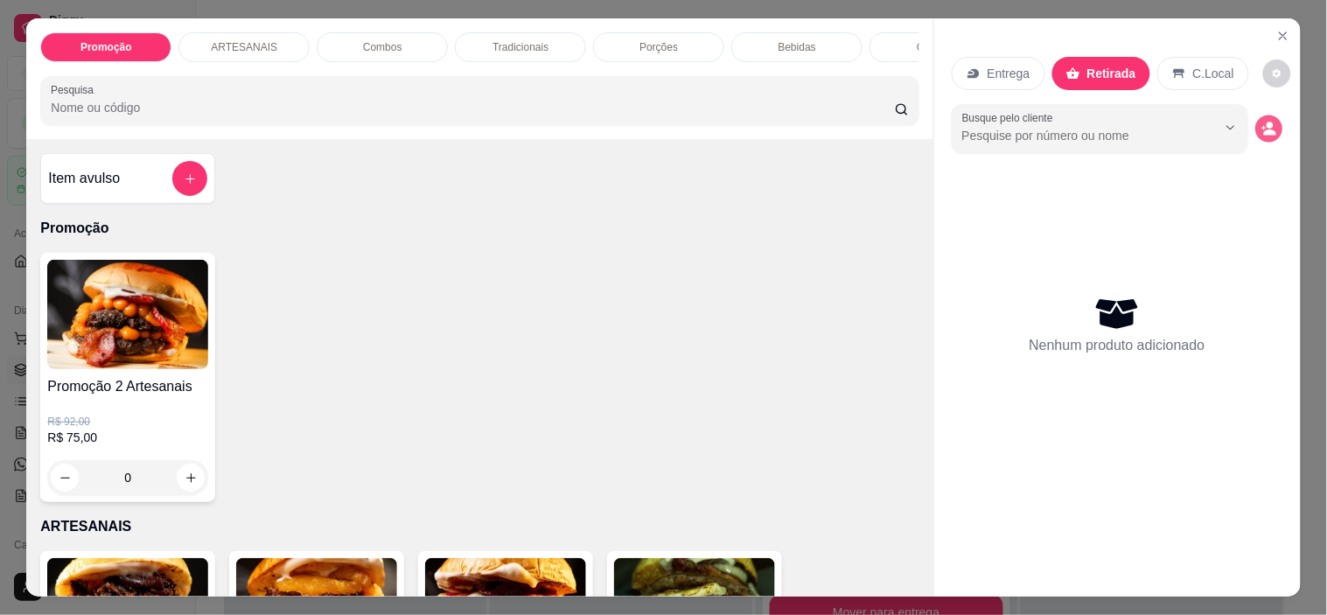
click at [1268, 121] on icon "decrease-product-quantity" at bounding box center [1268, 128] width 15 height 15
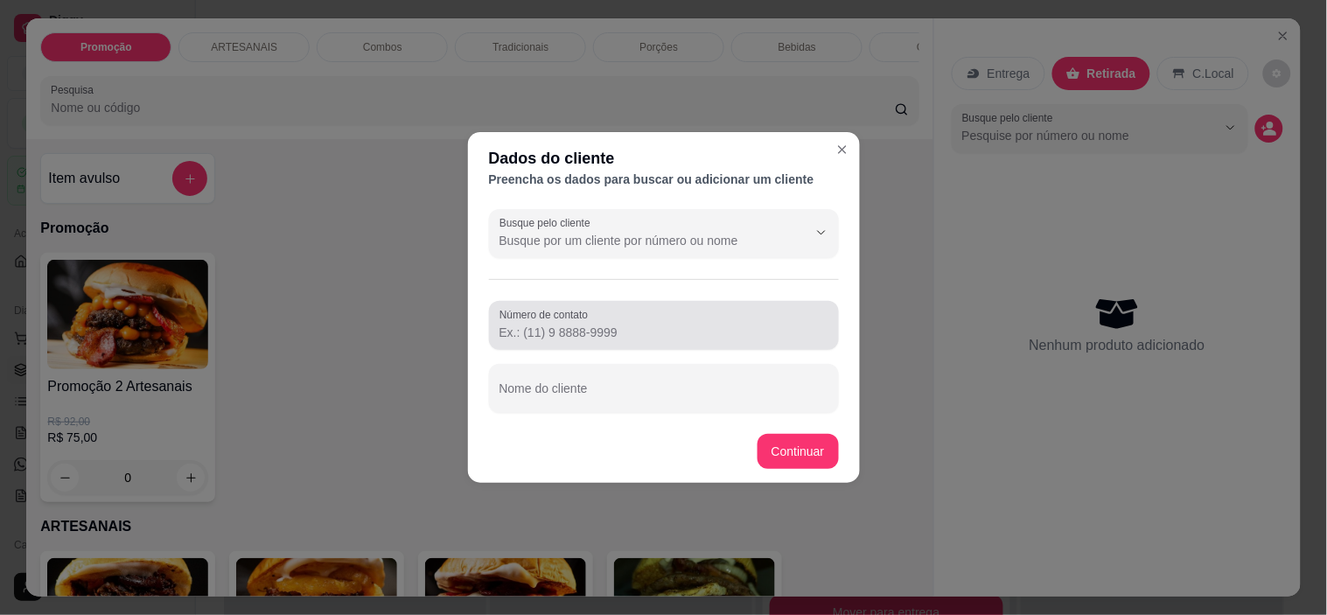
click at [577, 326] on input "Número de contato" at bounding box center [663, 332] width 329 height 17
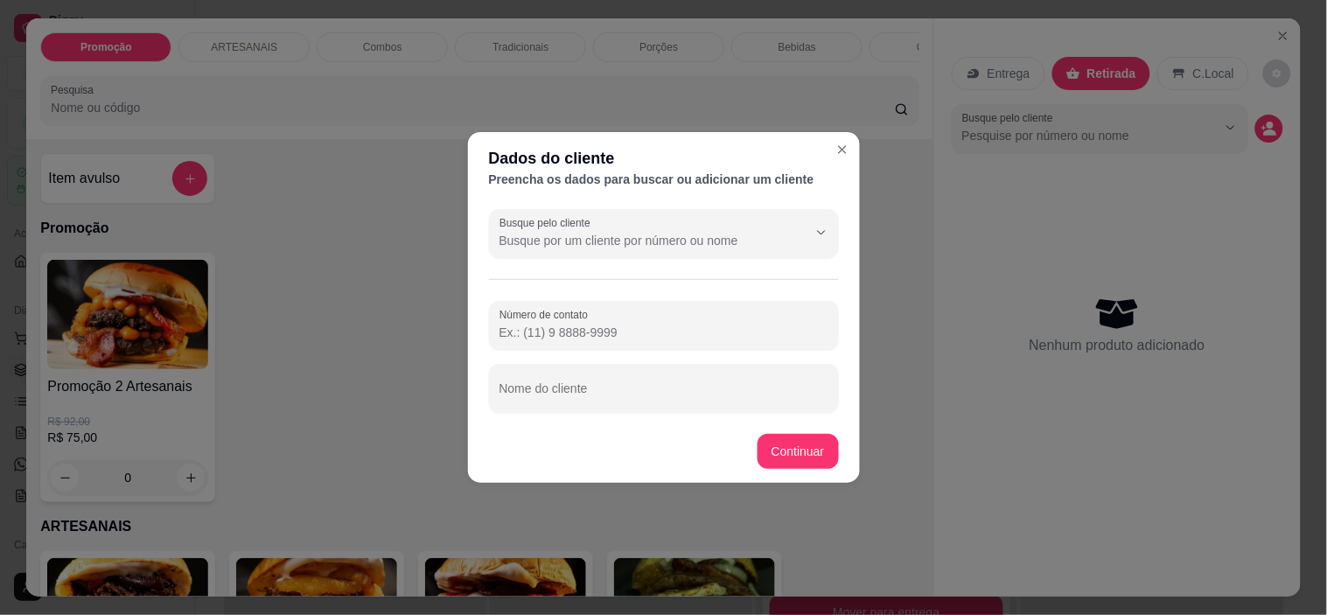
type input "9"
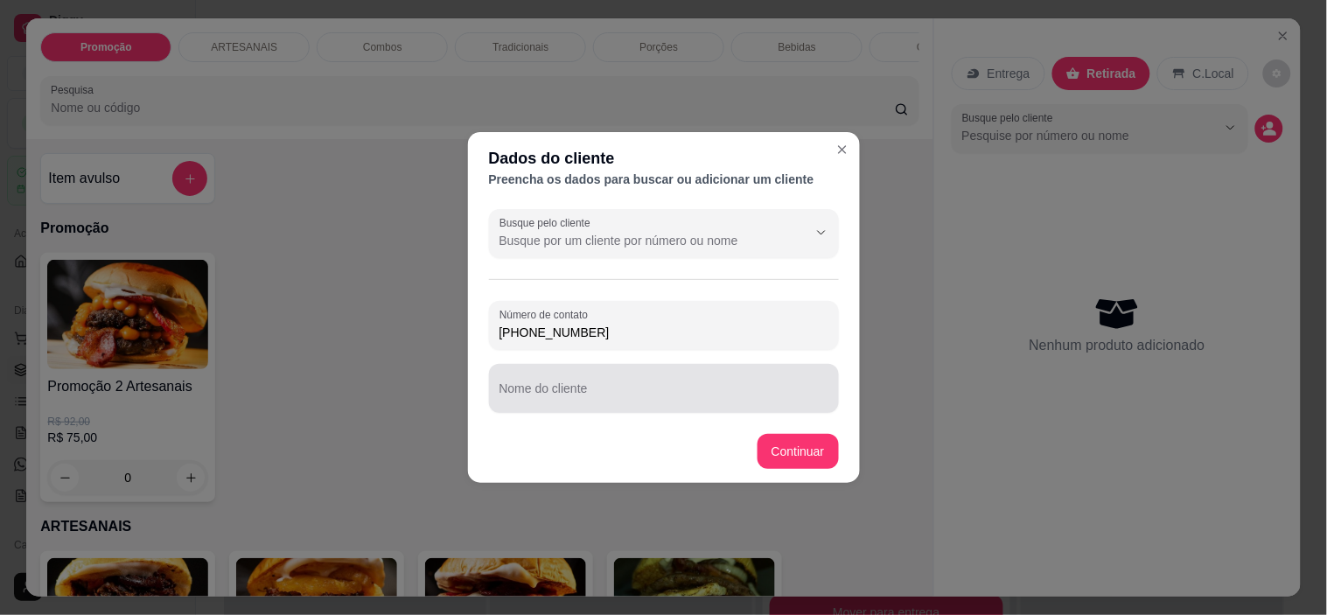
type input "[PHONE_NUMBER]"
click at [624, 390] on input "Nome do cliente" at bounding box center [663, 395] width 329 height 17
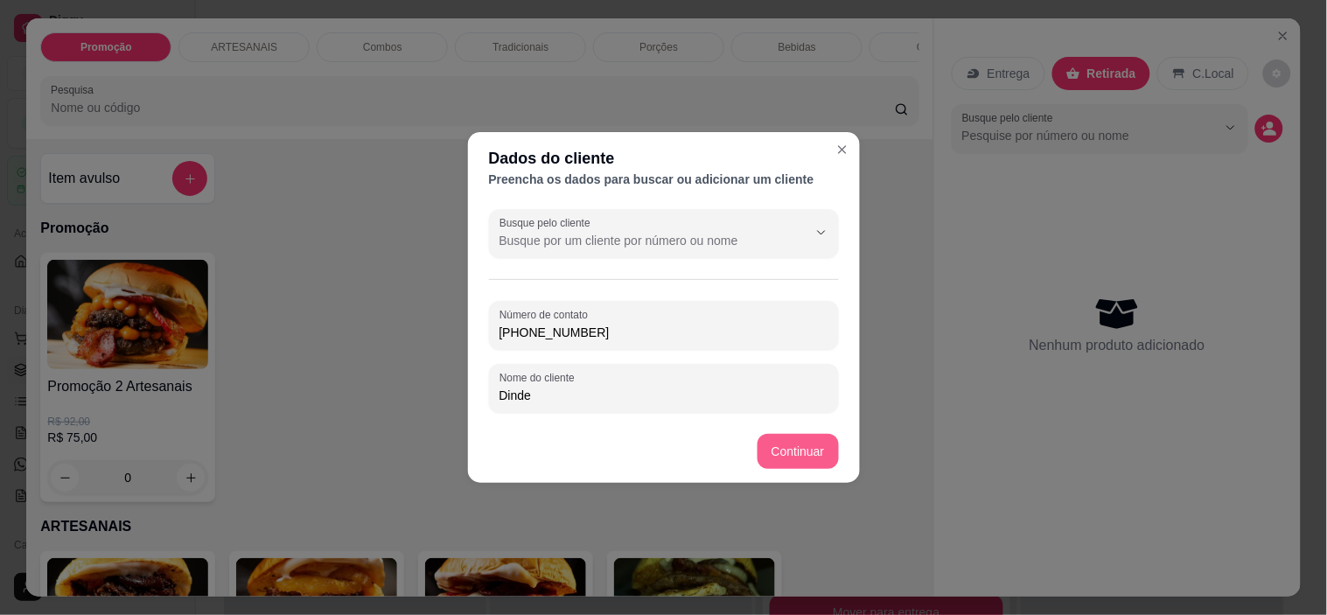
type input "Dinde"
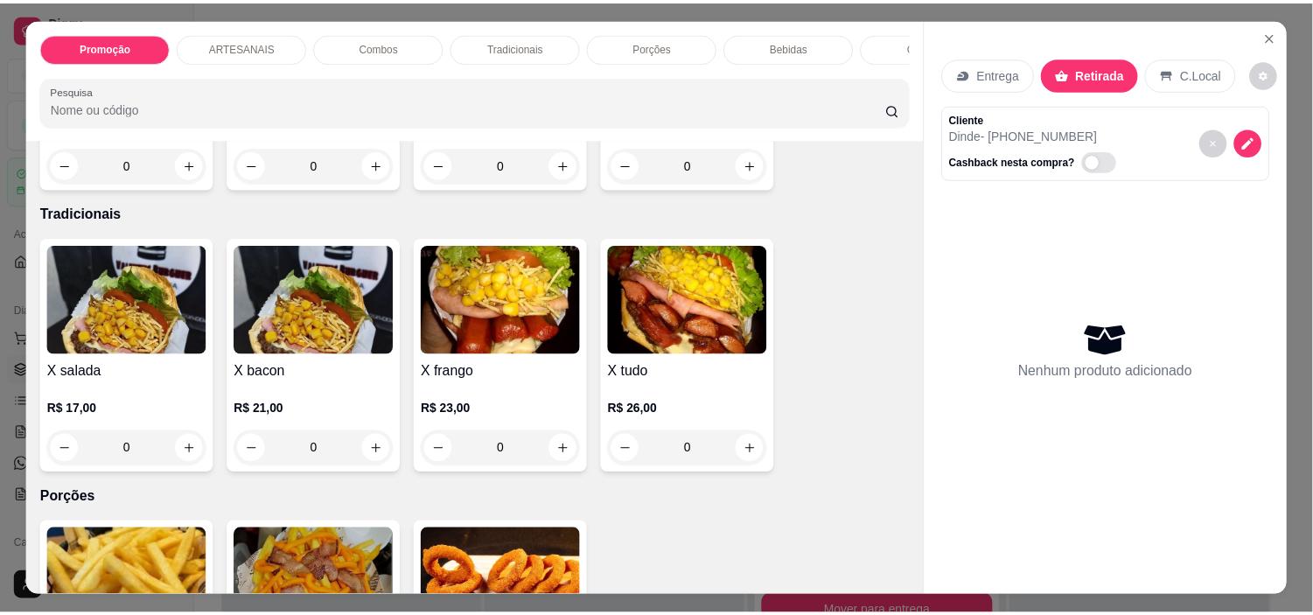
scroll to position [1554, 0]
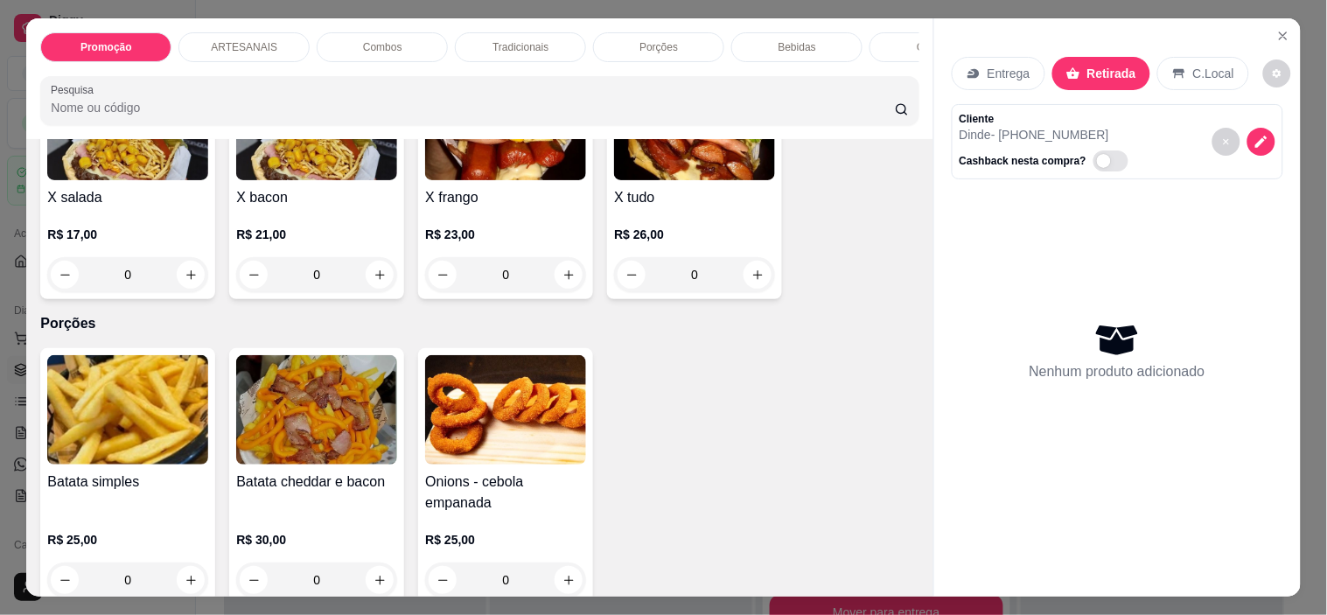
click at [745, 282] on div "0" at bounding box center [694, 274] width 161 height 35
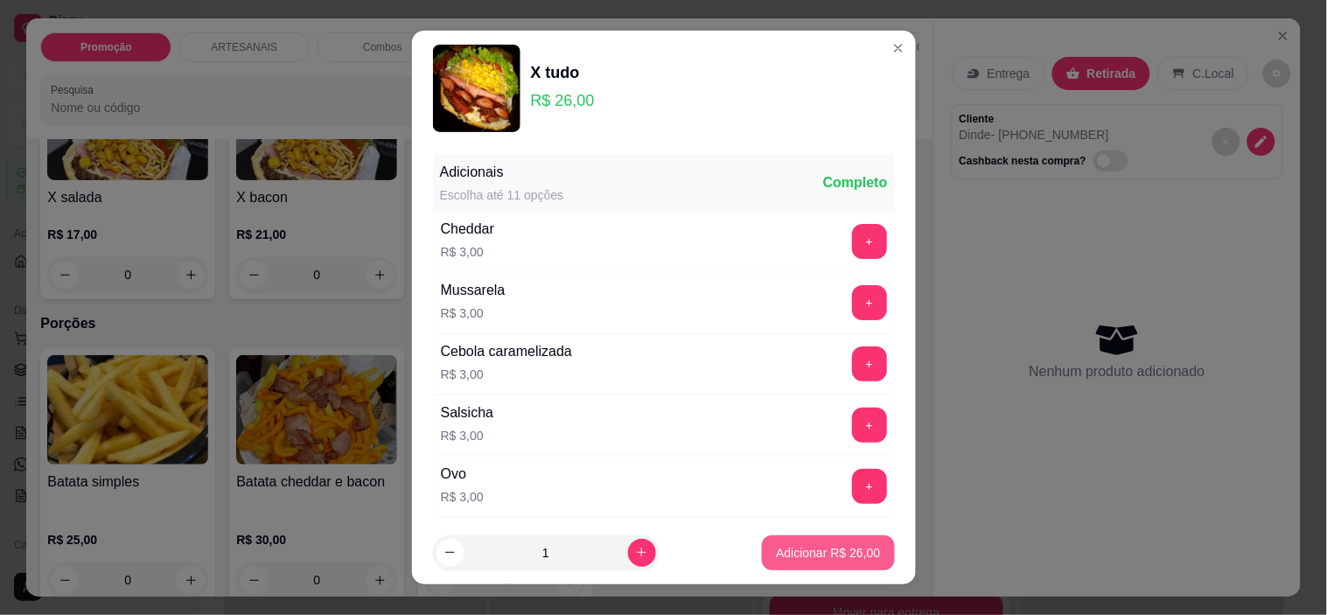
click at [831, 547] on p "Adicionar R$ 26,00" at bounding box center [828, 552] width 104 height 17
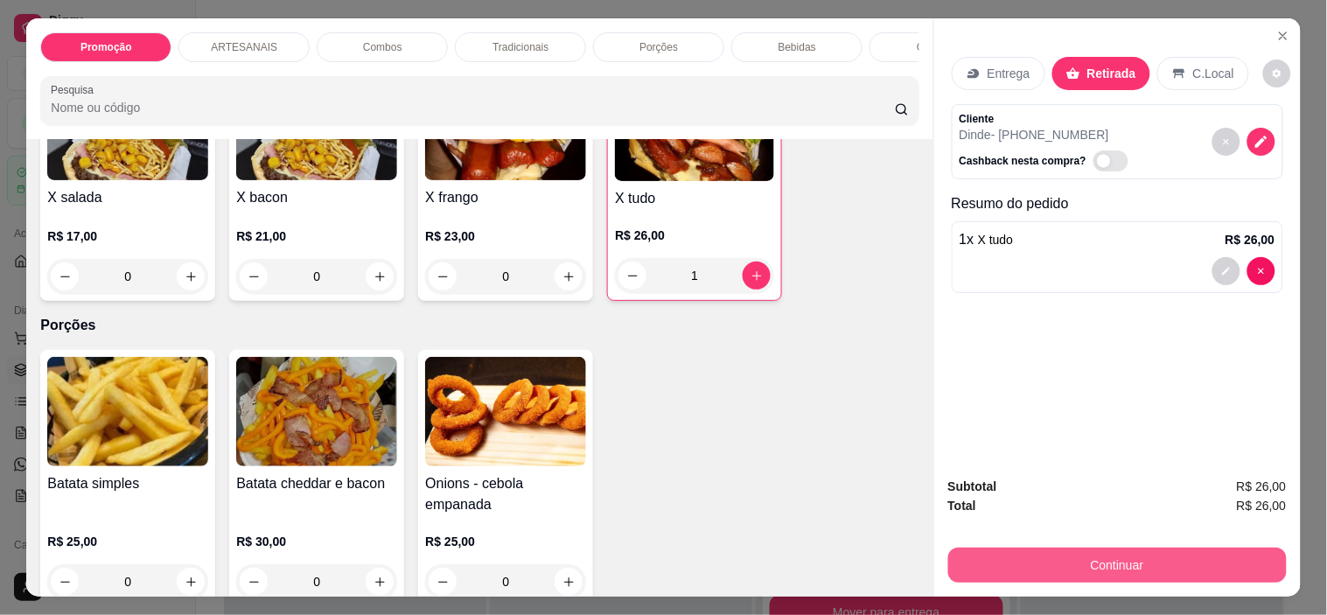
click at [1208, 554] on button "Continuar" at bounding box center [1117, 564] width 338 height 35
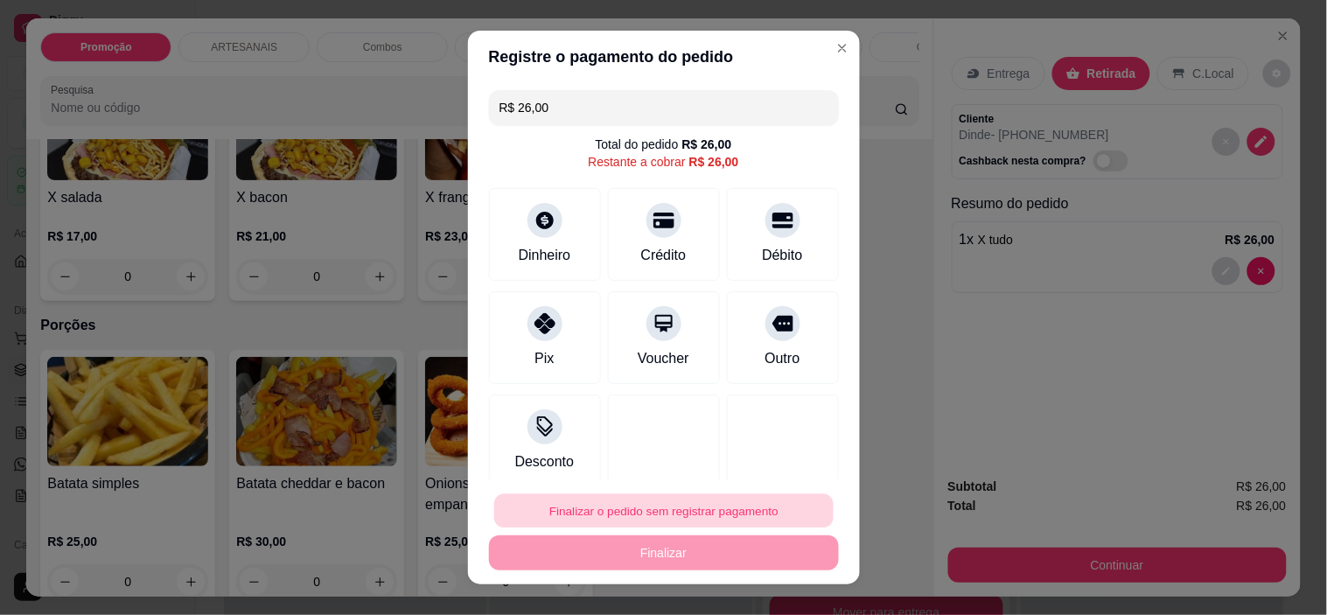
click at [703, 512] on button "Finalizar o pedido sem registrar pagamento" at bounding box center [663, 510] width 339 height 34
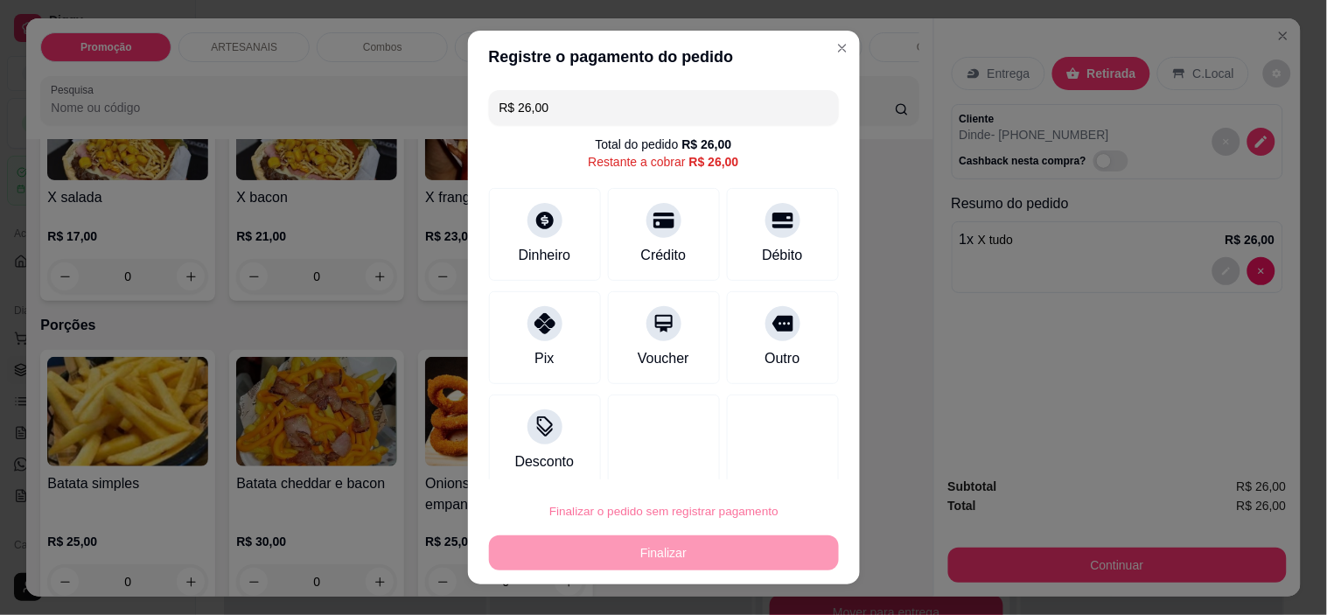
click at [783, 464] on button "Confirmar" at bounding box center [764, 461] width 65 height 27
type input "0"
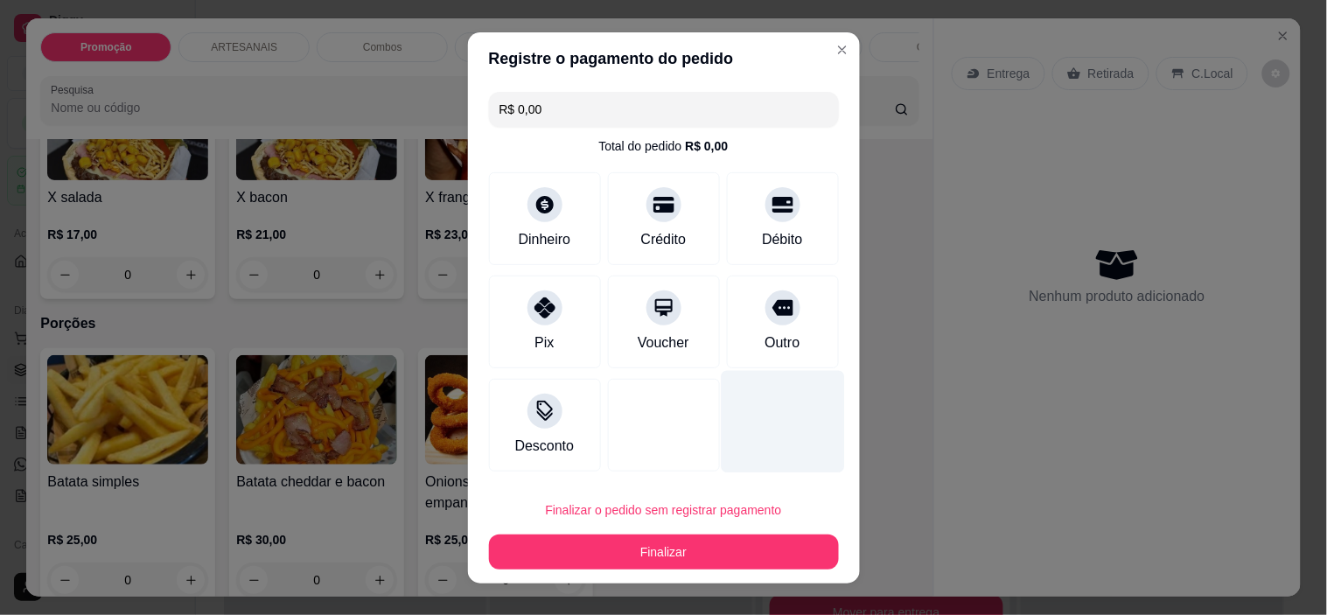
type input "R$ 0,00"
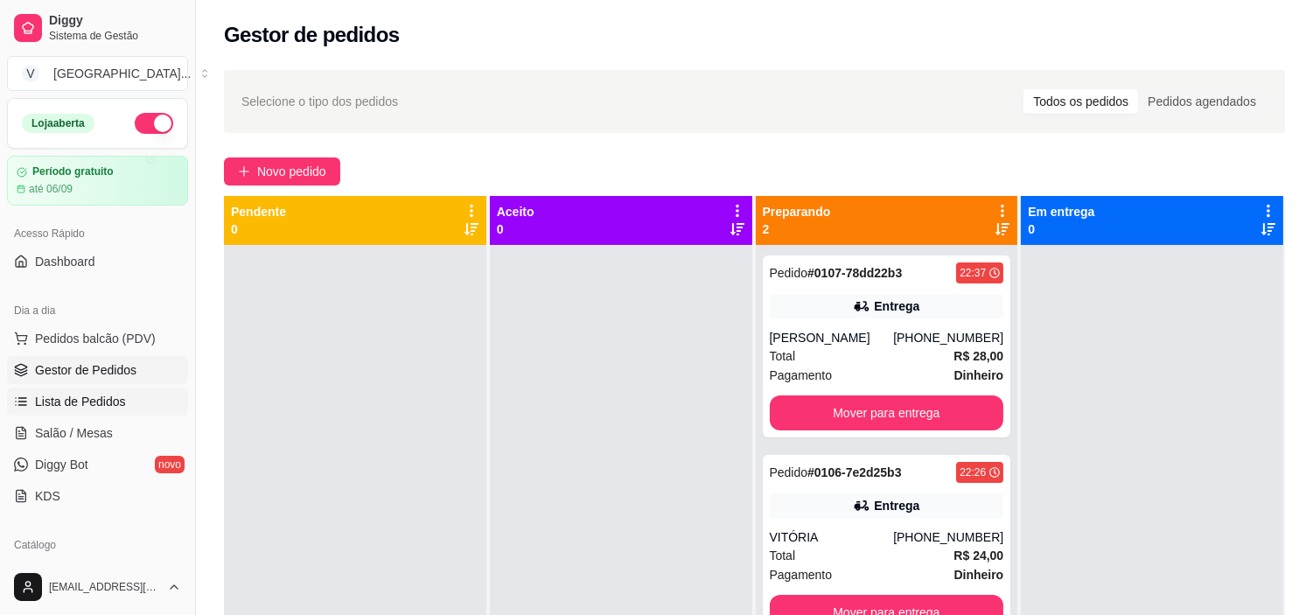
click at [96, 395] on span "Lista de Pedidos" at bounding box center [80, 401] width 91 height 17
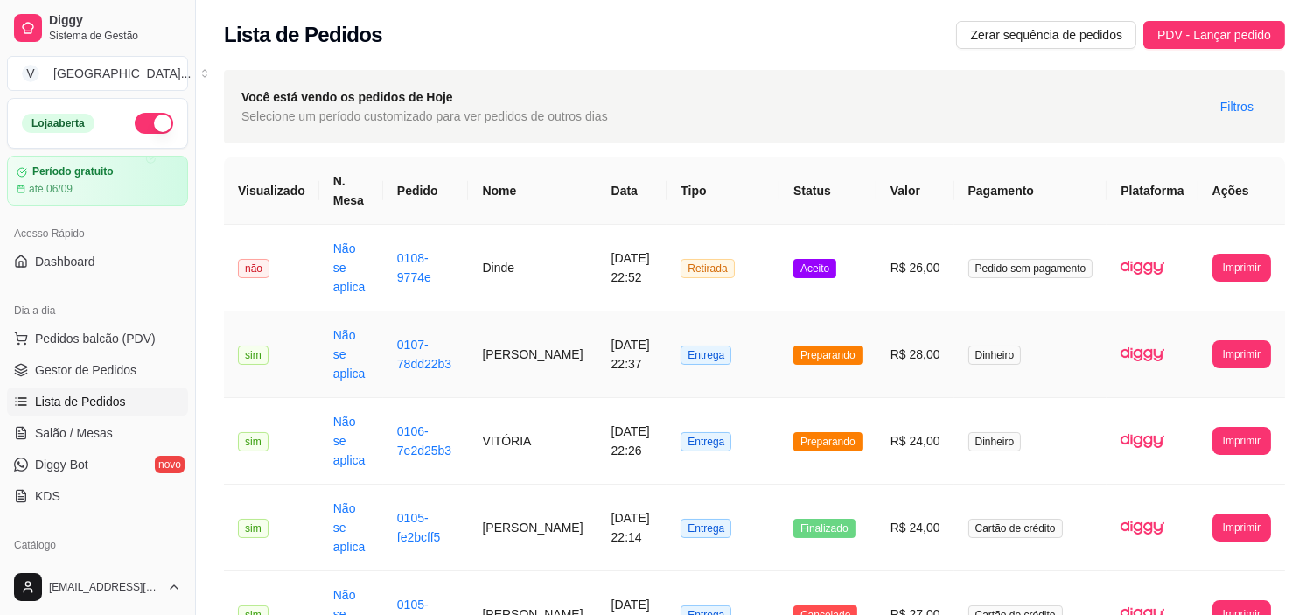
drag, startPoint x: 669, startPoint y: 328, endPoint x: 712, endPoint y: 48, distance: 283.1
click at [712, 48] on div "Lista de Pedidos Zerar sequência de pedidos PDV - Lançar pedido" at bounding box center [754, 35] width 1061 height 28
click at [642, 261] on td "[DATE] 22:52" at bounding box center [632, 268] width 70 height 87
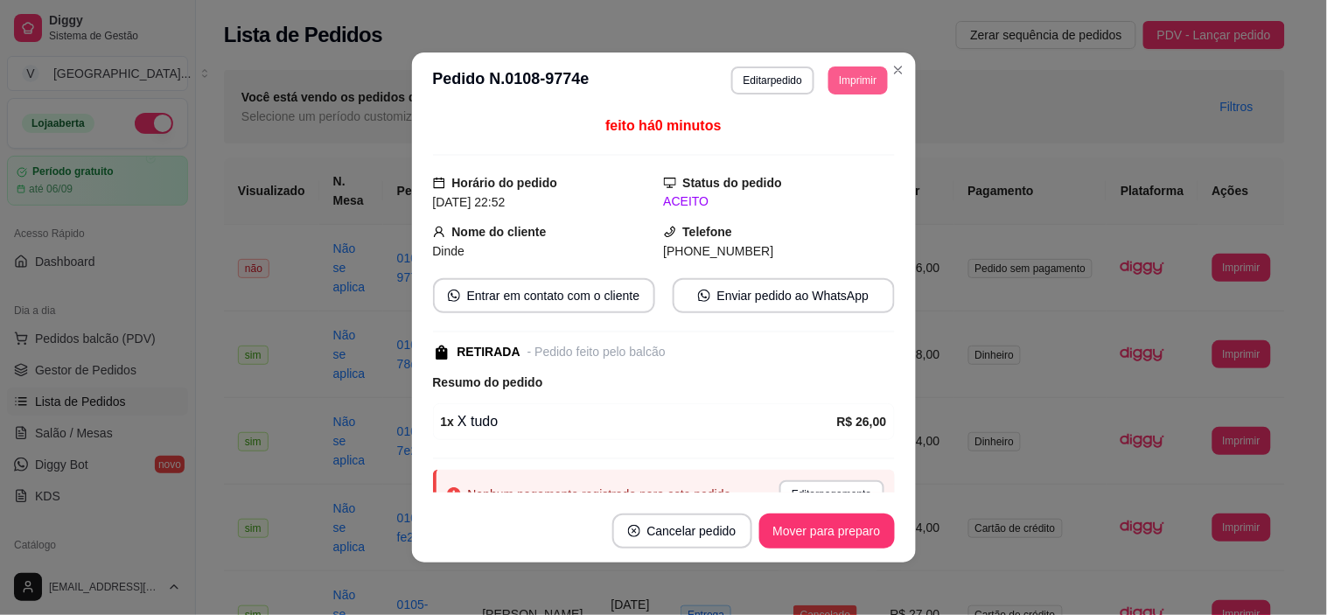
click at [850, 91] on button "Imprimir" at bounding box center [857, 80] width 59 height 28
click at [841, 137] on button "IMPRESSORA" at bounding box center [818, 142] width 122 height 27
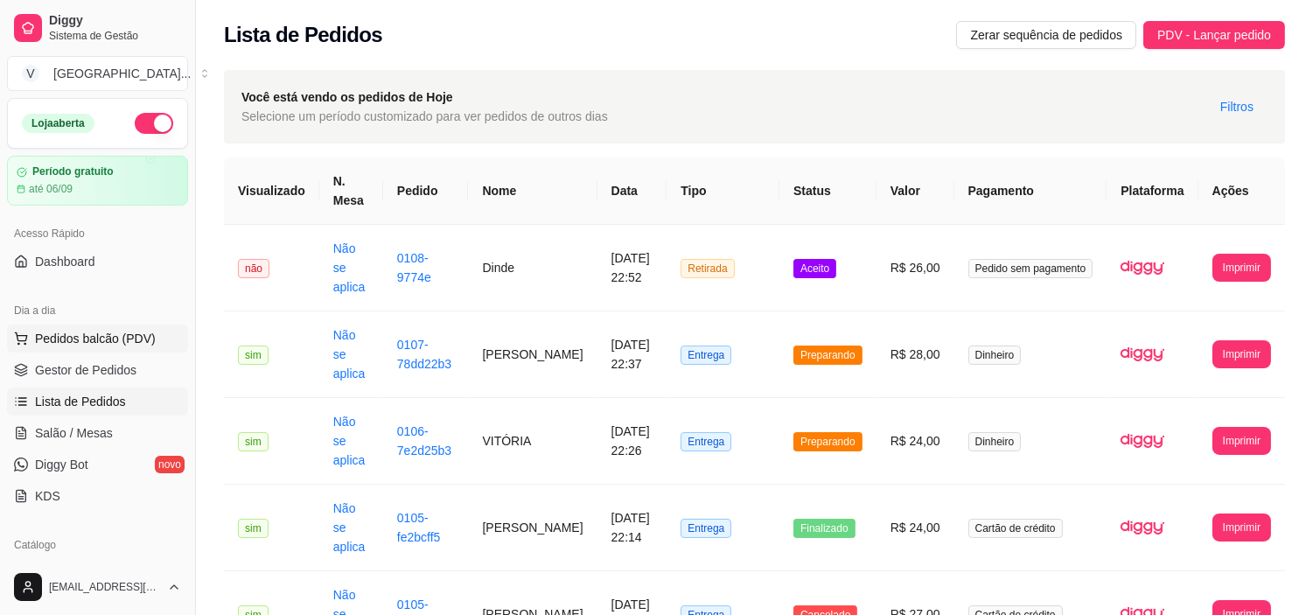
click at [102, 338] on span "Pedidos balcão (PDV)" at bounding box center [95, 338] width 121 height 17
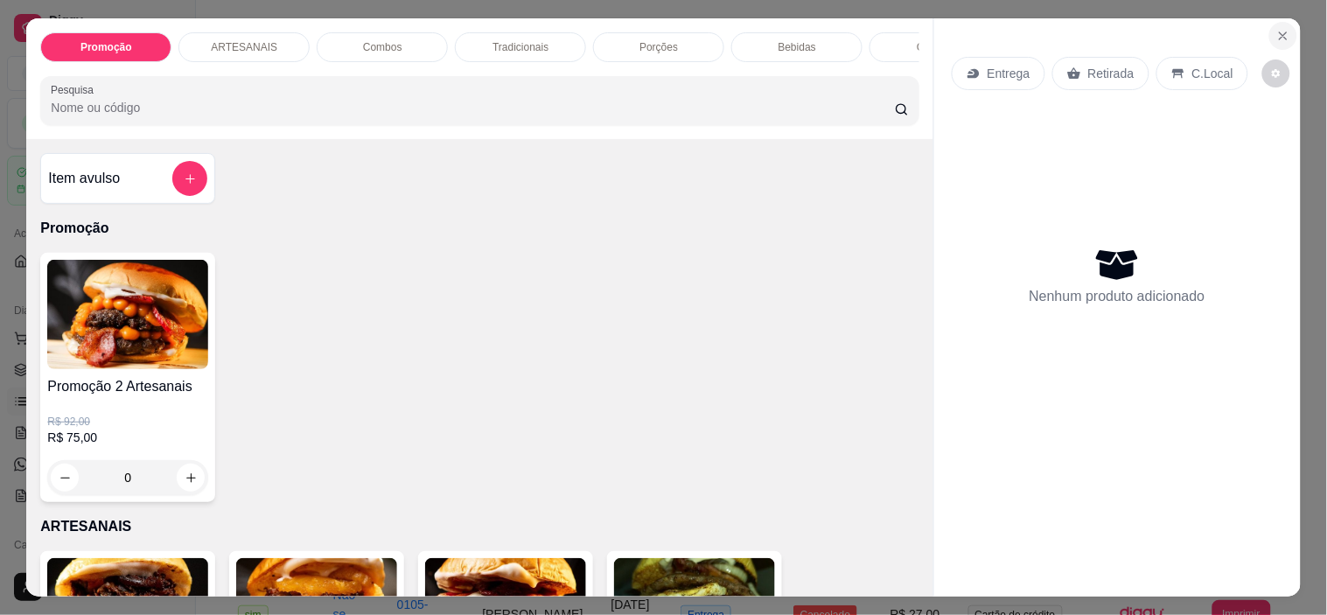
click at [1269, 31] on button "Close" at bounding box center [1283, 36] width 28 height 28
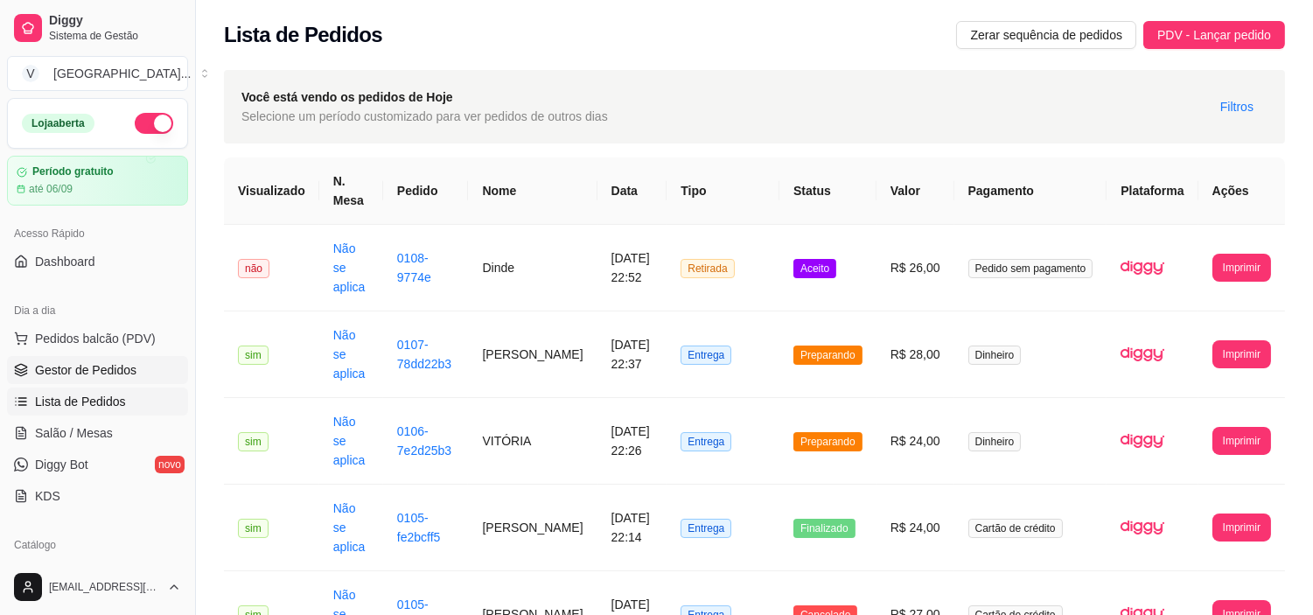
click at [101, 370] on span "Gestor de Pedidos" at bounding box center [85, 369] width 101 height 17
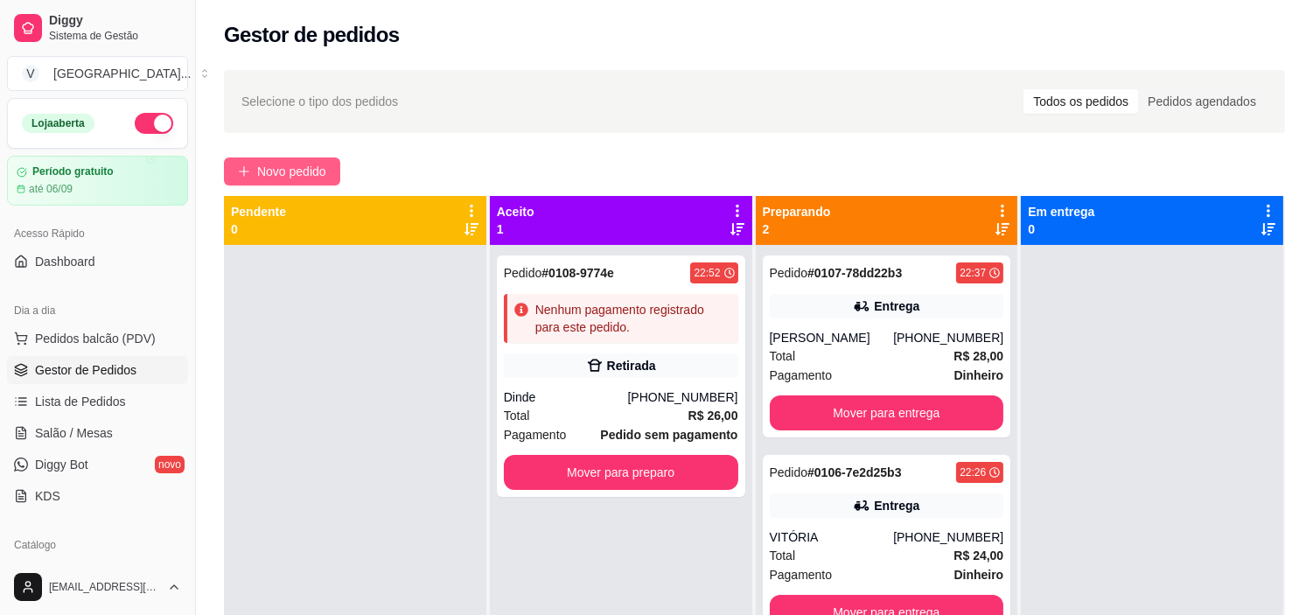
click at [317, 172] on span "Novo pedido" at bounding box center [291, 171] width 69 height 19
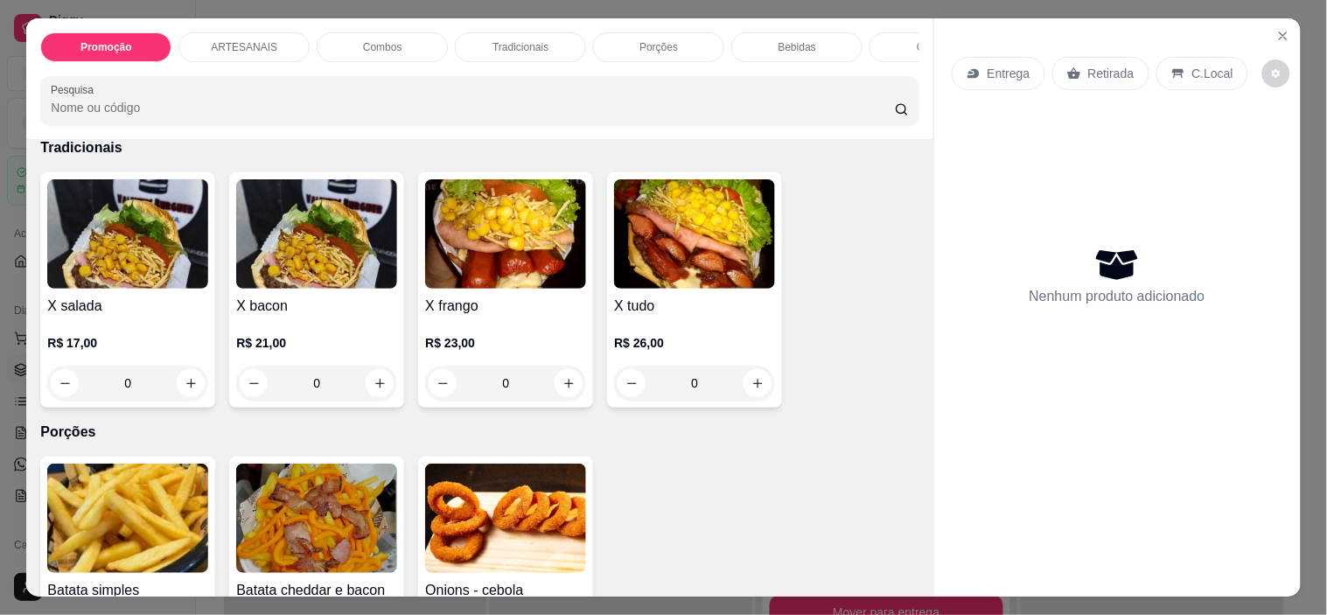
scroll to position [1457, 0]
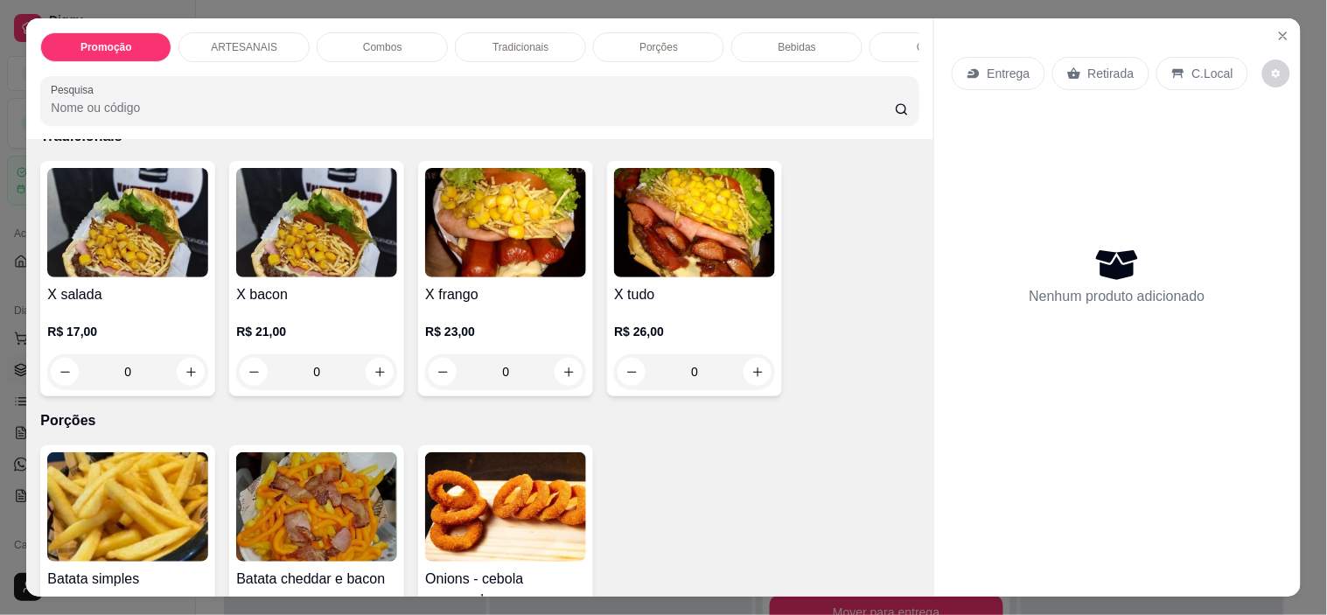
click at [190, 379] on div "0" at bounding box center [127, 371] width 161 height 35
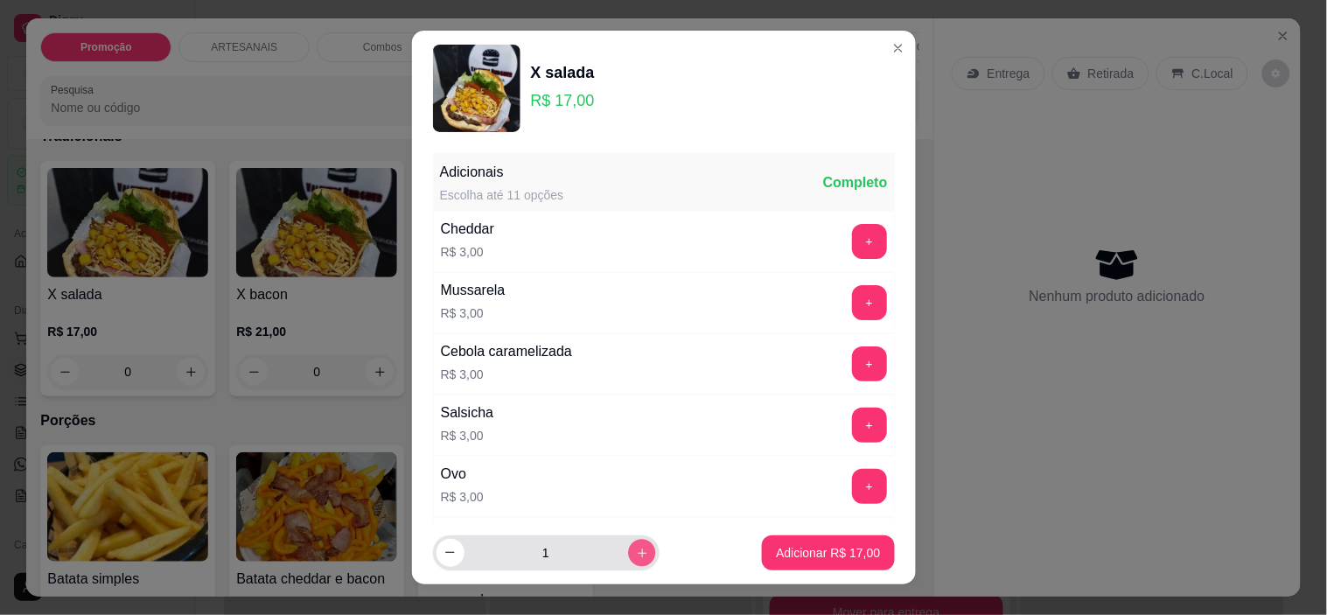
click at [635, 557] on icon "increase-product-quantity" at bounding box center [641, 553] width 13 height 13
type input "2"
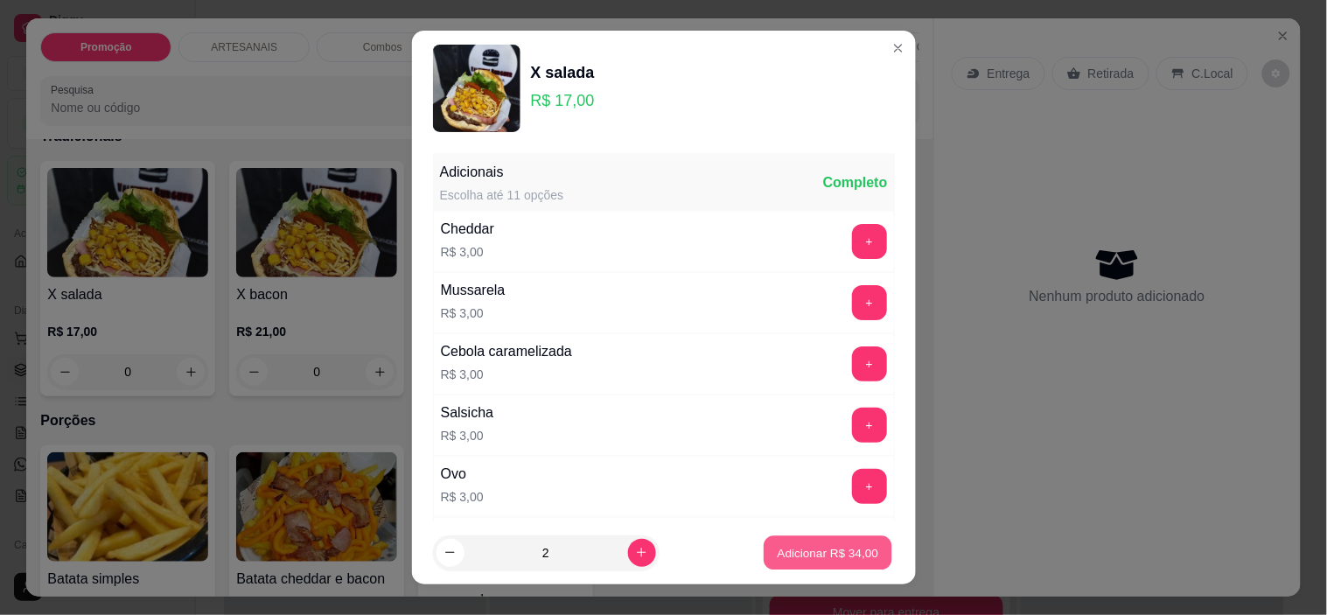
click at [820, 557] on p "Adicionar R$ 34,00" at bounding box center [827, 552] width 101 height 17
type input "2"
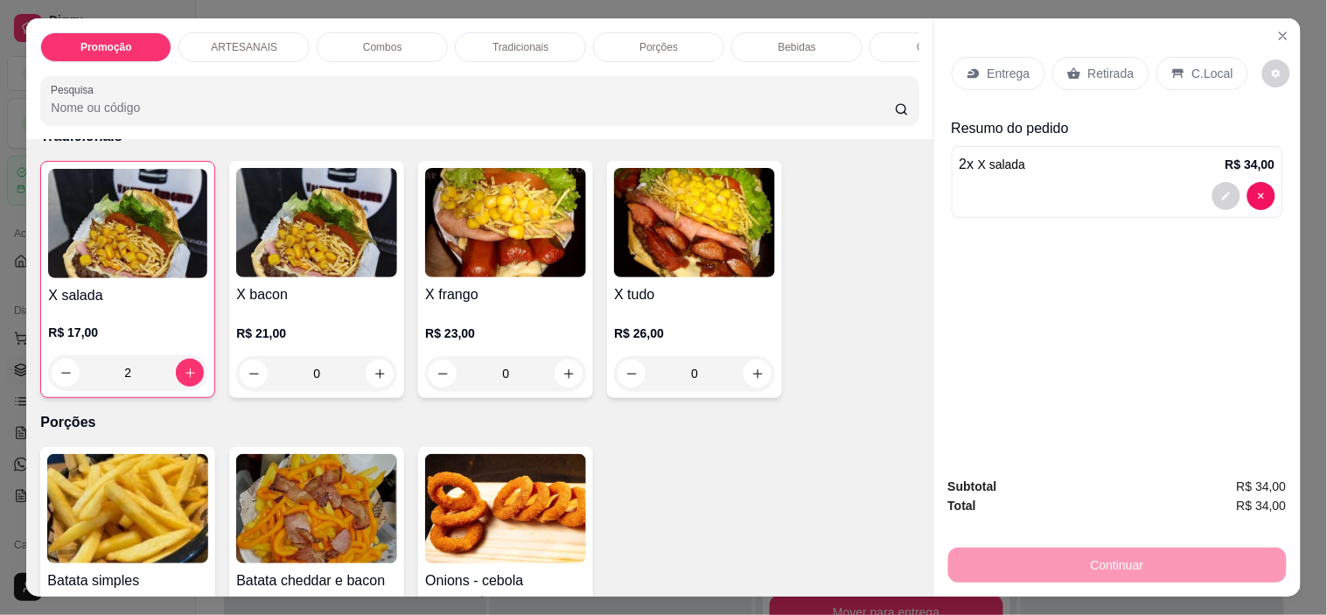
click at [1198, 65] on p "C.Local" at bounding box center [1212, 73] width 41 height 17
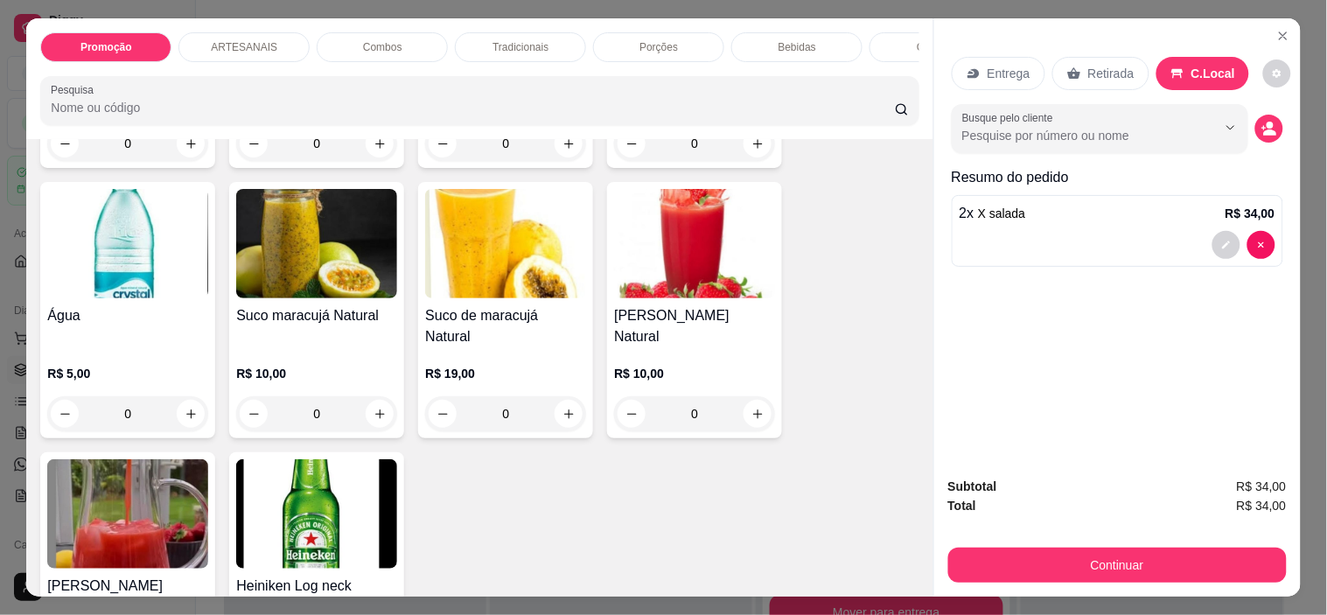
scroll to position [2332, 0]
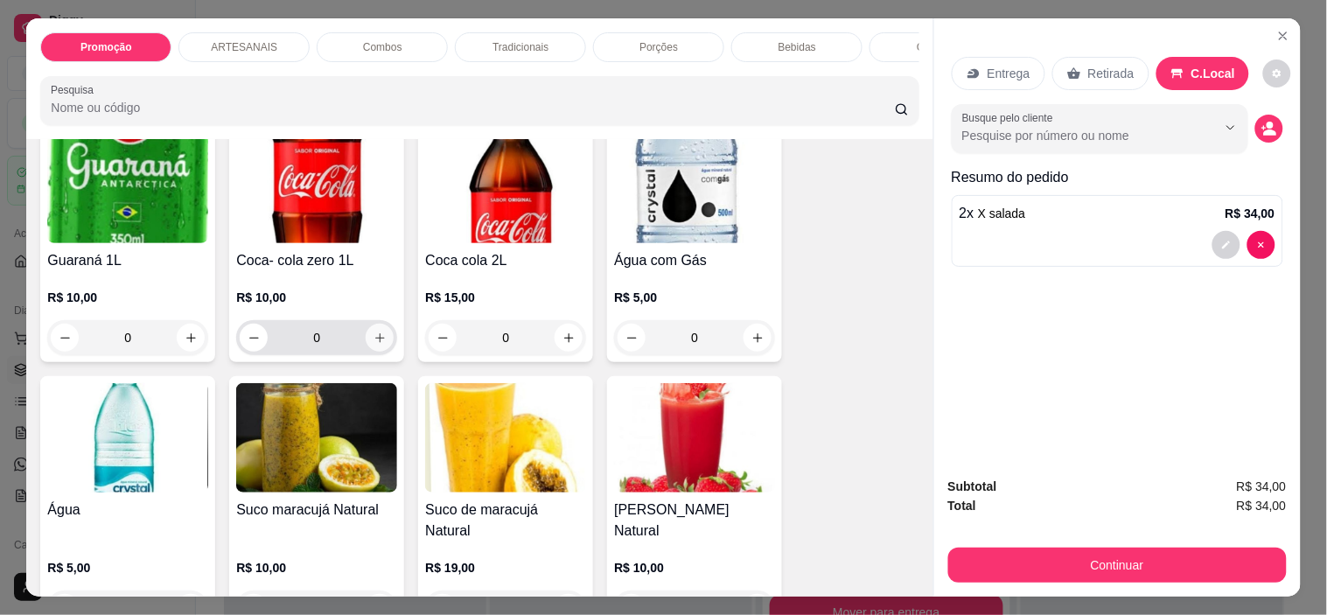
click at [374, 341] on icon "increase-product-quantity" at bounding box center [379, 337] width 13 height 13
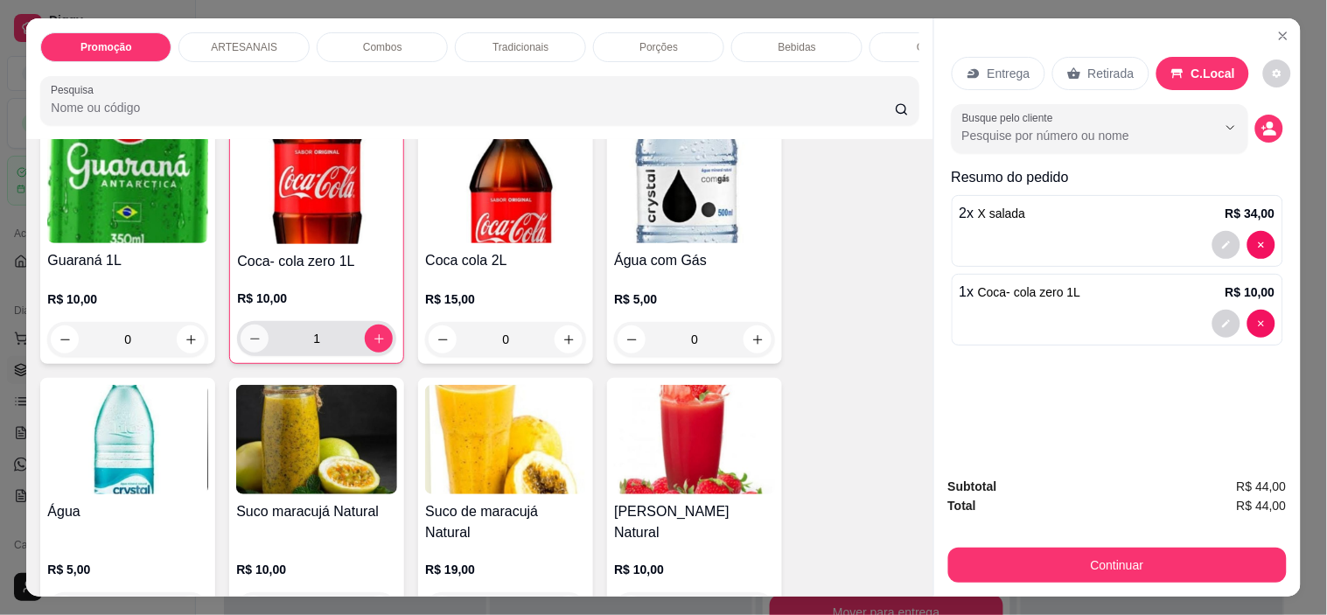
click at [248, 344] on icon "decrease-product-quantity" at bounding box center [254, 338] width 13 height 13
type input "0"
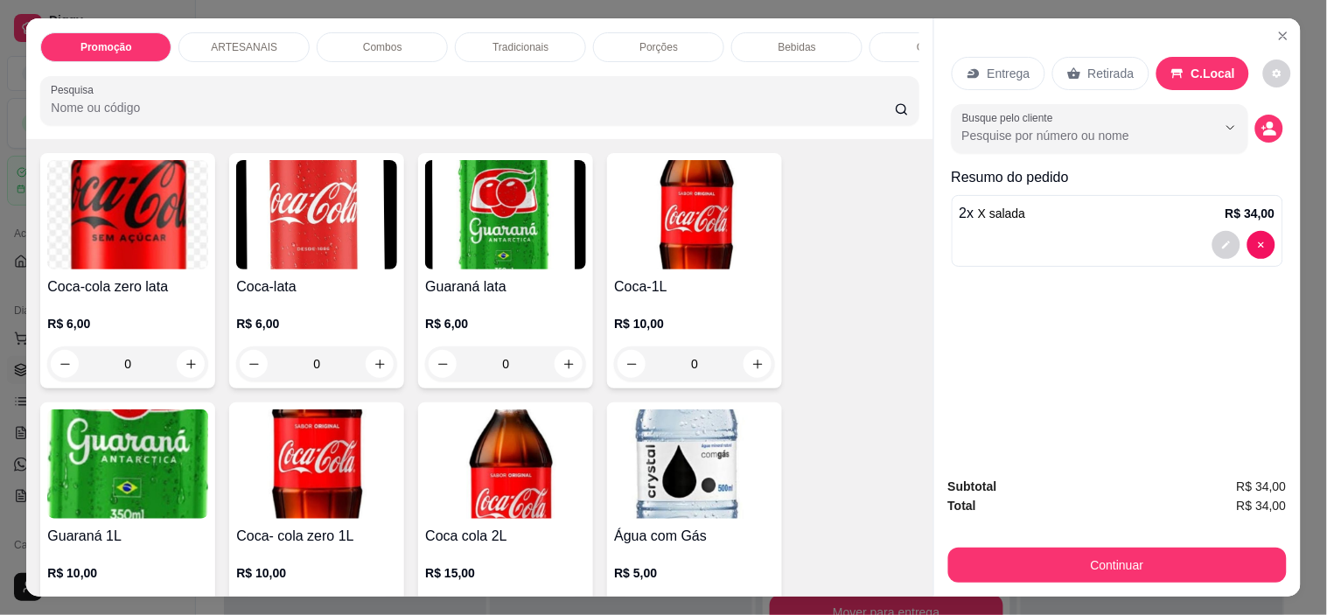
scroll to position [2040, 0]
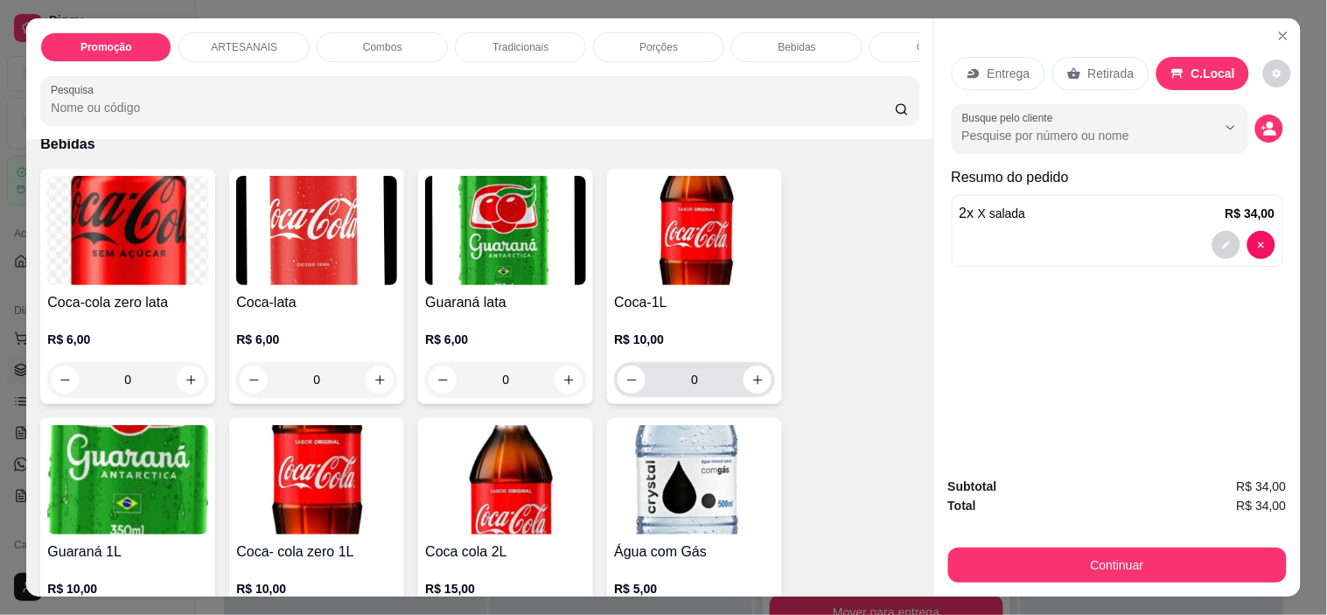
click at [761, 397] on div "0" at bounding box center [694, 379] width 154 height 35
click at [1221, 240] on icon "decrease-product-quantity" at bounding box center [1226, 245] width 10 height 10
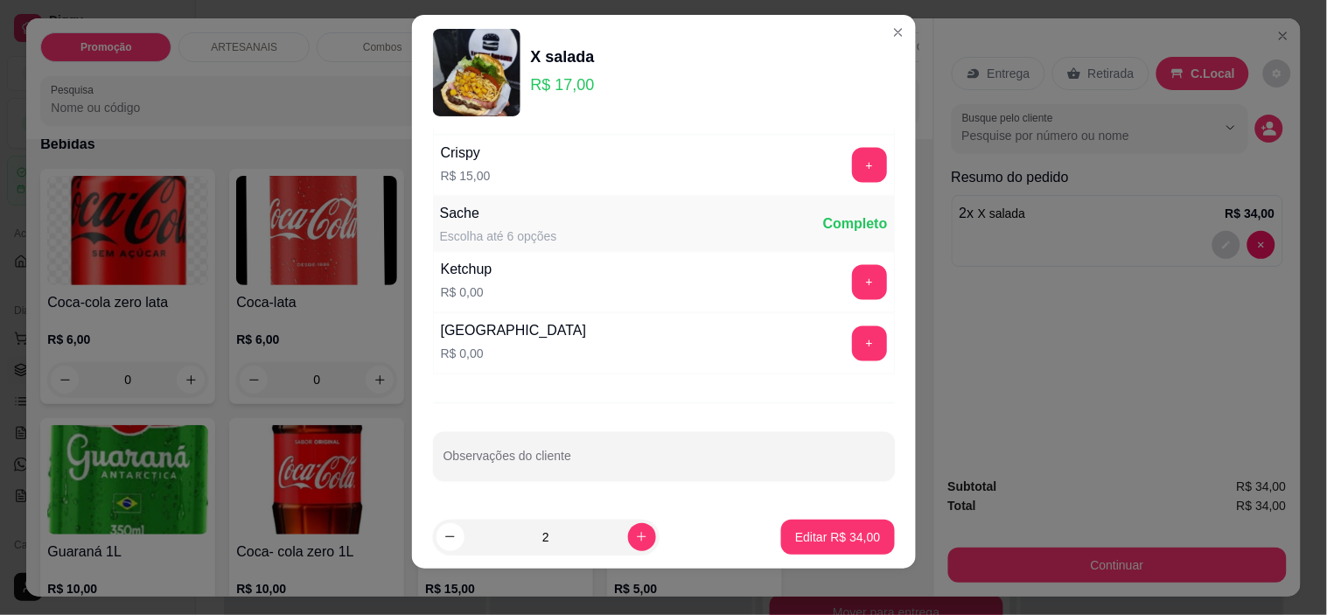
scroll to position [24, 0]
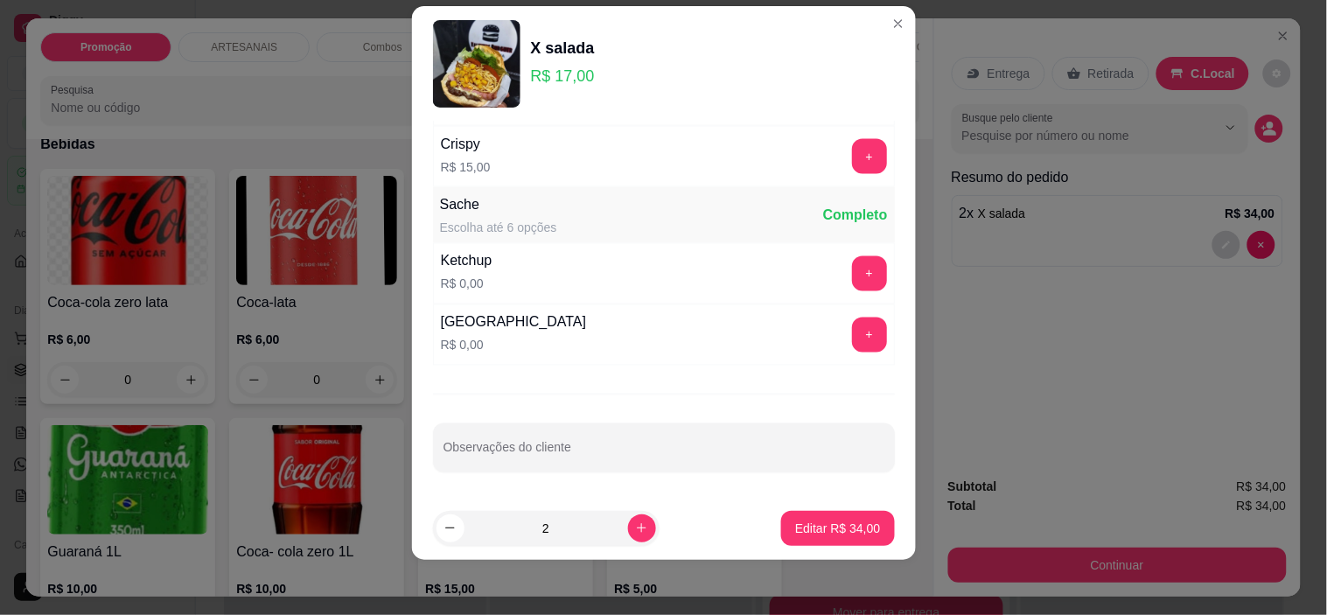
click at [572, 447] on input "Observações do cliente" at bounding box center [663, 454] width 441 height 17
type input "N"
type input "NO PRATO"
click at [833, 526] on p "Editar R$ 34,00" at bounding box center [837, 527] width 85 height 17
type input "0"
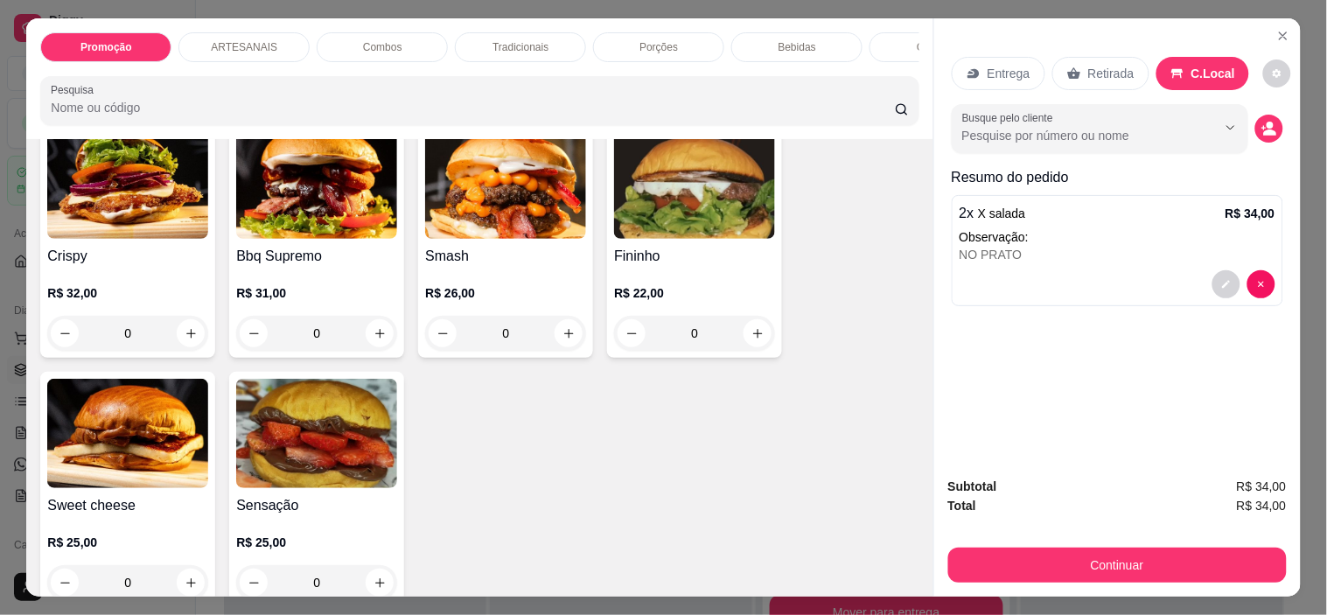
scroll to position [0, 0]
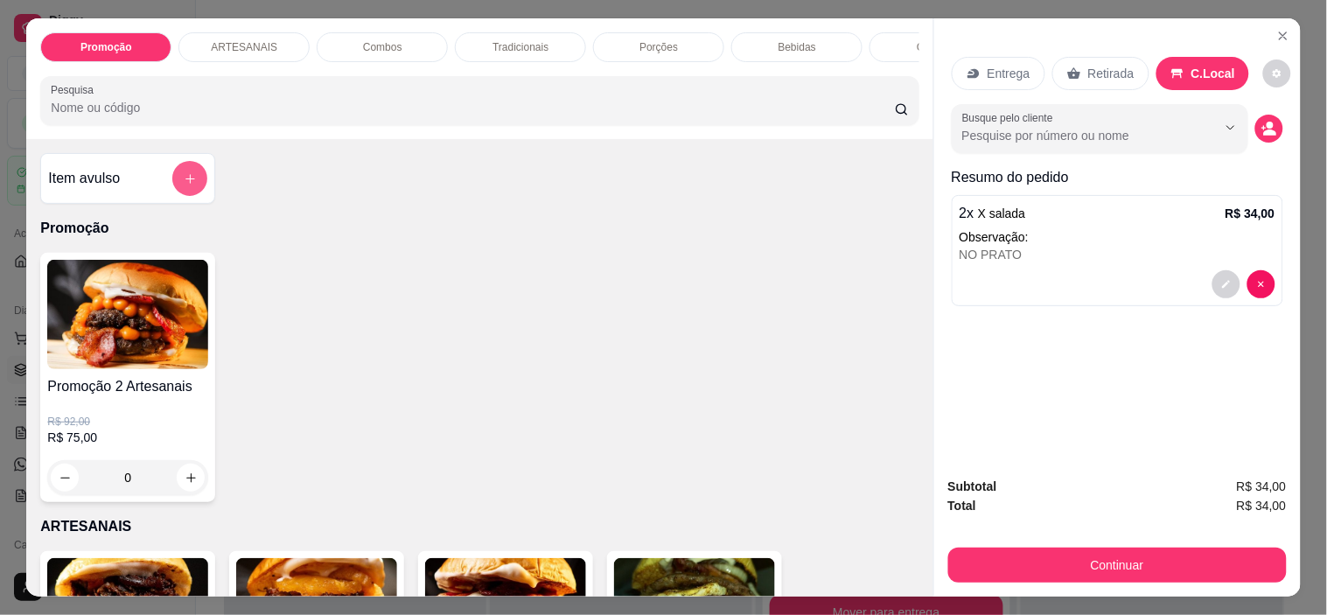
click at [184, 180] on icon "add-separate-item" at bounding box center [190, 178] width 13 height 13
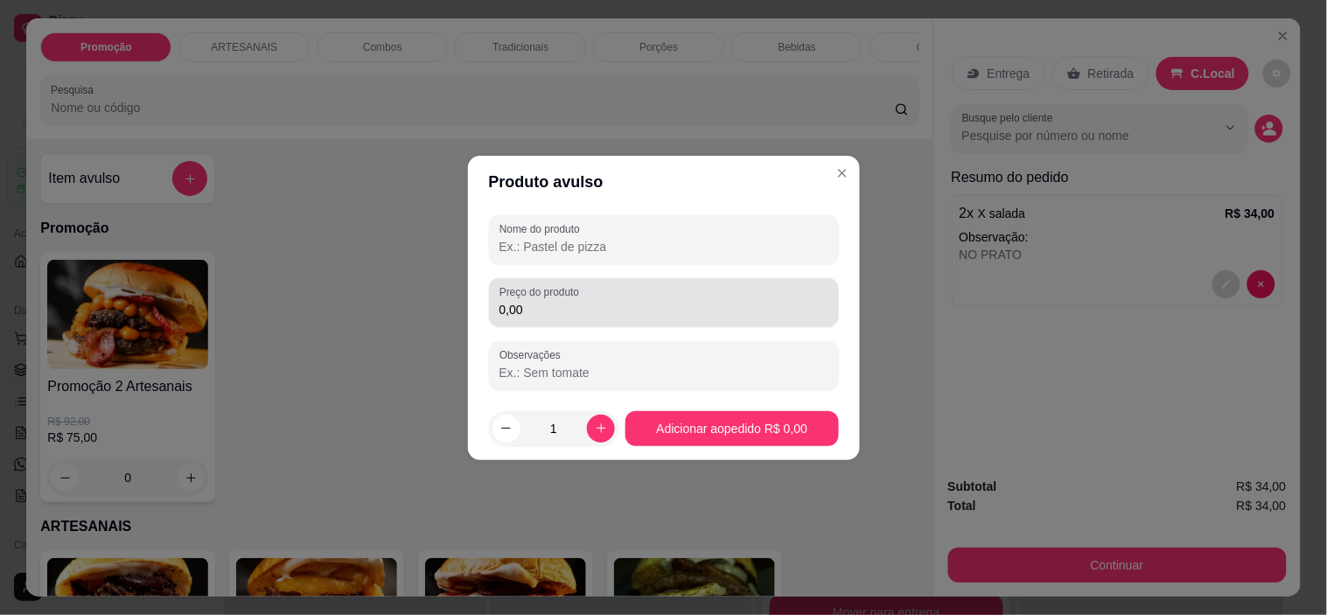
click at [696, 313] on input "0,00" at bounding box center [663, 309] width 329 height 17
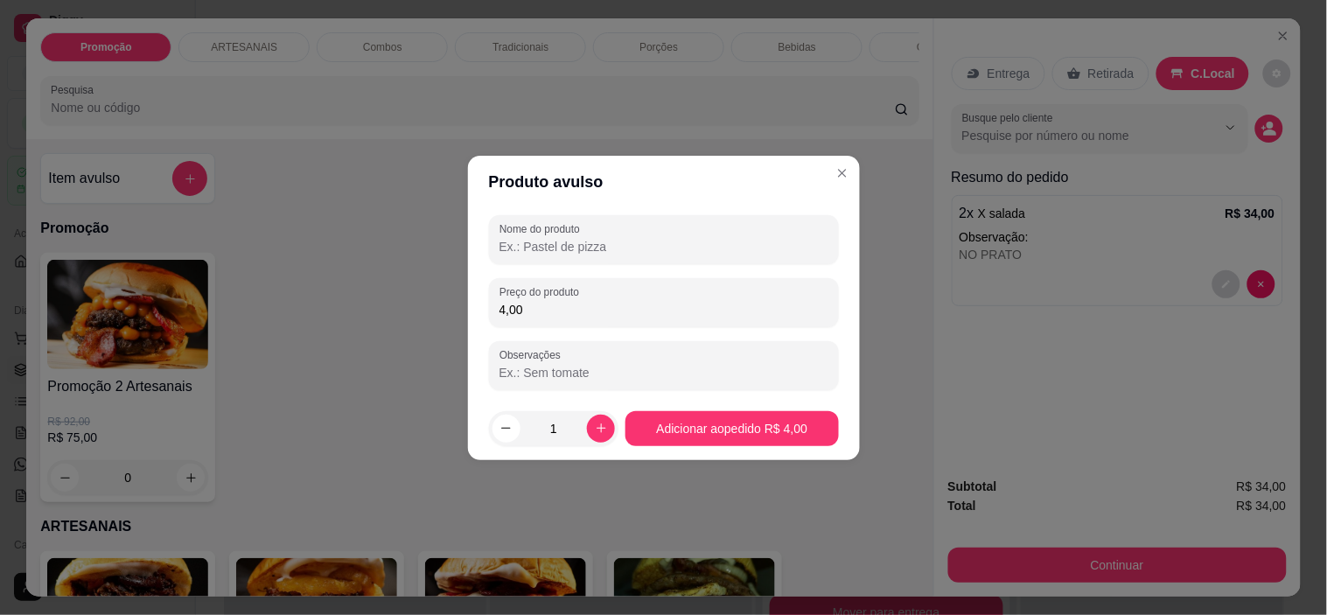
type input "4,00"
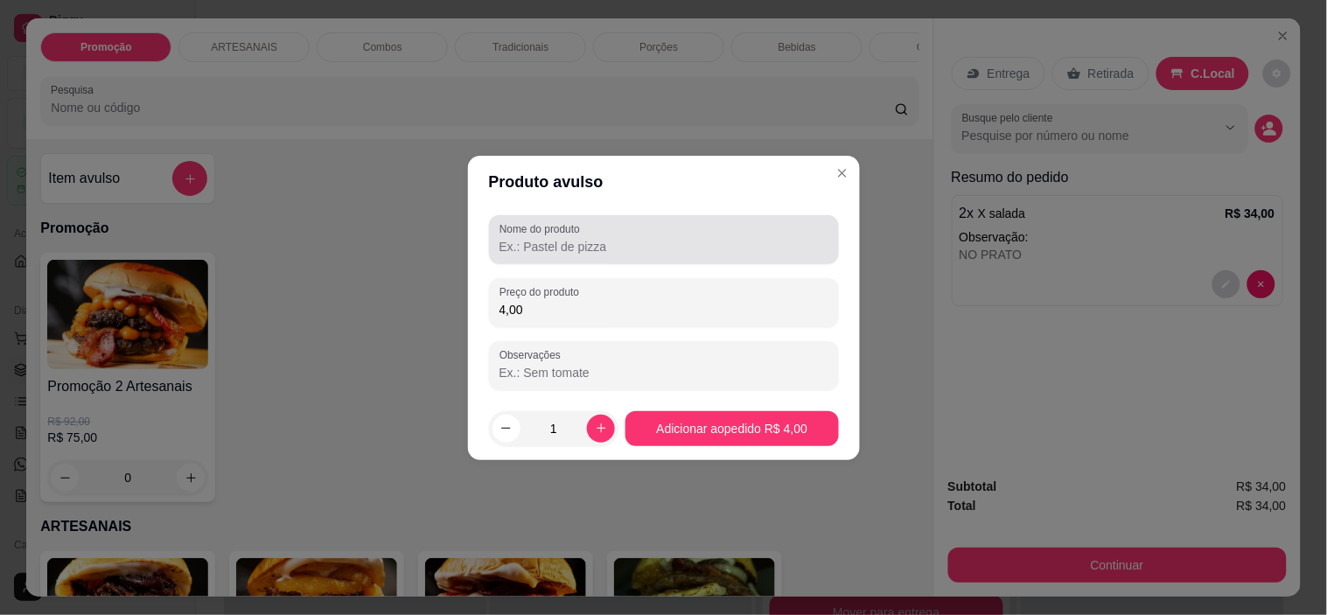
click at [579, 234] on label "Nome do produto" at bounding box center [542, 228] width 87 height 15
click at [579, 238] on input "Nome do produto" at bounding box center [663, 246] width 329 height 17
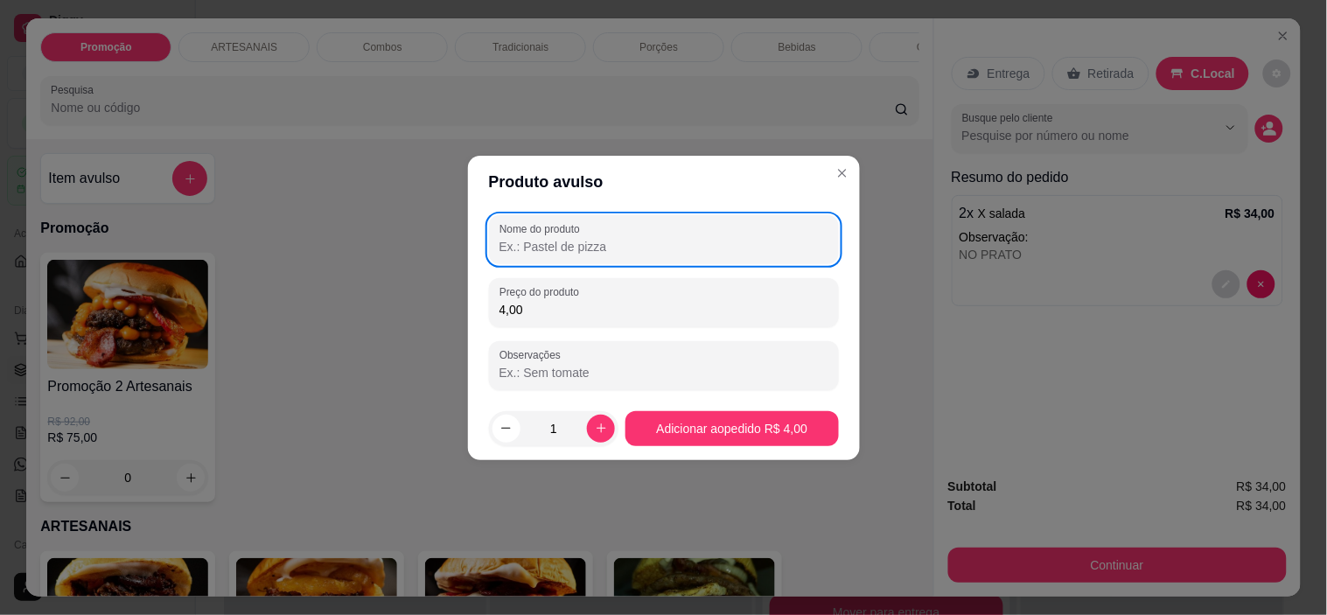
type input "A"
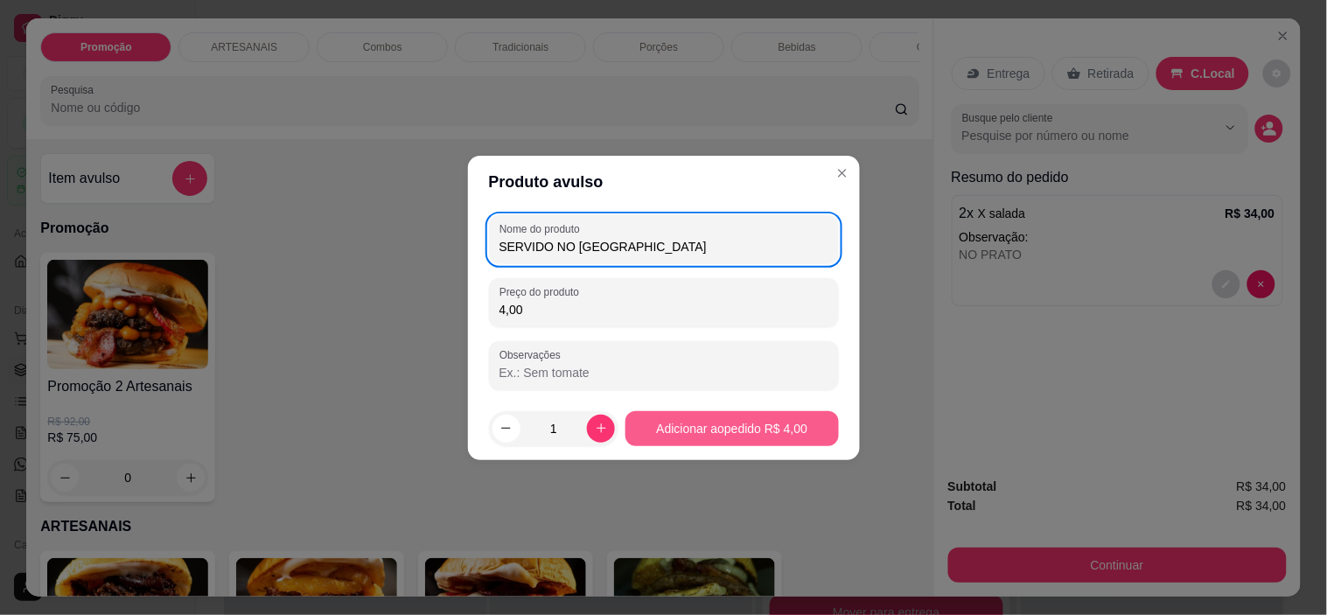
type input "SERVIDO NO [GEOGRAPHIC_DATA]"
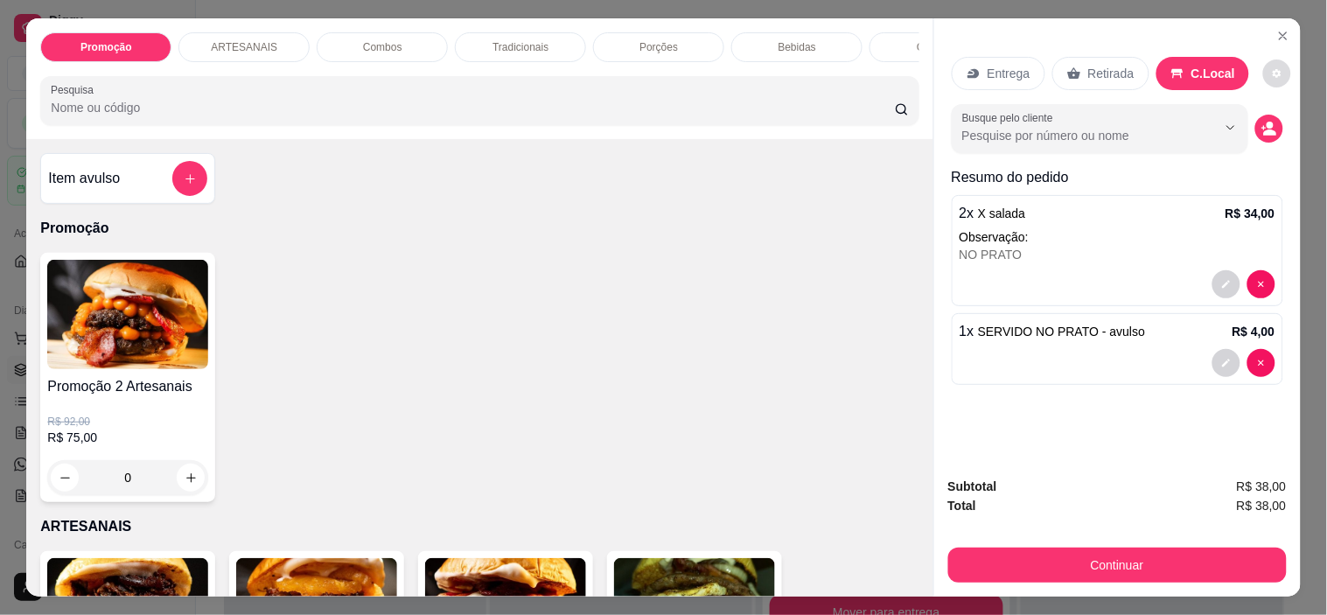
click at [1263, 59] on button "decrease-product-quantity" at bounding box center [1277, 73] width 28 height 28
click at [1281, 133] on span "Automatic updates" at bounding box center [1280, 136] width 35 height 21
click at [1273, 136] on input "Automatic updates" at bounding box center [1267, 141] width 11 height 11
checkbox input "true"
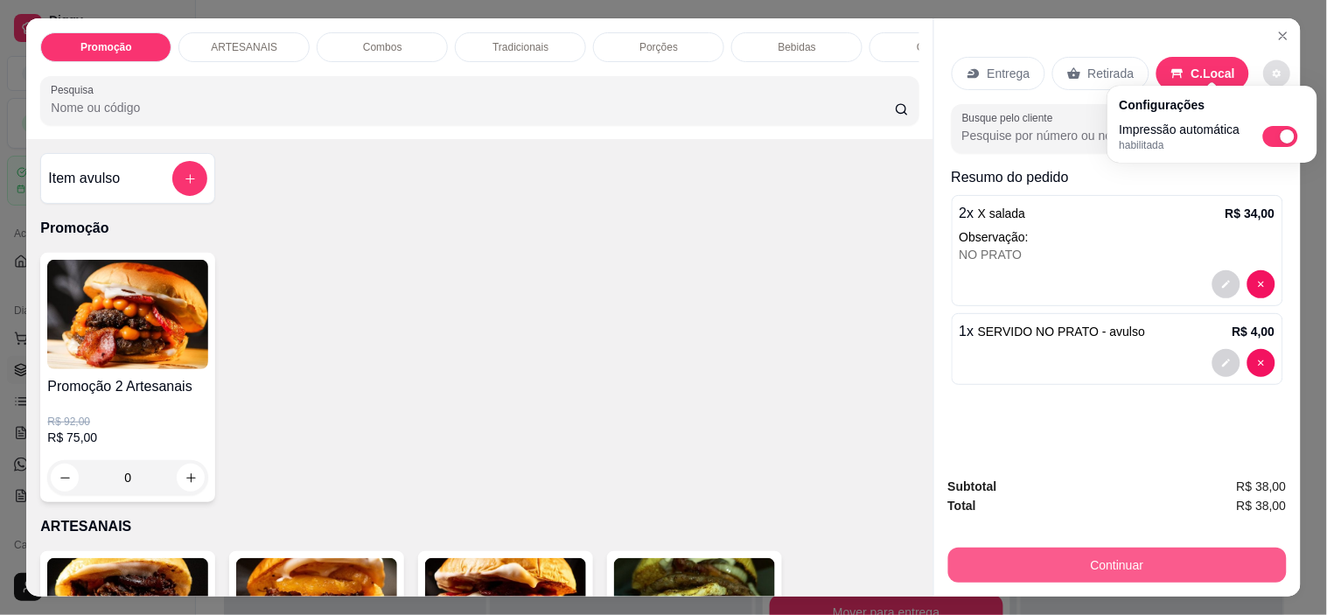
click at [1216, 555] on button "Continuar" at bounding box center [1117, 564] width 338 height 35
click at [1166, 557] on button "Continuar" at bounding box center [1117, 564] width 338 height 35
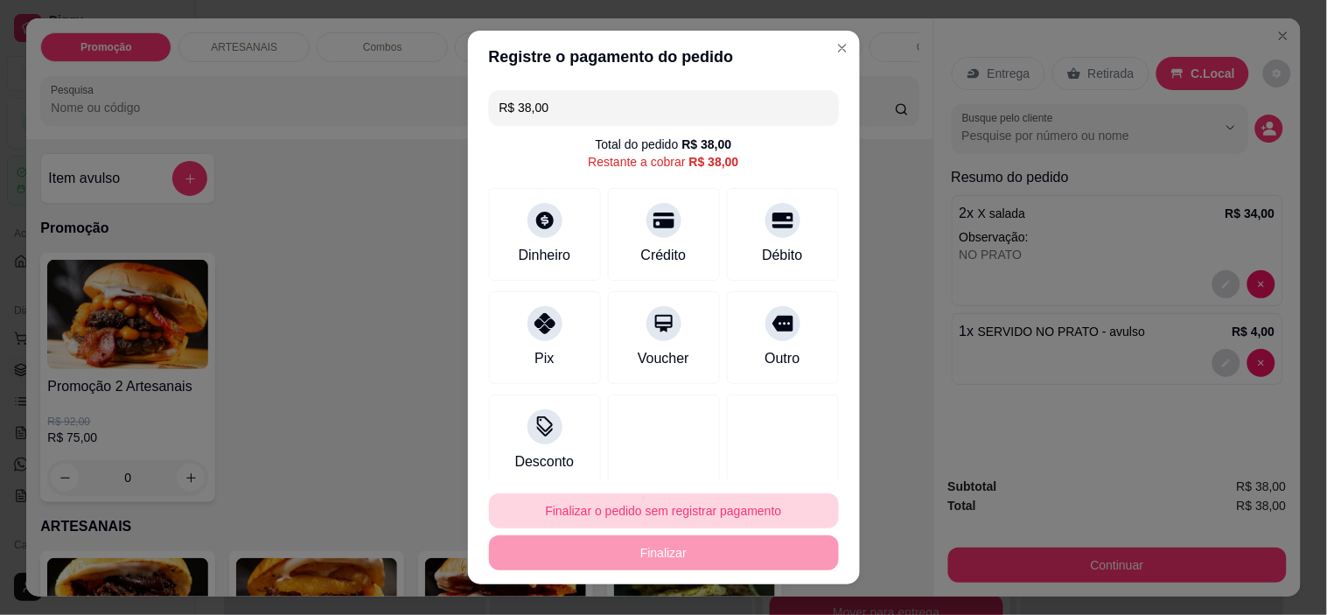
click at [685, 504] on button "Finalizar o pedido sem registrar pagamento" at bounding box center [664, 510] width 350 height 35
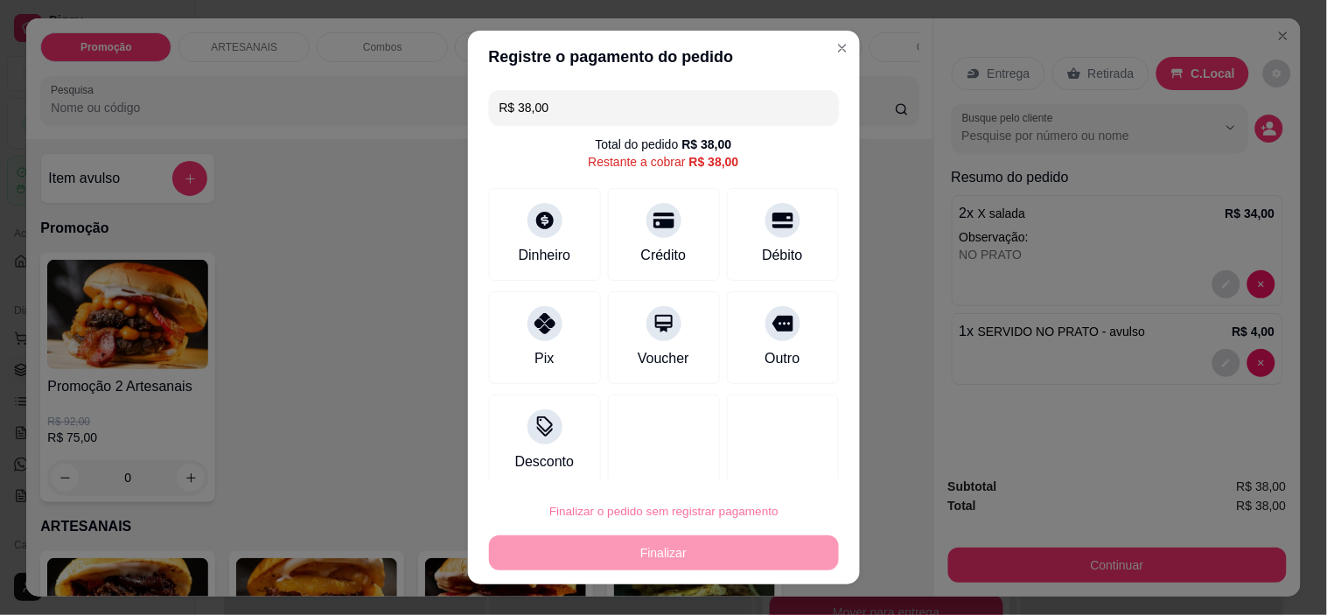
click at [755, 459] on button "Confirmar" at bounding box center [762, 461] width 65 height 27
type input "R$ 0,00"
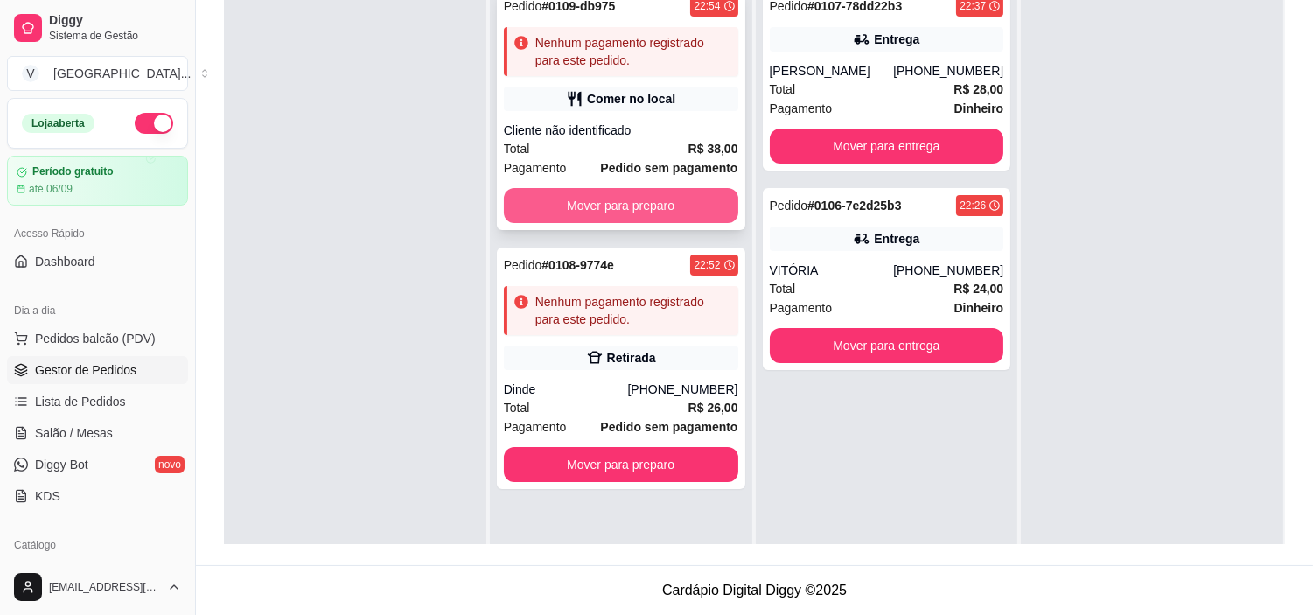
click at [667, 212] on button "Mover para preparo" at bounding box center [621, 205] width 234 height 35
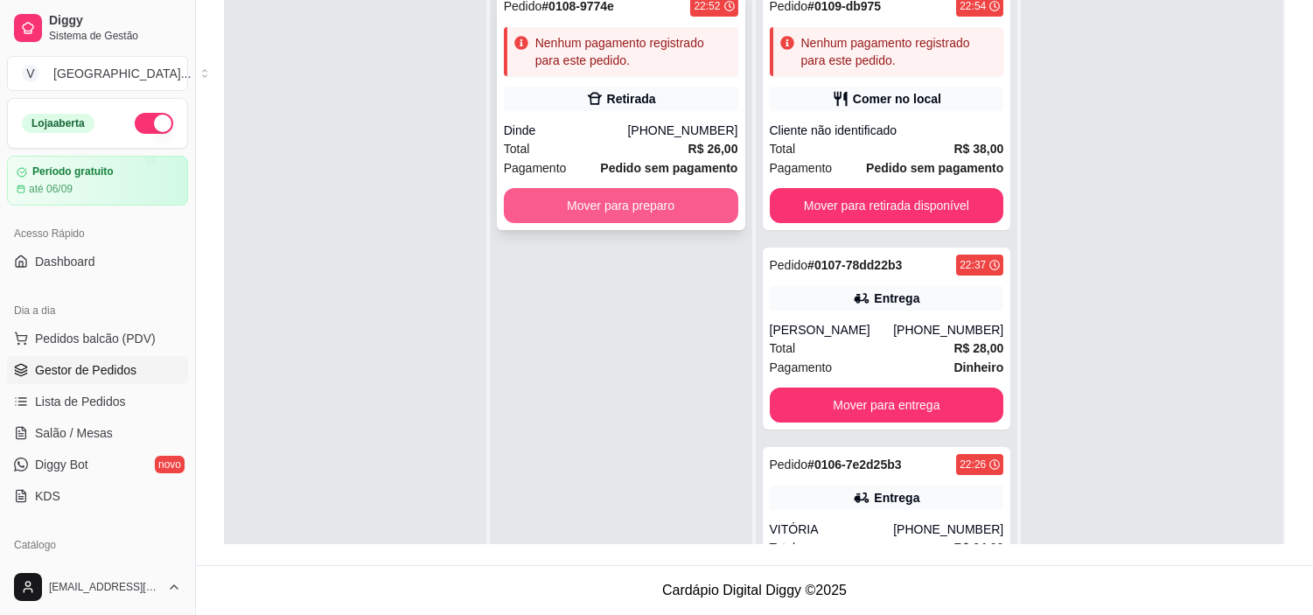
click at [650, 206] on button "Mover para preparo" at bounding box center [621, 205] width 234 height 35
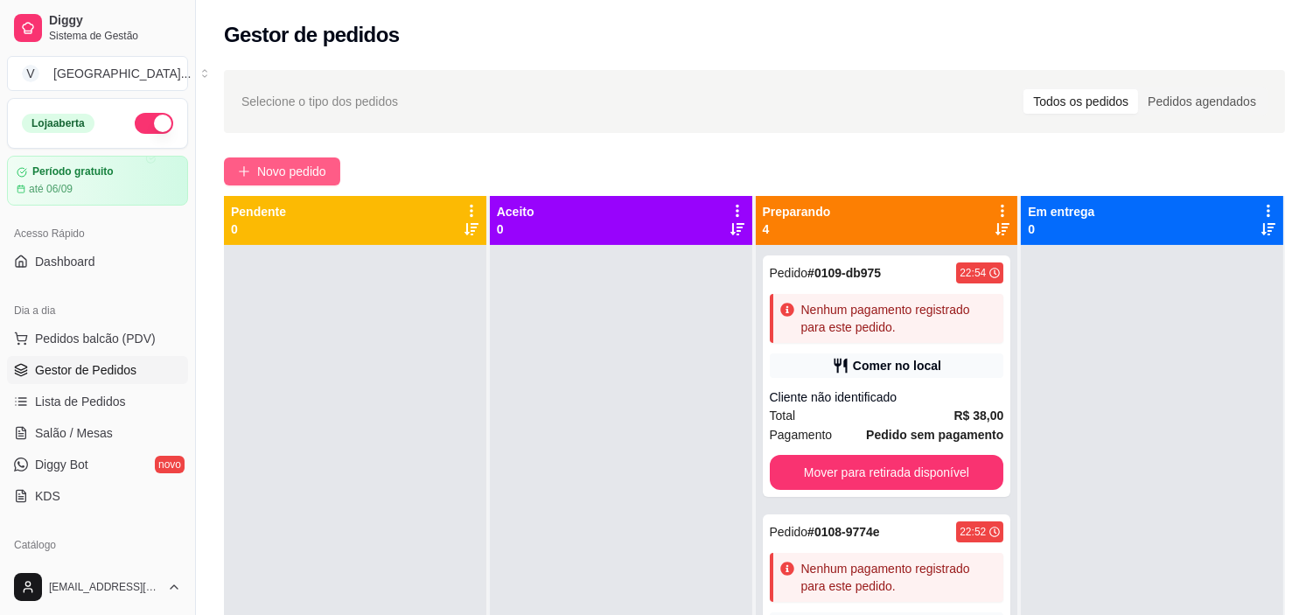
click at [297, 172] on span "Novo pedido" at bounding box center [291, 171] width 69 height 19
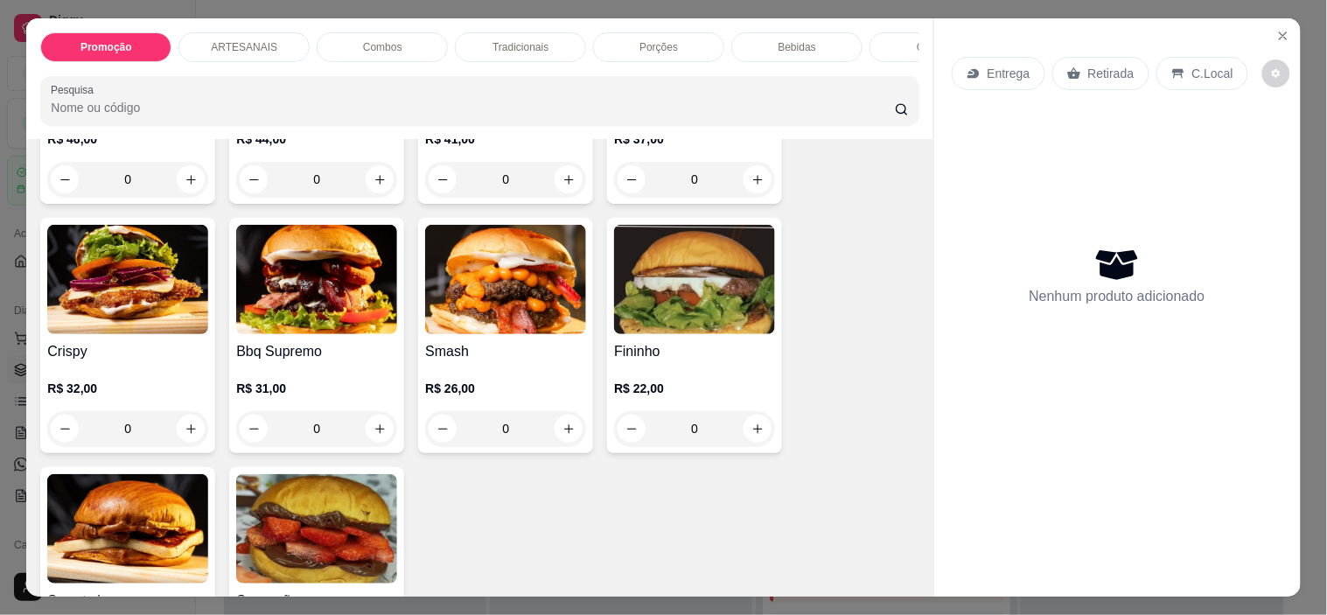
scroll to position [485, 0]
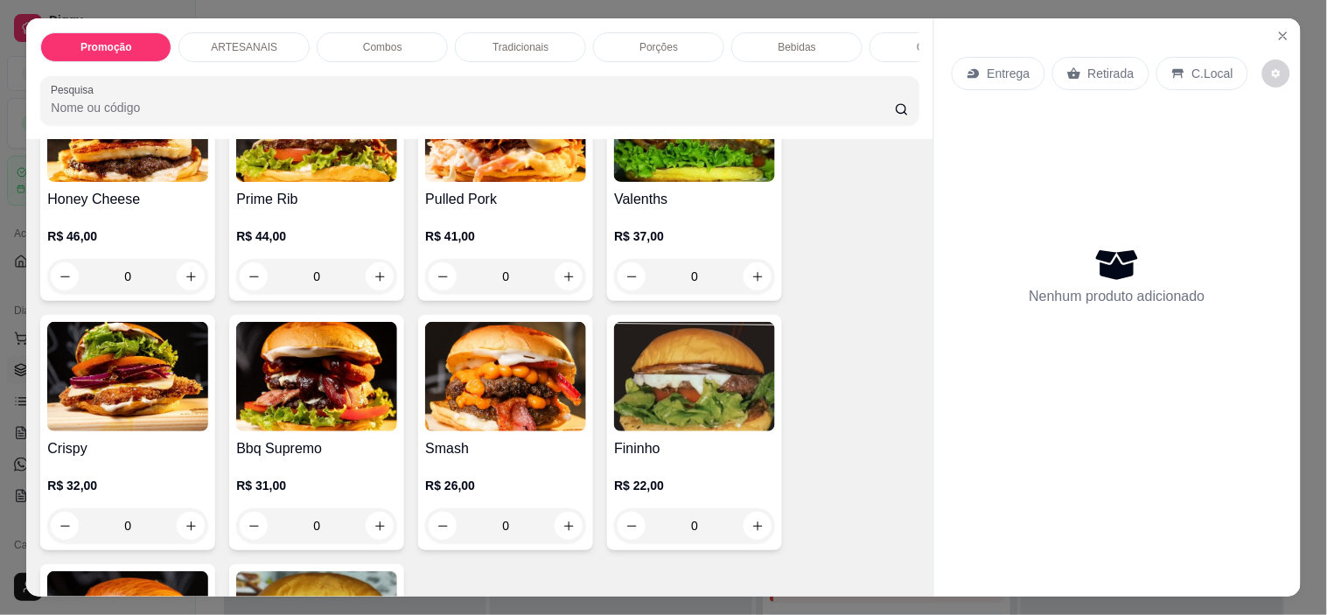
click at [361, 535] on div "0" at bounding box center [316, 525] width 161 height 35
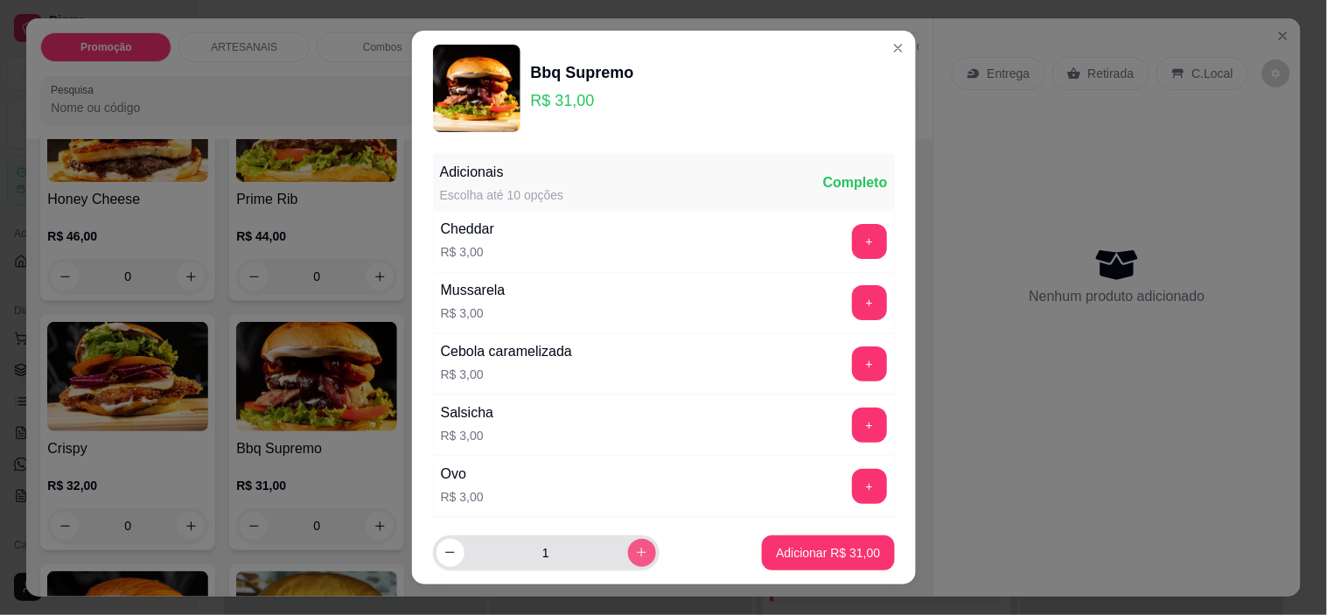
click at [628, 544] on button "increase-product-quantity" at bounding box center [642, 553] width 28 height 28
type input "3"
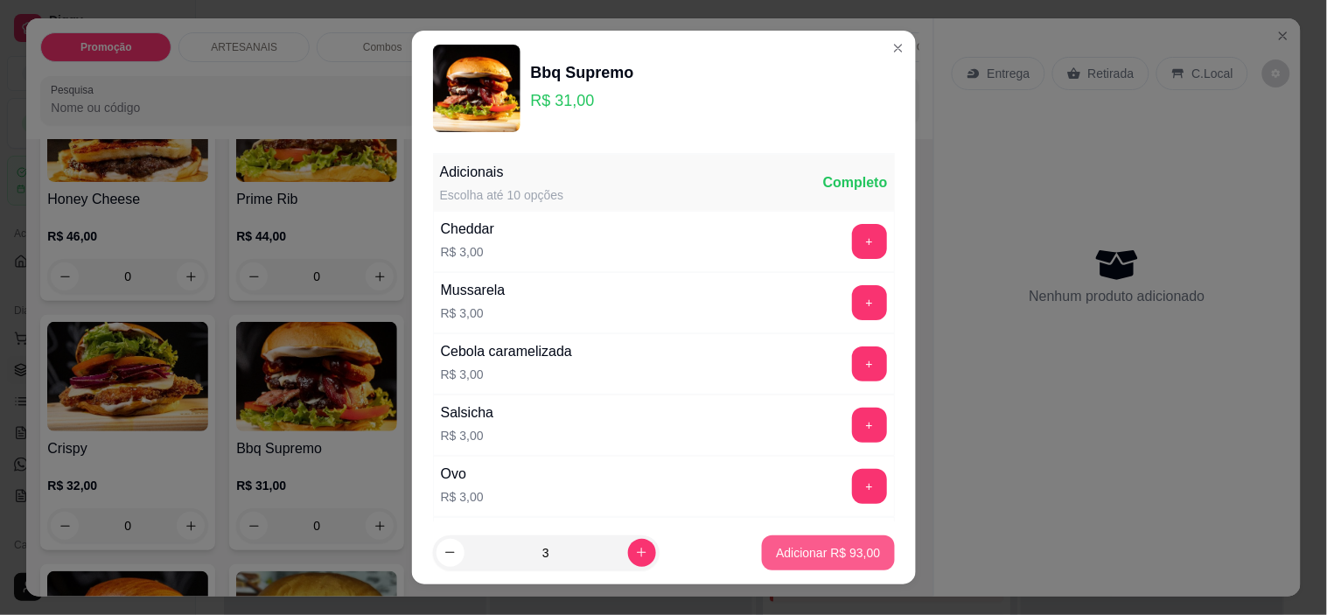
click at [788, 544] on p "Adicionar R$ 93,00" at bounding box center [828, 552] width 104 height 17
type input "3"
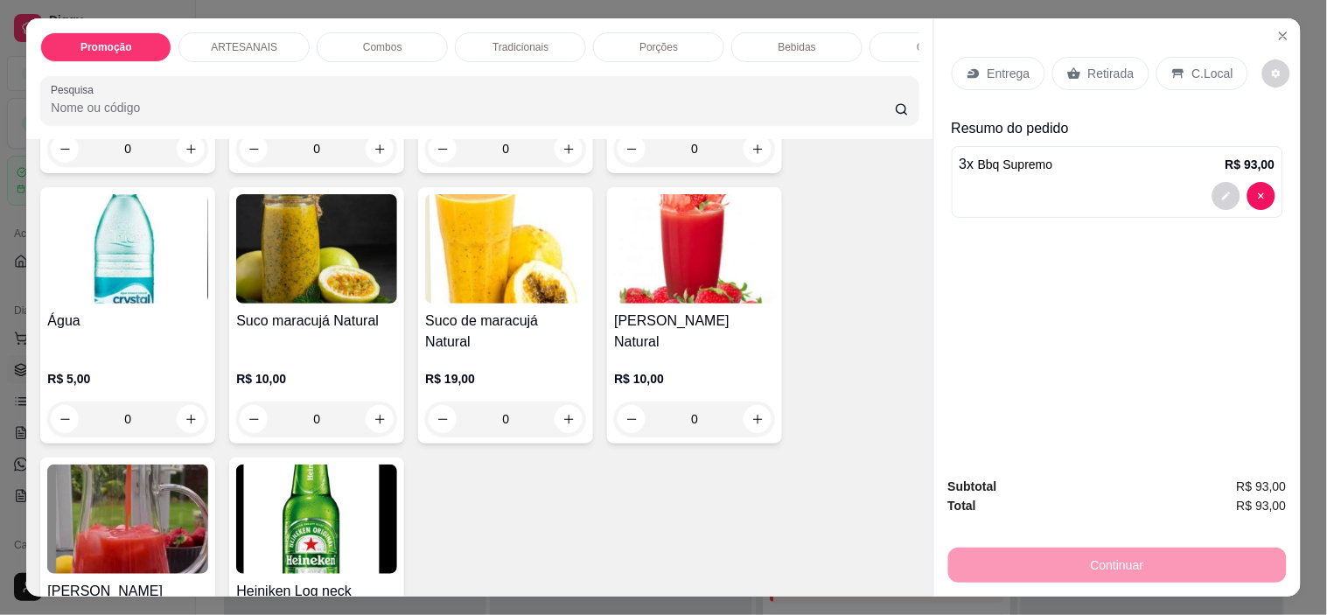
scroll to position [2526, 0]
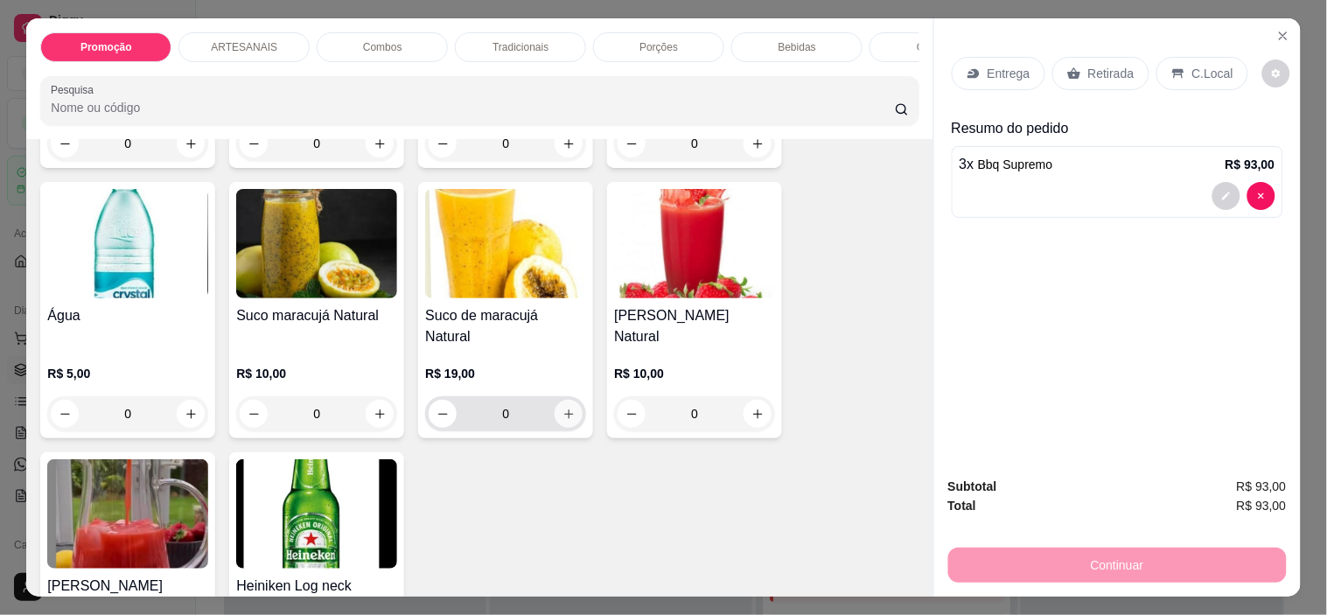
click at [562, 408] on icon "increase-product-quantity" at bounding box center [568, 414] width 13 height 13
type input "1"
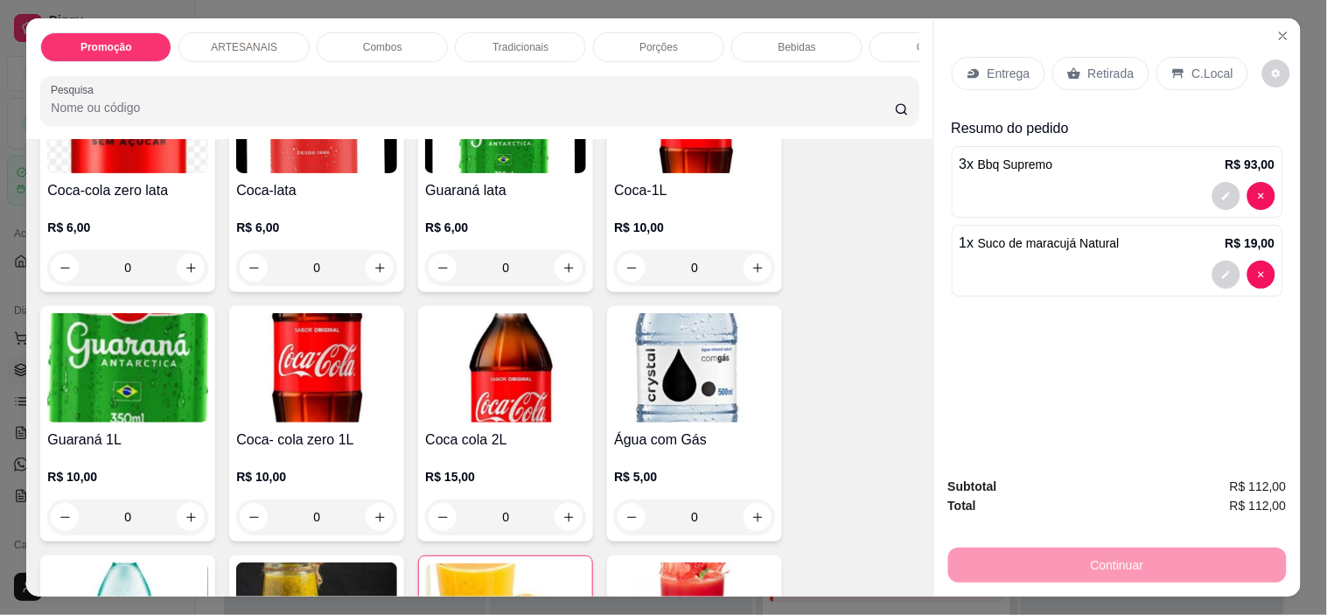
scroll to position [2137, 0]
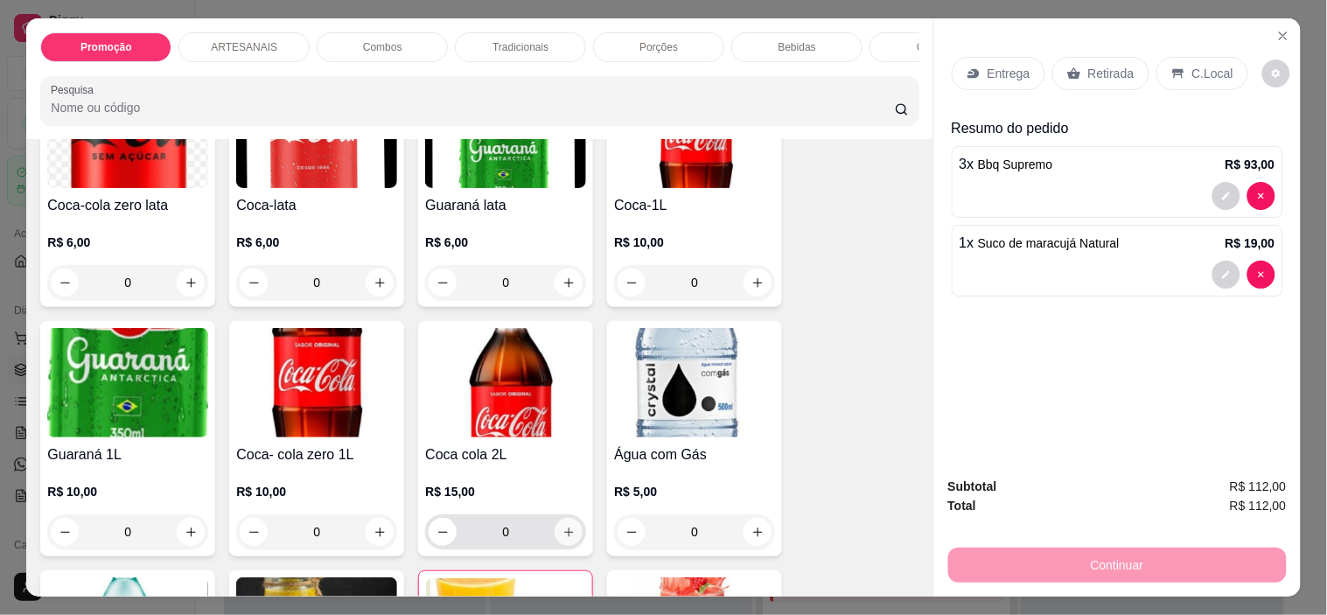
click at [572, 529] on div "0" at bounding box center [506, 531] width 154 height 35
type input "1"
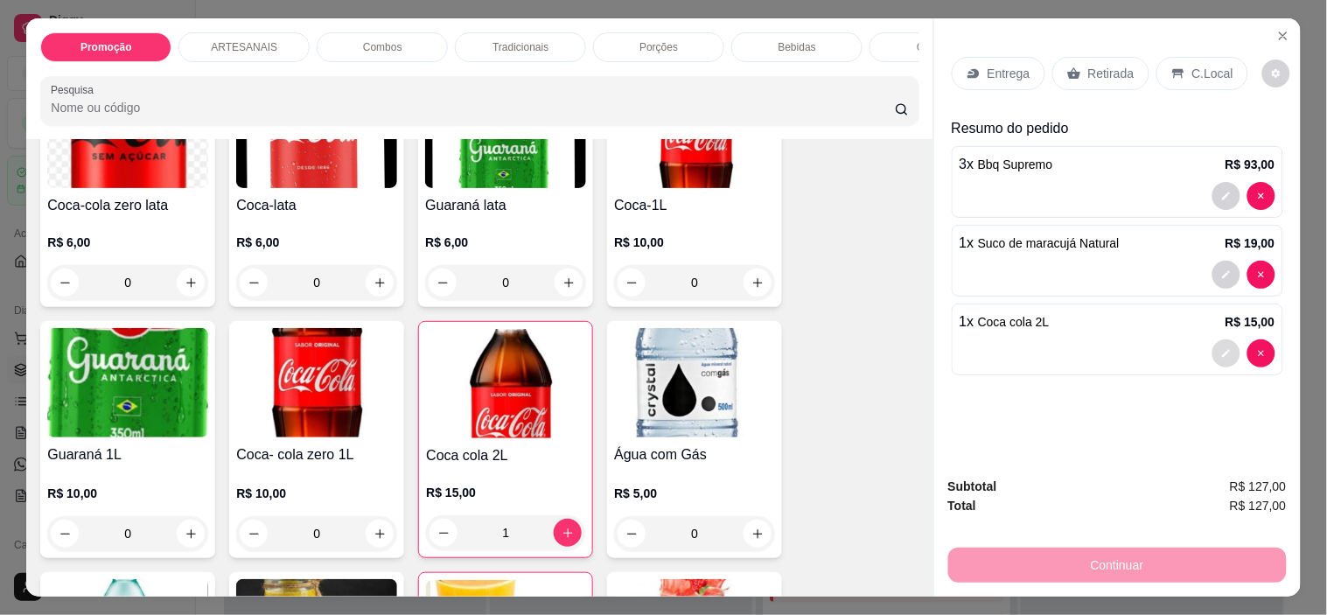
click at [1212, 344] on button "decrease-product-quantity" at bounding box center [1226, 353] width 28 height 28
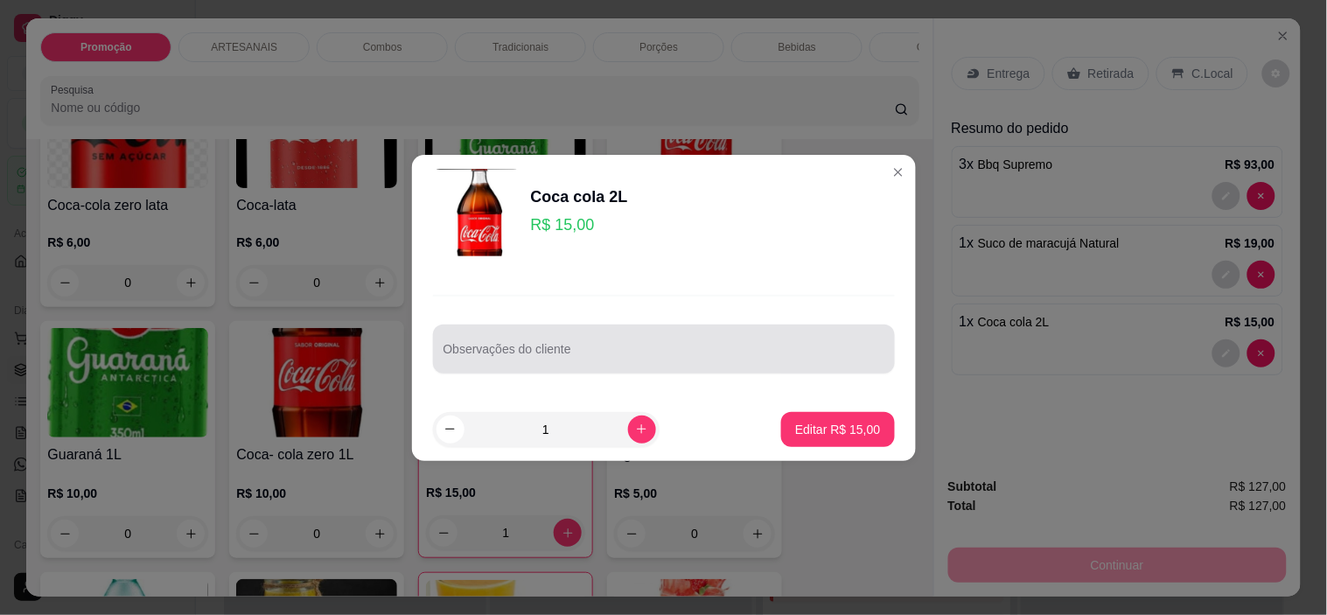
click at [677, 353] on input "Observações do cliente" at bounding box center [663, 355] width 441 height 17
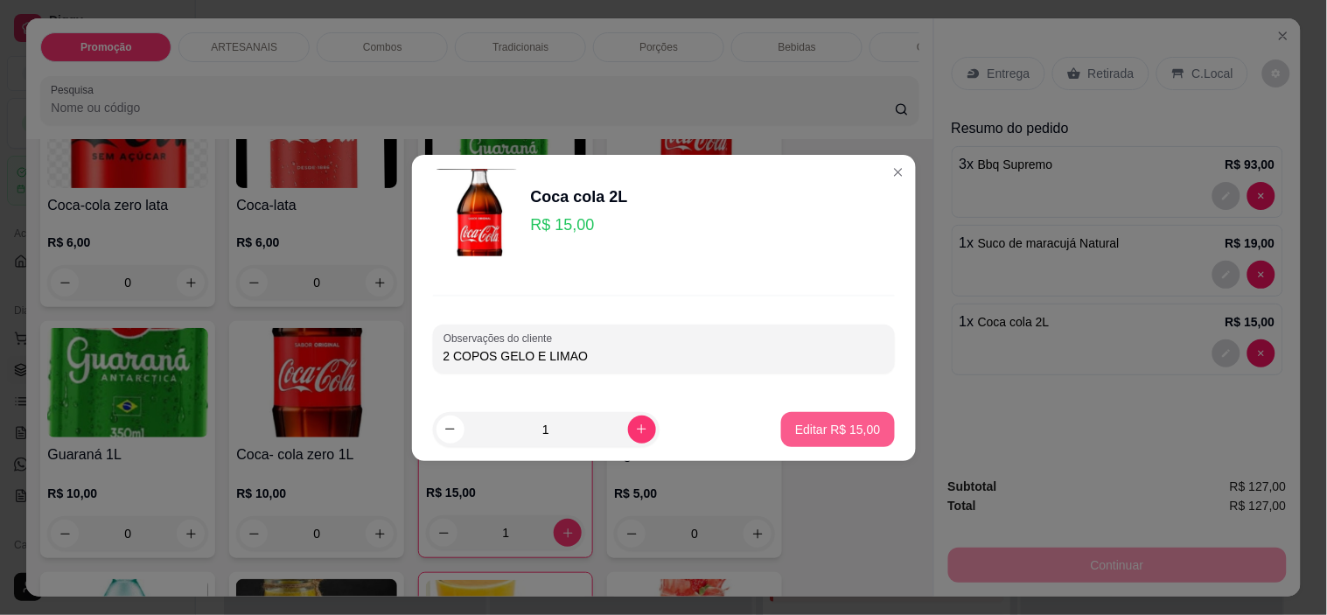
type input "2 COPOS GELO E LIMAO"
click at [809, 436] on p "Editar R$ 15,00" at bounding box center [837, 429] width 85 height 17
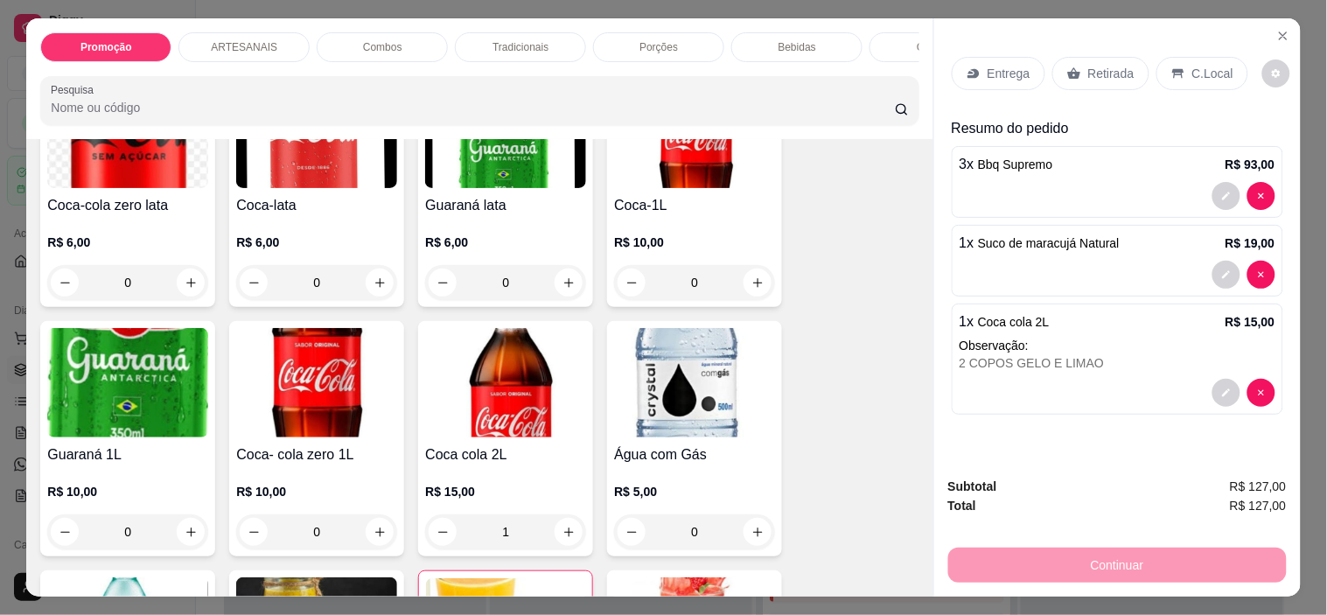
type input "0"
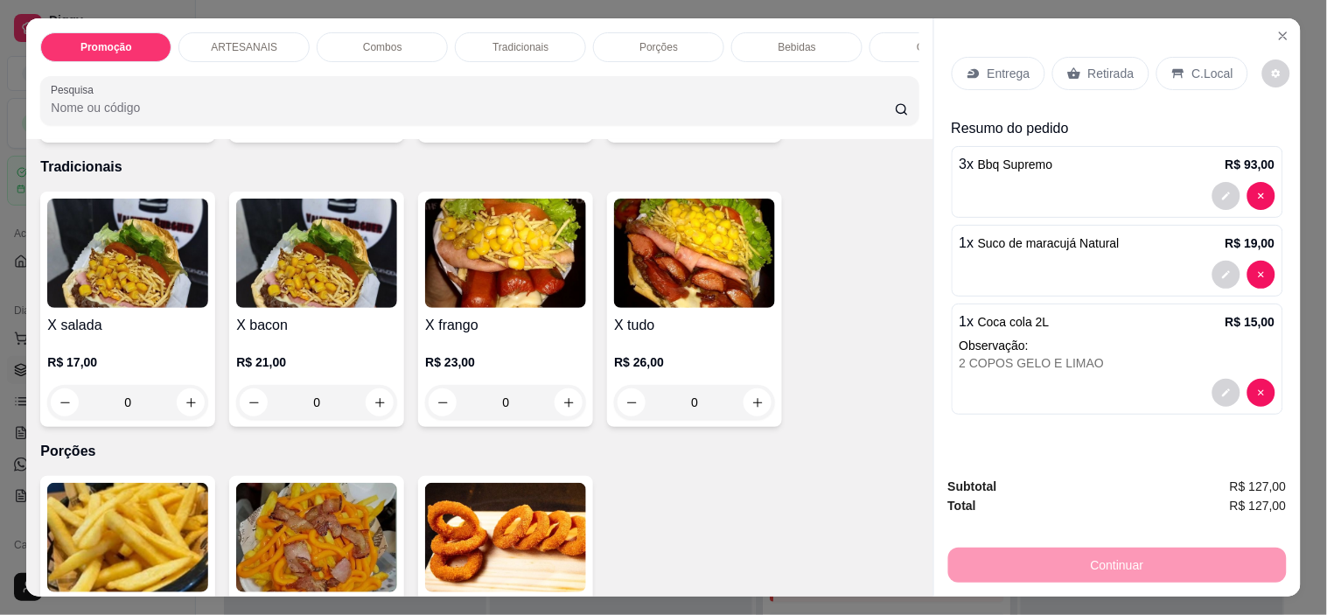
scroll to position [1457, 0]
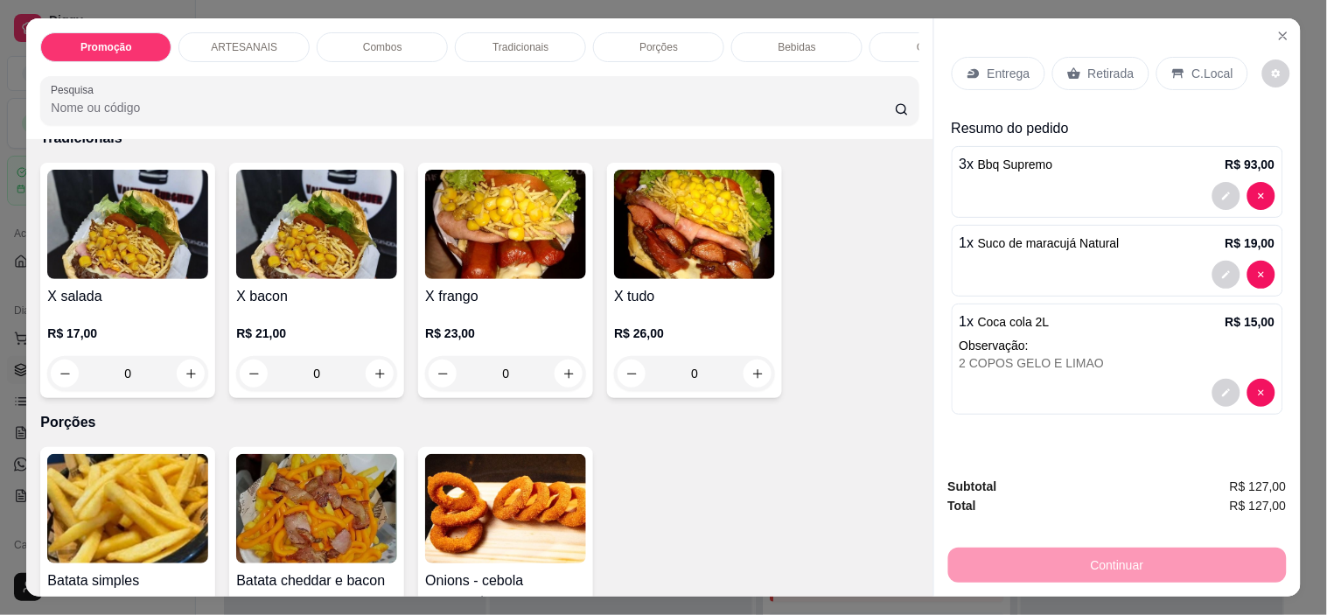
click at [567, 382] on div "0" at bounding box center [505, 373] width 161 height 35
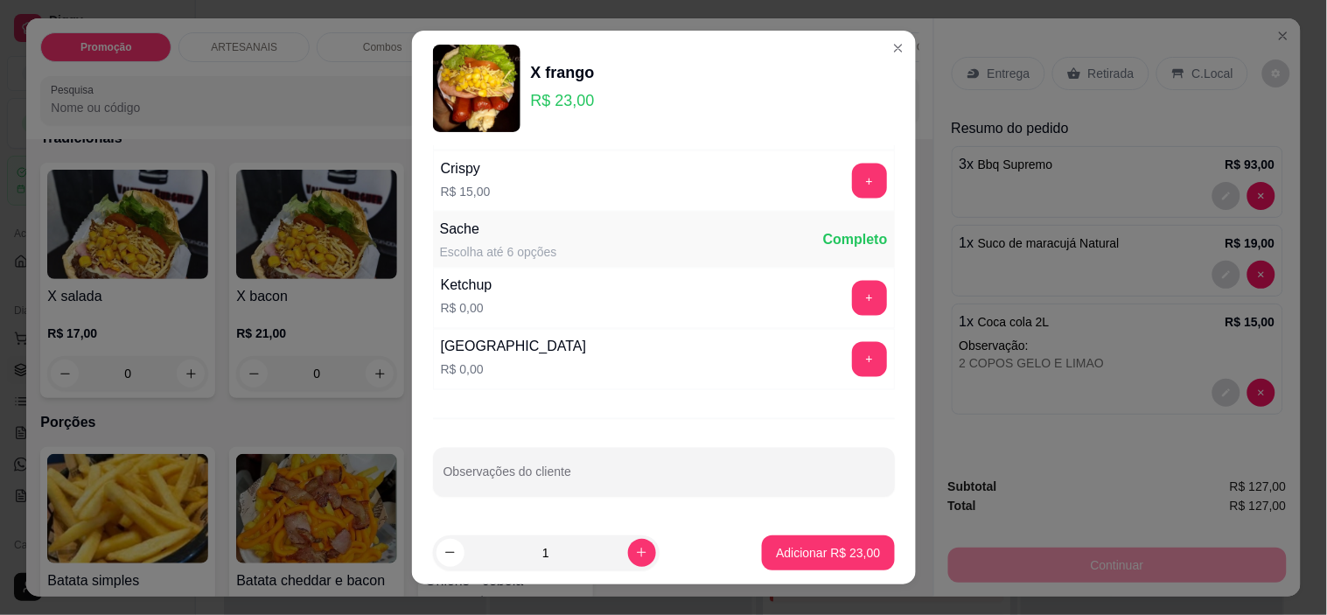
scroll to position [24, 0]
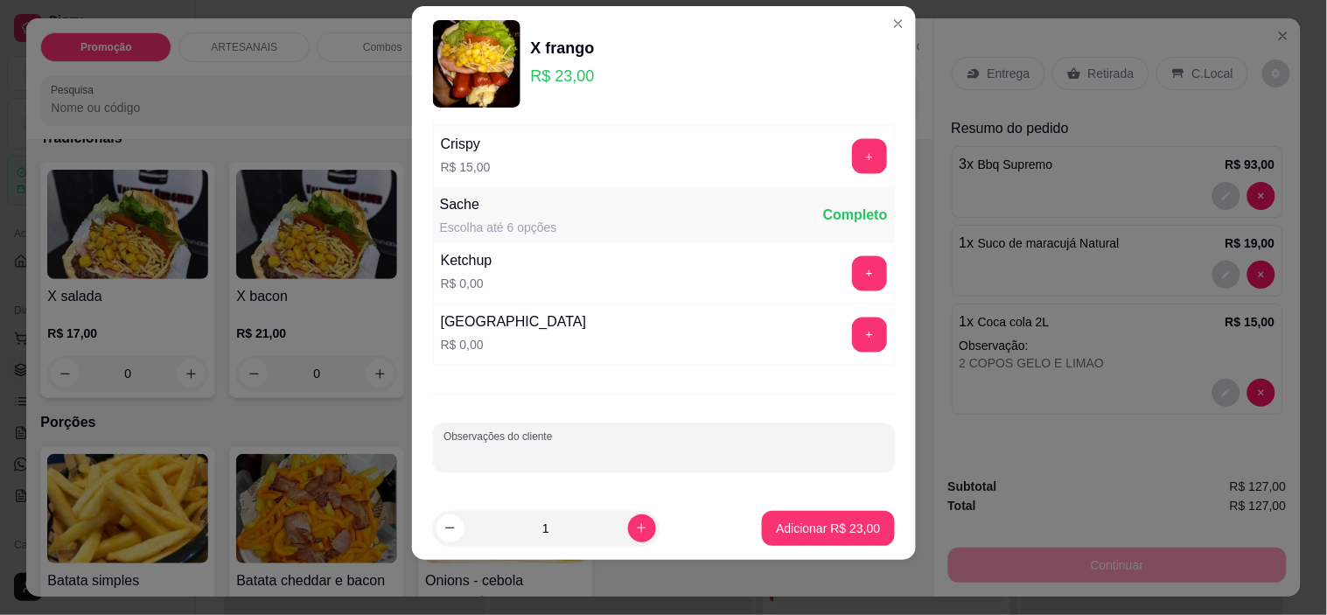
click at [615, 449] on input "Observações do cliente" at bounding box center [663, 454] width 441 height 17
type input "- ALFACE - SALSICHA + OVO"
click at [854, 521] on p "Adicionar R$ 23,00" at bounding box center [828, 527] width 104 height 17
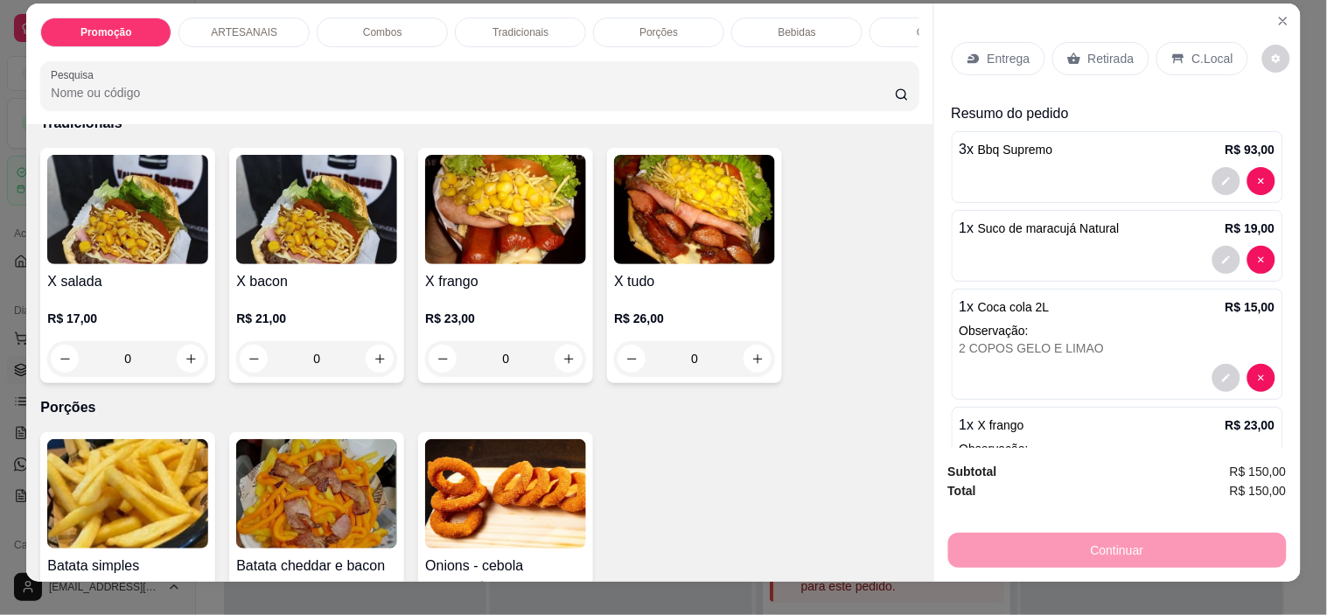
scroll to position [0, 0]
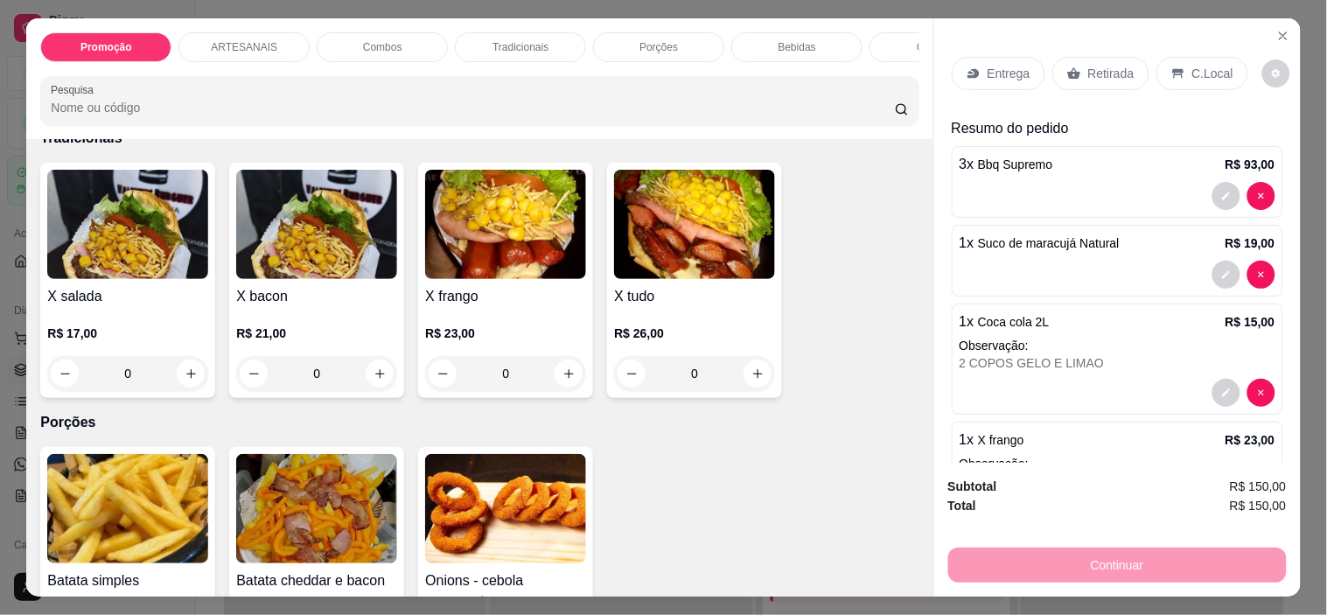
click at [1181, 66] on div "C.Local" at bounding box center [1202, 73] width 92 height 33
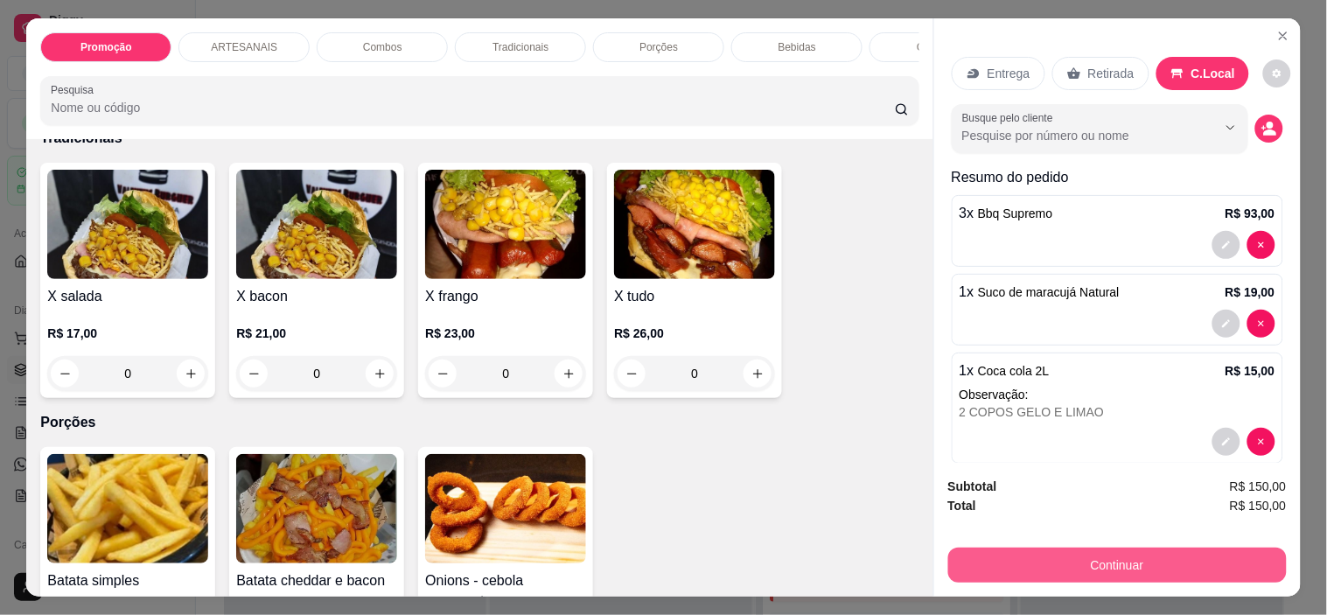
click at [1169, 553] on button "Continuar" at bounding box center [1117, 564] width 338 height 35
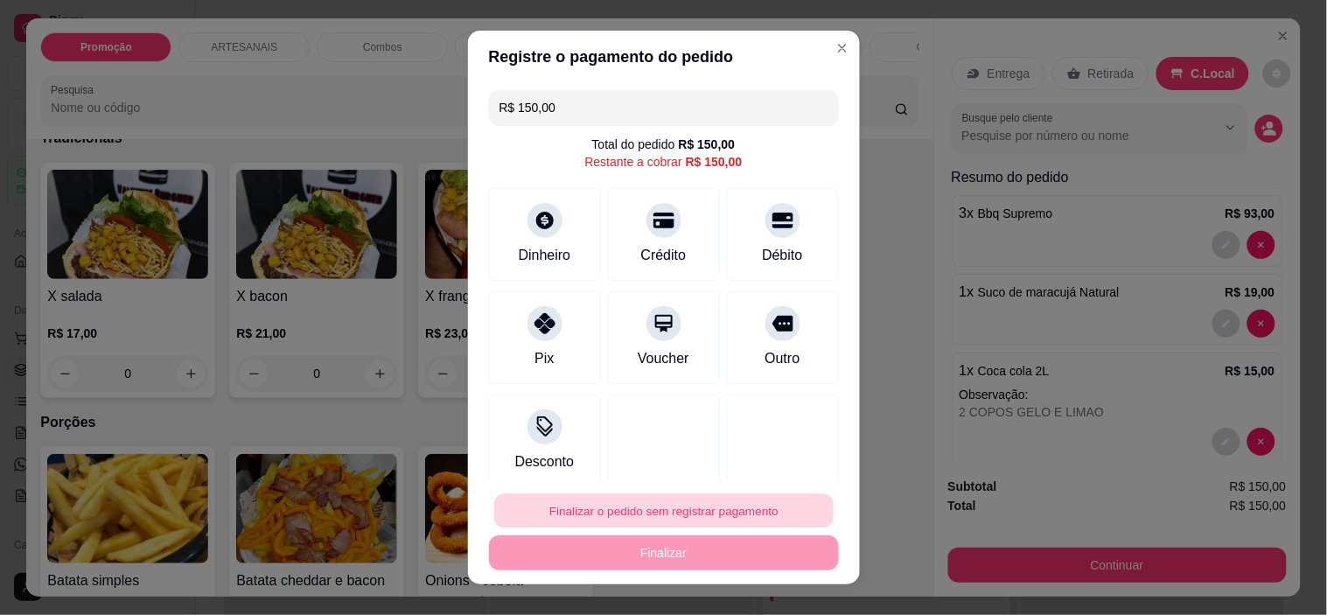
click at [730, 501] on button "Finalizar o pedido sem registrar pagamento" at bounding box center [663, 510] width 339 height 34
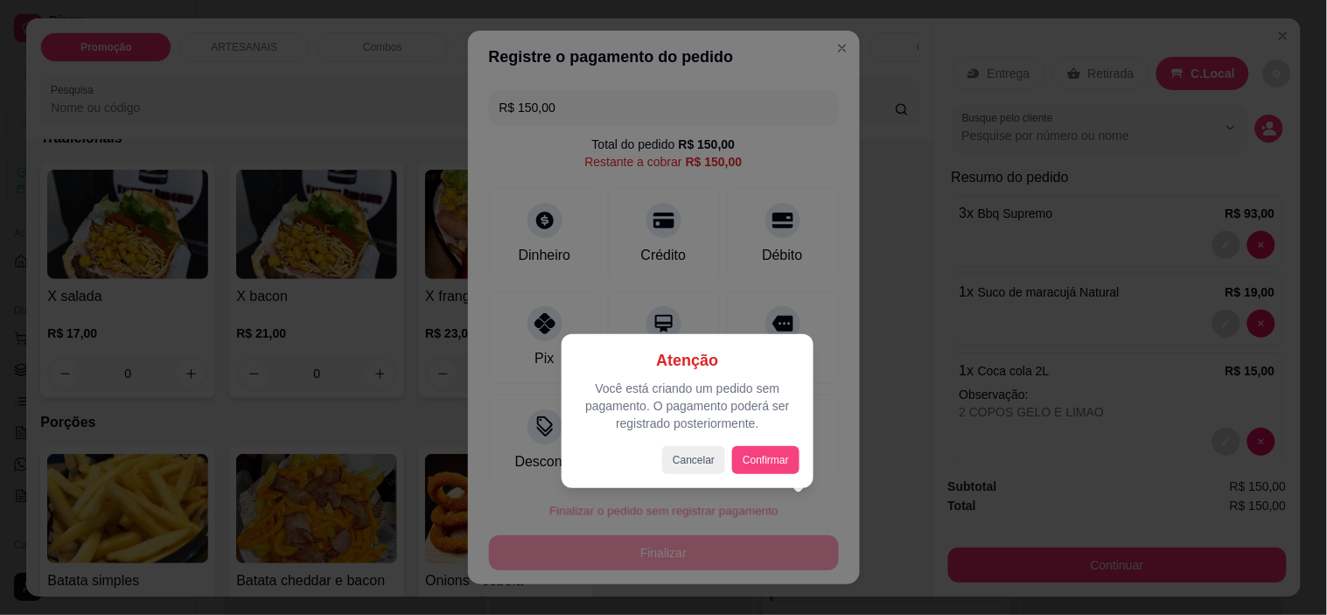
click at [773, 444] on div "Atenção Você está criando um pedido sem pagamento. O pagamento poderá ser regis…" at bounding box center [687, 411] width 224 height 126
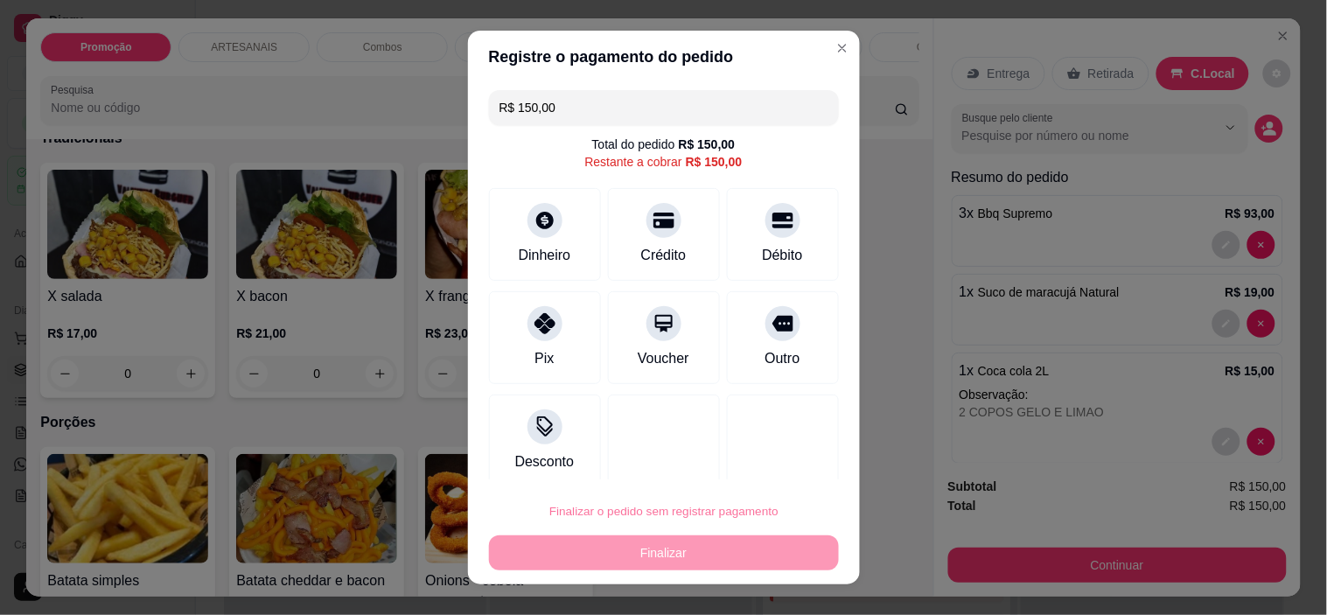
click at [773, 466] on button "Confirmar" at bounding box center [762, 461] width 62 height 26
type input "0"
type input "R$ 0,00"
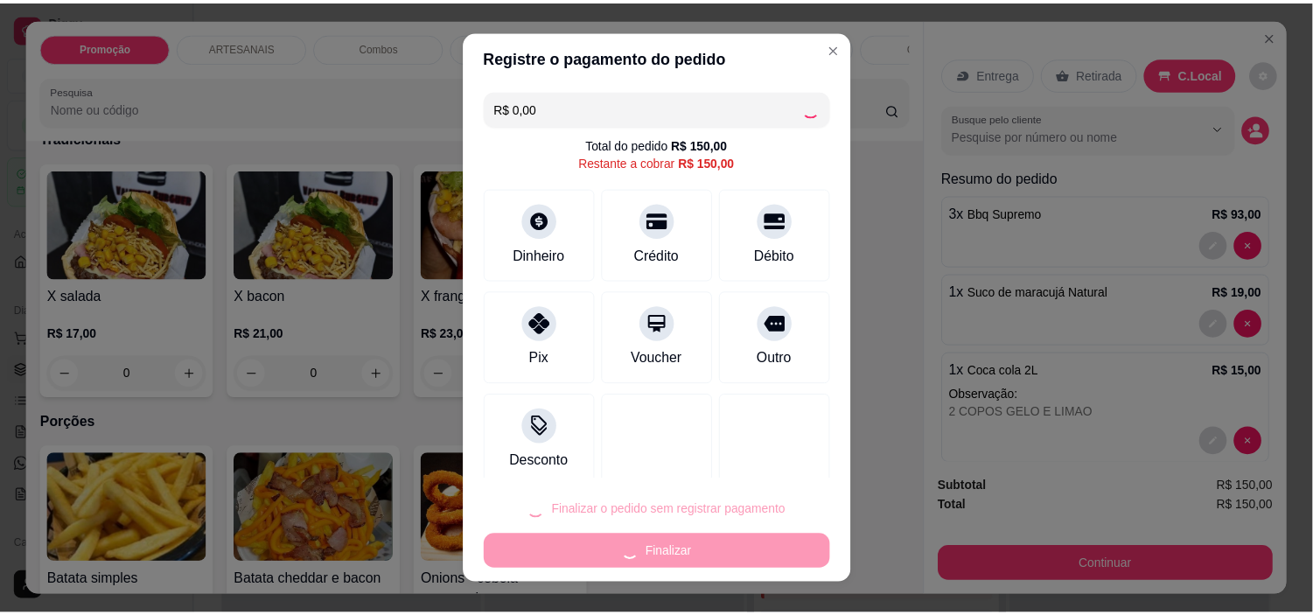
scroll to position [1455, 0]
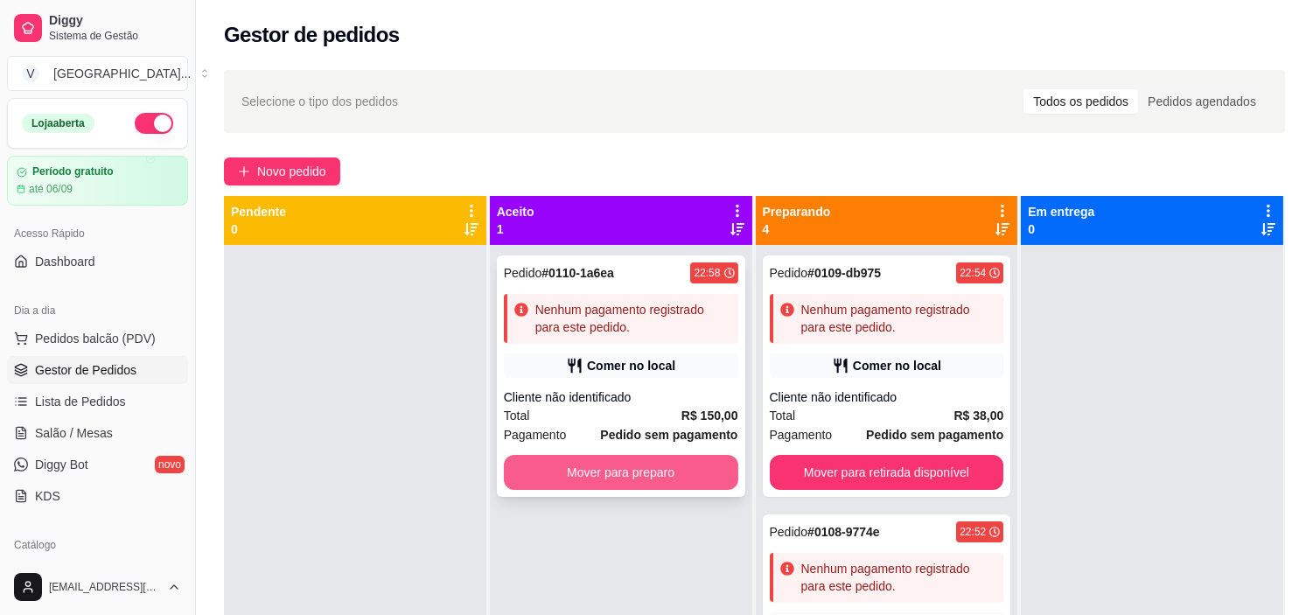
click at [645, 475] on button "Mover para preparo" at bounding box center [621, 472] width 234 height 35
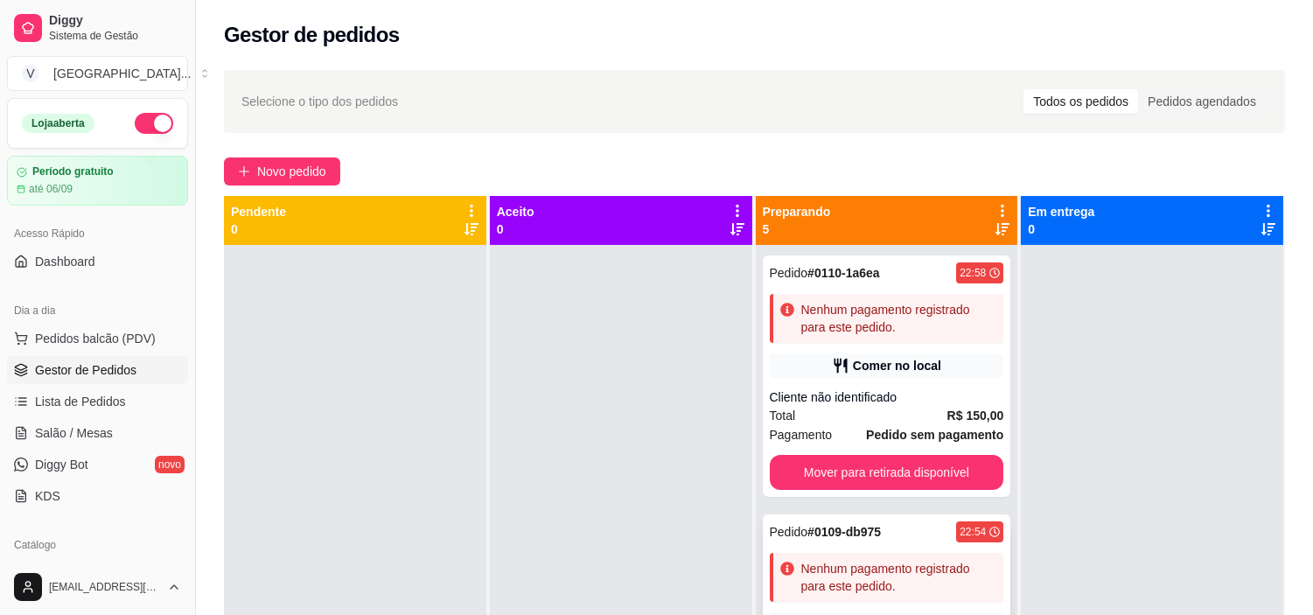
click at [941, 361] on div "Comer no local" at bounding box center [887, 365] width 234 height 24
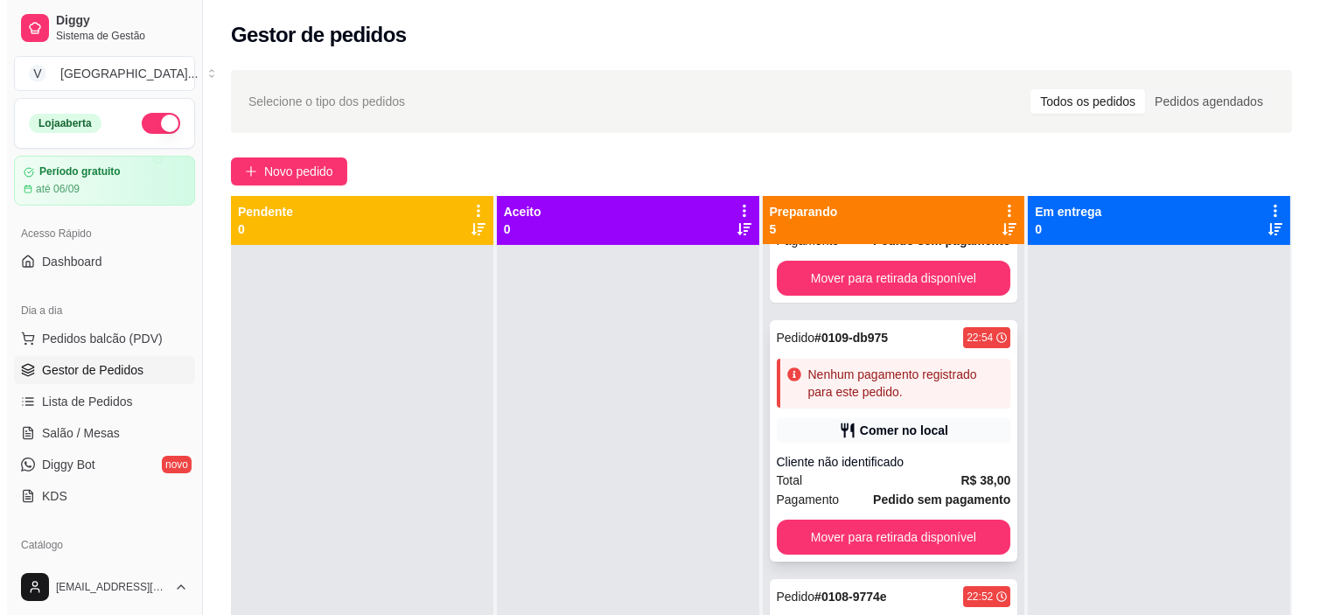
scroll to position [291, 0]
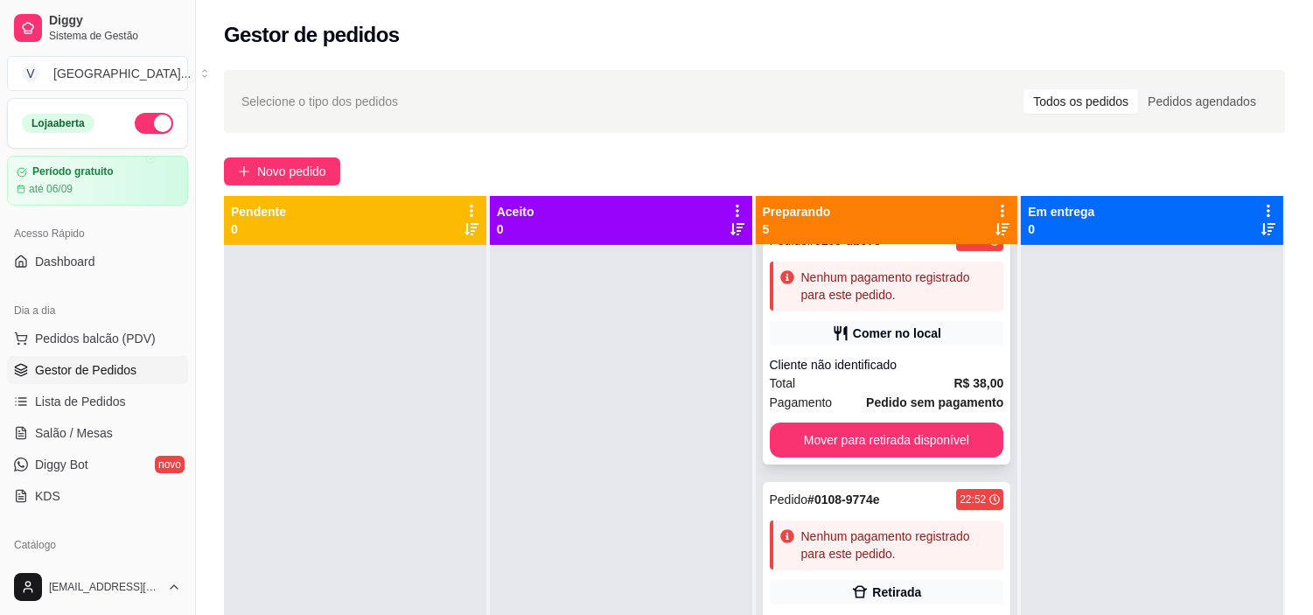
click at [892, 351] on div "Pedido # 0109-db975 22:54 Nenhum pagamento registrado para este pedido. Comer n…" at bounding box center [887, 343] width 248 height 241
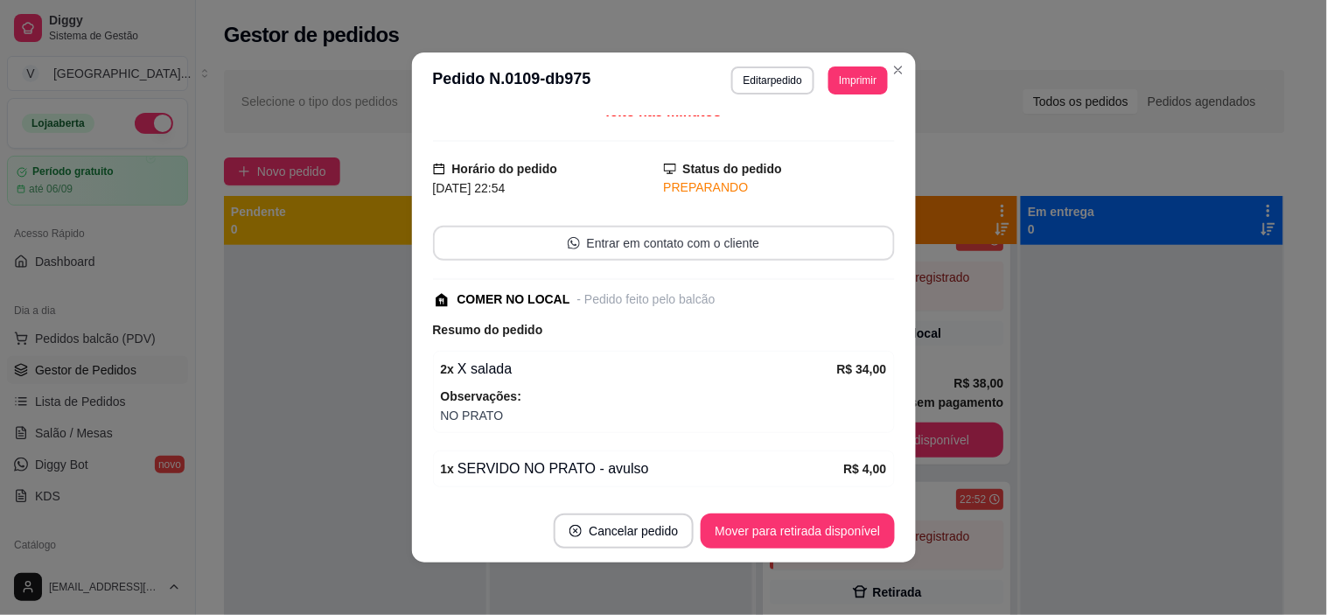
scroll to position [0, 0]
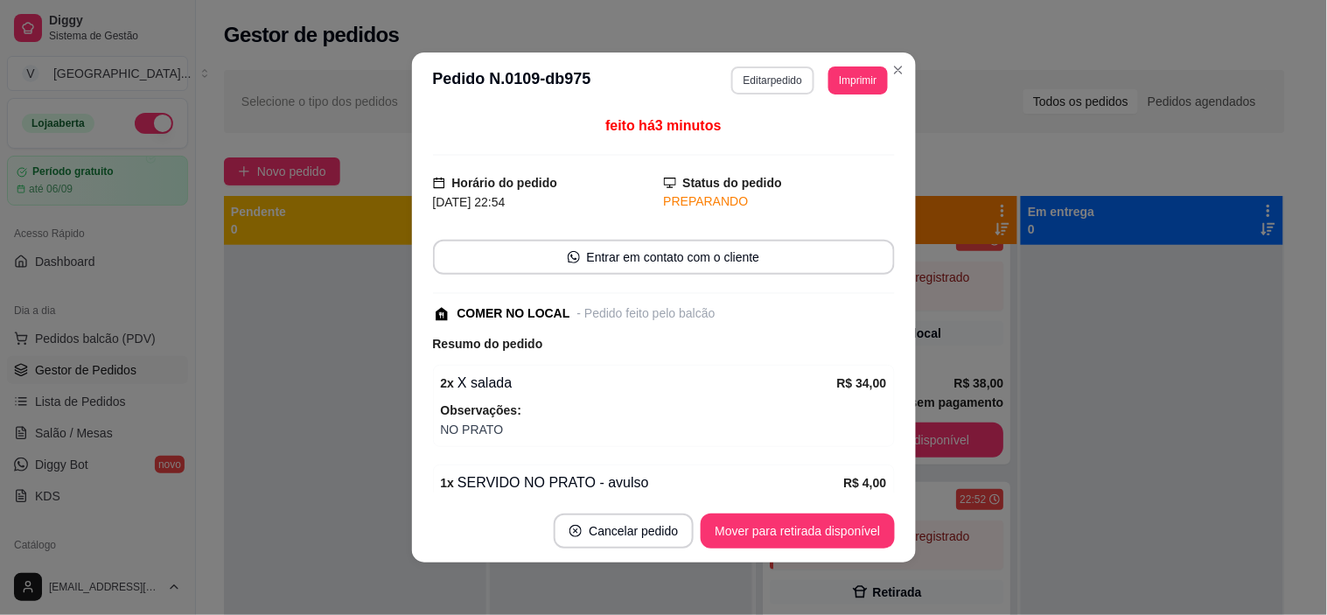
click at [765, 80] on button "Editar pedido" at bounding box center [772, 80] width 83 height 28
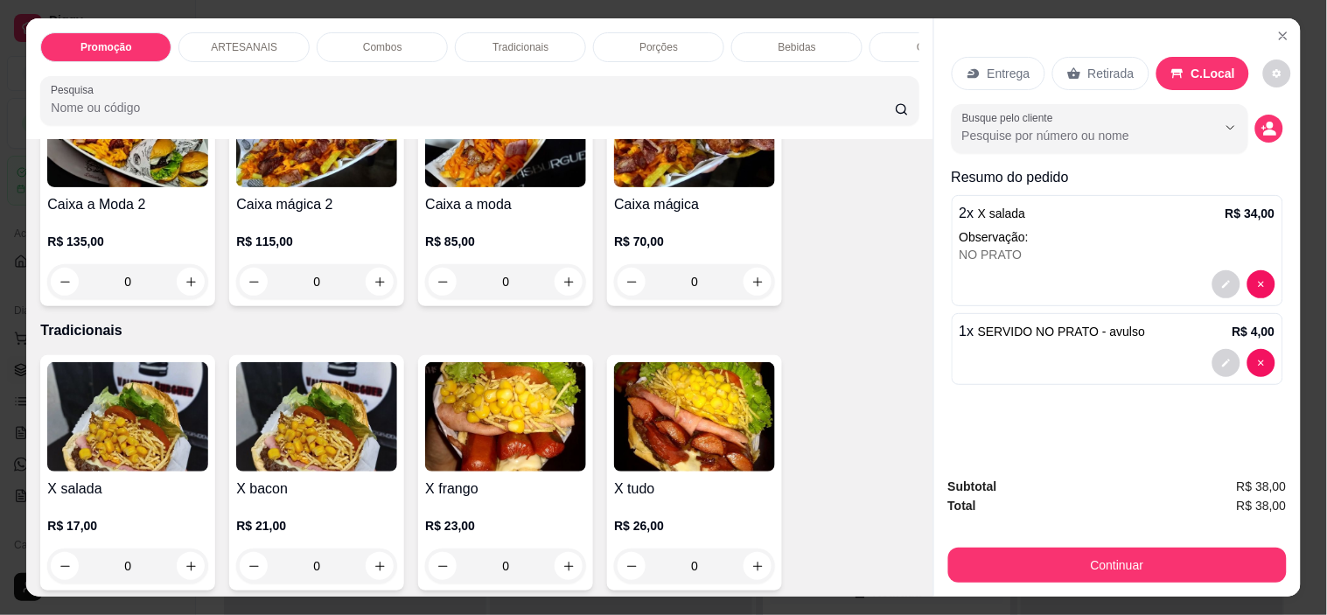
scroll to position [1360, 0]
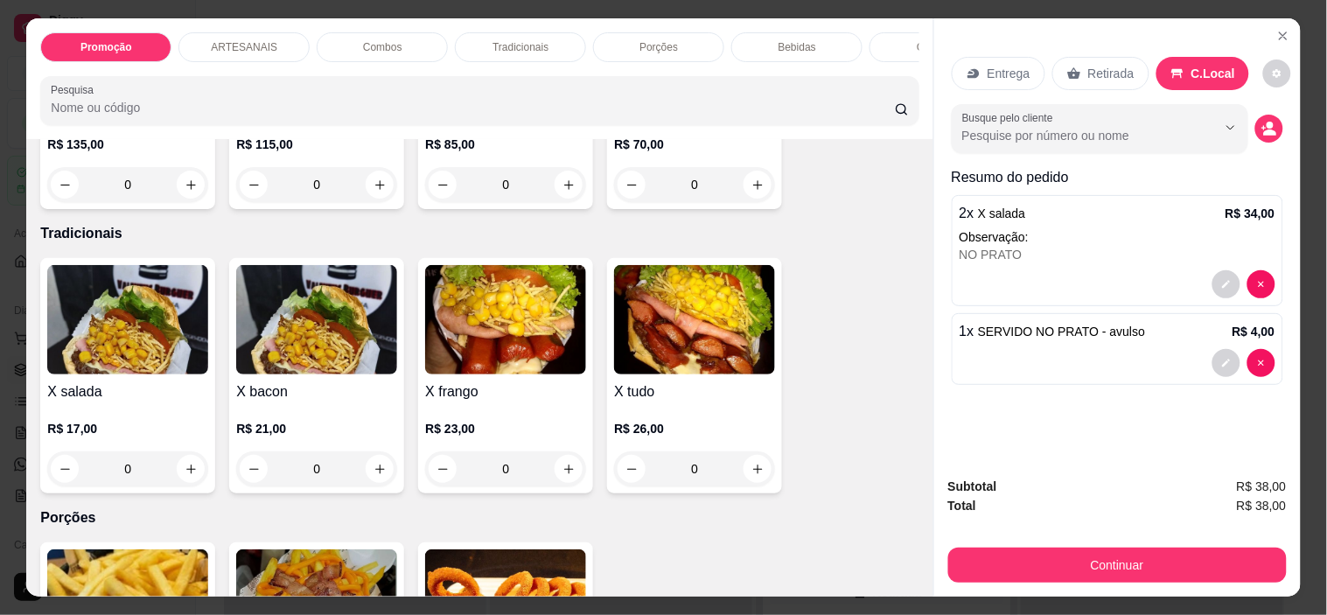
click at [190, 471] on div "0" at bounding box center [127, 468] width 161 height 35
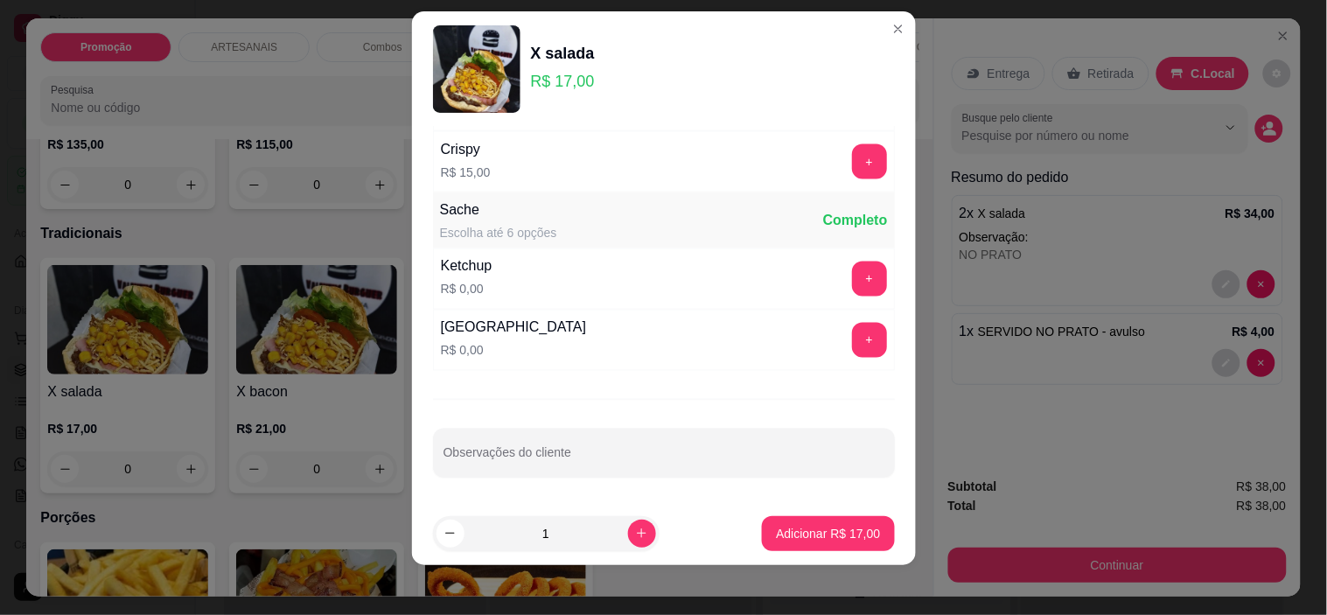
scroll to position [24, 0]
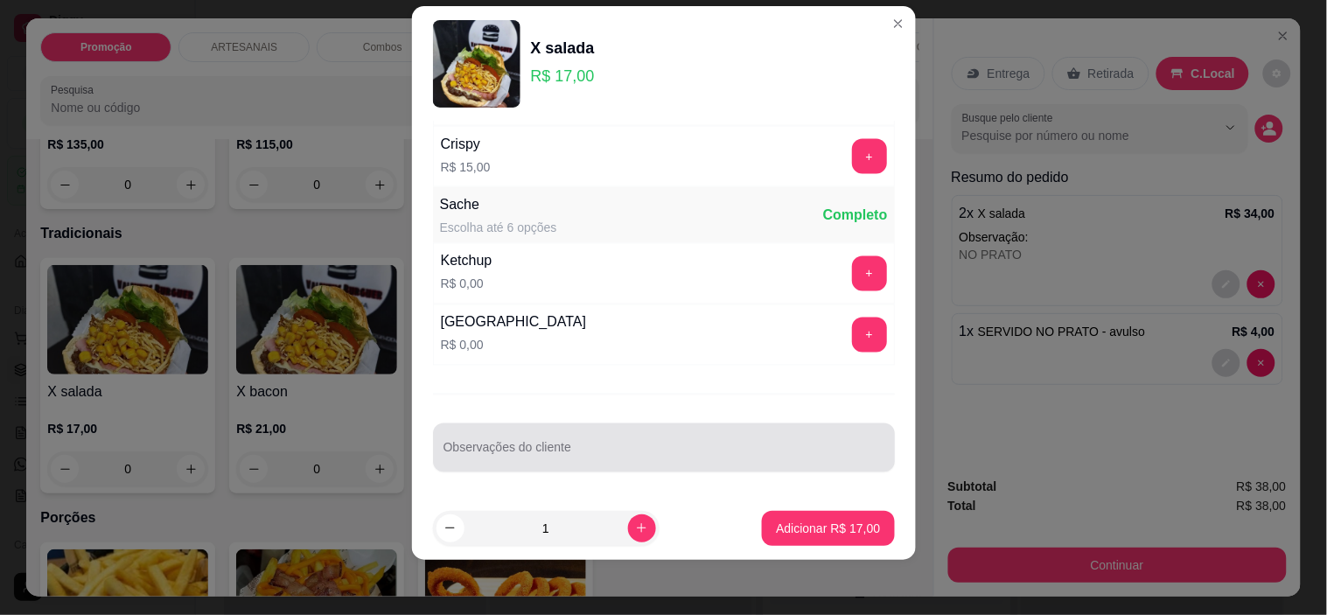
click at [729, 459] on input "Observações do cliente" at bounding box center [663, 454] width 441 height 17
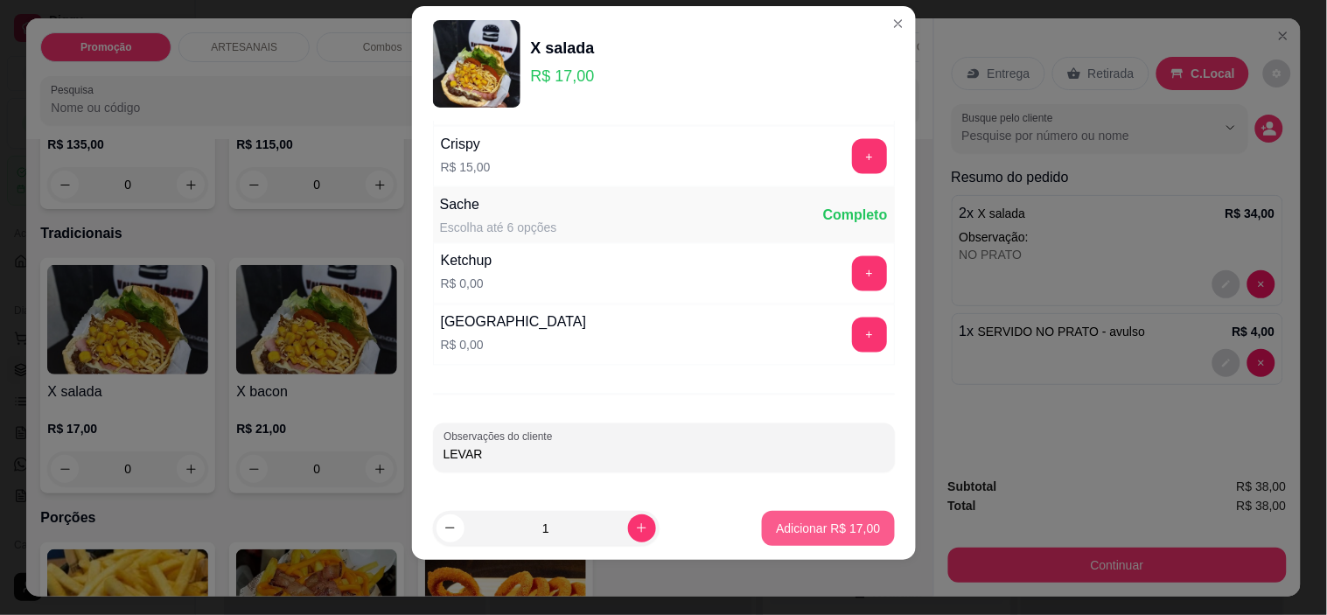
type input "LEVAR"
click at [810, 529] on p "Adicionar R$ 17,00" at bounding box center [827, 527] width 101 height 17
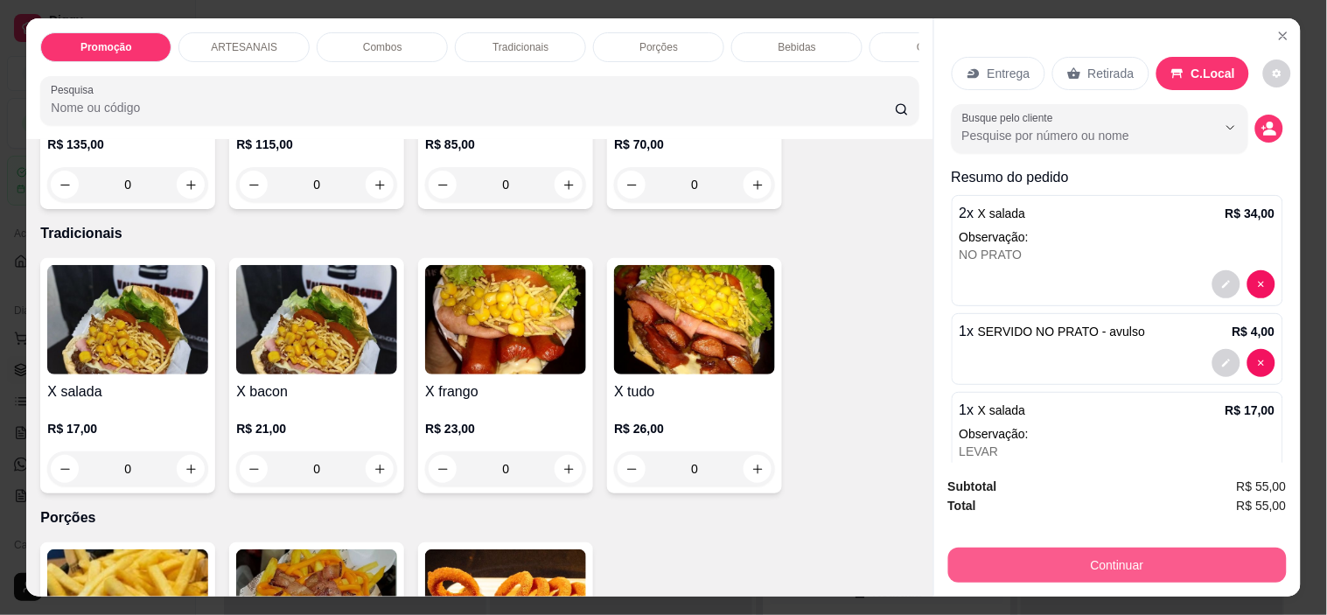
click at [1173, 569] on button "Continuar" at bounding box center [1117, 564] width 338 height 35
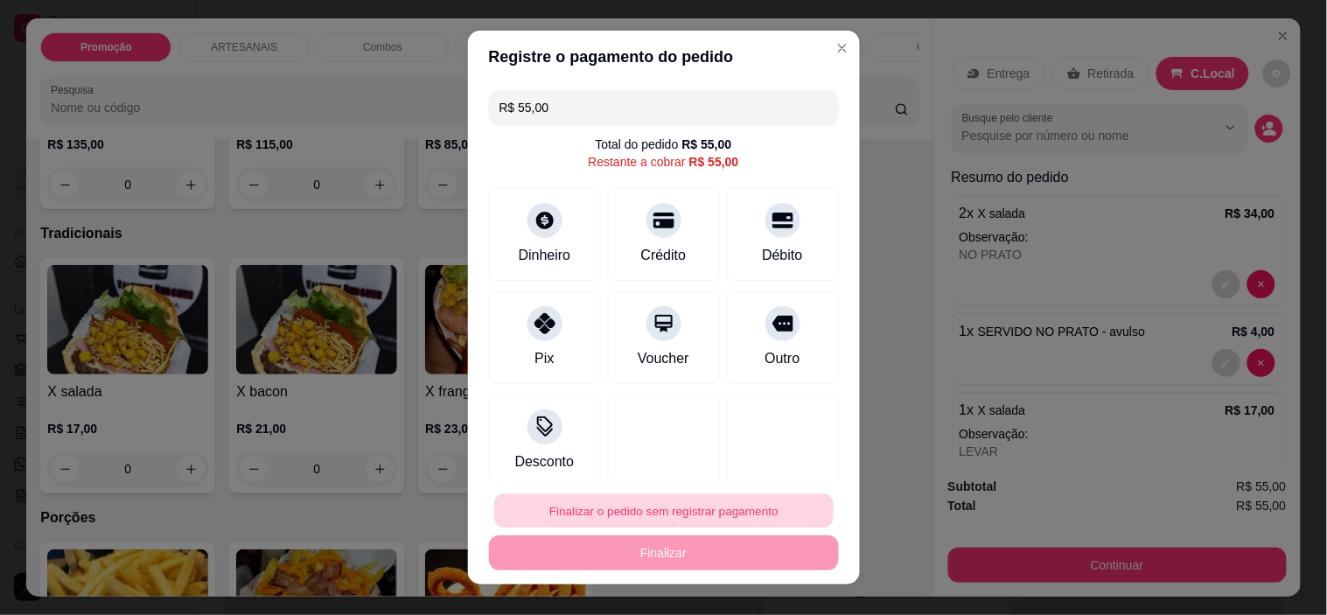
click at [680, 516] on button "Finalizar o pedido sem registrar pagamento" at bounding box center [663, 510] width 339 height 34
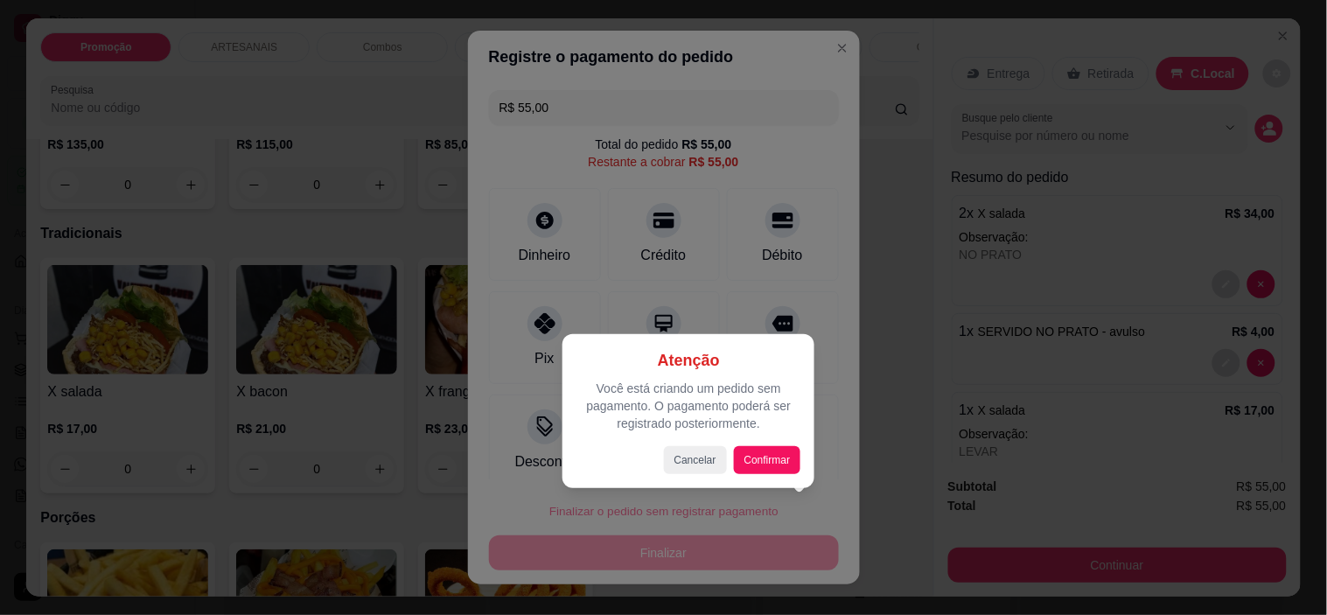
click at [762, 444] on div "Atenção Você está criando um pedido sem pagamento. O pagamento poderá ser regis…" at bounding box center [688, 411] width 224 height 126
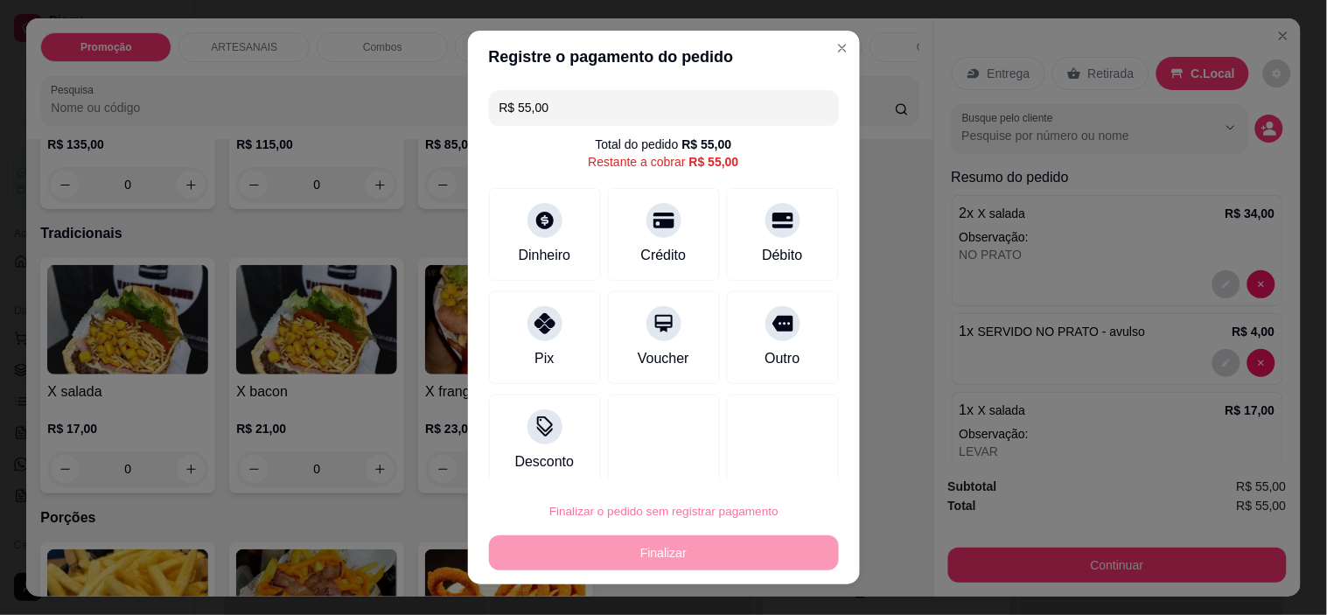
click at [758, 461] on button "Confirmar" at bounding box center [764, 461] width 65 height 27
type input "R$ 0,00"
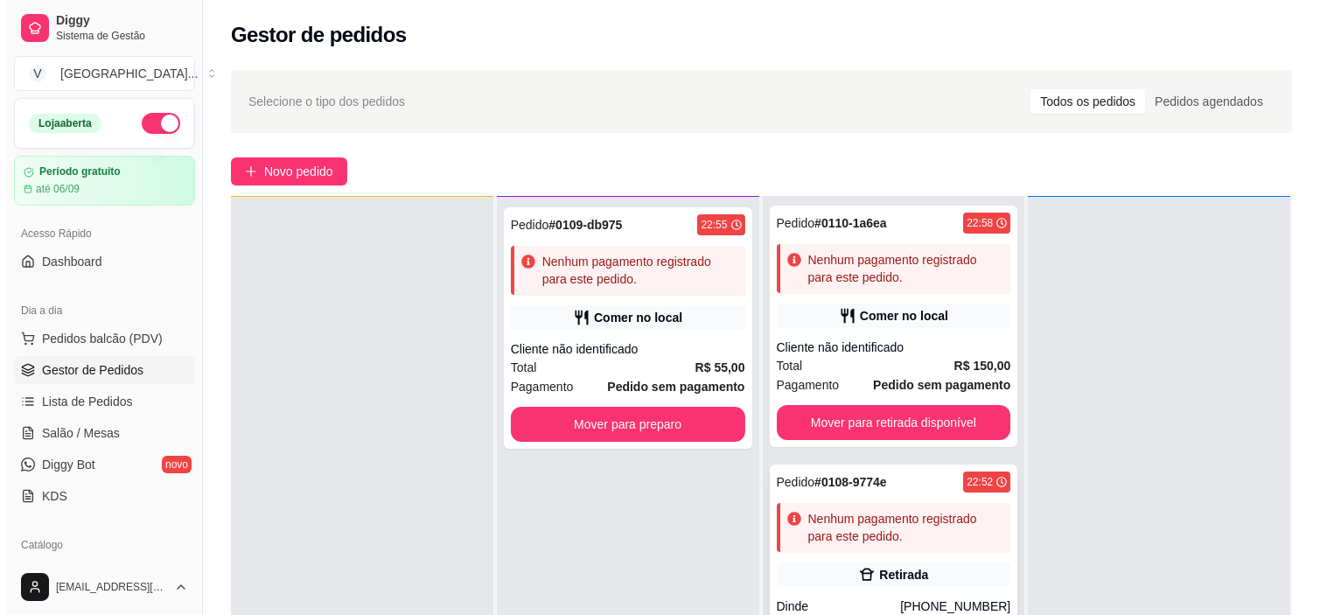
scroll to position [0, 0]
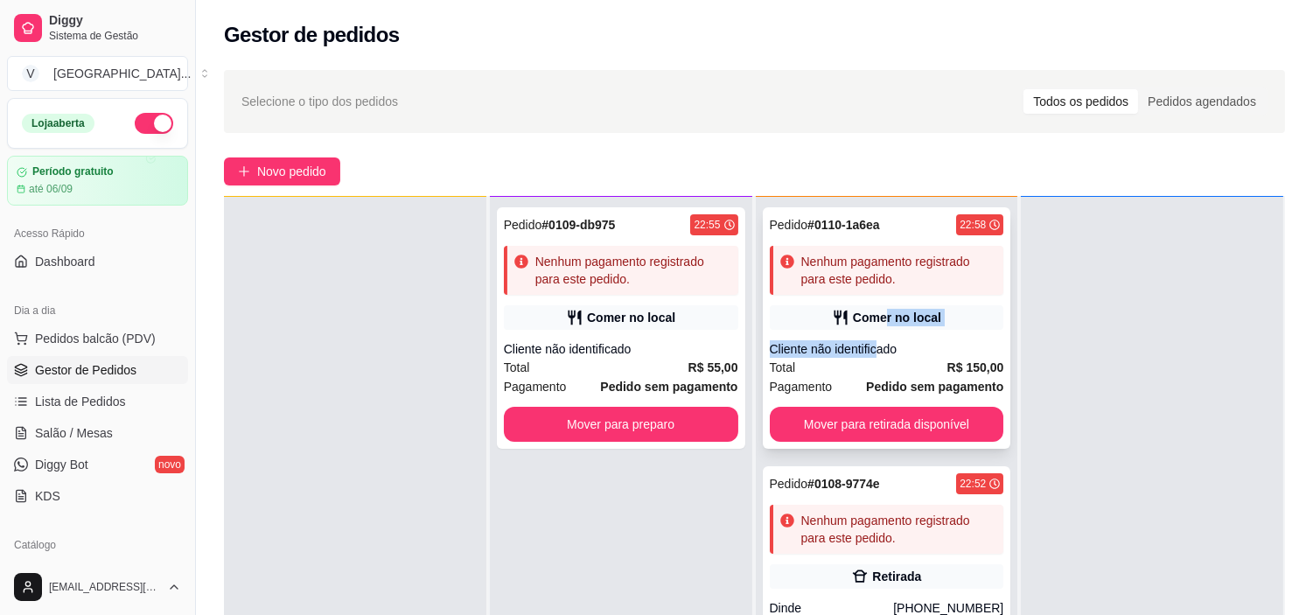
click at [871, 331] on div "Pedido # 0110-1a6ea 22:58 Nenhum pagamento registrado para este pedido. Comer n…" at bounding box center [887, 327] width 248 height 241
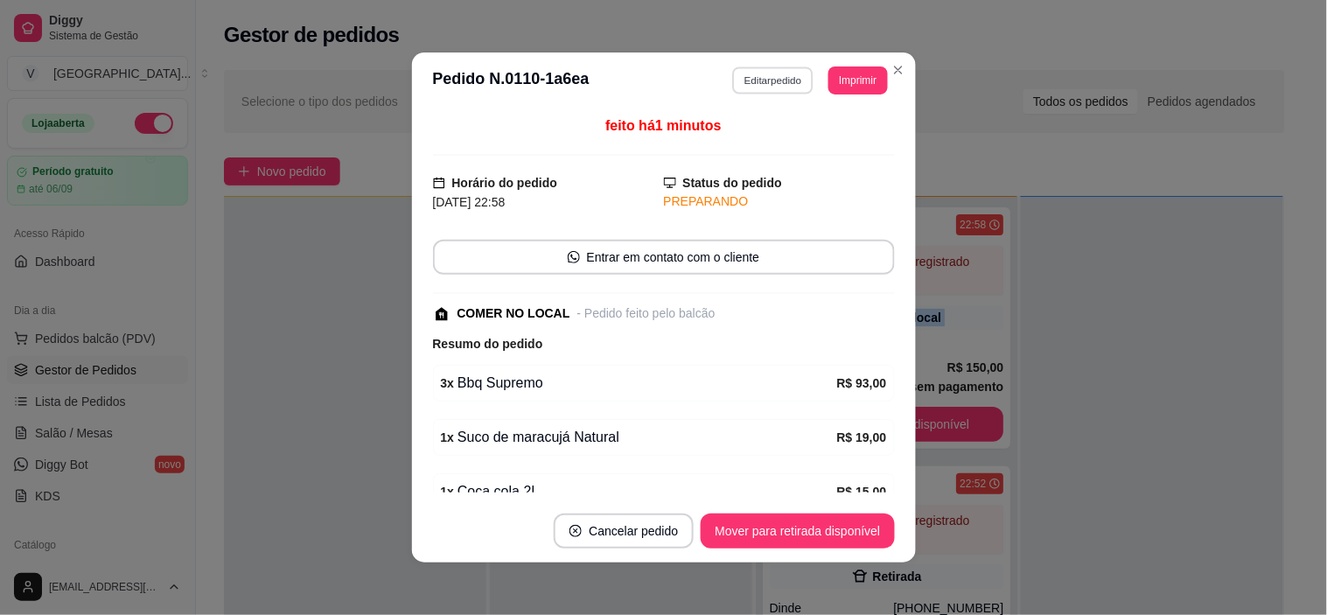
click at [771, 81] on button "Editar pedido" at bounding box center [772, 79] width 81 height 27
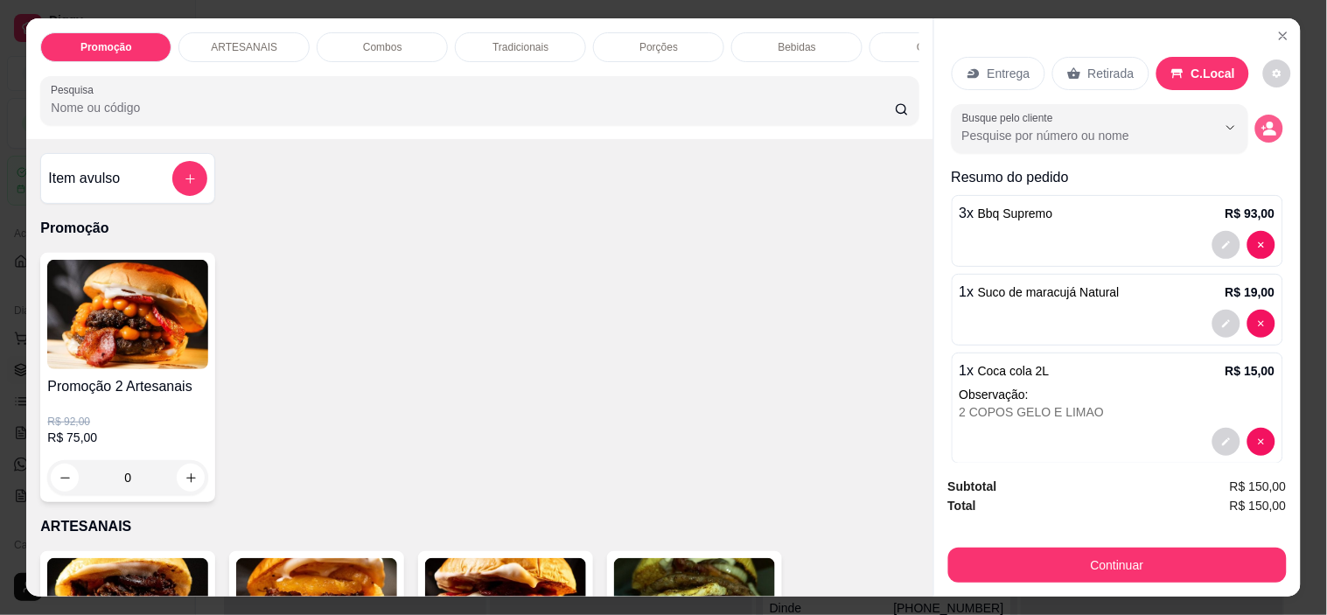
click at [1261, 121] on icon "decrease-product-quantity" at bounding box center [1269, 129] width 16 height 16
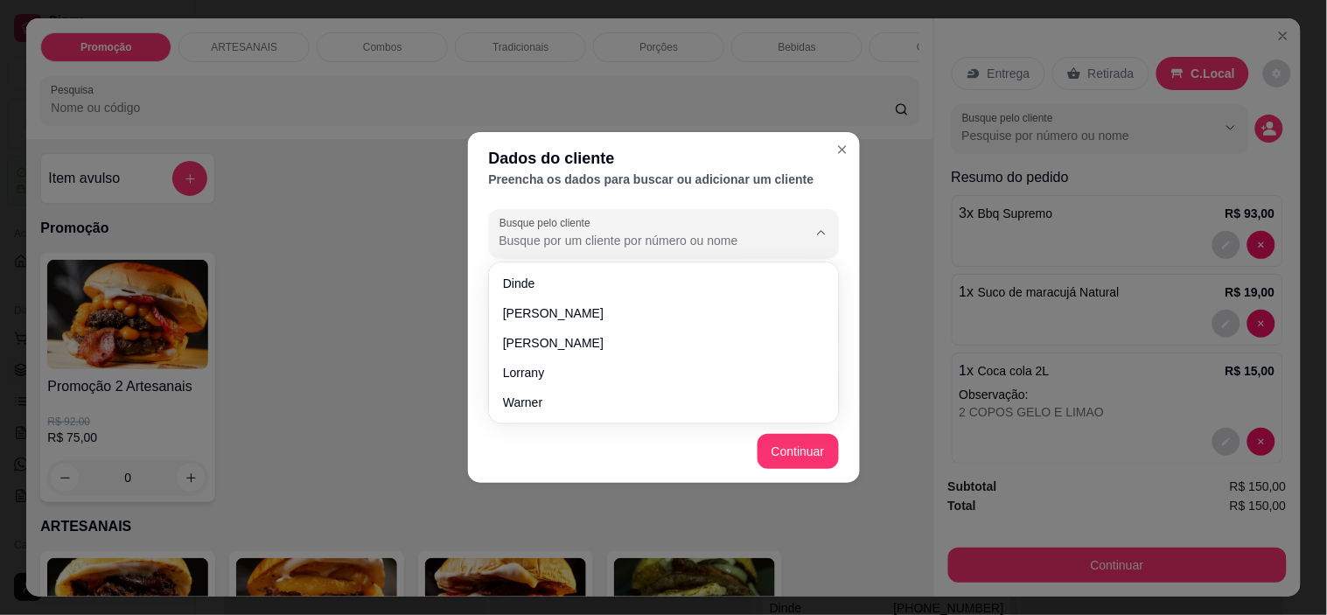
click at [582, 241] on input "Busque pelo cliente" at bounding box center [639, 240] width 280 height 17
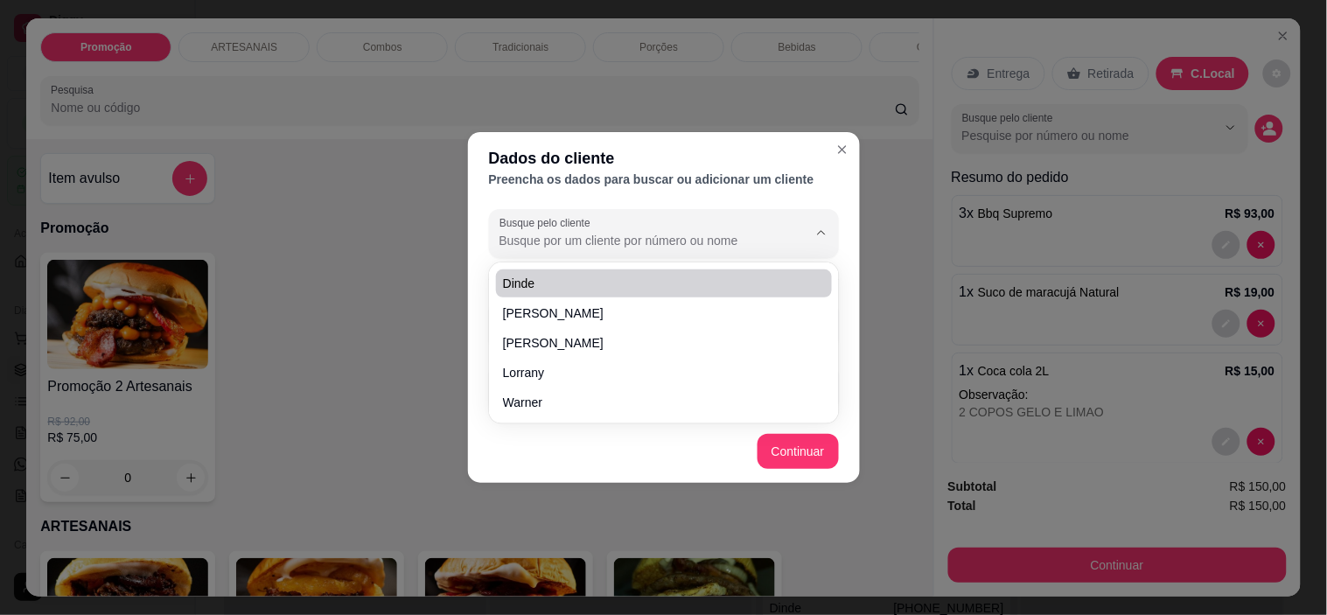
click at [551, 238] on input "Busque pelo cliente" at bounding box center [639, 240] width 280 height 17
click at [825, 230] on icon "Show suggestions" at bounding box center [821, 233] width 14 height 14
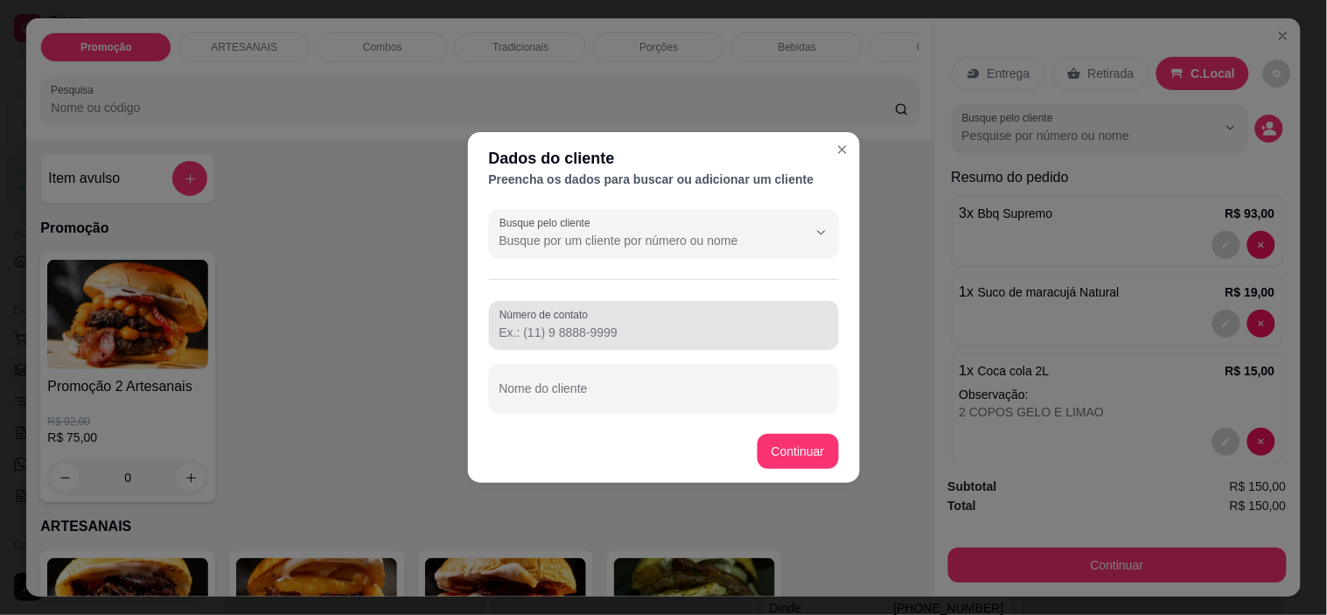
click at [588, 331] on input "Número de contato" at bounding box center [663, 332] width 329 height 17
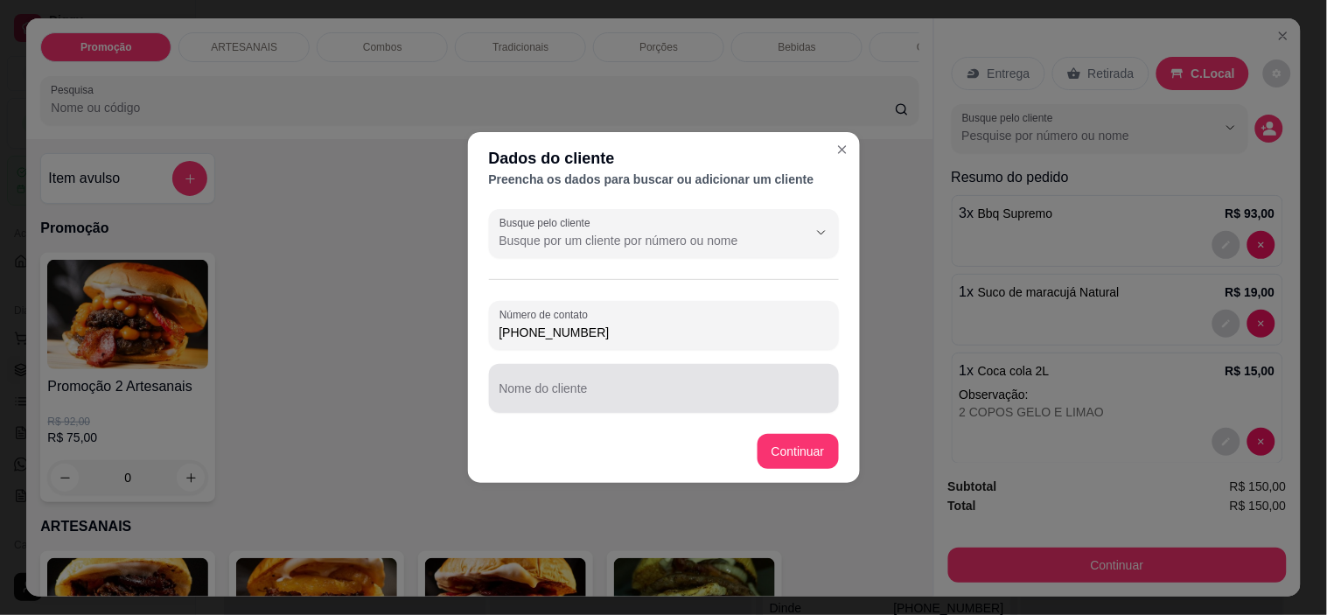
type input "[PHONE_NUMBER]"
click at [697, 394] on input "Nome do cliente" at bounding box center [663, 395] width 329 height 17
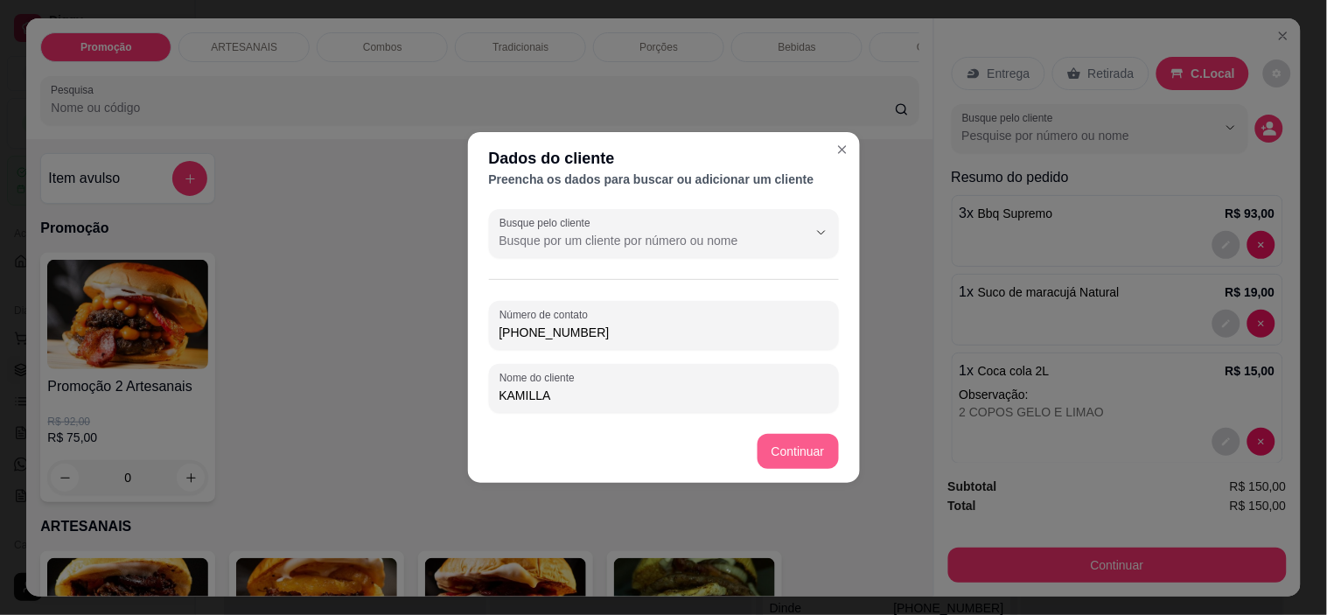
type input "KAMILLA"
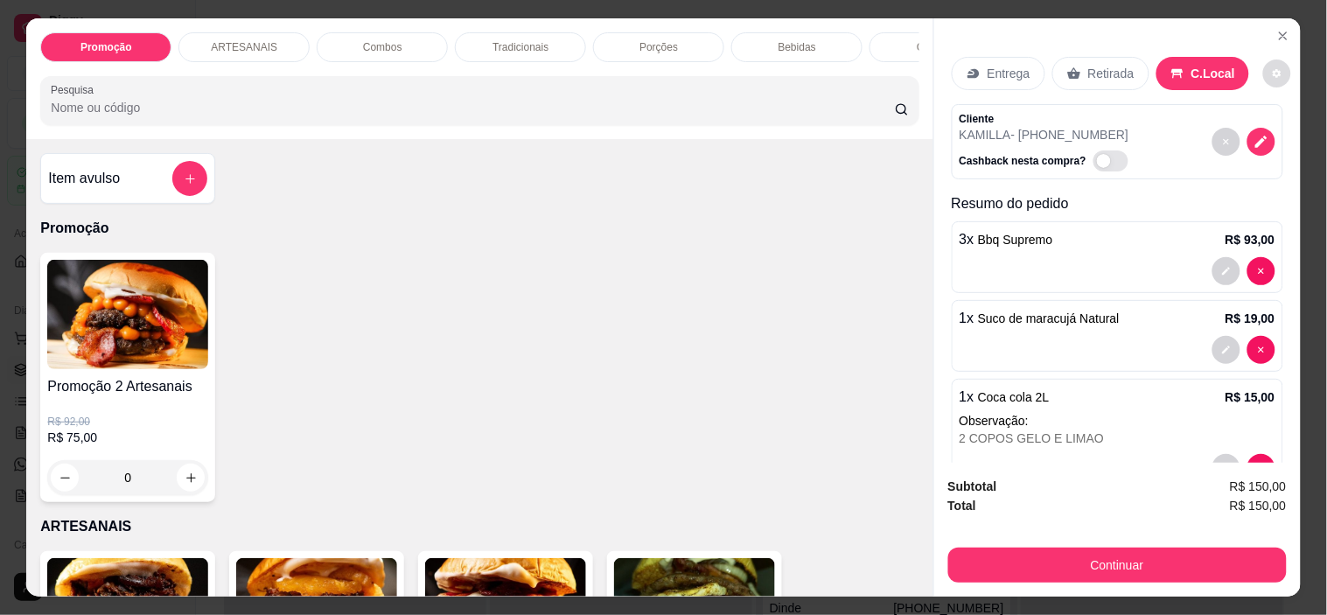
click at [1257, 80] on div "Entrega Retirada C.Local" at bounding box center [1117, 73] width 331 height 61
click at [1272, 69] on icon "decrease-product-quantity" at bounding box center [1276, 73] width 8 height 8
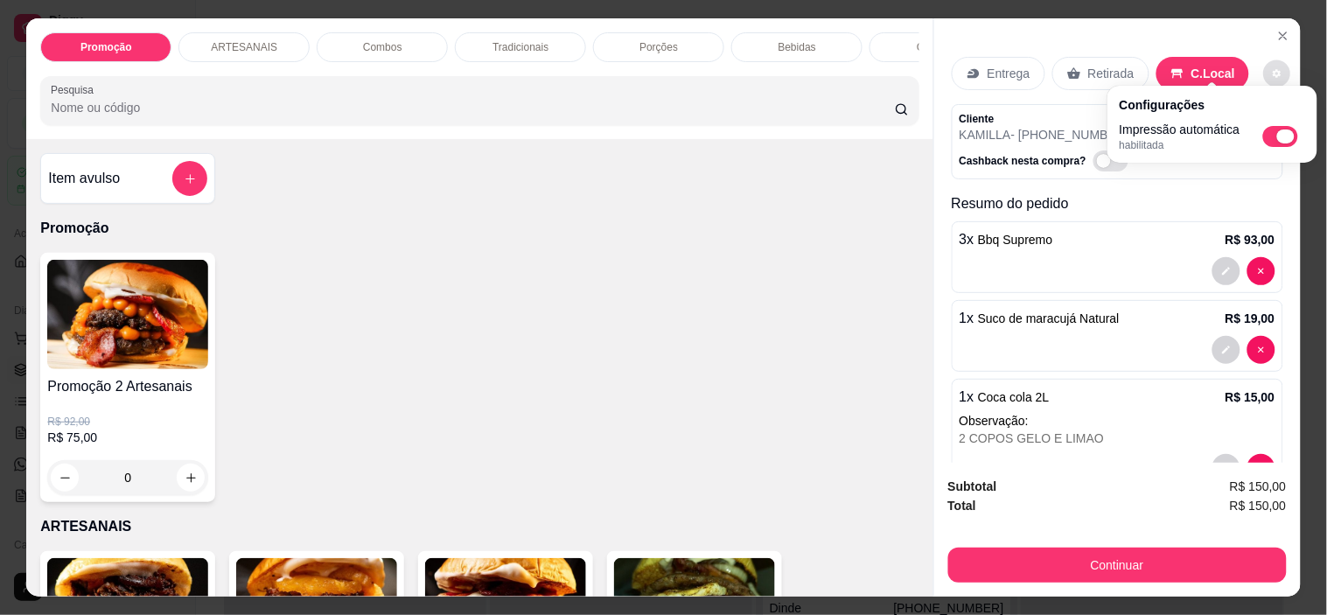
click at [1265, 143] on span "Automatic updates" at bounding box center [1280, 136] width 35 height 21
click at [1265, 143] on input "Automatic updates" at bounding box center [1267, 141] width 11 height 11
checkbox input "false"
click at [1149, 573] on div "Subtotal R$ 150,00 Total R$ 150,00 Continuar" at bounding box center [1117, 530] width 366 height 134
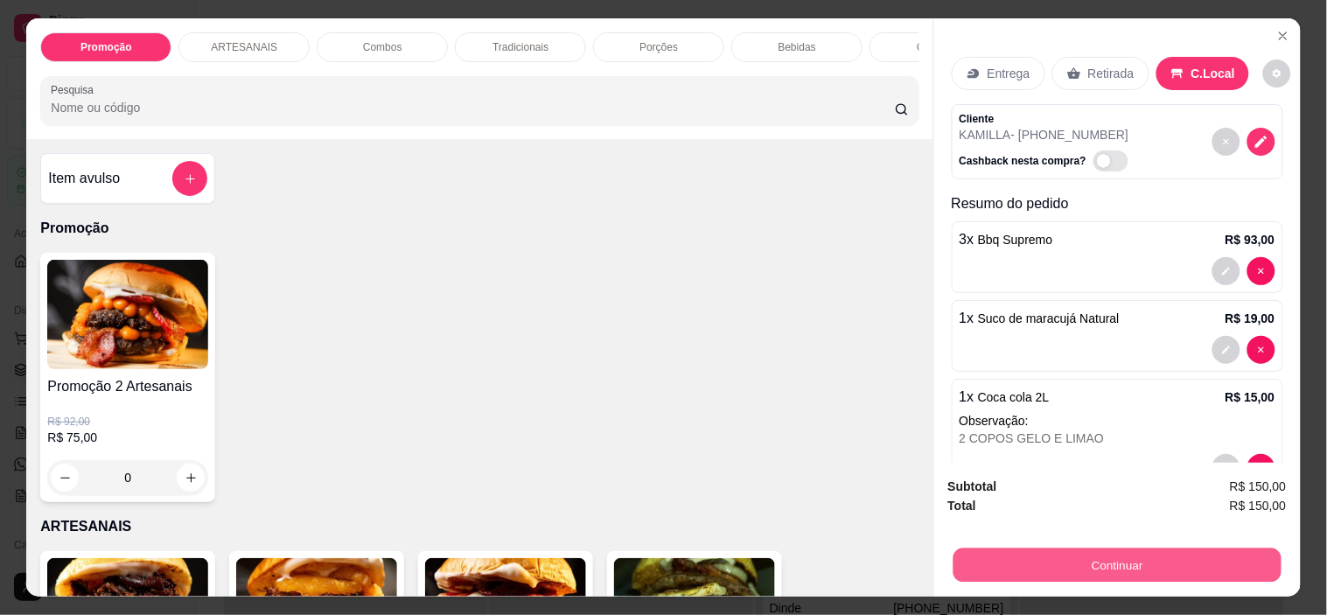
click at [1149, 556] on button "Continuar" at bounding box center [1116, 565] width 328 height 34
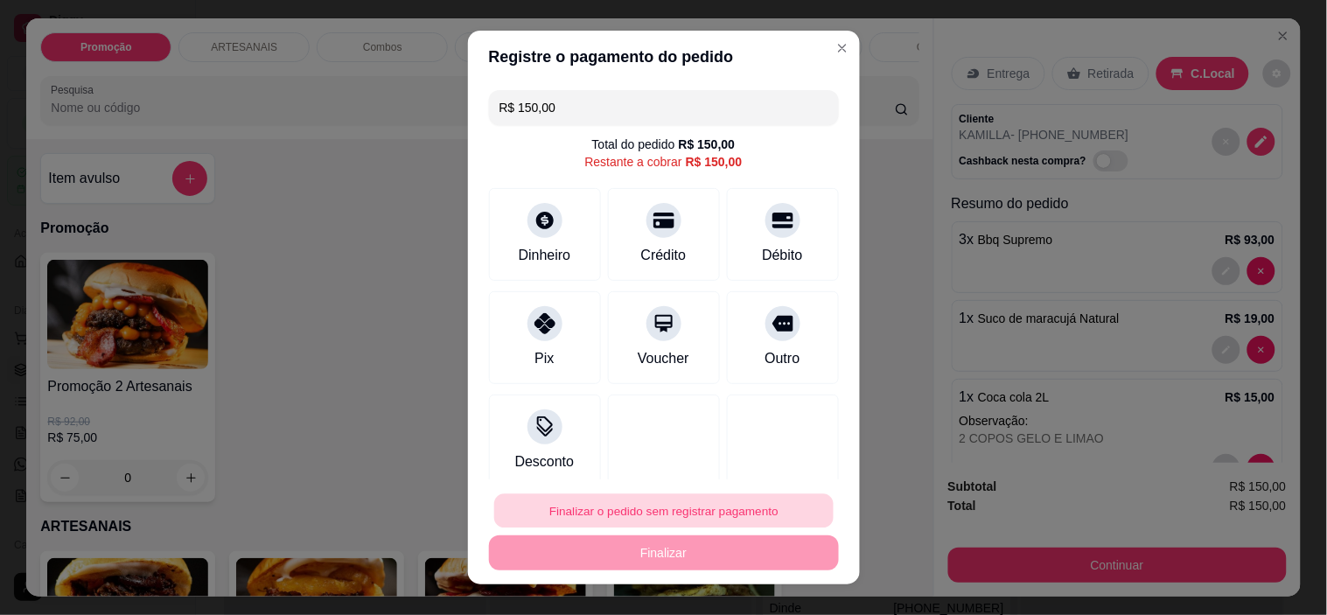
click at [701, 509] on button "Finalizar o pedido sem registrar pagamento" at bounding box center [663, 510] width 339 height 34
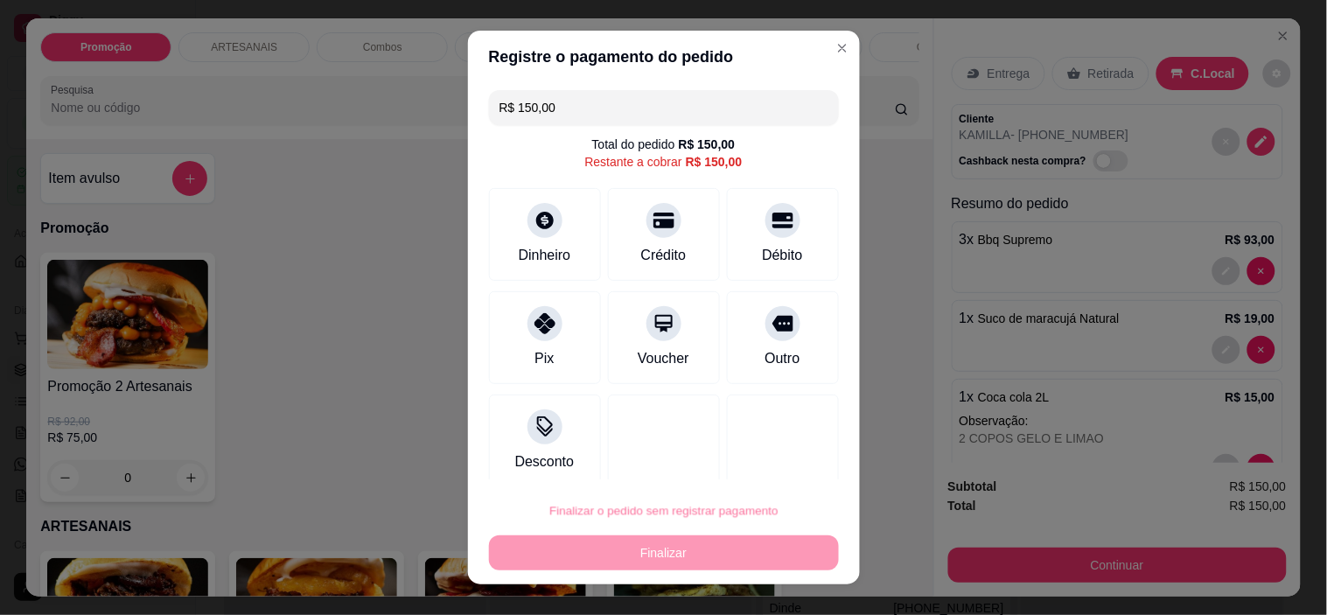
click at [770, 465] on button "Confirmar" at bounding box center [763, 461] width 65 height 27
type input "0"
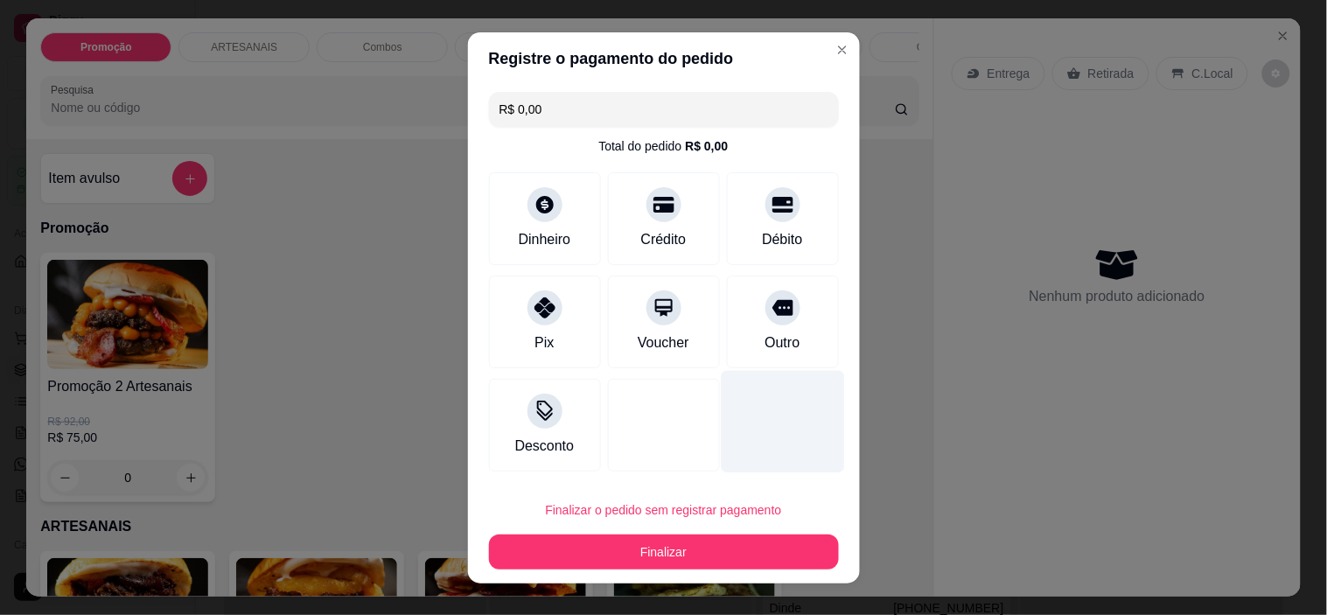
type input "R$ 0,00"
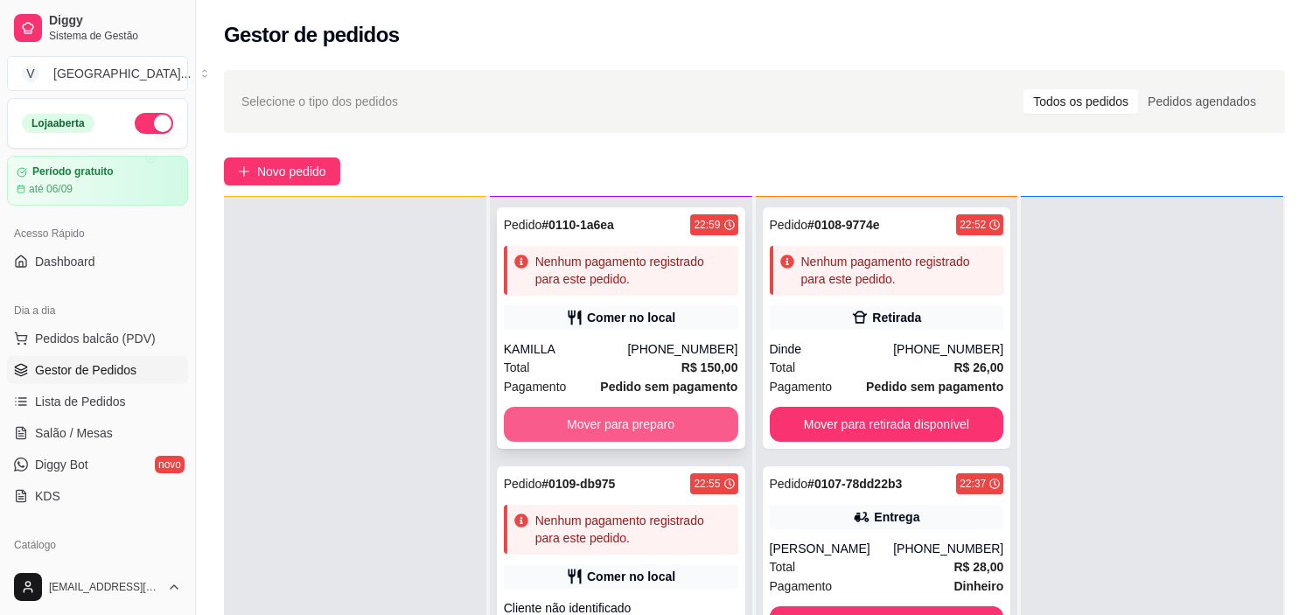
click at [652, 422] on button "Mover para preparo" at bounding box center [621, 424] width 234 height 35
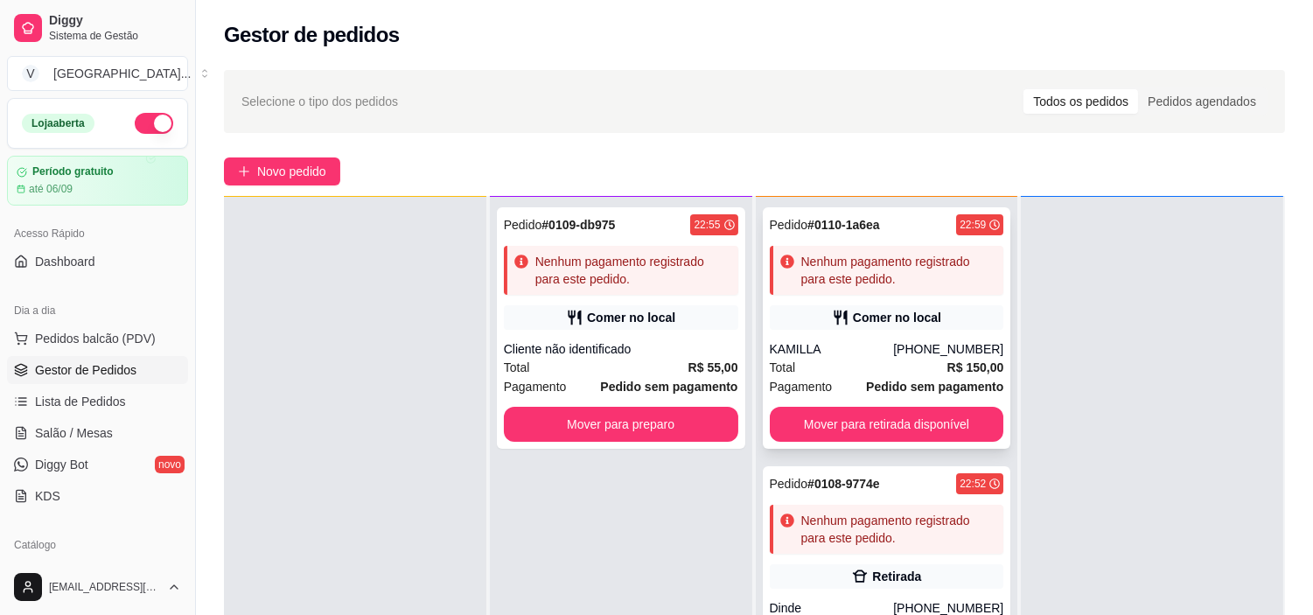
click at [904, 356] on div "[PHONE_NUMBER]" at bounding box center [948, 348] width 110 height 17
click at [621, 324] on div "Comer no local" at bounding box center [631, 317] width 88 height 17
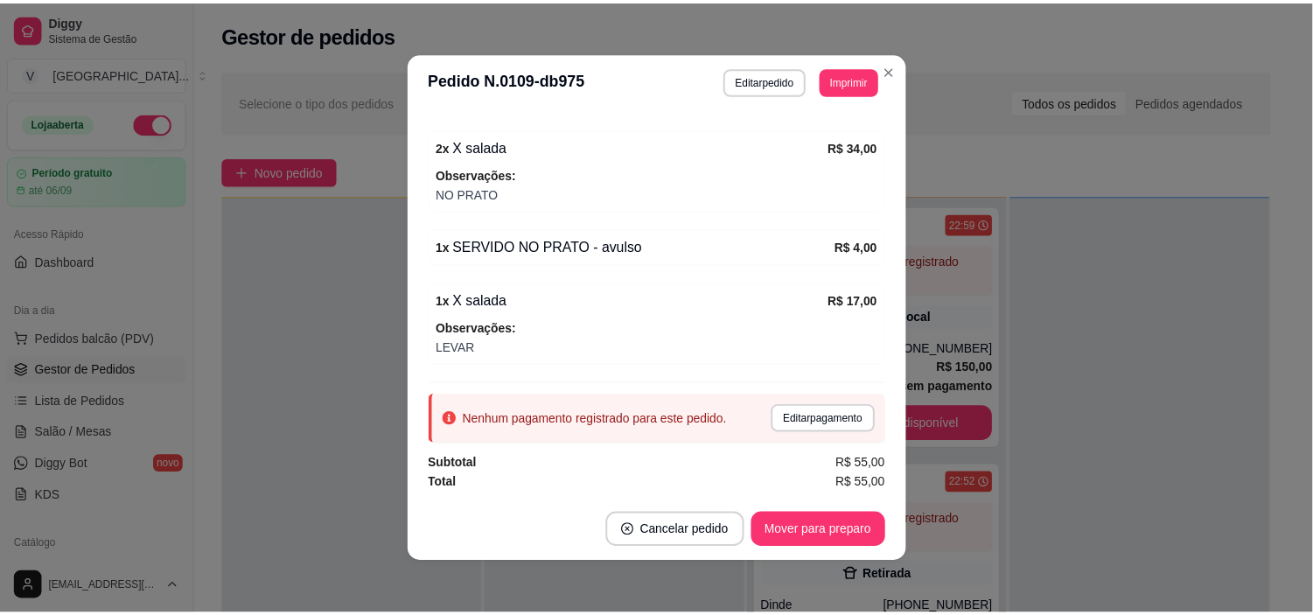
scroll to position [275, 0]
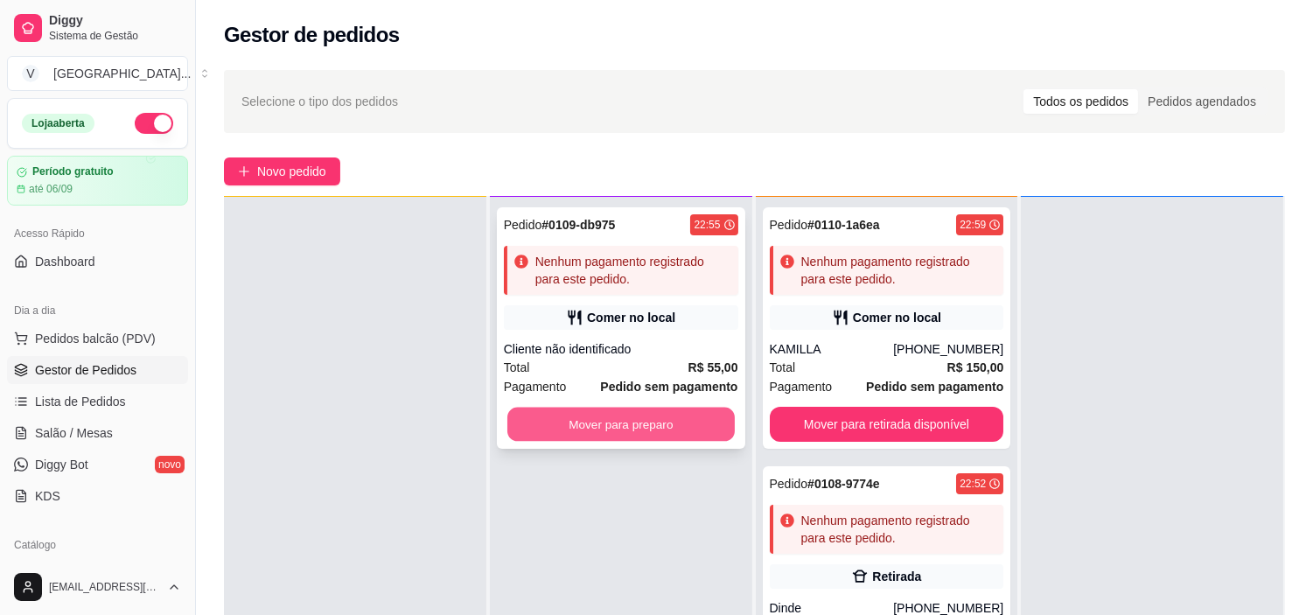
click at [623, 429] on button "Mover para preparo" at bounding box center [620, 425] width 227 height 34
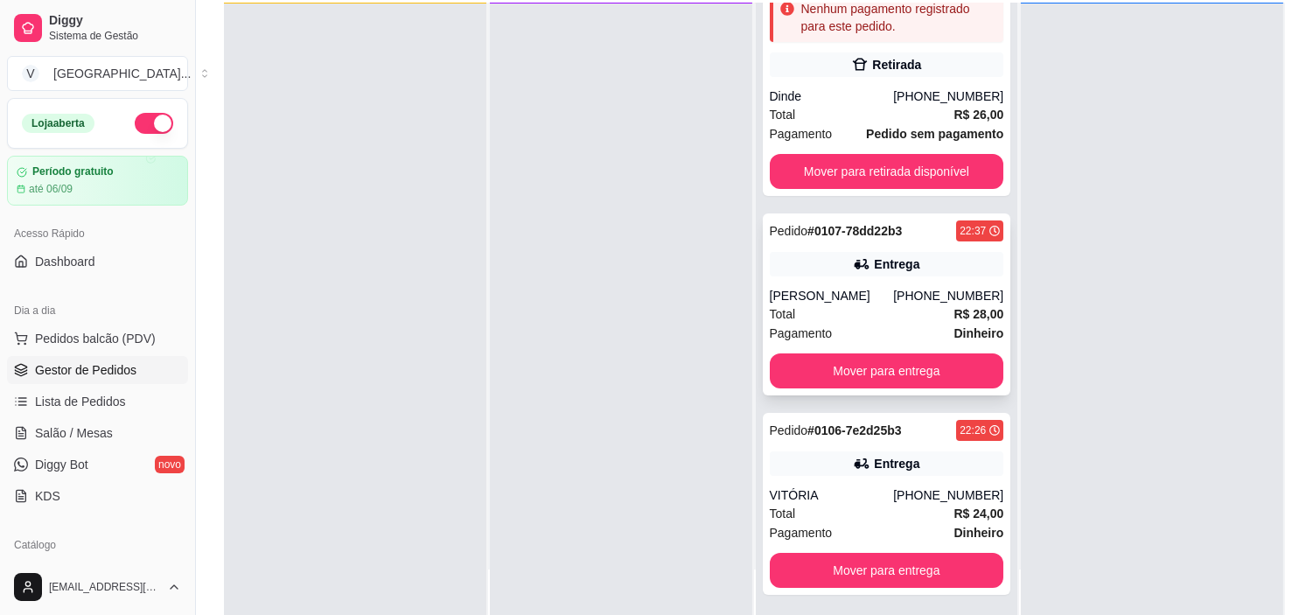
scroll to position [194, 0]
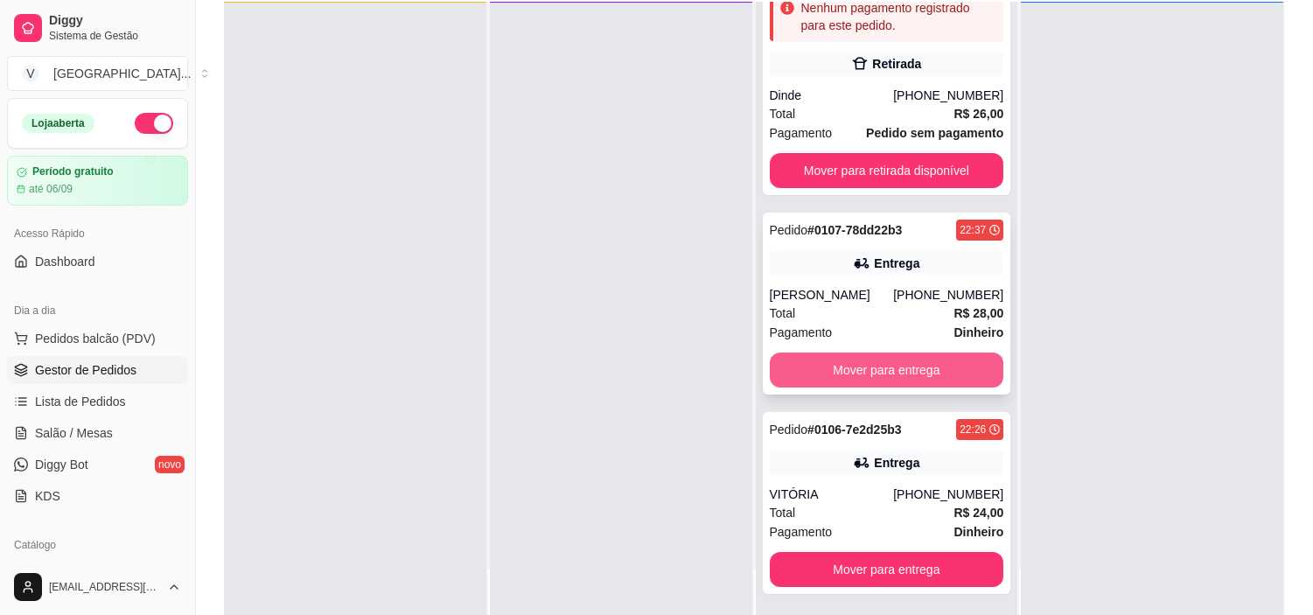
click at [873, 381] on button "Mover para entrega" at bounding box center [887, 369] width 234 height 35
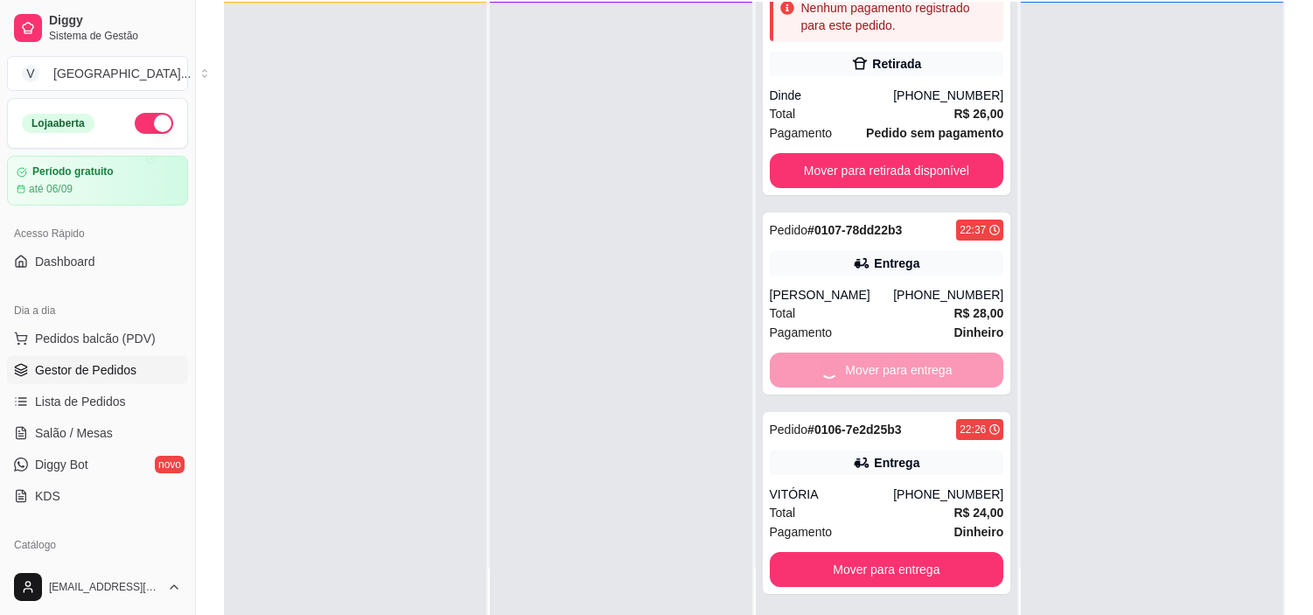
scroll to position [378, 0]
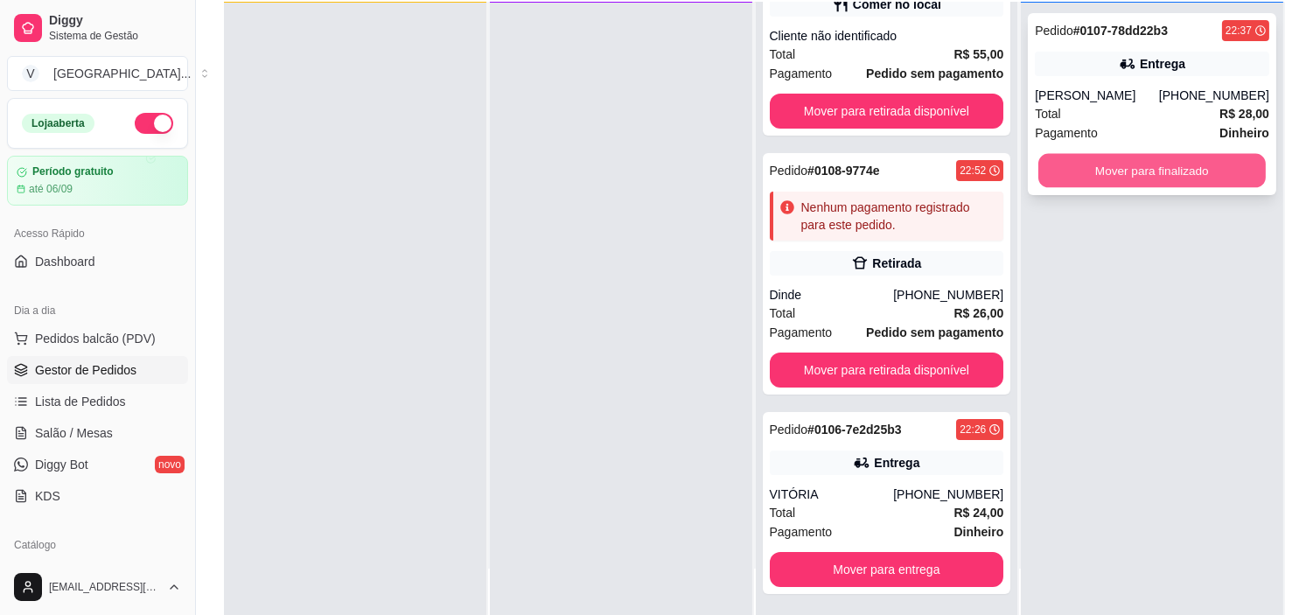
click at [1161, 168] on button "Mover para finalizado" at bounding box center [1151, 171] width 227 height 34
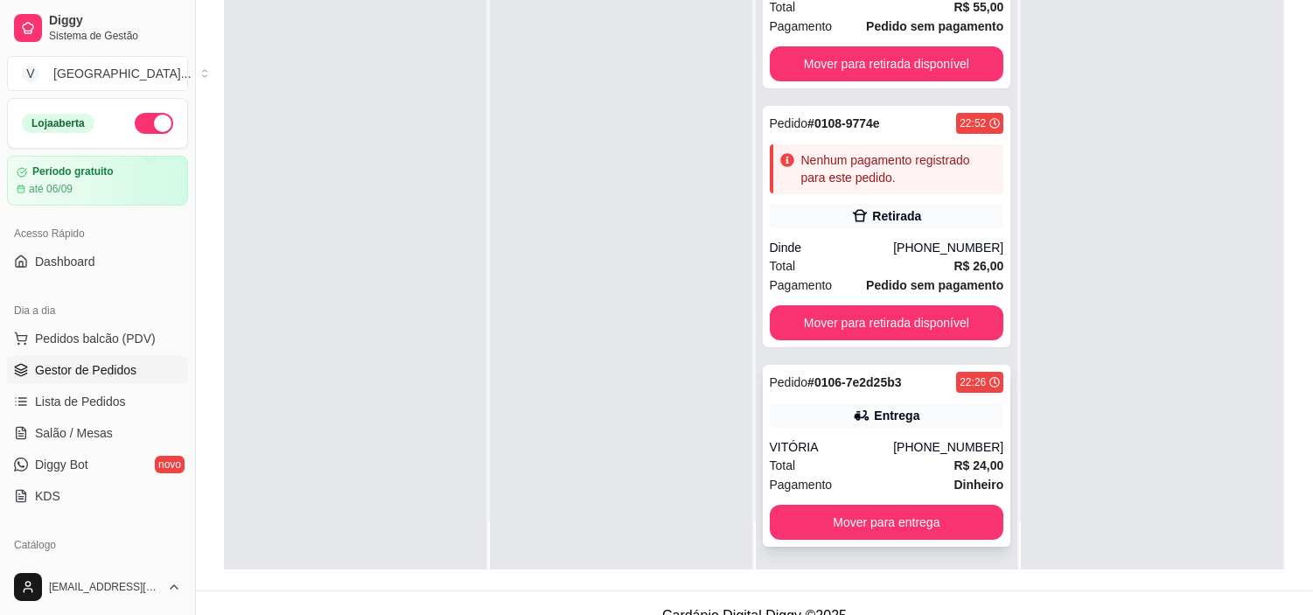
scroll to position [267, 0]
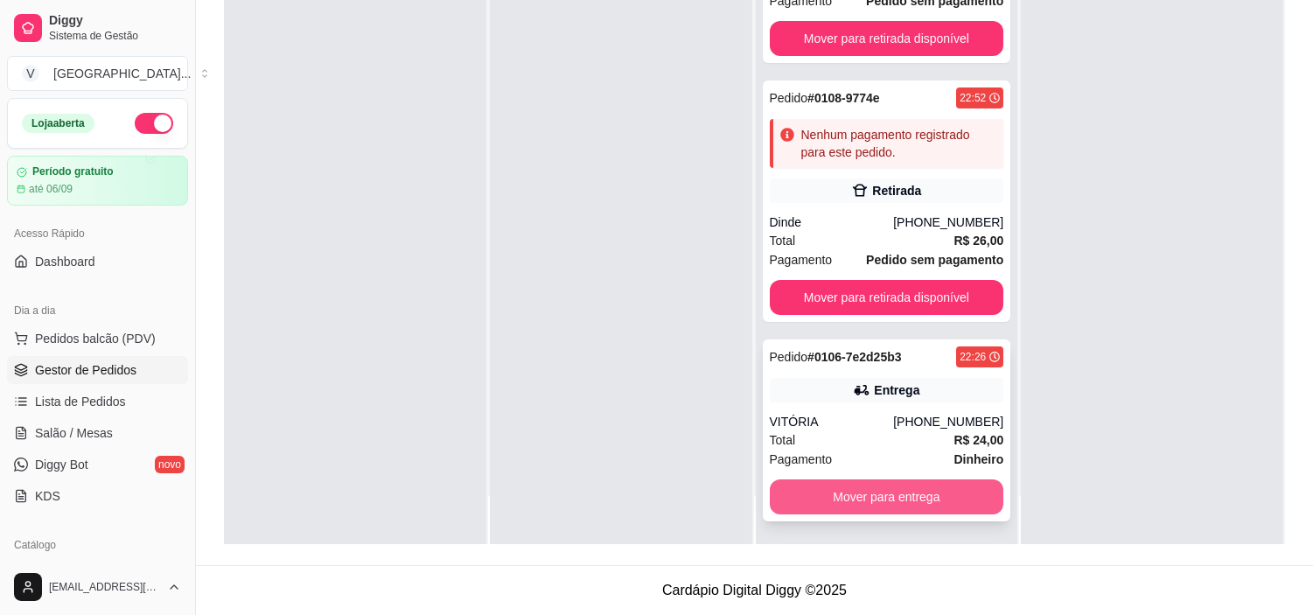
click at [889, 501] on button "Mover para entrega" at bounding box center [887, 496] width 234 height 35
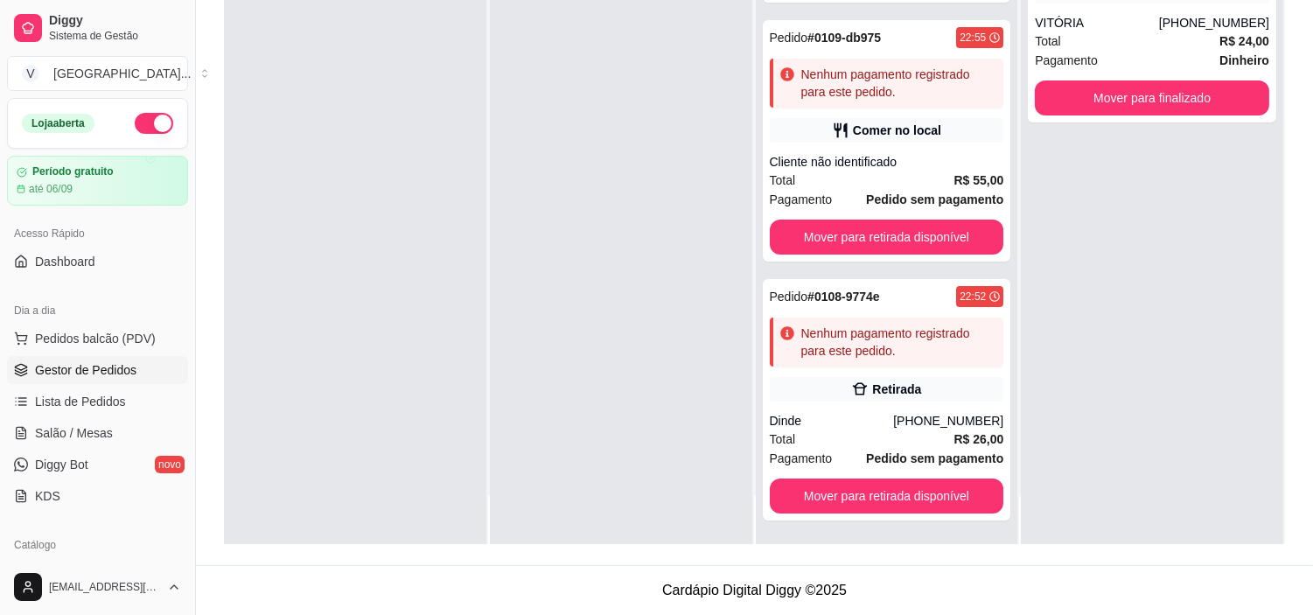
scroll to position [178, 0]
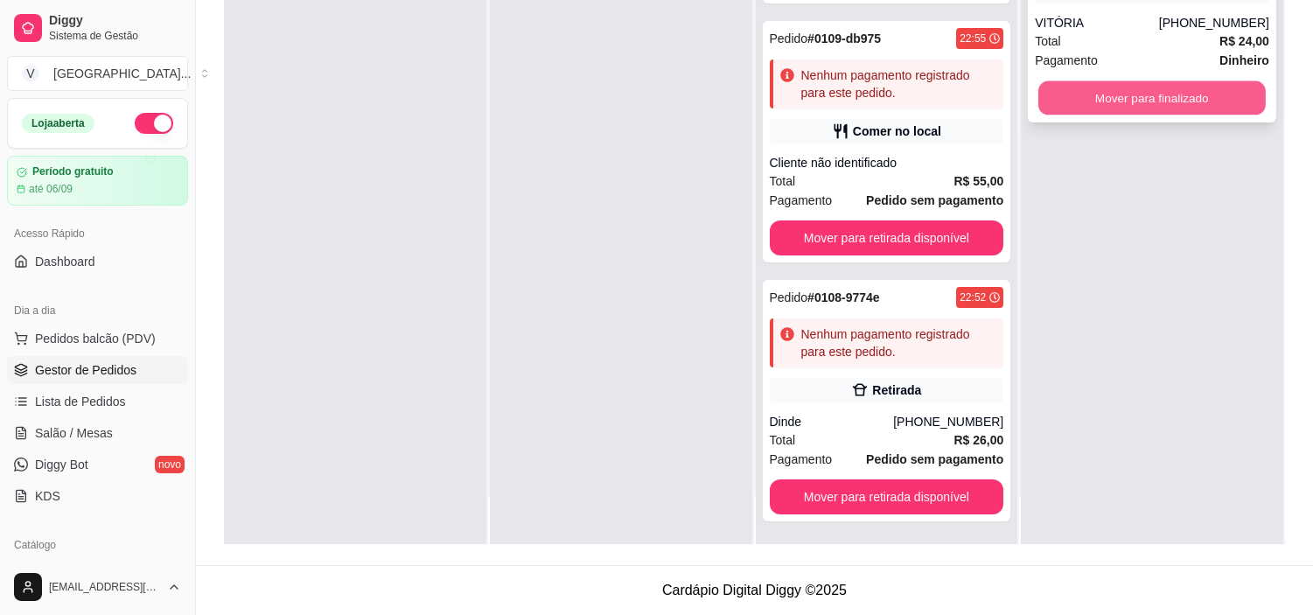
click at [1142, 92] on button "Mover para finalizado" at bounding box center [1151, 98] width 227 height 34
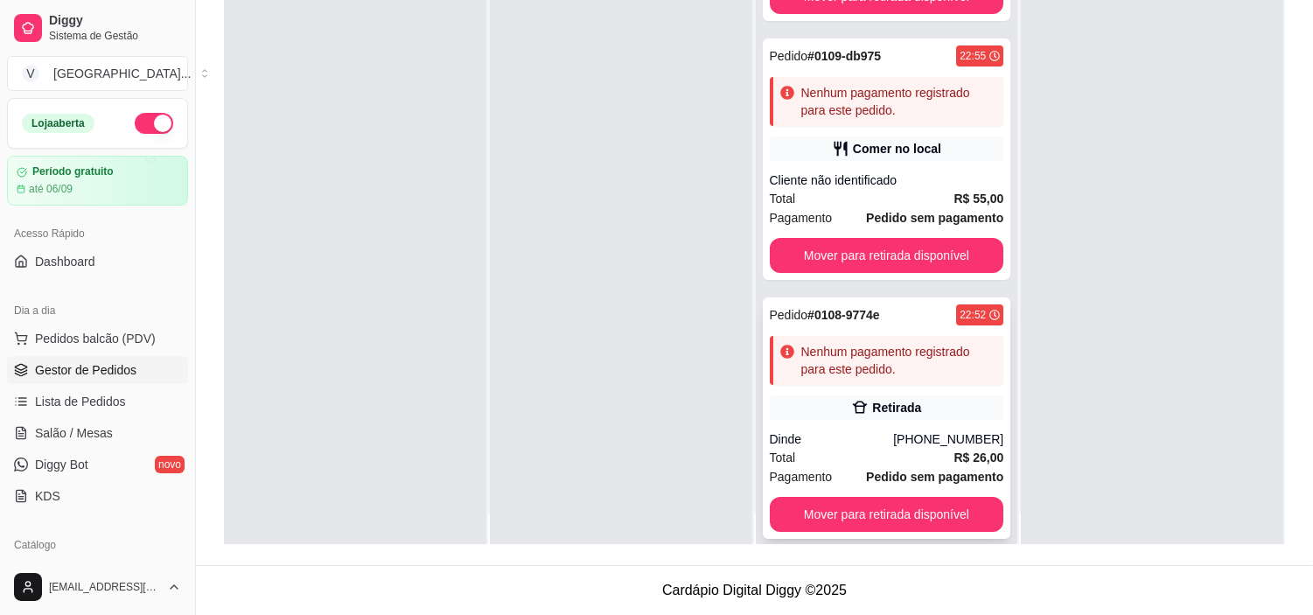
scroll to position [48, 0]
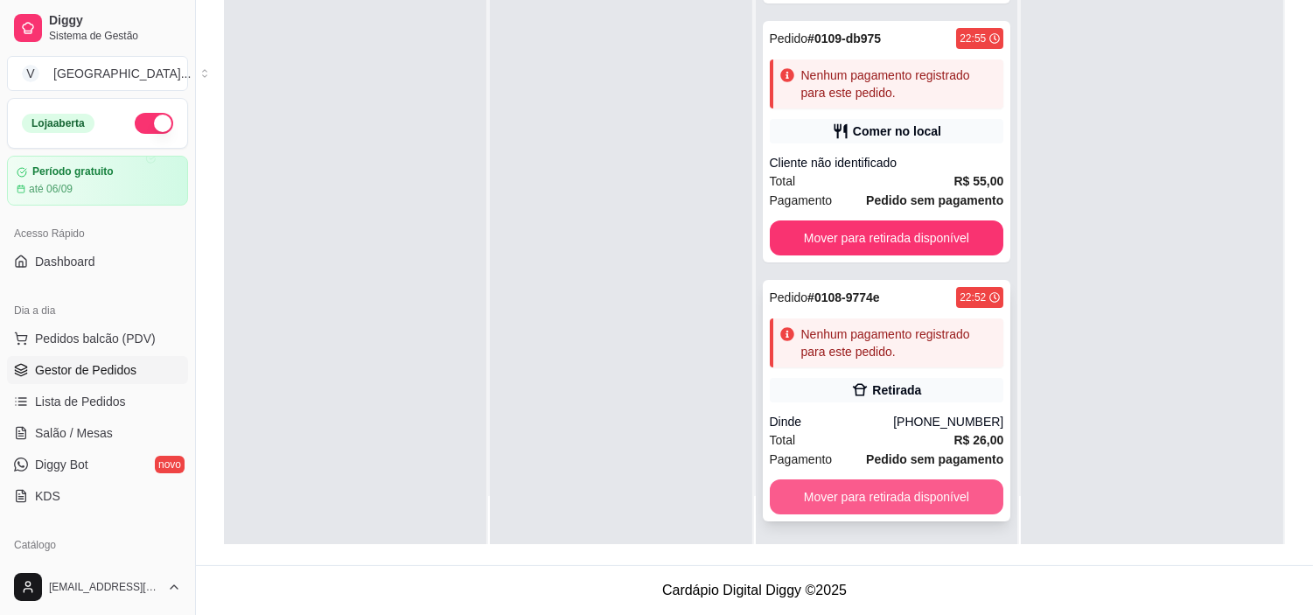
click at [946, 491] on button "Mover para retirada disponível" at bounding box center [887, 496] width 234 height 35
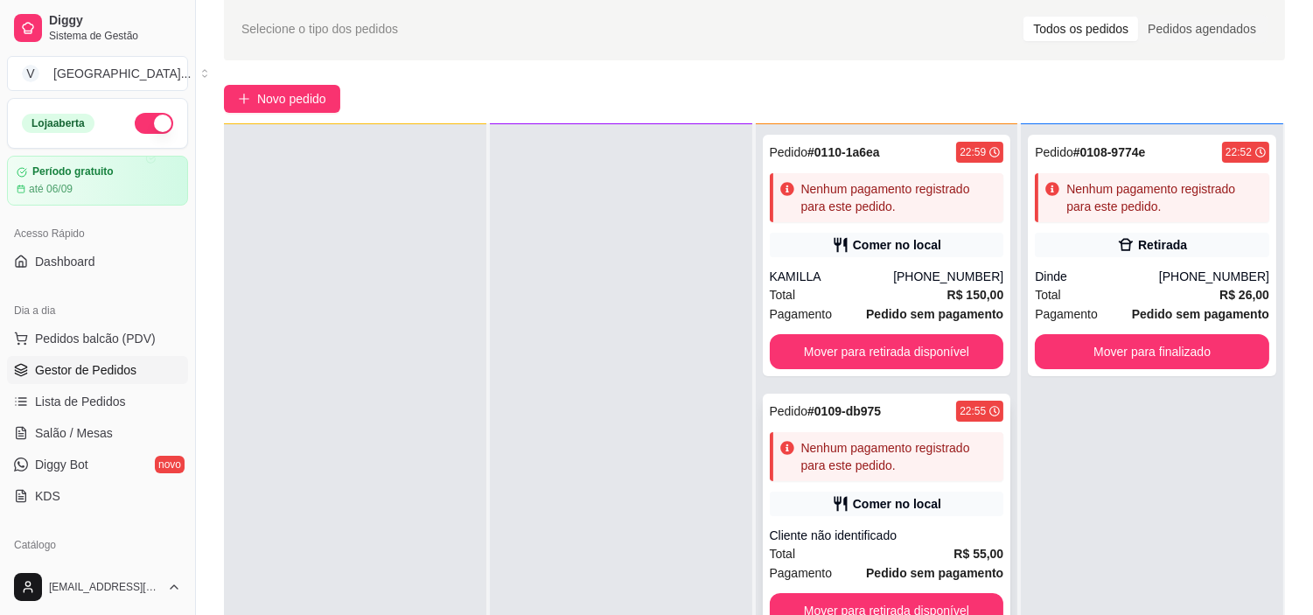
click at [893, 533] on div "Cliente não identificado" at bounding box center [887, 534] width 234 height 17
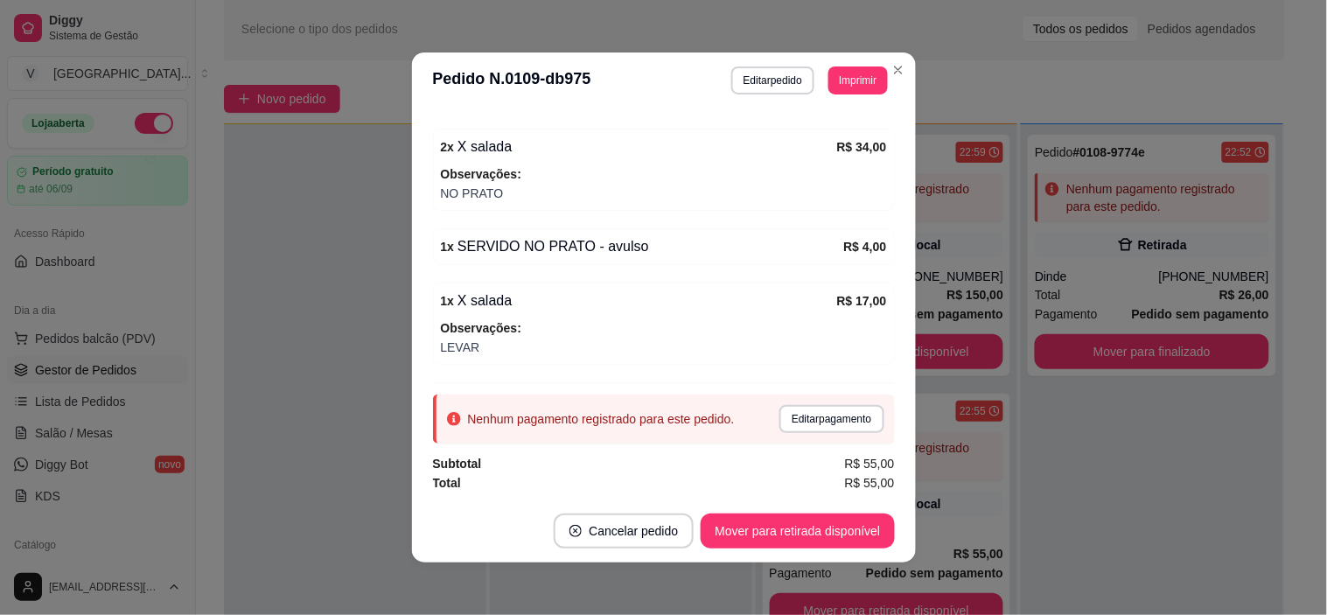
scroll to position [3, 0]
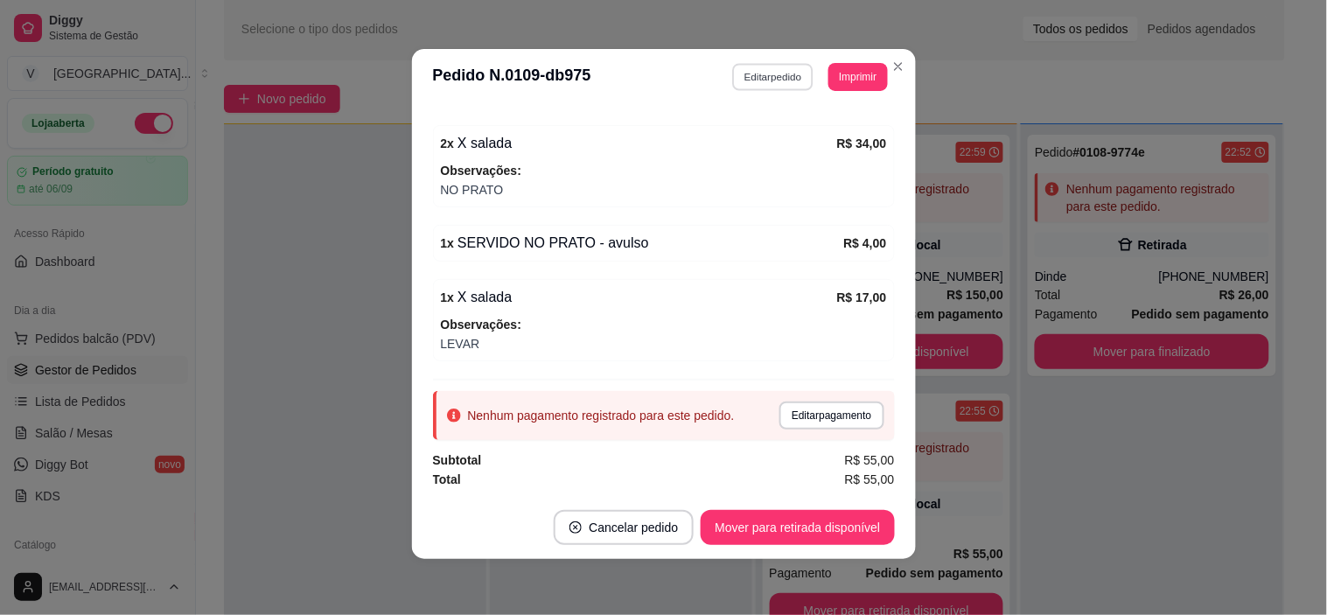
click at [763, 79] on button "Editar pedido" at bounding box center [772, 76] width 81 height 27
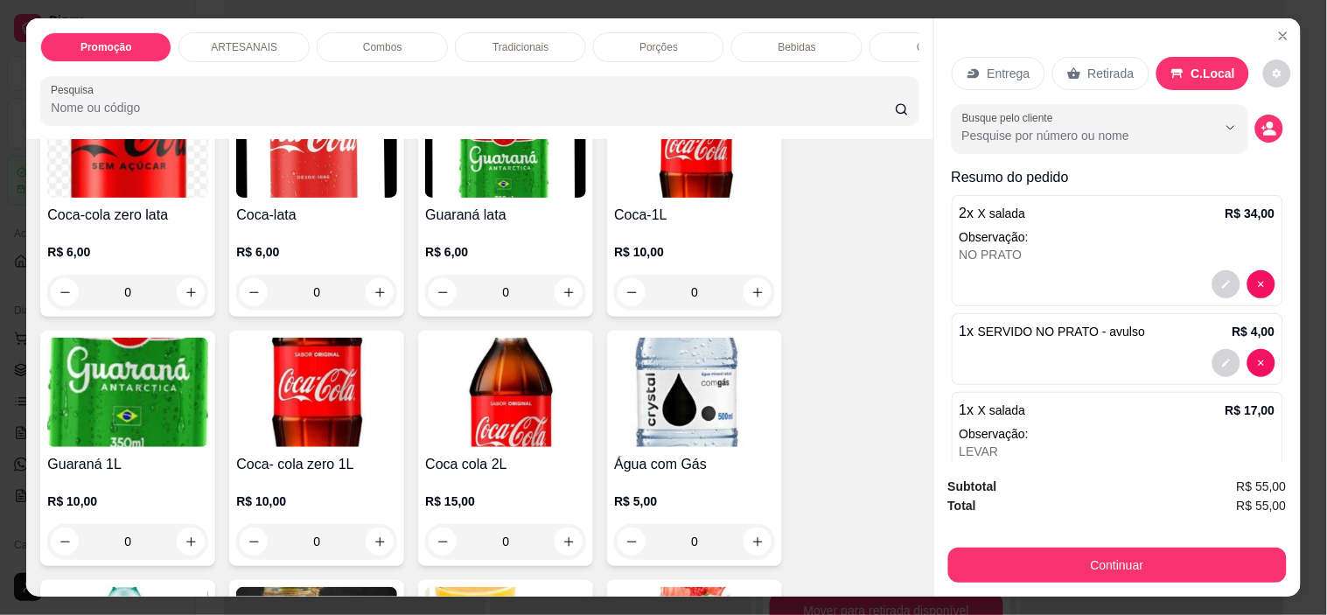
scroll to position [2040, 0]
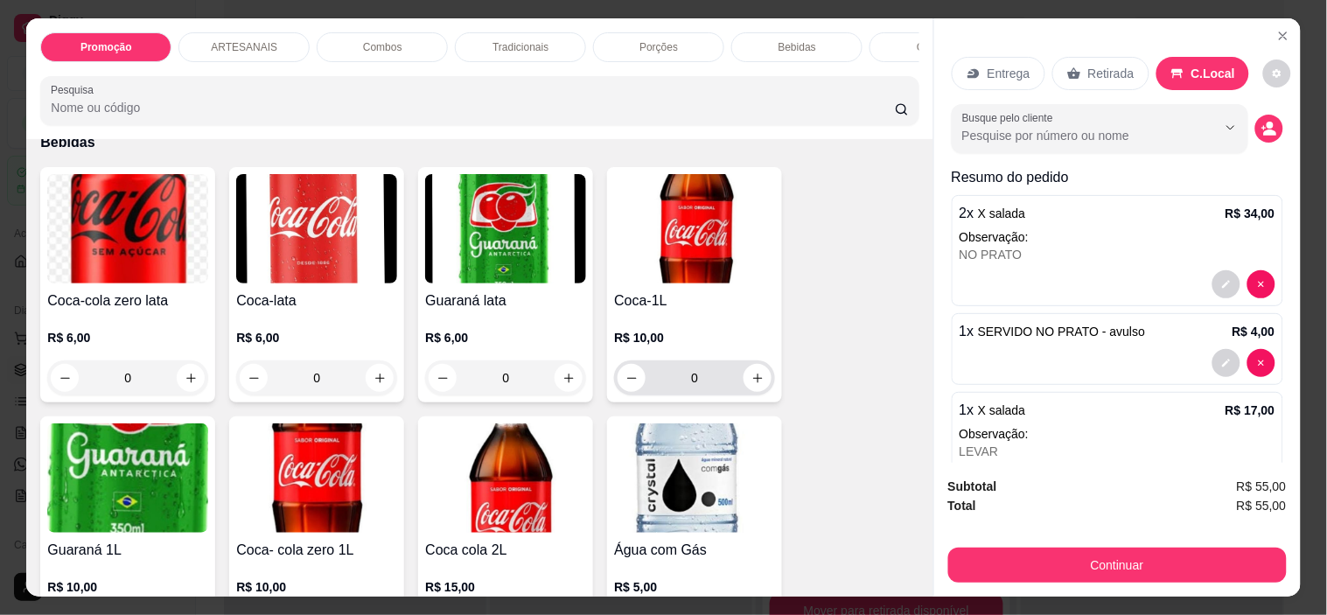
click at [756, 373] on button "increase-product-quantity" at bounding box center [757, 378] width 28 height 28
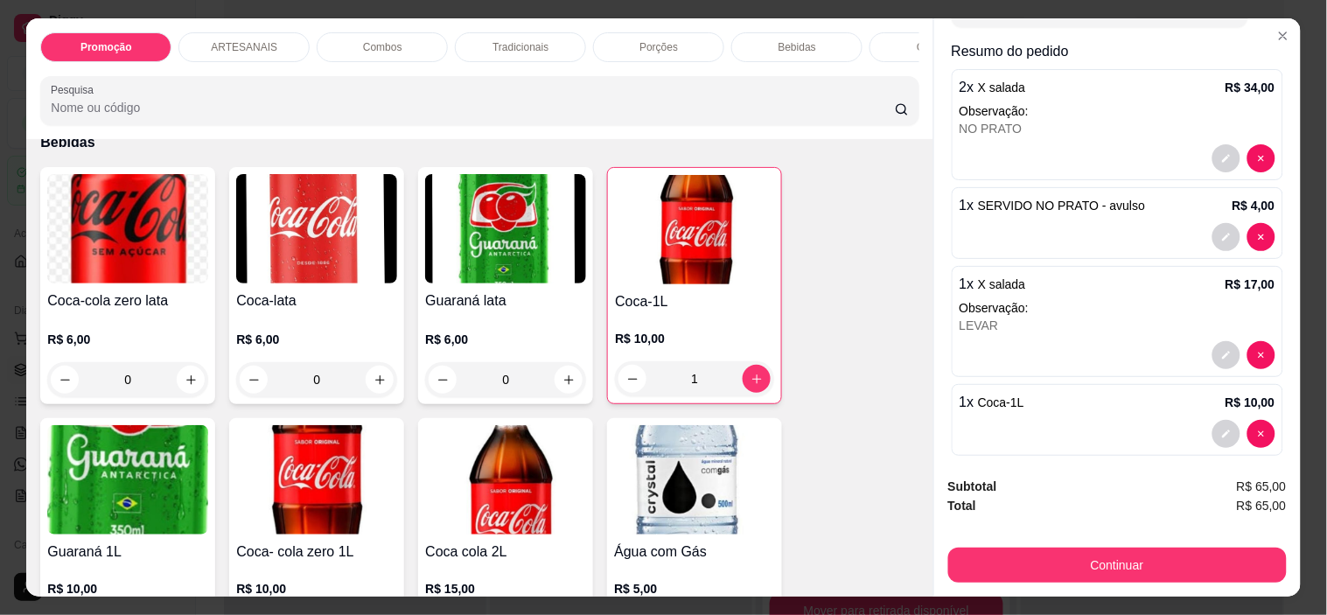
scroll to position [143, 0]
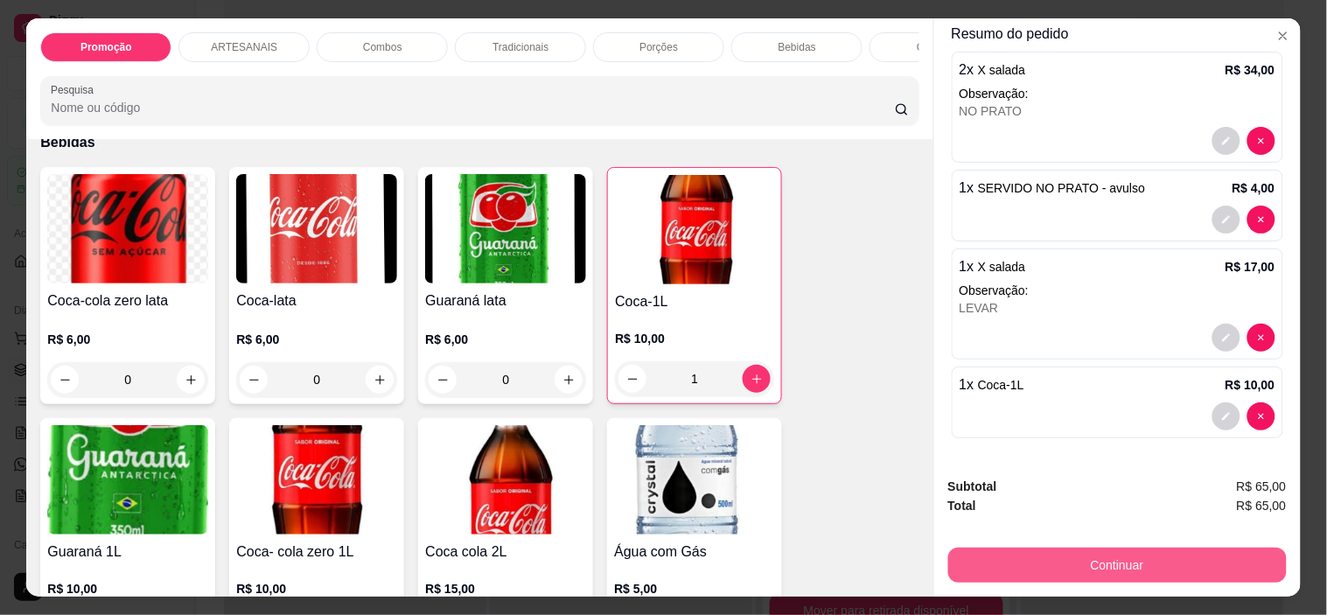
click at [1190, 549] on button "Continuar" at bounding box center [1117, 564] width 338 height 35
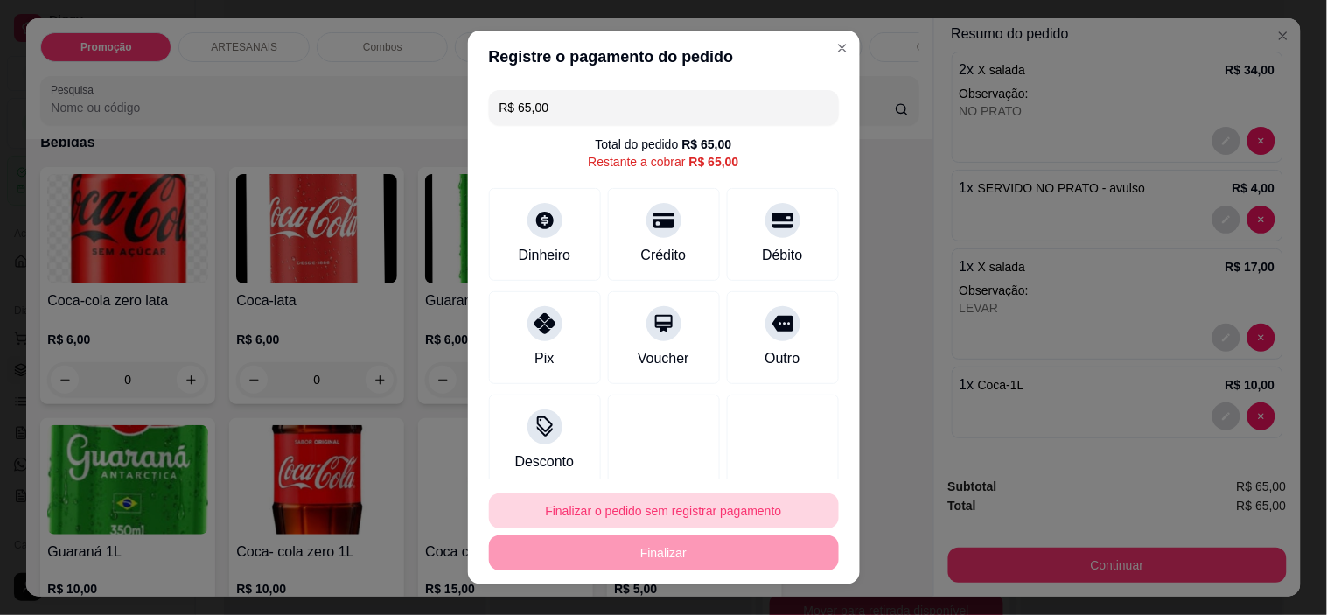
click at [666, 512] on button "Finalizar o pedido sem registrar pagamento" at bounding box center [664, 510] width 350 height 35
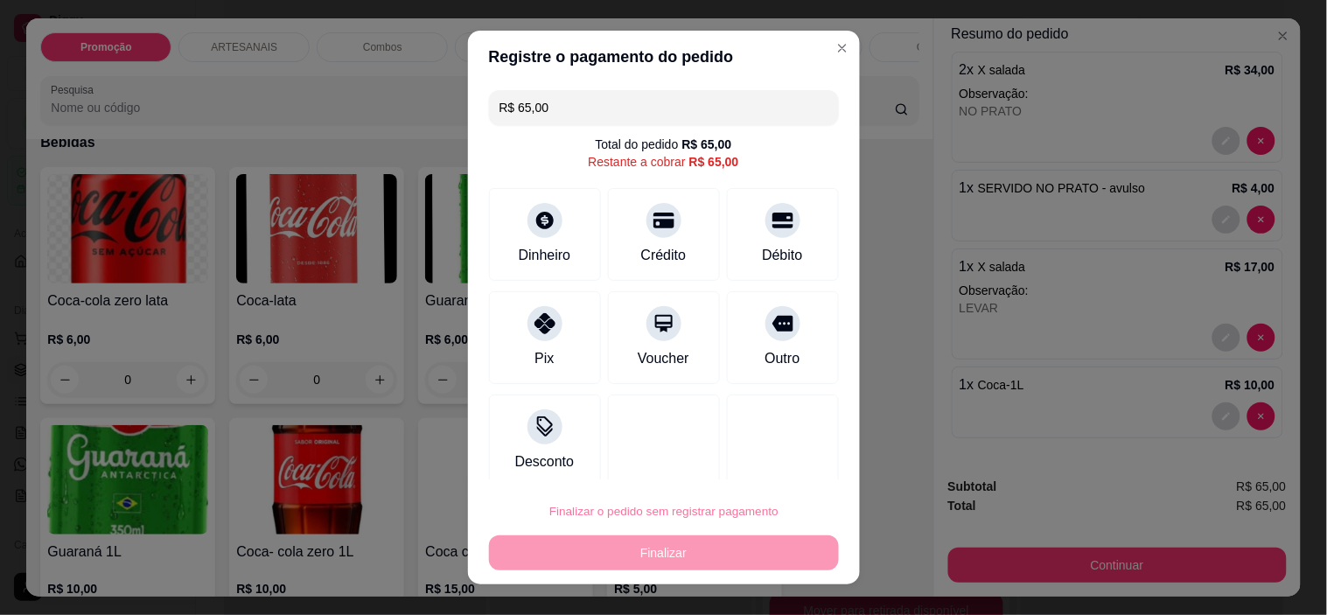
click at [781, 460] on button "Confirmar" at bounding box center [762, 461] width 65 height 27
type input "0"
type input "R$ 0,00"
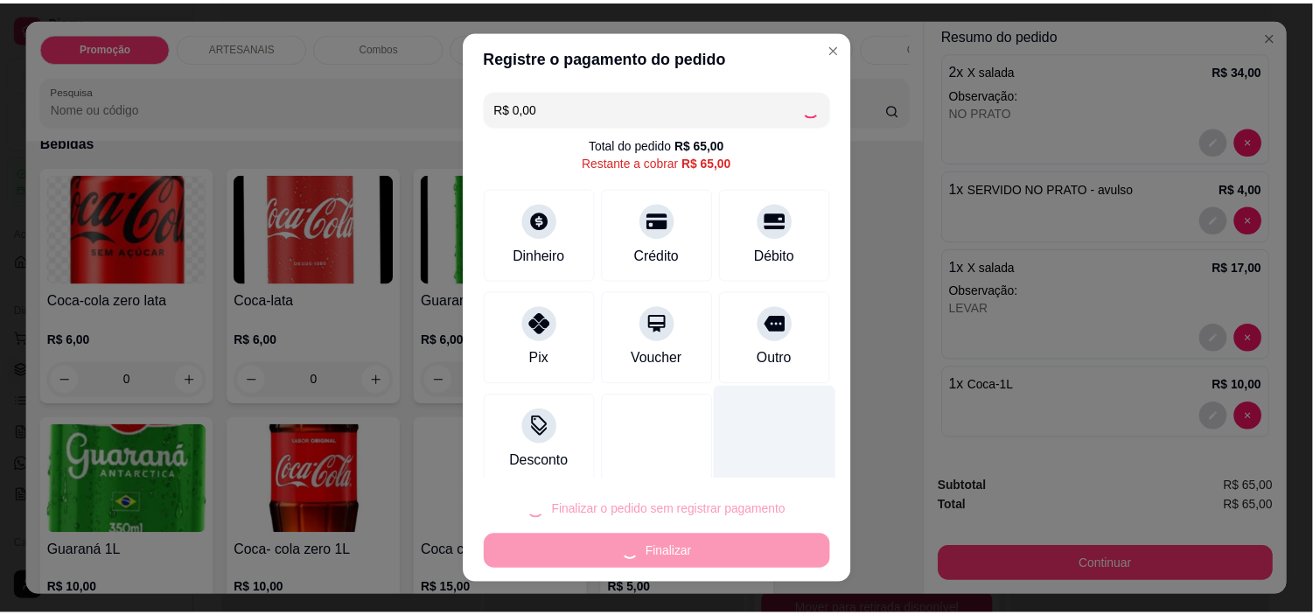
scroll to position [0, 0]
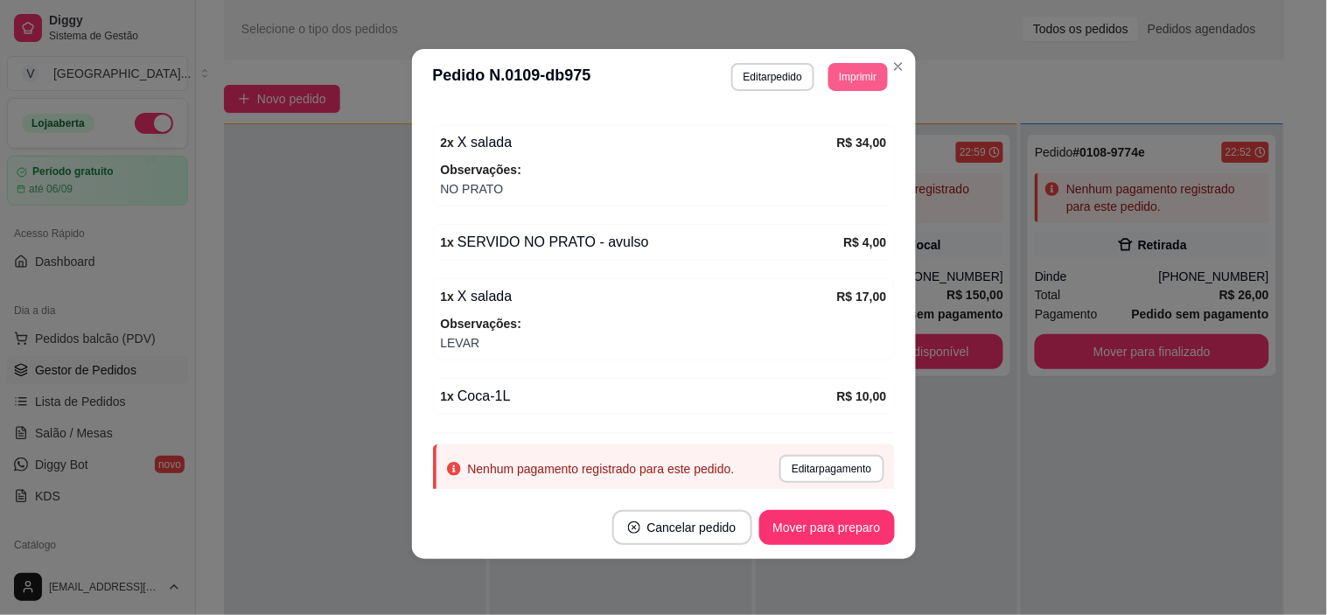
click at [845, 80] on button "Imprimir" at bounding box center [857, 77] width 59 height 28
click at [840, 128] on button "IMPRESSORA" at bounding box center [819, 139] width 127 height 28
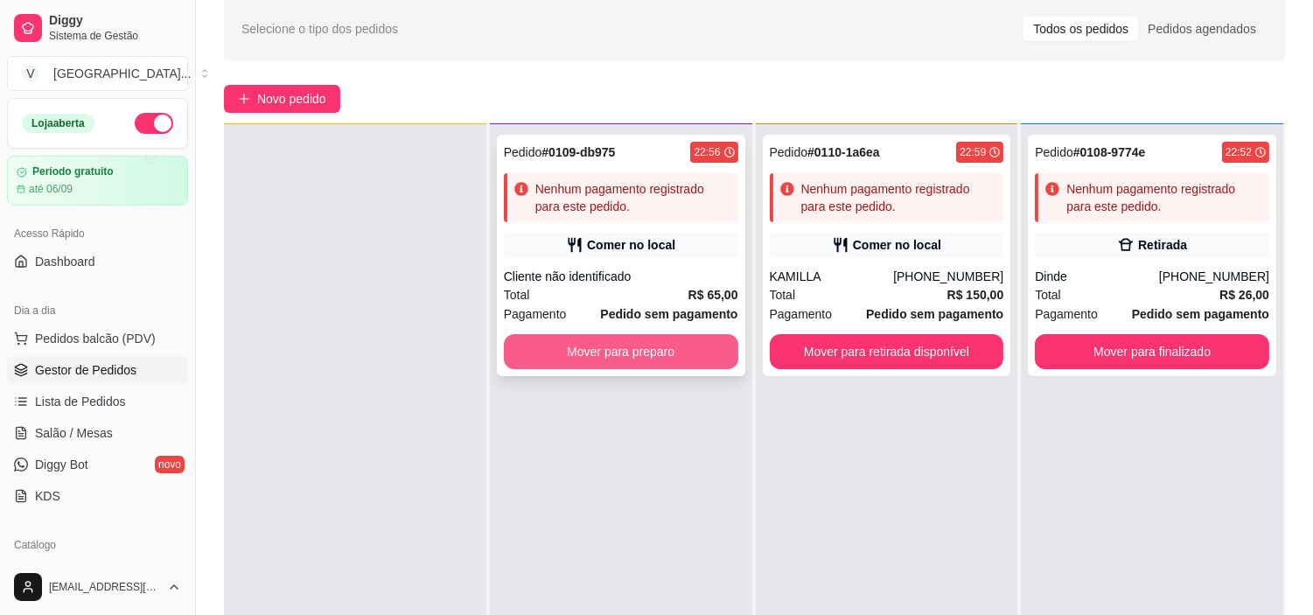
click at [679, 345] on button "Mover para preparo" at bounding box center [621, 351] width 234 height 35
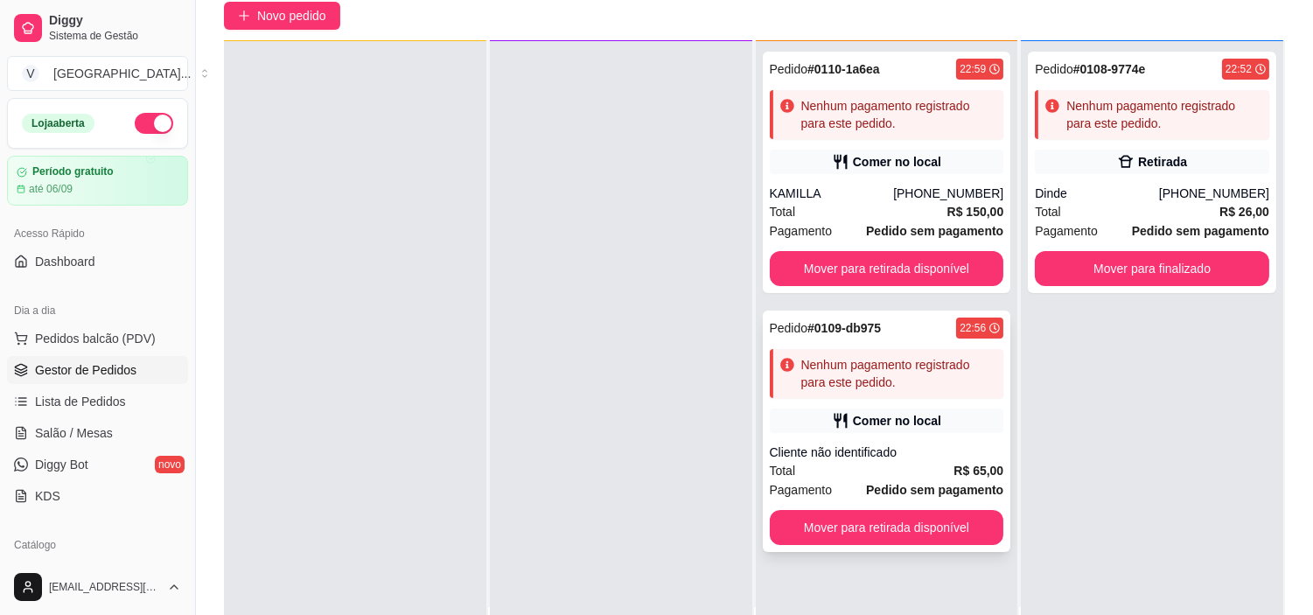
scroll to position [267, 0]
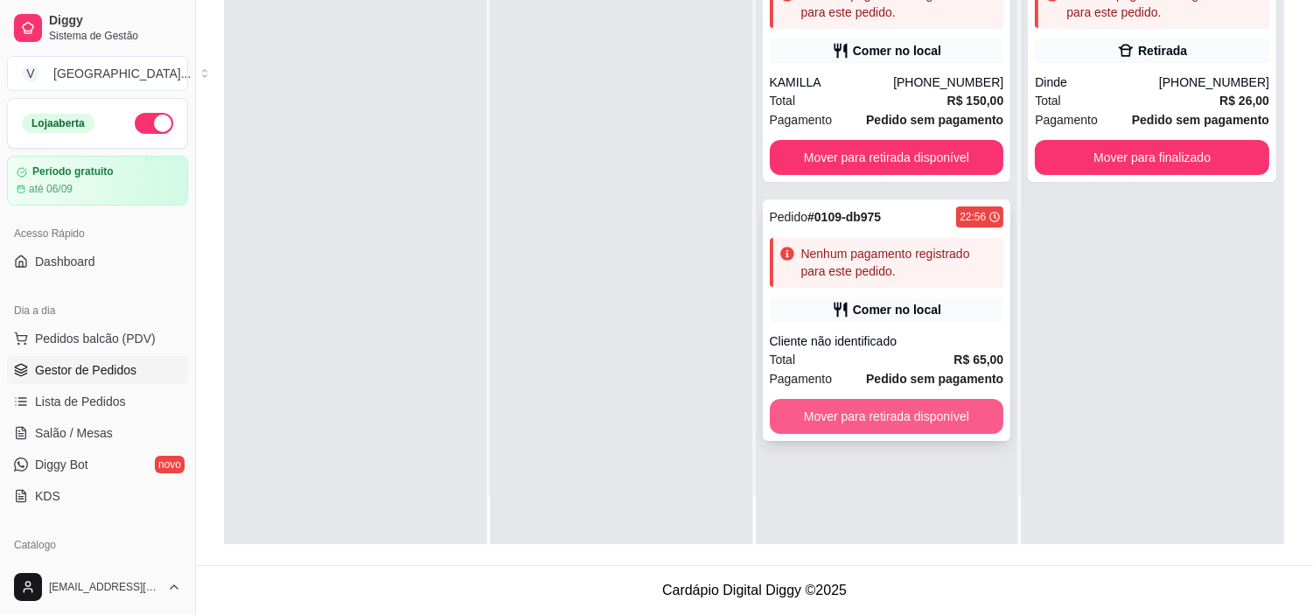
click at [934, 409] on button "Mover para retirada disponível" at bounding box center [887, 416] width 234 height 35
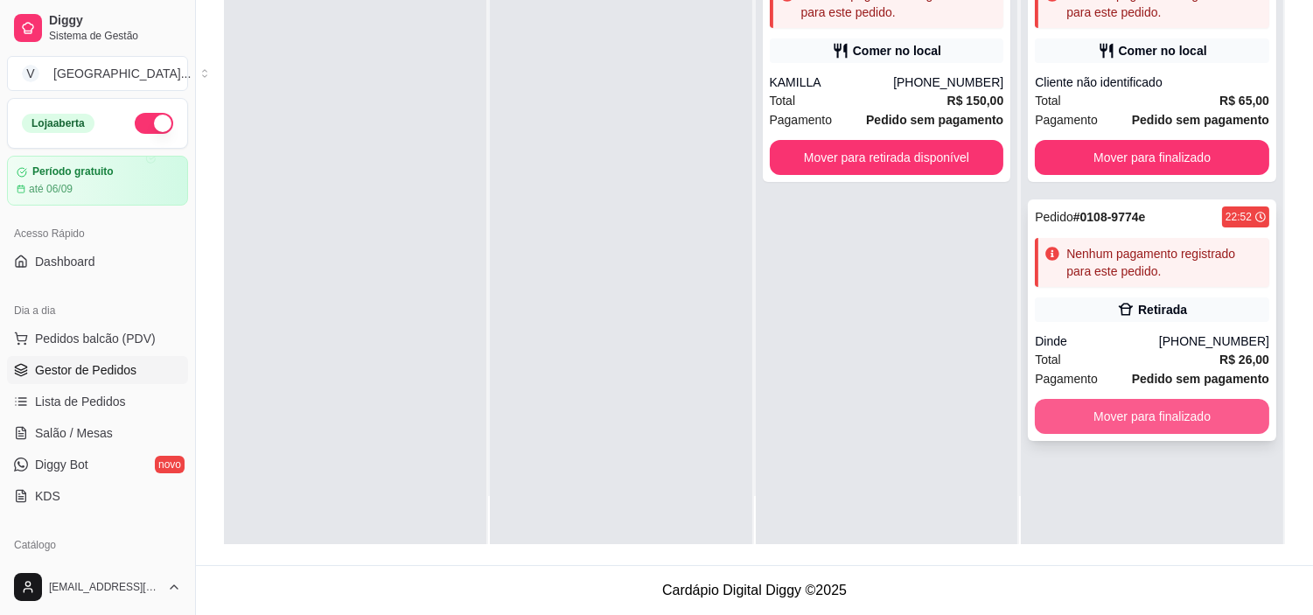
click at [1167, 405] on button "Mover para finalizado" at bounding box center [1152, 416] width 234 height 35
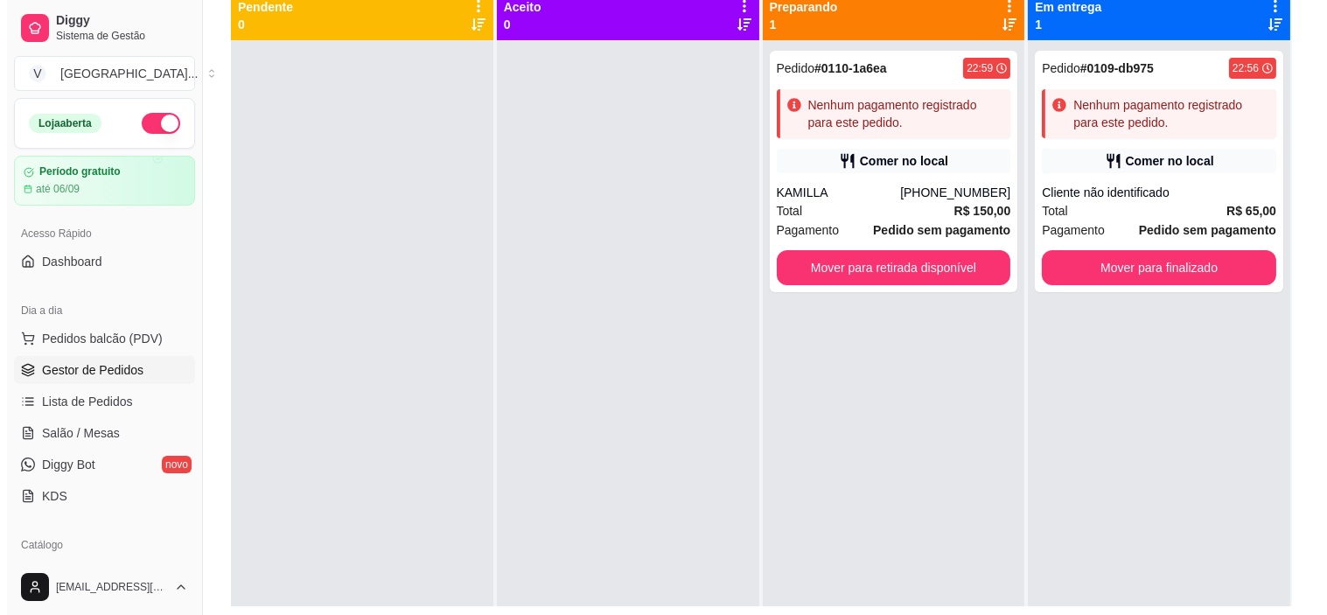
scroll to position [170, 0]
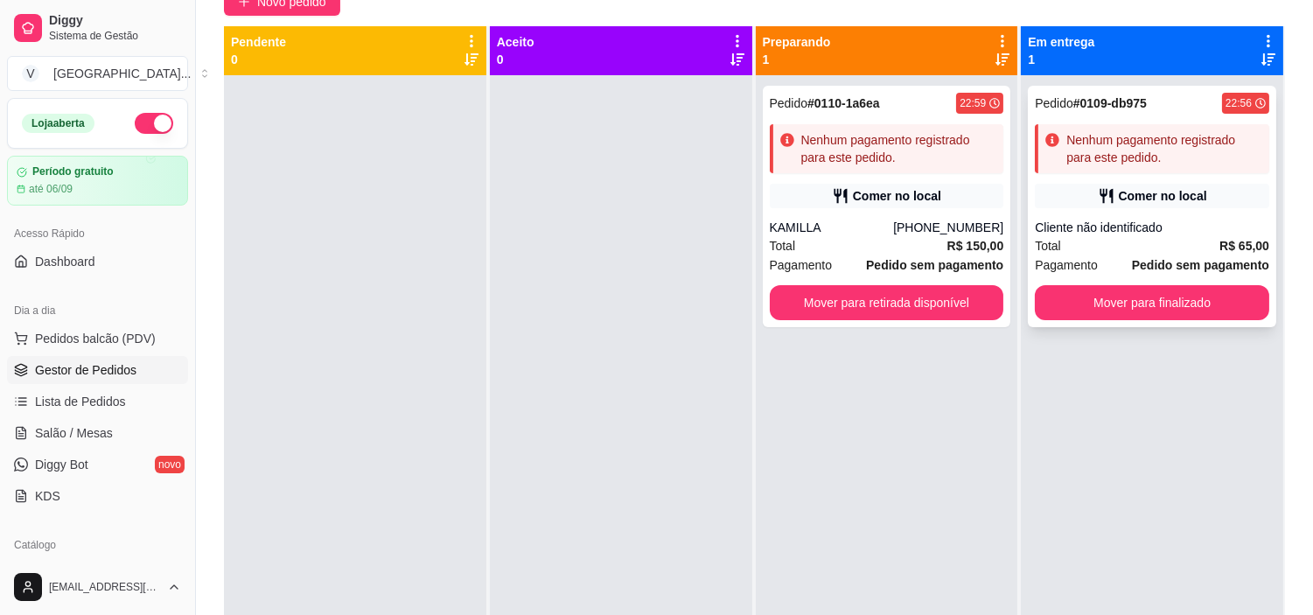
click at [1174, 242] on div "Total R$ 65,00" at bounding box center [1152, 245] width 234 height 19
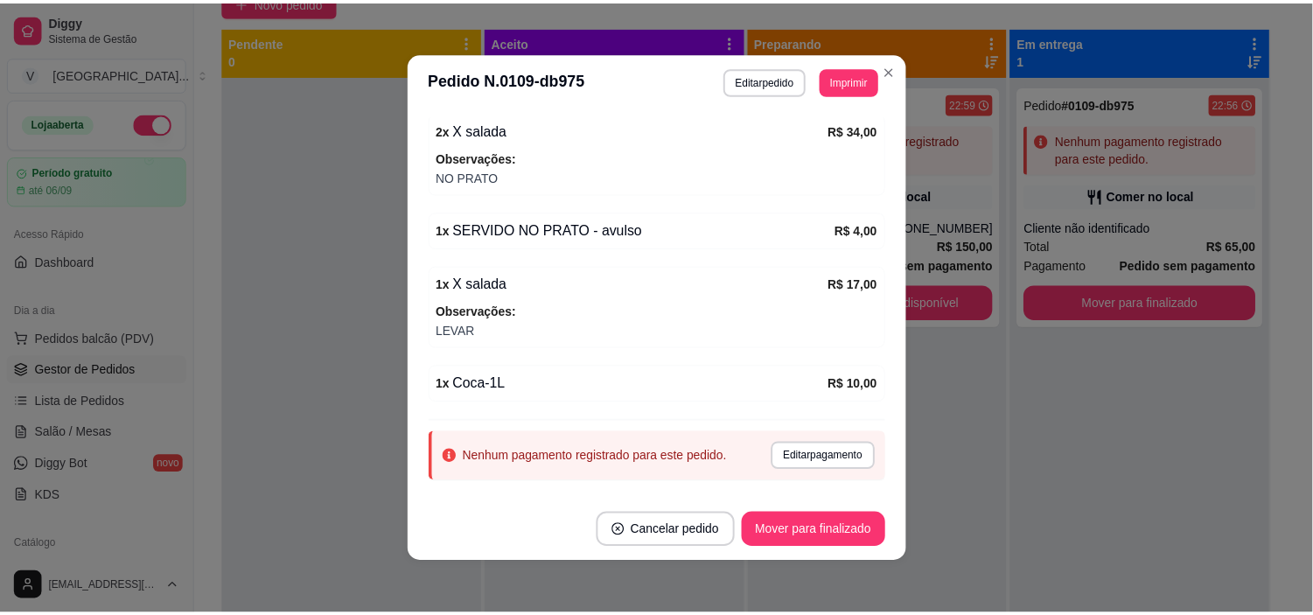
scroll to position [330, 0]
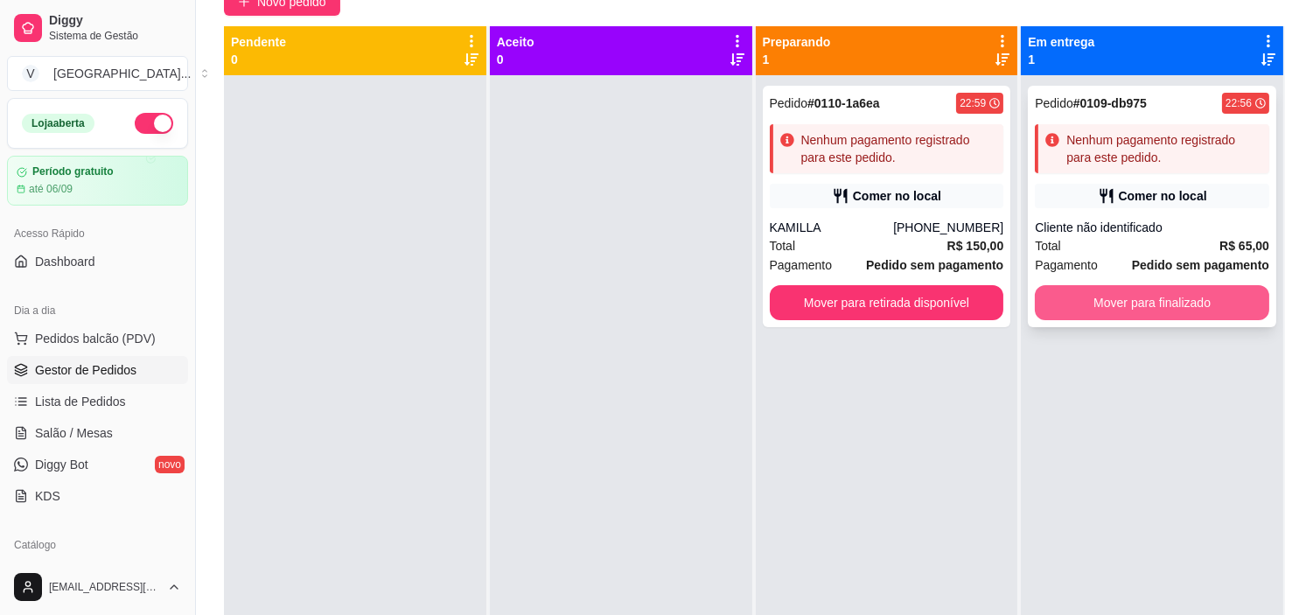
click at [1196, 301] on button "Mover para finalizado" at bounding box center [1152, 302] width 234 height 35
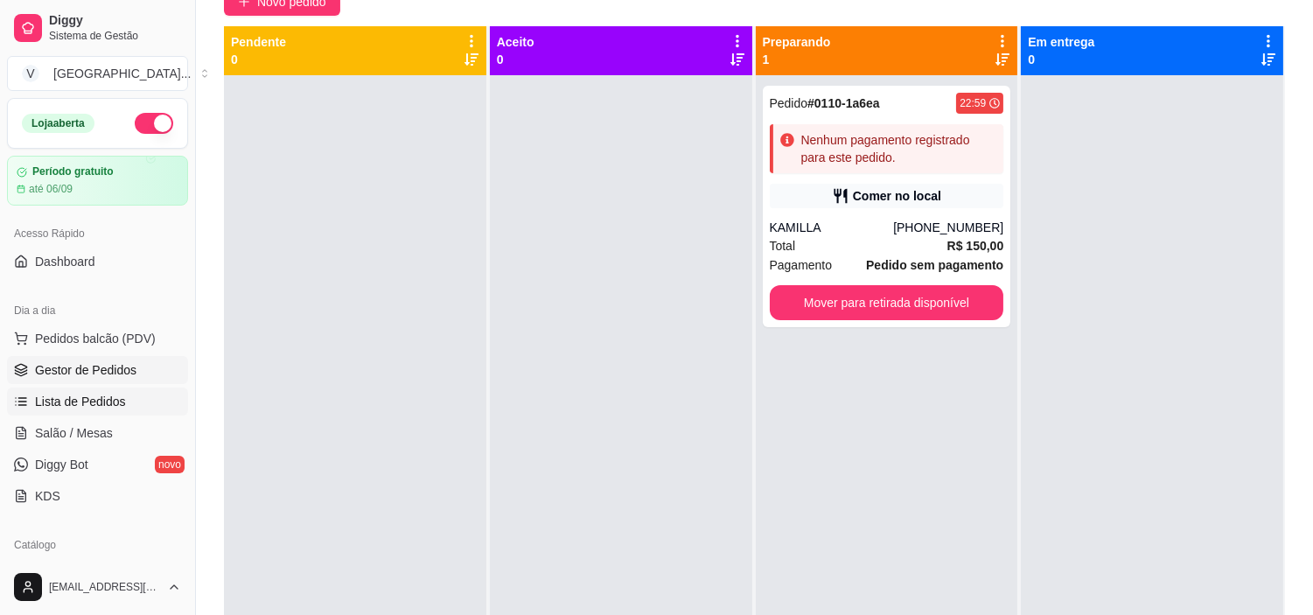
click at [109, 394] on span "Lista de Pedidos" at bounding box center [80, 401] width 91 height 17
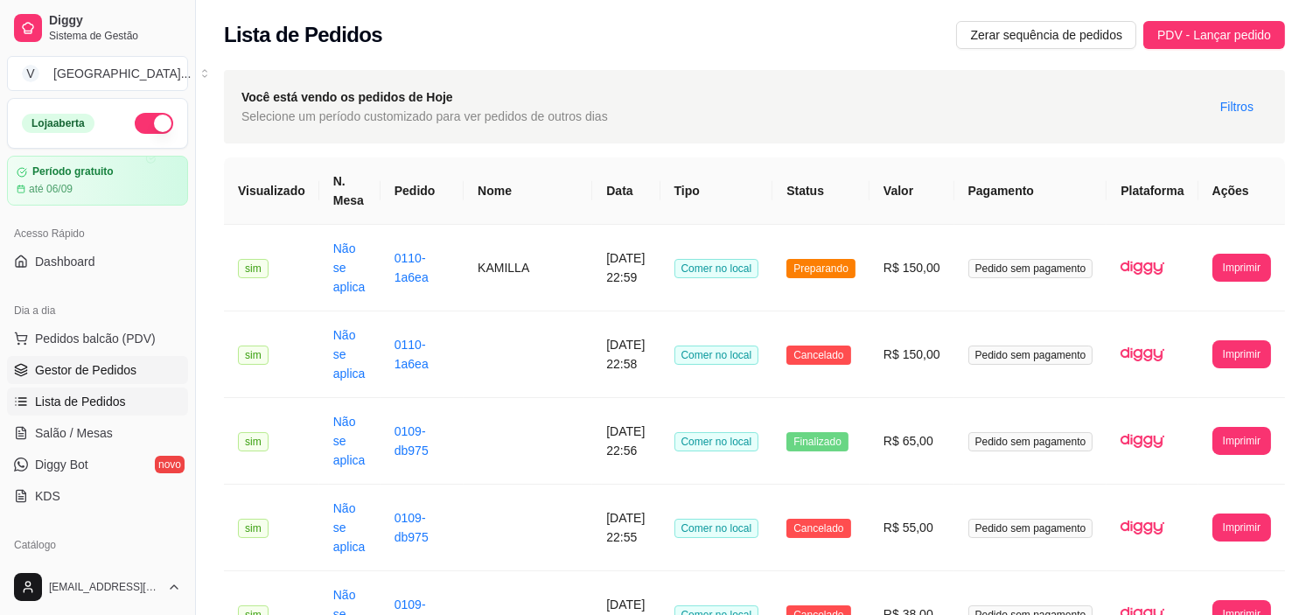
click at [86, 366] on span "Gestor de Pedidos" at bounding box center [85, 369] width 101 height 17
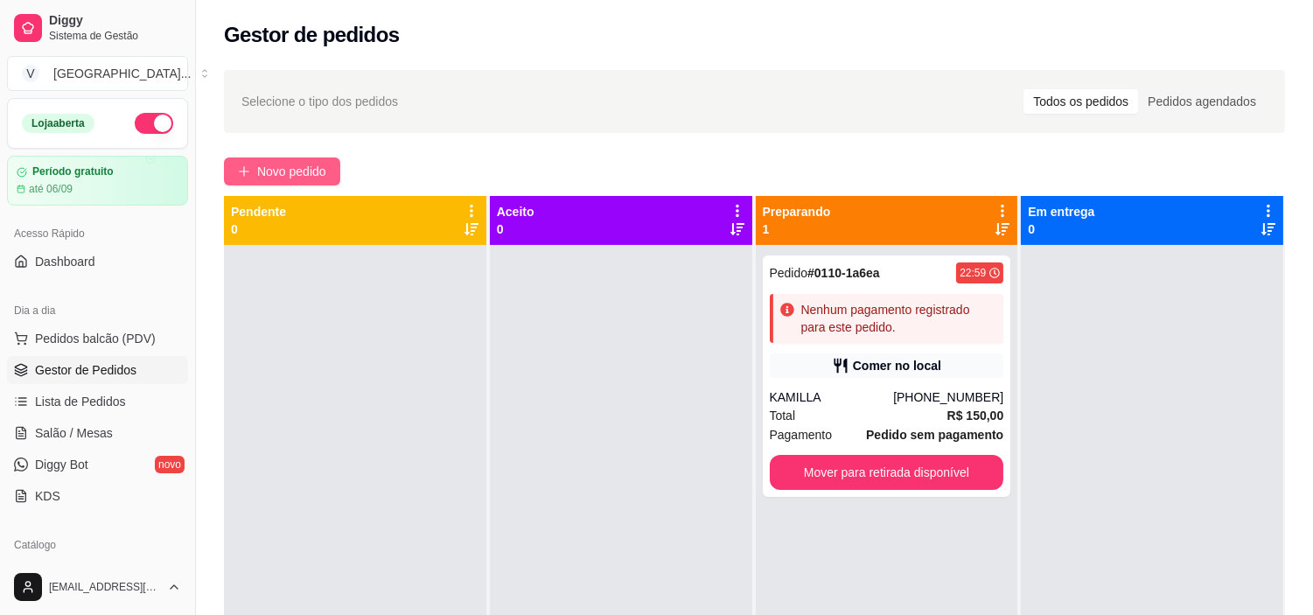
click at [277, 178] on span "Novo pedido" at bounding box center [291, 171] width 69 height 19
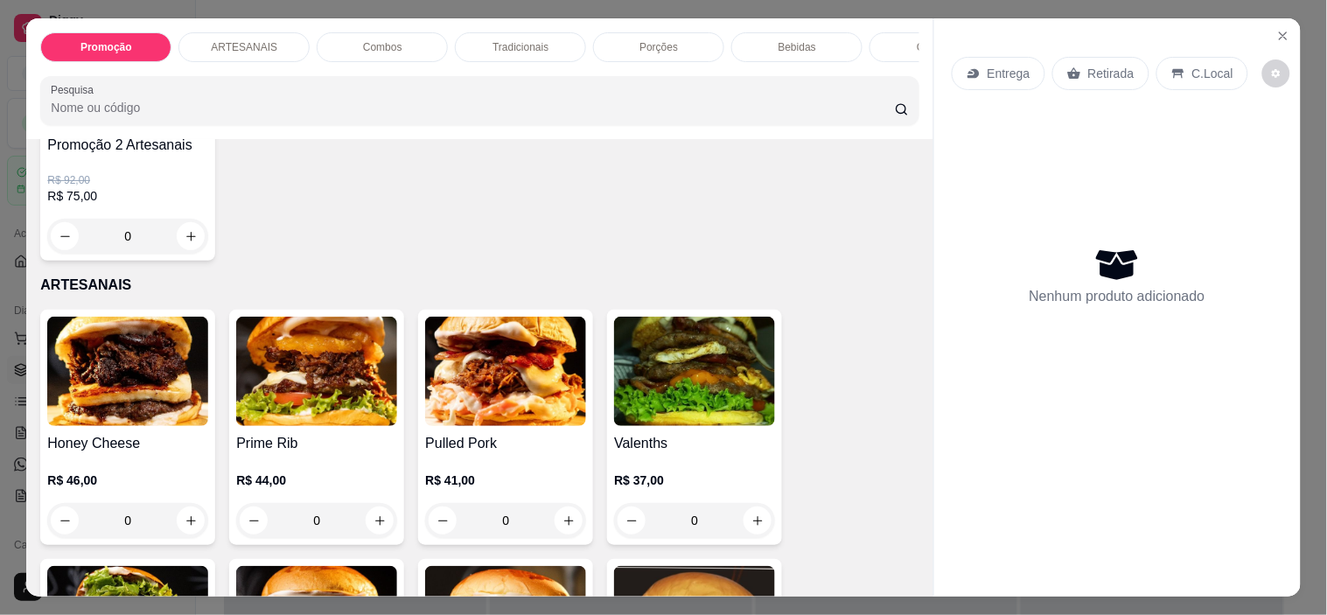
scroll to position [388, 0]
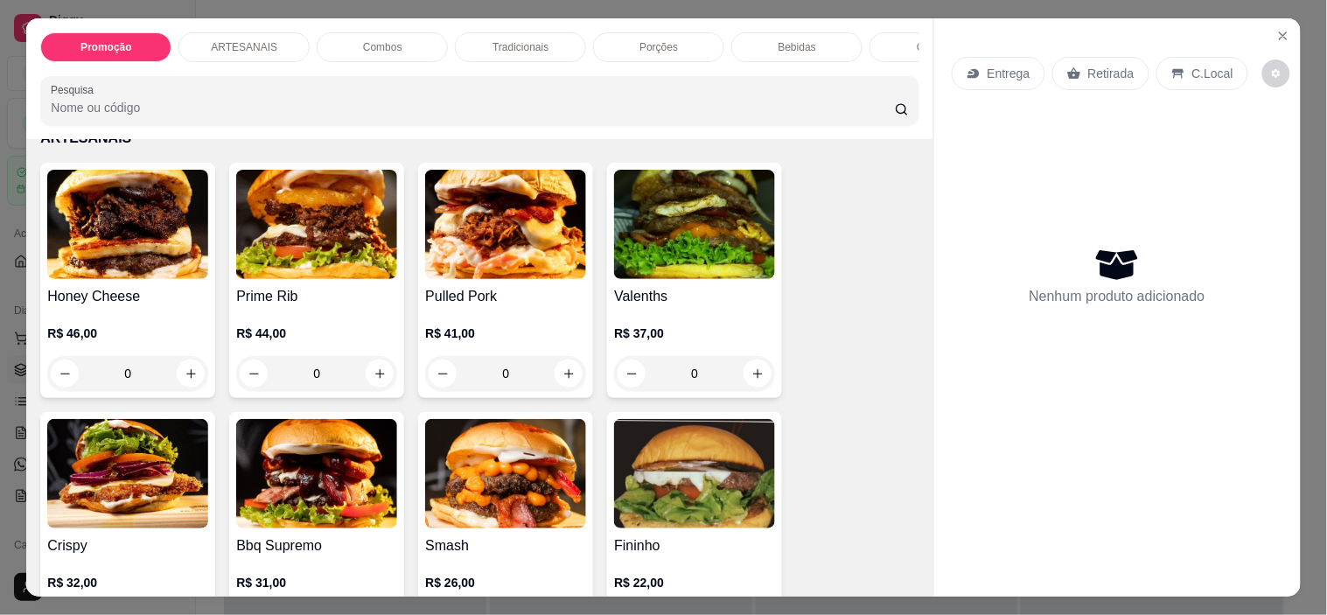
click at [1105, 74] on p "Retirada" at bounding box center [1111, 73] width 46 height 17
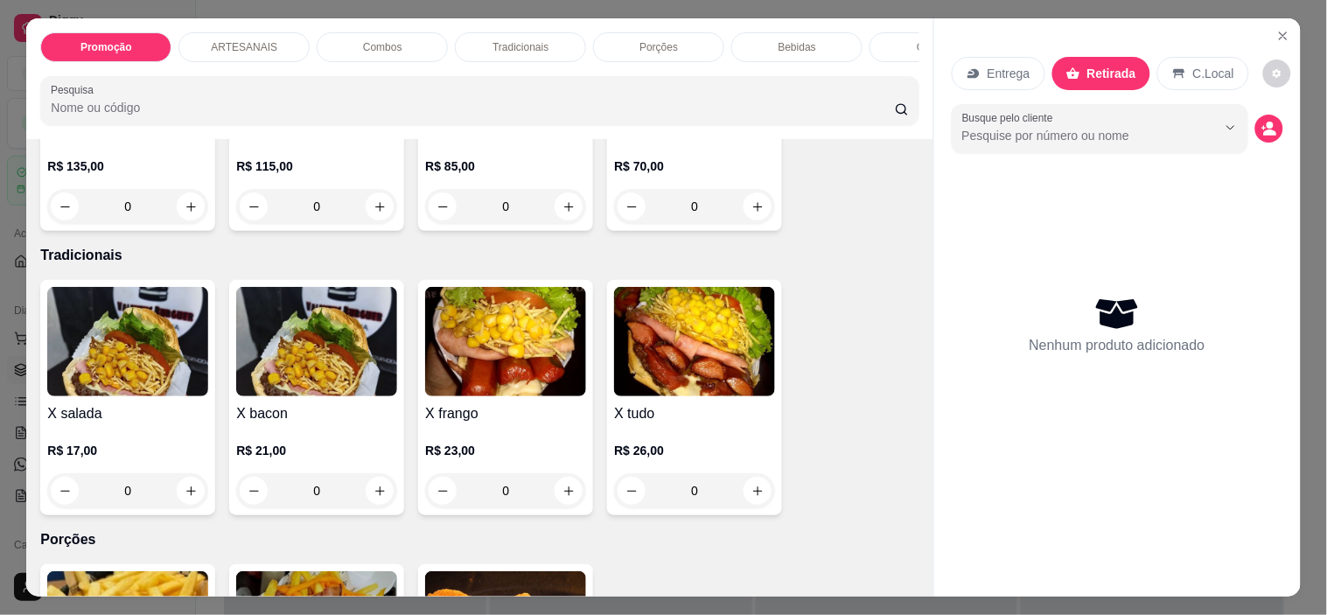
scroll to position [1360, 0]
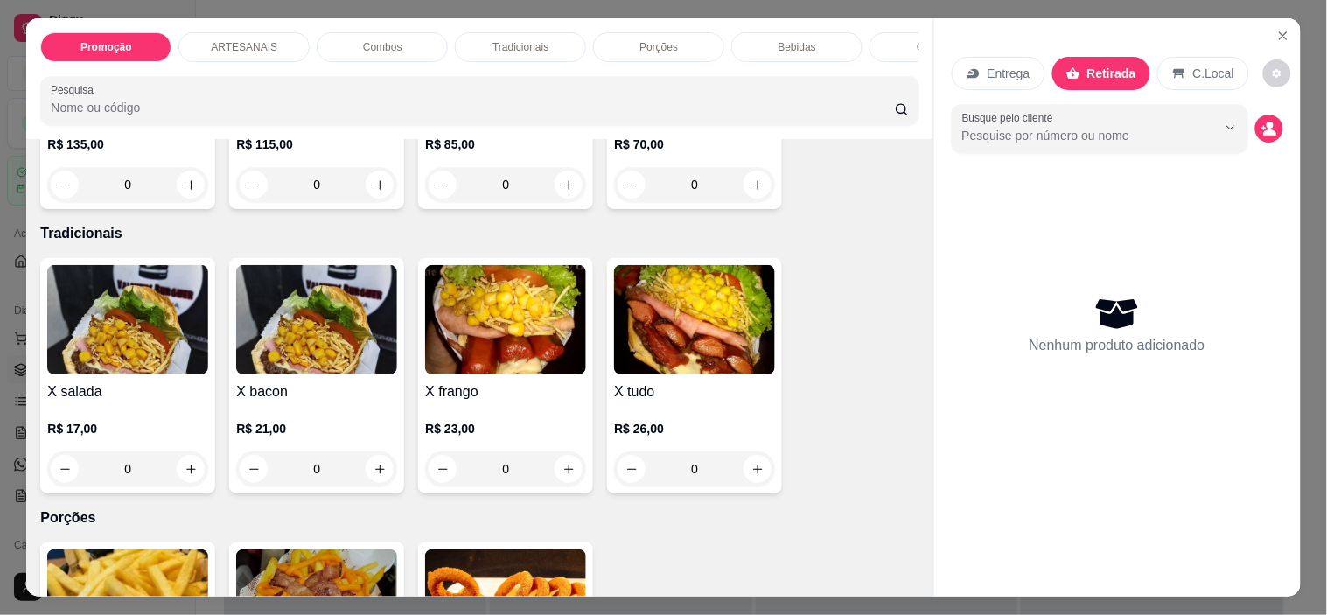
click at [748, 479] on div "0" at bounding box center [694, 468] width 161 height 35
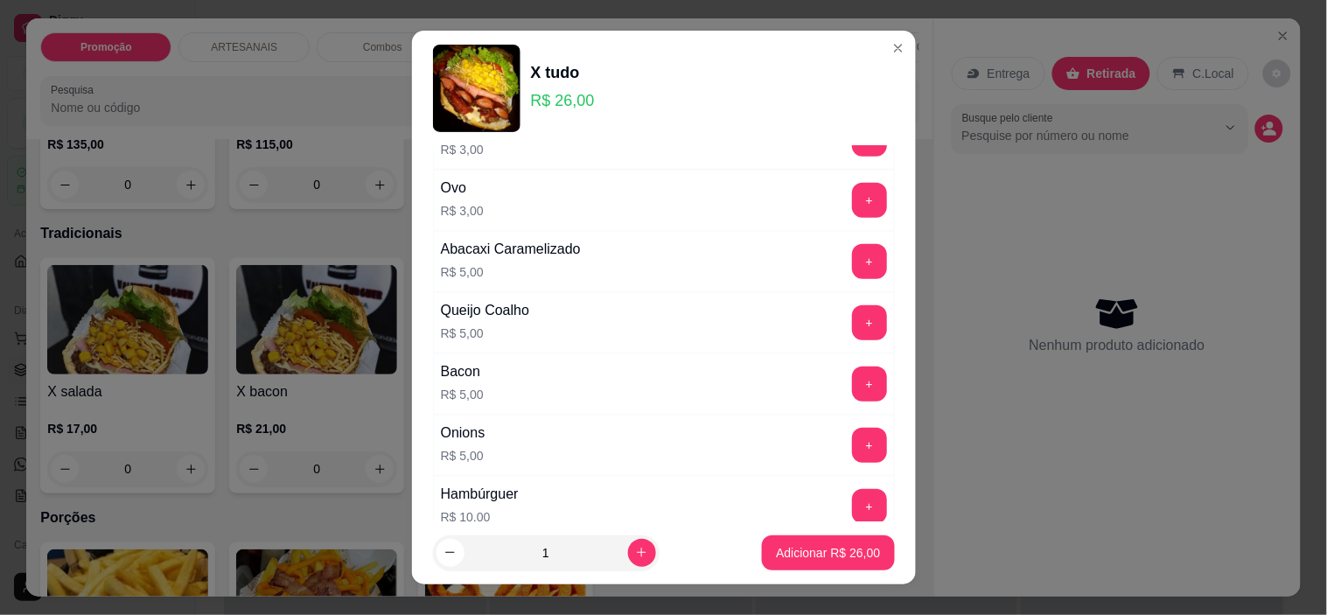
scroll to position [485, 0]
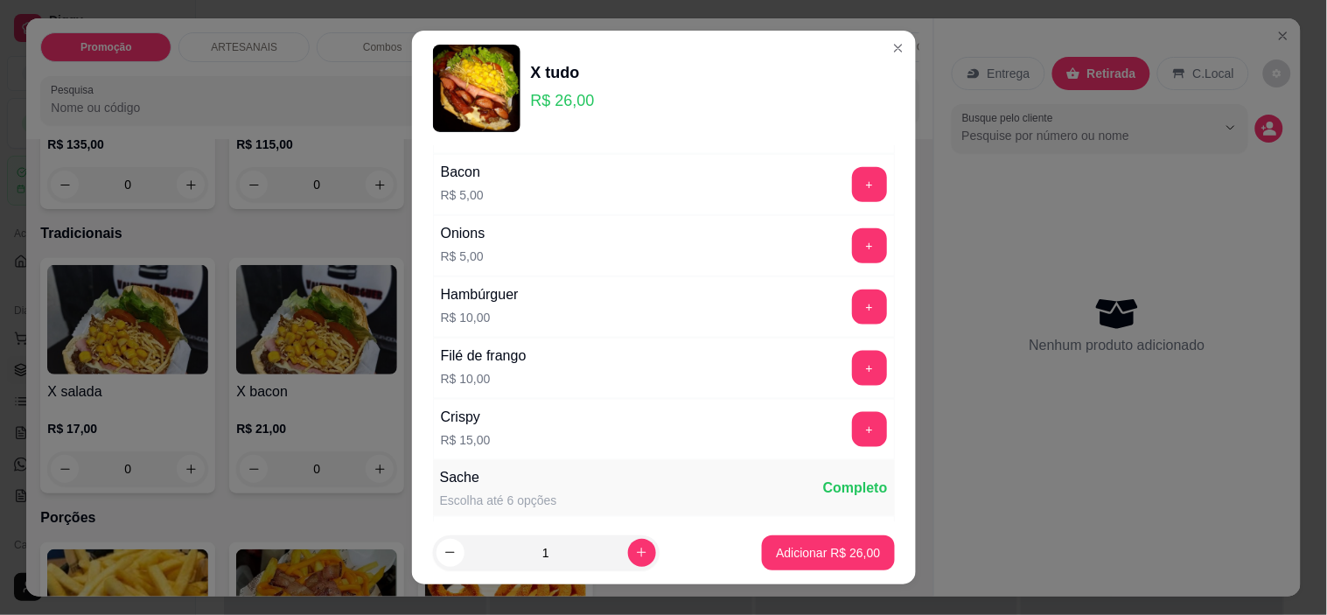
click at [788, 557] on p "Adicionar R$ 26,00" at bounding box center [828, 552] width 104 height 17
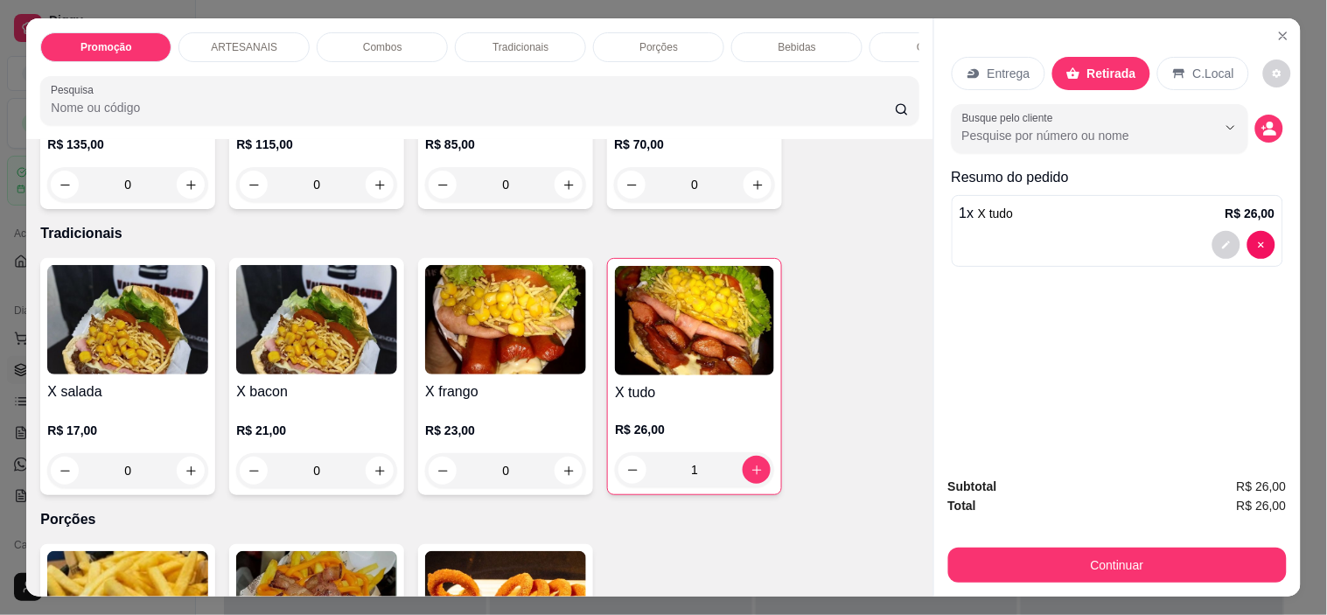
type input "1"
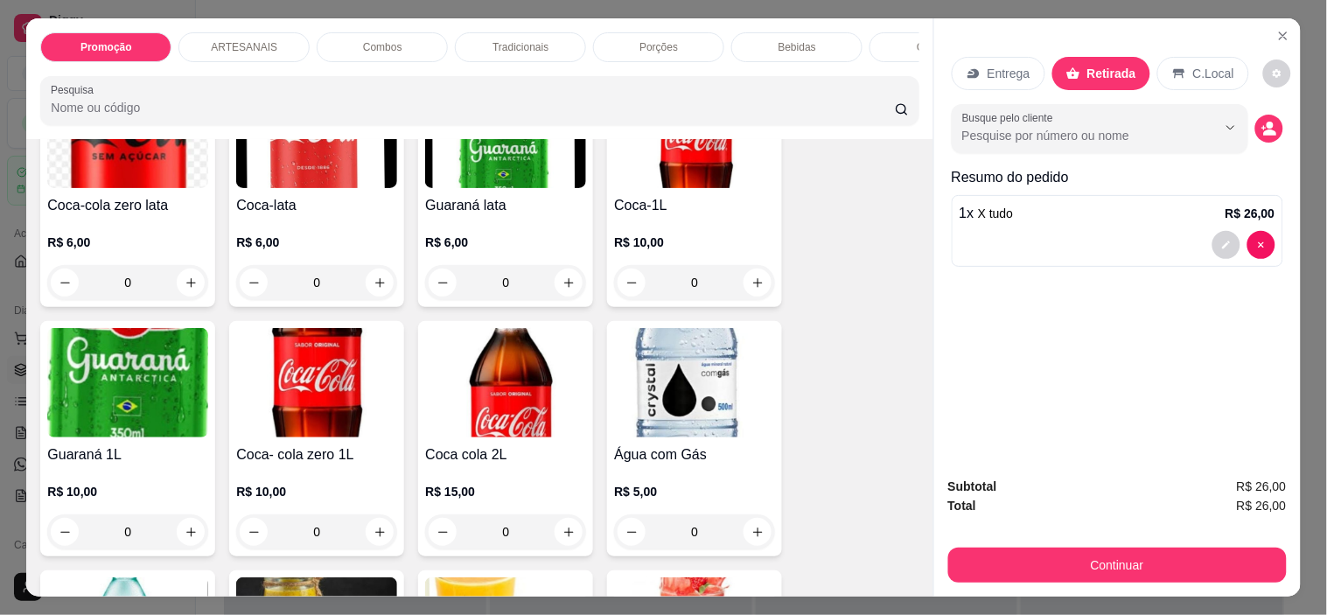
scroll to position [2040, 0]
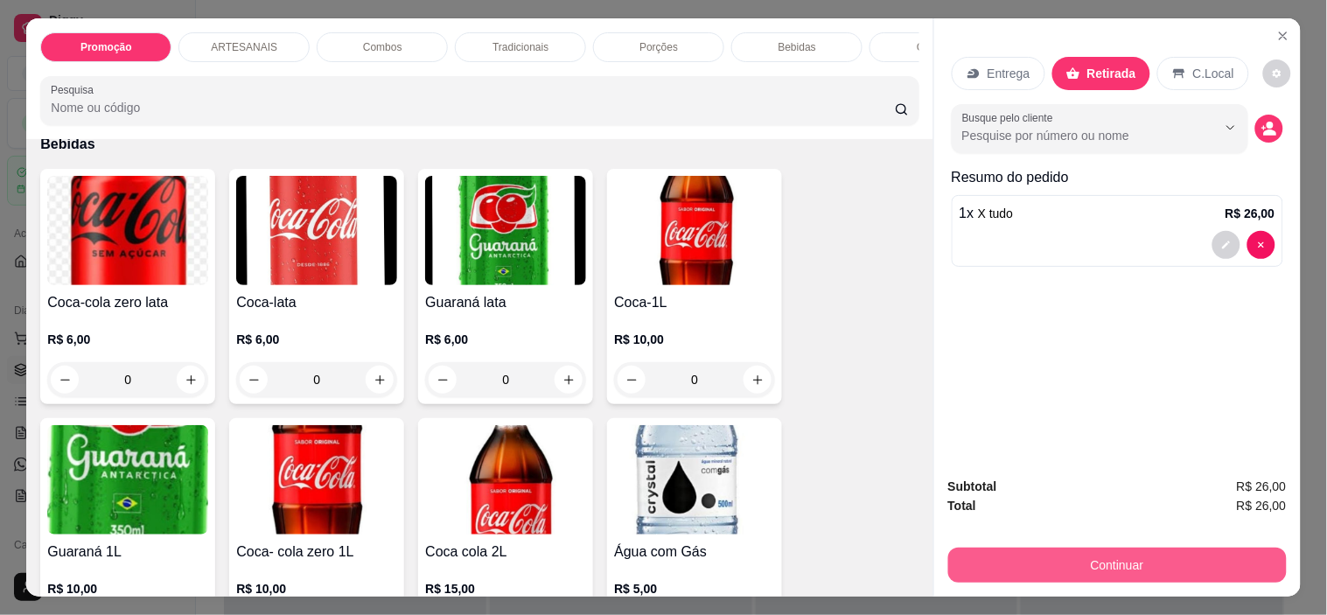
click at [1132, 562] on button "Continuar" at bounding box center [1117, 564] width 338 height 35
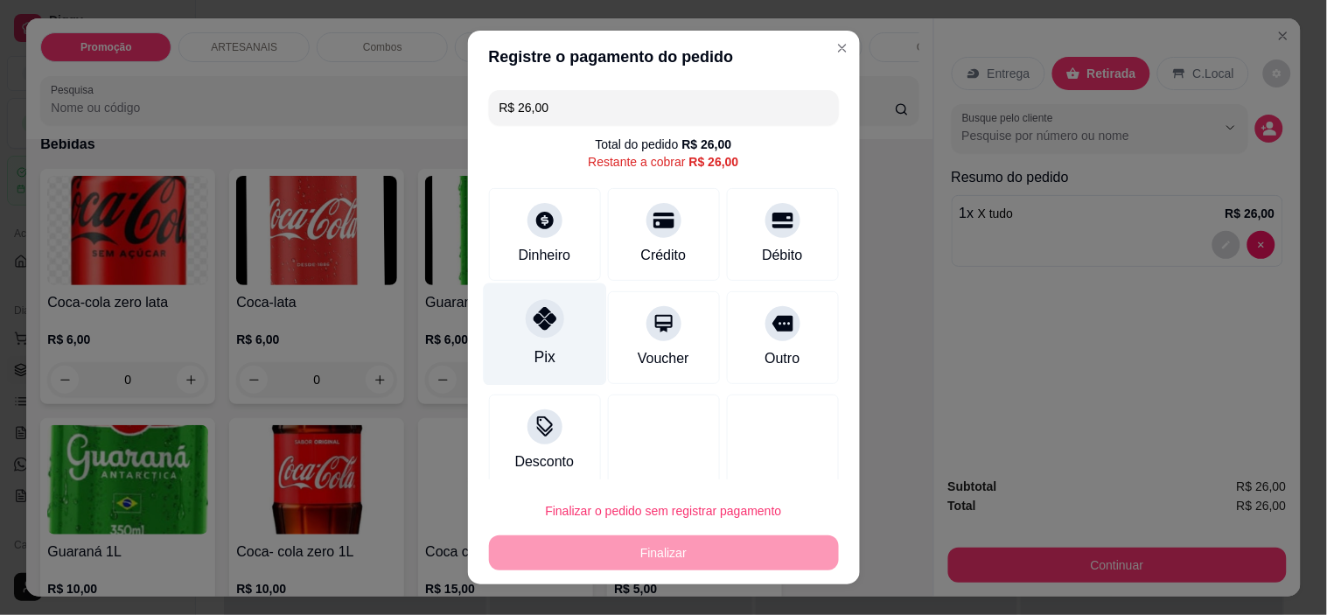
click at [533, 352] on div "Pix" at bounding box center [543, 356] width 21 height 23
type input "R$ 0,00"
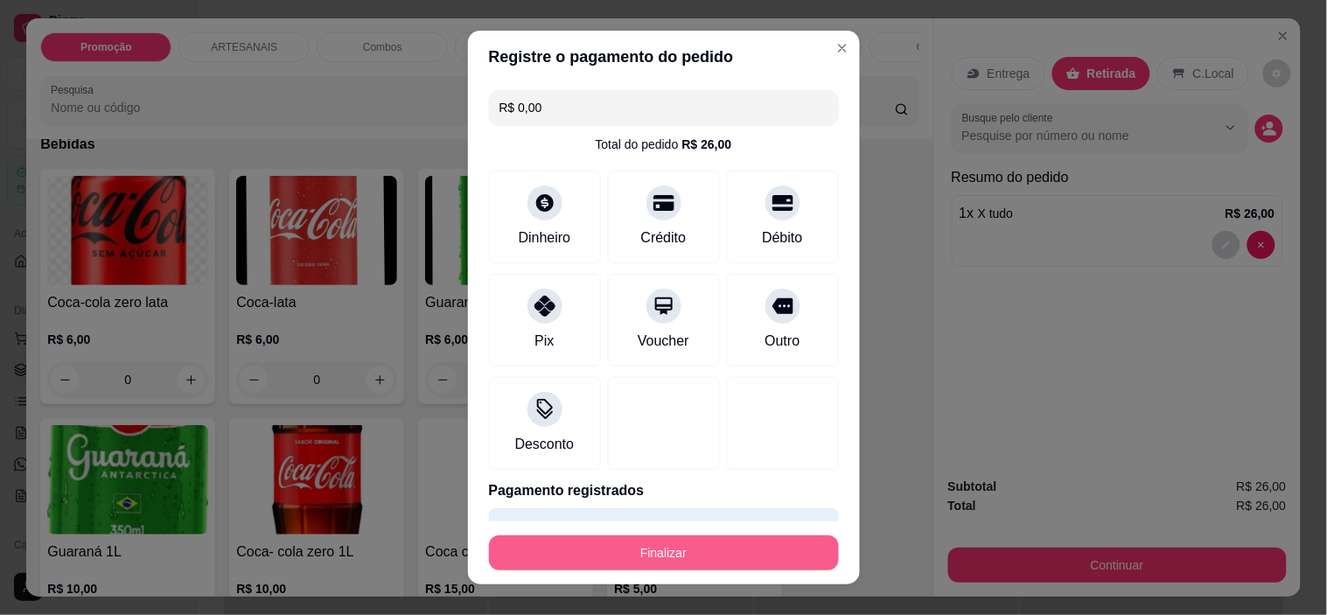
click at [748, 547] on button "Finalizar" at bounding box center [664, 552] width 350 height 35
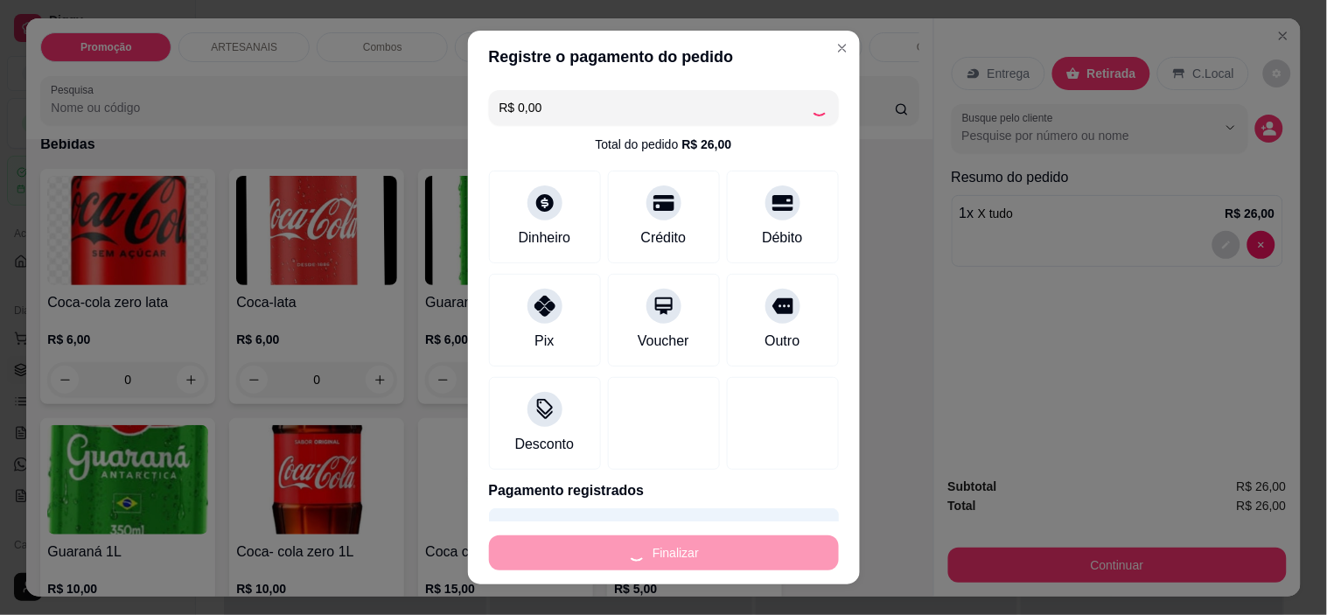
type input "0"
type input "-R$ 26,00"
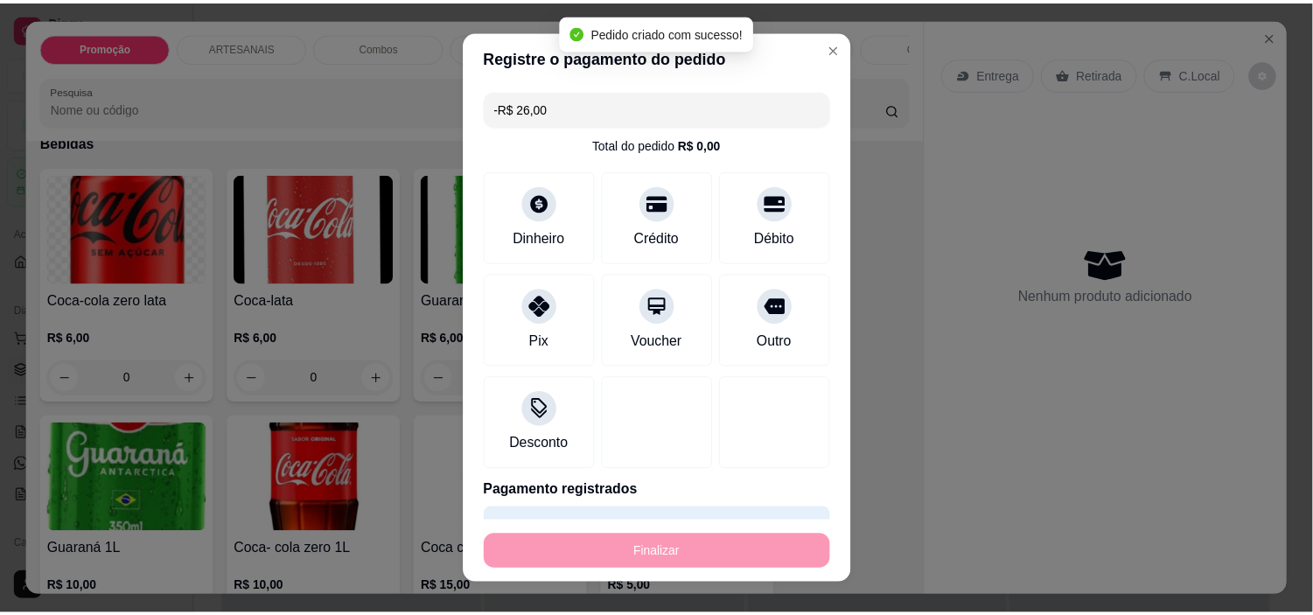
scroll to position [2039, 0]
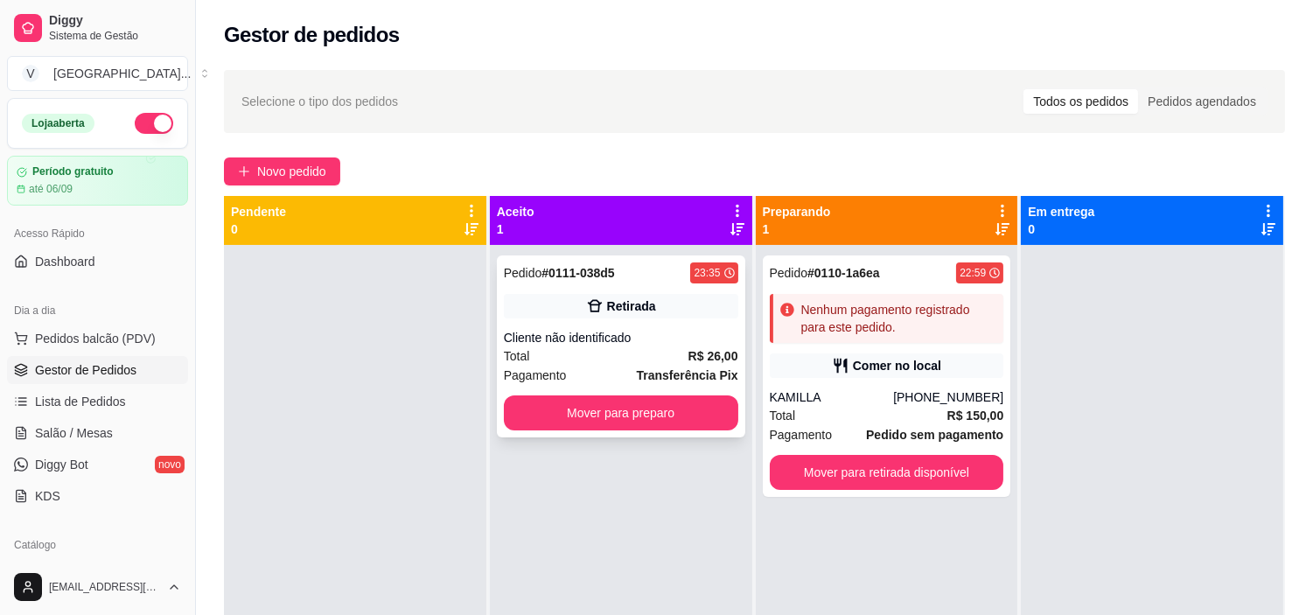
click at [634, 345] on div "Cliente não identificado" at bounding box center [621, 337] width 234 height 17
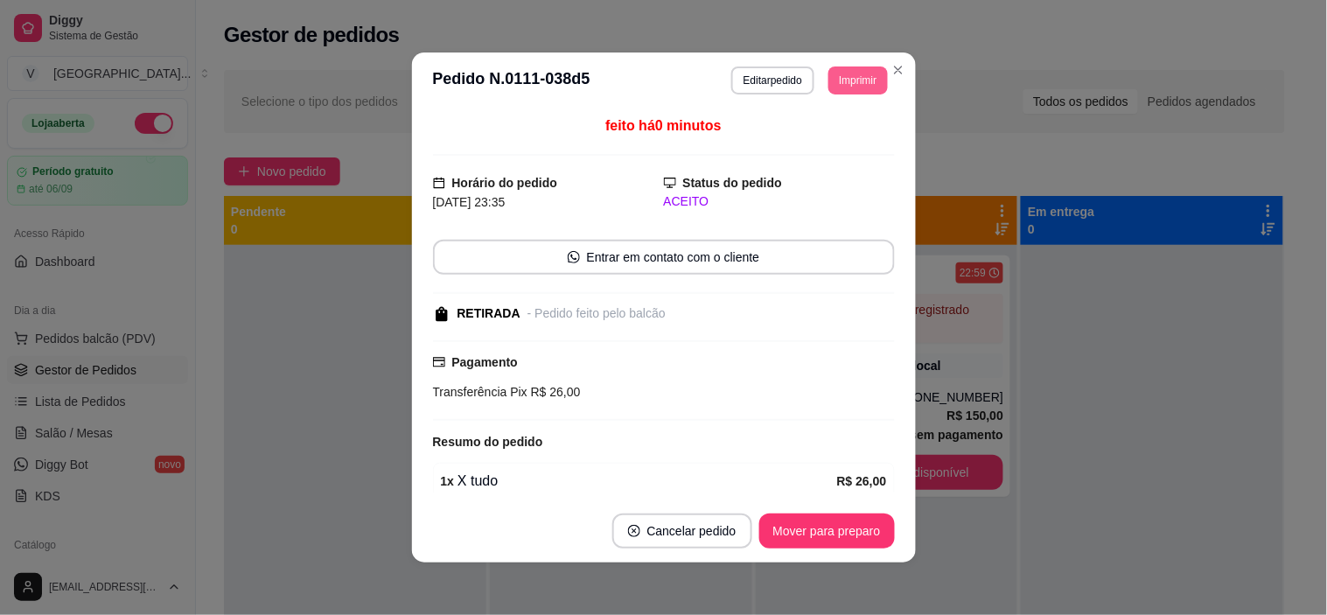
click at [868, 74] on button "Imprimir" at bounding box center [857, 80] width 59 height 28
click at [800, 150] on button "IMPRESSORA" at bounding box center [819, 143] width 127 height 28
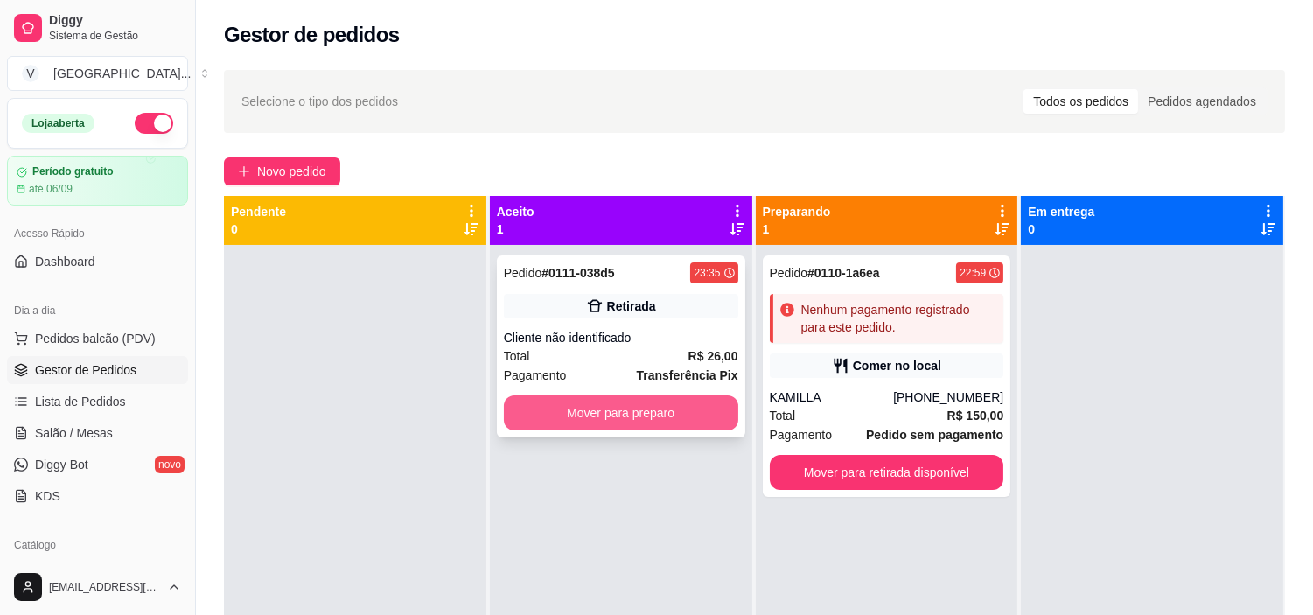
click at [659, 408] on button "Mover para preparo" at bounding box center [621, 412] width 234 height 35
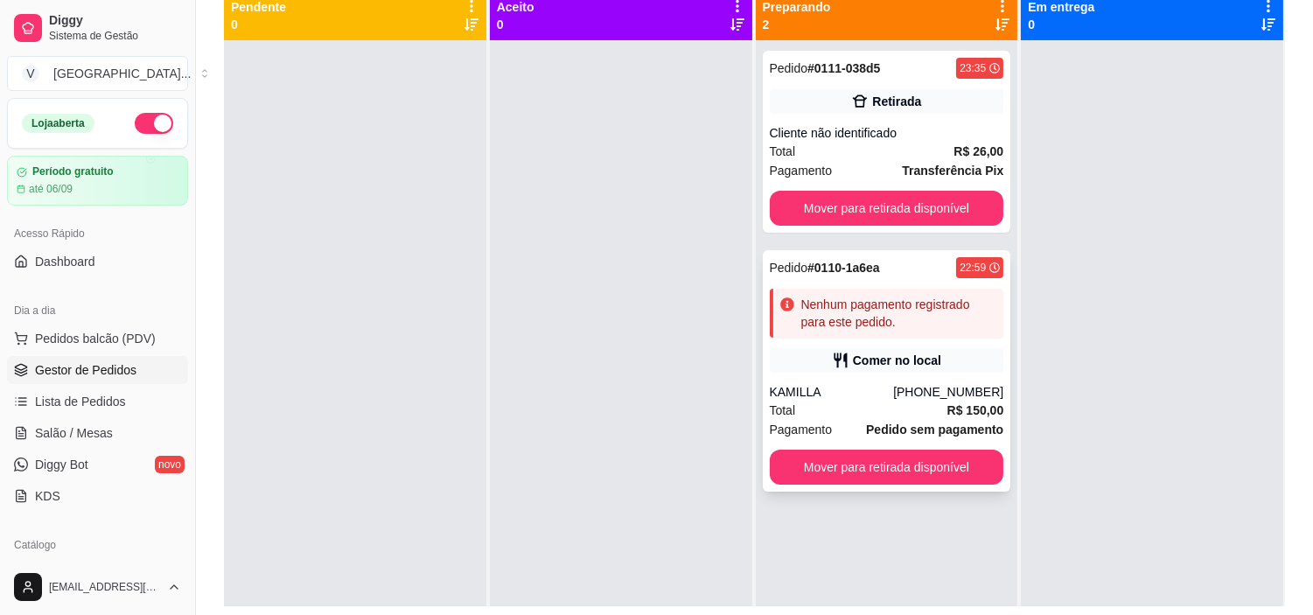
scroll to position [170, 0]
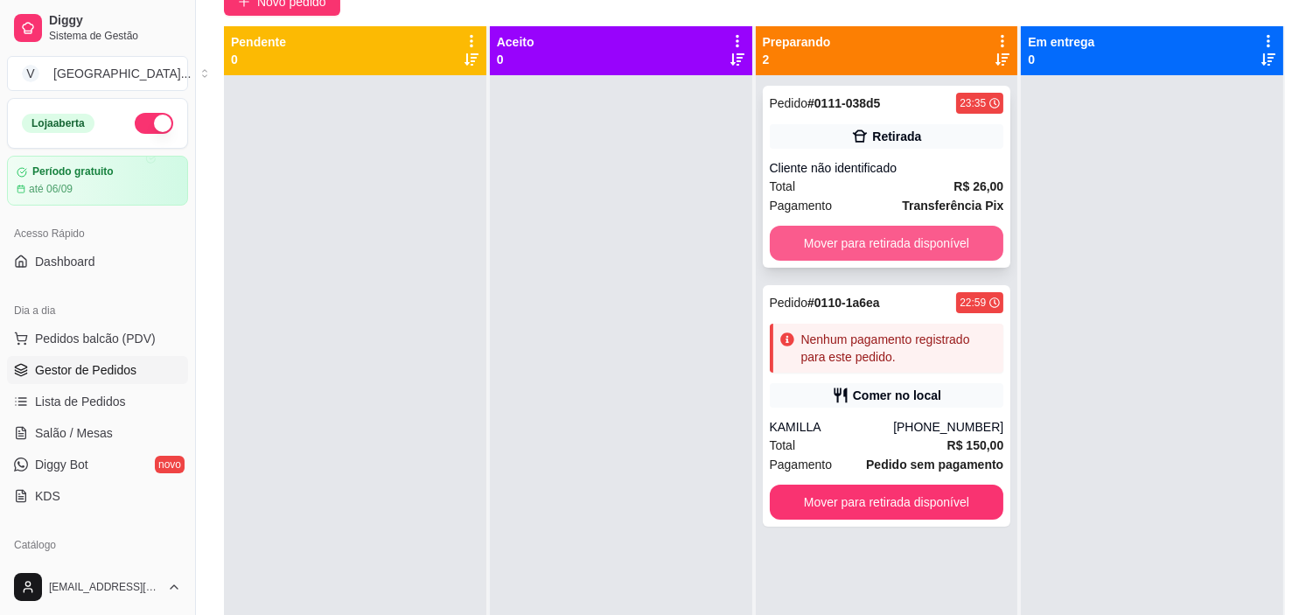
click at [939, 249] on button "Mover para retirada disponível" at bounding box center [887, 243] width 234 height 35
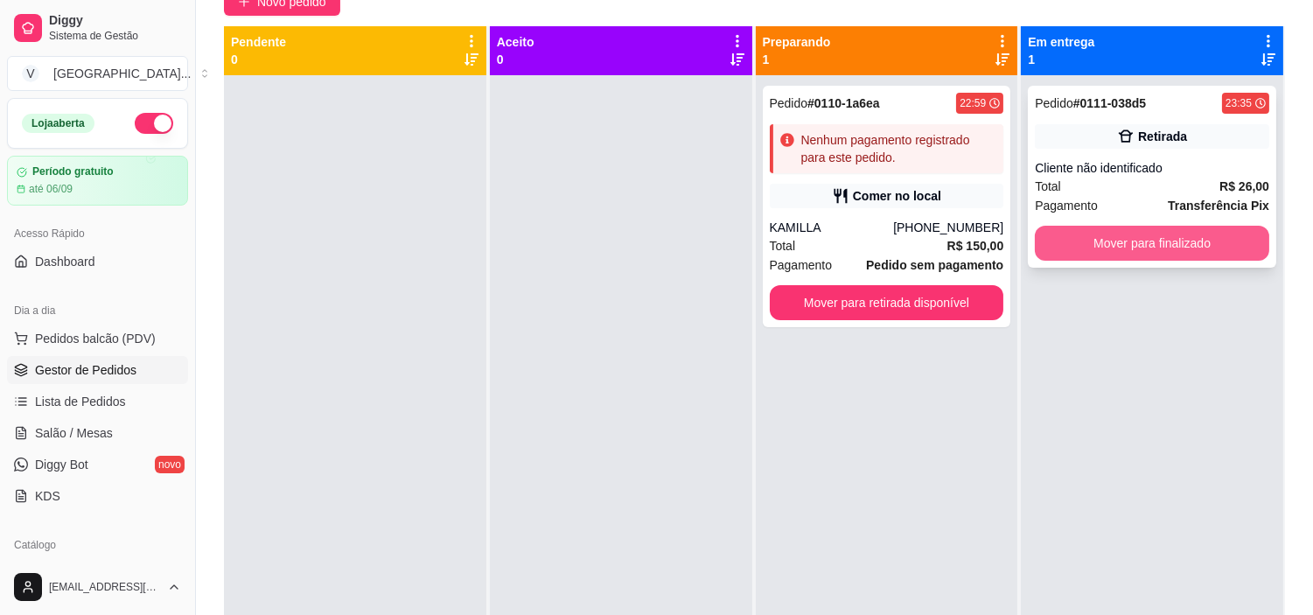
click at [1177, 236] on button "Mover para finalizado" at bounding box center [1152, 243] width 234 height 35
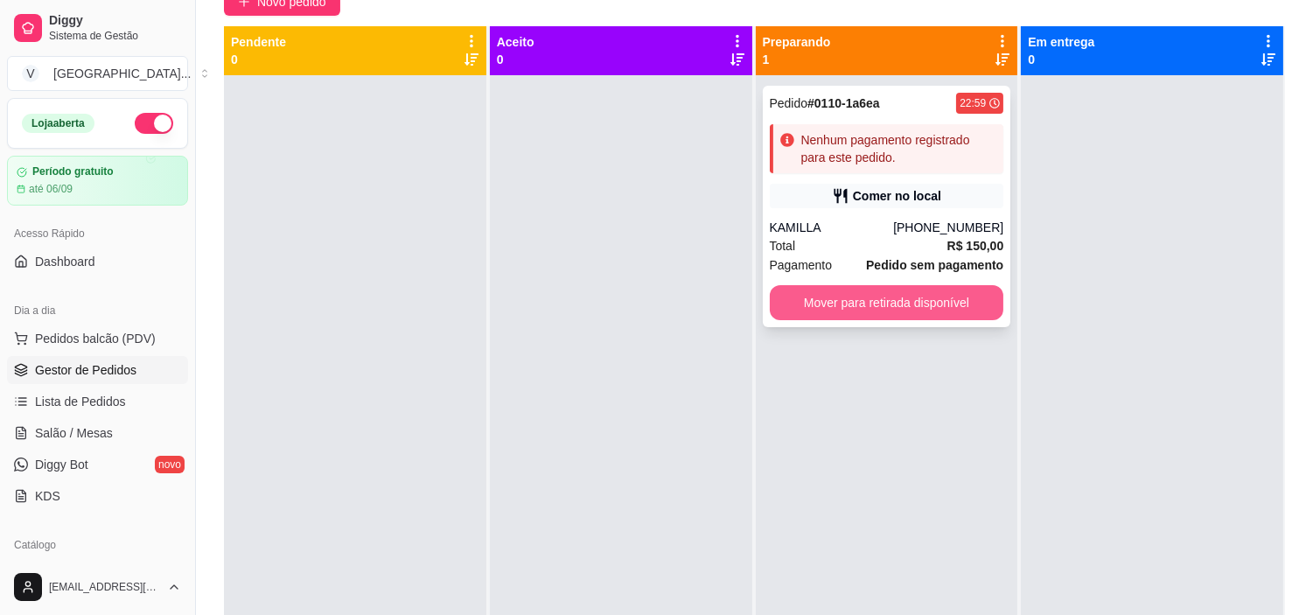
click at [966, 306] on button "Mover para retirada disponível" at bounding box center [887, 302] width 234 height 35
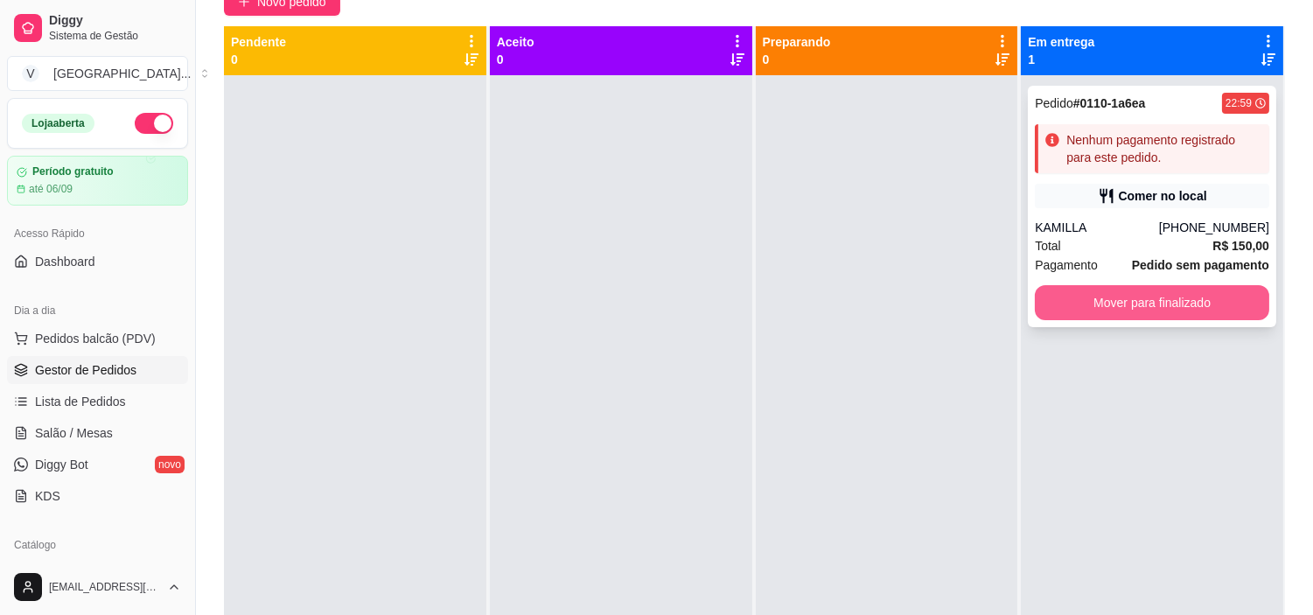
click at [1134, 296] on button "Mover para finalizado" at bounding box center [1152, 302] width 234 height 35
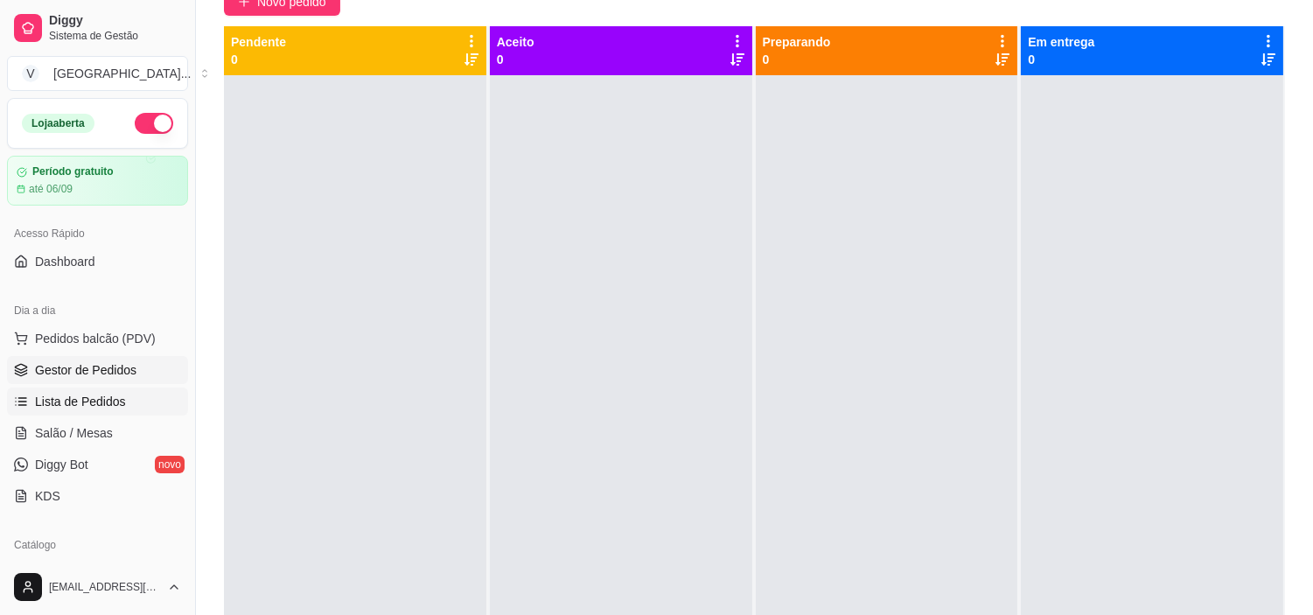
click at [80, 403] on span "Lista de Pedidos" at bounding box center [80, 401] width 91 height 17
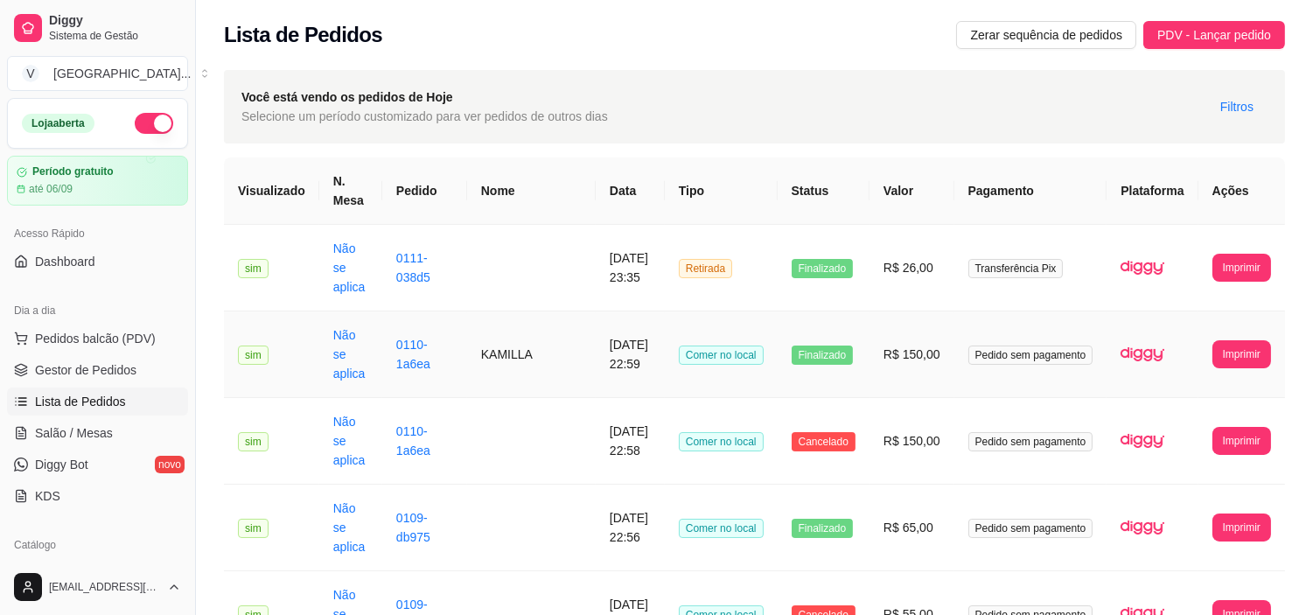
click at [647, 339] on td "[DATE] 22:59" at bounding box center [630, 354] width 69 height 87
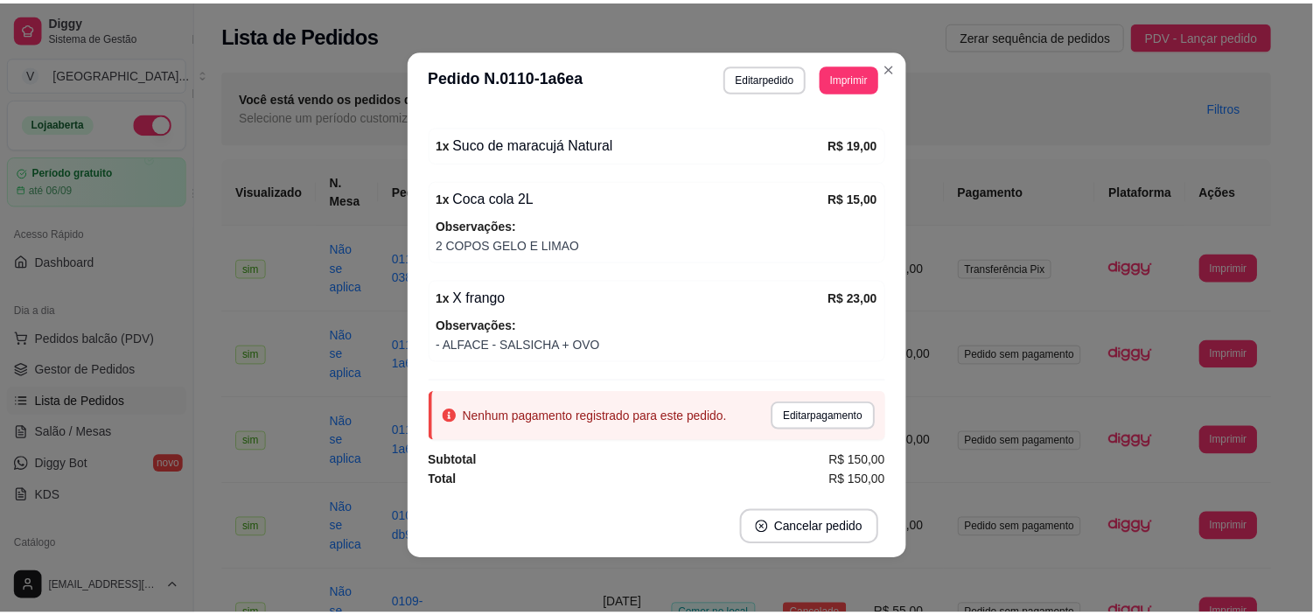
scroll to position [3, 0]
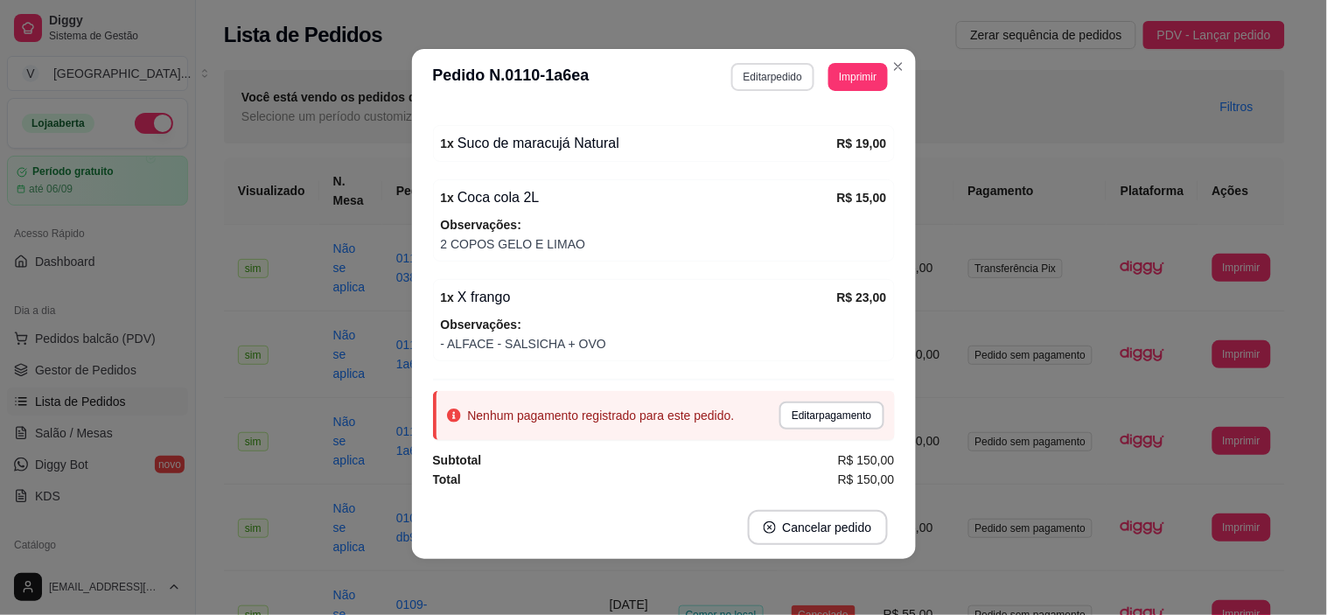
click at [770, 83] on button "Editar pedido" at bounding box center [772, 77] width 83 height 28
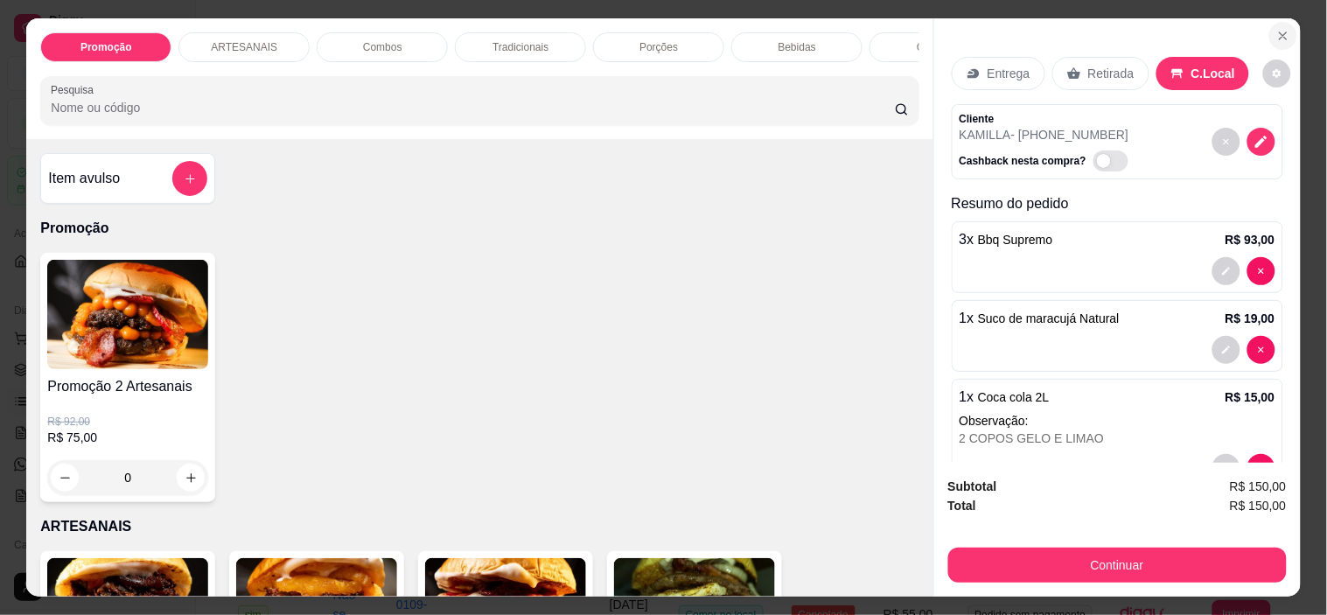
click at [1269, 24] on button "Close" at bounding box center [1283, 36] width 28 height 28
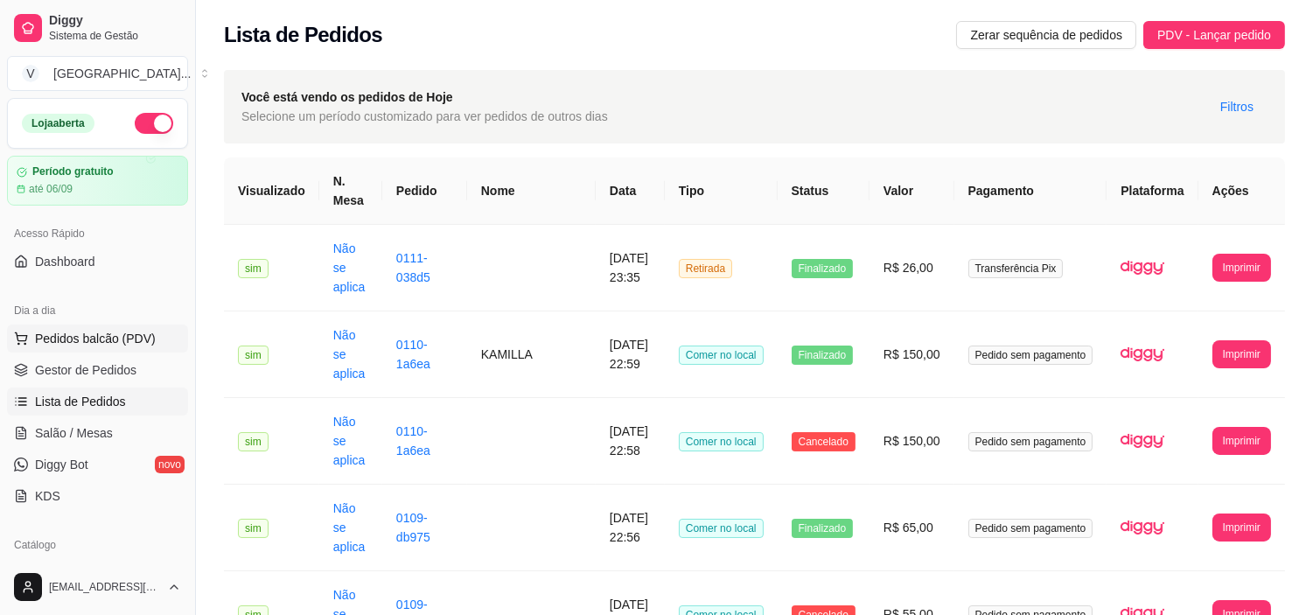
click at [76, 345] on span "Pedidos balcão (PDV)" at bounding box center [95, 338] width 121 height 17
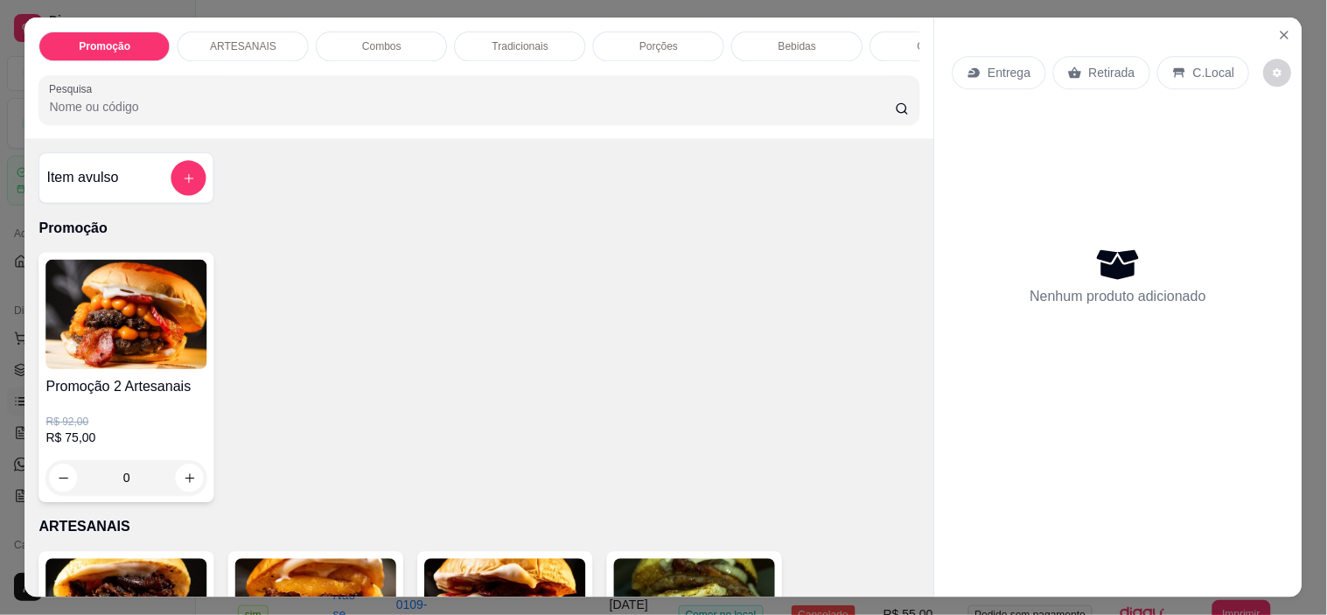
click at [80, 367] on img at bounding box center [126, 314] width 161 height 109
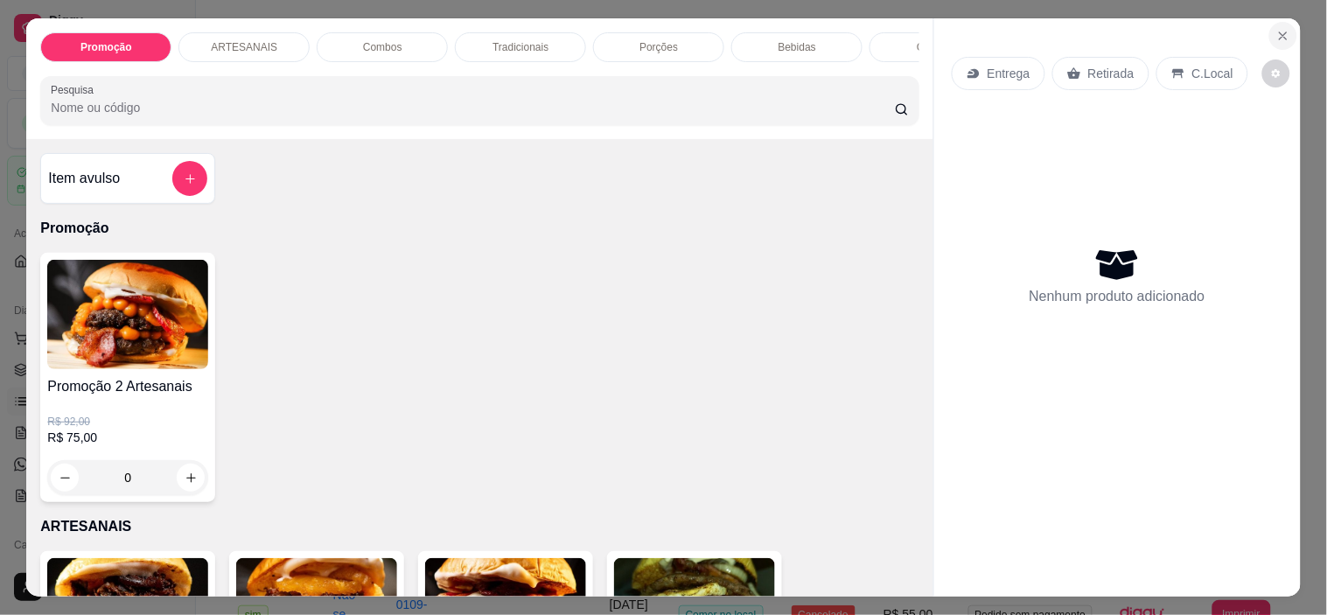
click at [1279, 32] on icon "Close" at bounding box center [1282, 35] width 7 height 7
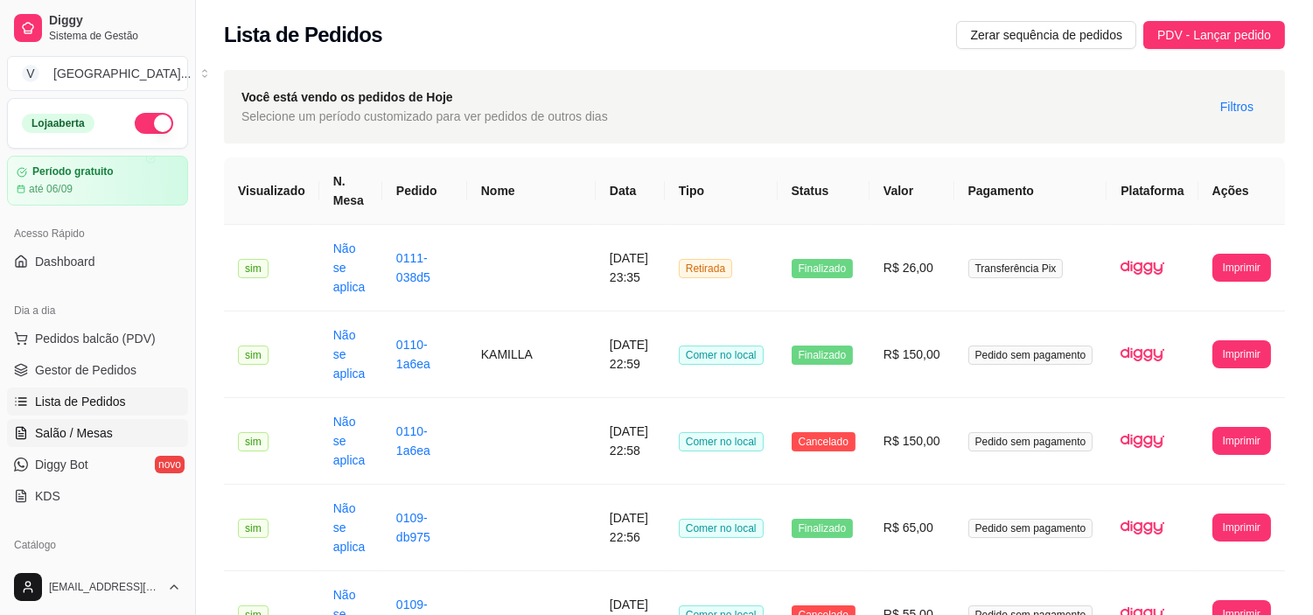
scroll to position [194, 0]
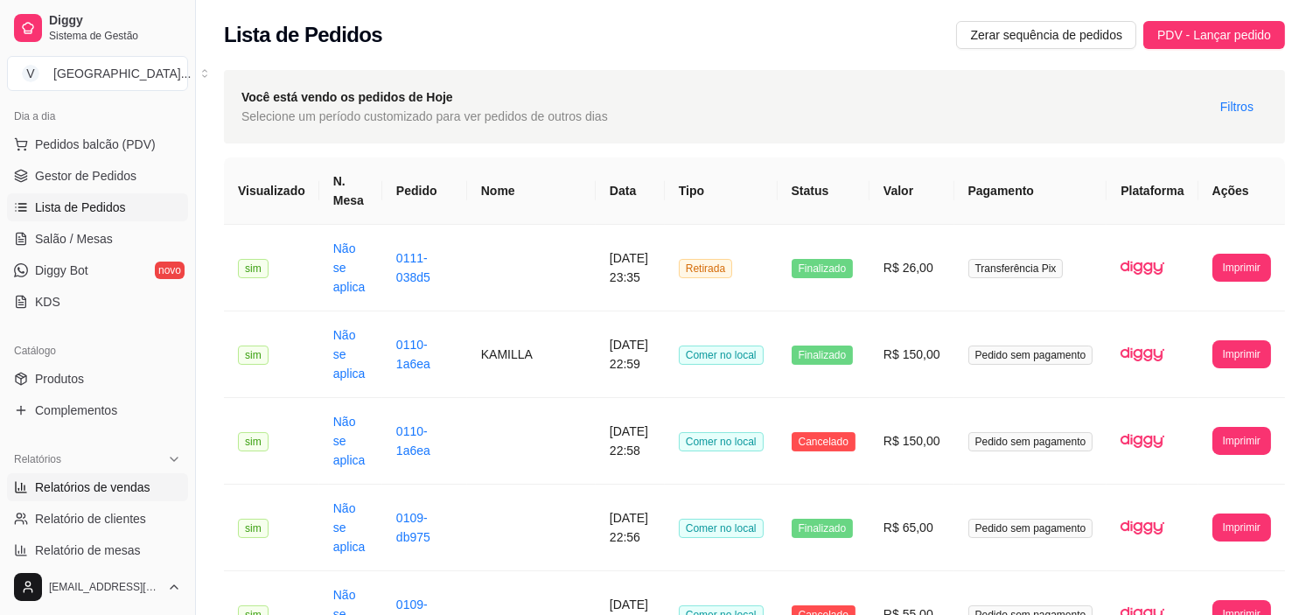
click at [94, 486] on span "Relatórios de vendas" at bounding box center [92, 486] width 115 height 17
select select "ALL"
select select "0"
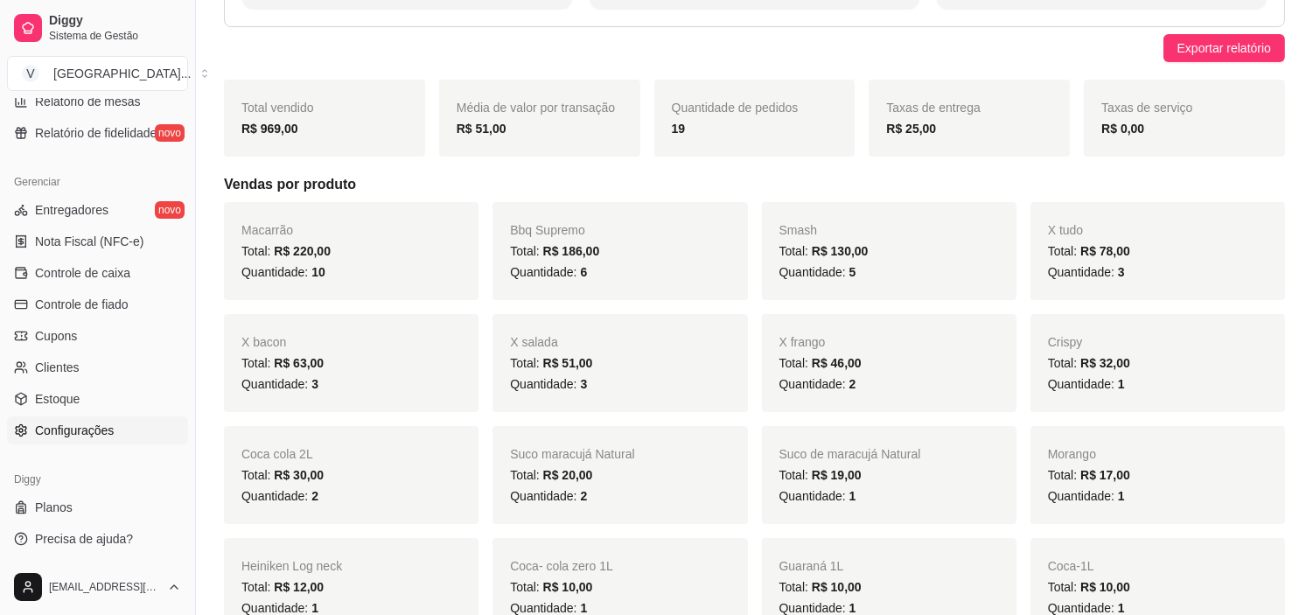
scroll to position [194, 0]
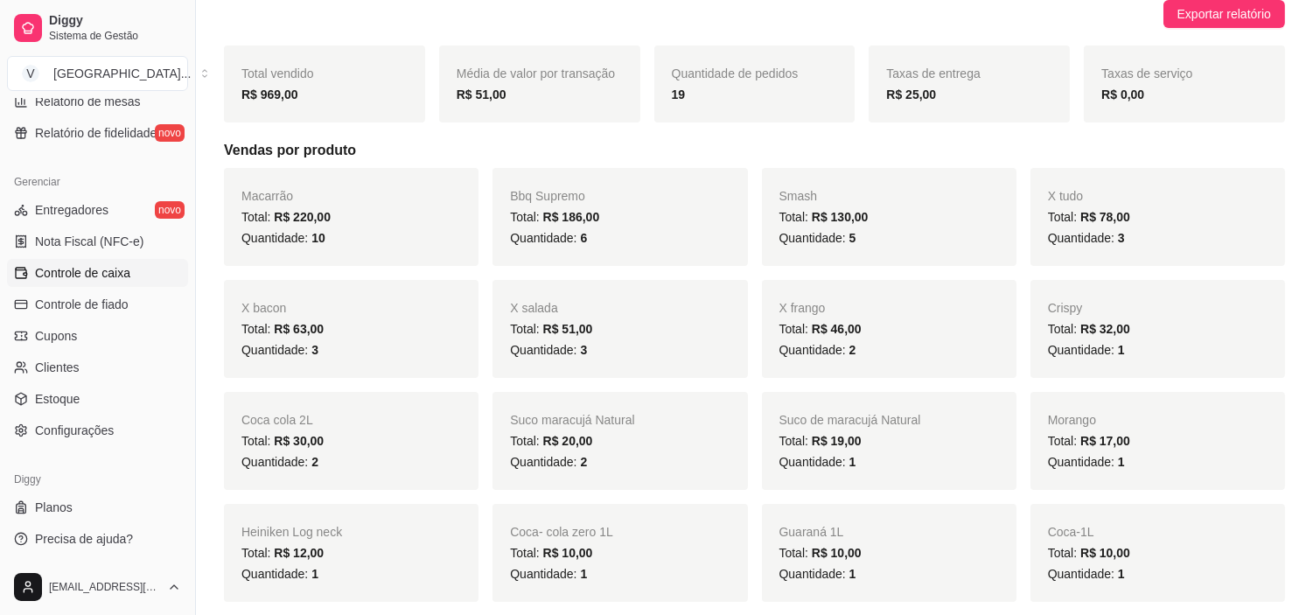
click at [118, 275] on span "Controle de caixa" at bounding box center [82, 272] width 95 height 17
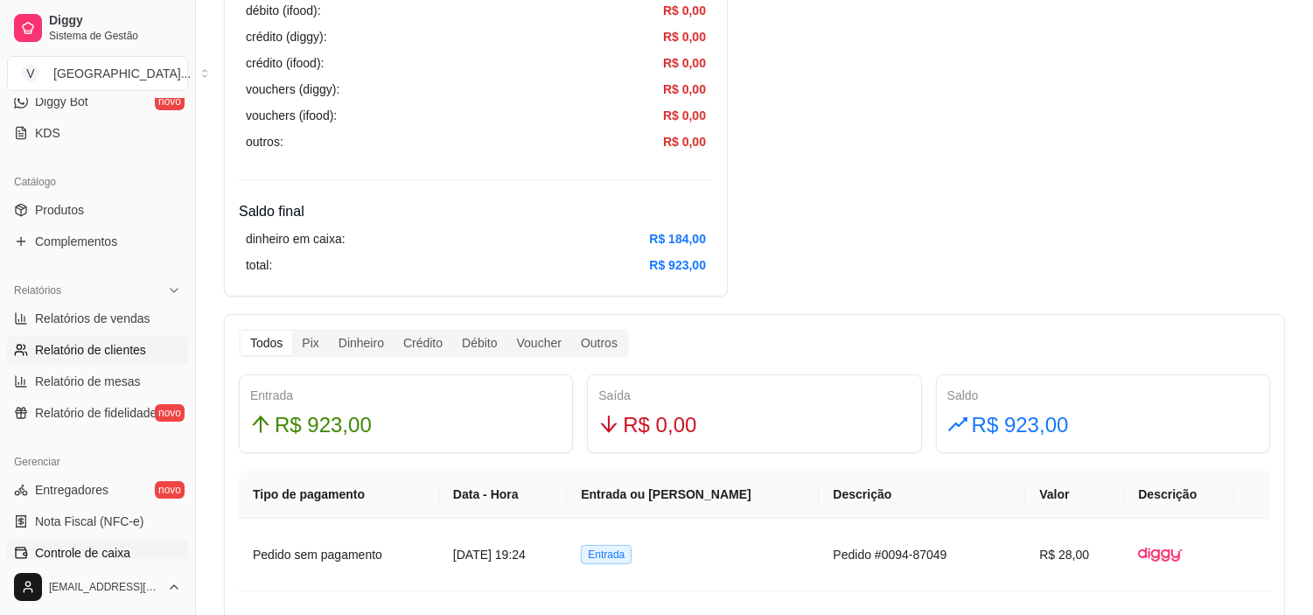
scroll to position [352, 0]
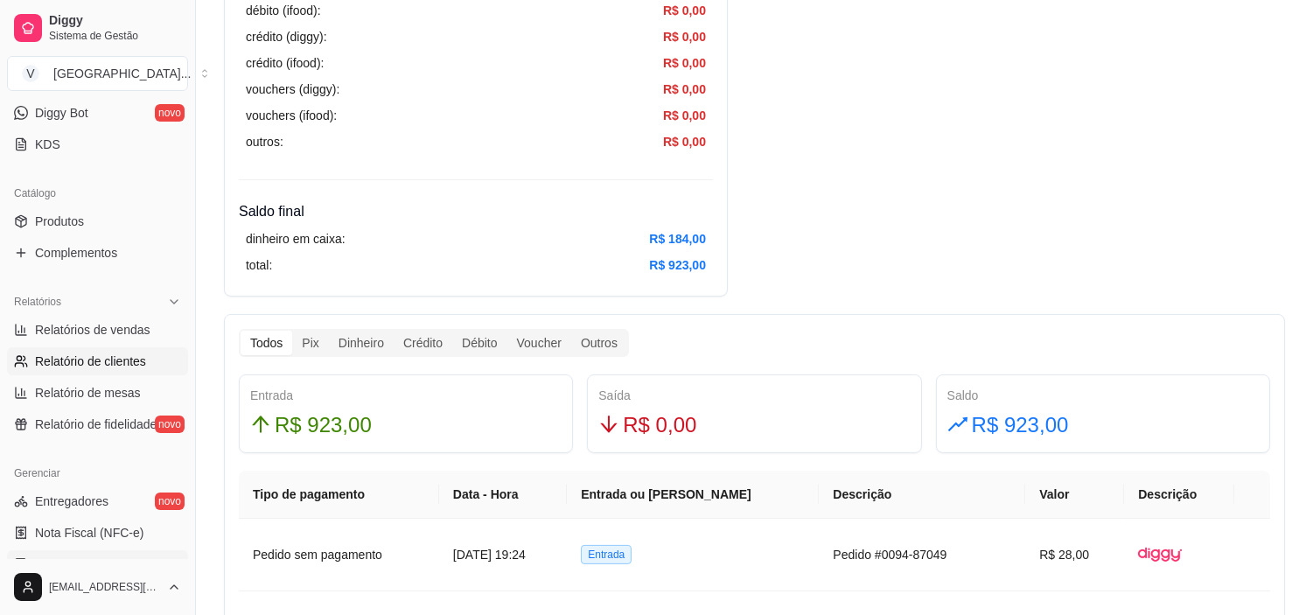
click at [118, 369] on span "Relatório de clientes" at bounding box center [90, 360] width 111 height 17
select select "30"
select select "HIGHEST_TOTAL_SPENT_WITH_ORDERS"
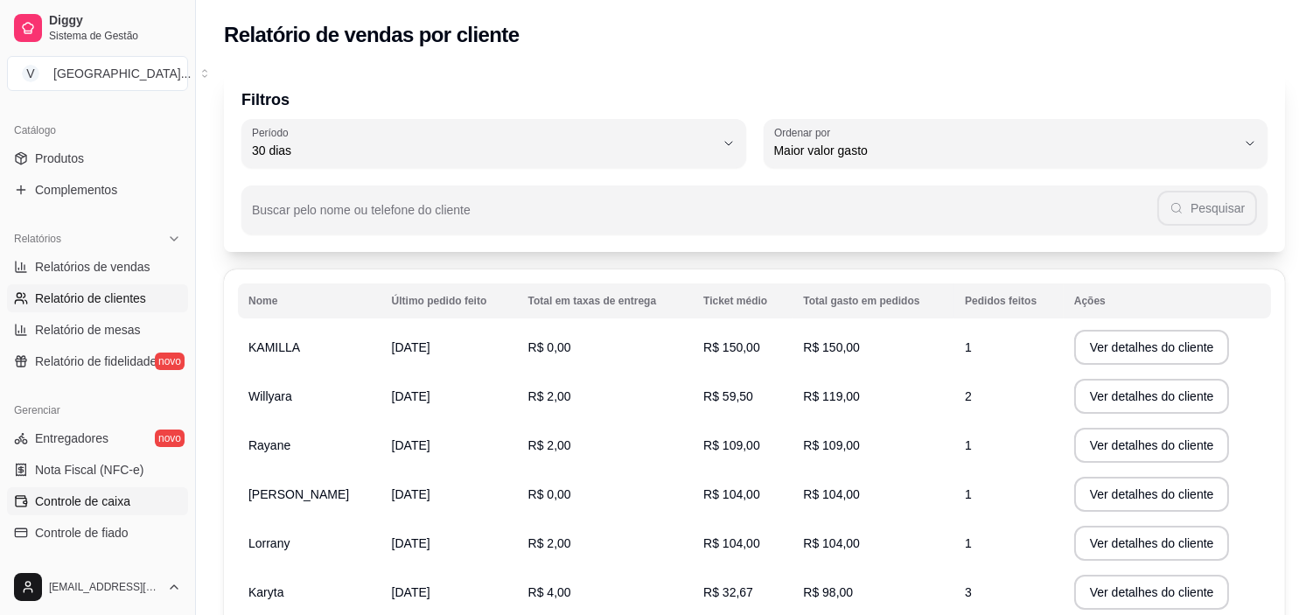
scroll to position [449, 0]
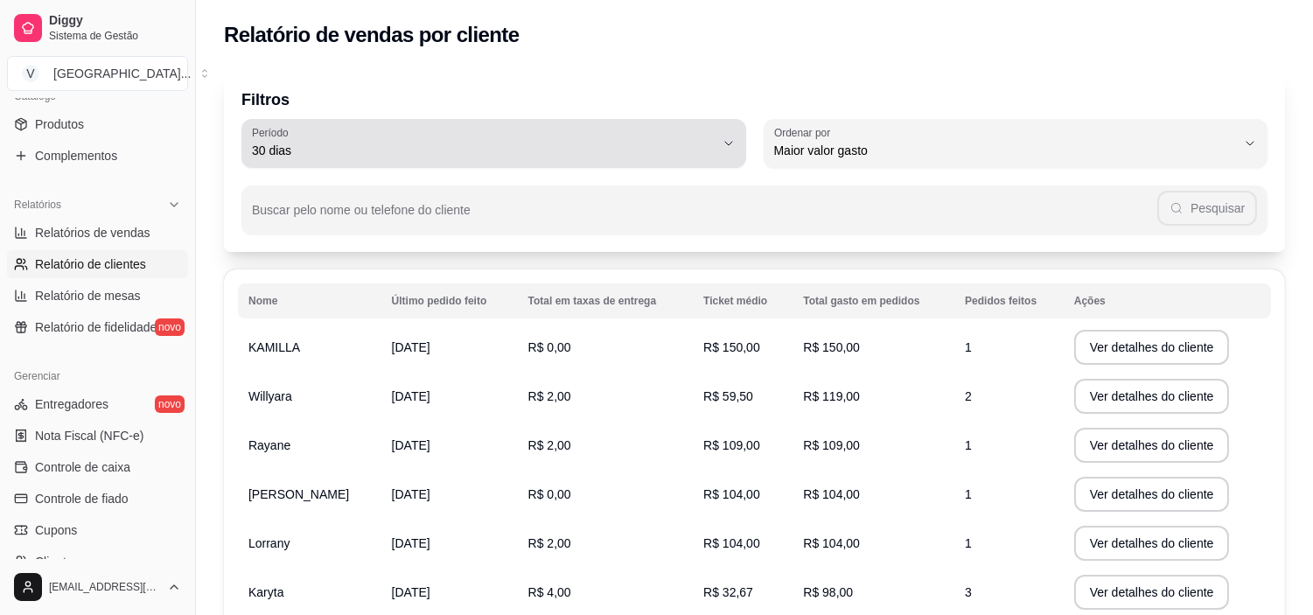
click at [742, 153] on button "Período 30 dias" at bounding box center [493, 143] width 505 height 49
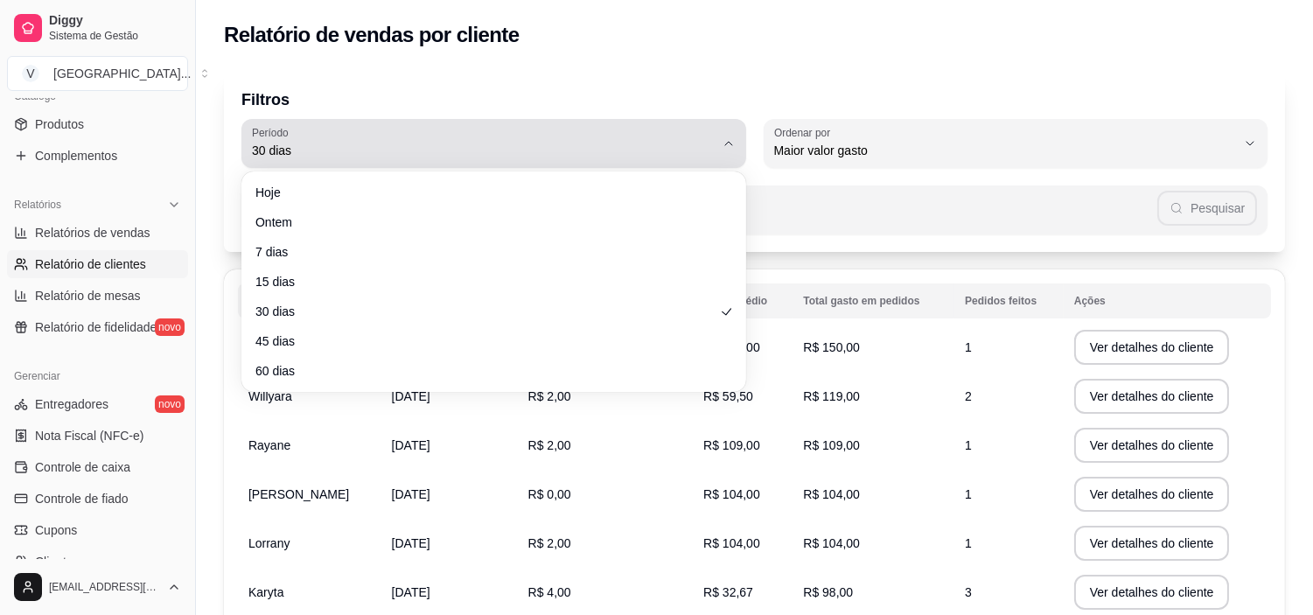
click at [742, 153] on button "Período 30 dias" at bounding box center [493, 143] width 505 height 49
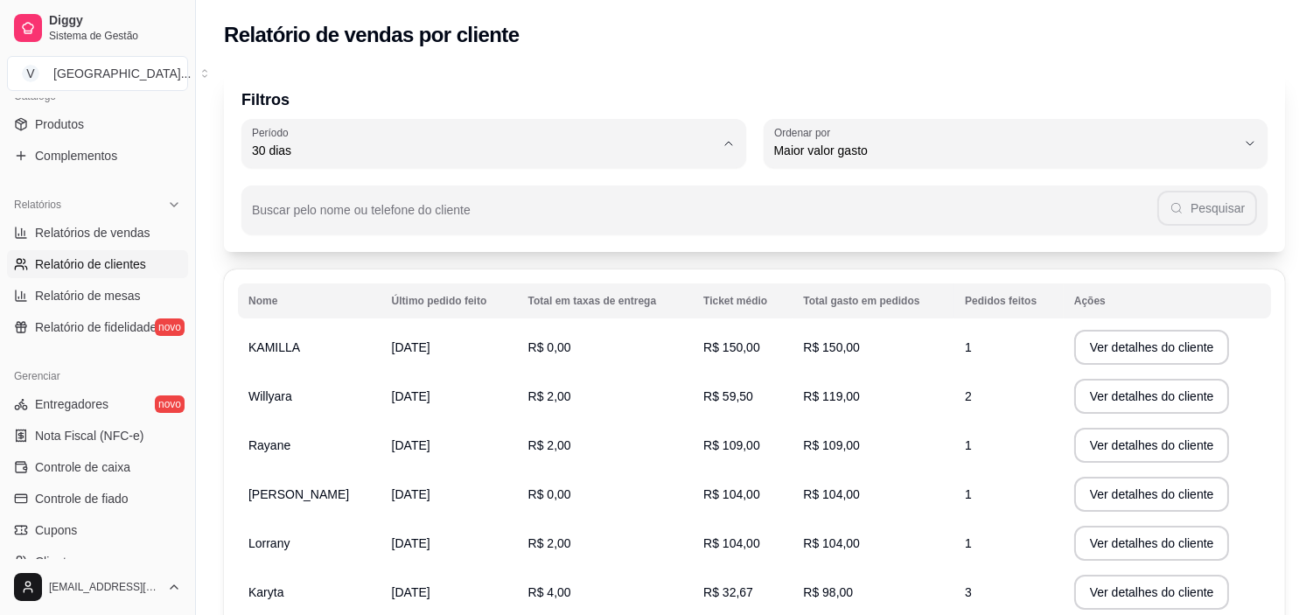
click at [447, 184] on span "Hoje" at bounding box center [485, 191] width 441 height 17
type input "0"
select select "0"
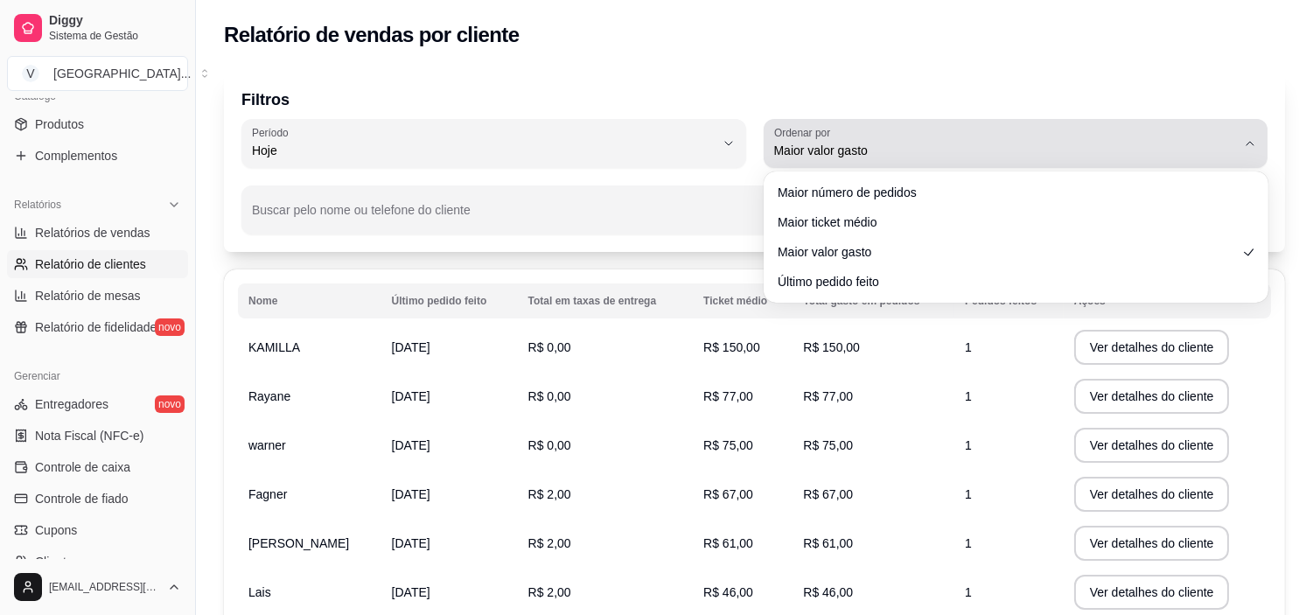
click at [1235, 142] on span "Maior valor gasto" at bounding box center [1005, 150] width 463 height 17
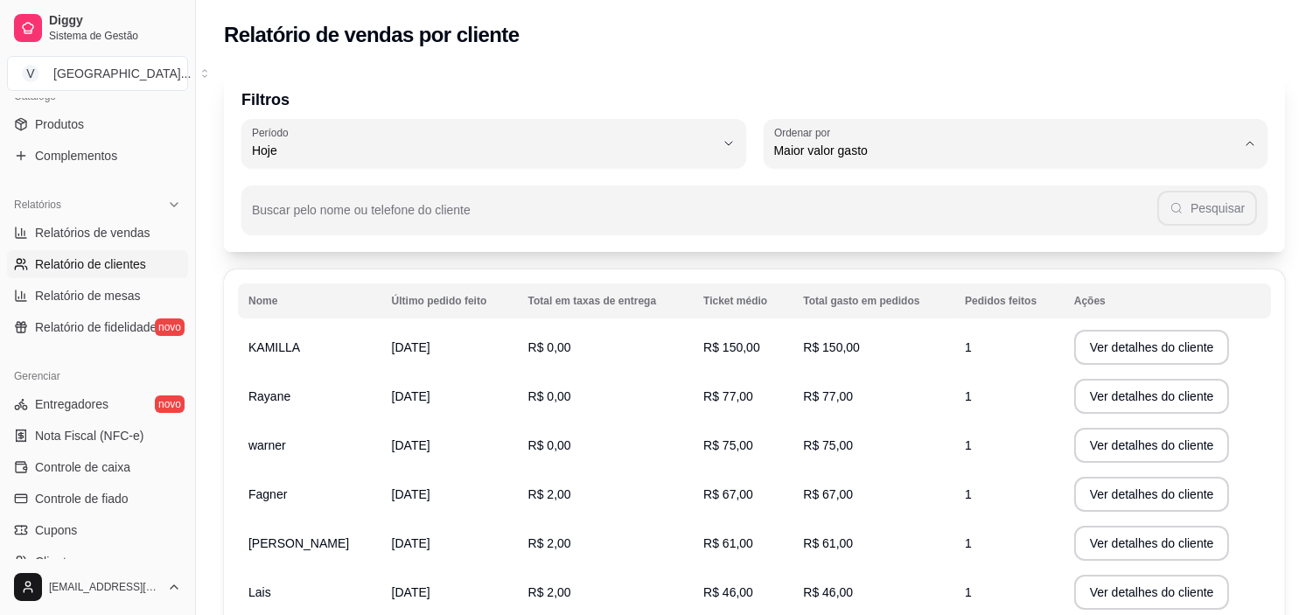
click at [567, 70] on div "Filtros 0 Período Hoje Ontem 7 dias 15 dias 30 dias 45 dias 60 dias Período Hoj…" at bounding box center [754, 161] width 1061 height 182
click at [129, 241] on span "Relatórios de vendas" at bounding box center [92, 232] width 115 height 17
select select "ALL"
select select "0"
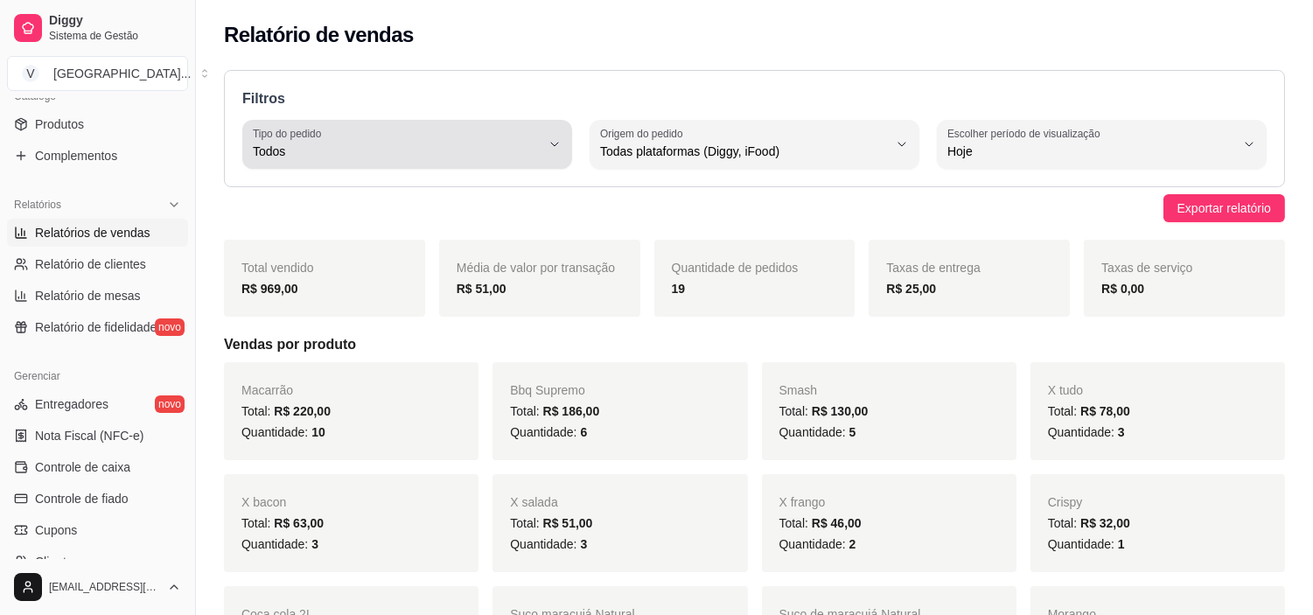
click at [497, 143] on span "Todos" at bounding box center [397, 151] width 288 height 17
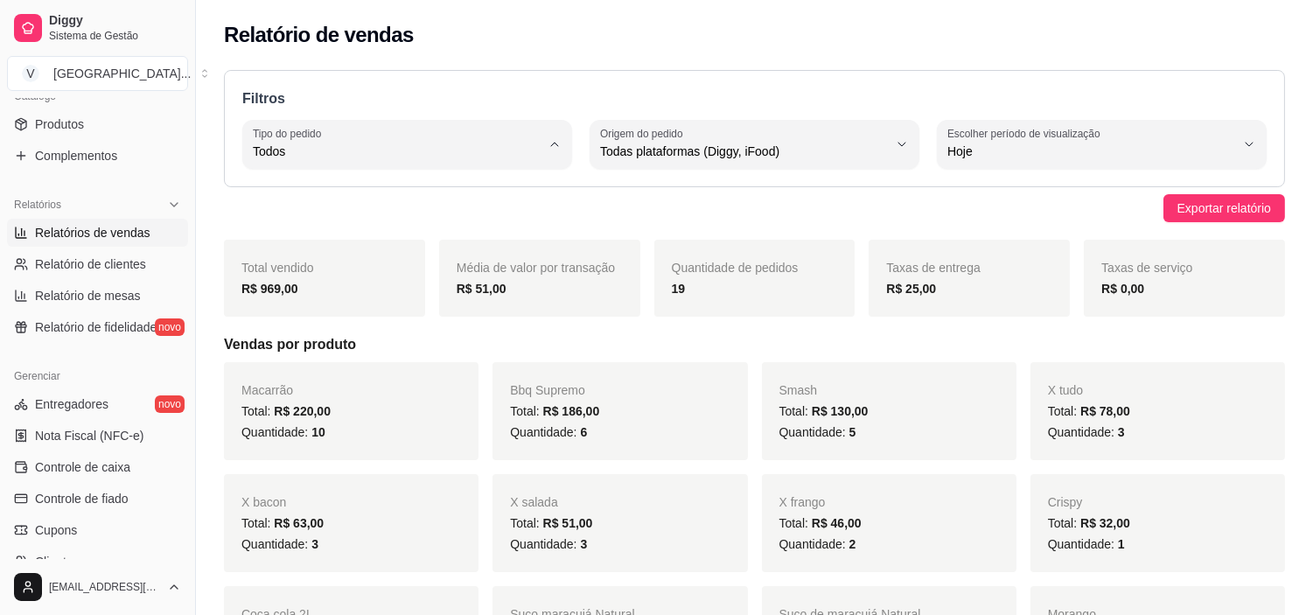
click at [310, 230] on span "Entrega" at bounding box center [398, 221] width 273 height 17
type input "DELIVERY"
select select "DELIVERY"
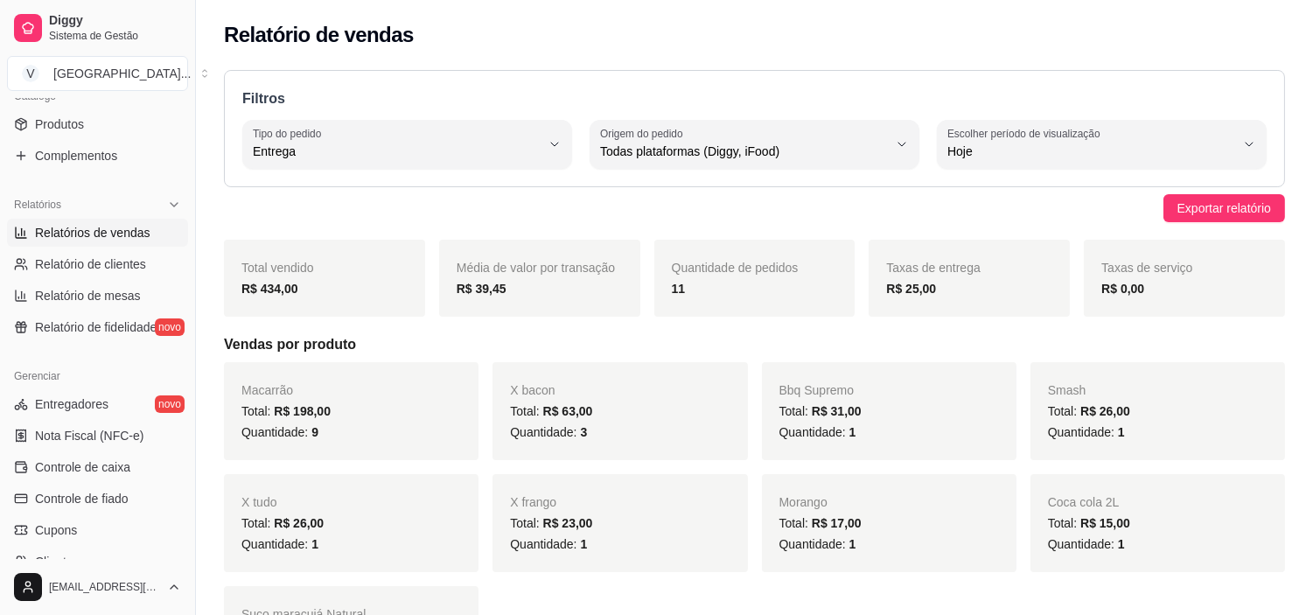
click at [920, 141] on div "DELIVERY Tipo do pedido Todos Entrega Retirada Mesa Consumo local Tipo do pedid…" at bounding box center [754, 144] width 1024 height 49
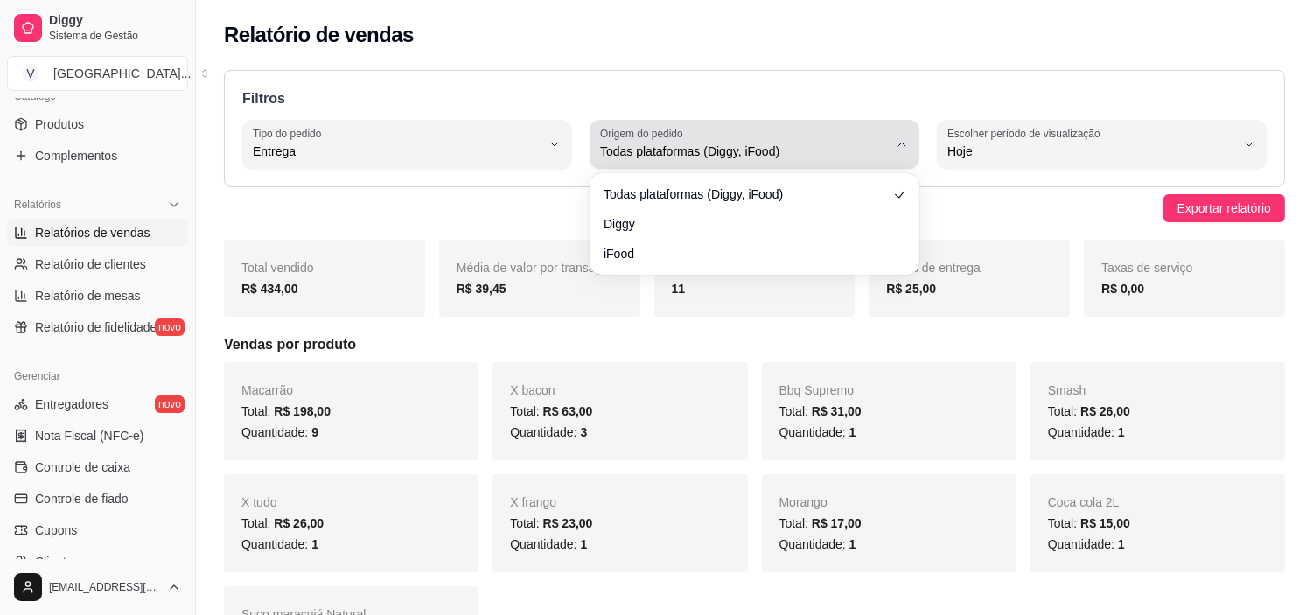
click at [914, 141] on button "Origem do pedido Todas plataformas (Diggy, iFood)" at bounding box center [754, 144] width 330 height 49
click at [910, 152] on button "Origem do pedido Todas plataformas (Diggy, iFood)" at bounding box center [754, 144] width 330 height 49
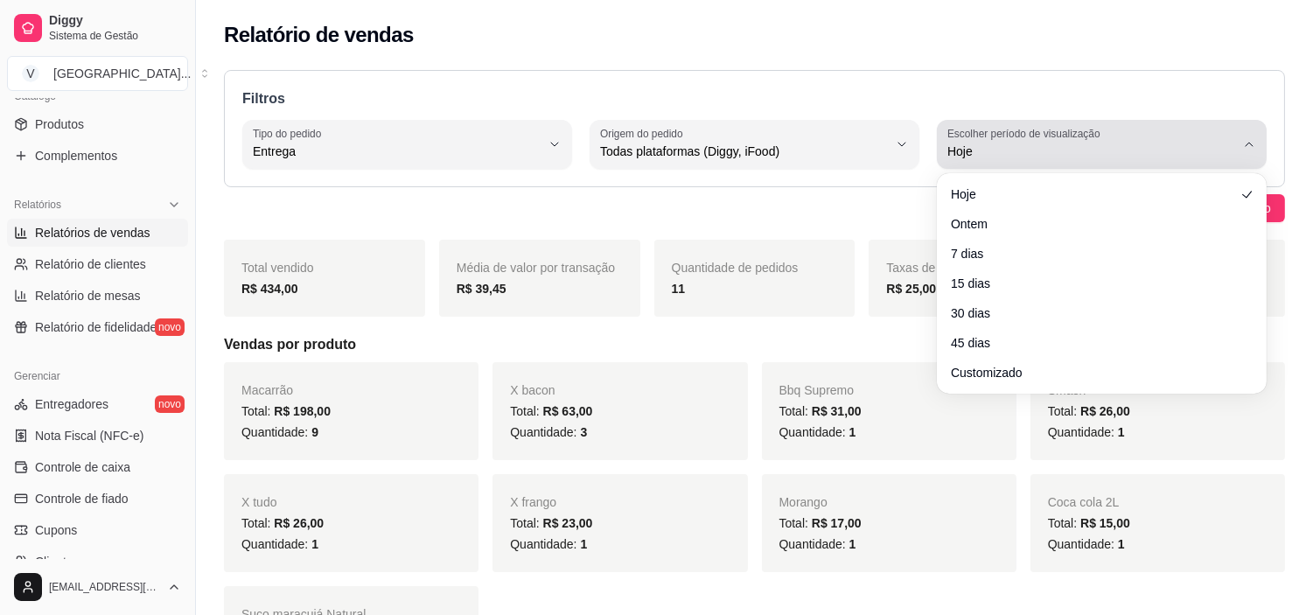
click at [1163, 140] on div "Hoje" at bounding box center [1091, 144] width 288 height 35
click at [1159, 141] on div "Hoje" at bounding box center [1091, 144] width 288 height 35
click at [1246, 129] on button "Escolher período de visualização Hoje" at bounding box center [1102, 144] width 330 height 49
click at [1154, 143] on span "Hoje" at bounding box center [1091, 151] width 288 height 17
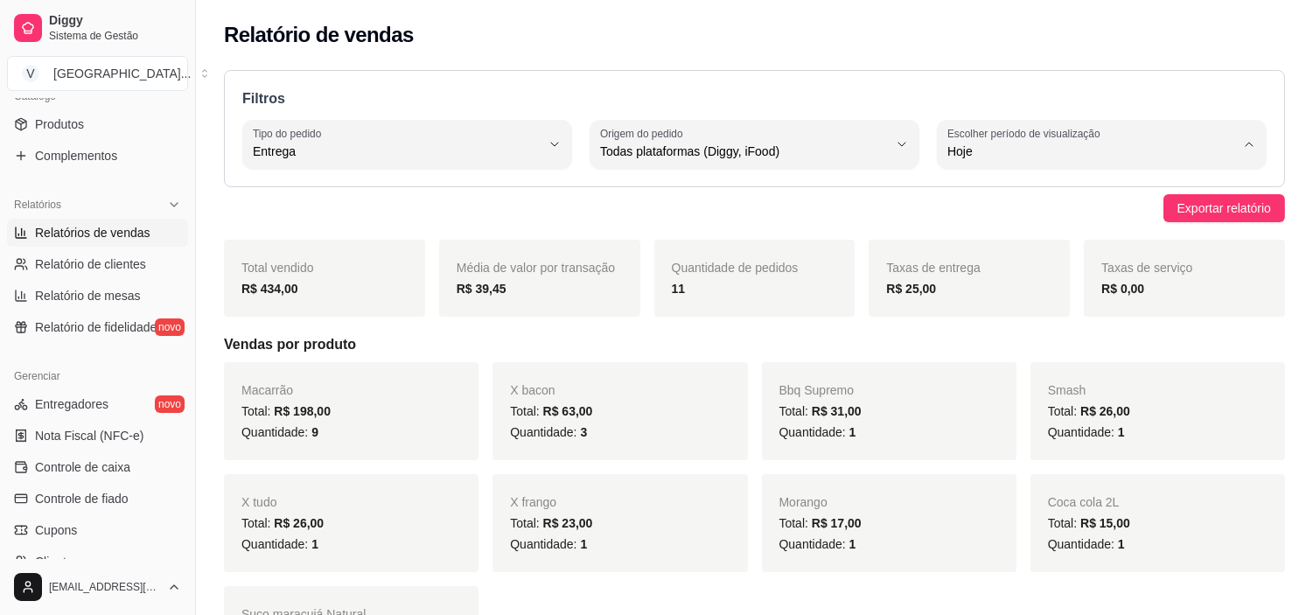
click at [1200, 39] on div "Relatório de vendas" at bounding box center [754, 35] width 1061 height 28
drag, startPoint x: 945, startPoint y: 286, endPoint x: 965, endPoint y: 281, distance: 19.9
click at [965, 281] on div "R$ 25,00" at bounding box center [969, 288] width 166 height 21
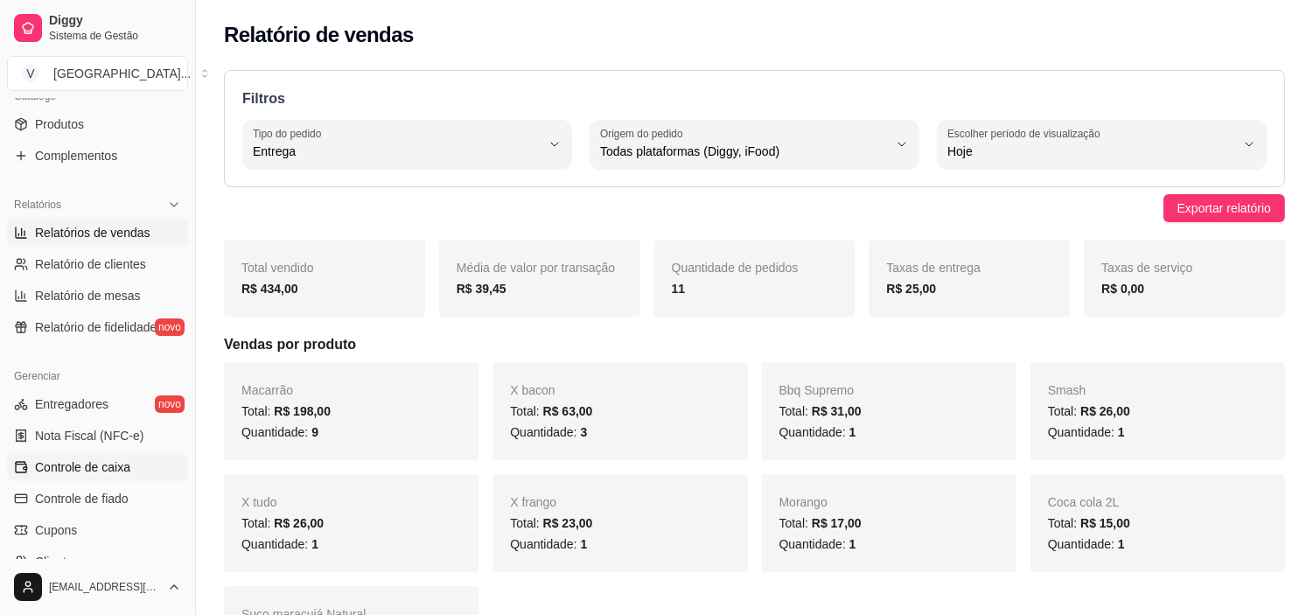
click at [92, 460] on span "Controle de caixa" at bounding box center [82, 466] width 95 height 17
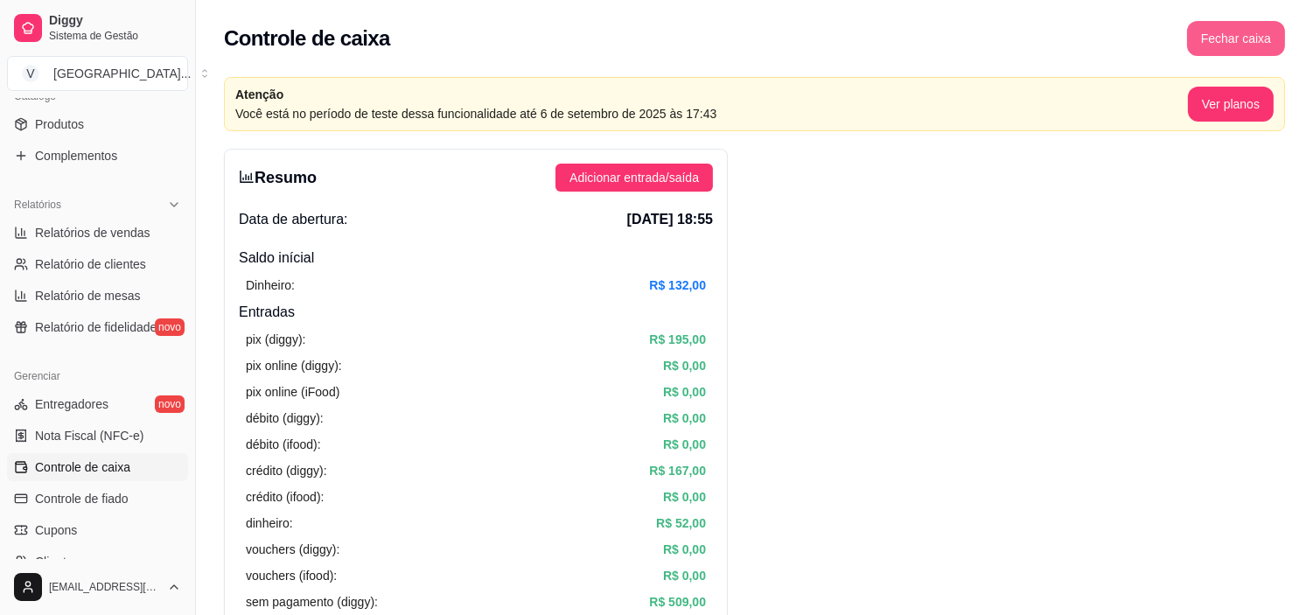
click at [1264, 52] on button "Fechar caixa" at bounding box center [1236, 38] width 98 height 35
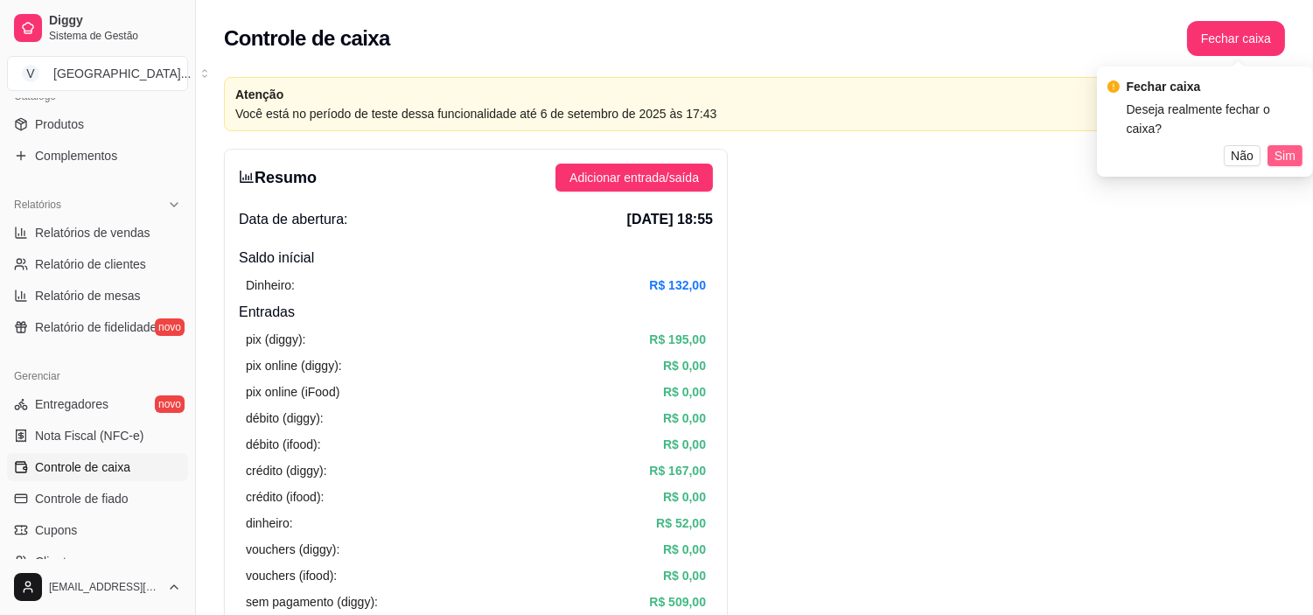
click at [1274, 146] on span "Sim" at bounding box center [1284, 155] width 21 height 19
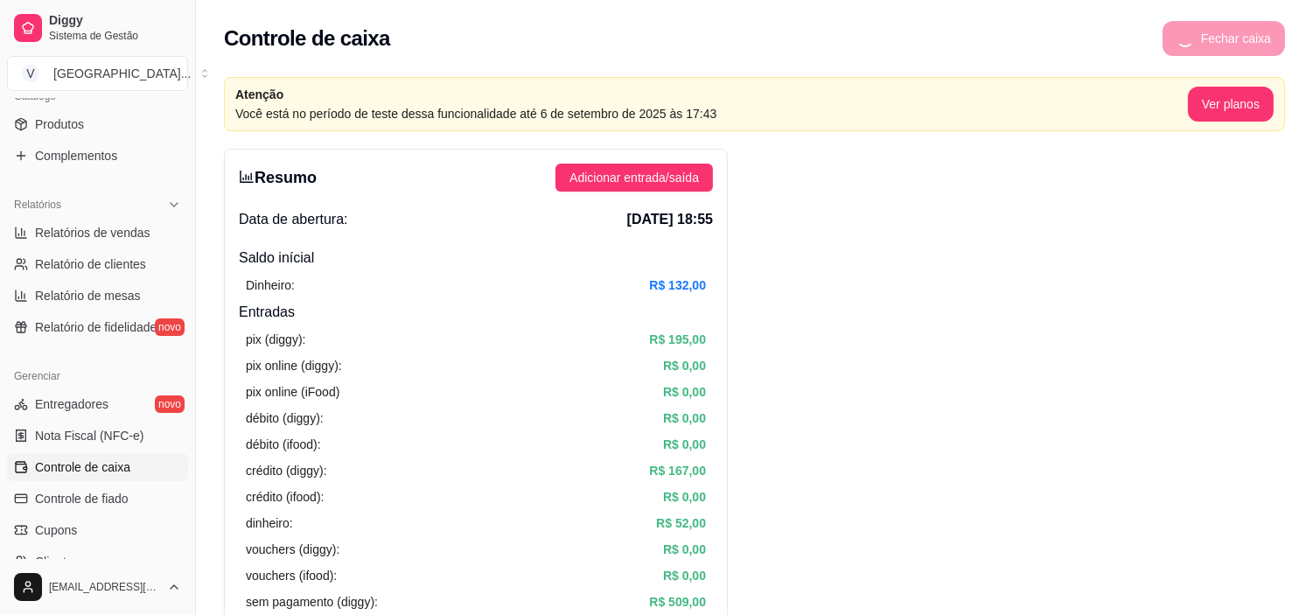
drag, startPoint x: 1274, startPoint y: 142, endPoint x: 1143, endPoint y: 68, distance: 150.4
